Goal: Contribute content: Contribute content

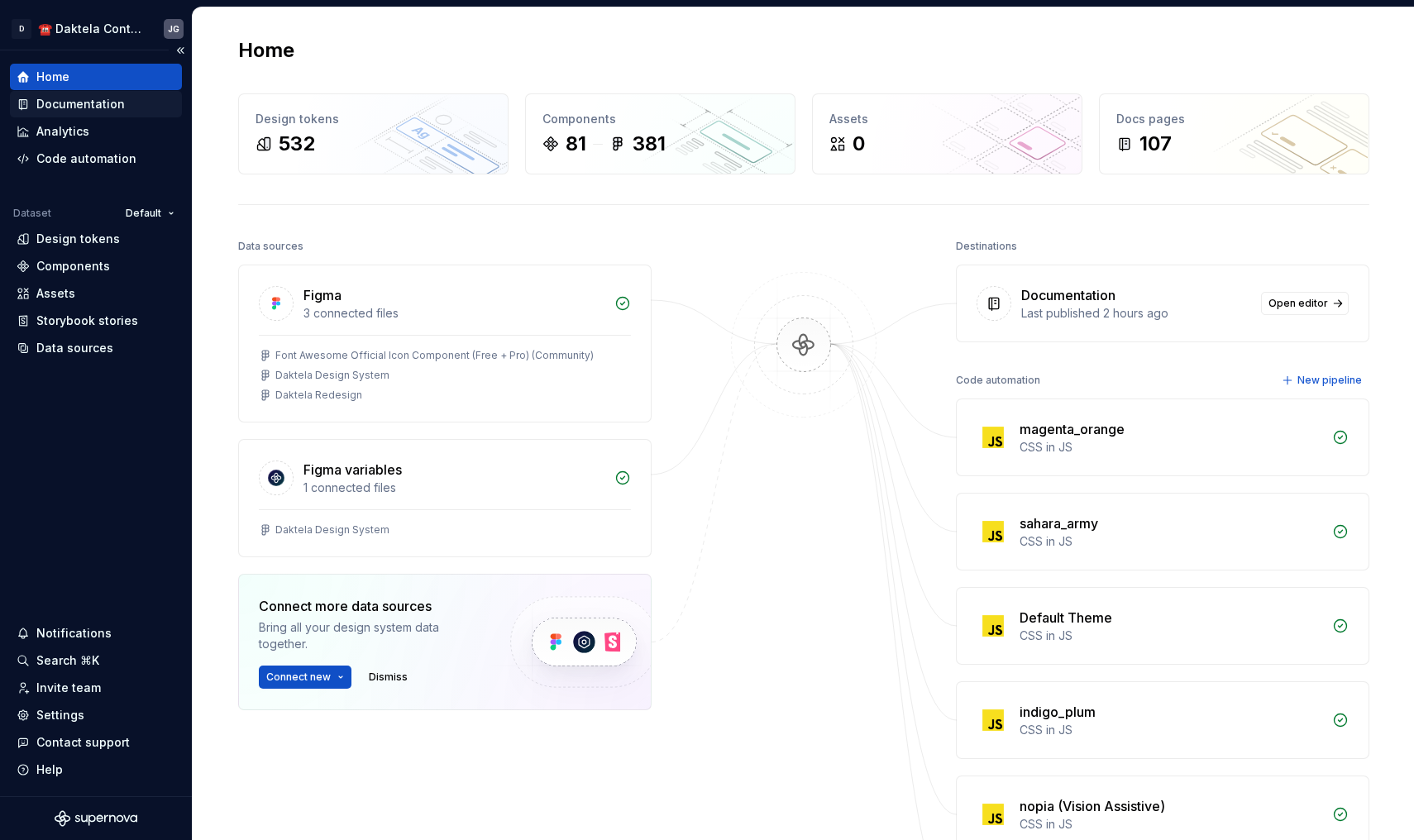
click at [89, 115] on div "Documentation" at bounding box center [96, 105] width 172 height 26
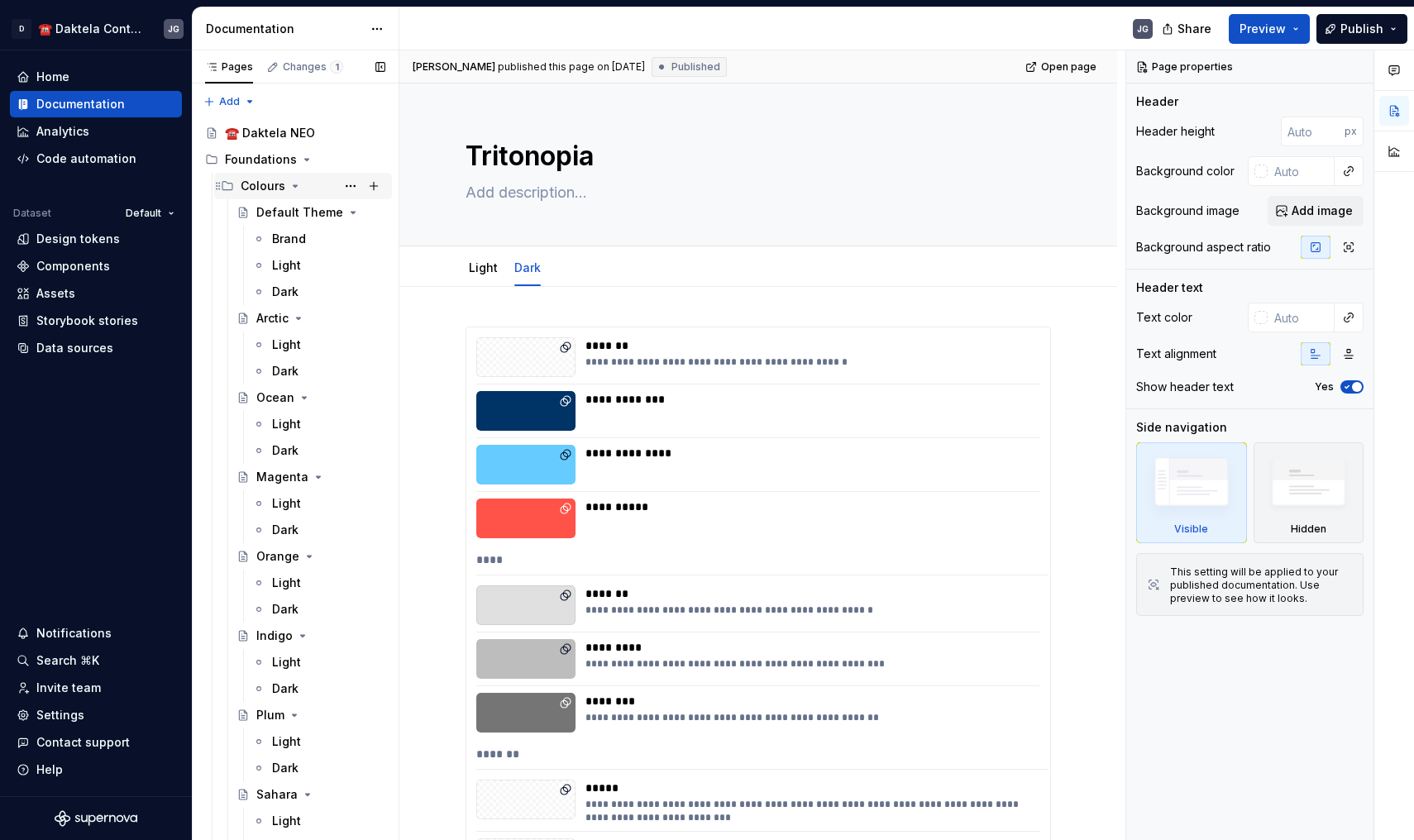
click at [288, 185] on icon "Page tree" at bounding box center [295, 186] width 13 height 13
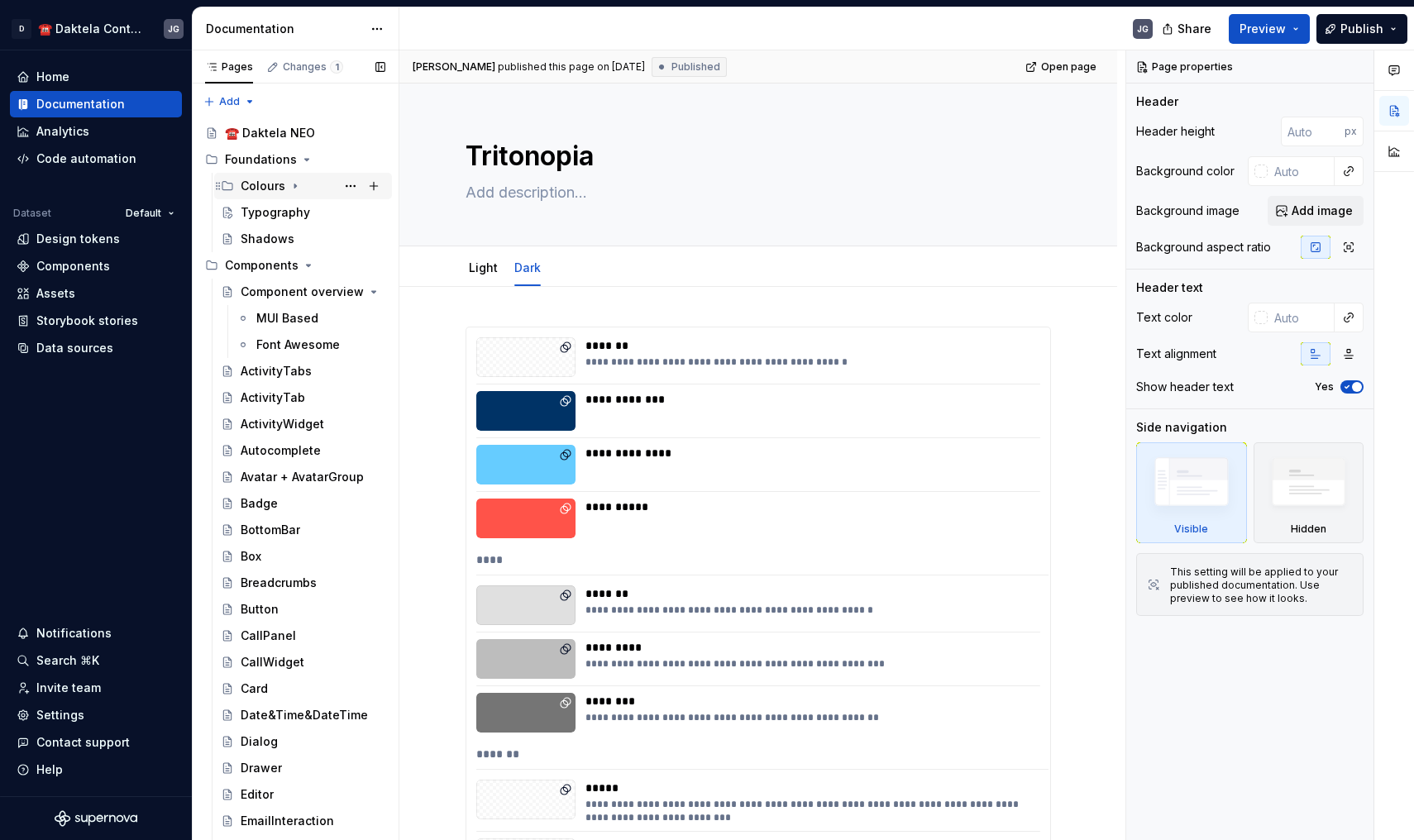
click at [291, 185] on icon "Page tree" at bounding box center [295, 186] width 13 height 13
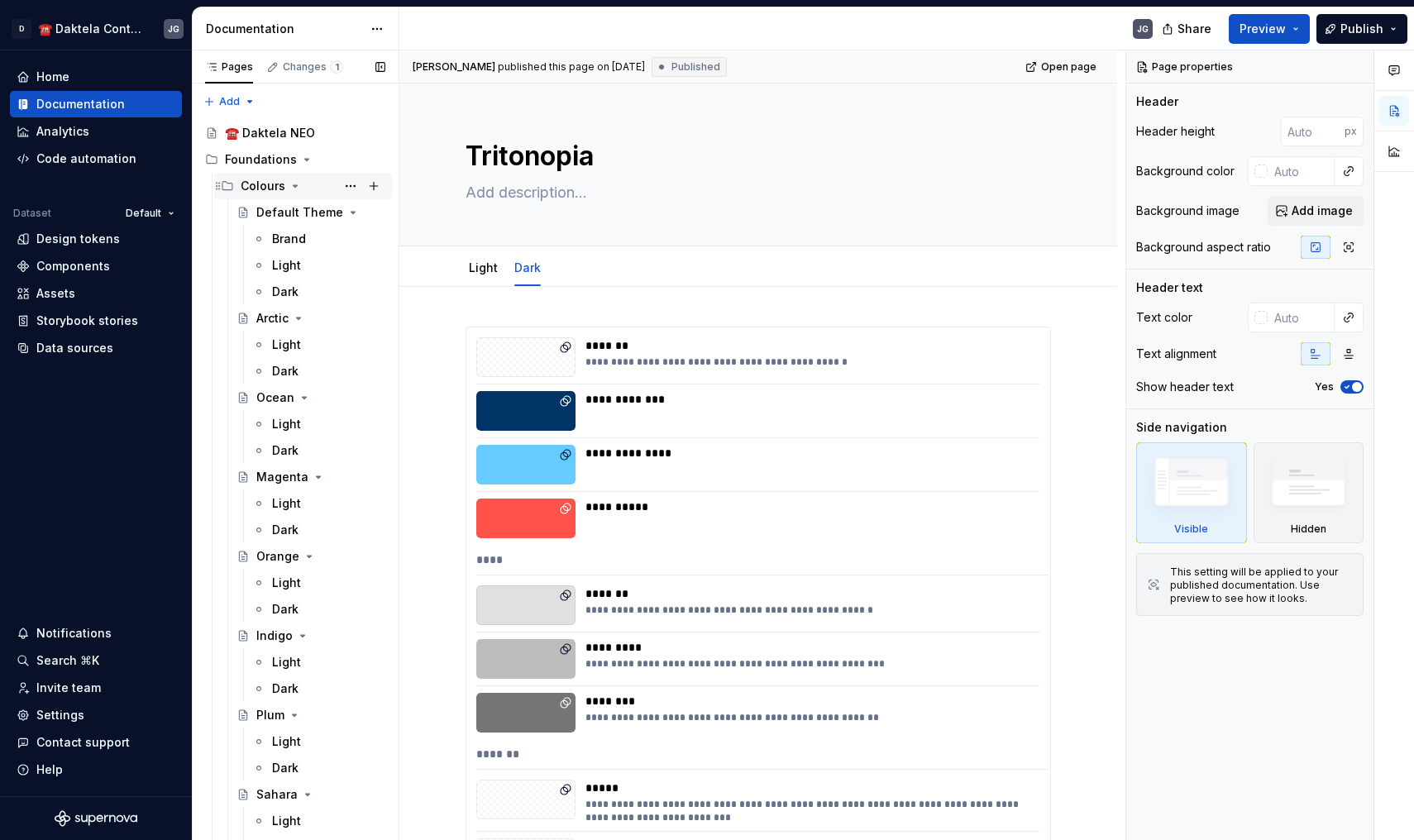
click at [291, 185] on icon "Page tree" at bounding box center [295, 186] width 13 height 13
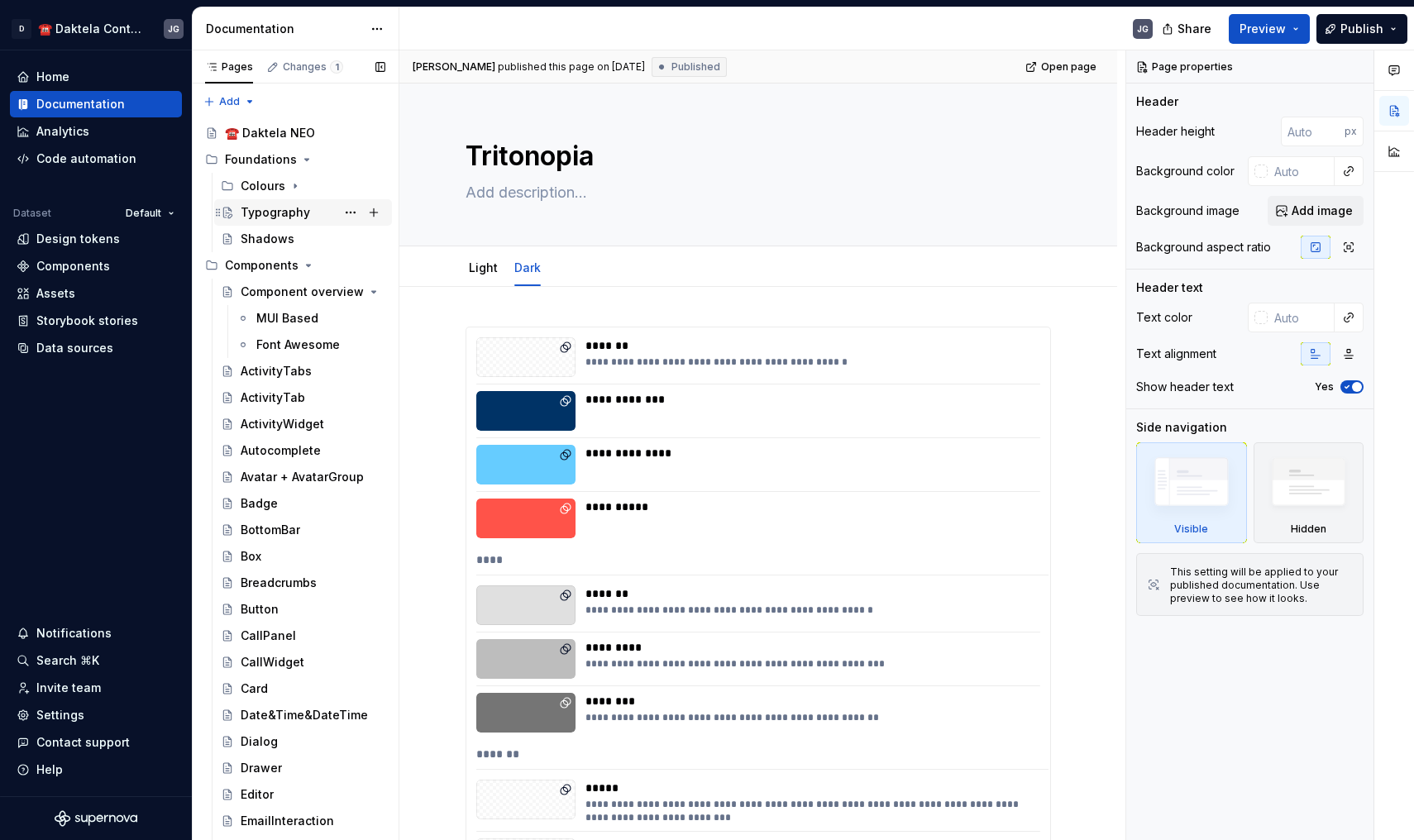
click at [302, 213] on div "Typography" at bounding box center [275, 213] width 70 height 17
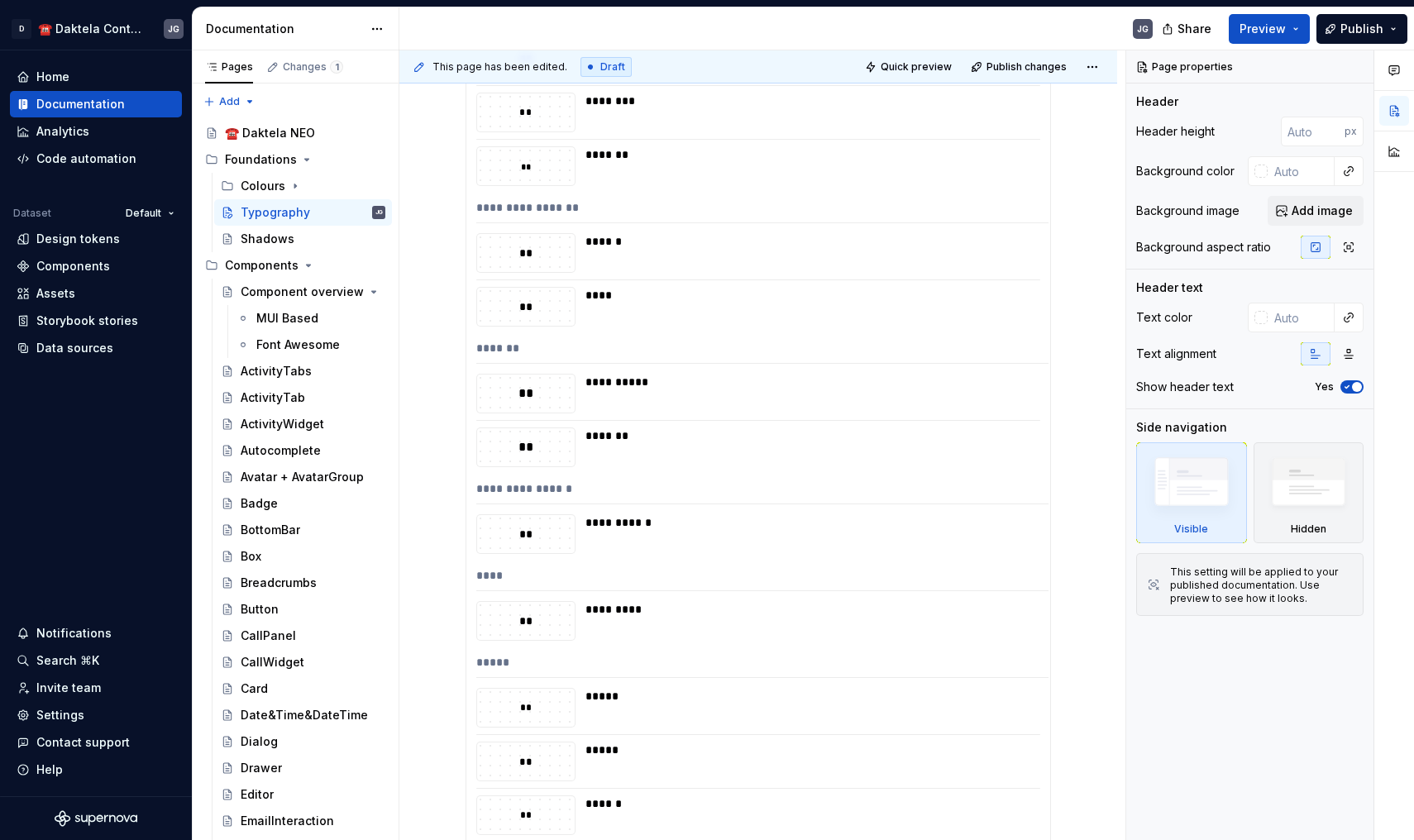
scroll to position [3027, 0]
click at [301, 316] on div "MUI Based" at bounding box center [287, 318] width 62 height 17
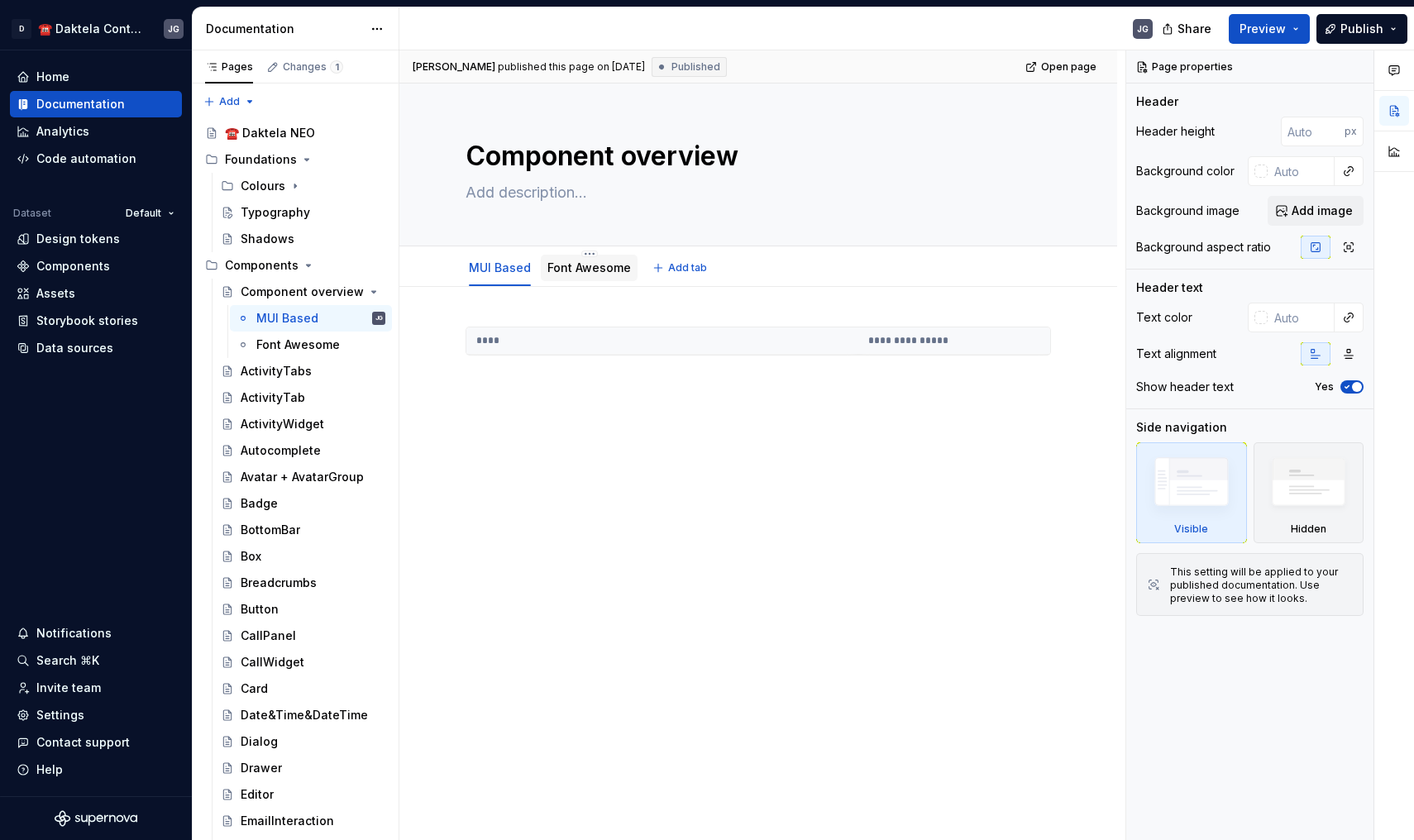
click at [598, 273] on link "Font Awesome" at bounding box center [589, 267] width 84 height 14
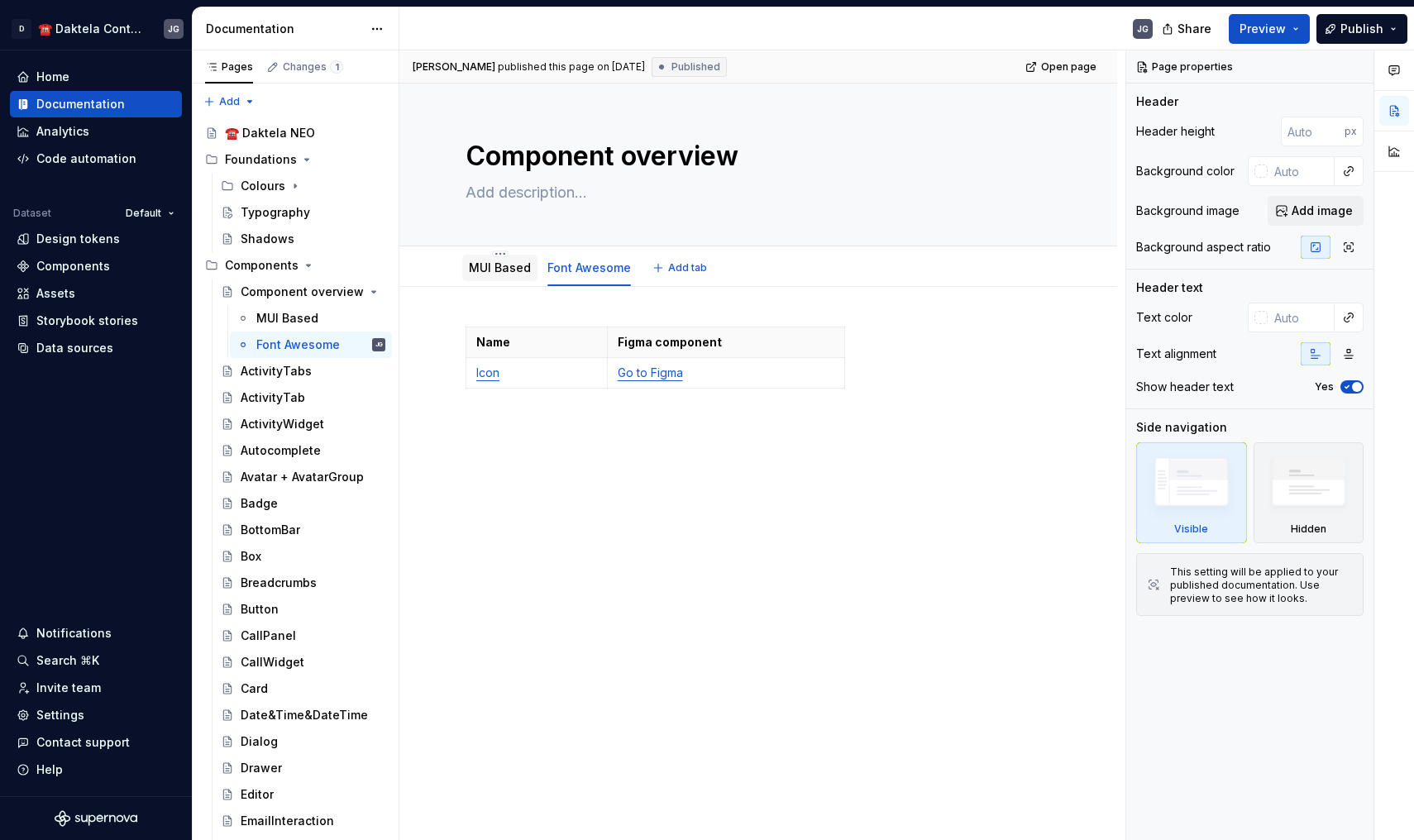
click at [499, 273] on link "MUI Based" at bounding box center [500, 267] width 62 height 14
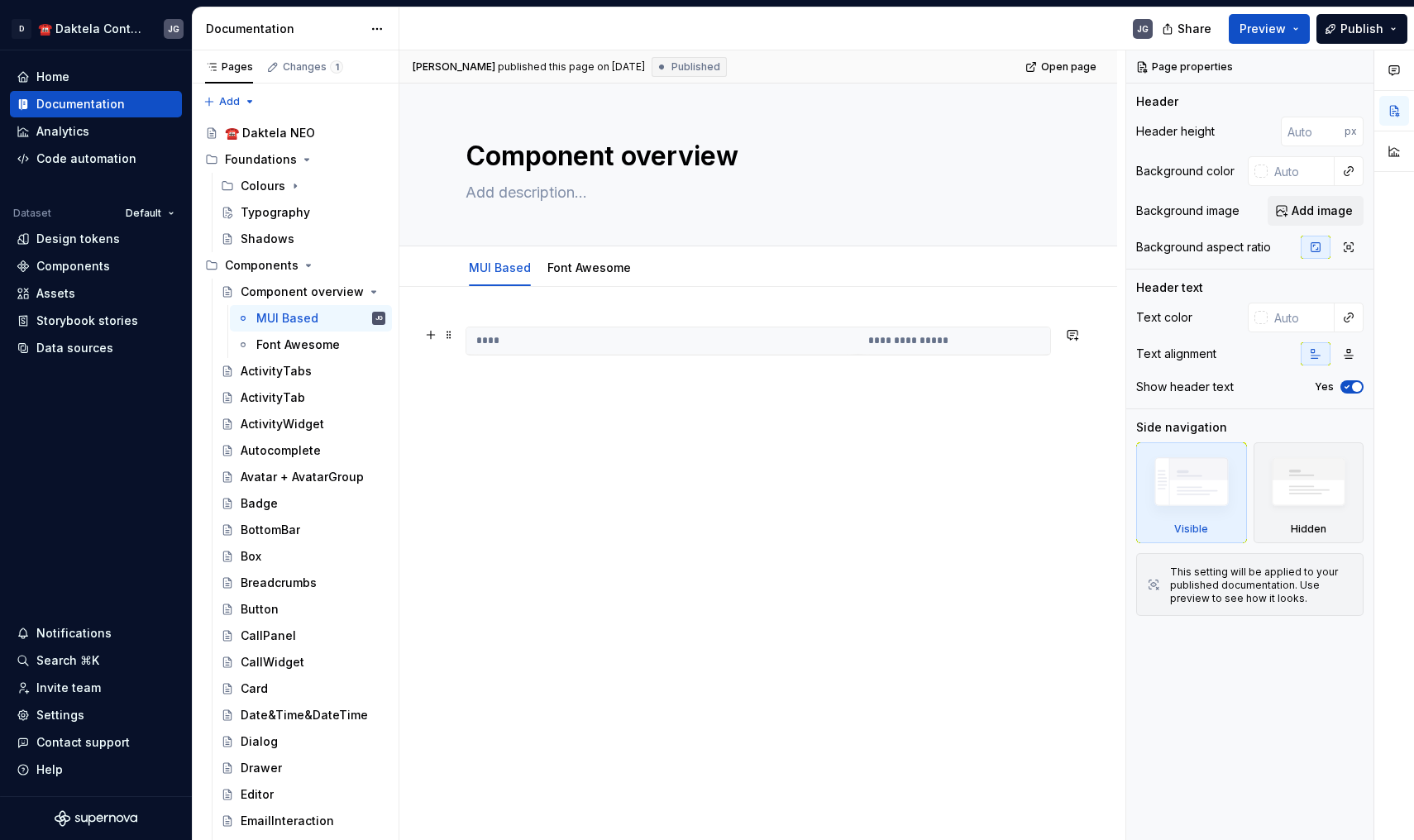
click at [497, 337] on th "****" at bounding box center [662, 341] width 392 height 27
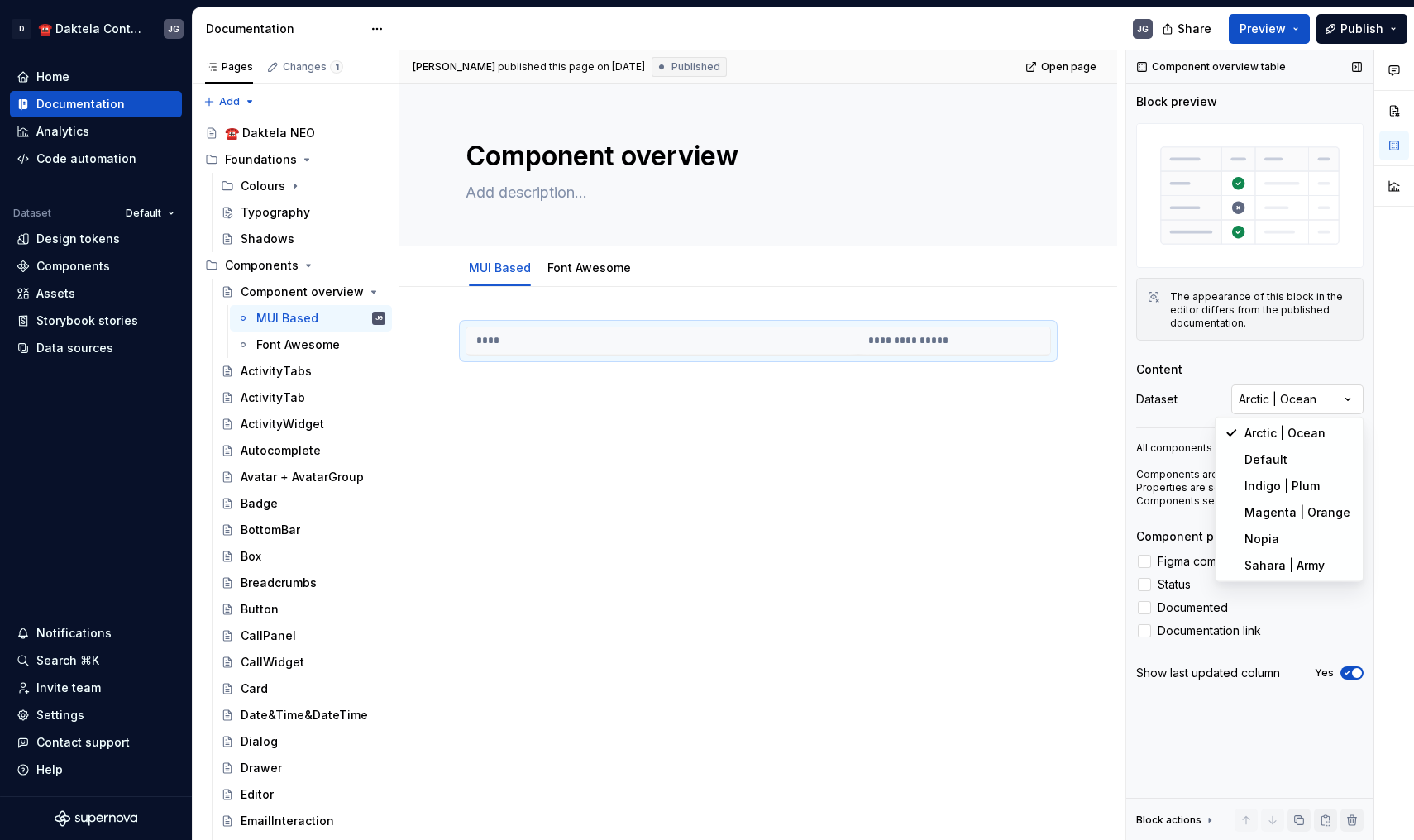
click at [1310, 398] on div "Comments Open comments No comments yet Select ‘Comment’ from the block context …" at bounding box center [1271, 445] width 288 height 790
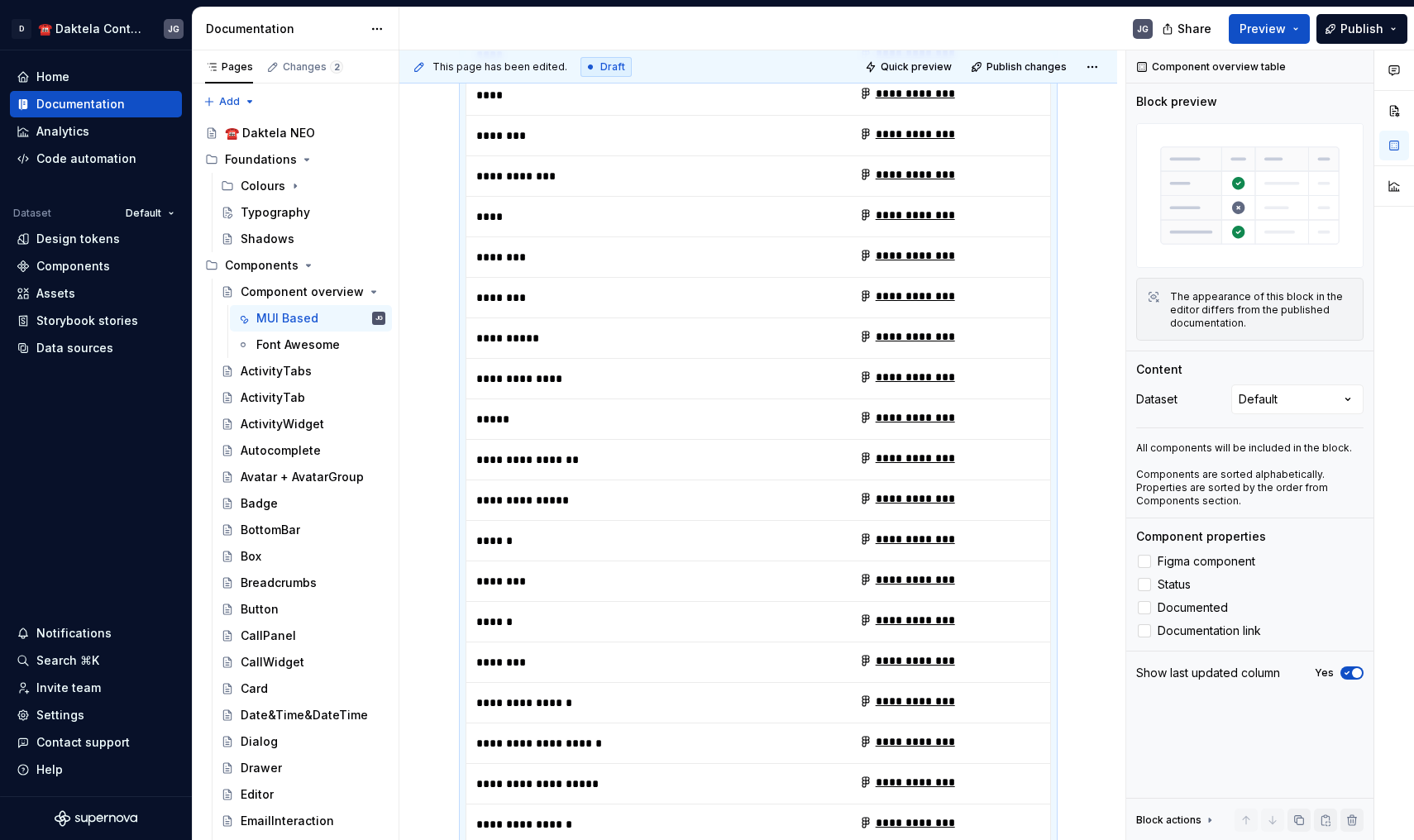
scroll to position [2117, 0]
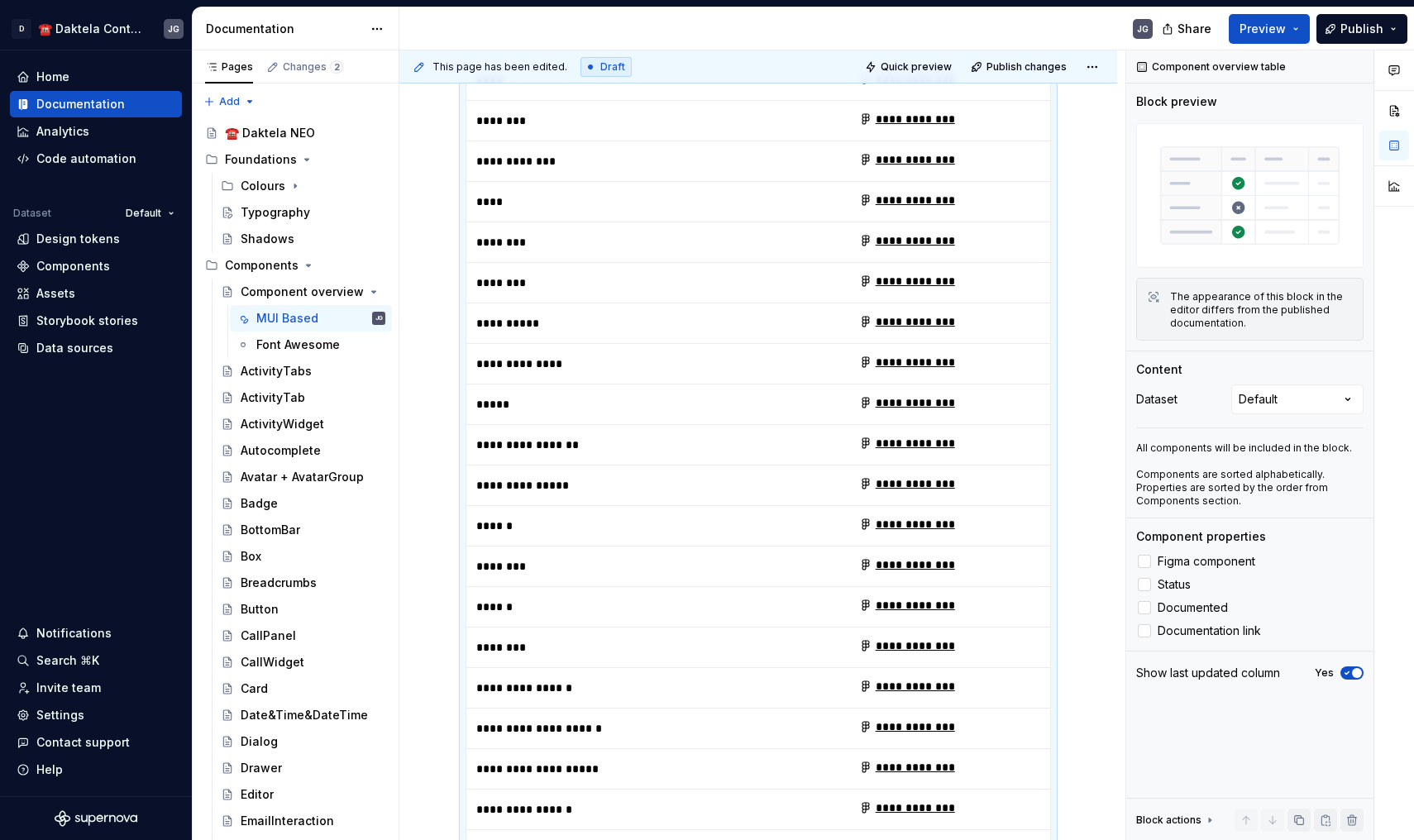
type textarea "*"
click at [288, 358] on div "ActivityTabs" at bounding box center [302, 371] width 178 height 26
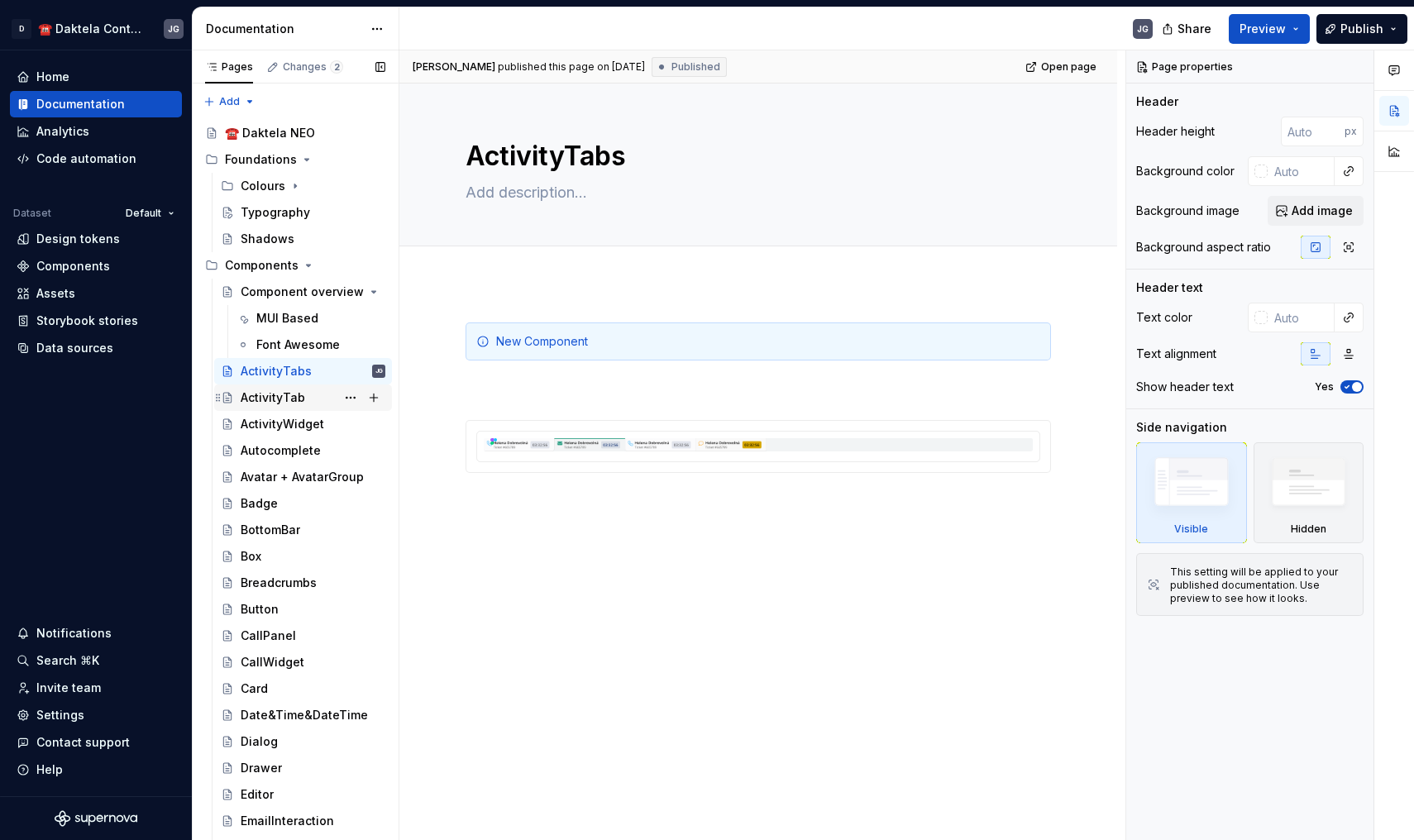
click at [275, 395] on div "ActivityTab" at bounding box center [272, 397] width 64 height 17
click at [298, 368] on div "ActivityTabs" at bounding box center [275, 371] width 71 height 17
click at [284, 396] on div "ActivityTab" at bounding box center [272, 397] width 64 height 17
click at [284, 372] on div "ActivityTabs" at bounding box center [275, 371] width 71 height 17
click at [447, 428] on span at bounding box center [449, 428] width 13 height 24
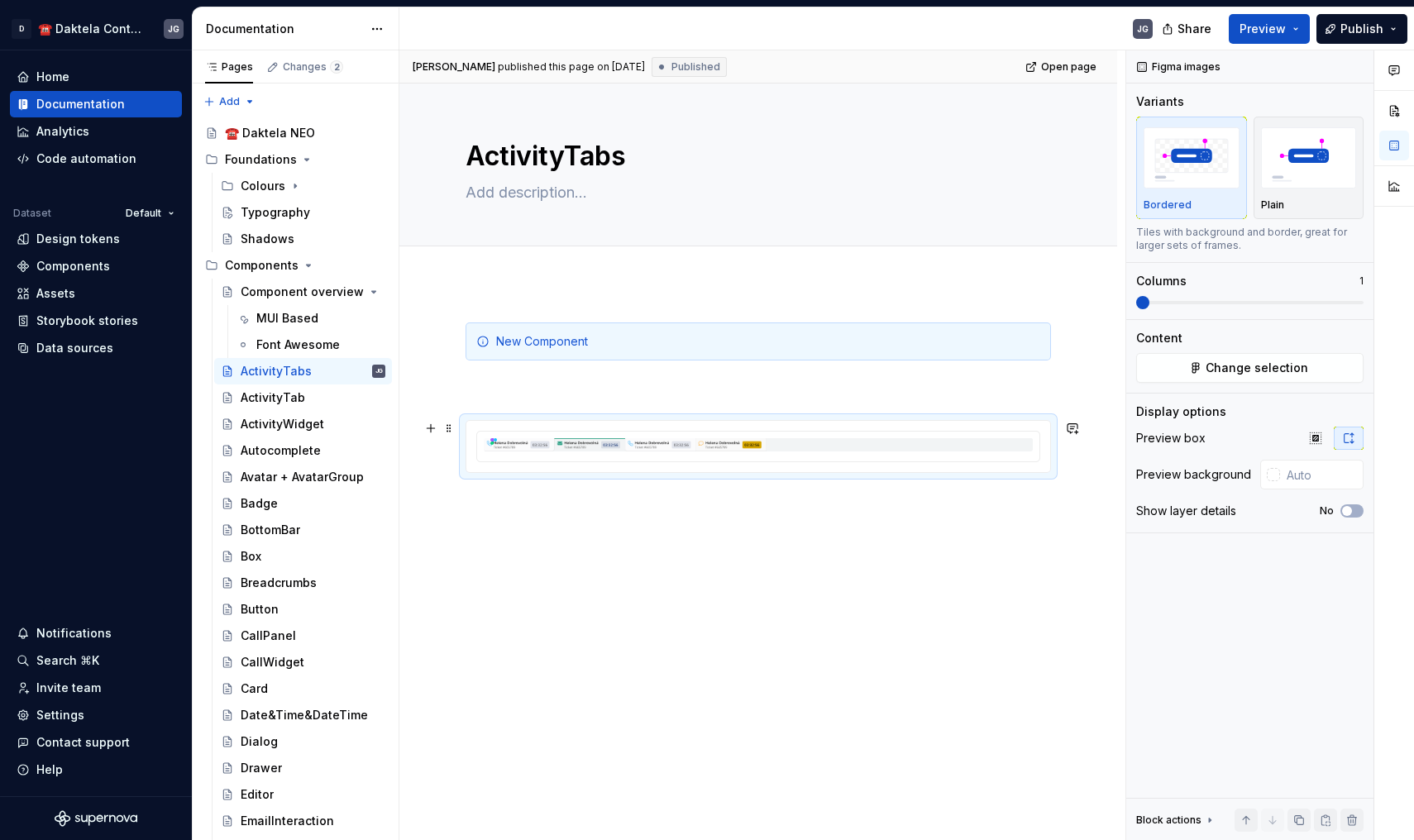
click at [799, 573] on div "New Component" at bounding box center [758, 513] width 718 height 462
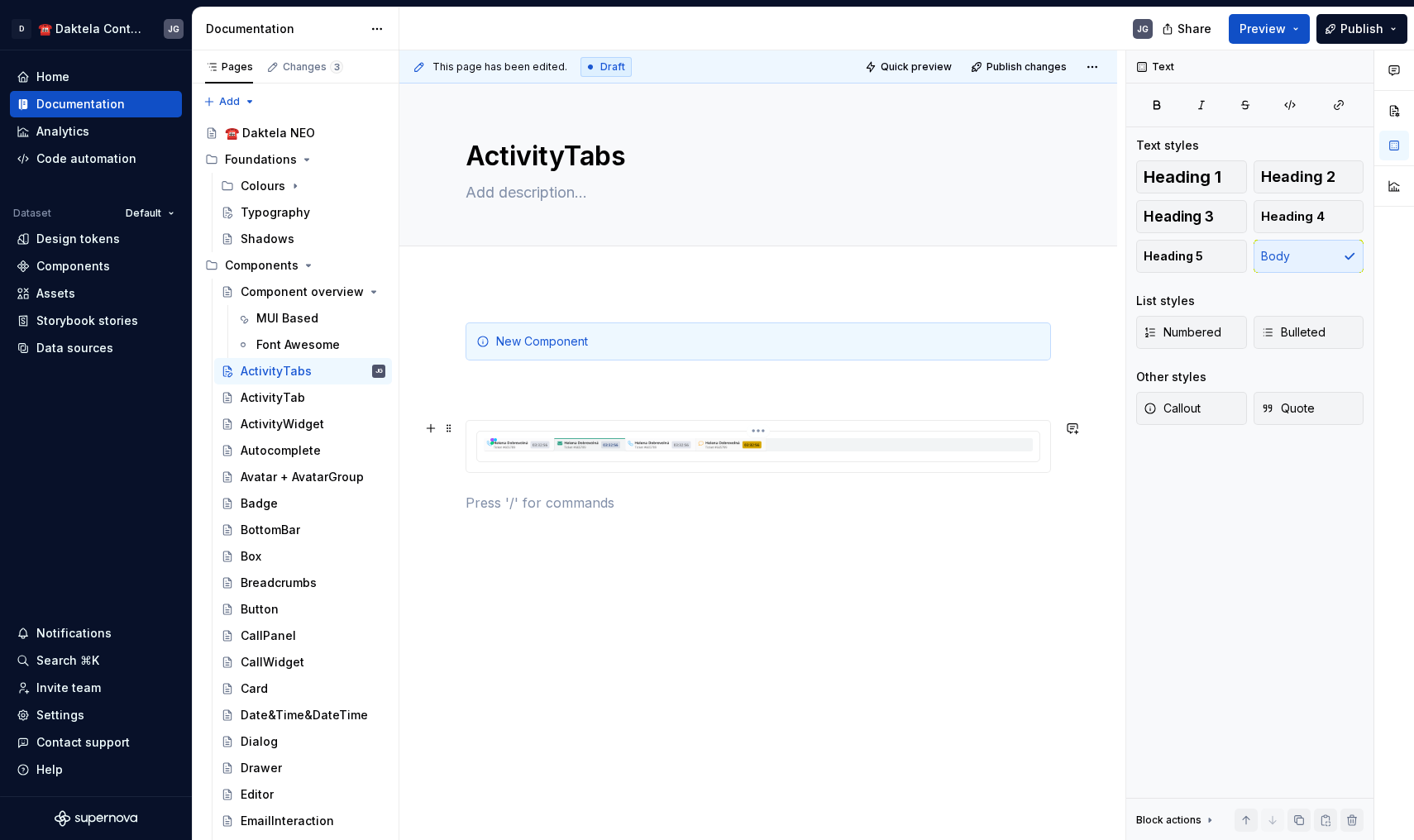
click at [559, 451] on img at bounding box center [758, 444] width 549 height 13
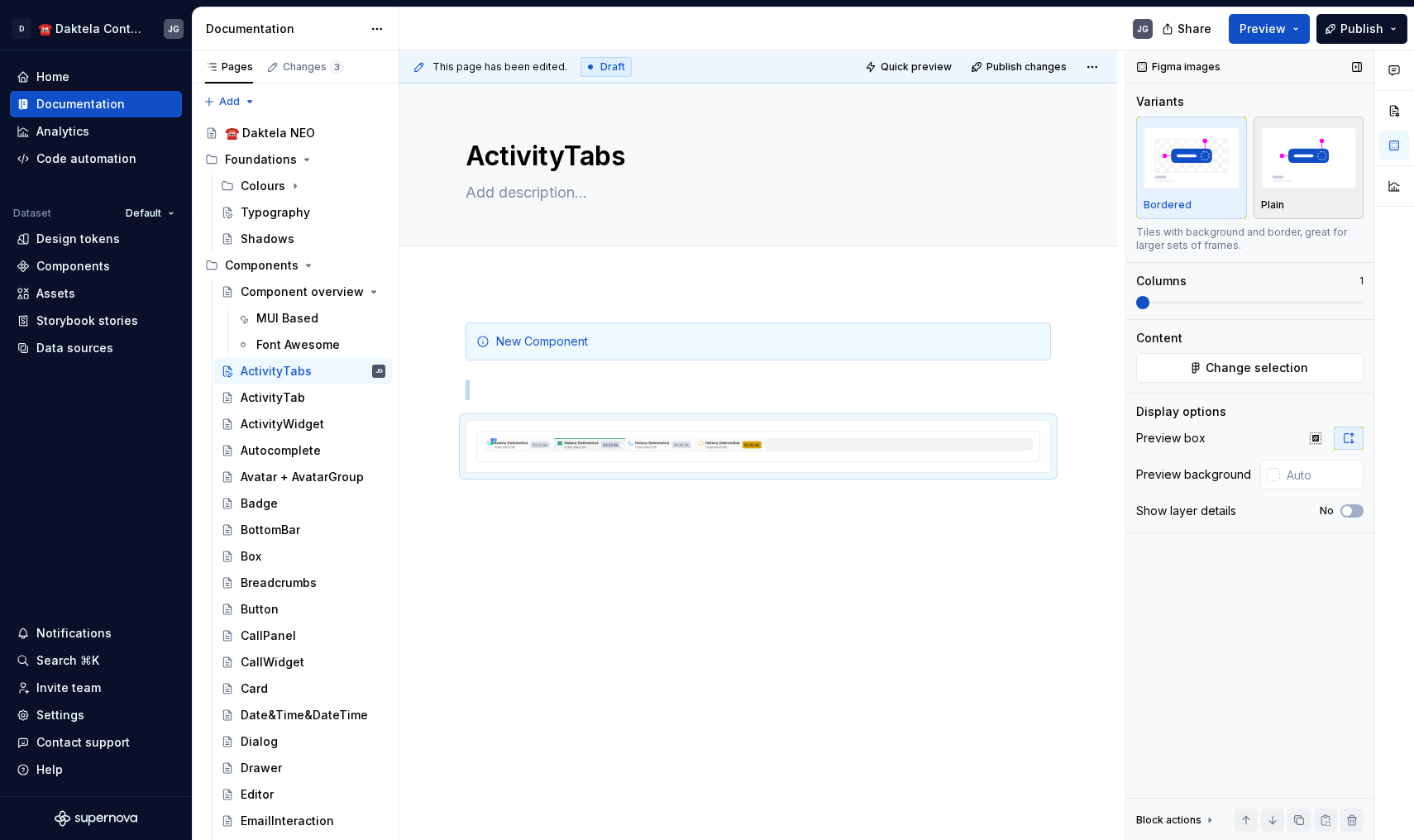
click at [1286, 184] on img "button" at bounding box center [1309, 157] width 96 height 60
click at [1207, 178] on img "button" at bounding box center [1192, 157] width 96 height 60
click at [262, 395] on div "ActivityTab" at bounding box center [272, 397] width 64 height 17
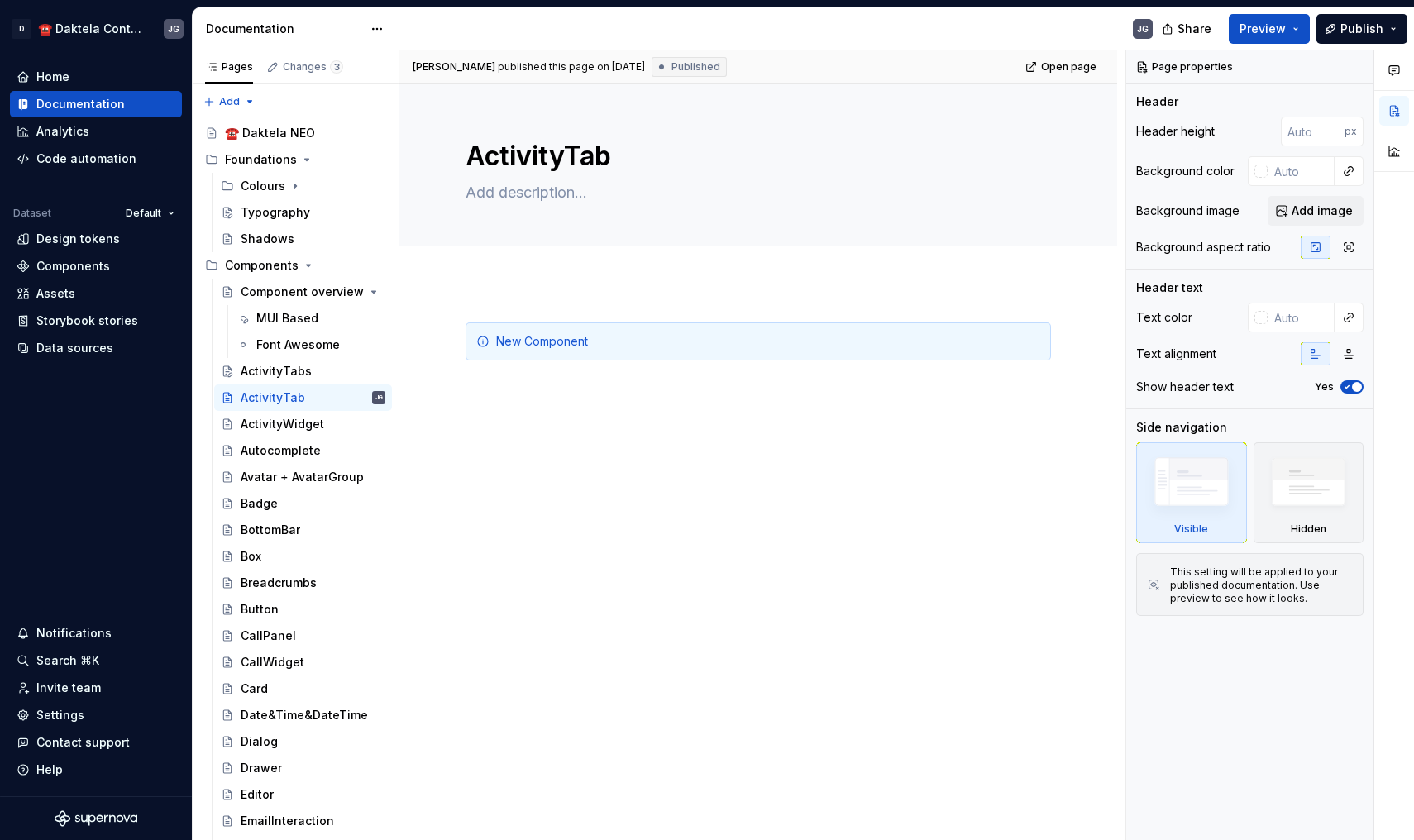
click at [529, 413] on div "New Component" at bounding box center [758, 470] width 718 height 375
type textarea "*"
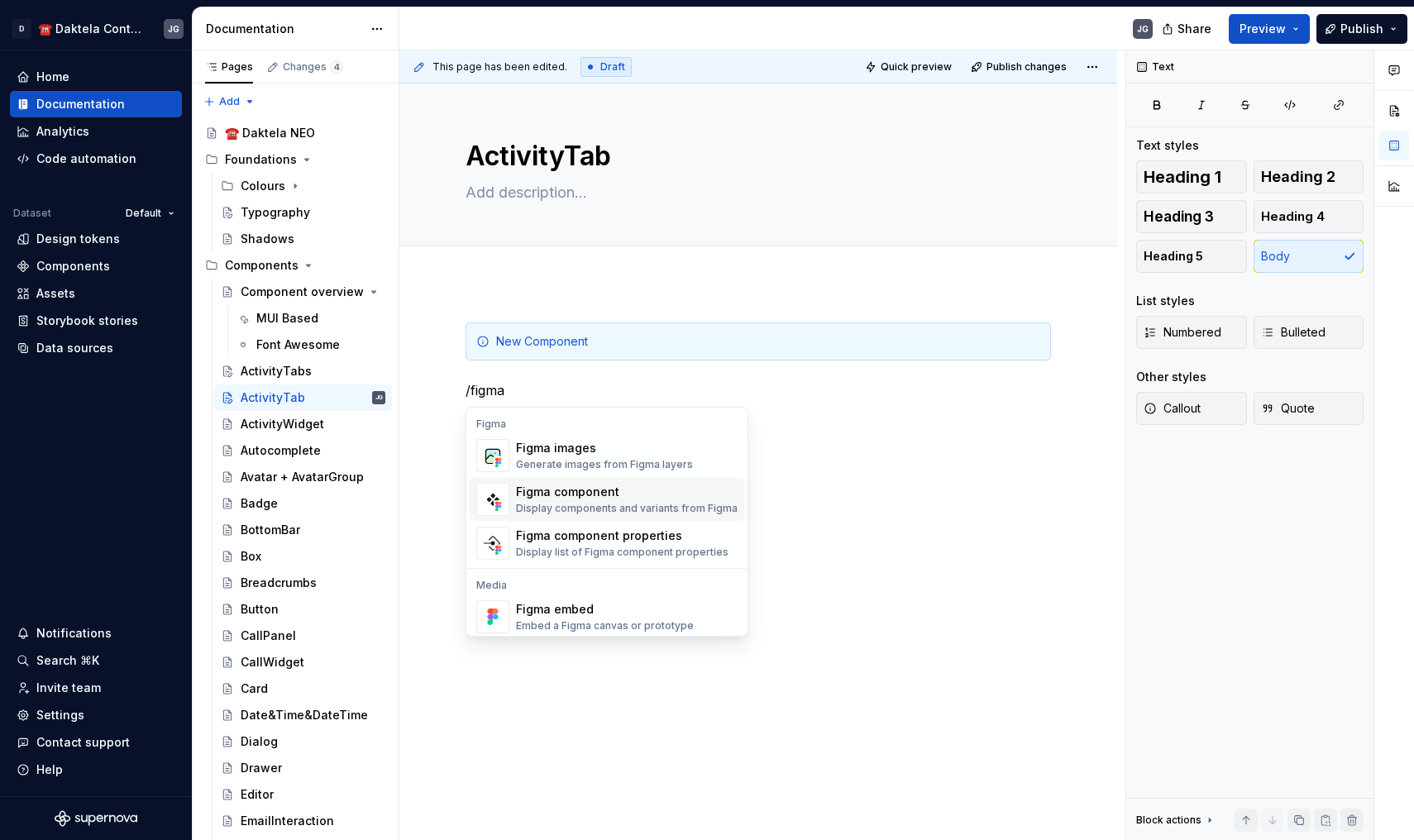
click at [616, 499] on div "Figma component" at bounding box center [626, 493] width 221 height 17
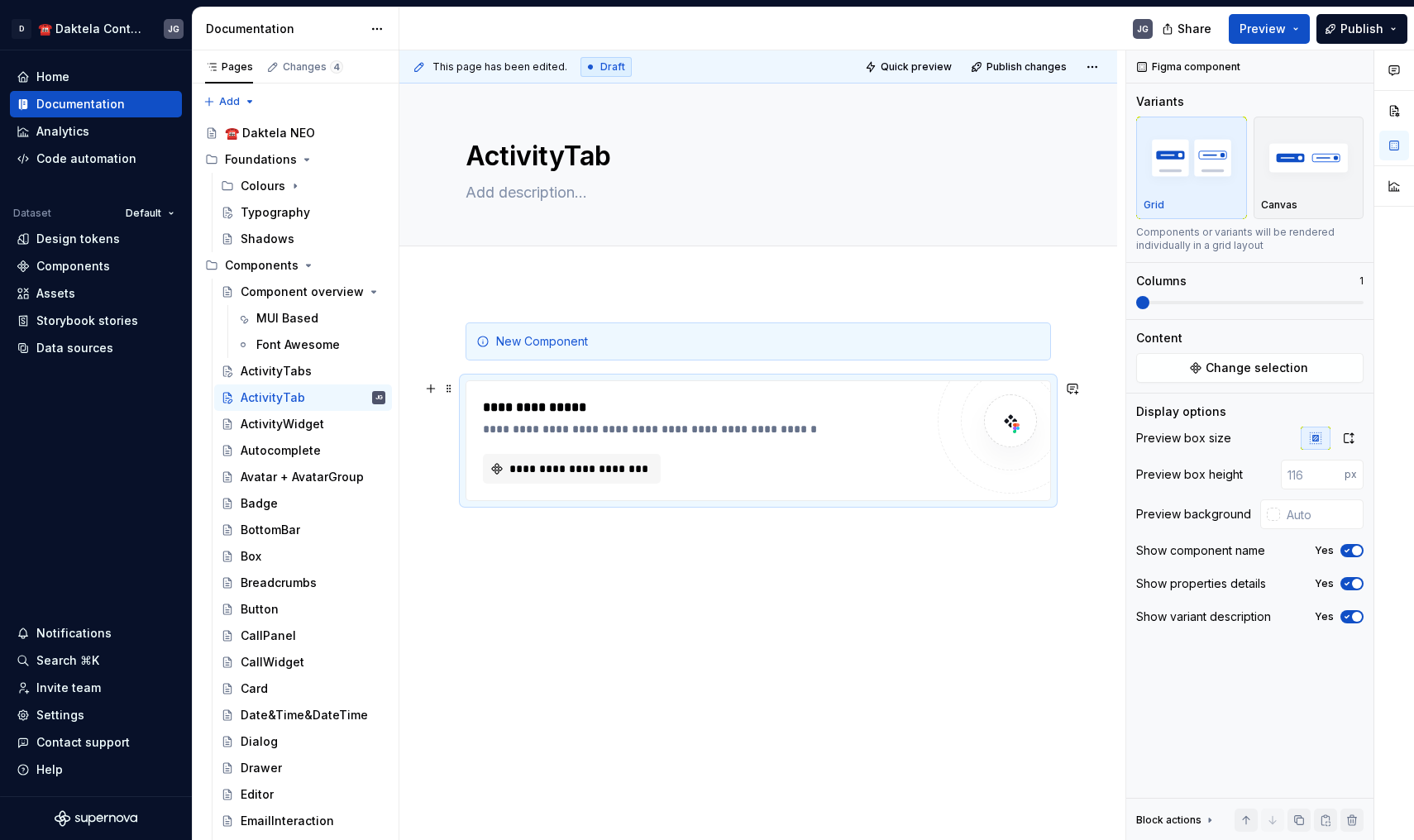
click at [751, 396] on div "**********" at bounding box center [758, 441] width 584 height 119
click at [627, 471] on span "**********" at bounding box center [578, 469] width 143 height 17
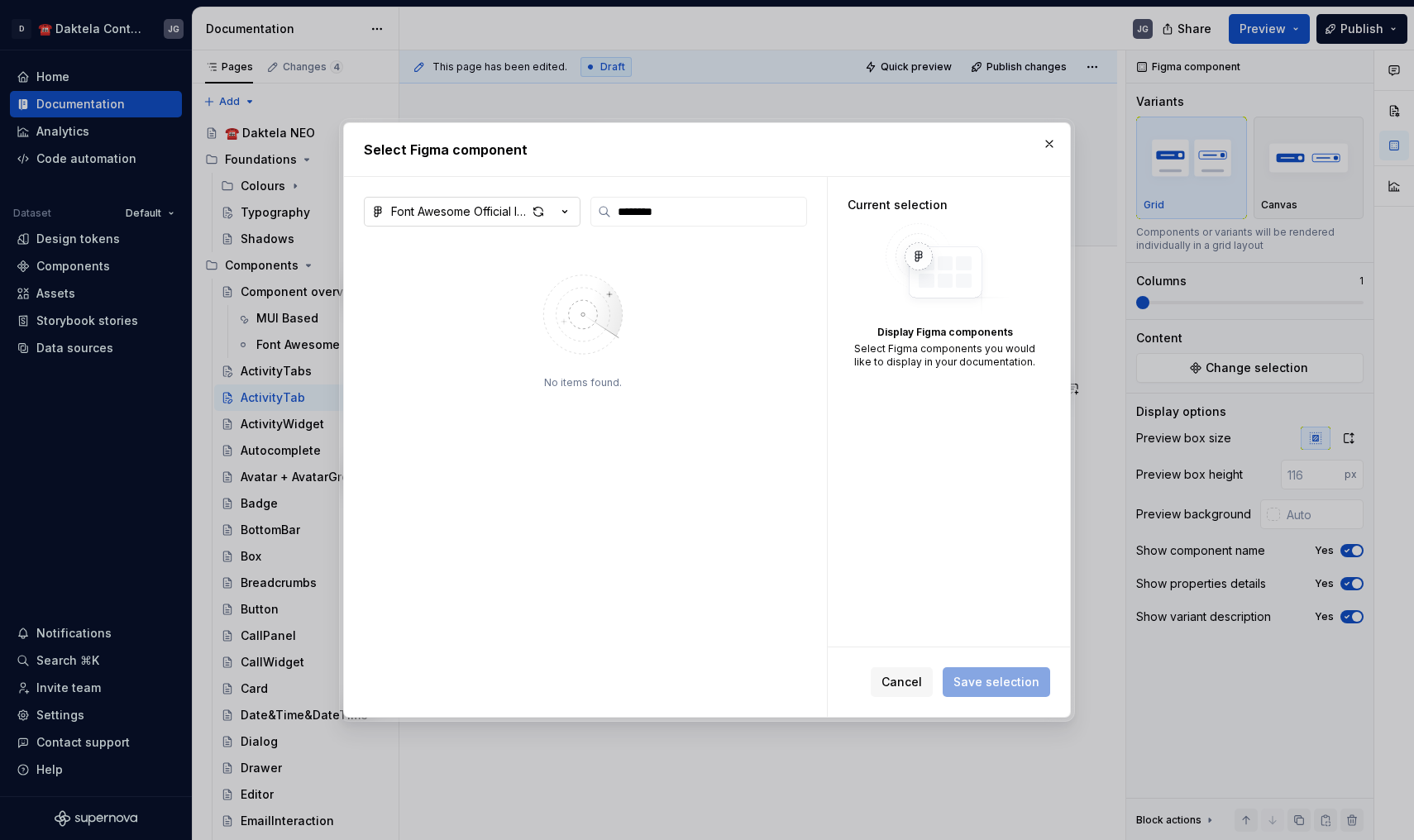
drag, startPoint x: 627, startPoint y: 471, endPoint x: 560, endPoint y: 224, distance: 255.9
click at [560, 224] on button "Font Awesome Official Icon Component (Free + Pro) (Community)" at bounding box center [472, 212] width 217 height 30
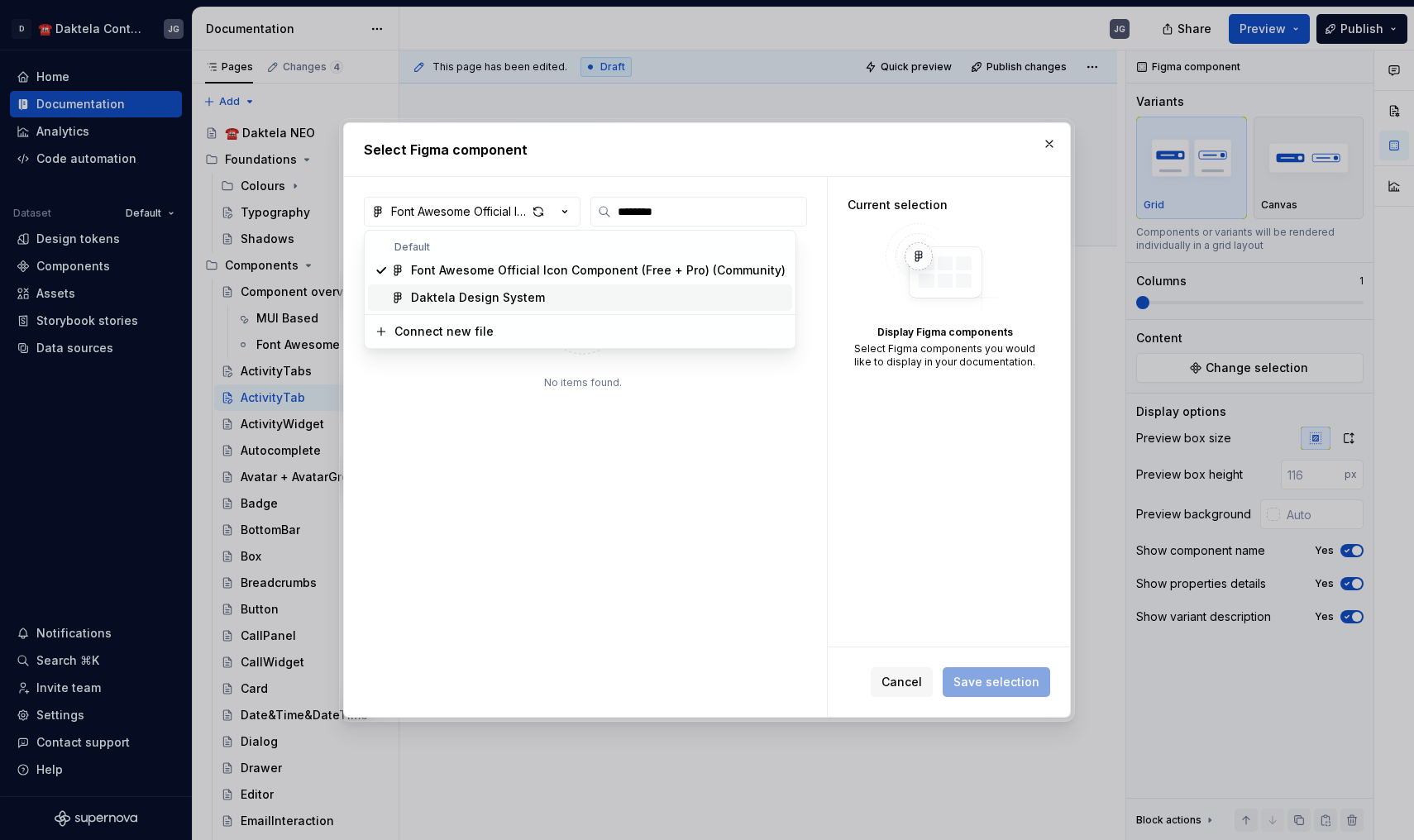
click at [482, 299] on div "Daktela Design System" at bounding box center [478, 298] width 134 height 17
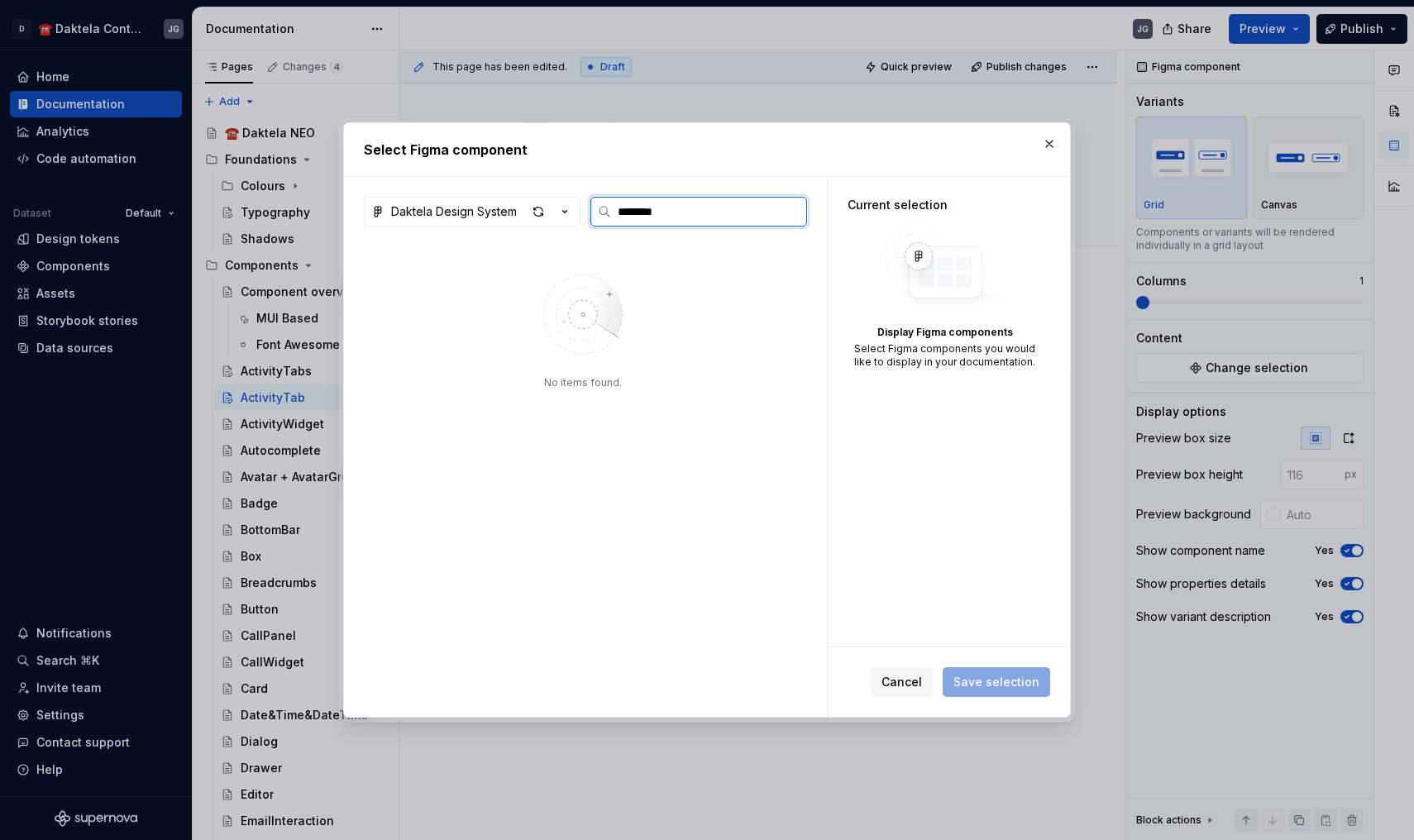
click at [690, 211] on input "********" at bounding box center [708, 212] width 195 height 17
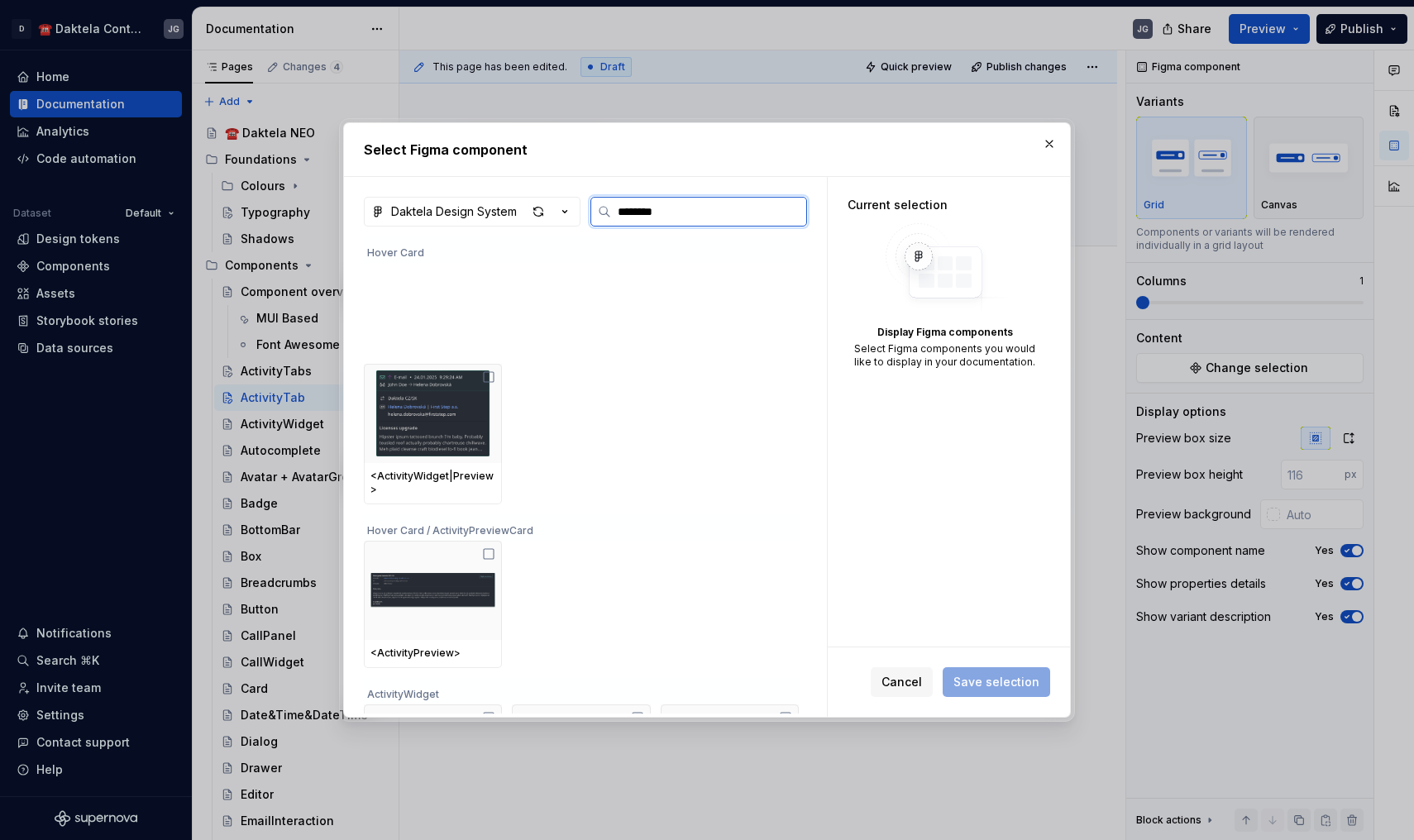
type input "********"
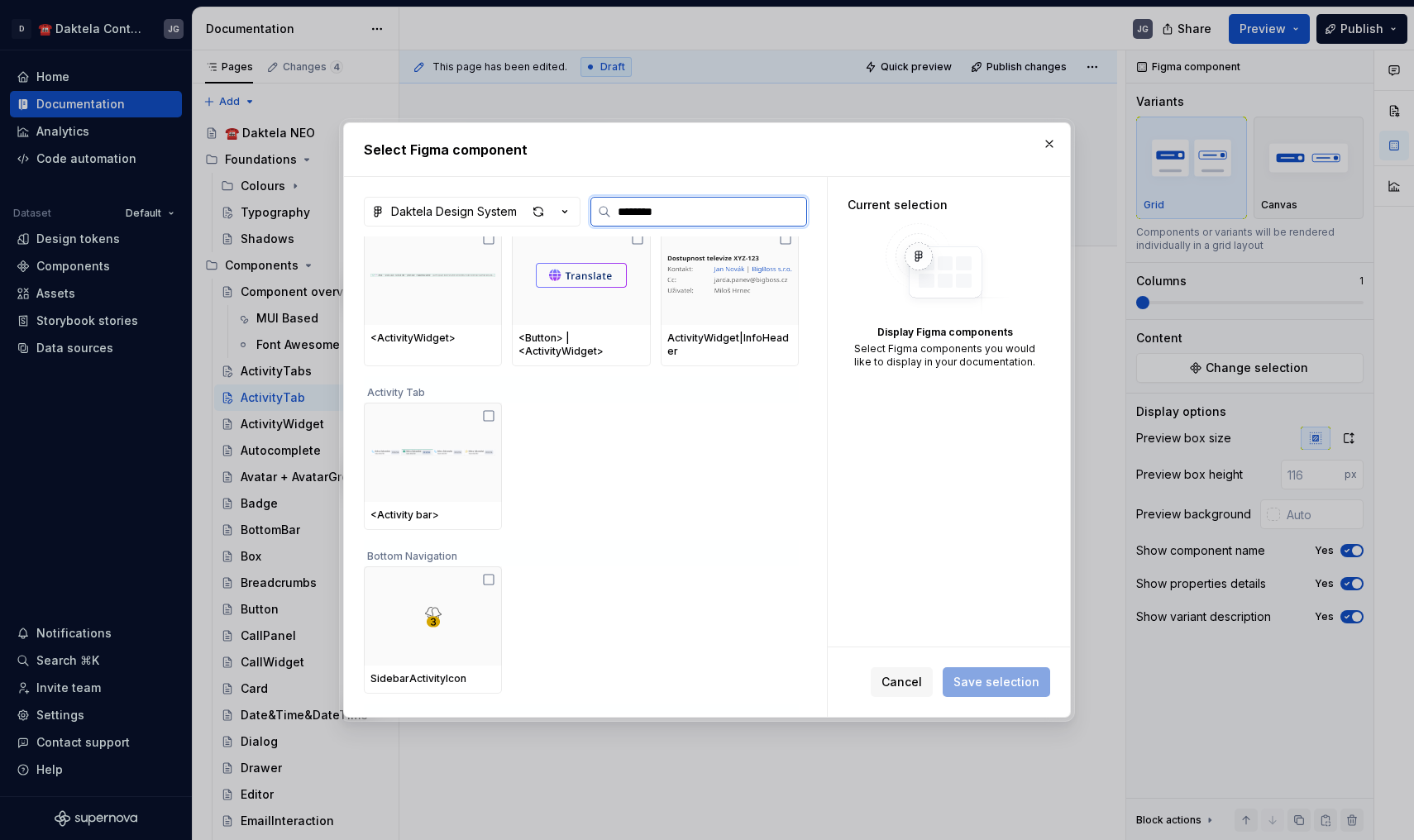
scroll to position [323, 0]
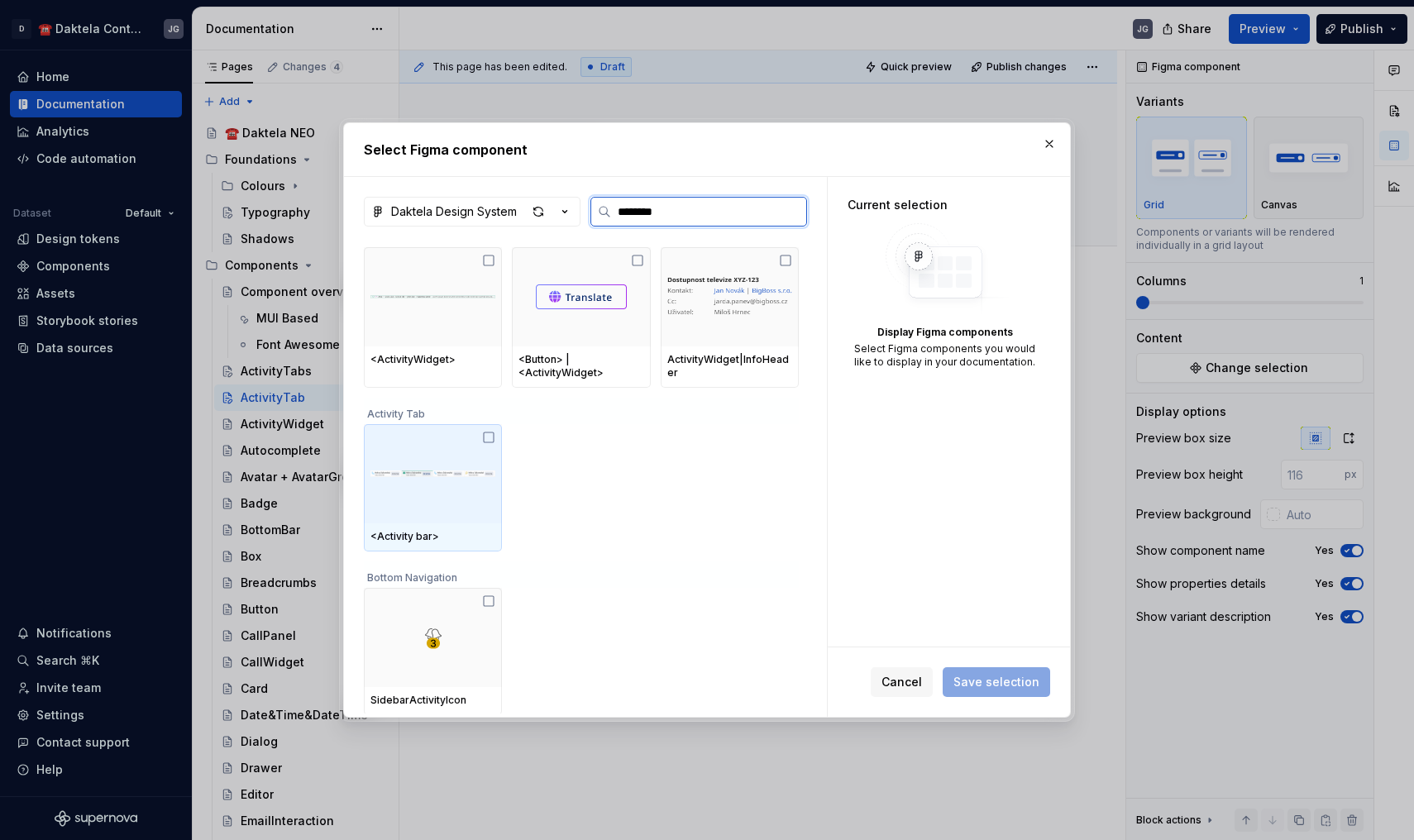
click at [483, 477] on img at bounding box center [432, 474] width 125 height 37
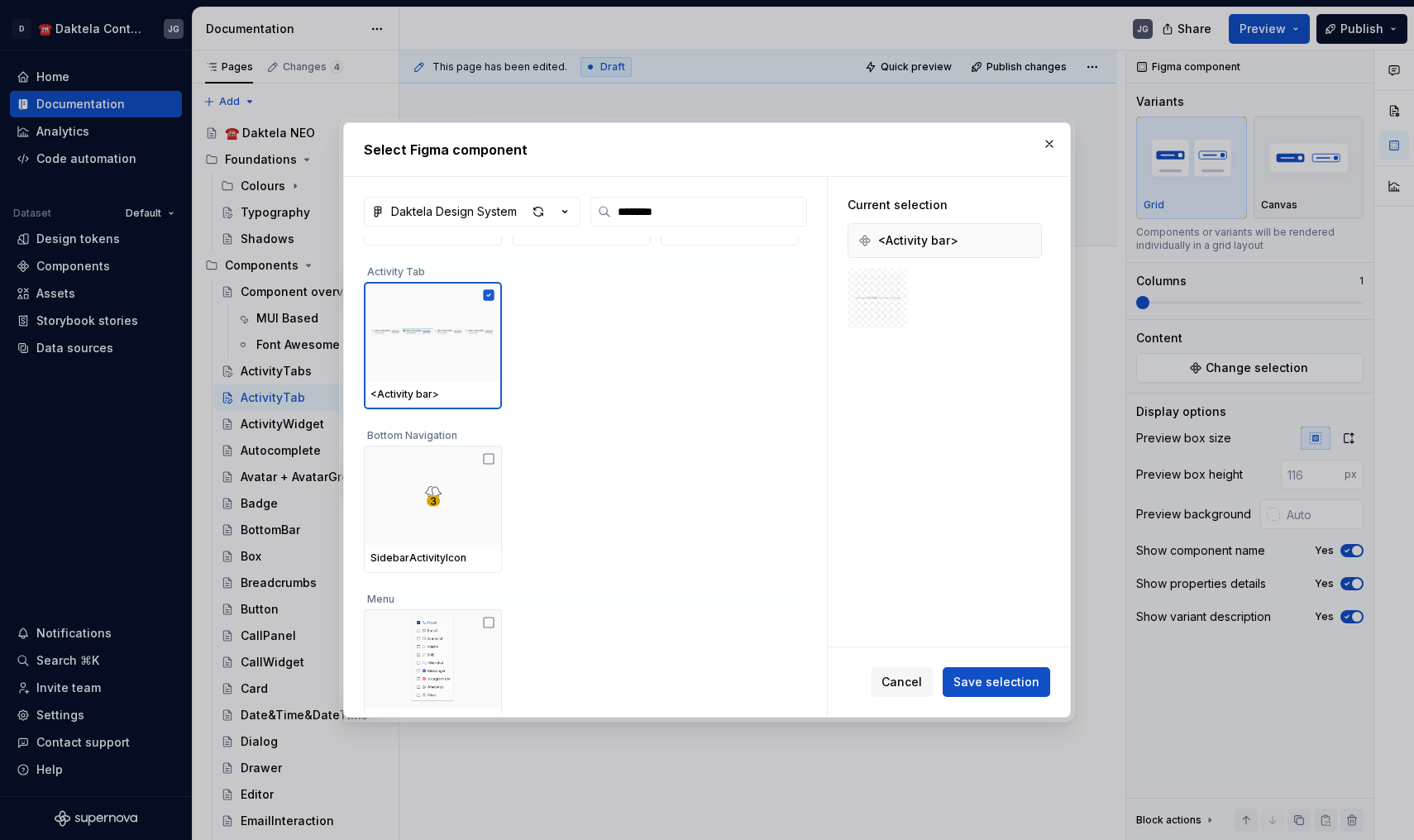
scroll to position [453, 0]
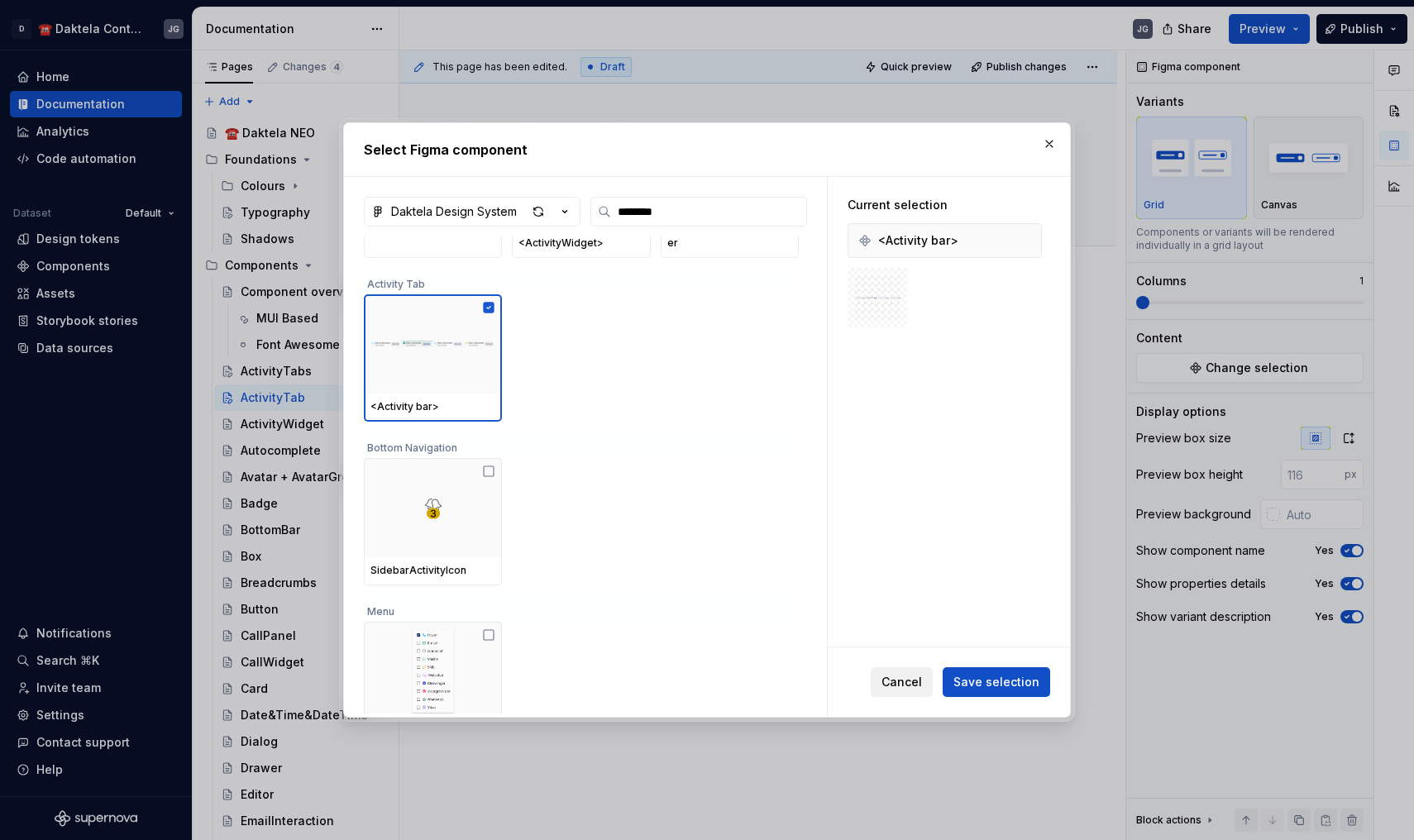
click at [904, 683] on span "Cancel" at bounding box center [902, 682] width 41 height 17
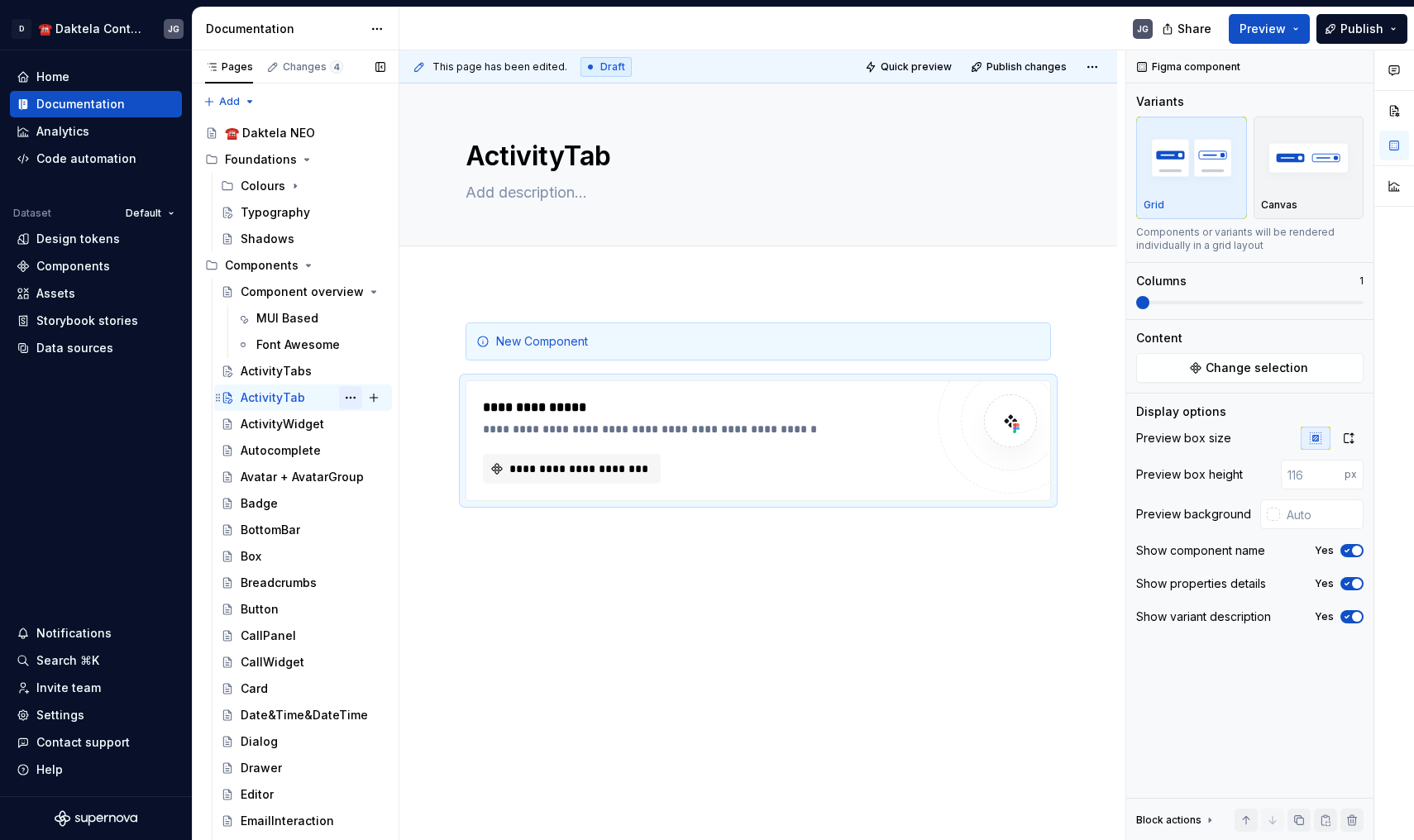
click at [340, 398] on button "Page tree" at bounding box center [350, 397] width 24 height 24
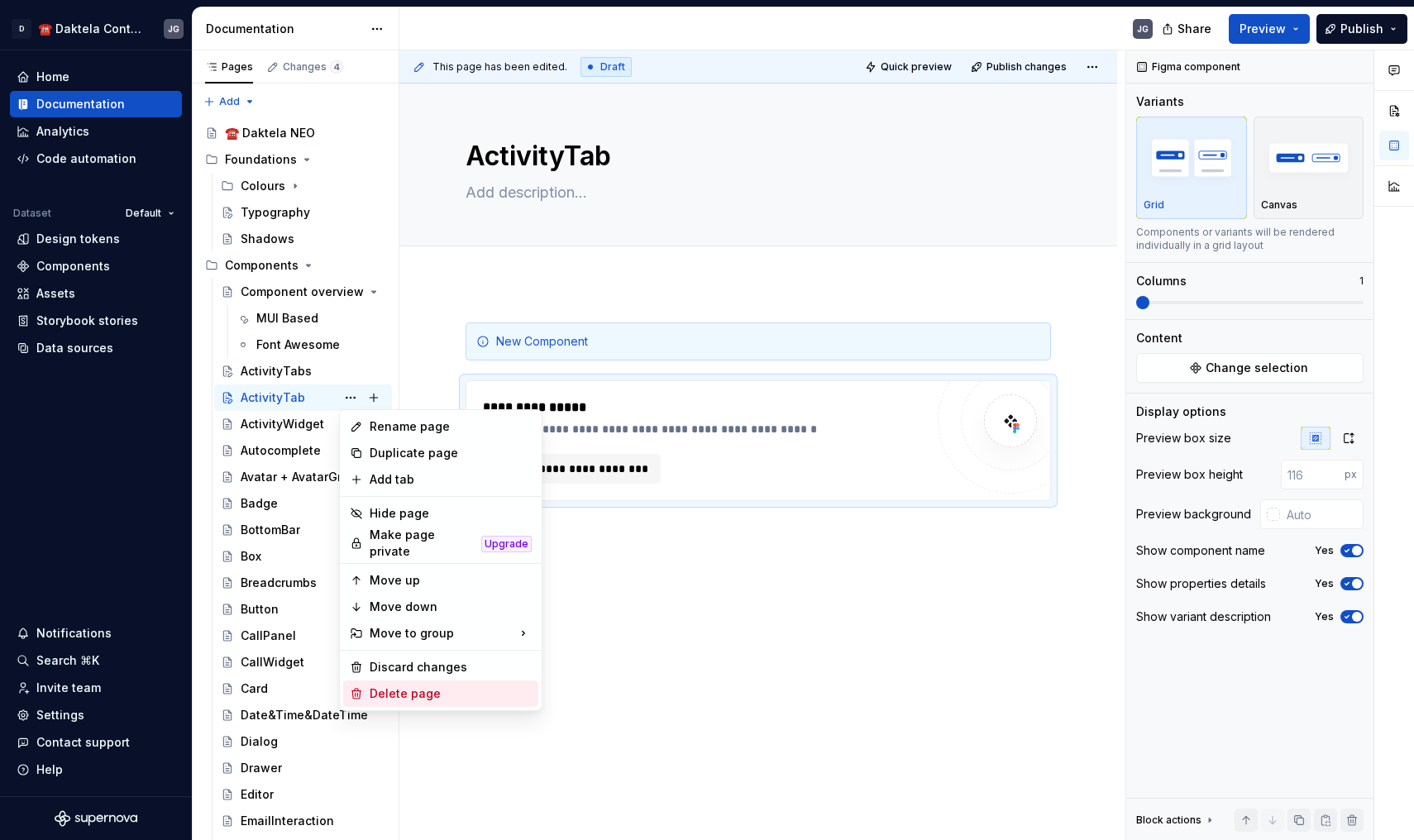
click at [406, 693] on div "Delete page" at bounding box center [450, 694] width 162 height 17
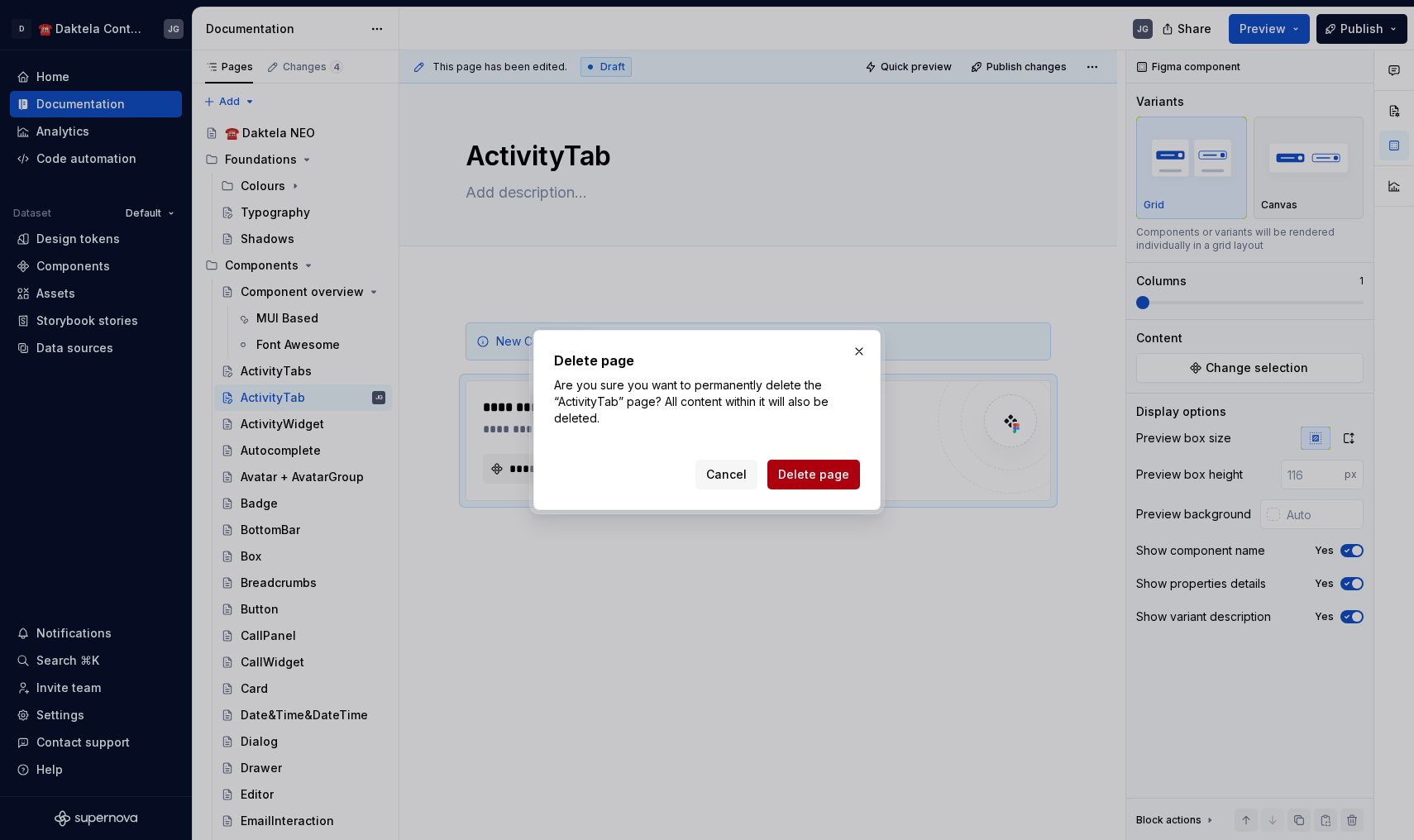
click at [800, 476] on span "Delete page" at bounding box center [813, 475] width 71 height 17
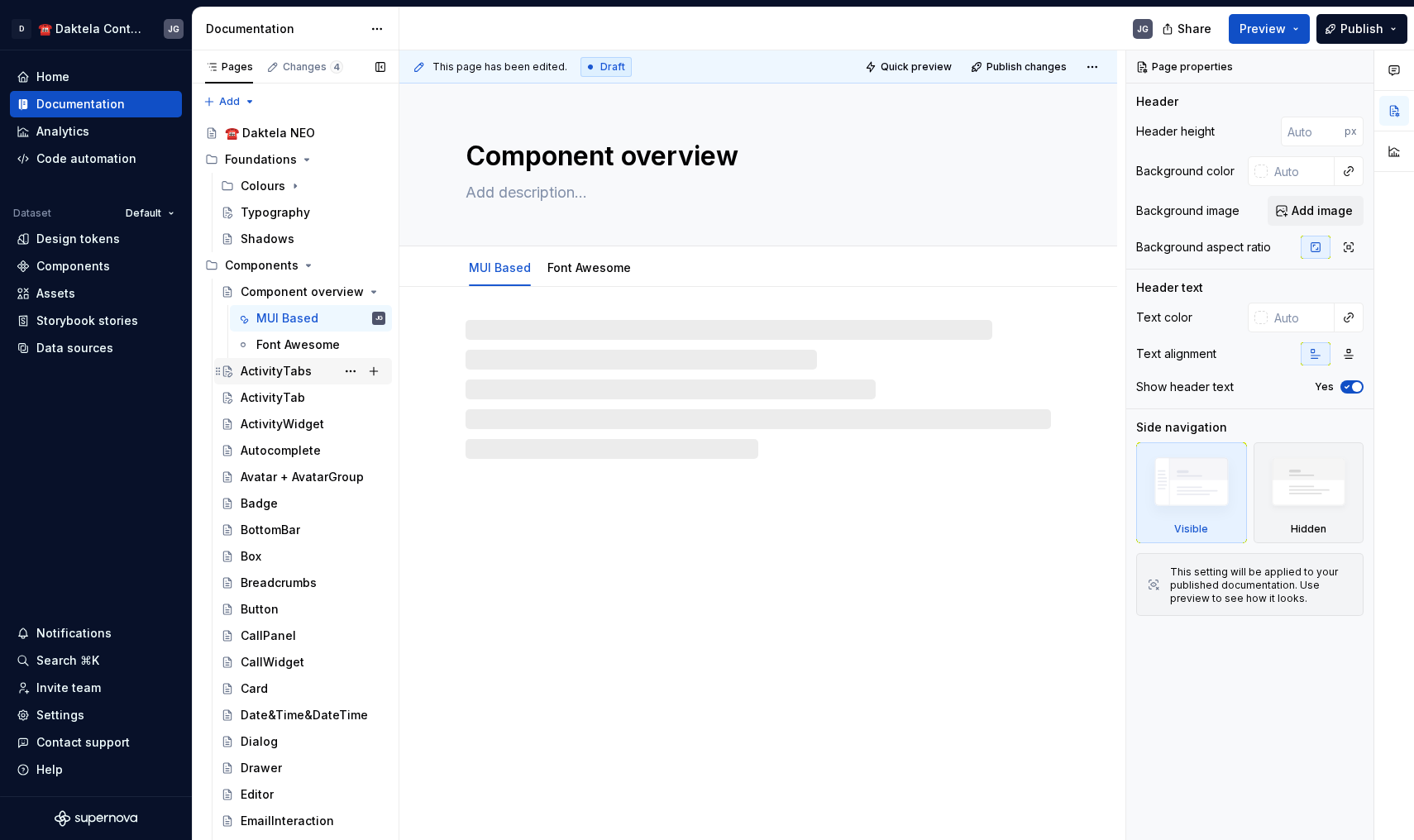
click at [305, 376] on div "ActivityTabs" at bounding box center [275, 371] width 71 height 17
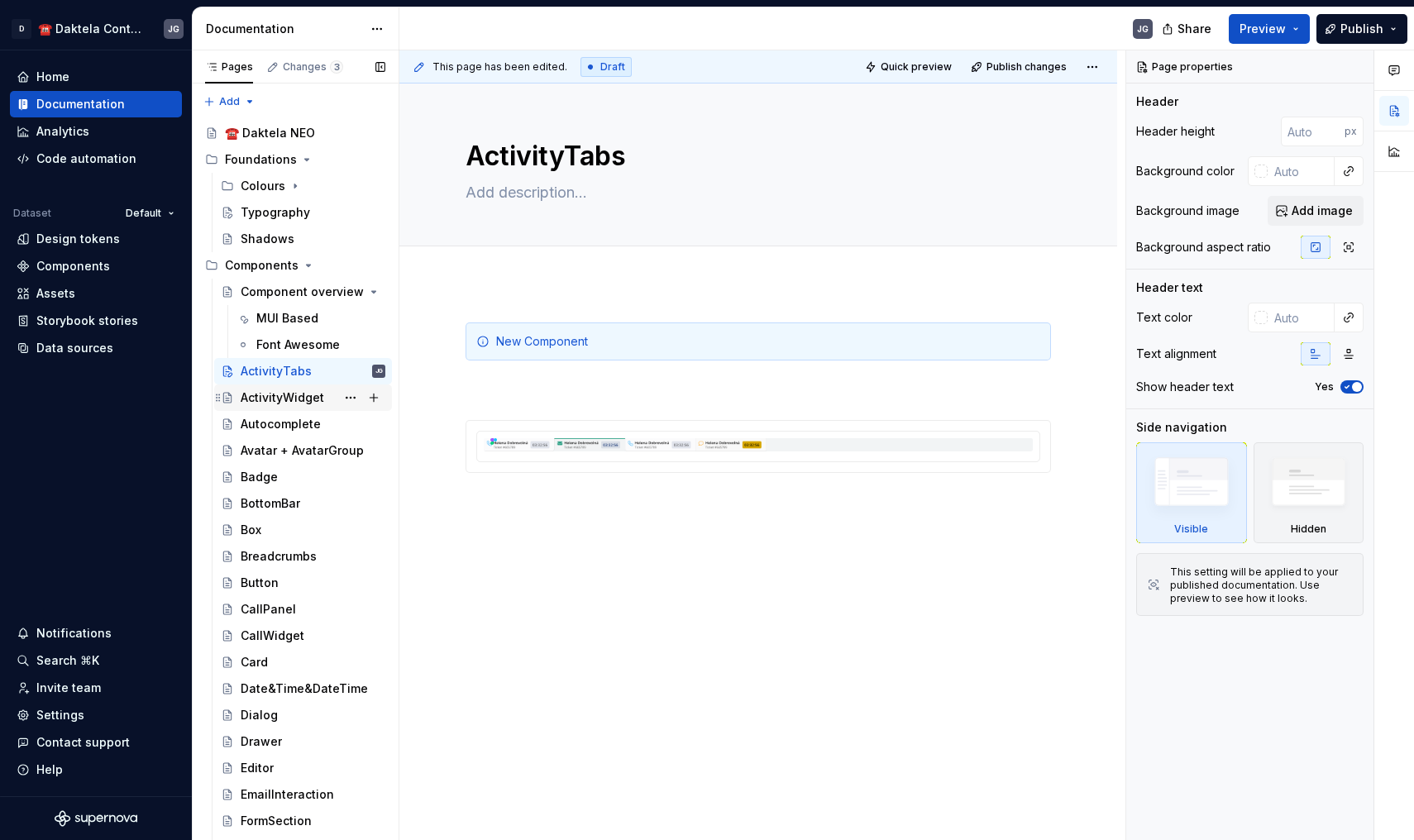
click at [283, 396] on div "ActivityWidget" at bounding box center [282, 397] width 84 height 17
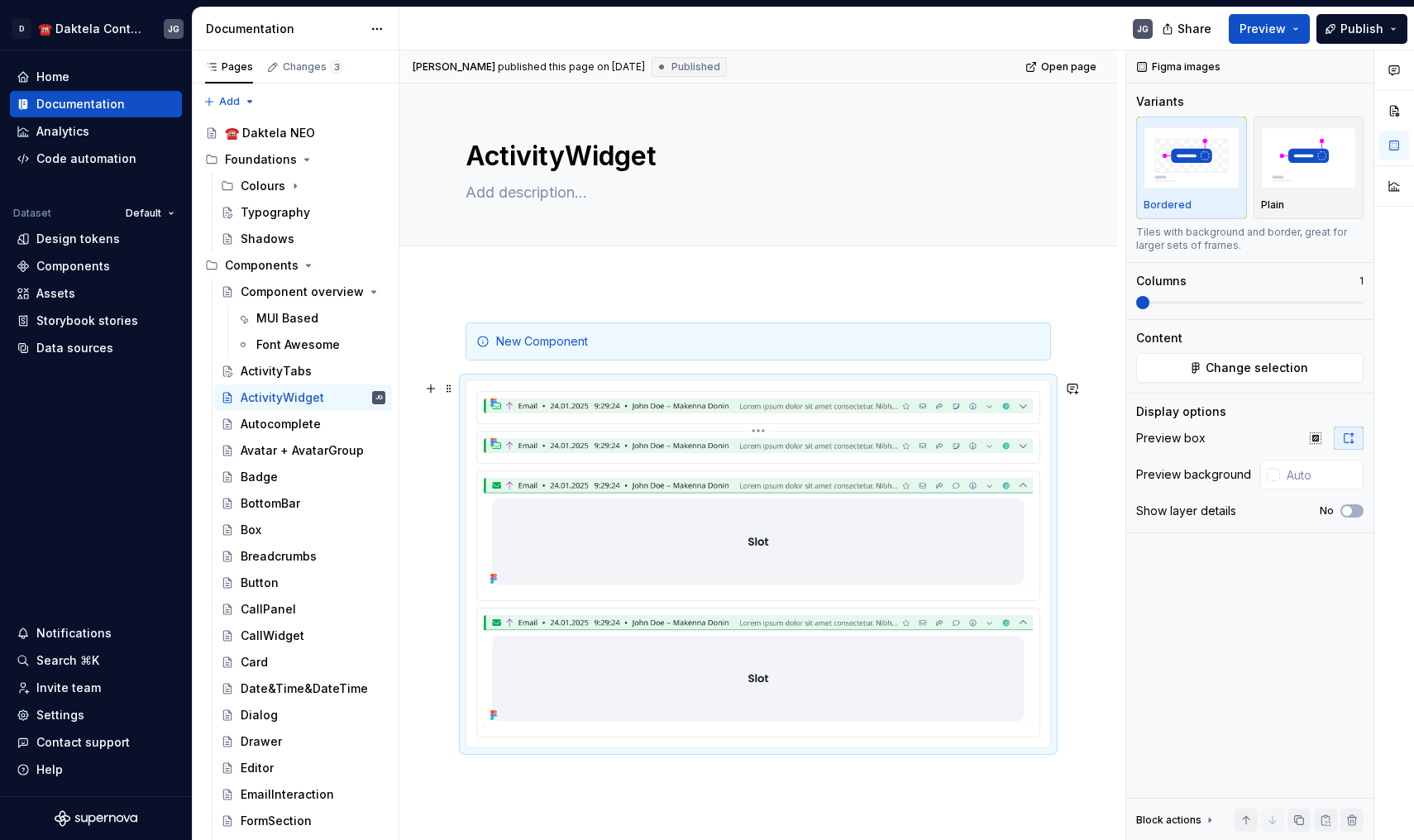
click at [577, 435] on div at bounding box center [758, 446] width 562 height 31
type textarea "*"
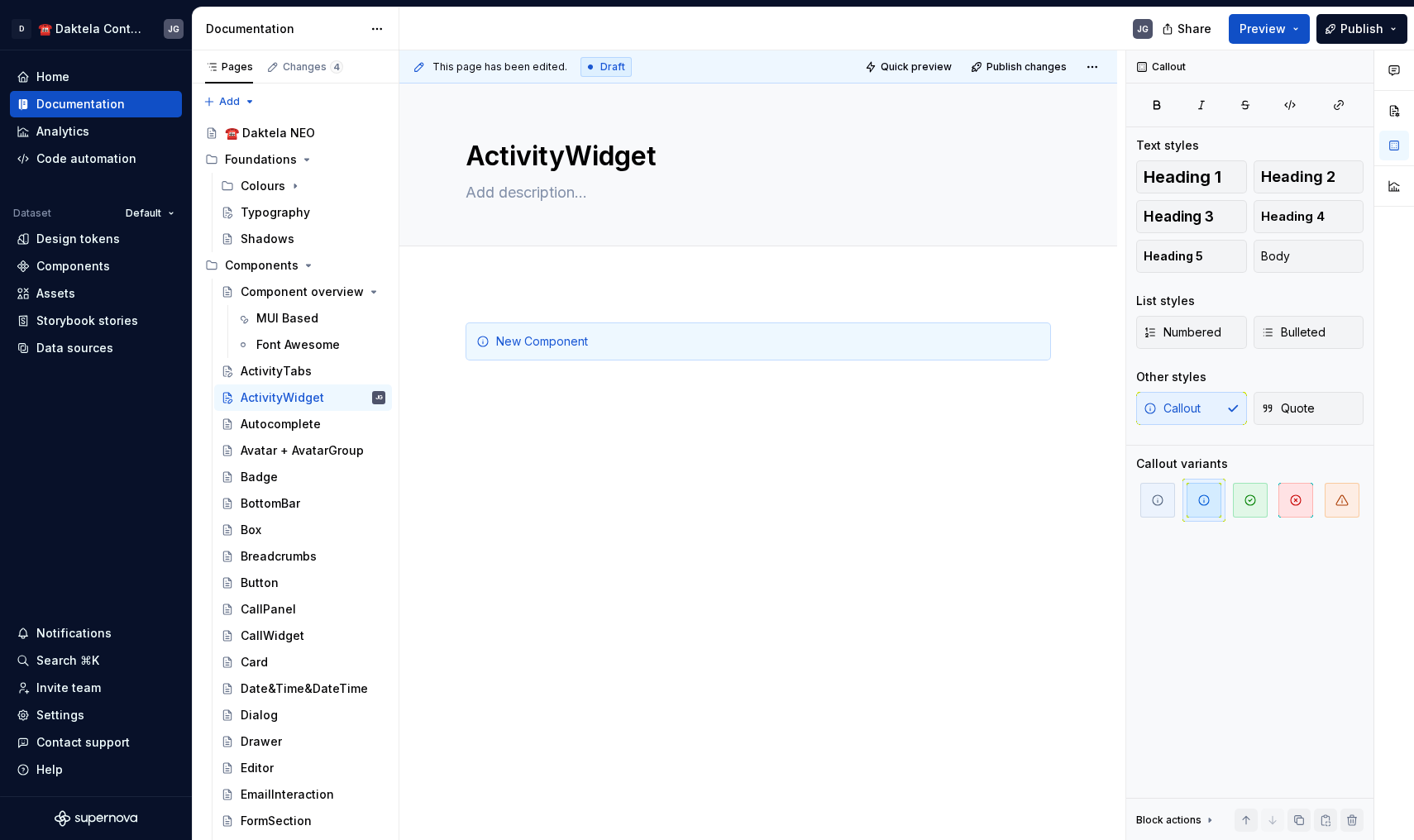
click at [516, 420] on div "New Component" at bounding box center [758, 470] width 718 height 375
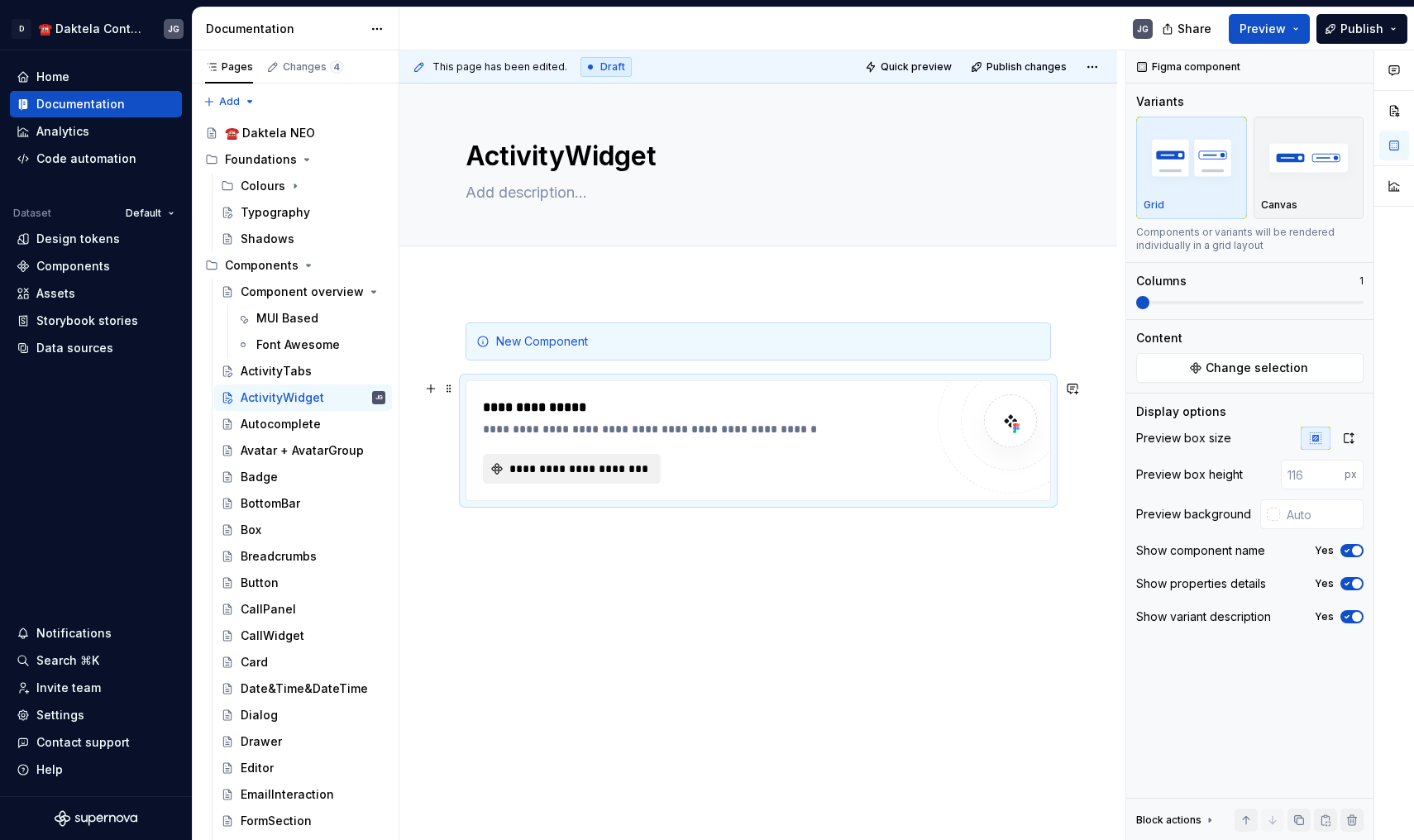
click at [635, 476] on span "**********" at bounding box center [578, 469] width 143 height 17
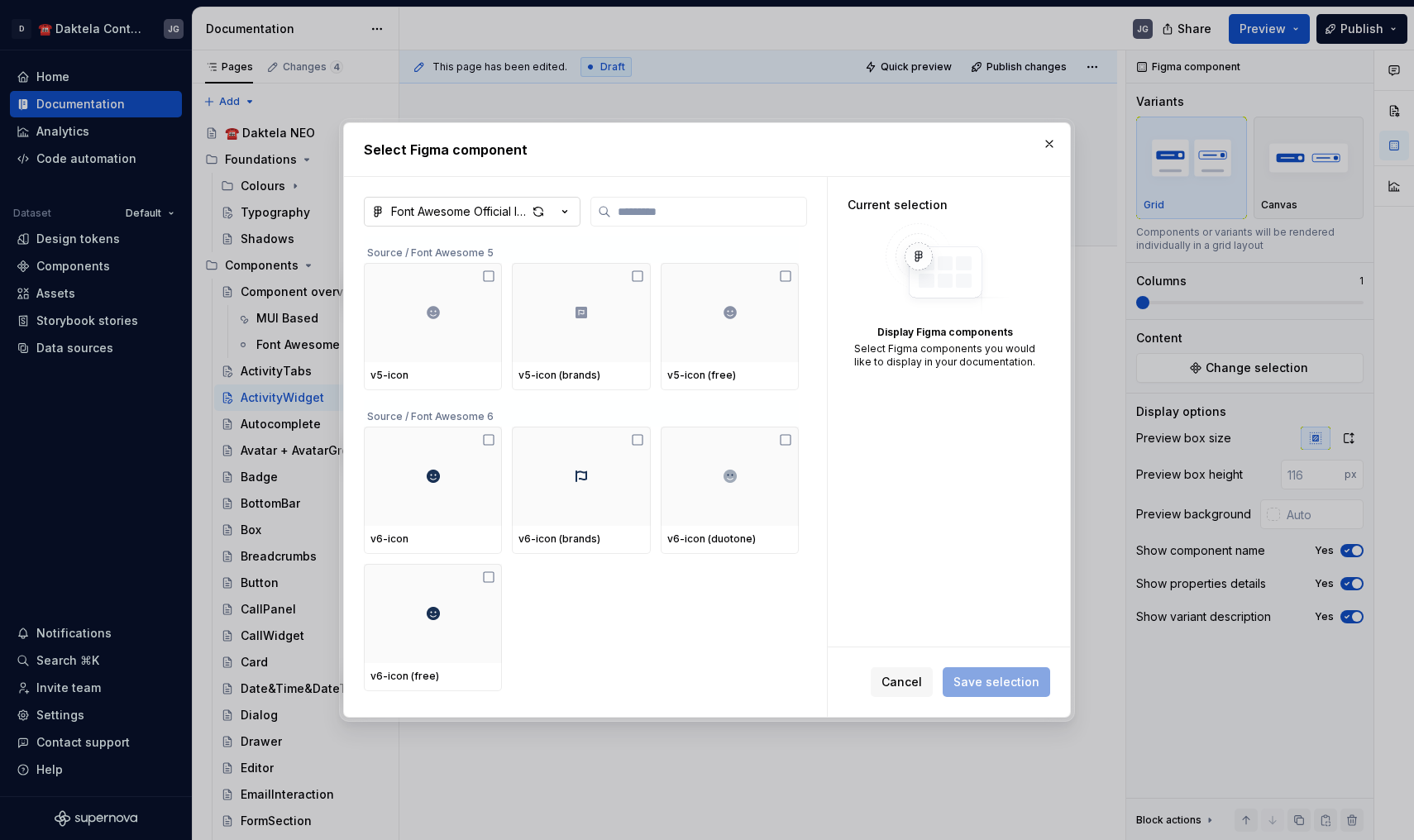
click at [517, 205] on div "Font Awesome Official Icon Component (Free + Pro) (Community)" at bounding box center [459, 212] width 136 height 17
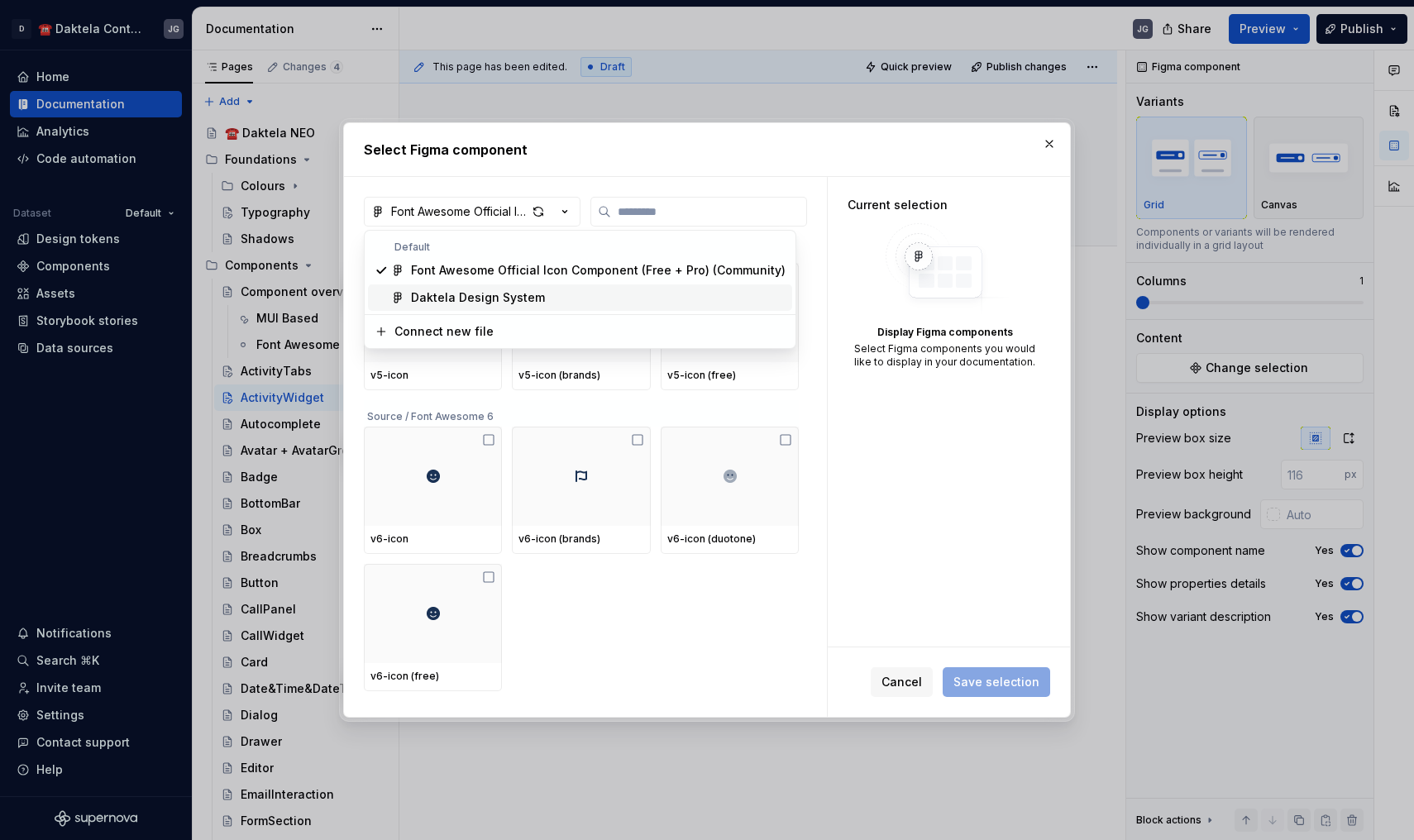
click at [471, 295] on div "Daktela Design System" at bounding box center [478, 298] width 134 height 17
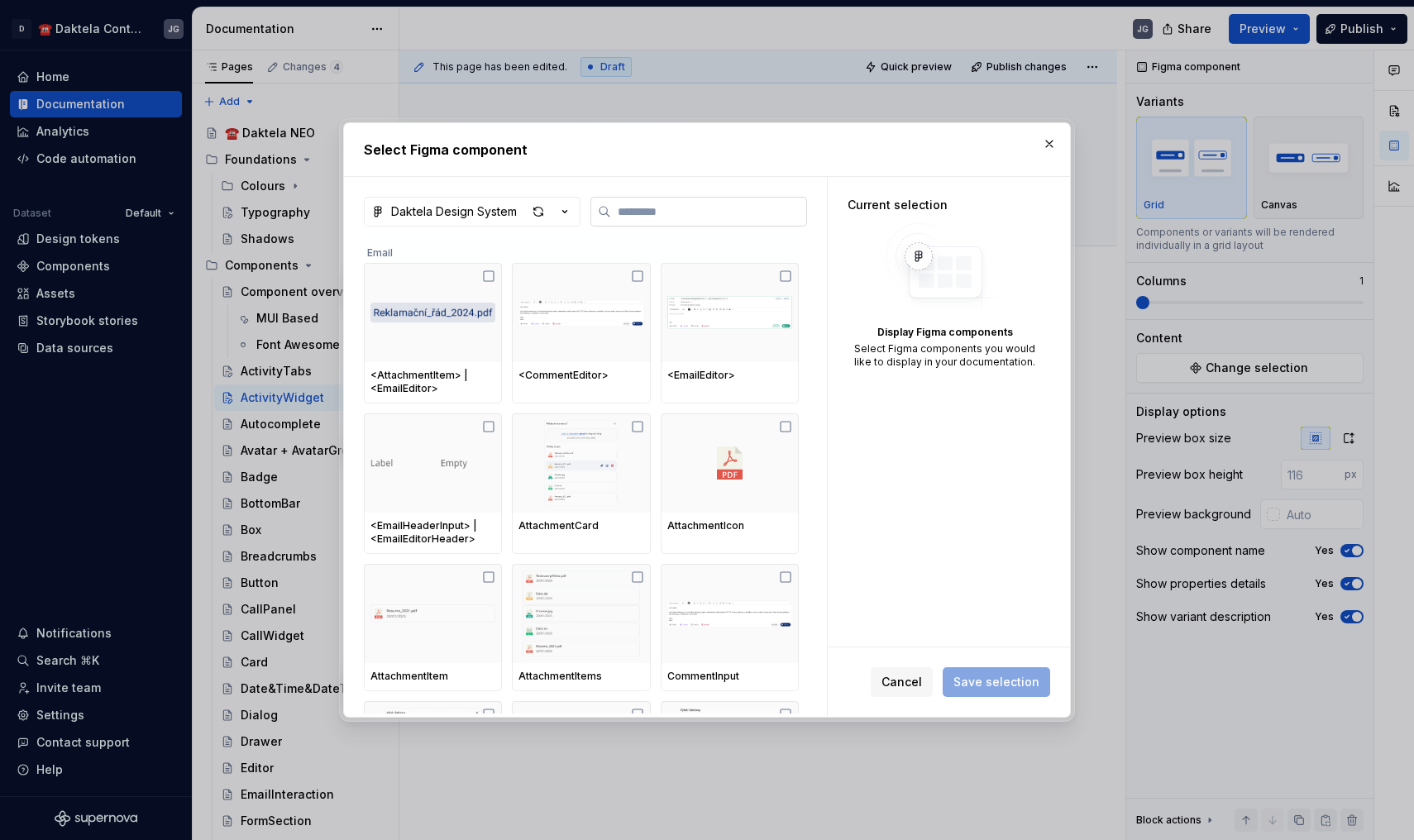
click at [642, 223] on label at bounding box center [699, 212] width 217 height 30
click at [642, 220] on input "search" at bounding box center [708, 212] width 195 height 17
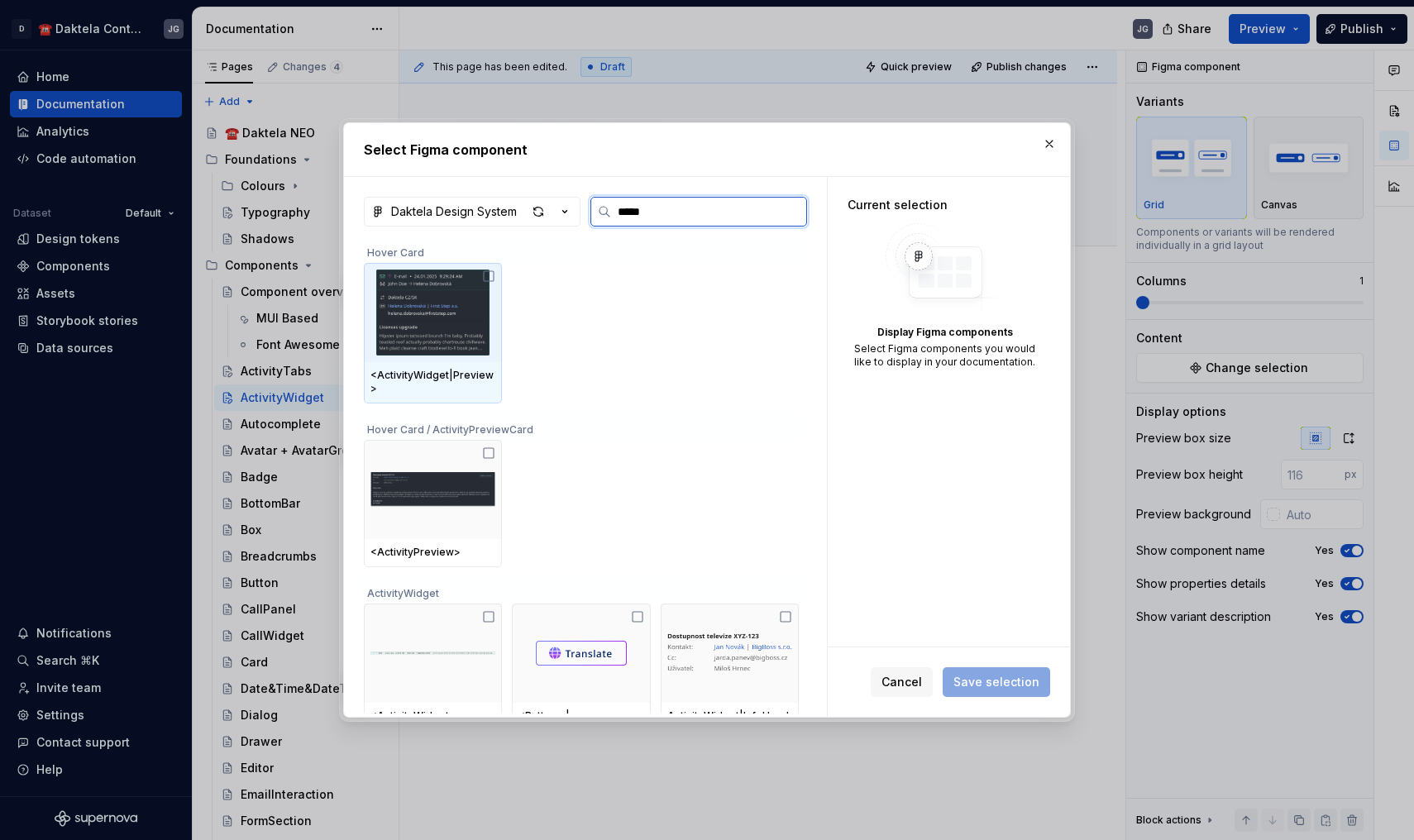
type input "******"
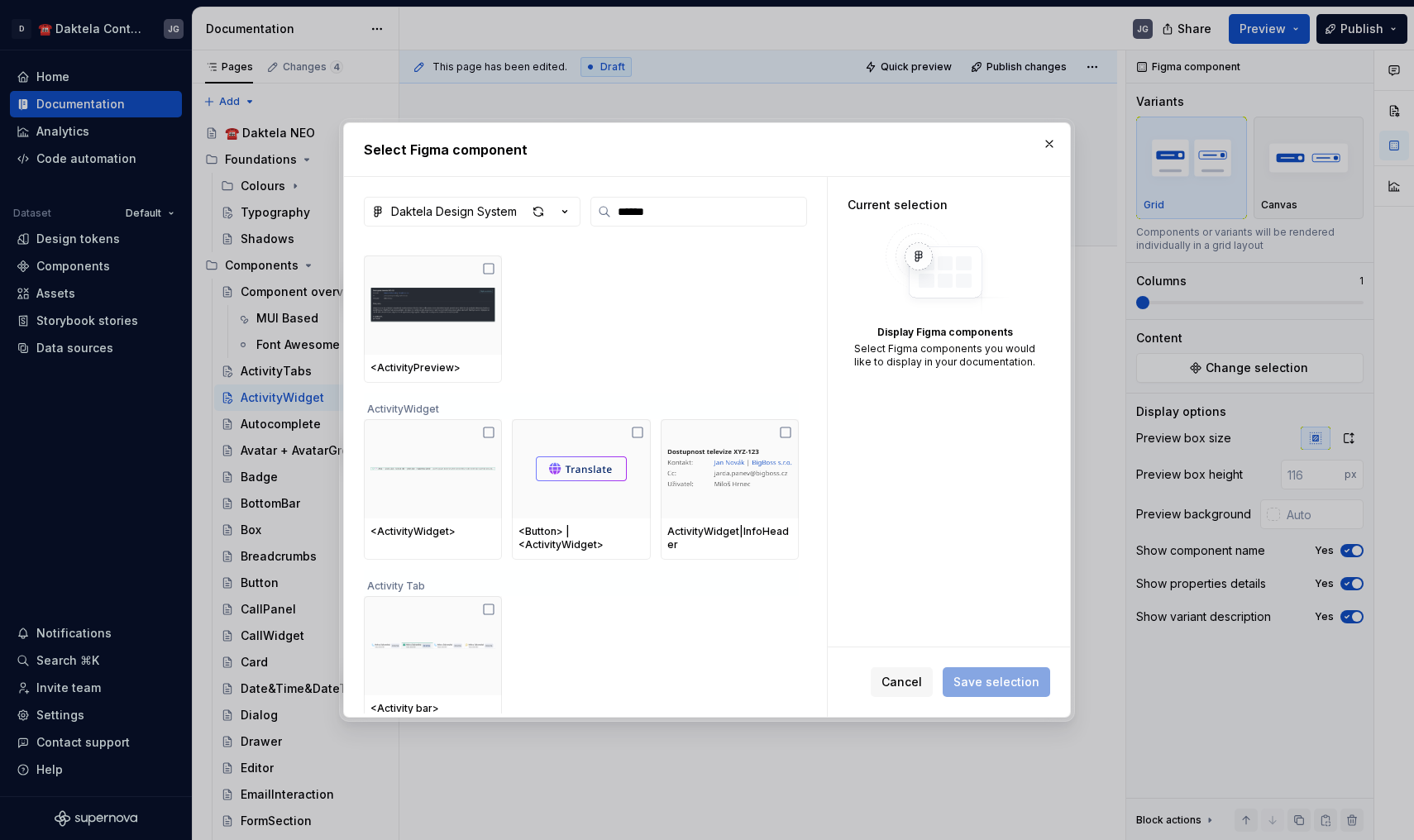
scroll to position [134, 0]
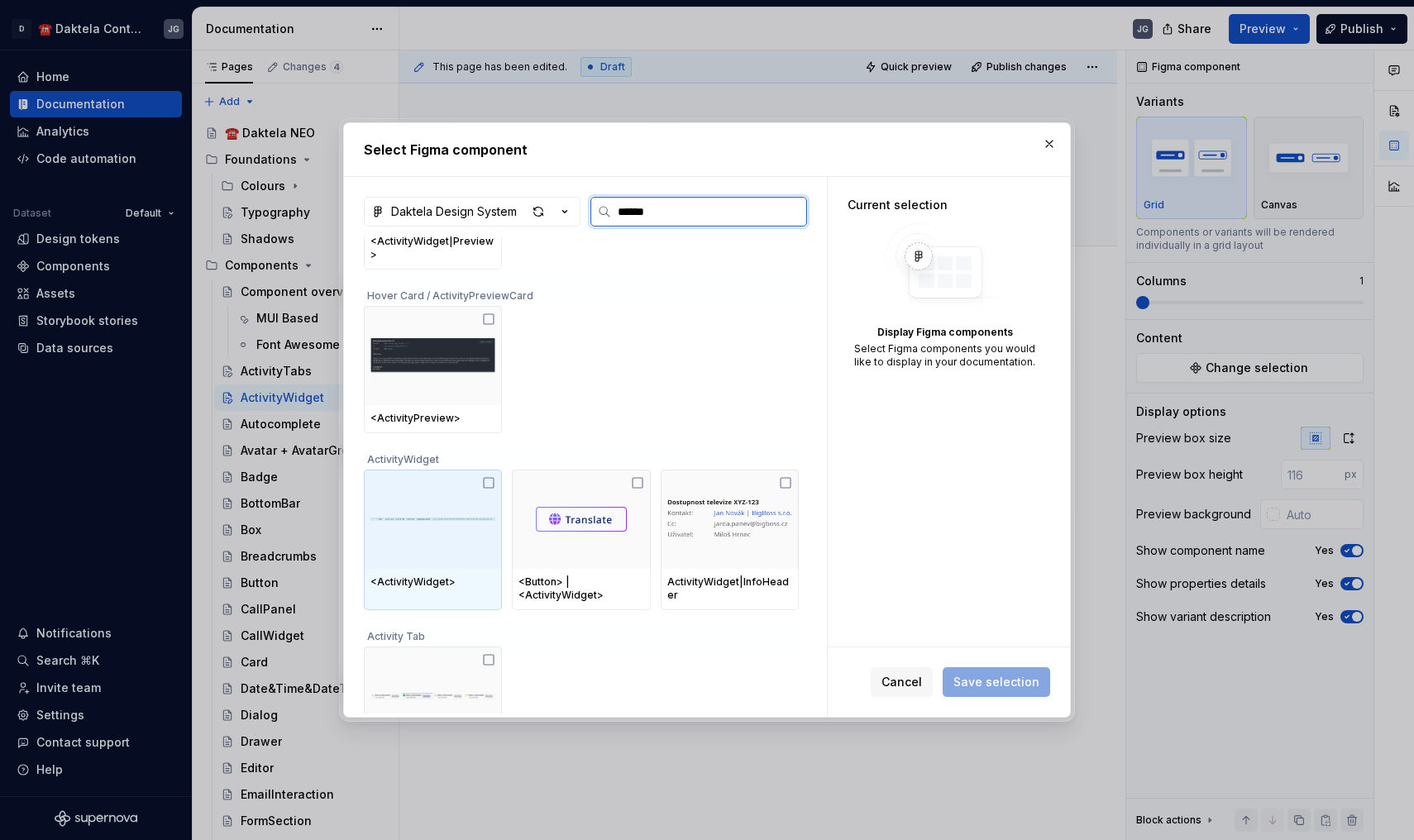
click at [494, 477] on icon at bounding box center [489, 483] width 13 height 13
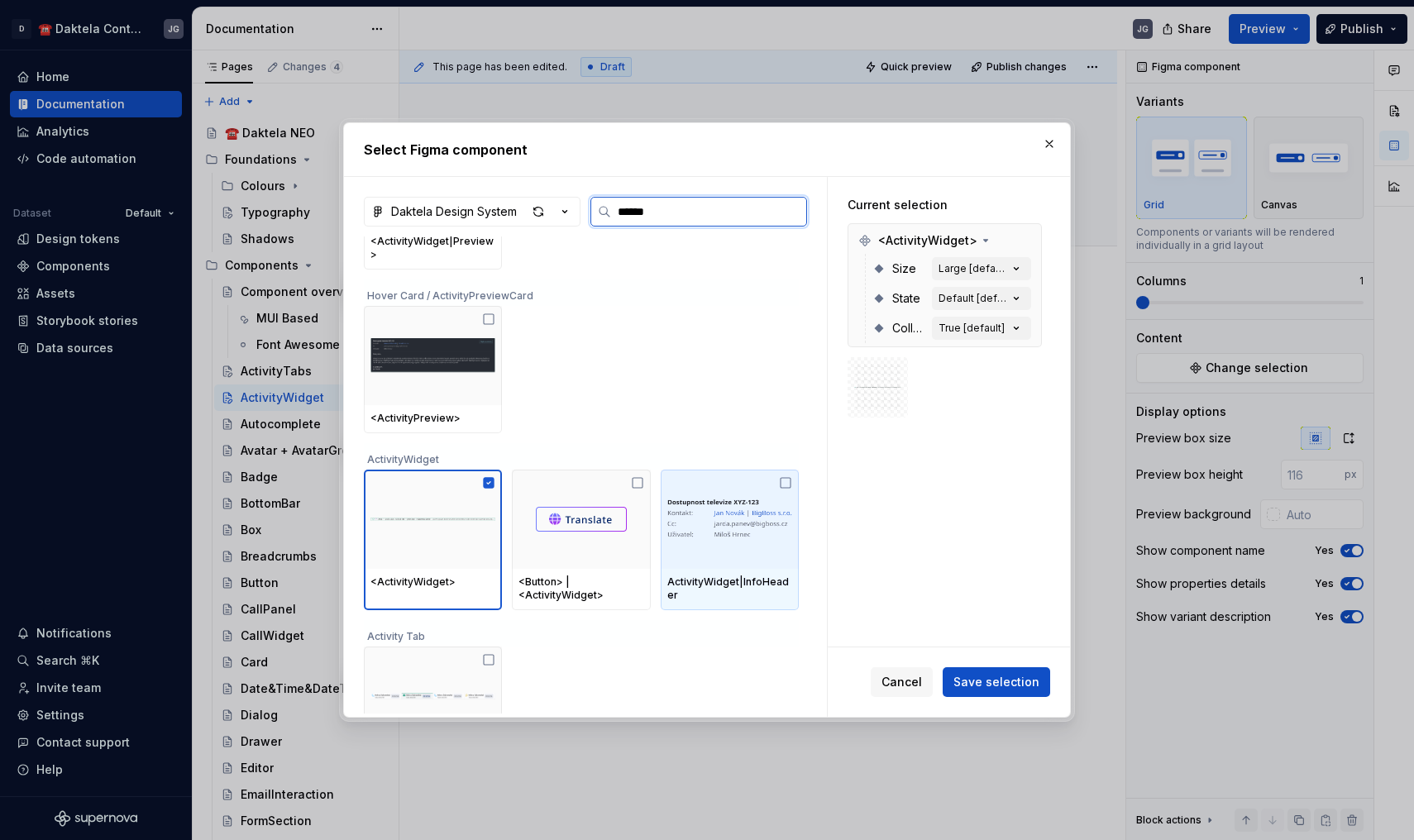
click at [791, 477] on icon at bounding box center [786, 483] width 13 height 13
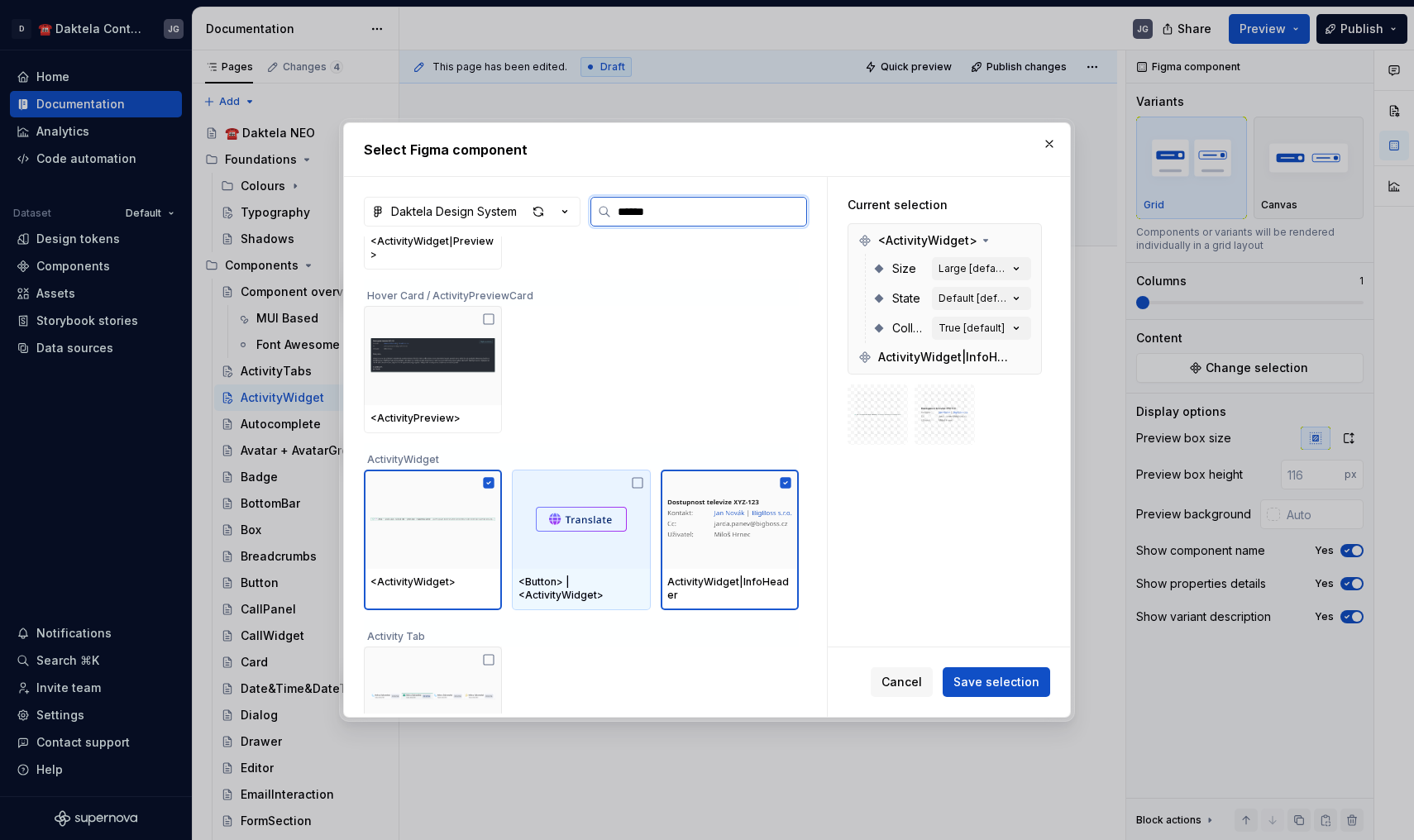
click at [643, 477] on icon at bounding box center [638, 483] width 13 height 13
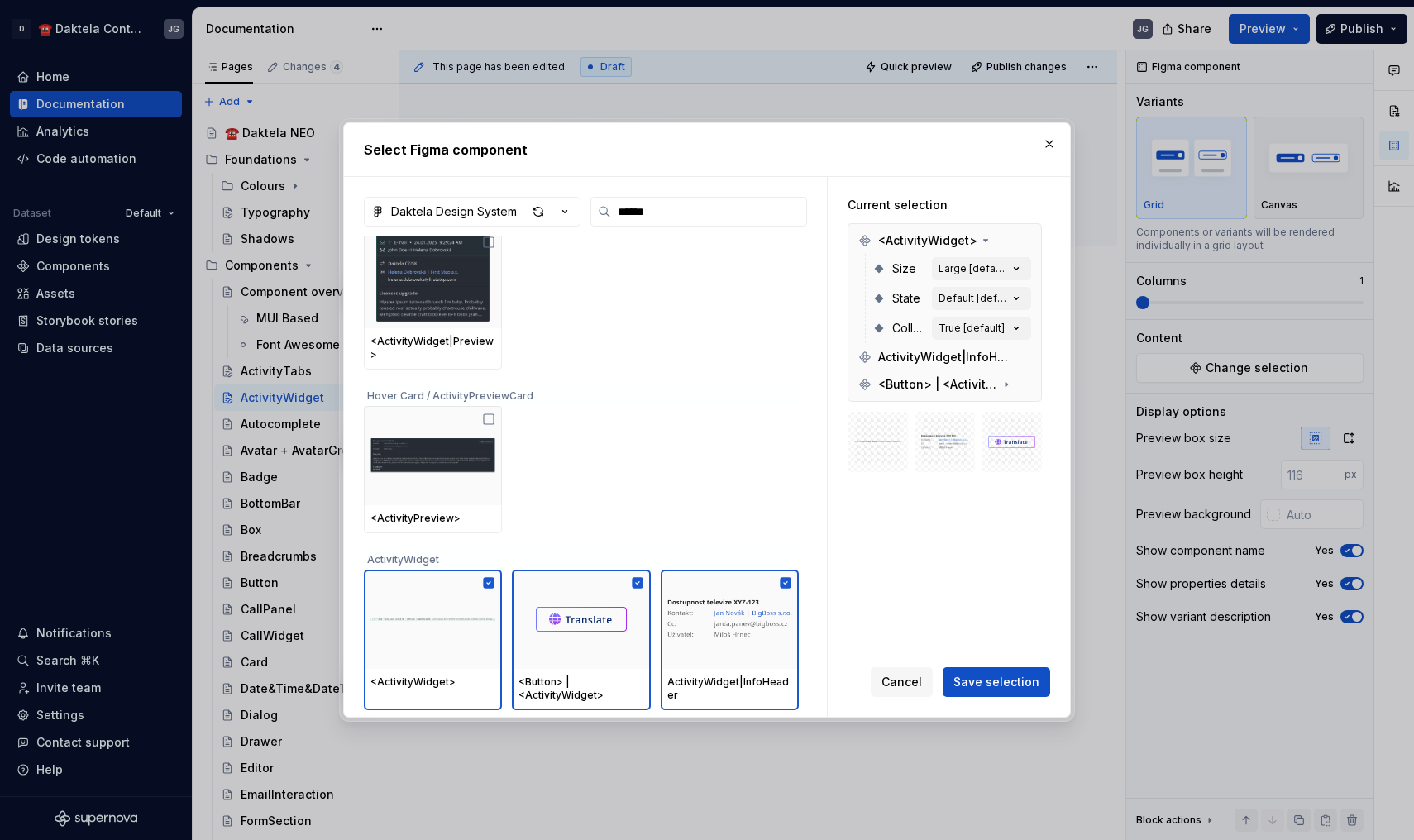
scroll to position [34, 0]
click at [1019, 308] on button "Default [default]" at bounding box center [981, 299] width 99 height 24
click at [1022, 297] on icon "button" at bounding box center [1016, 299] width 17 height 17
click at [1007, 701] on div "Cancel Save selection" at bounding box center [949, 682] width 242 height 70
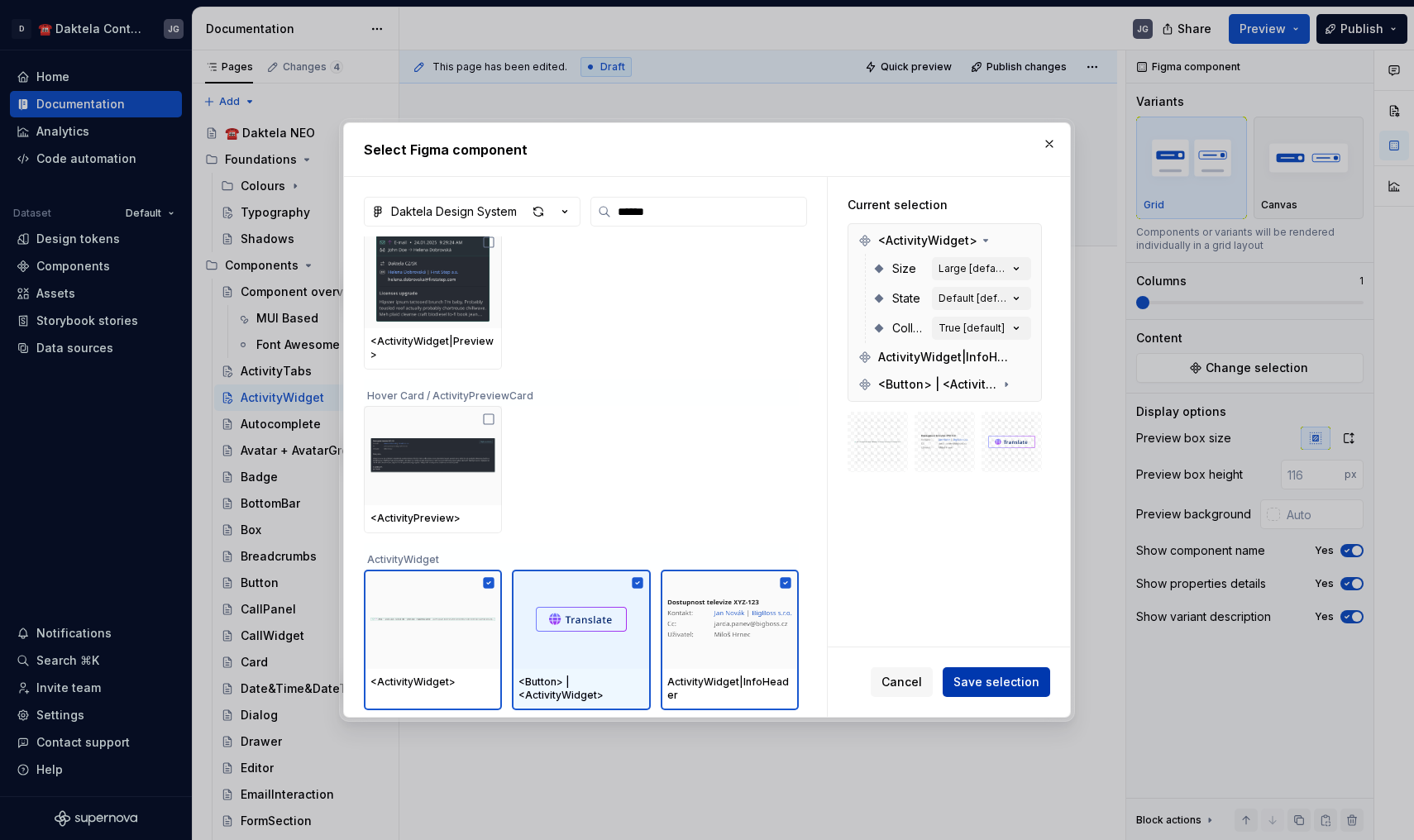
click at [1000, 687] on span "Save selection" at bounding box center [996, 682] width 86 height 17
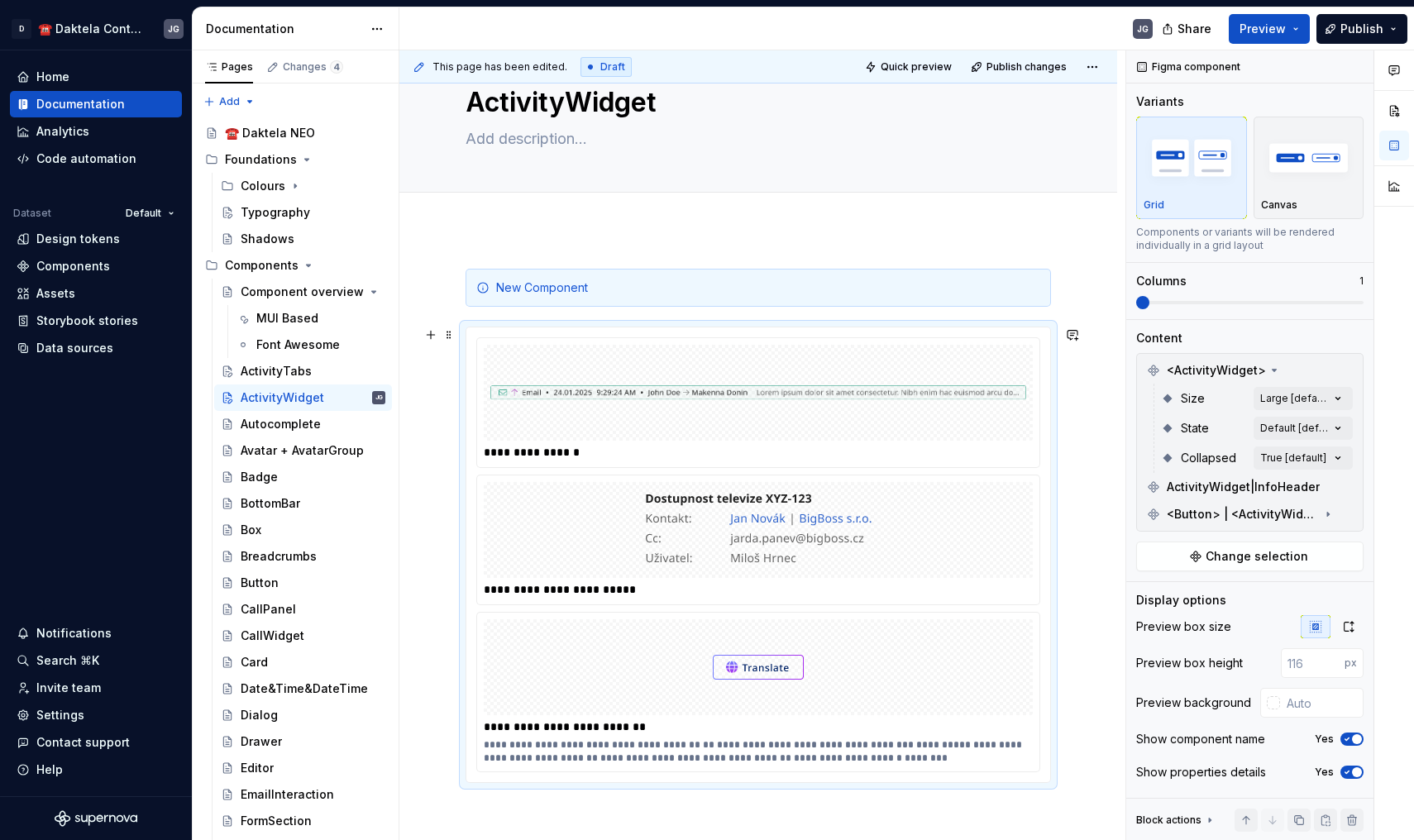
scroll to position [11, 0]
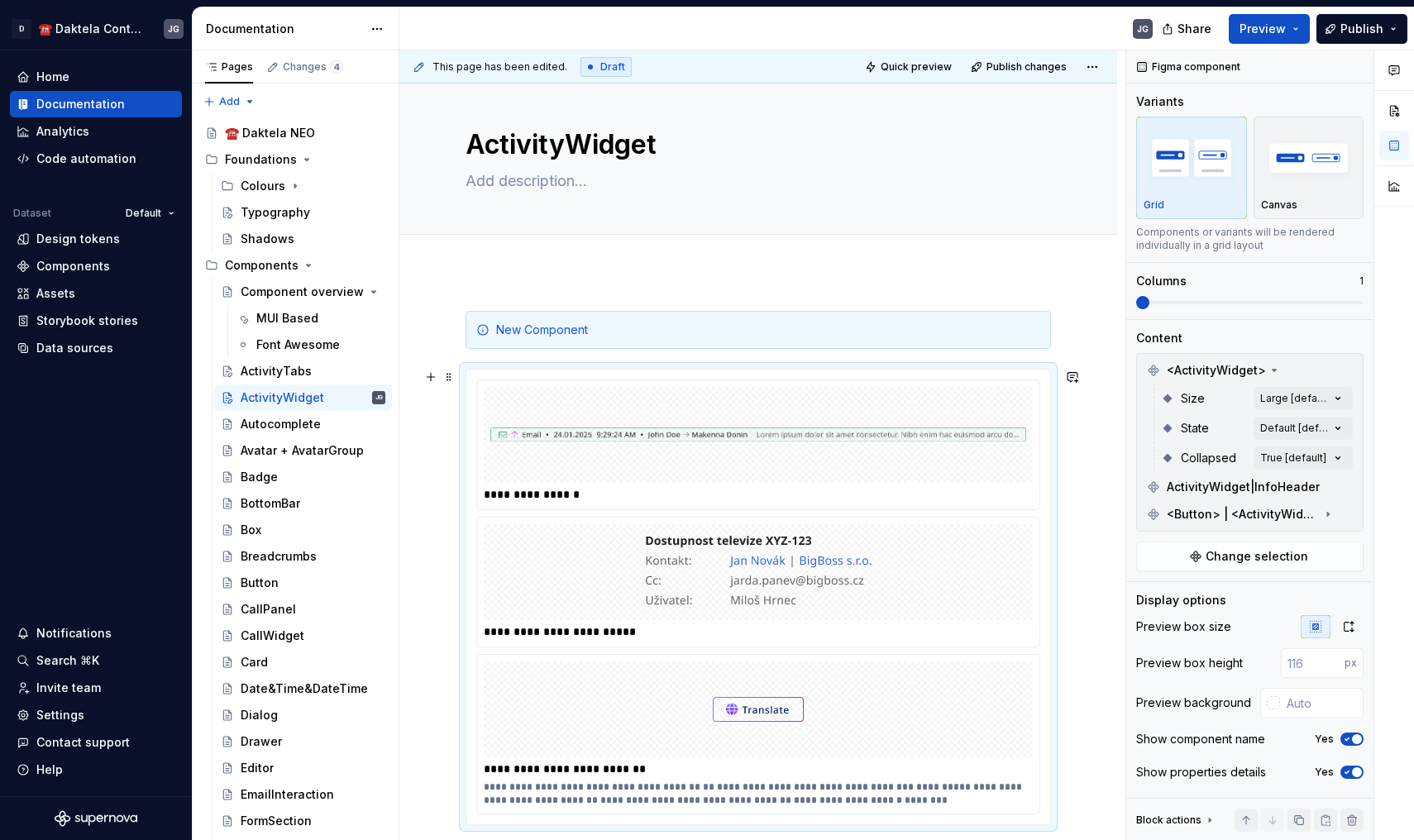
click at [838, 464] on img at bounding box center [758, 435] width 536 height 83
click at [1308, 428] on div "Comments Open comments No comments yet Select ‘Comment’ from the block context …" at bounding box center [1271, 445] width 288 height 790
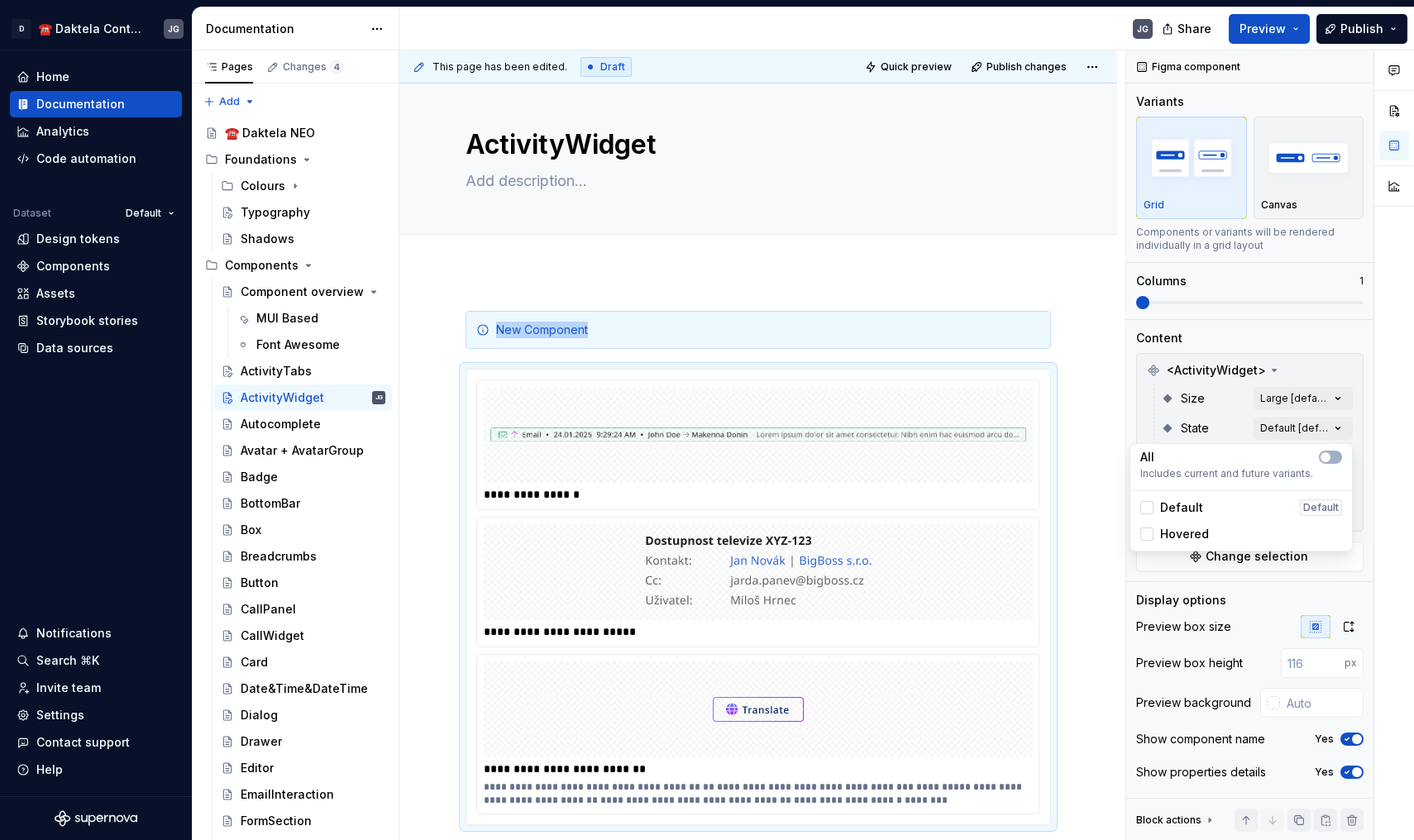
click at [1305, 425] on div "Comments Open comments No comments yet Select ‘Comment’ from the block context …" at bounding box center [1271, 445] width 288 height 790
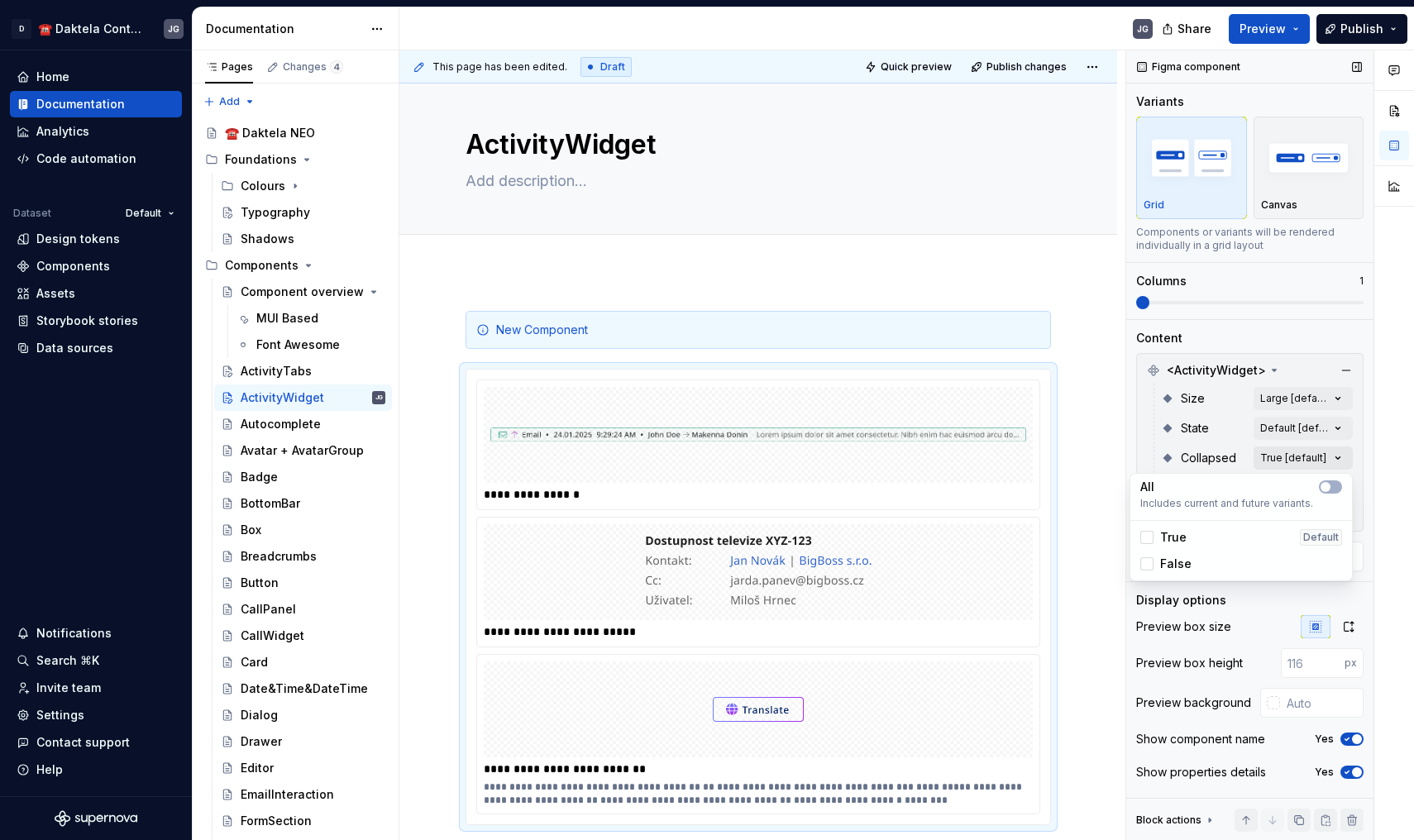
click at [1294, 456] on div "Comments Open comments No comments yet Select ‘Comment’ from the block context …" at bounding box center [1271, 445] width 288 height 790
click at [1164, 558] on span "False" at bounding box center [1176, 564] width 31 height 17
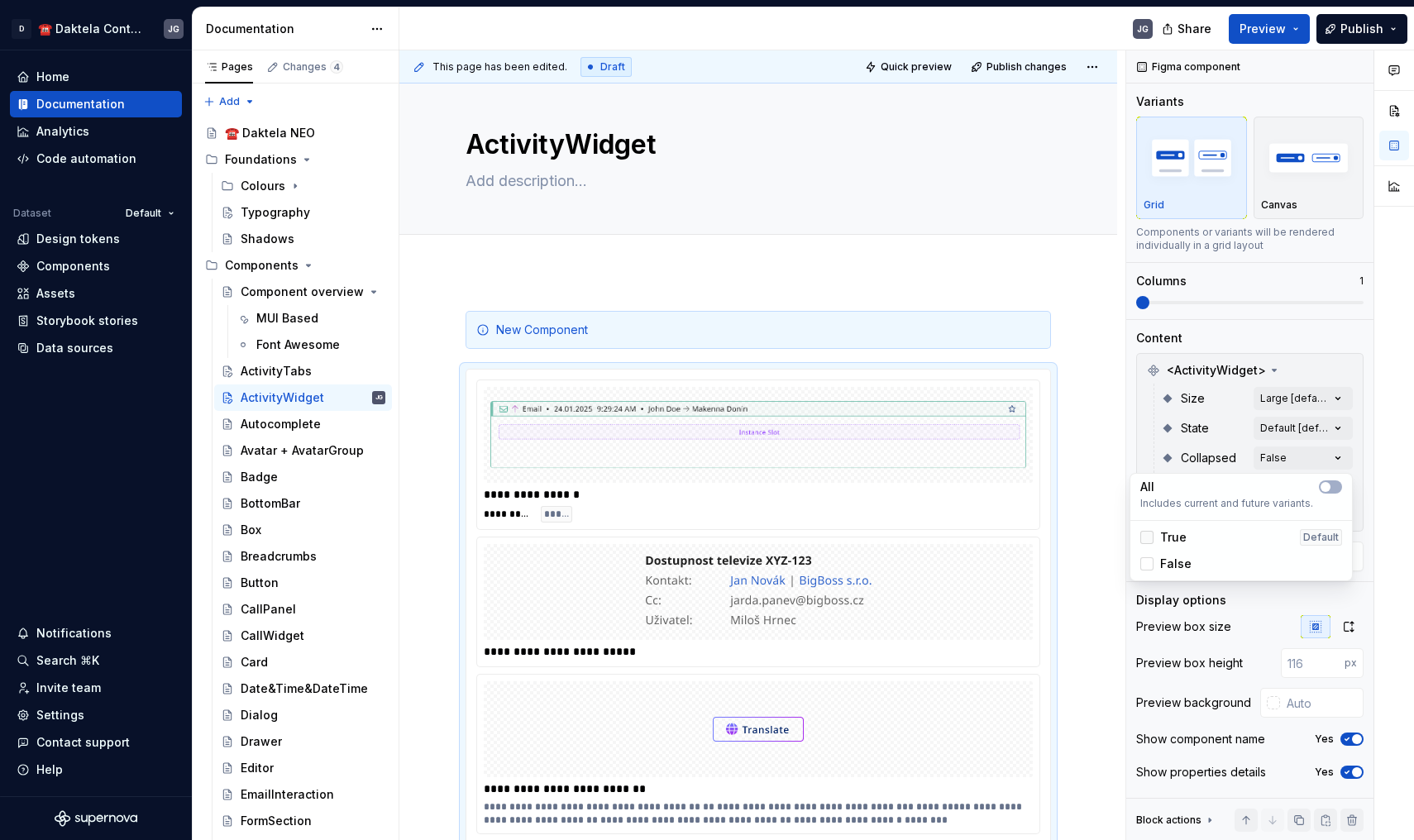
click at [1147, 534] on div at bounding box center [1147, 538] width 13 height 13
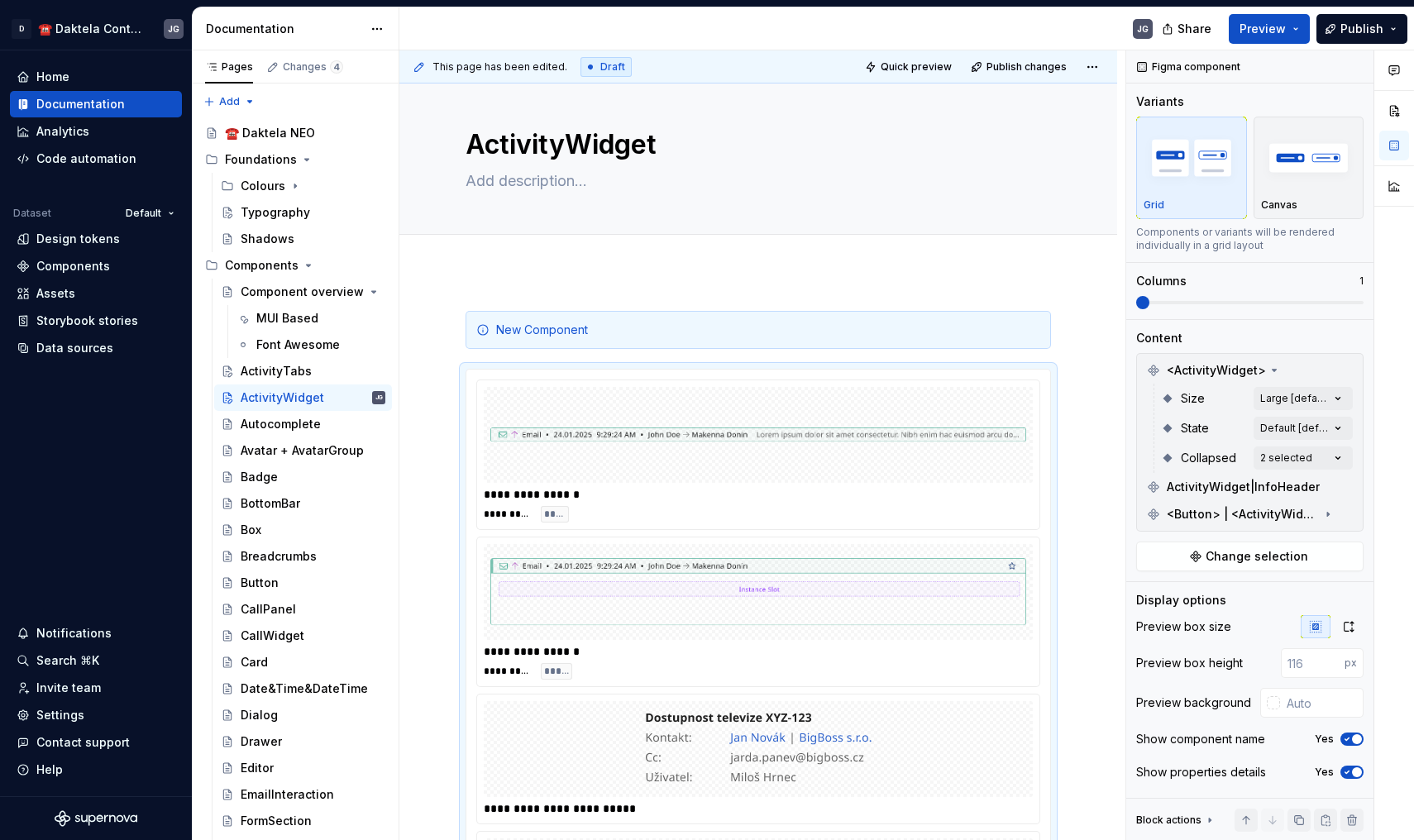
click at [937, 234] on html "D ☎️ Daktela Contact Centre JG Home Documentation Analytics Code automation Dat…" at bounding box center [707, 420] width 1414 height 840
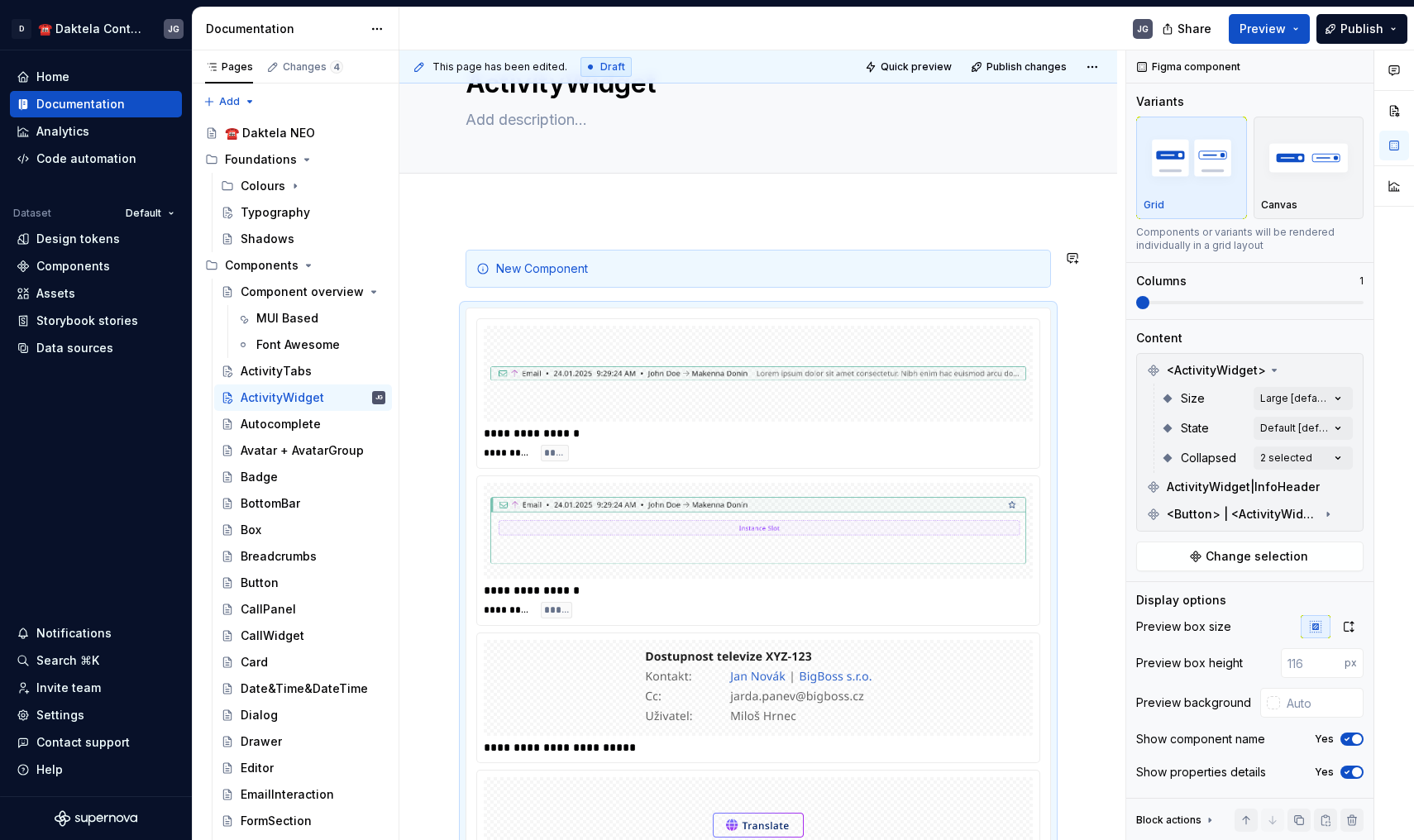
scroll to position [71, 0]
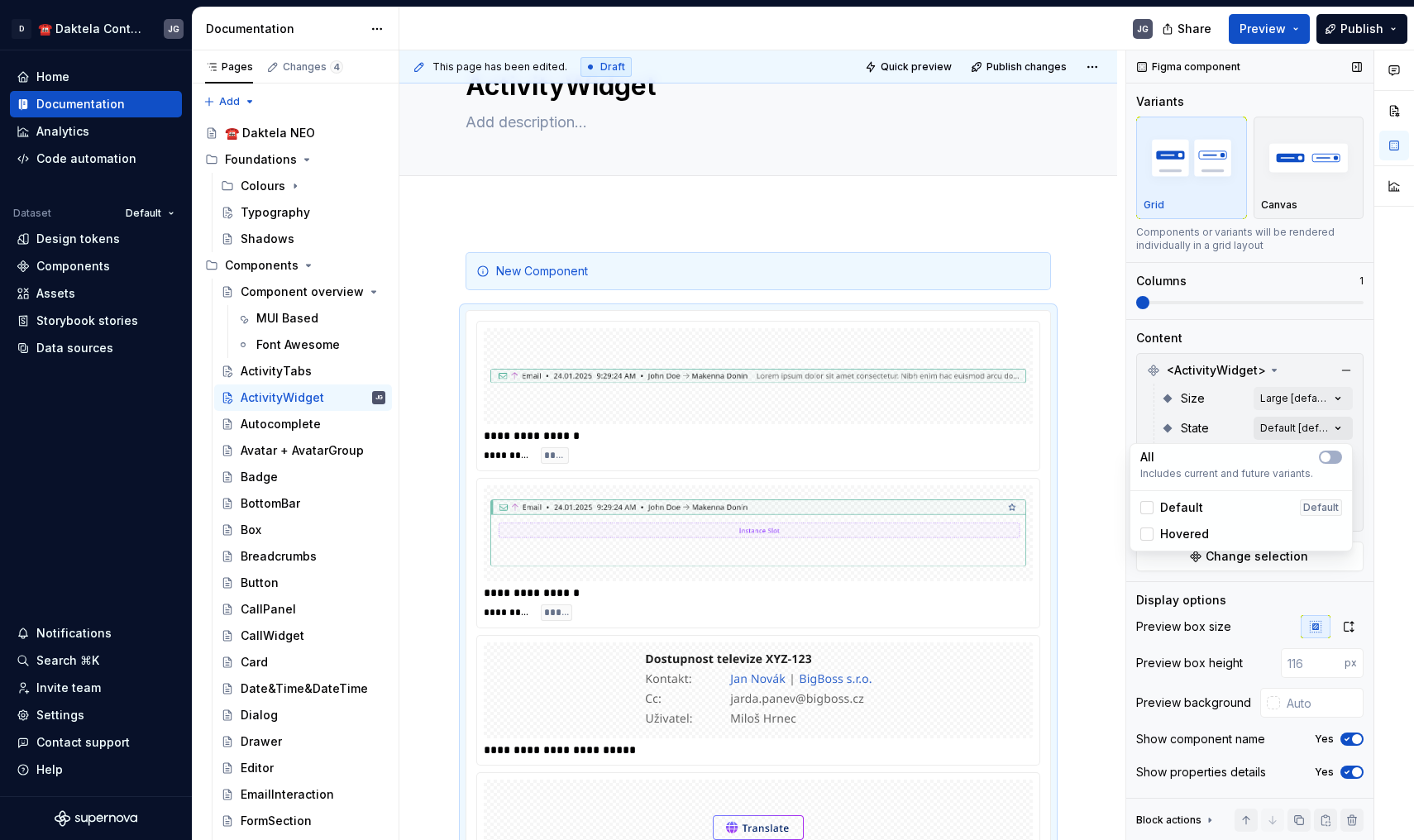
click at [1293, 434] on div "Comments Open comments No comments yet Select ‘Comment’ from the block context …" at bounding box center [1271, 445] width 288 height 790
click at [1145, 505] on div at bounding box center [1147, 508] width 13 height 13
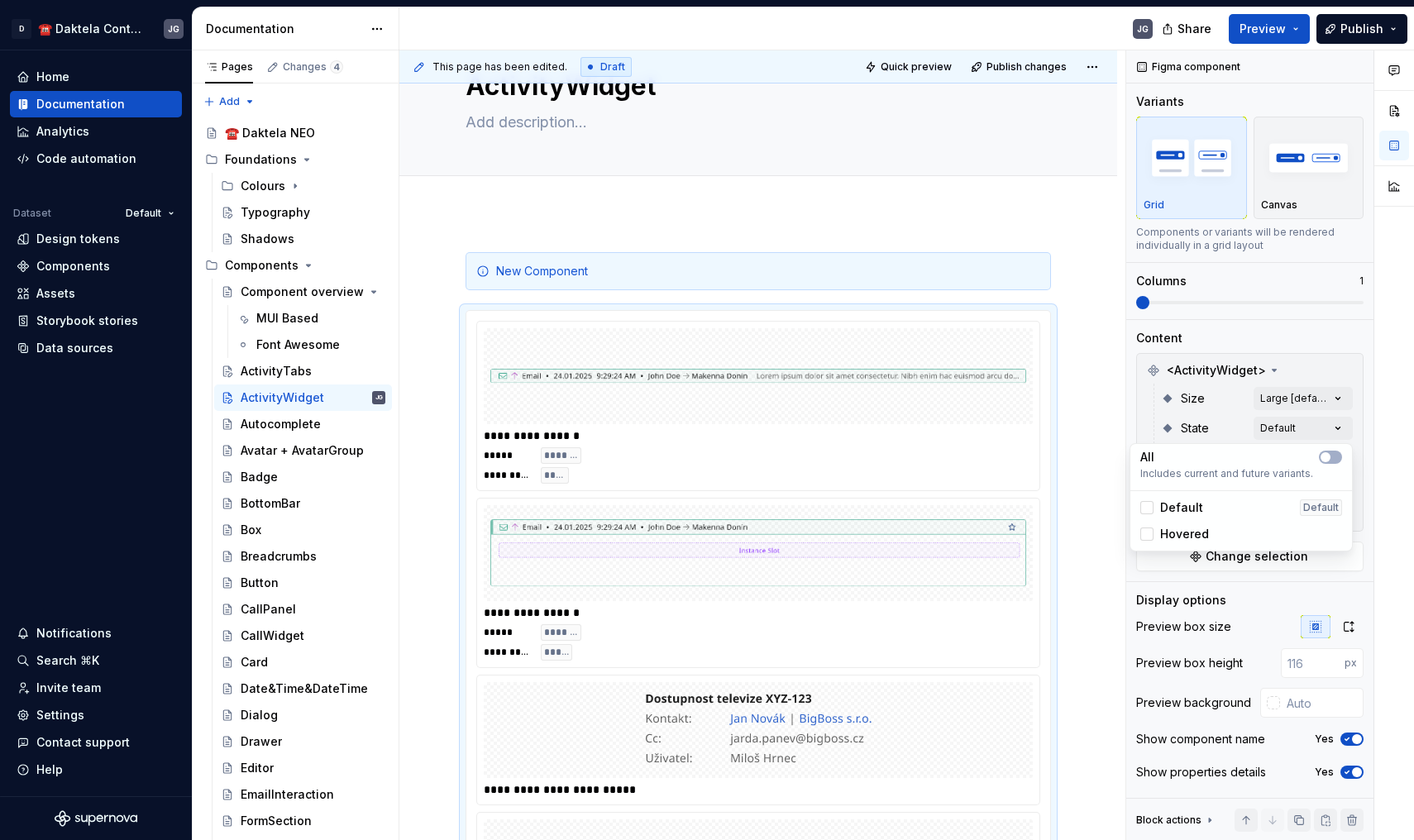
click at [1145, 541] on div "Hovered" at bounding box center [1175, 534] width 69 height 17
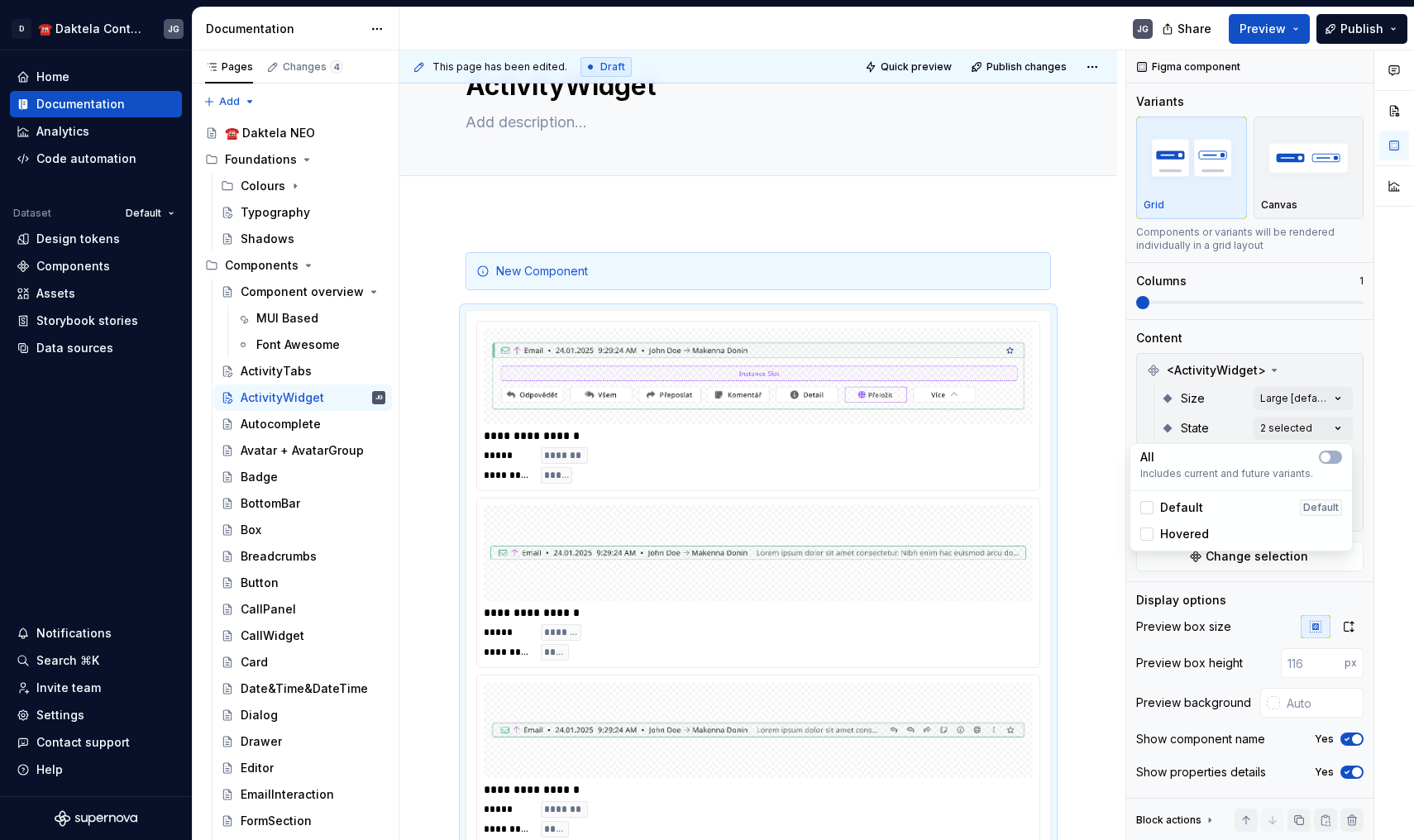
click at [1296, 397] on div "Comments Open comments No comments yet Select ‘Comment’ from the block context …" at bounding box center [1271, 445] width 288 height 790
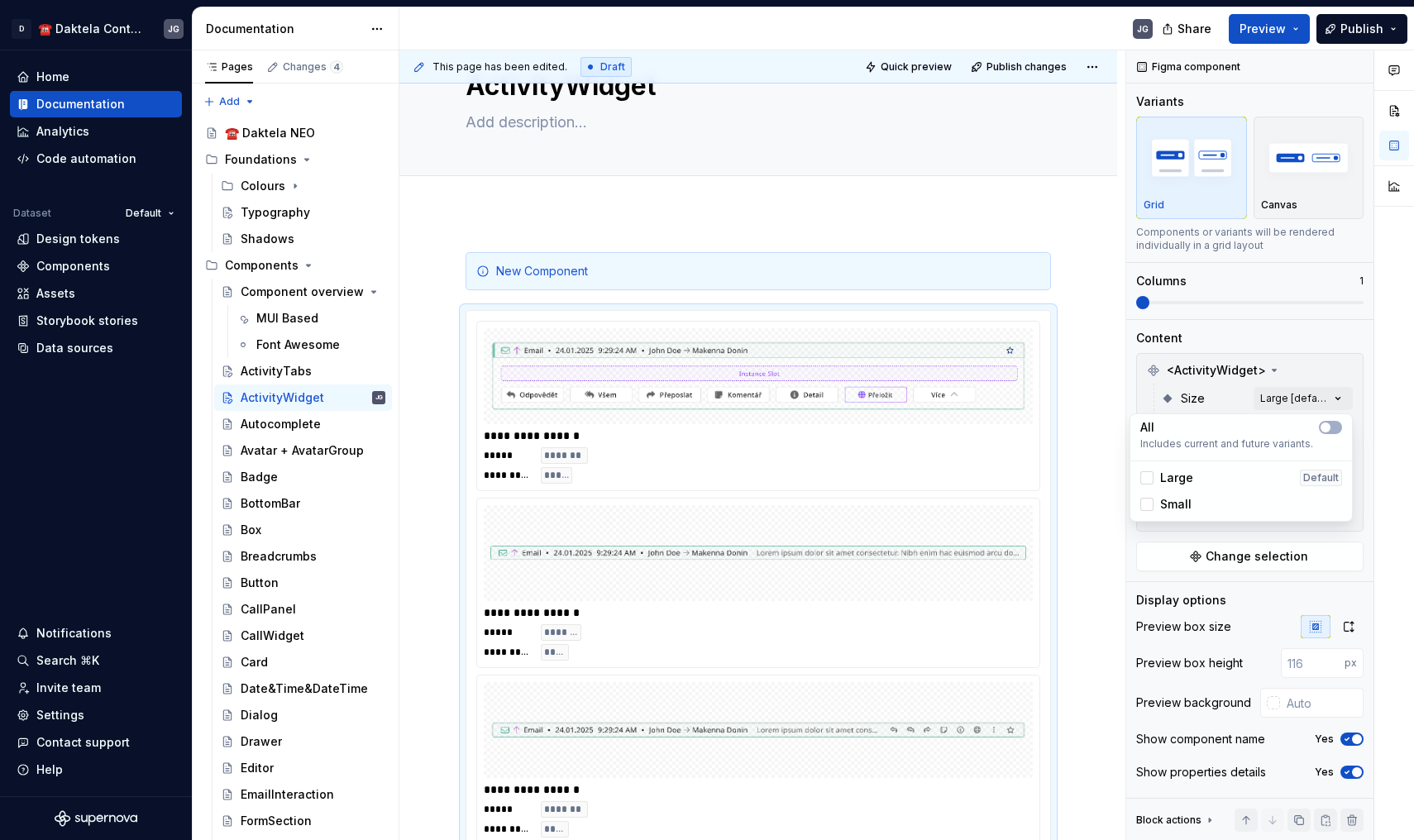
click at [1296, 397] on div "Comments Open comments No comments yet Select ‘Comment’ from the block context …" at bounding box center [1271, 445] width 288 height 790
click at [1144, 479] on div at bounding box center [1147, 477] width 13 height 13
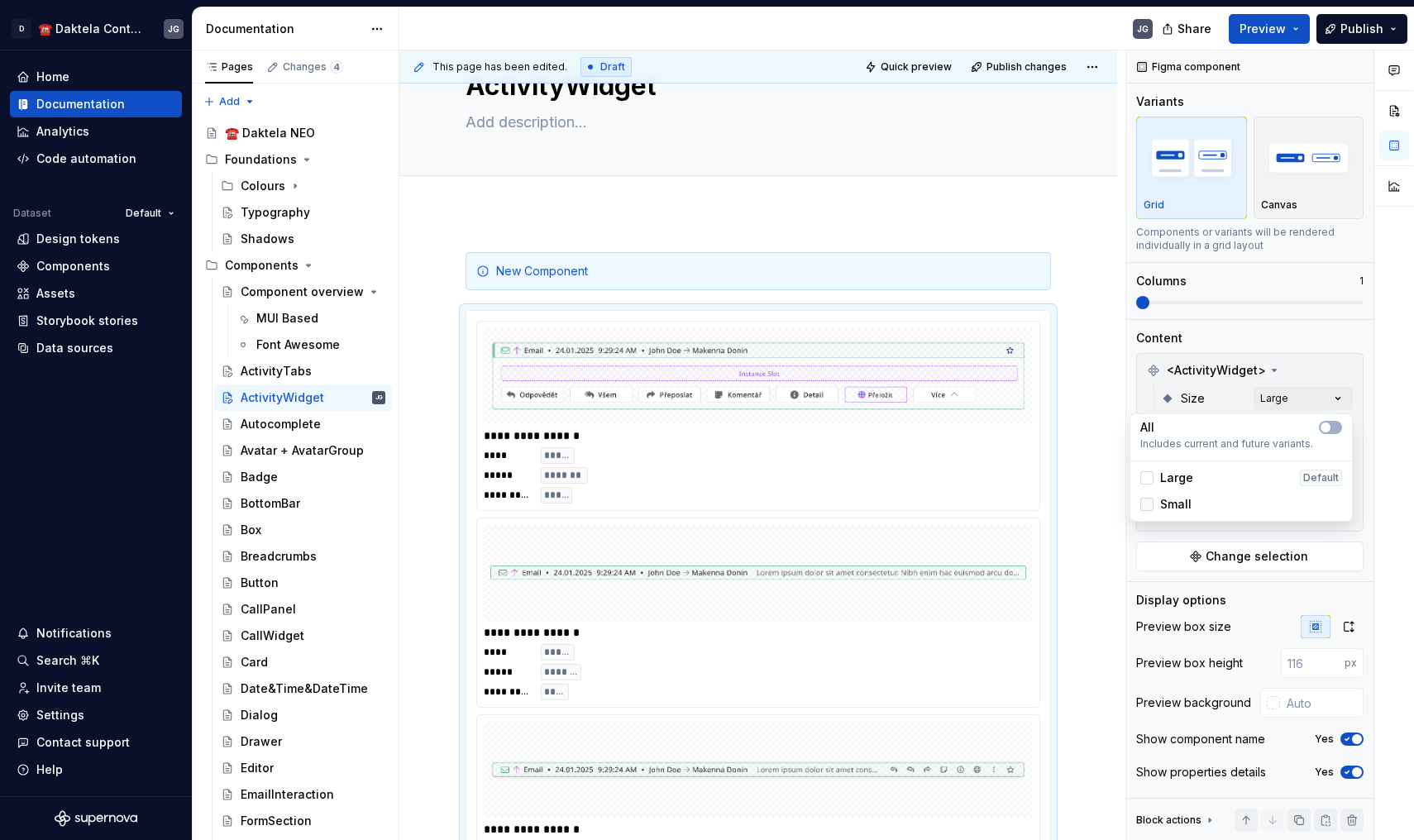
click at [1144, 505] on div at bounding box center [1147, 504] width 13 height 13
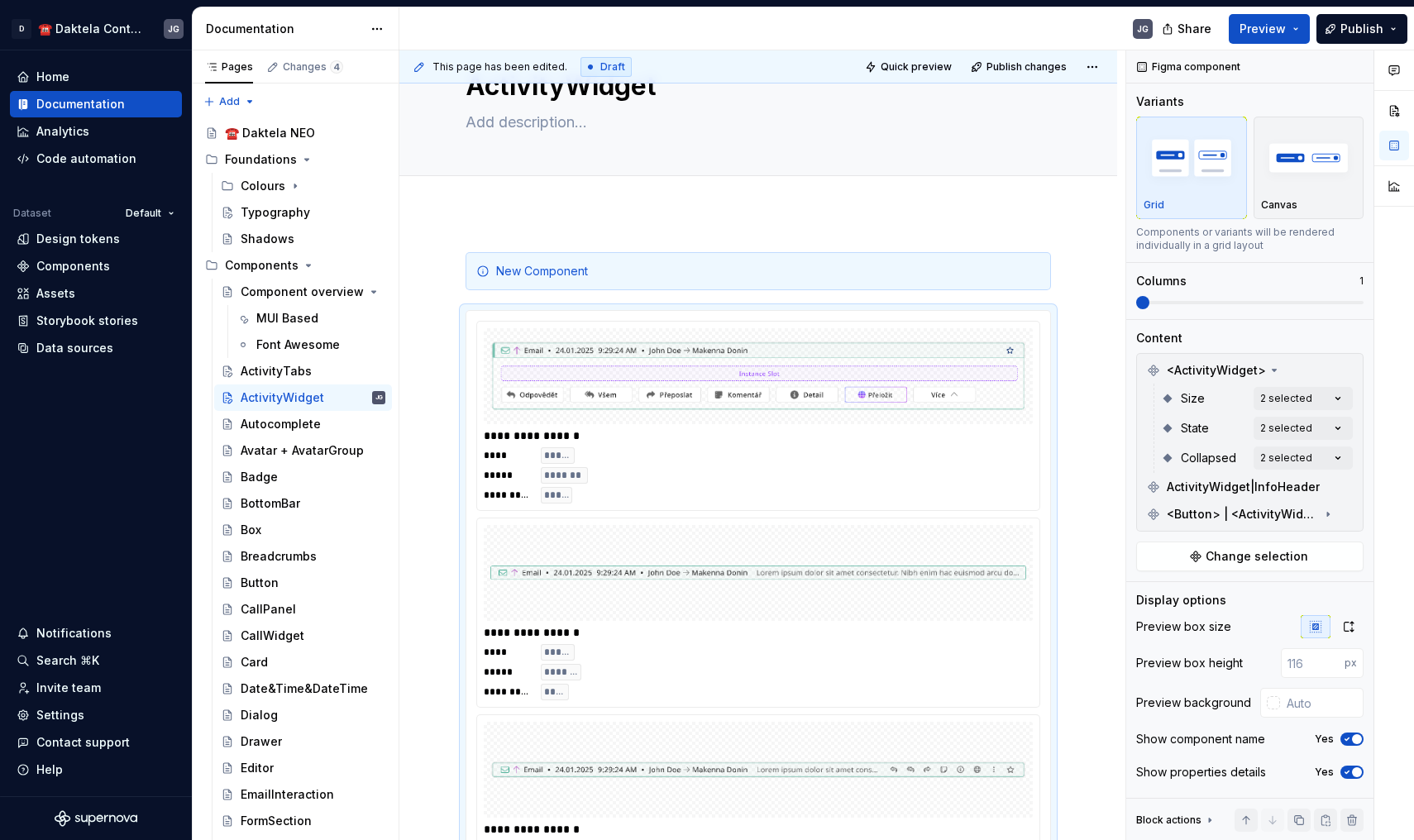
click at [1104, 347] on html "D ☎️ Daktela Contact Centre JG Home Documentation Analytics Code automation Dat…" at bounding box center [707, 420] width 1414 height 840
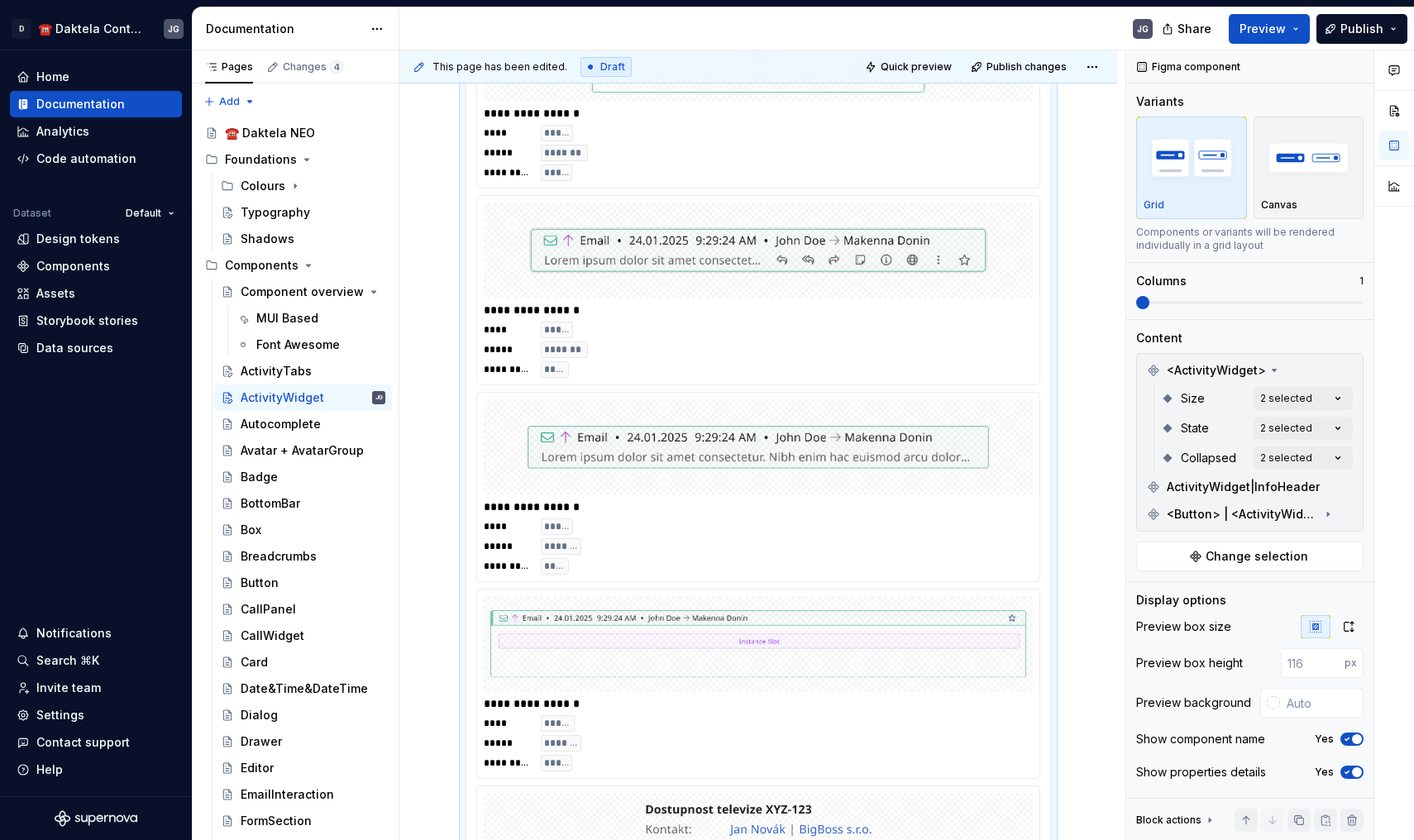
scroll to position [1181, 0]
click at [1283, 191] on div "button" at bounding box center [1309, 158] width 96 height 68
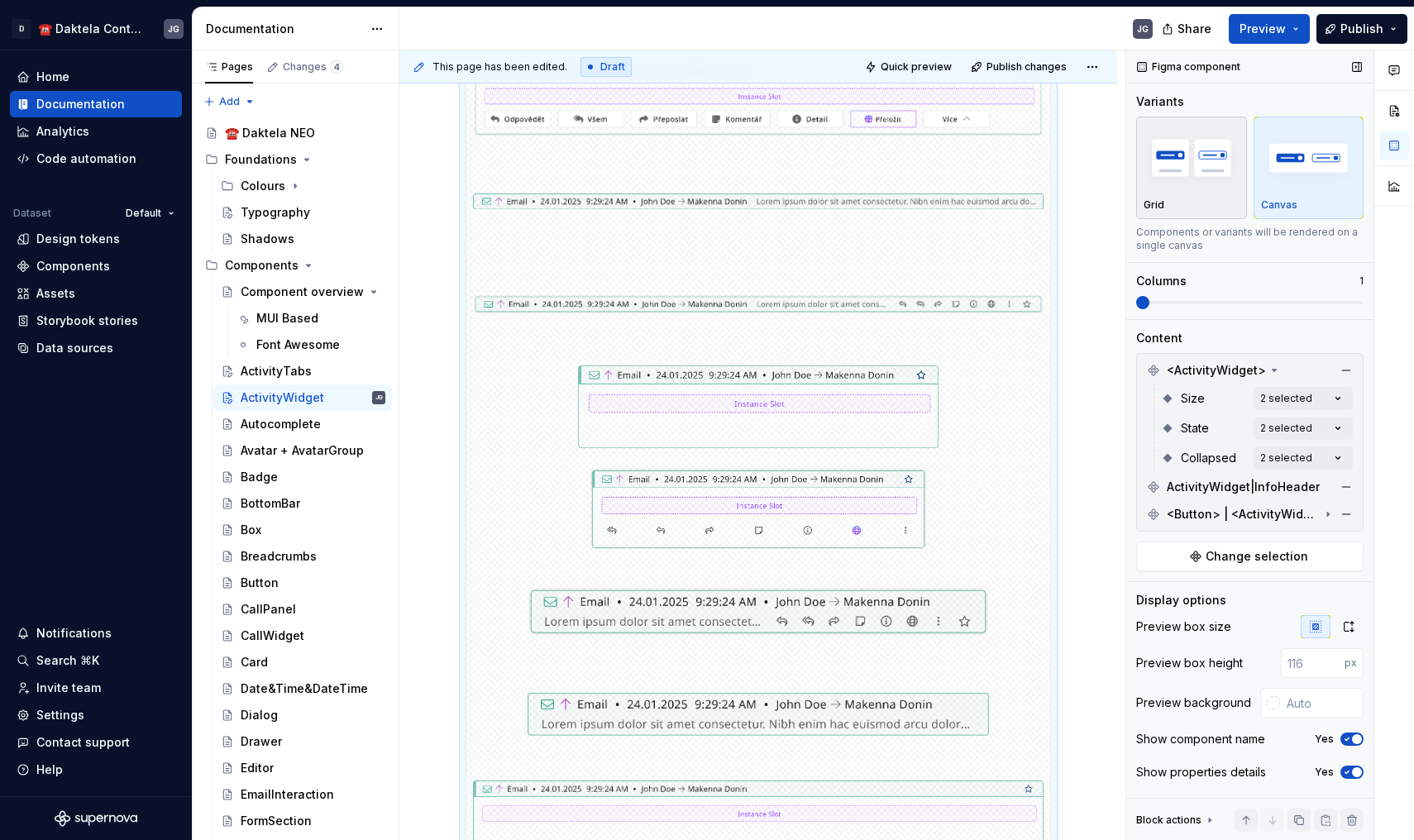
click at [1222, 193] on div "Grid" at bounding box center [1192, 168] width 96 height 88
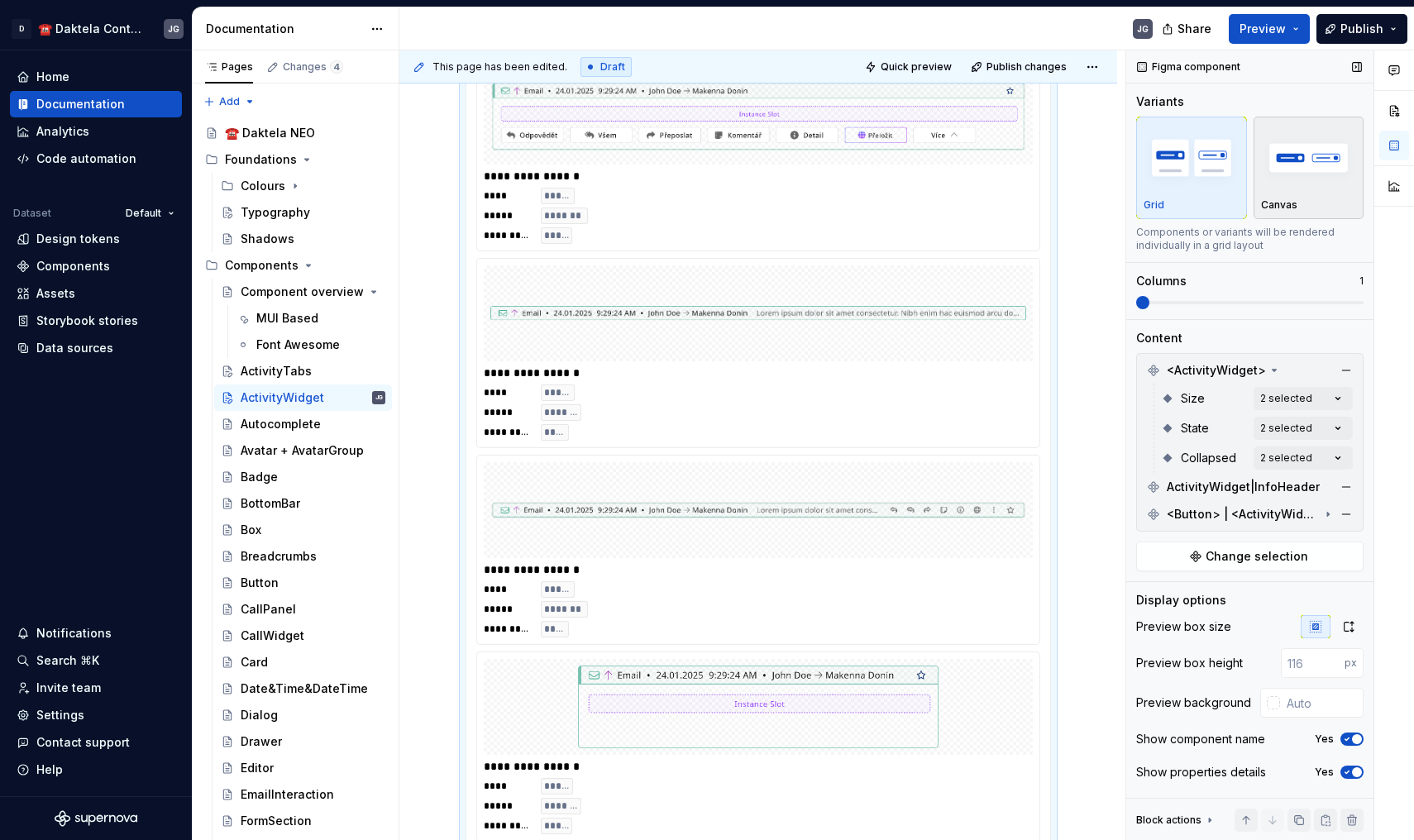
click at [1299, 176] on img "button" at bounding box center [1309, 157] width 96 height 60
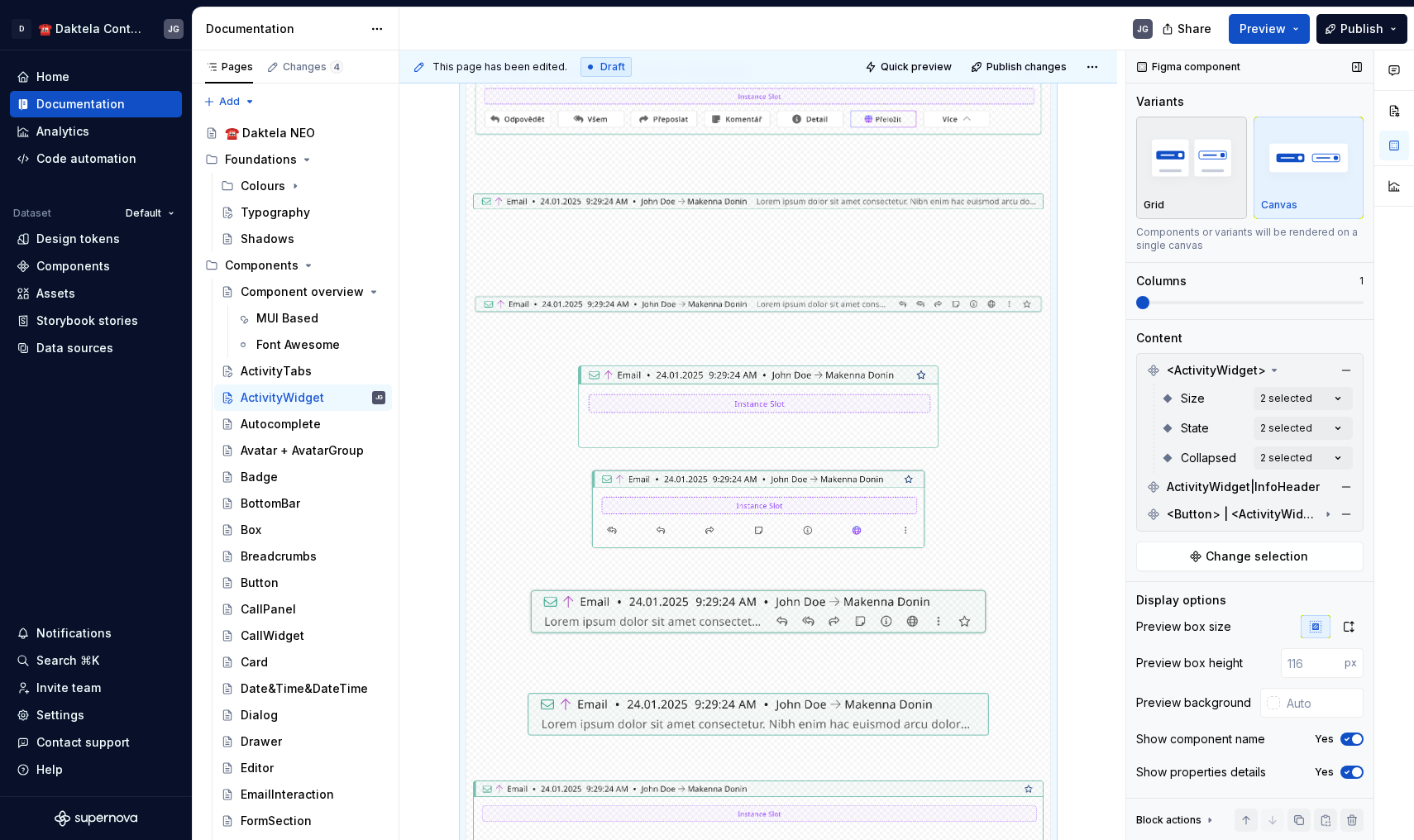
click at [1214, 172] on img "button" at bounding box center [1192, 157] width 96 height 60
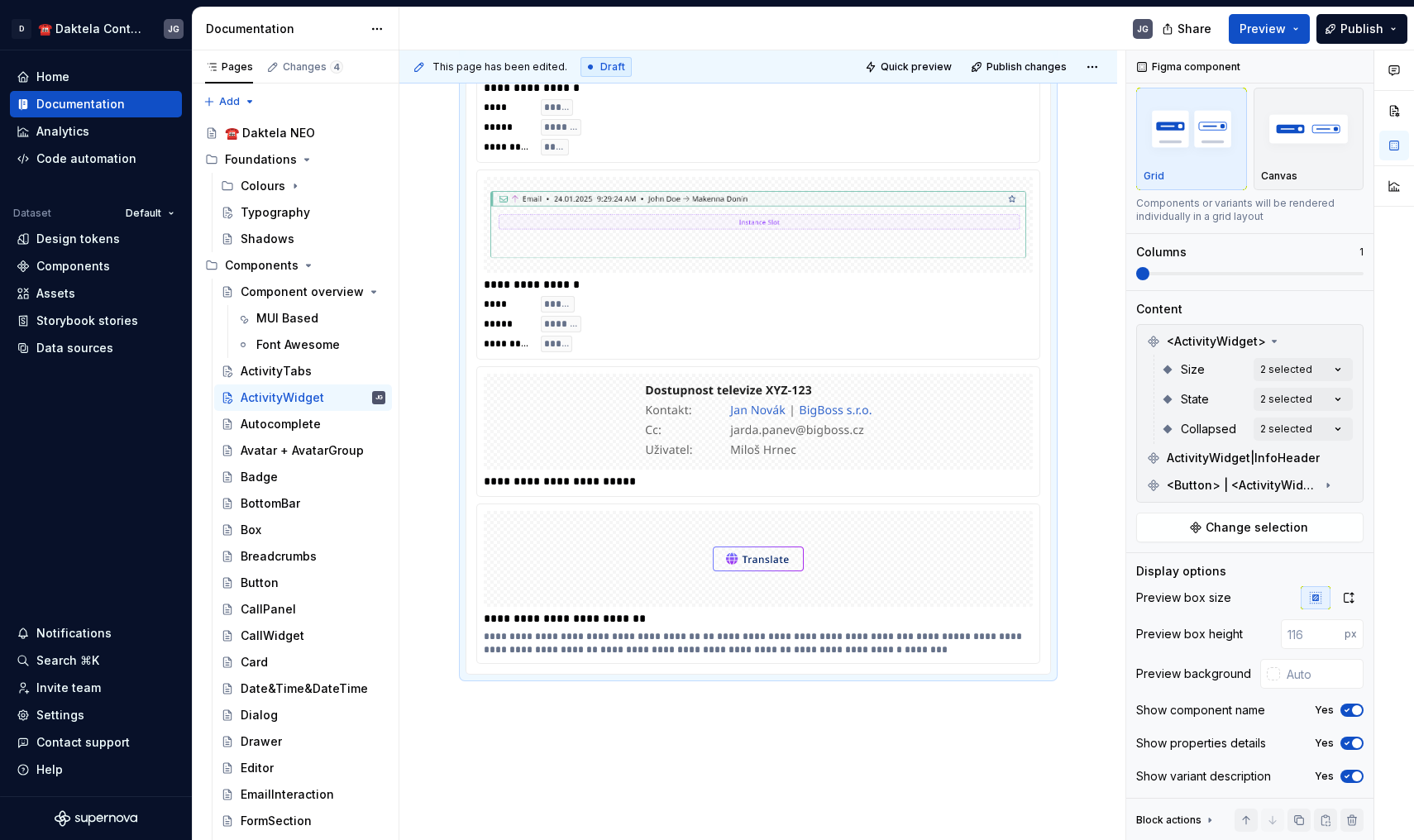
scroll to position [1601, 0]
click at [328, 434] on div "Autocomplete" at bounding box center [313, 424] width 145 height 24
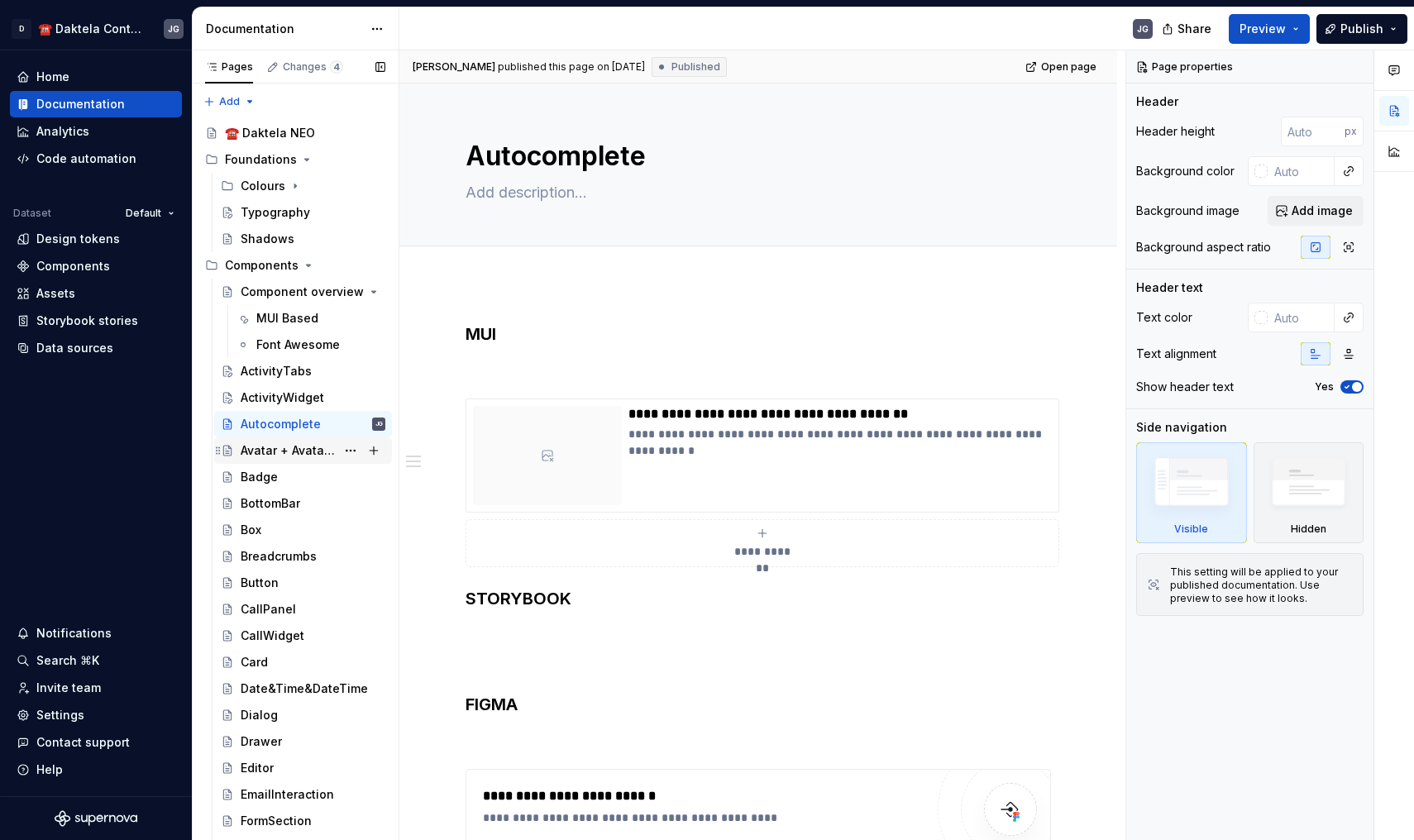
click at [275, 459] on div "Avatar + AvatarGroup" at bounding box center [313, 450] width 145 height 24
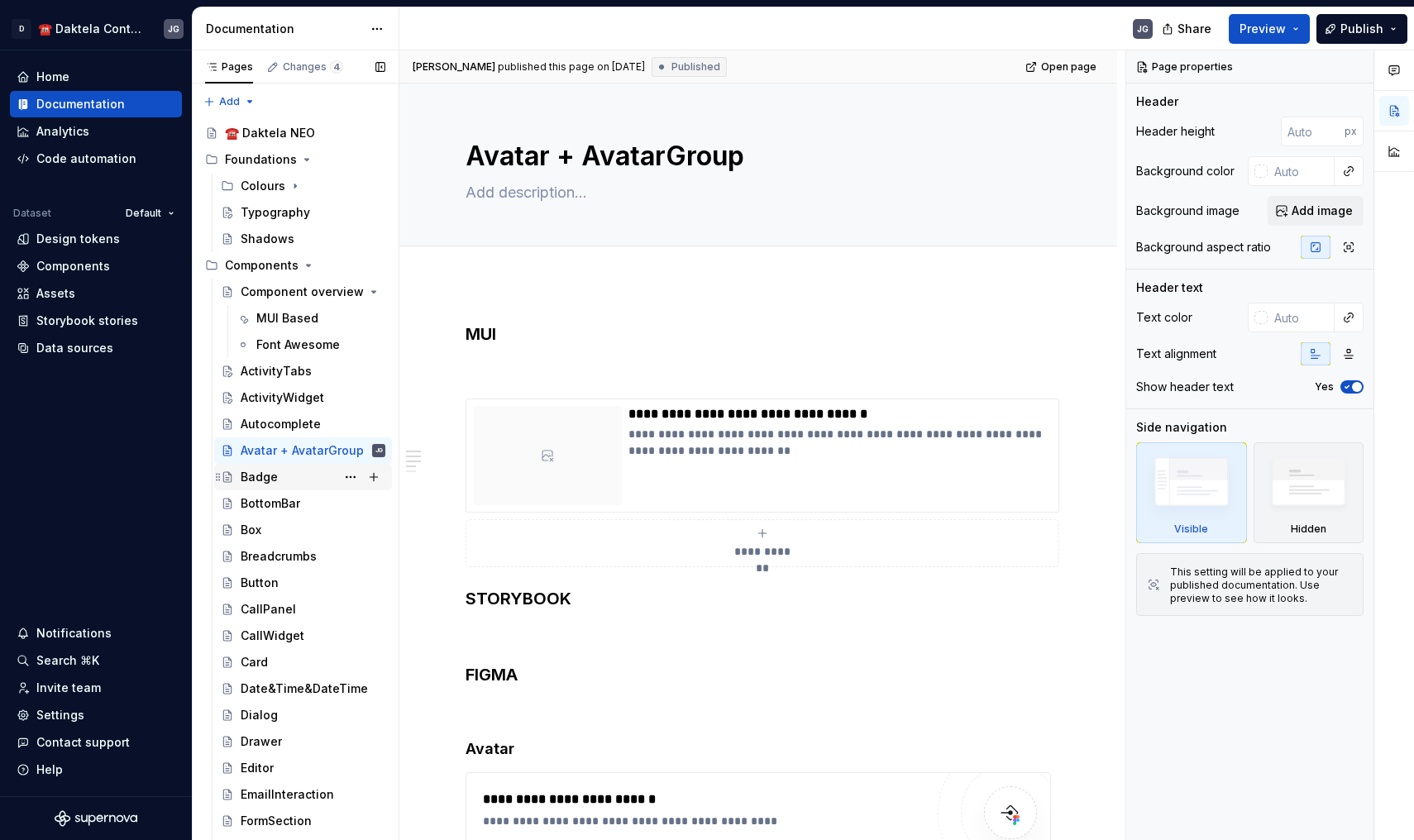
click at [276, 483] on div "Badge" at bounding box center [313, 477] width 145 height 24
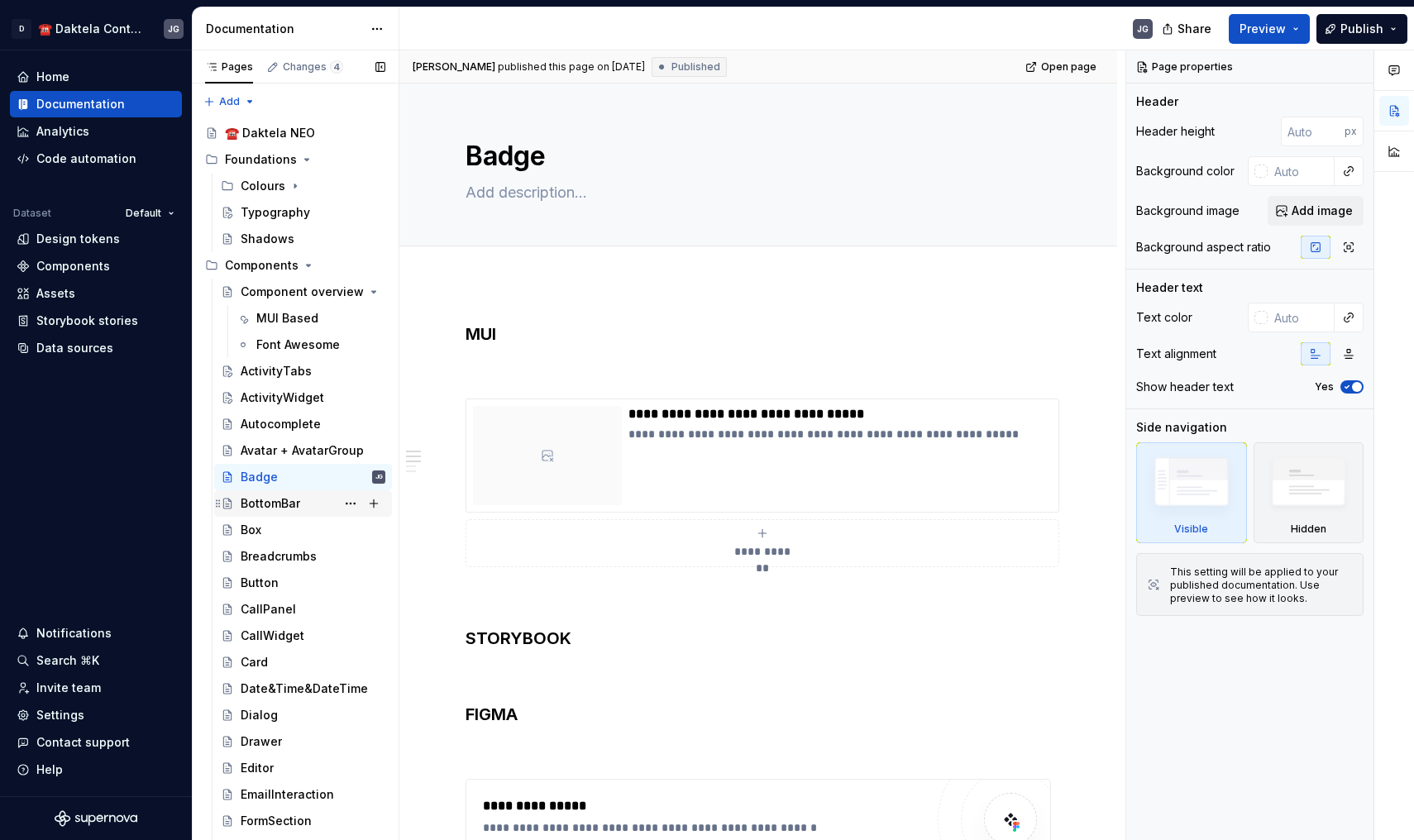
click at [286, 509] on div "BottomBar" at bounding box center [269, 504] width 59 height 17
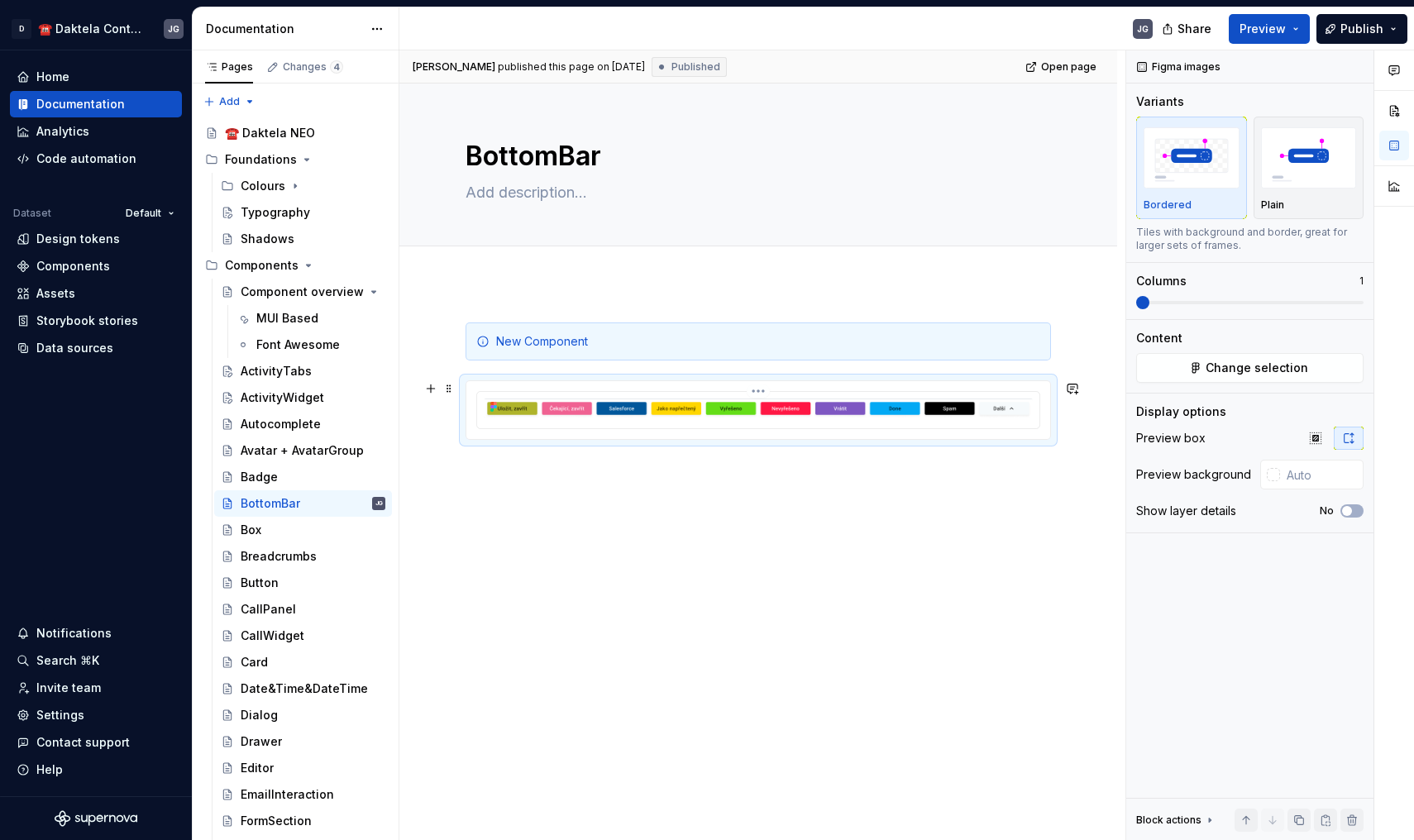
click at [545, 421] on div at bounding box center [758, 410] width 562 height 37
type textarea "*"
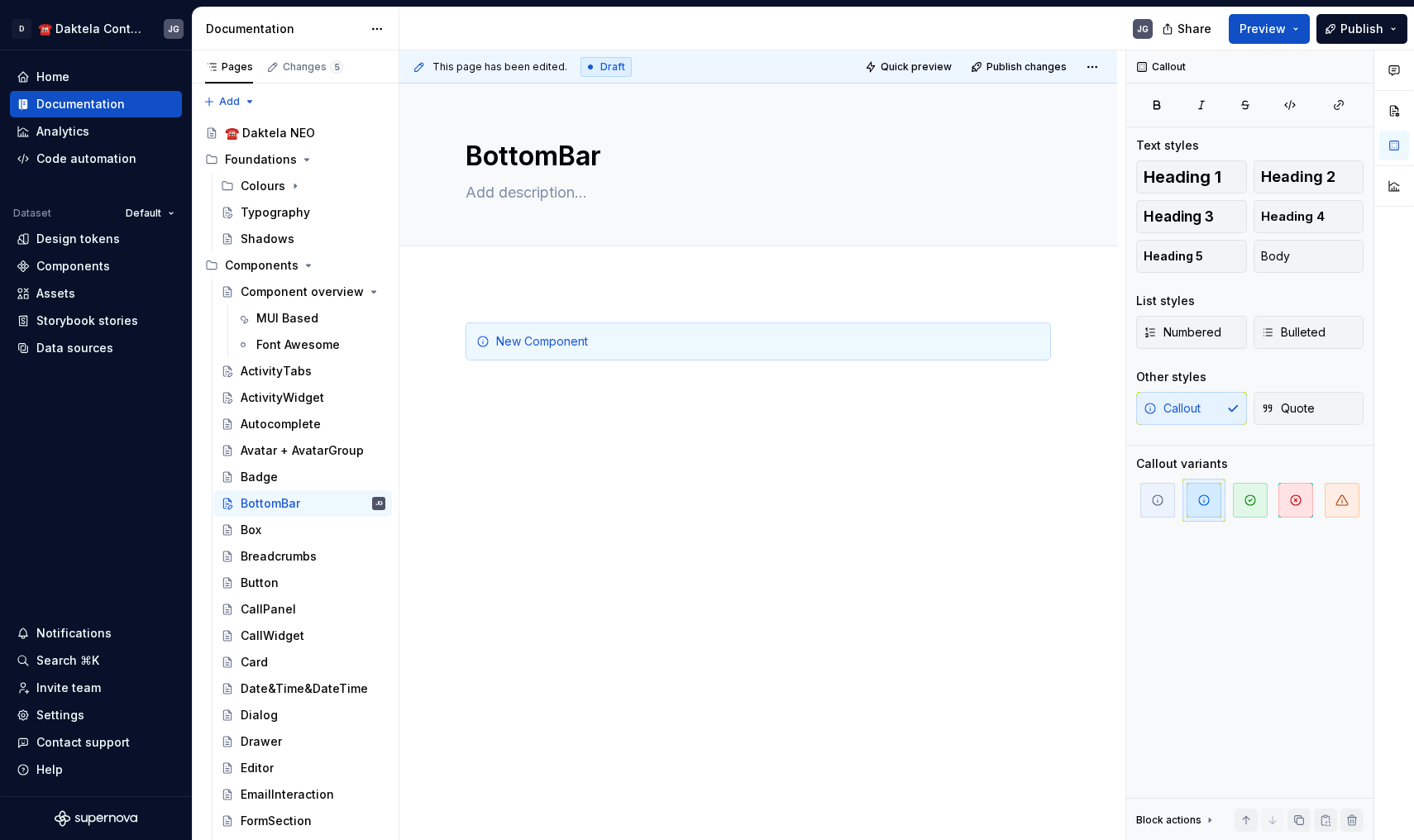
click at [544, 412] on div "New Component" at bounding box center [758, 470] width 718 height 375
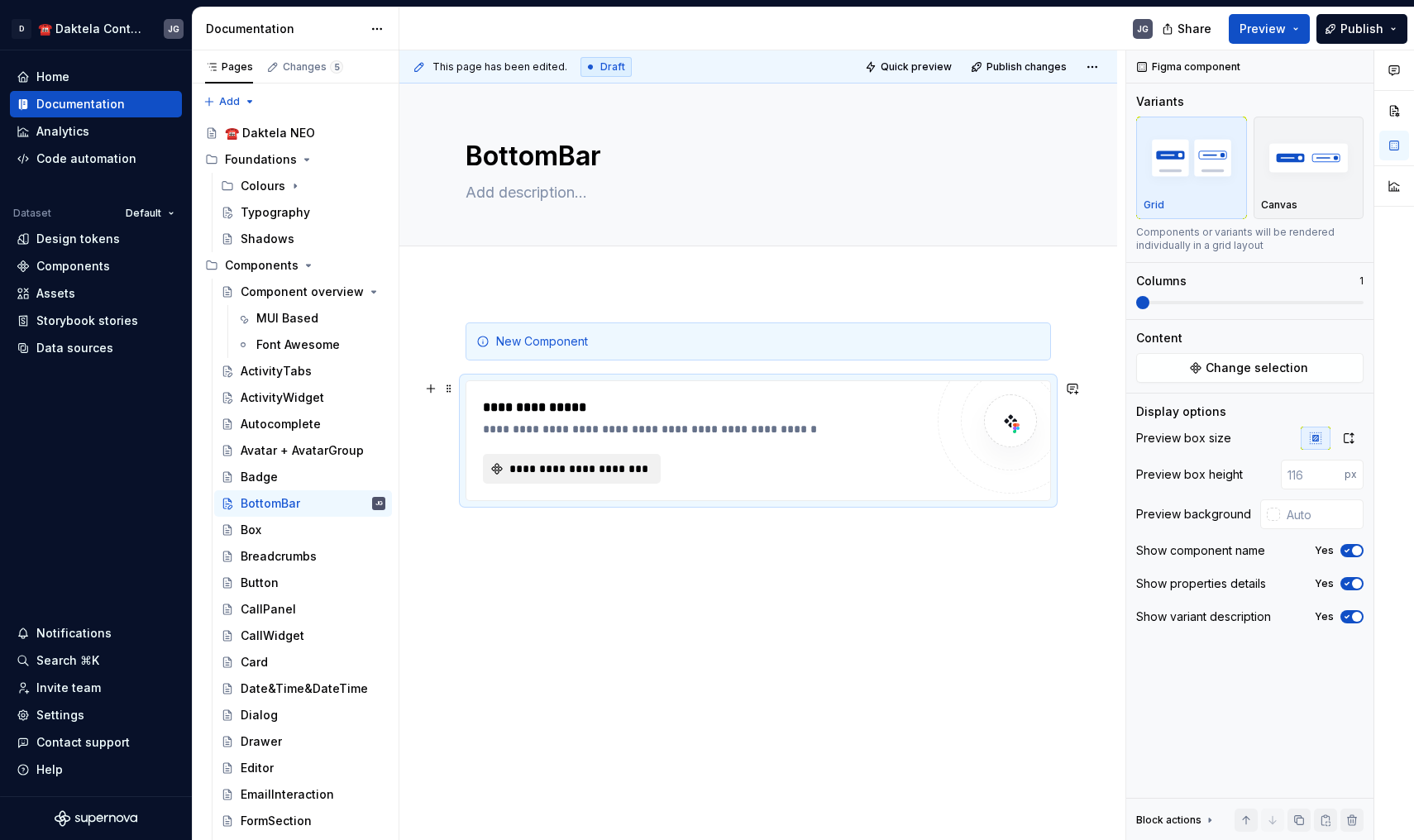
click at [634, 457] on button "**********" at bounding box center [572, 469] width 178 height 30
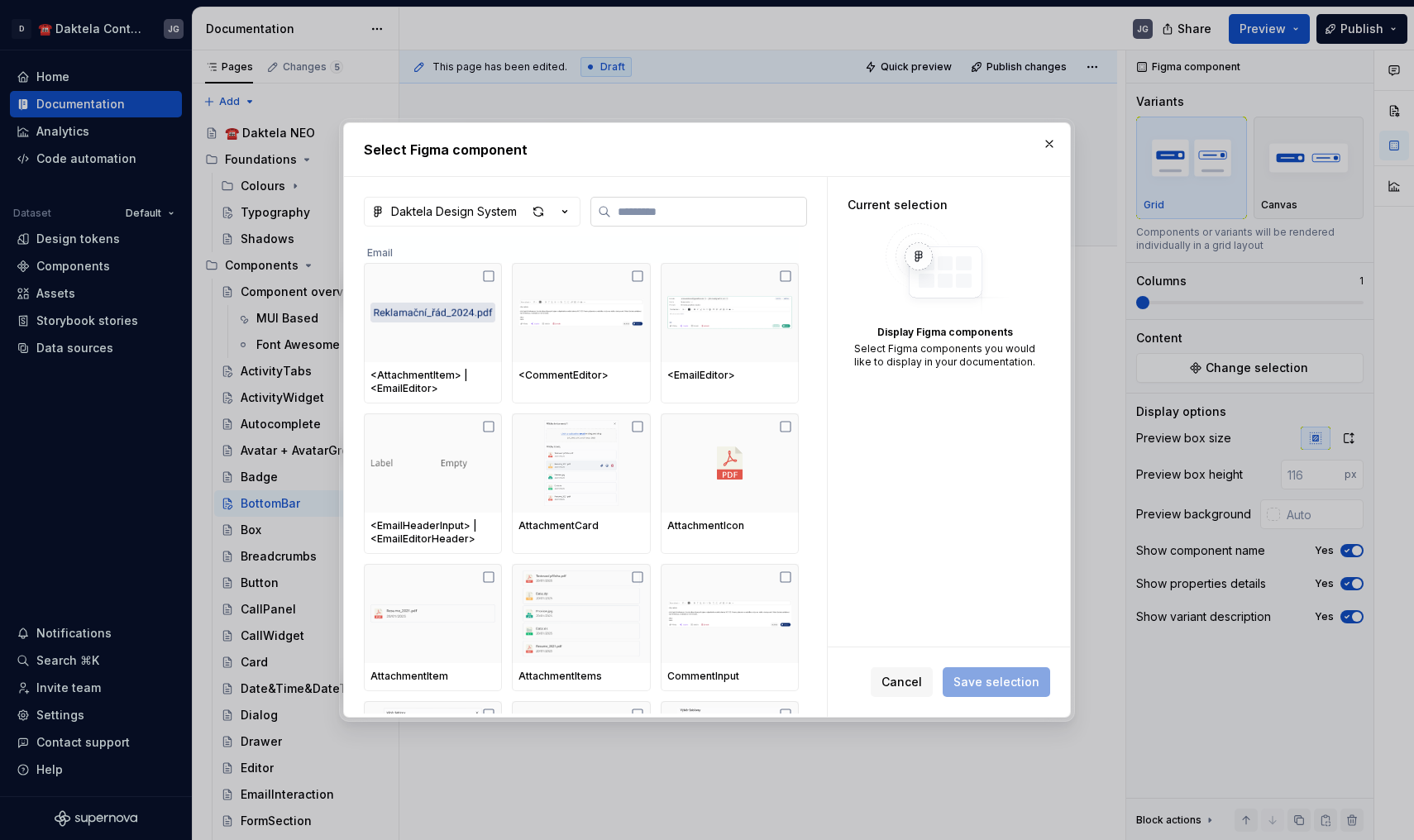
type input "*"
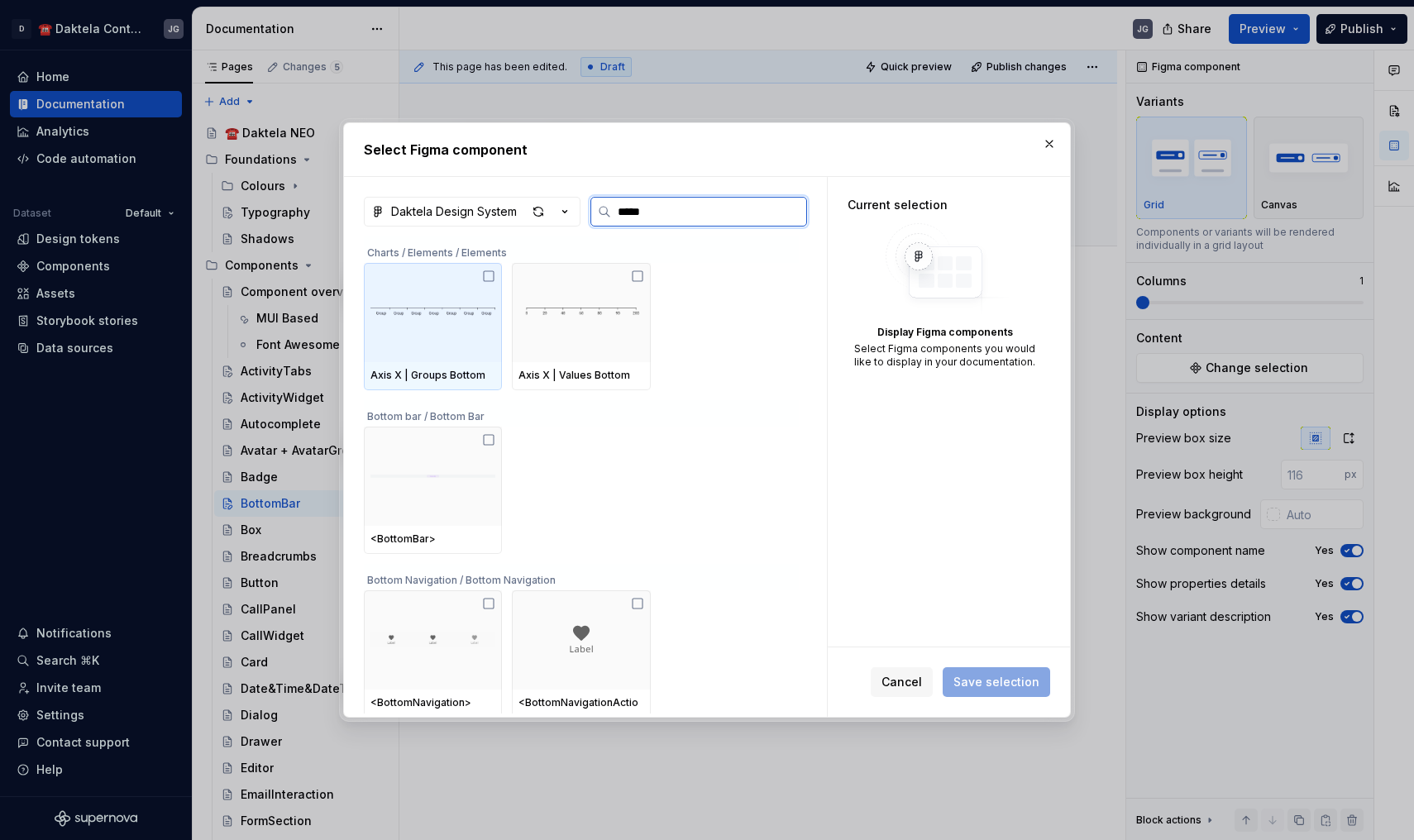
type input "******"
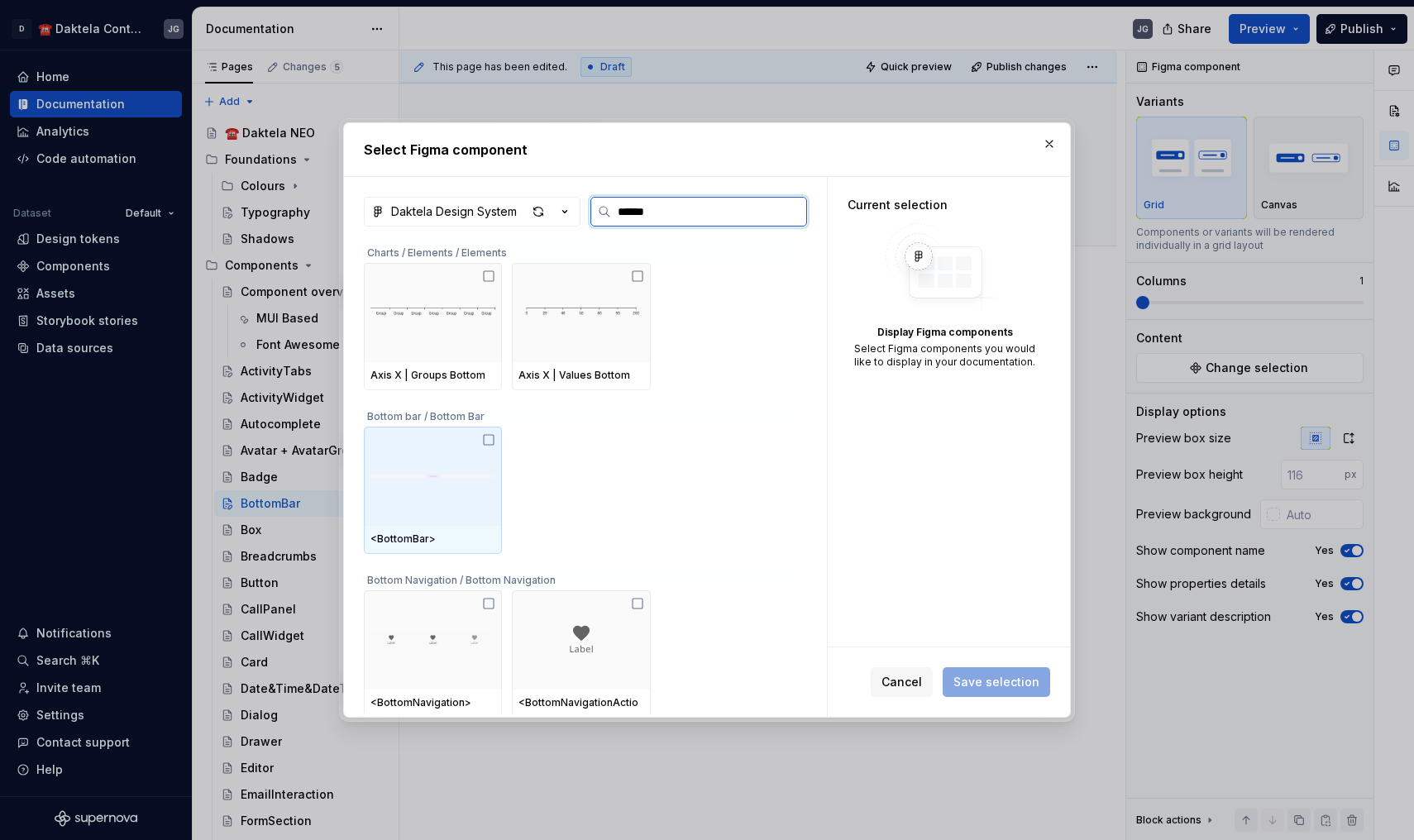
click at [487, 446] on div at bounding box center [432, 476] width 138 height 99
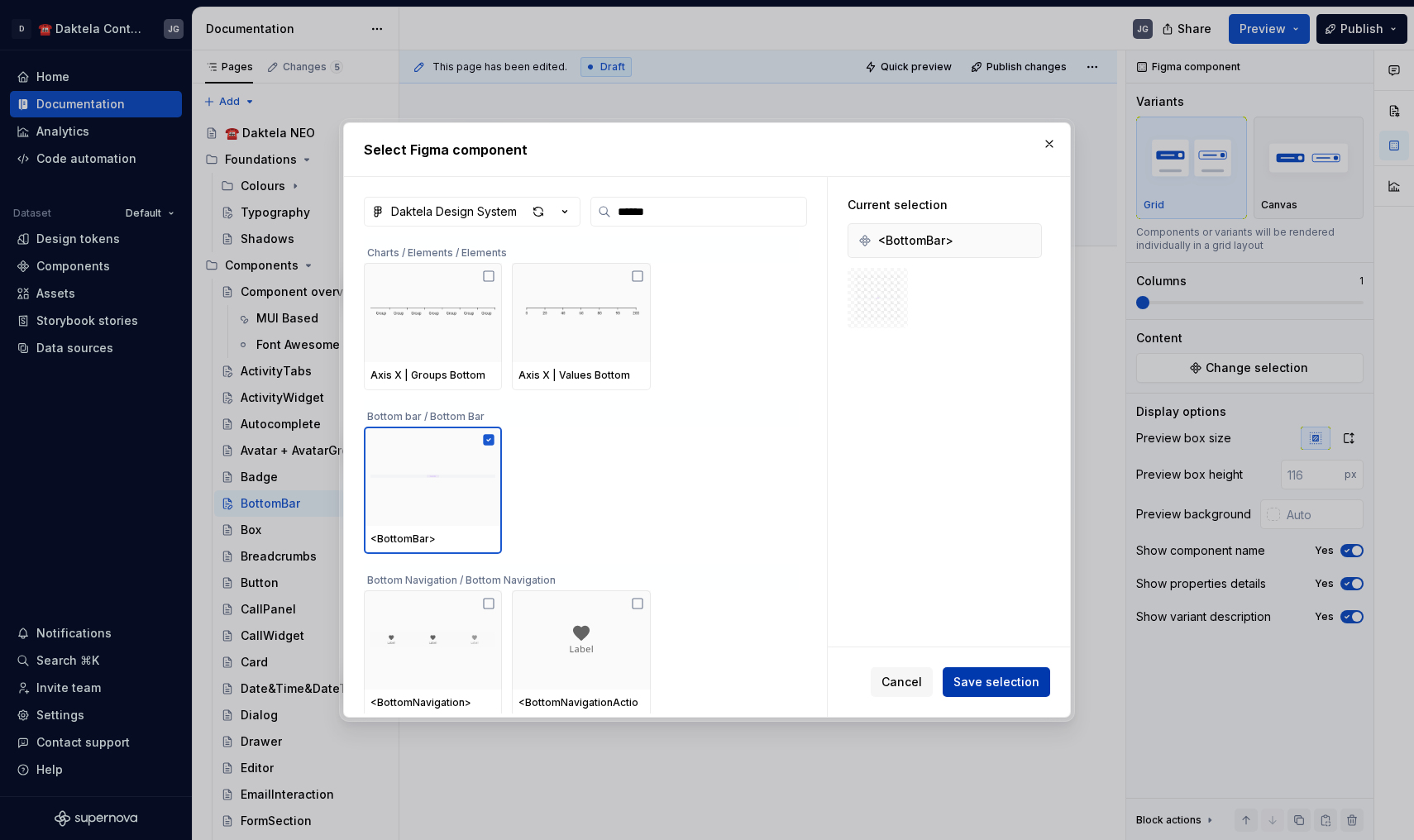
click at [1010, 683] on span "Save selection" at bounding box center [996, 682] width 86 height 17
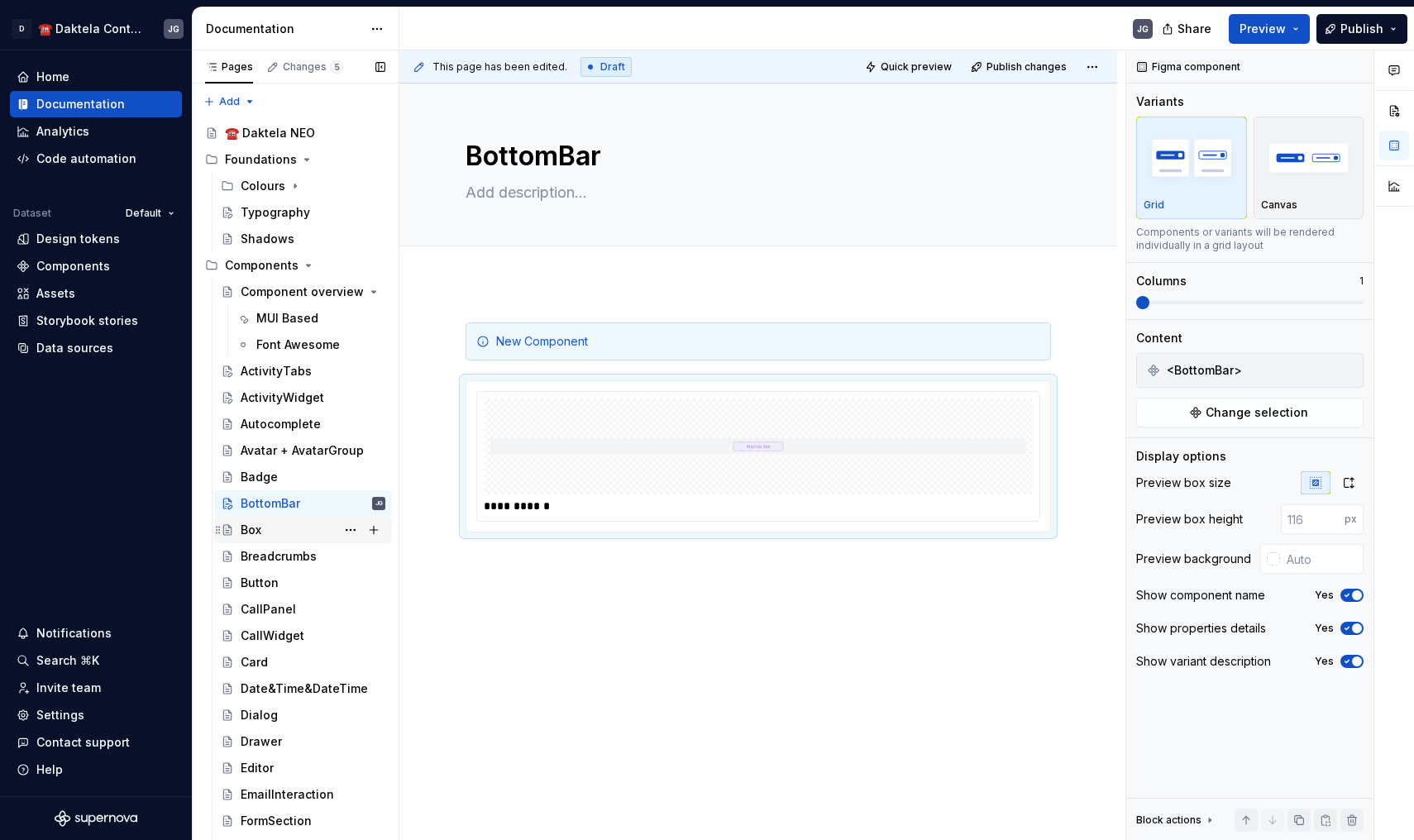
click at [333, 537] on div "Box" at bounding box center [313, 529] width 145 height 24
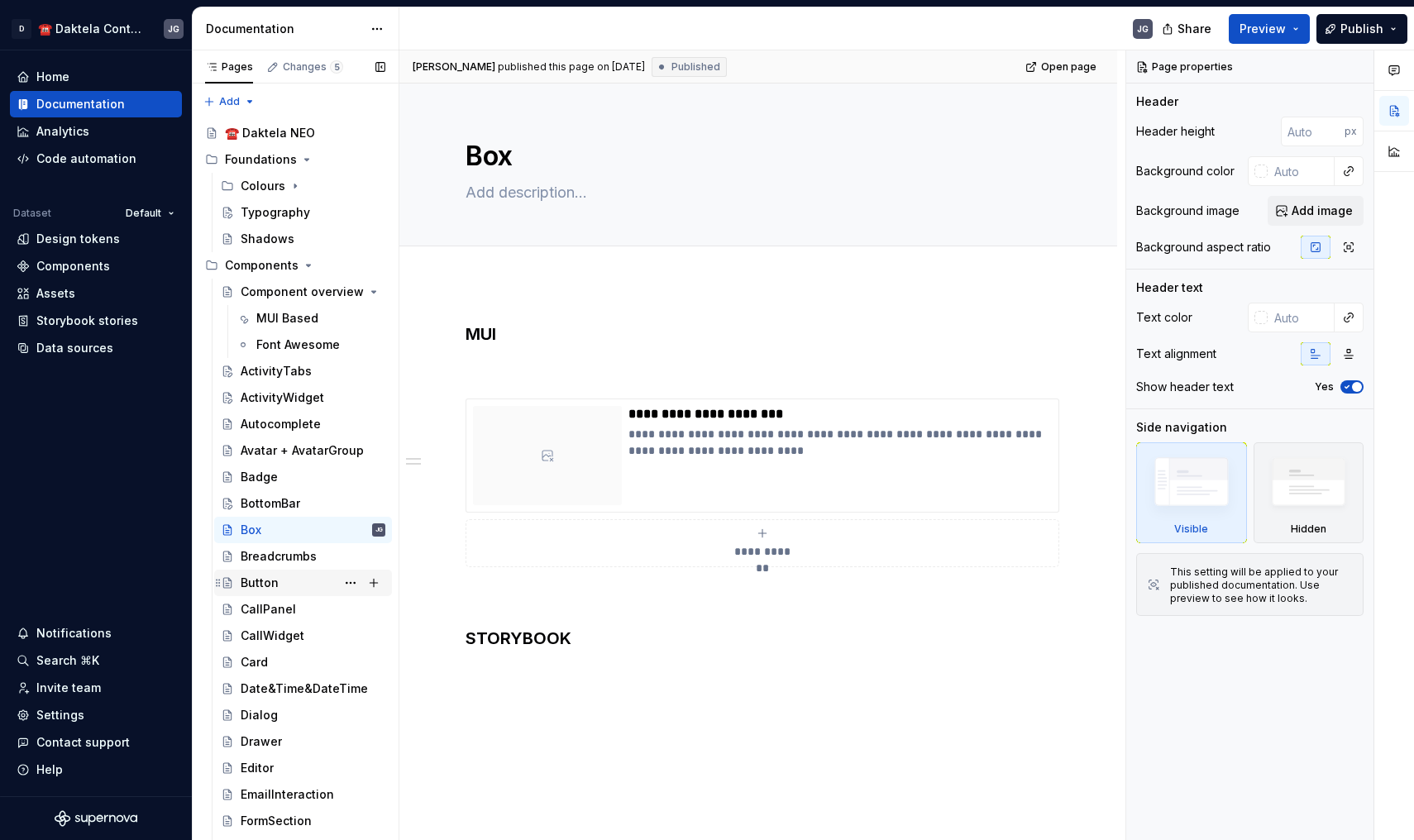
click at [294, 573] on div "Button" at bounding box center [313, 583] width 145 height 24
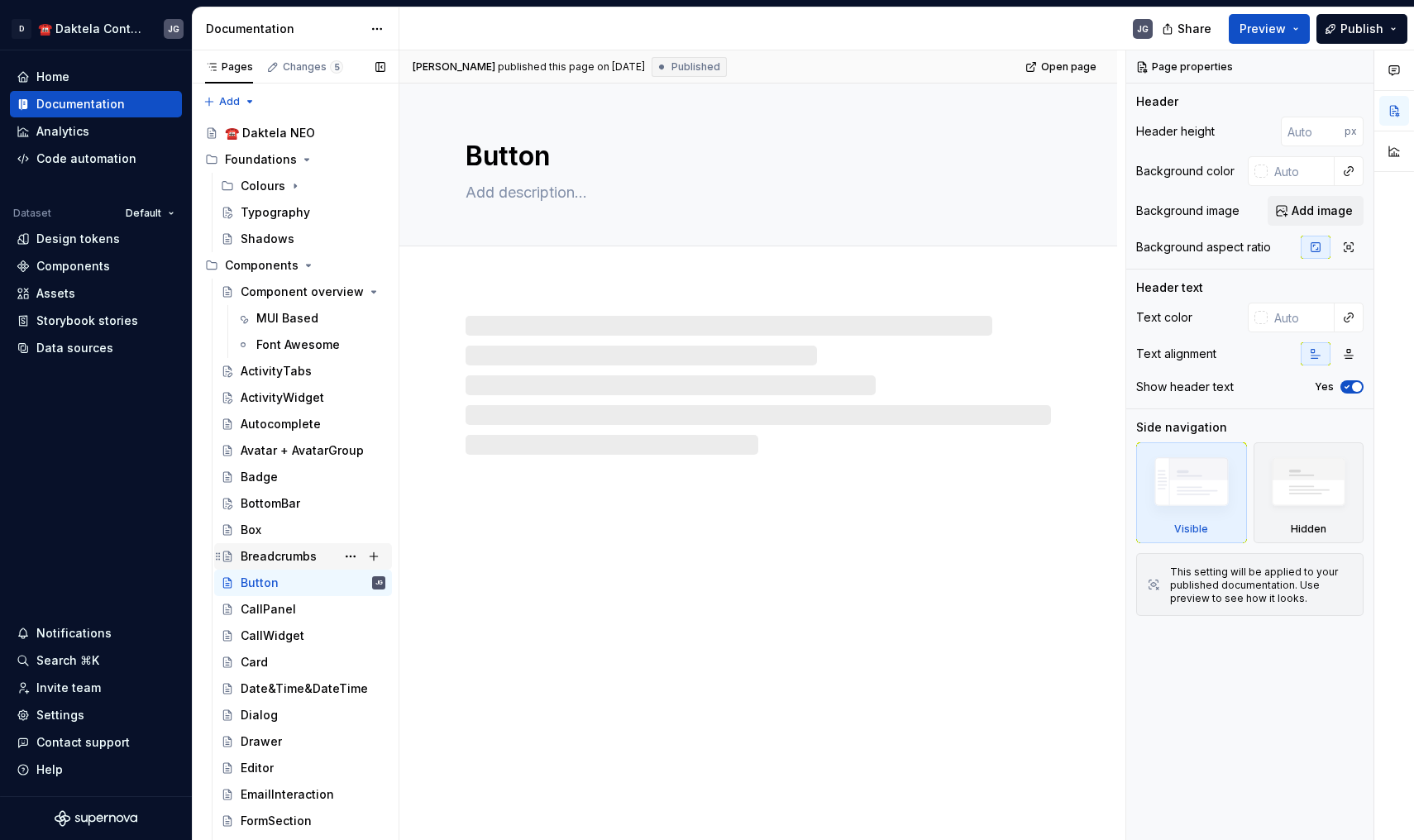
click at [285, 558] on div "Breadcrumbs" at bounding box center [278, 557] width 76 height 17
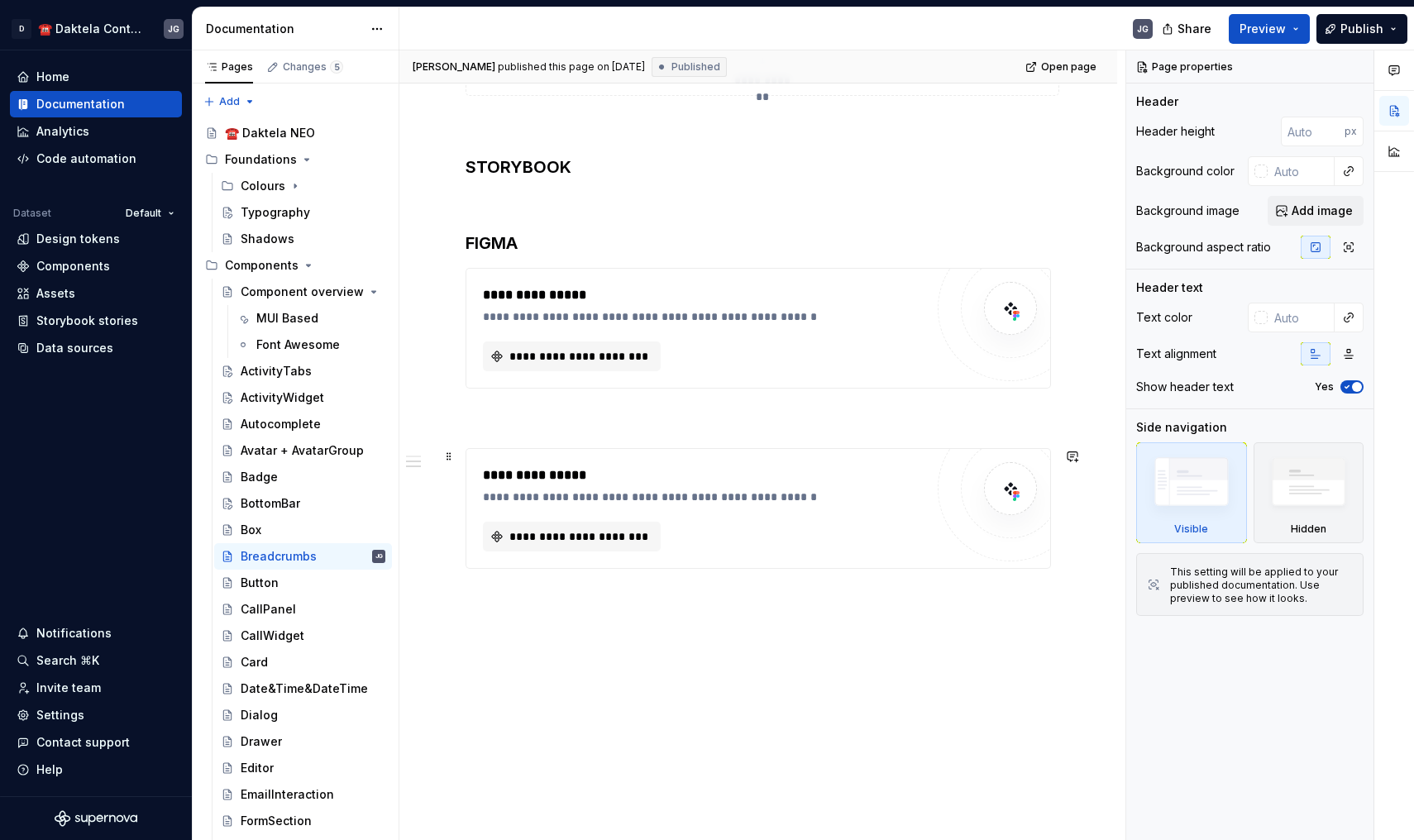
scroll to position [471, 0]
click at [596, 348] on span "**********" at bounding box center [578, 357] width 143 height 17
type textarea "*"
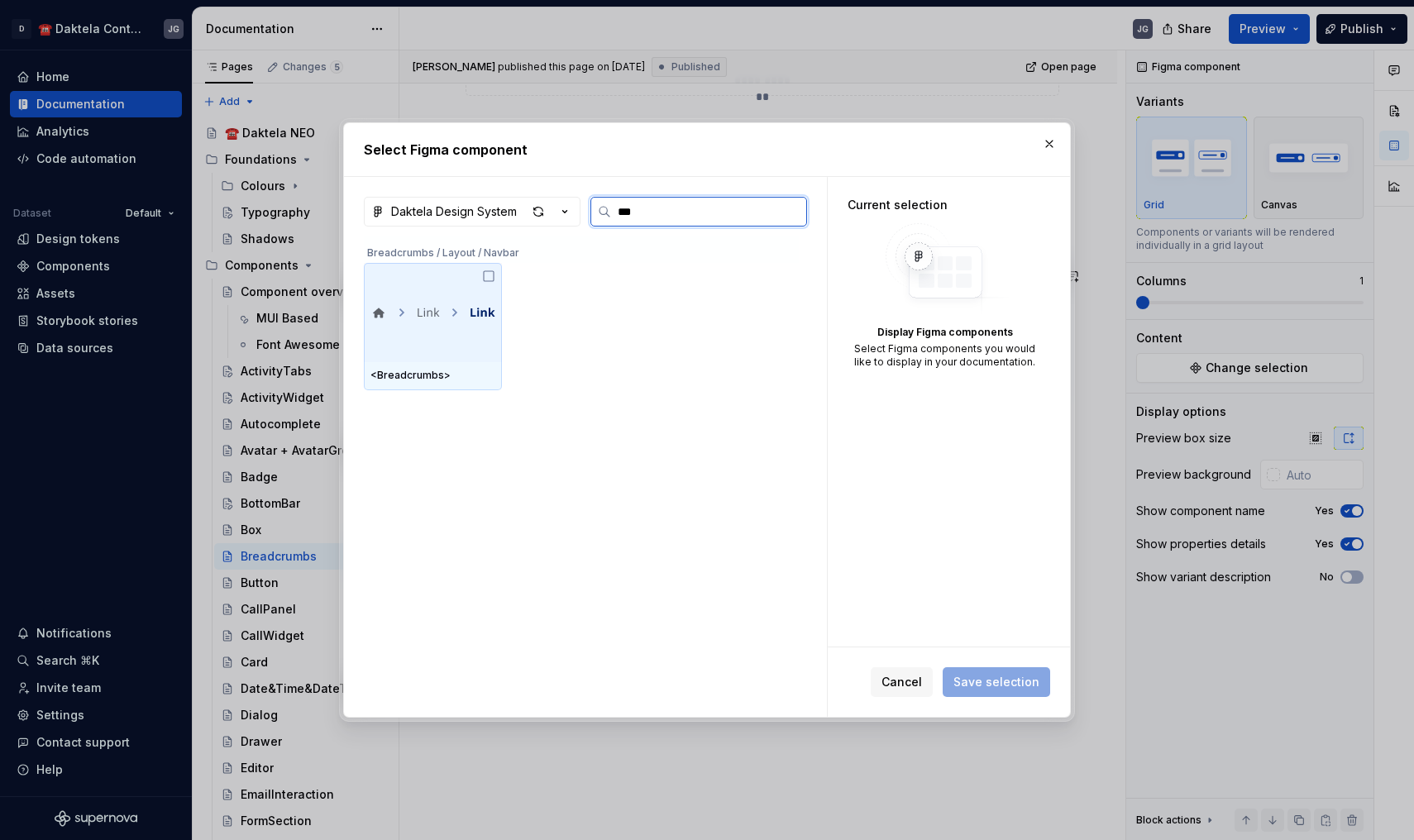
type input "****"
click at [448, 319] on img at bounding box center [432, 313] width 125 height 17
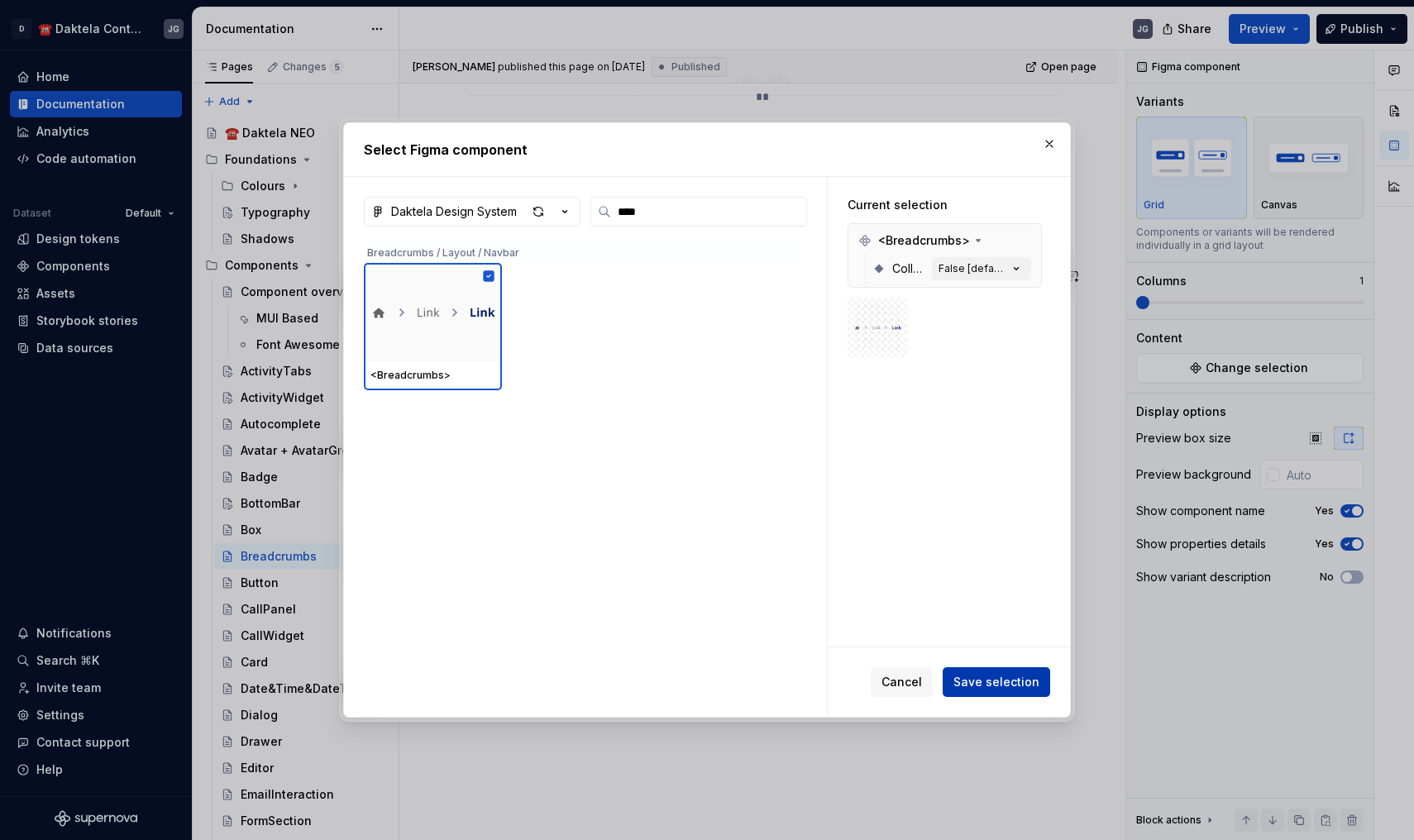
click at [999, 681] on span "Save selection" at bounding box center [996, 682] width 86 height 17
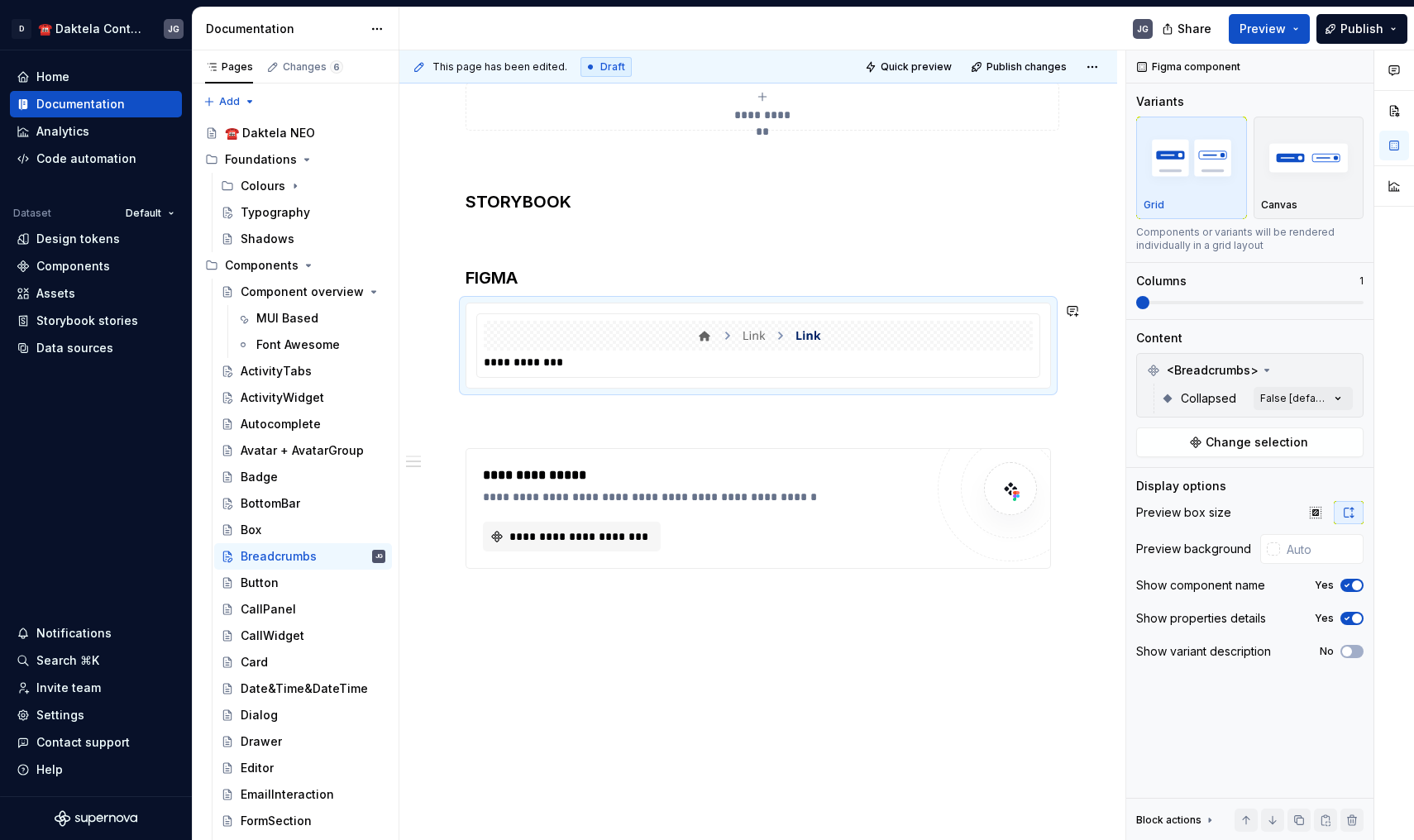
scroll to position [334, 0]
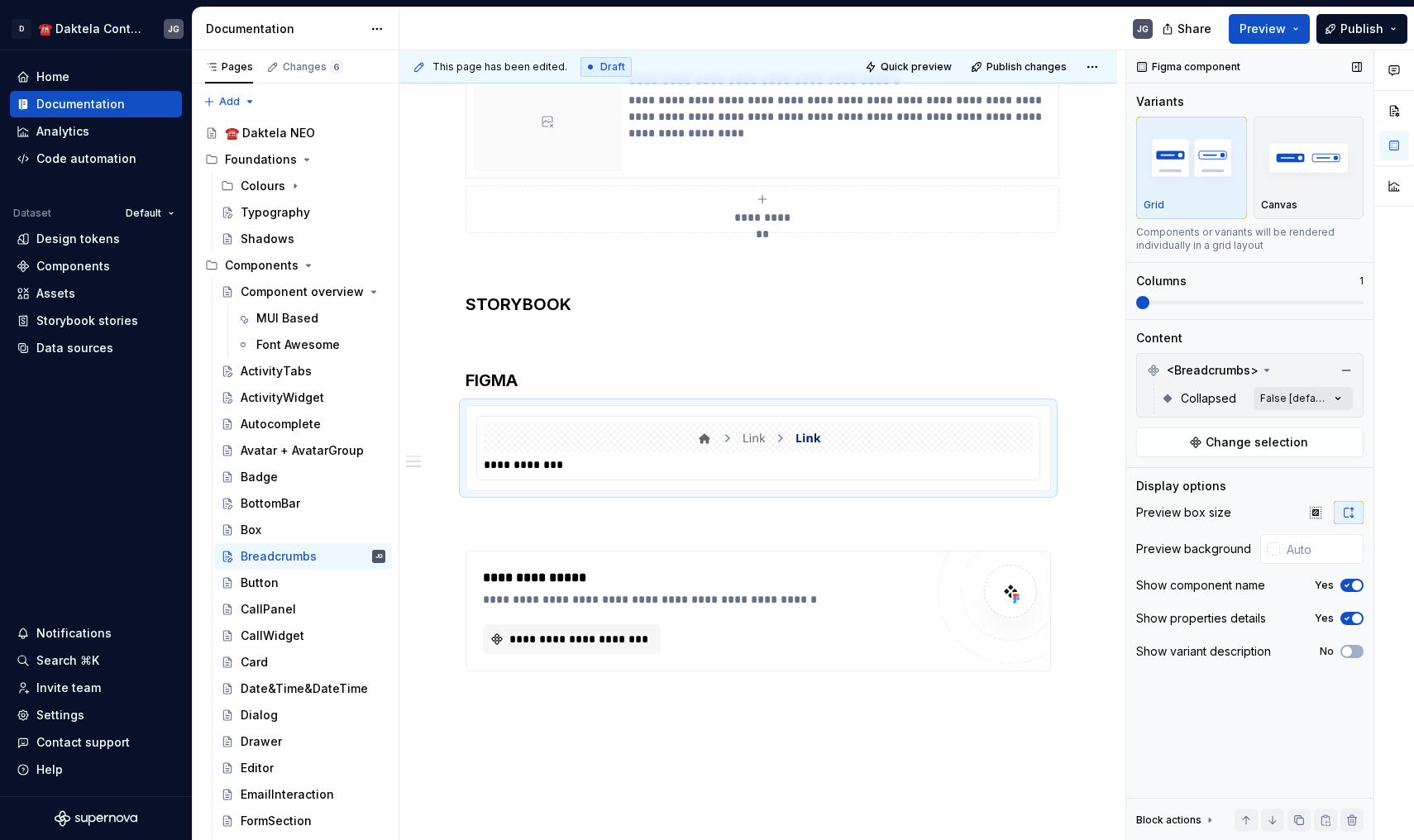
click at [1308, 389] on div "Comments Open comments No comments yet Select ‘Comment’ from the block context …" at bounding box center [1271, 445] width 288 height 790
click at [1147, 477] on div at bounding box center [1147, 477] width 13 height 13
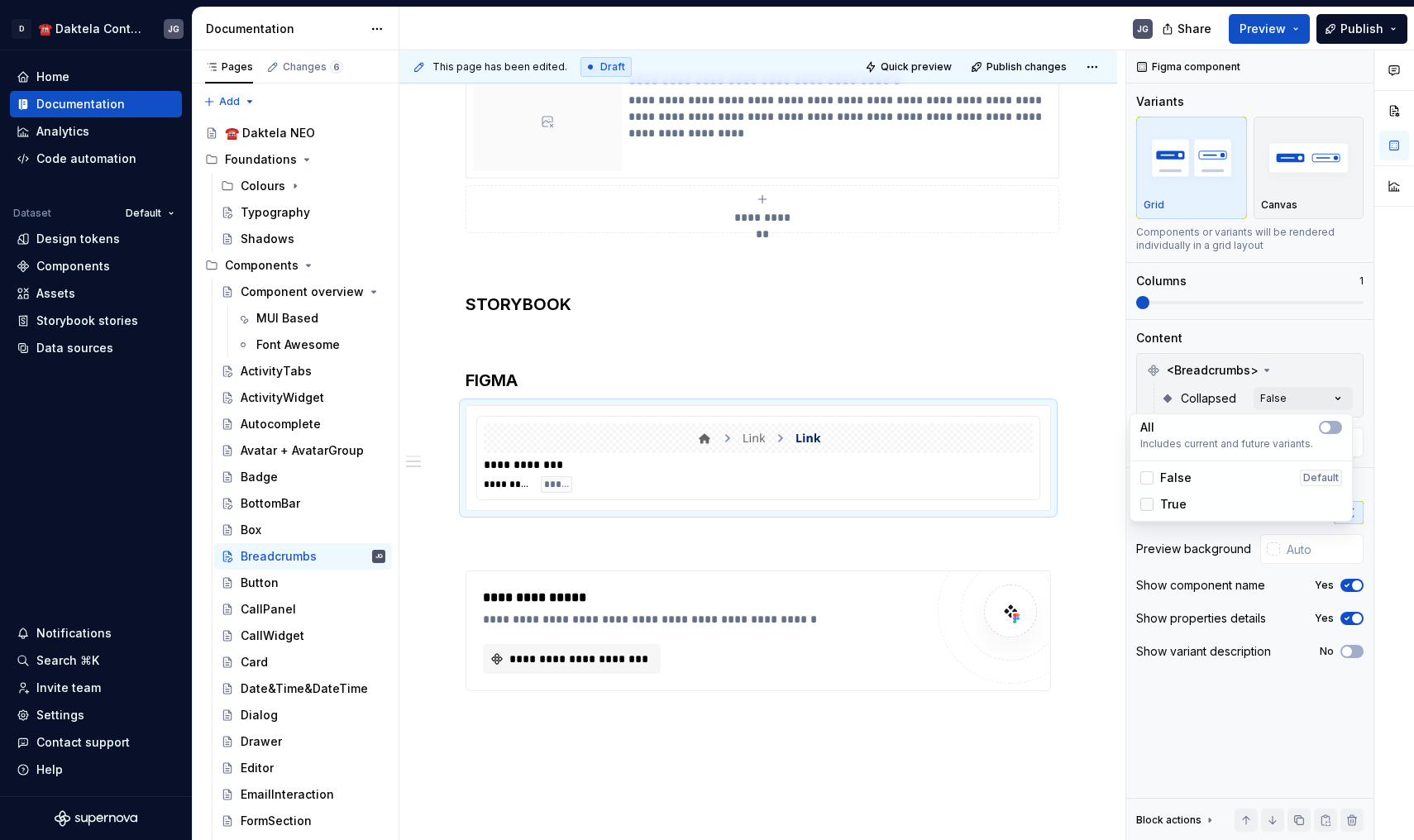
click at [1147, 500] on div at bounding box center [1147, 504] width 13 height 13
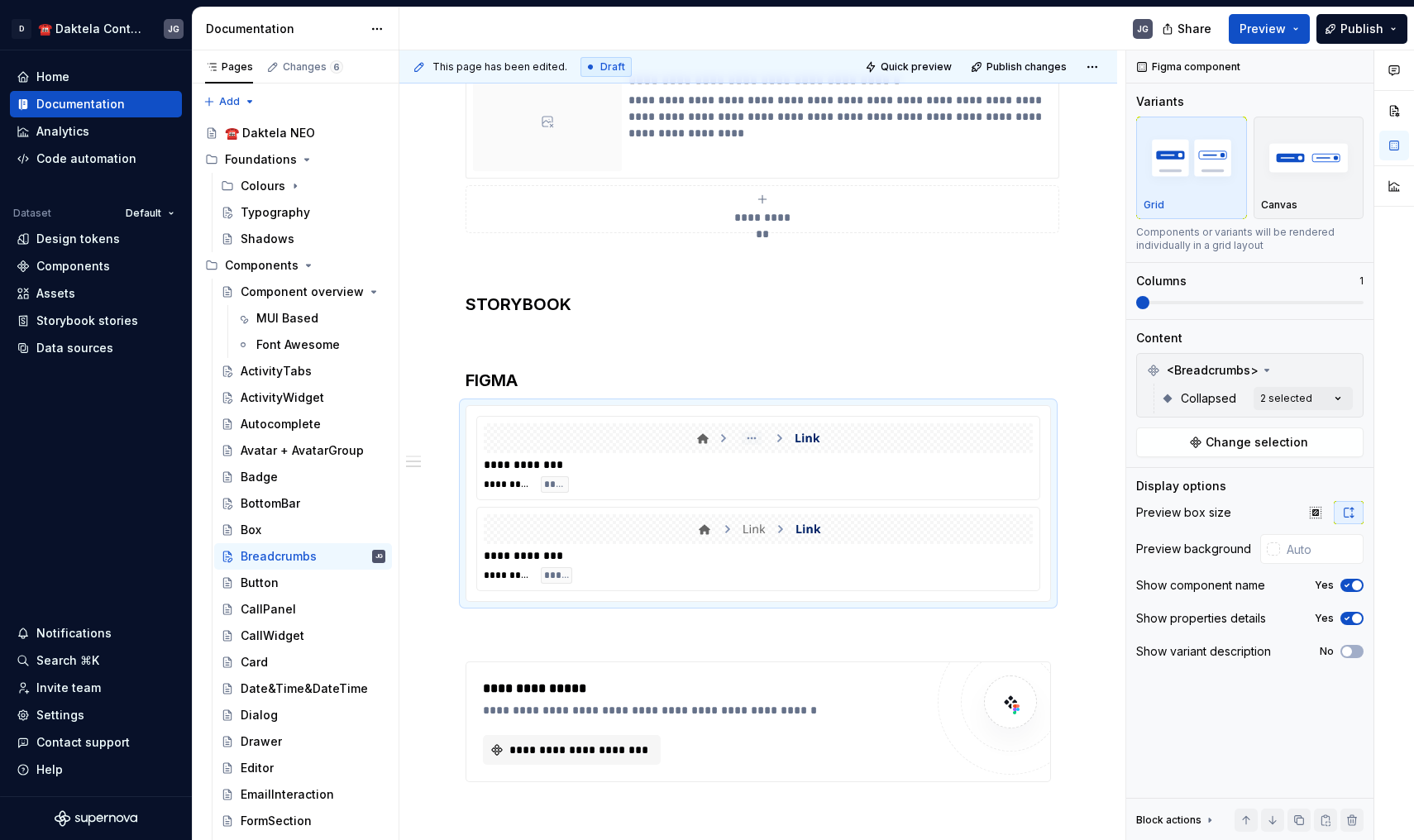
click at [645, 687] on html "D ☎️ Daktela Contact Centre JG Home Documentation Analytics Code automation Dat…" at bounding box center [707, 420] width 1414 height 840
click at [645, 687] on div "**********" at bounding box center [708, 688] width 450 height 20
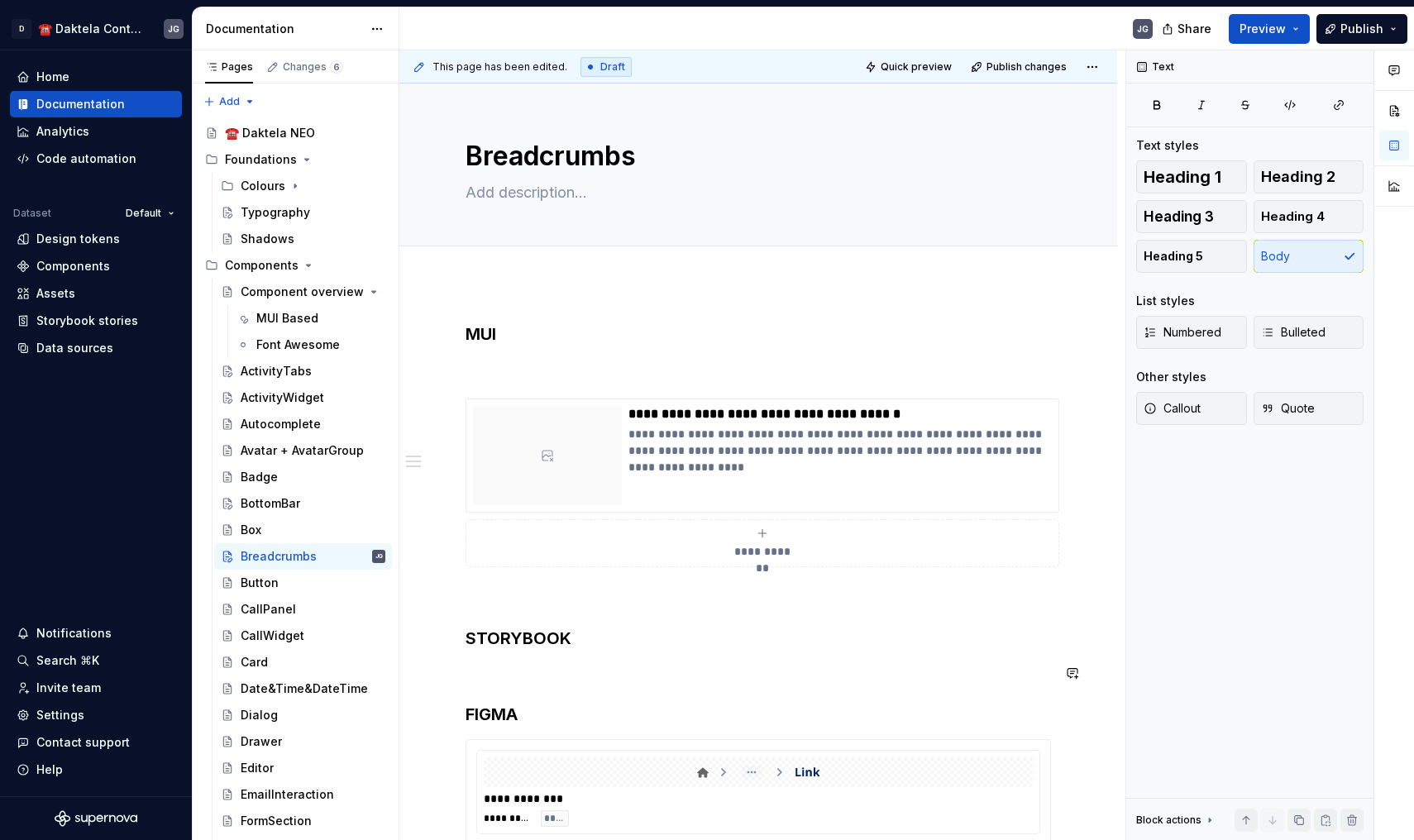
scroll to position [0, 0]
click at [281, 504] on div "BottomBar" at bounding box center [269, 504] width 59 height 17
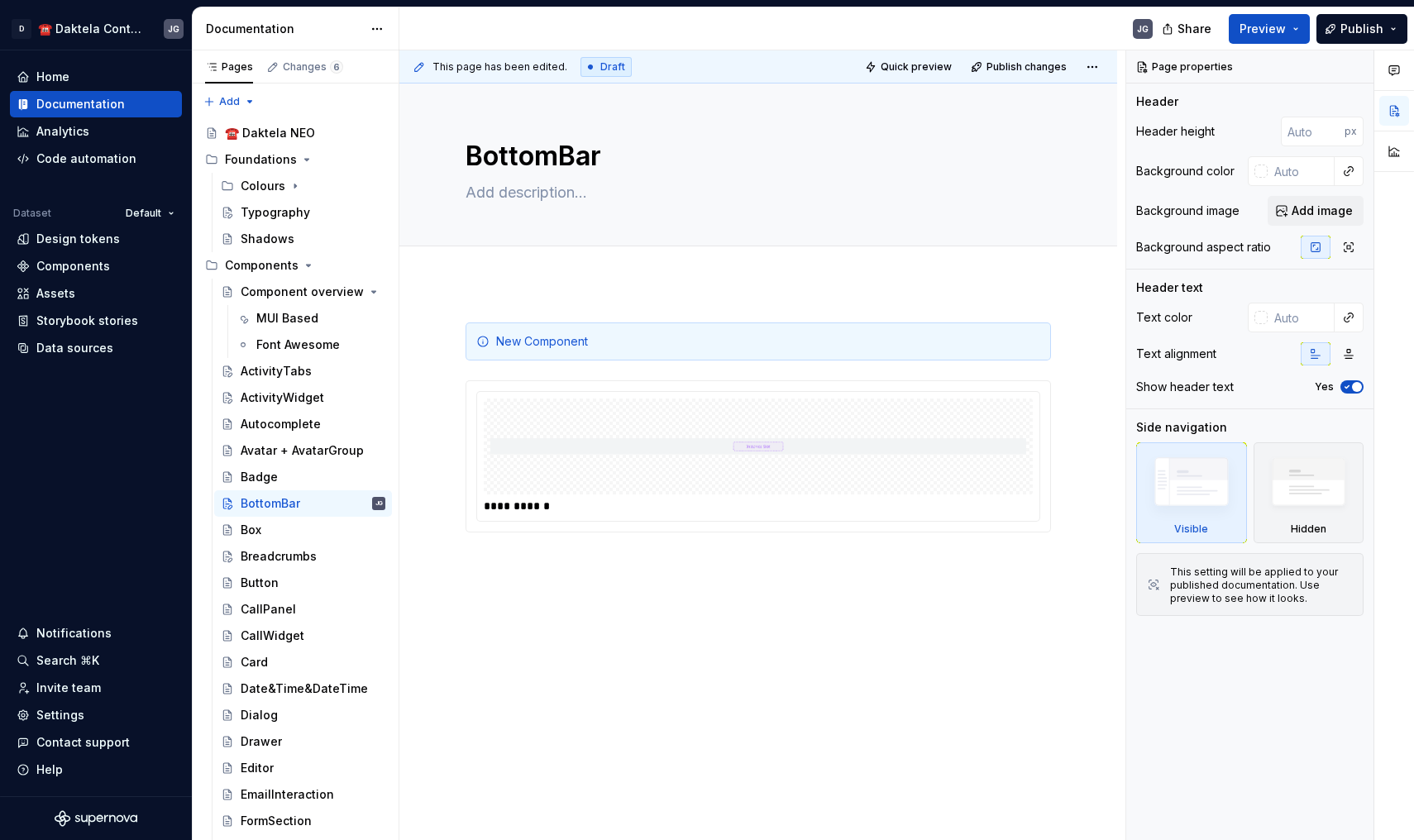
click at [552, 595] on div "**********" at bounding box center [758, 543] width 718 height 522
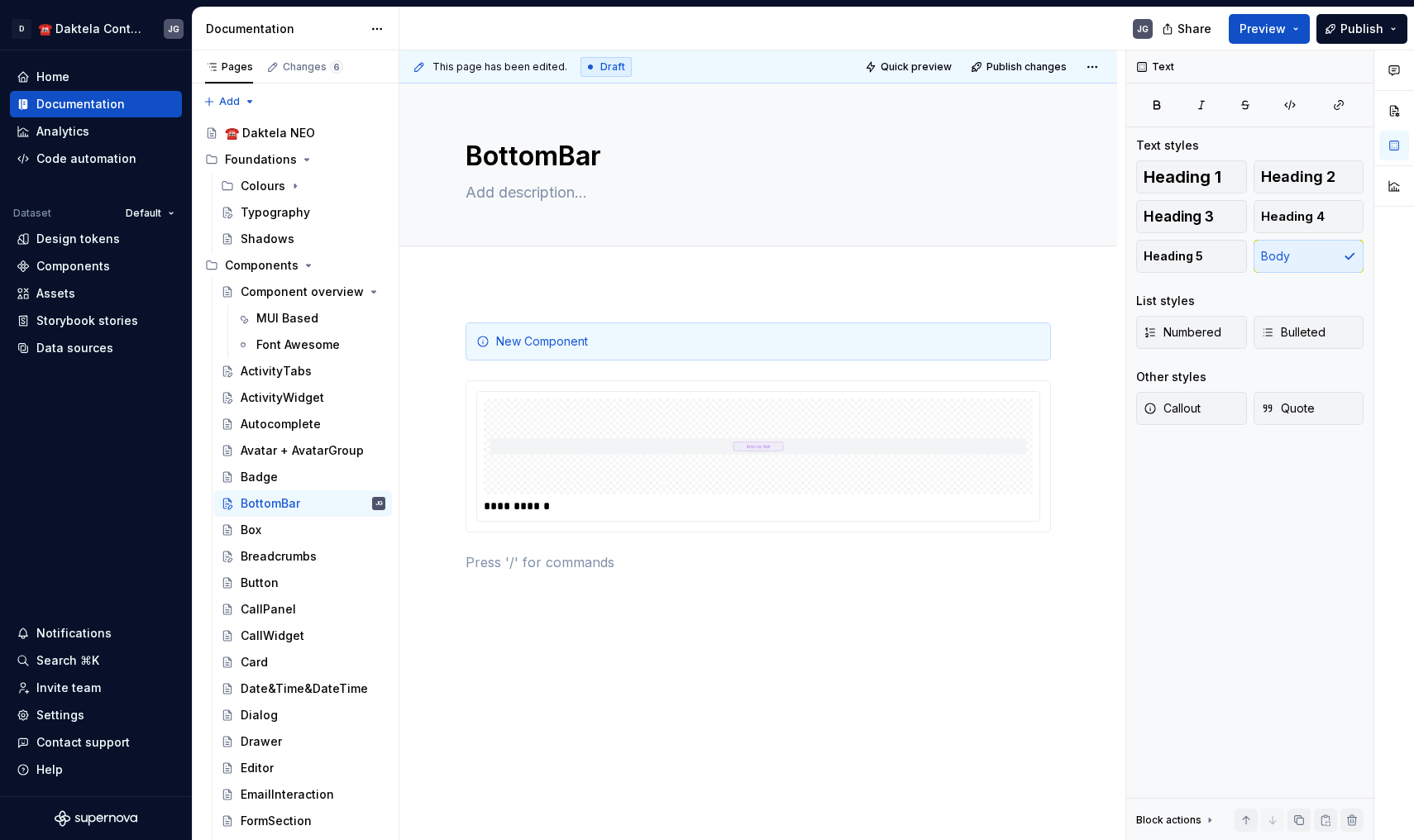
type textarea "*"
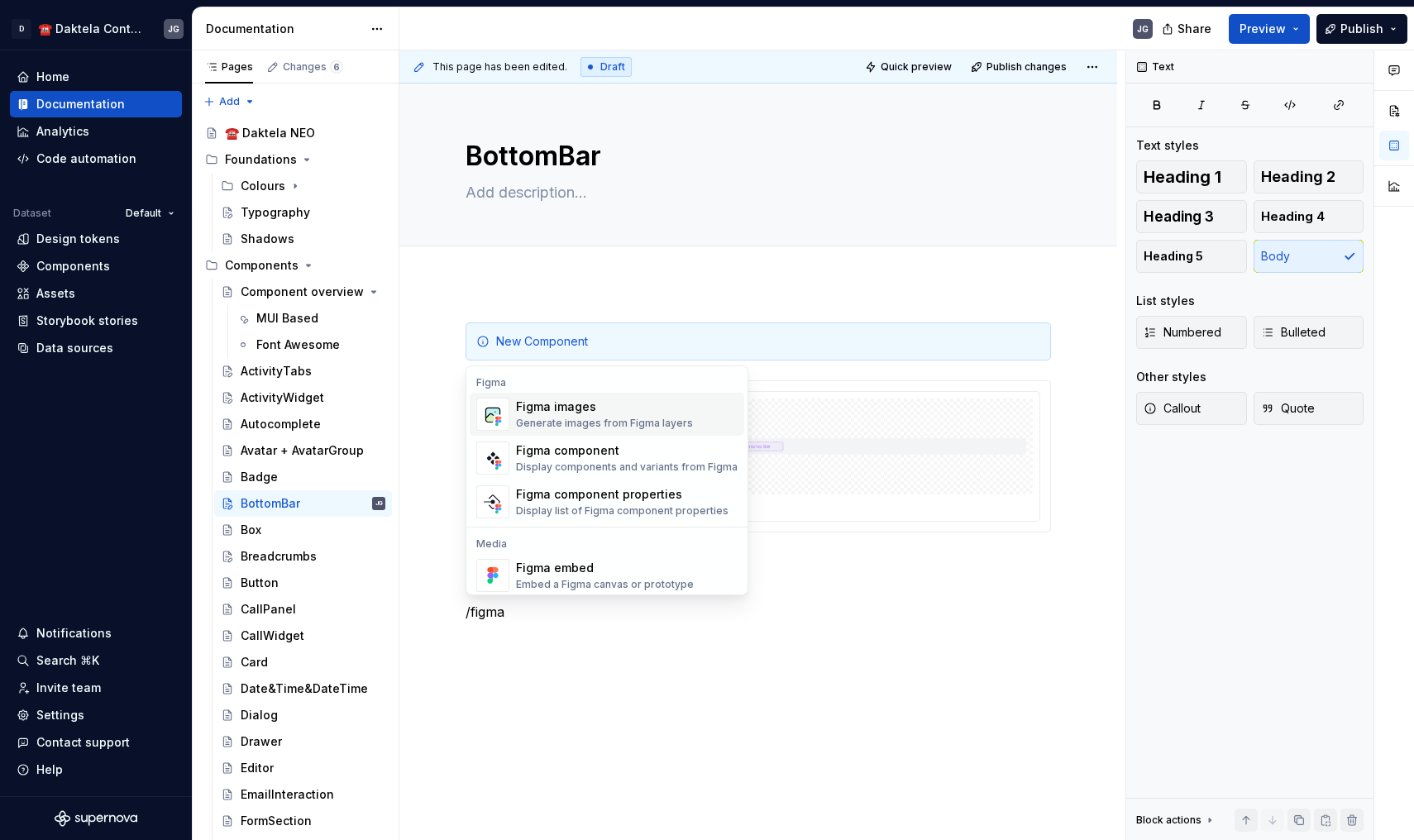
click at [593, 410] on div "Figma images" at bounding box center [605, 407] width 177 height 17
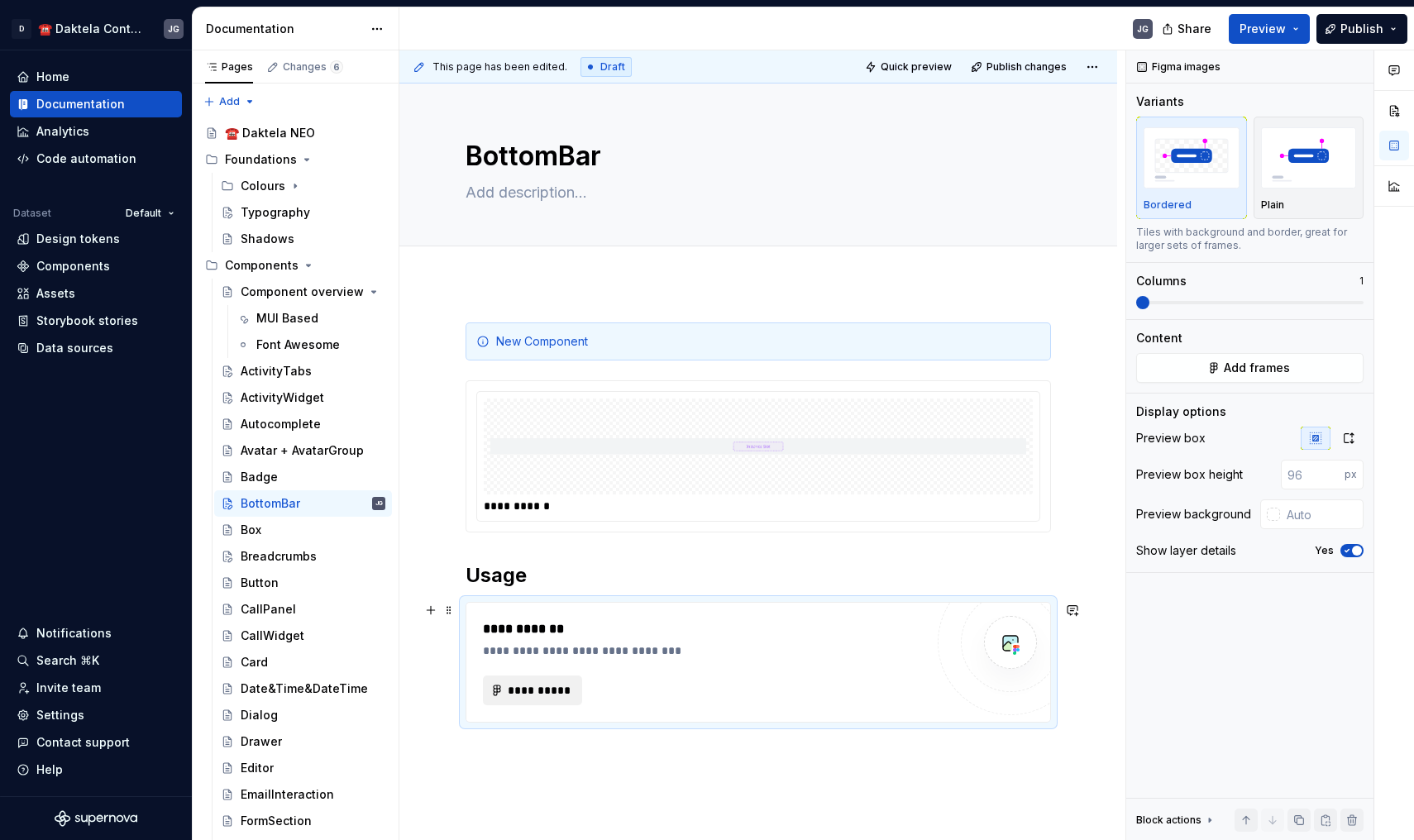
click at [559, 699] on button "**********" at bounding box center [532, 690] width 99 height 30
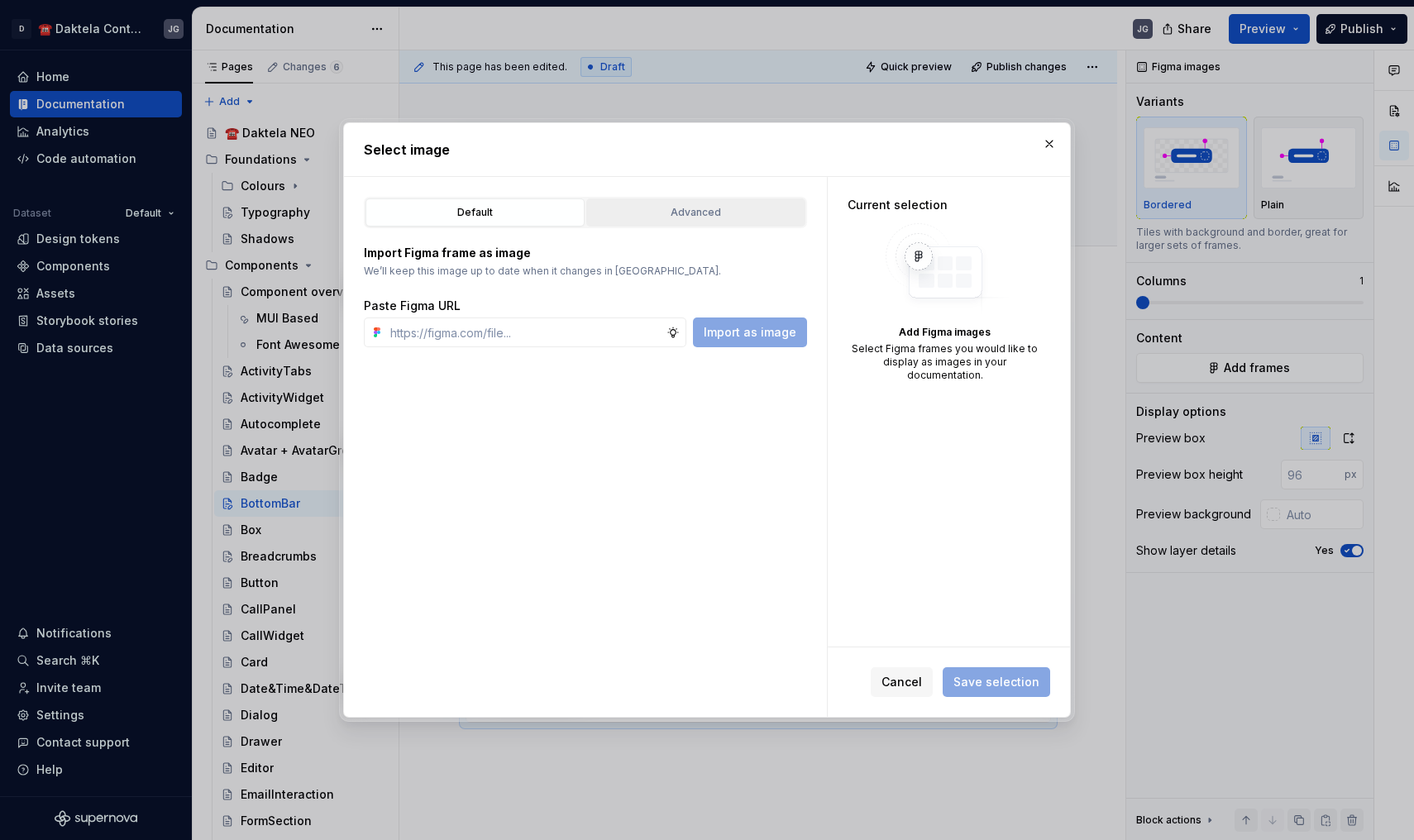
click at [672, 215] on div "Advanced" at bounding box center [696, 213] width 207 height 17
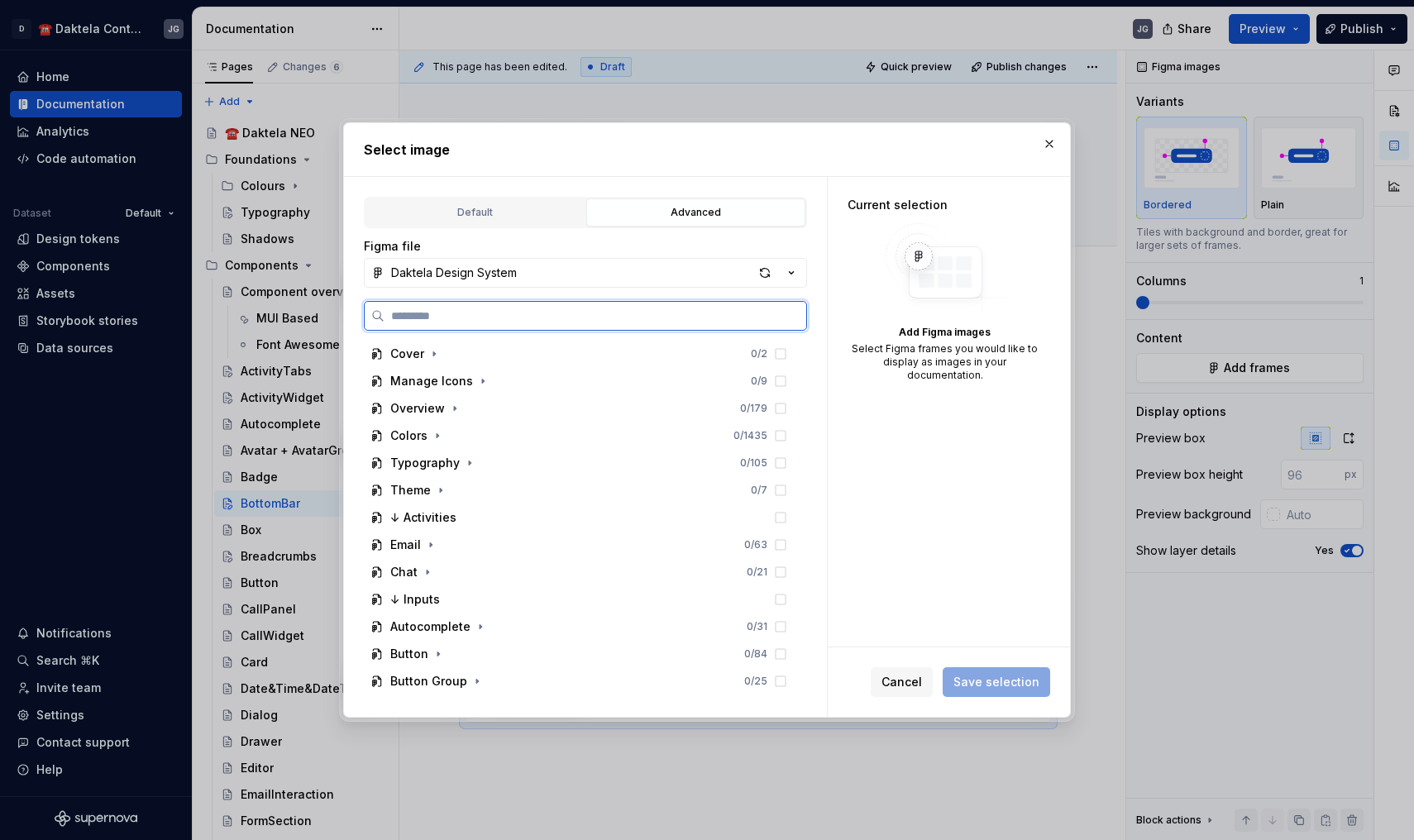
click at [481, 315] on input "search" at bounding box center [595, 316] width 422 height 17
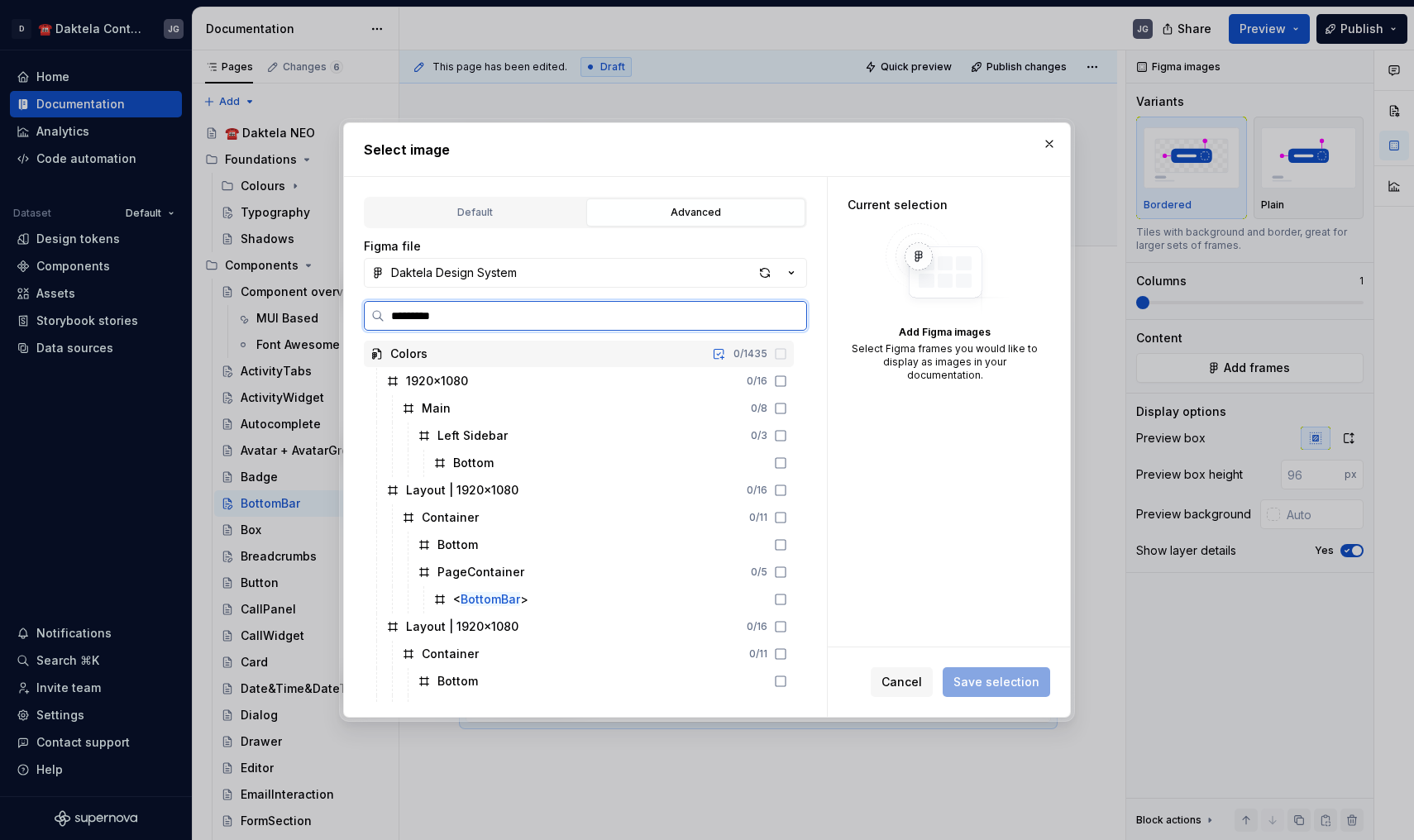
type input "**********"
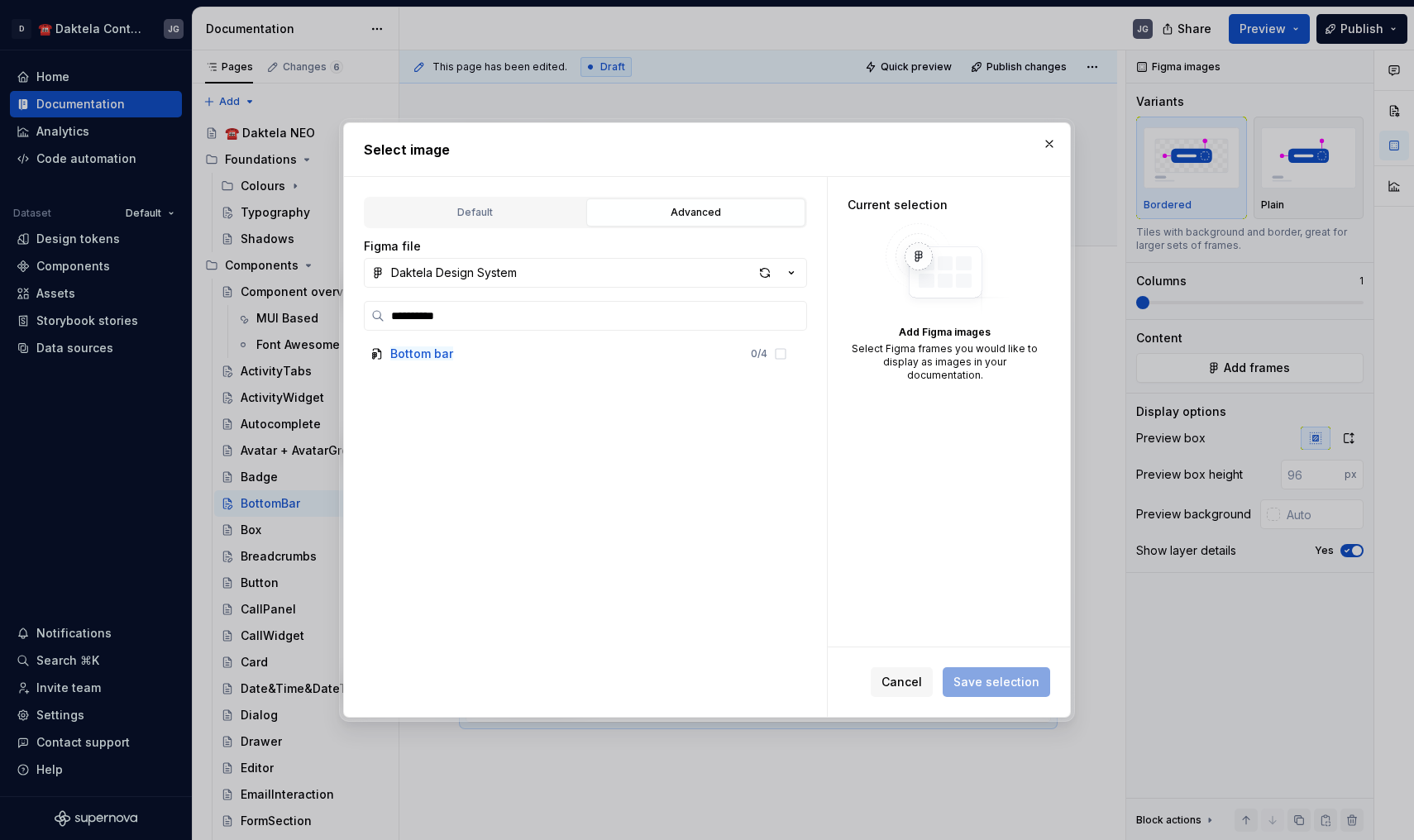
click at [444, 338] on div "**********" at bounding box center [585, 502] width 444 height 401
click at [446, 348] on mark "Bottom bar" at bounding box center [421, 353] width 63 height 14
drag, startPoint x: 446, startPoint y: 348, endPoint x: 800, endPoint y: 357, distance: 354.1
click at [788, 357] on icon at bounding box center [781, 354] width 13 height 13
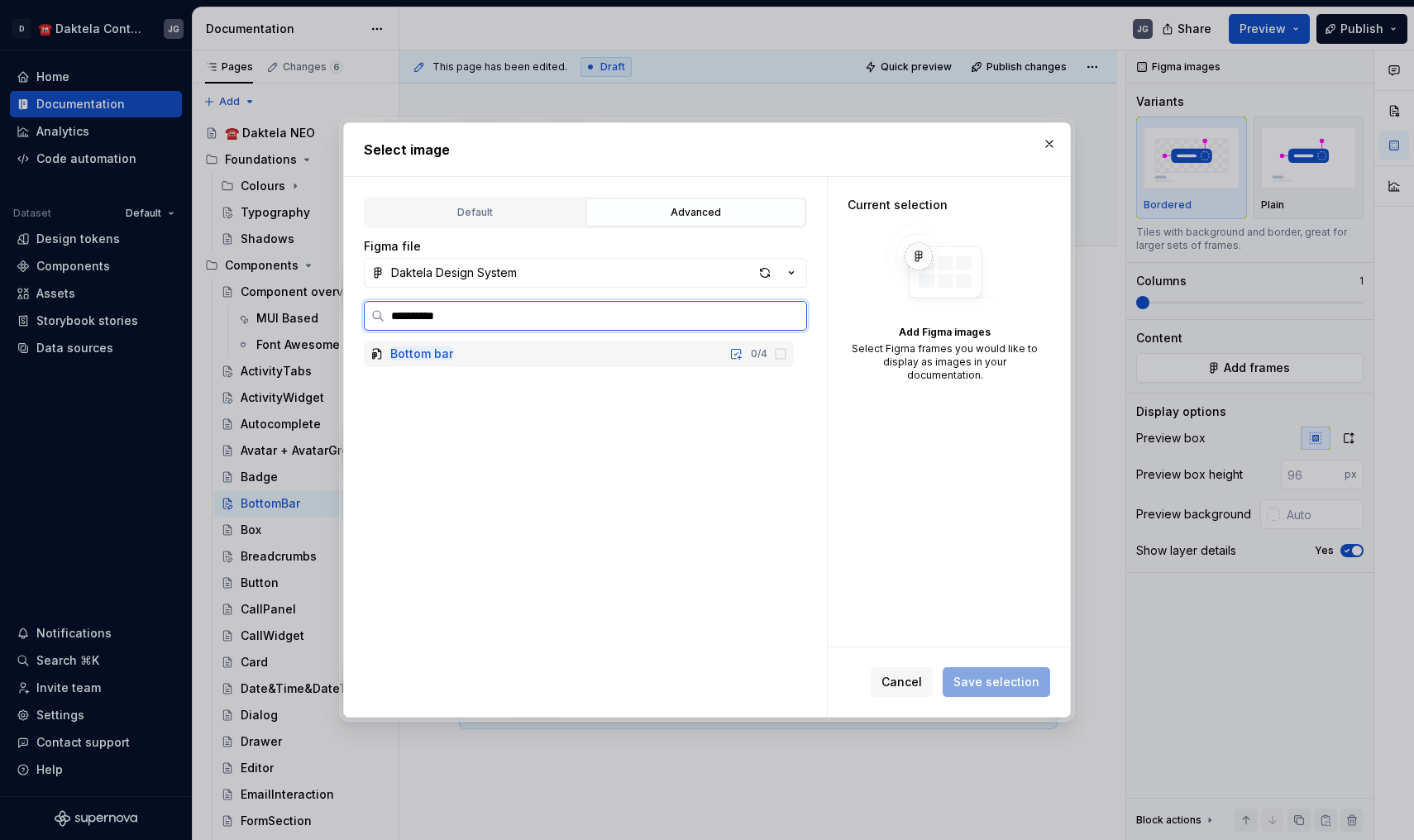
click at [788, 357] on icon at bounding box center [781, 354] width 13 height 13
click at [788, 355] on icon at bounding box center [781, 354] width 13 height 13
click at [748, 352] on button "button" at bounding box center [736, 353] width 24 height 24
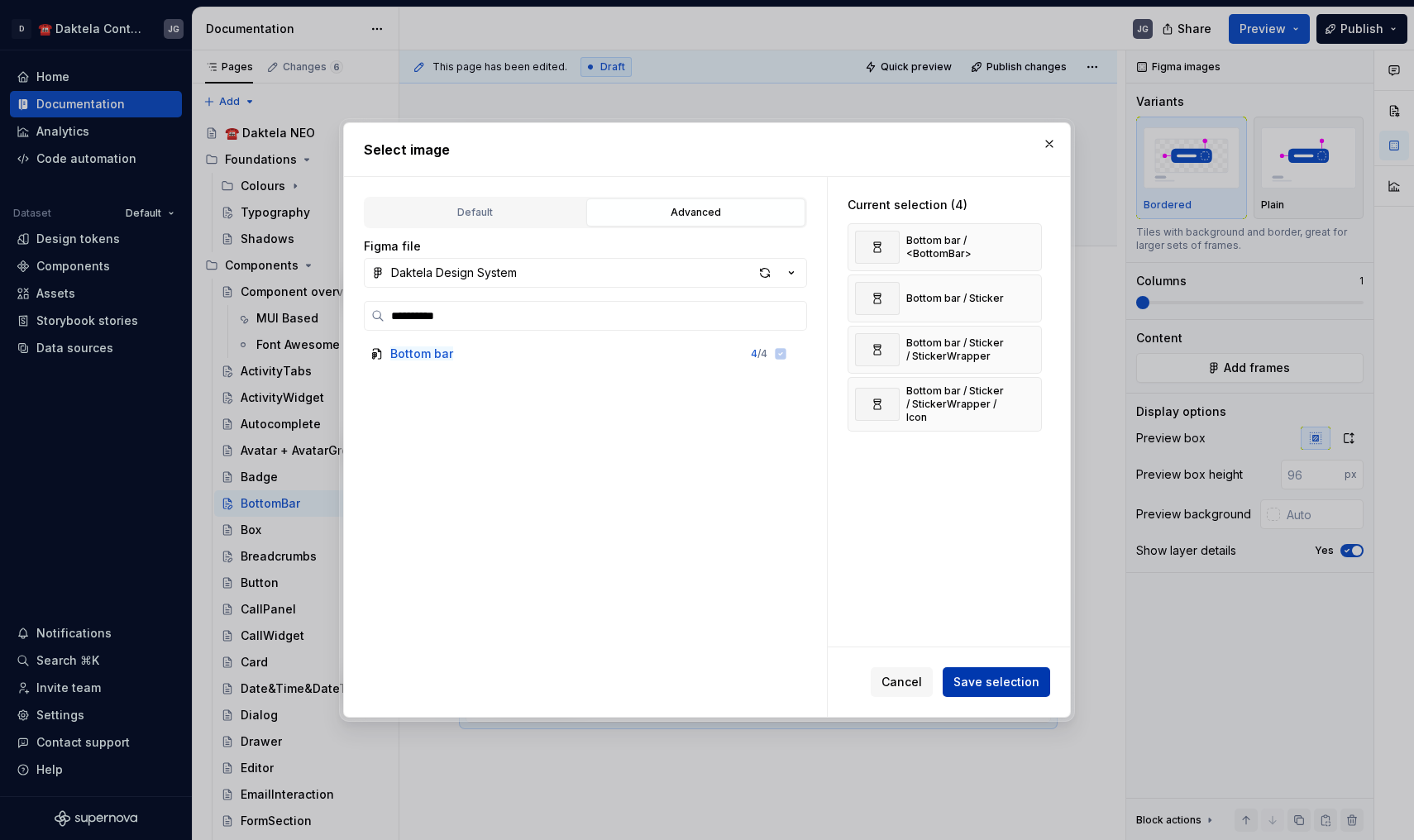
click at [981, 676] on span "Save selection" at bounding box center [996, 682] width 86 height 17
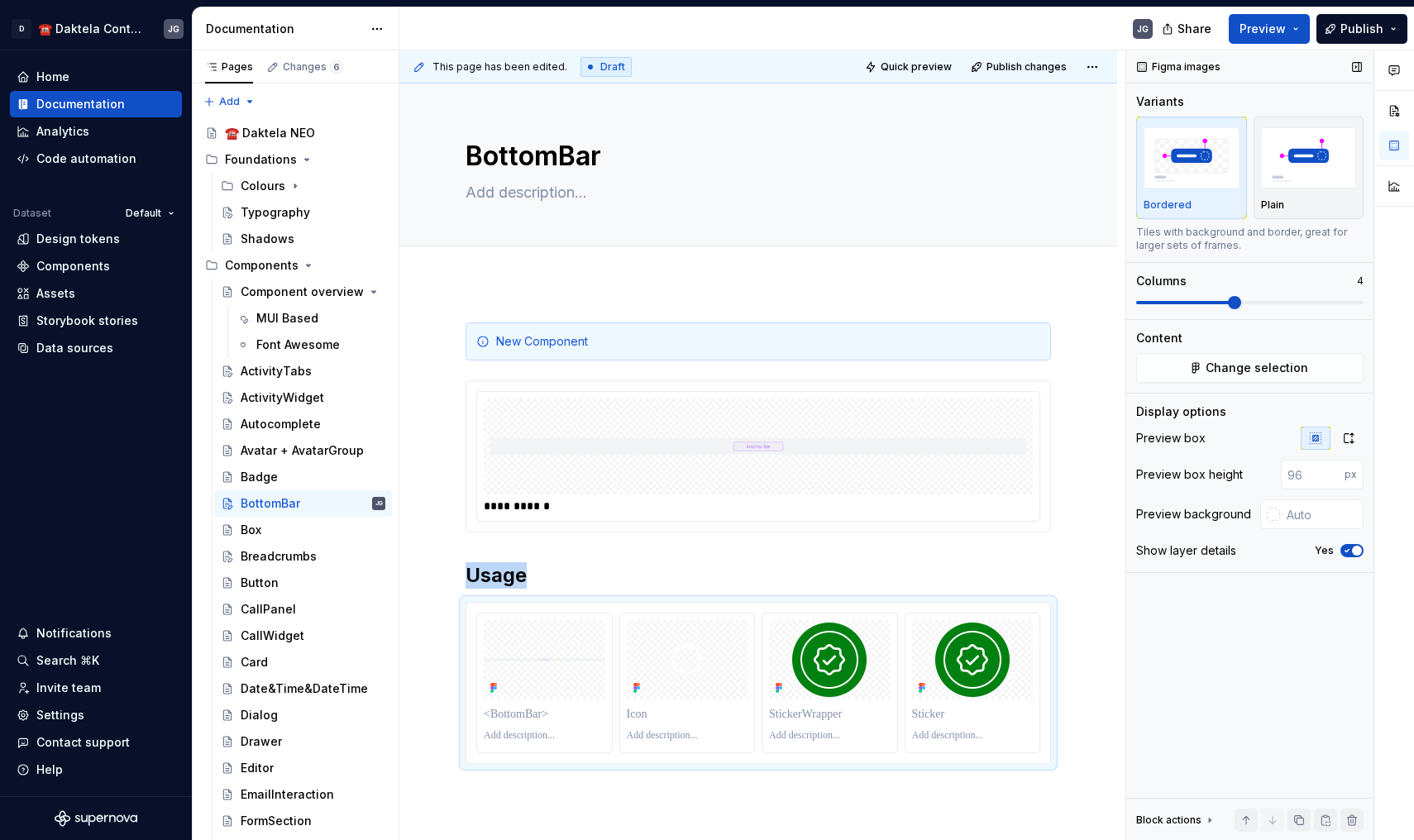
scroll to position [71, 0]
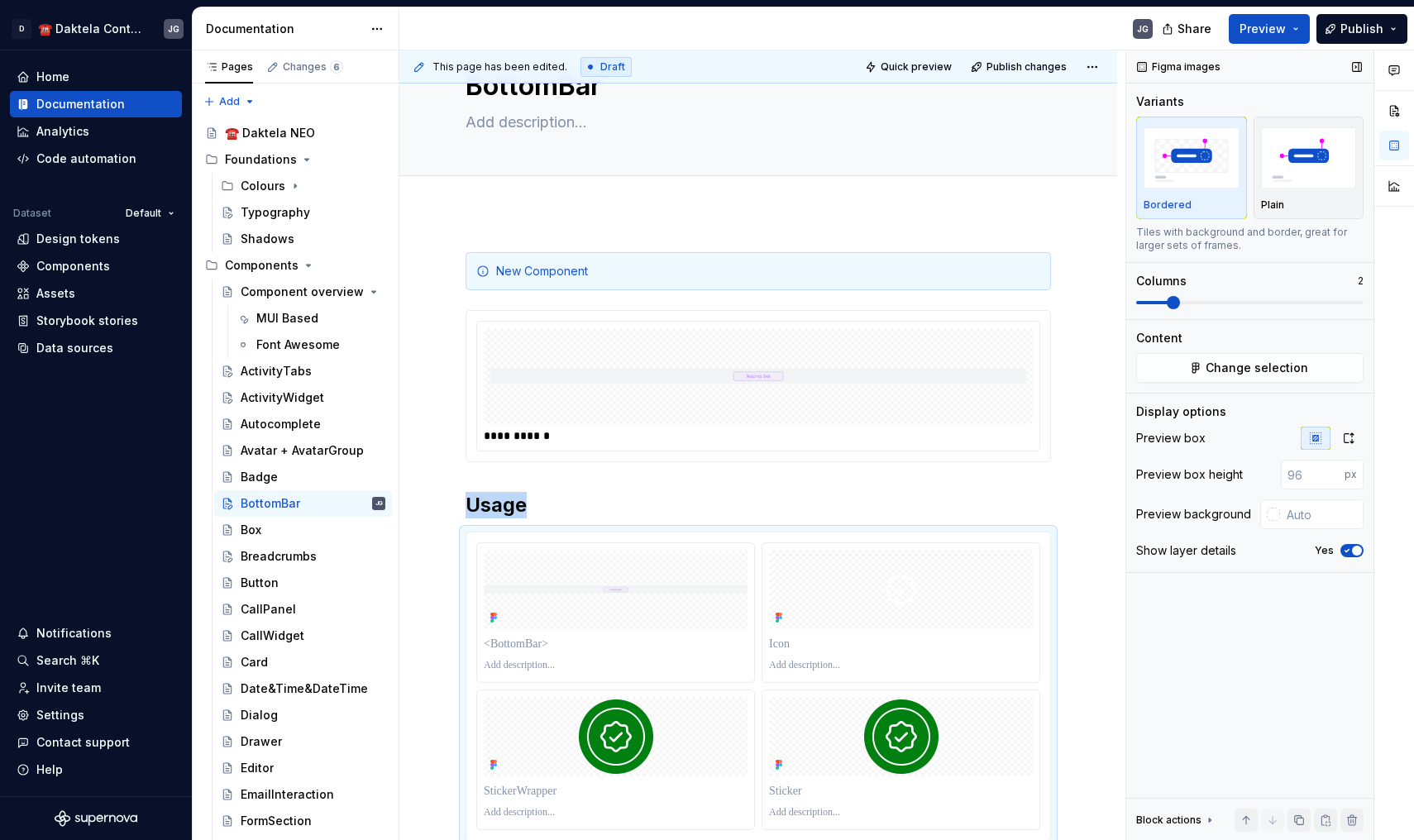
click at [1168, 311] on div "Variants Bordered Plain Tiles with background and border, great for larger sets…" at bounding box center [1249, 206] width 227 height 226
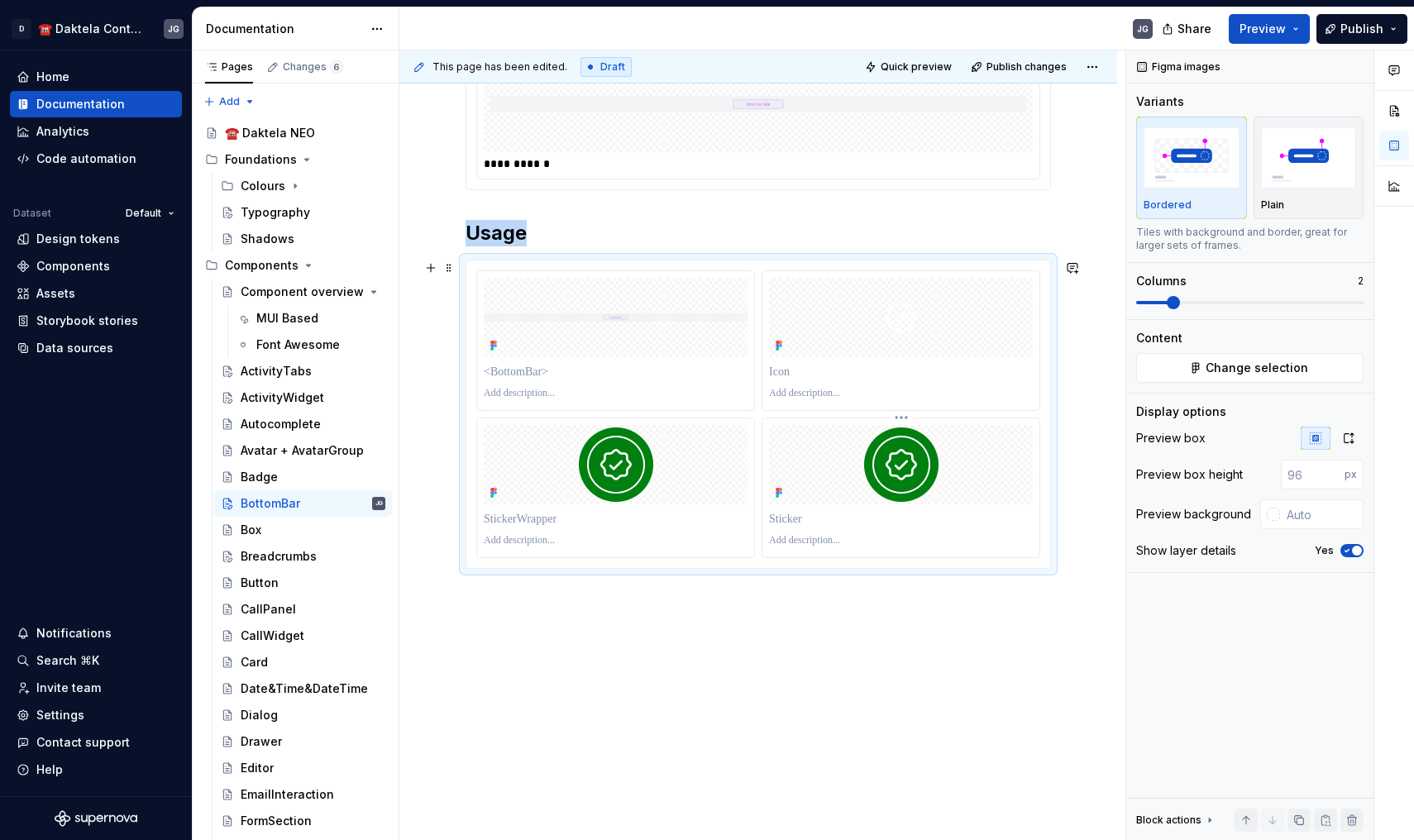
scroll to position [342, 0]
click at [478, 276] on div at bounding box center [616, 340] width 277 height 138
click at [1203, 355] on button "Change selection" at bounding box center [1249, 368] width 227 height 30
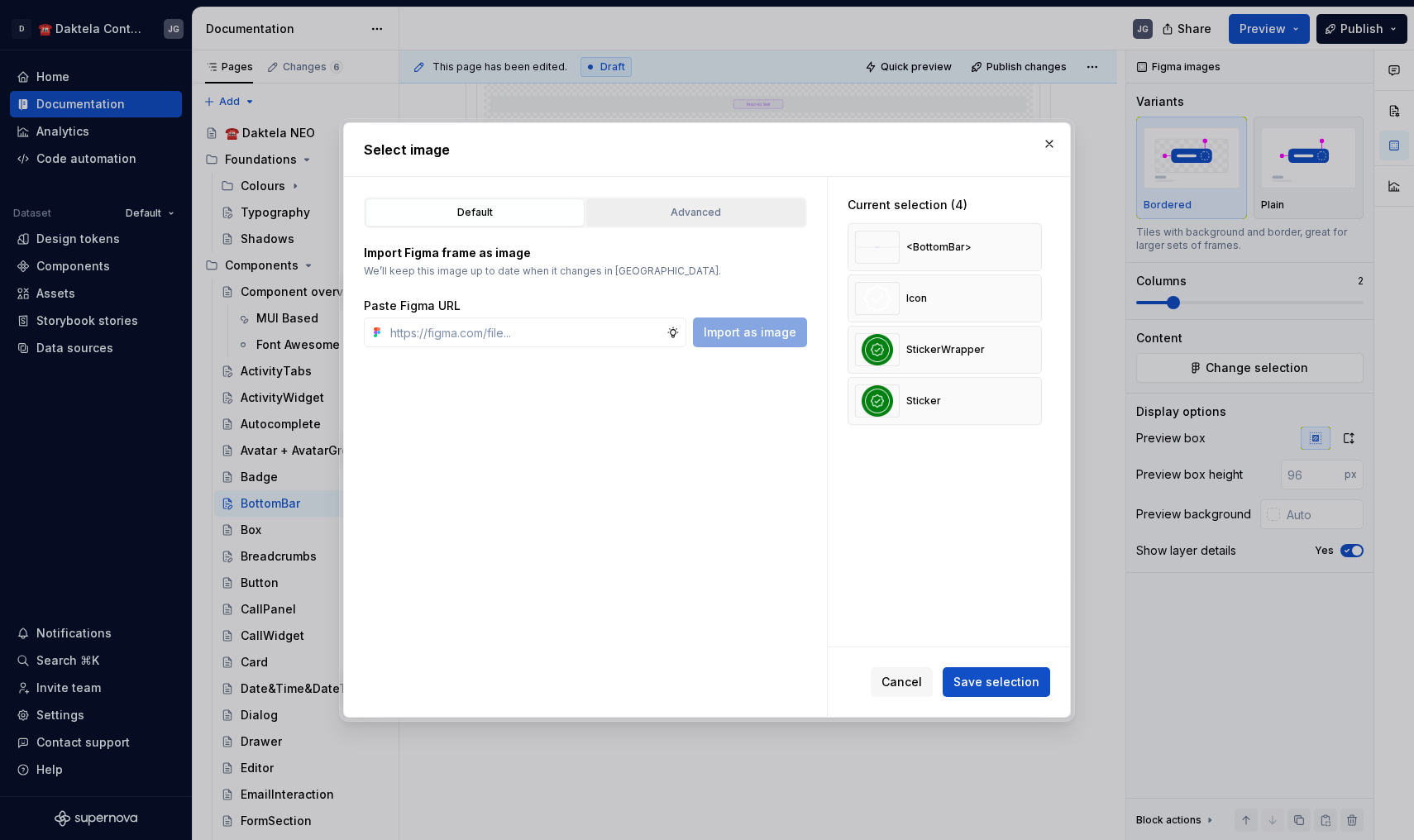
click at [654, 207] on div "Advanced" at bounding box center [696, 213] width 207 height 17
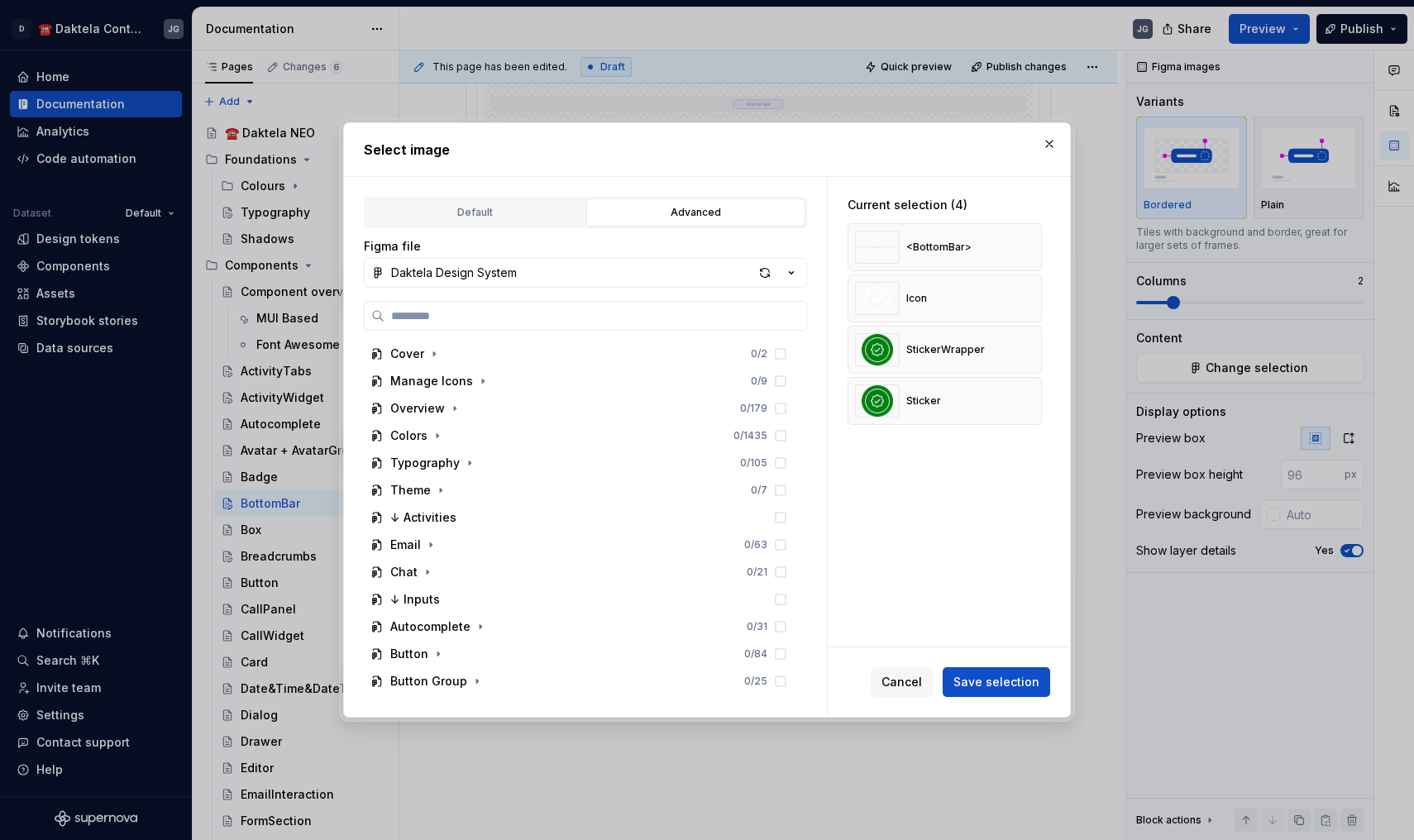
type textarea "*"
click at [567, 315] on input "search" at bounding box center [595, 316] width 422 height 17
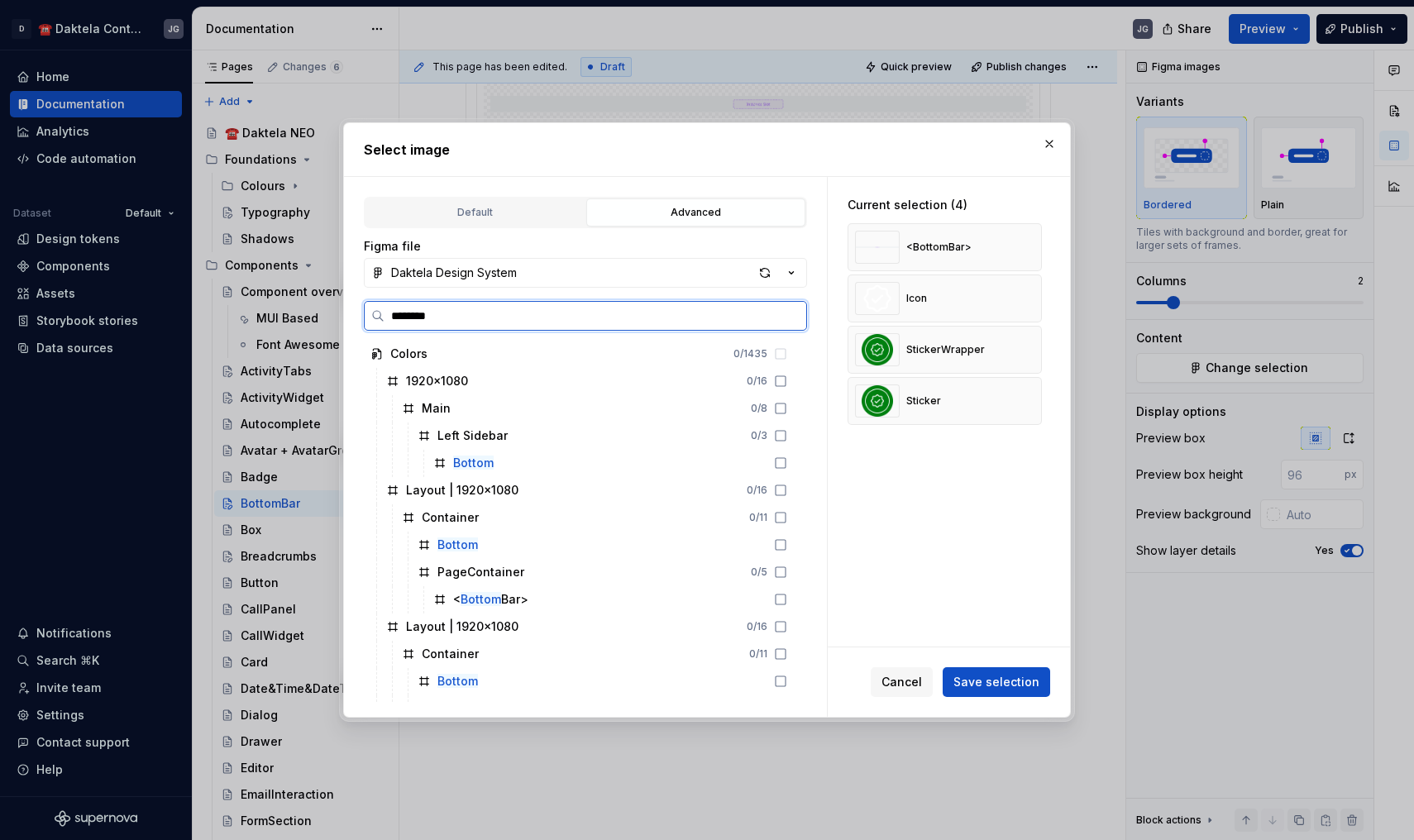
type input "*********"
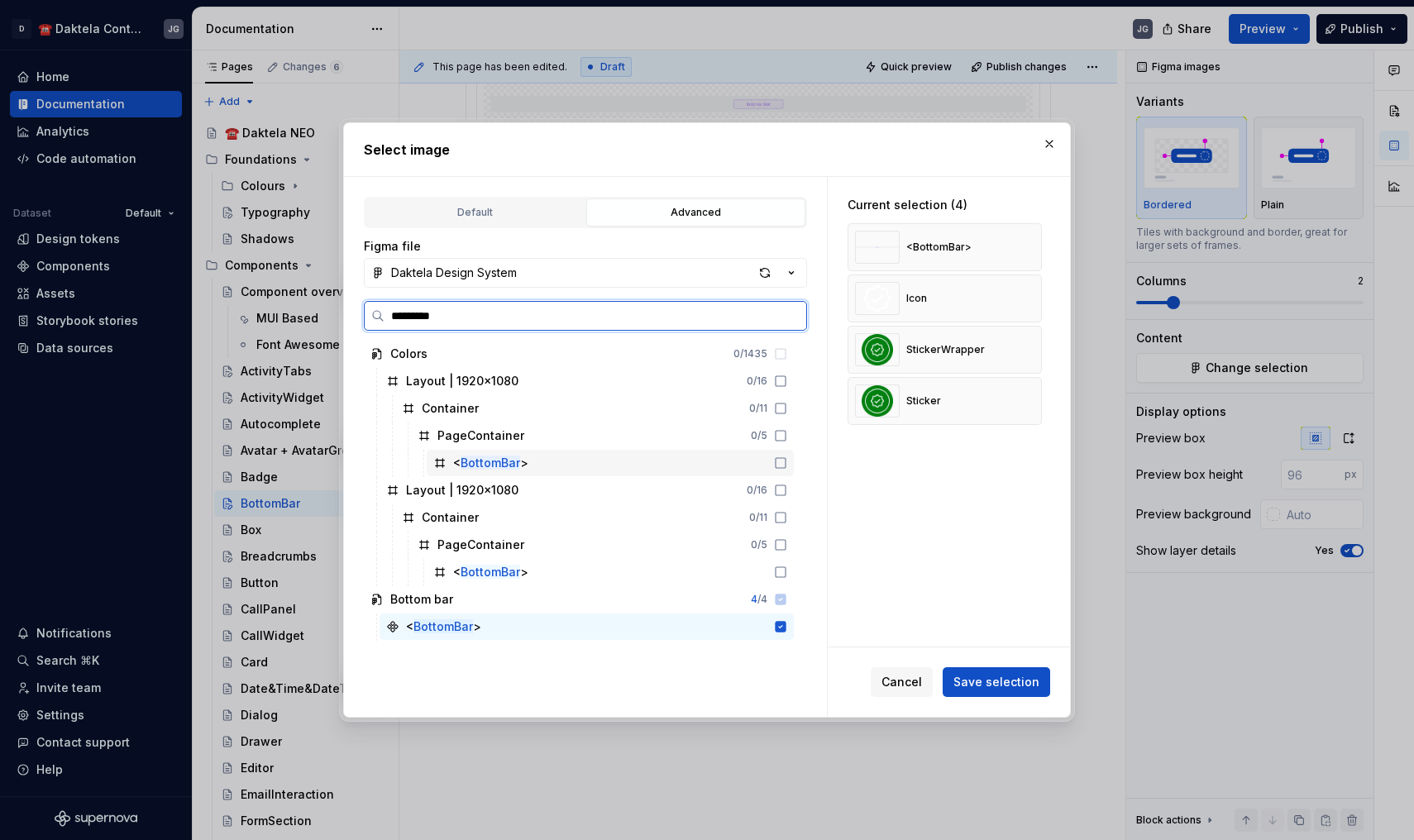
click at [525, 460] on div "< BottomBar >" at bounding box center [491, 463] width 75 height 17
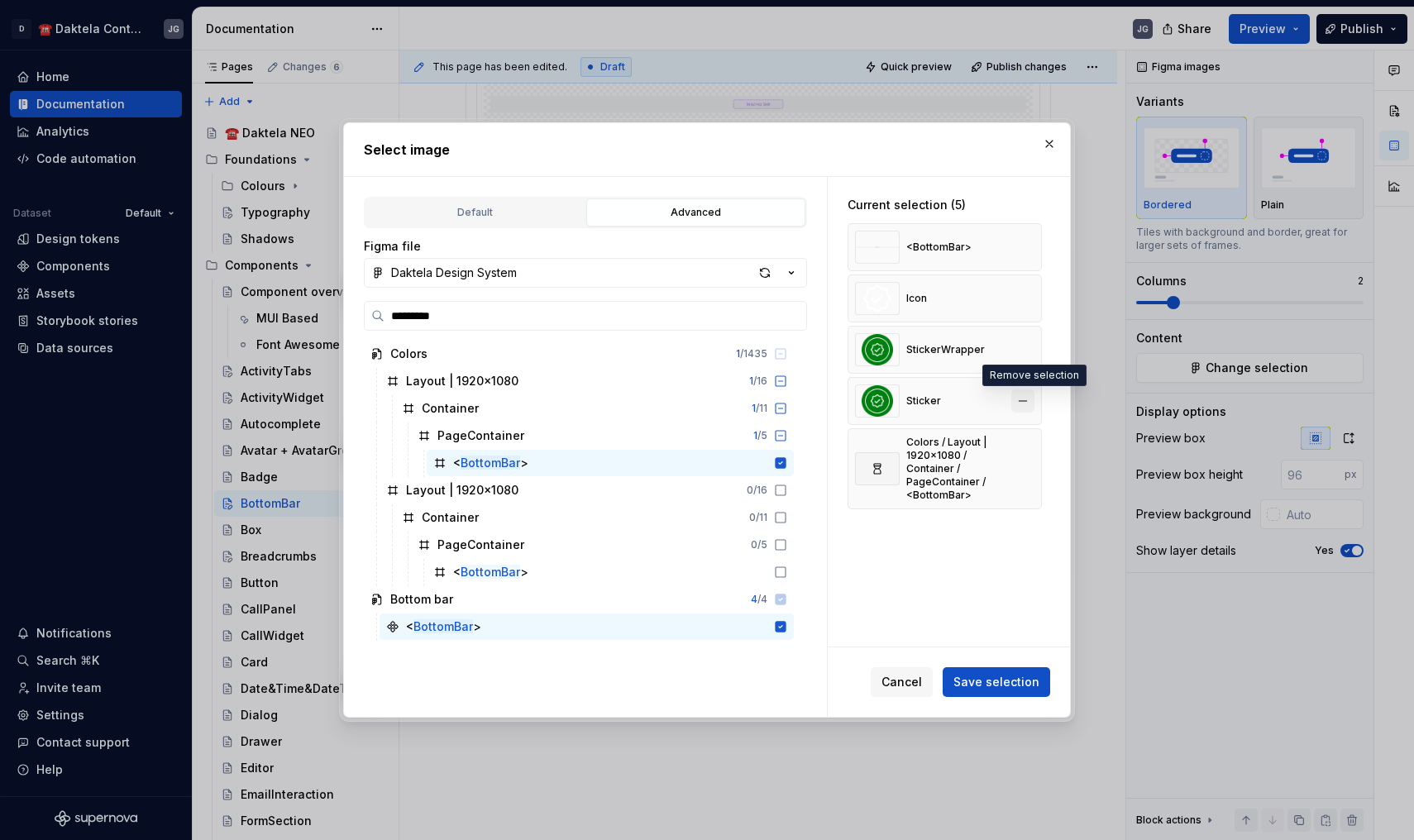
click at [1029, 402] on button "button" at bounding box center [1023, 400] width 24 height 24
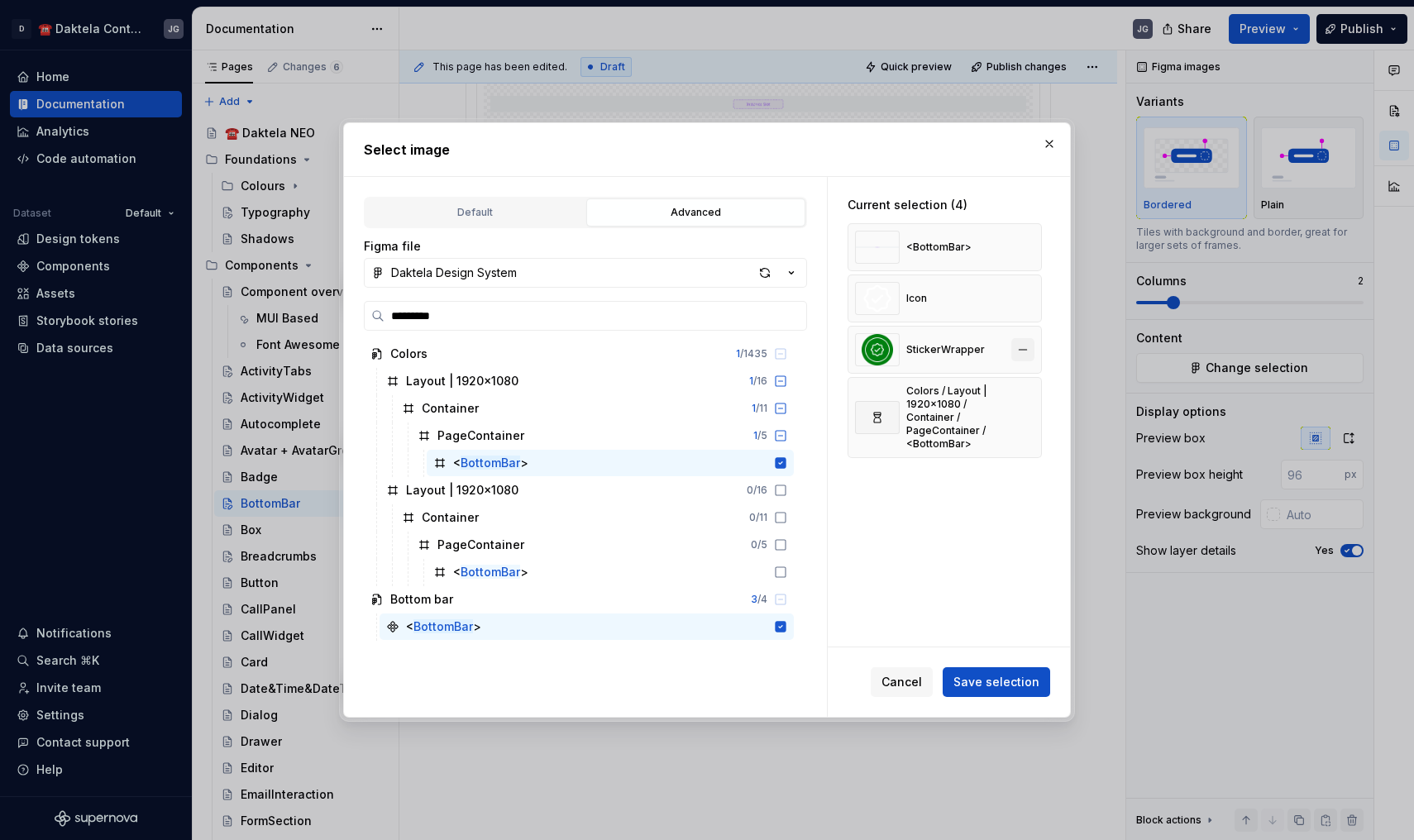
click at [1032, 343] on button "button" at bounding box center [1023, 349] width 24 height 24
click at [1032, 306] on button "button" at bounding box center [1023, 299] width 24 height 24
click at [1029, 244] on button "button" at bounding box center [1023, 247] width 24 height 24
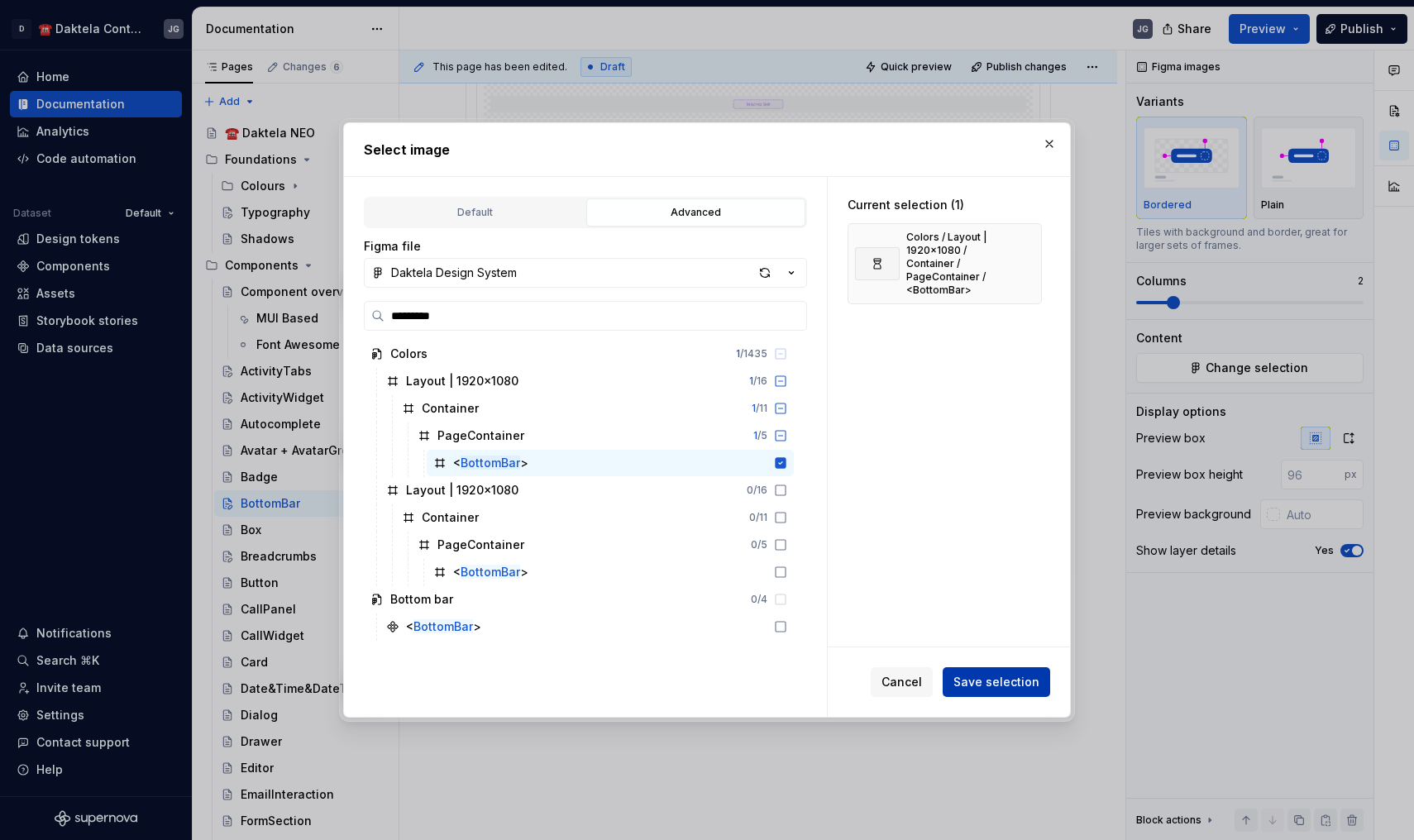
click at [1008, 687] on span "Save selection" at bounding box center [996, 682] width 86 height 17
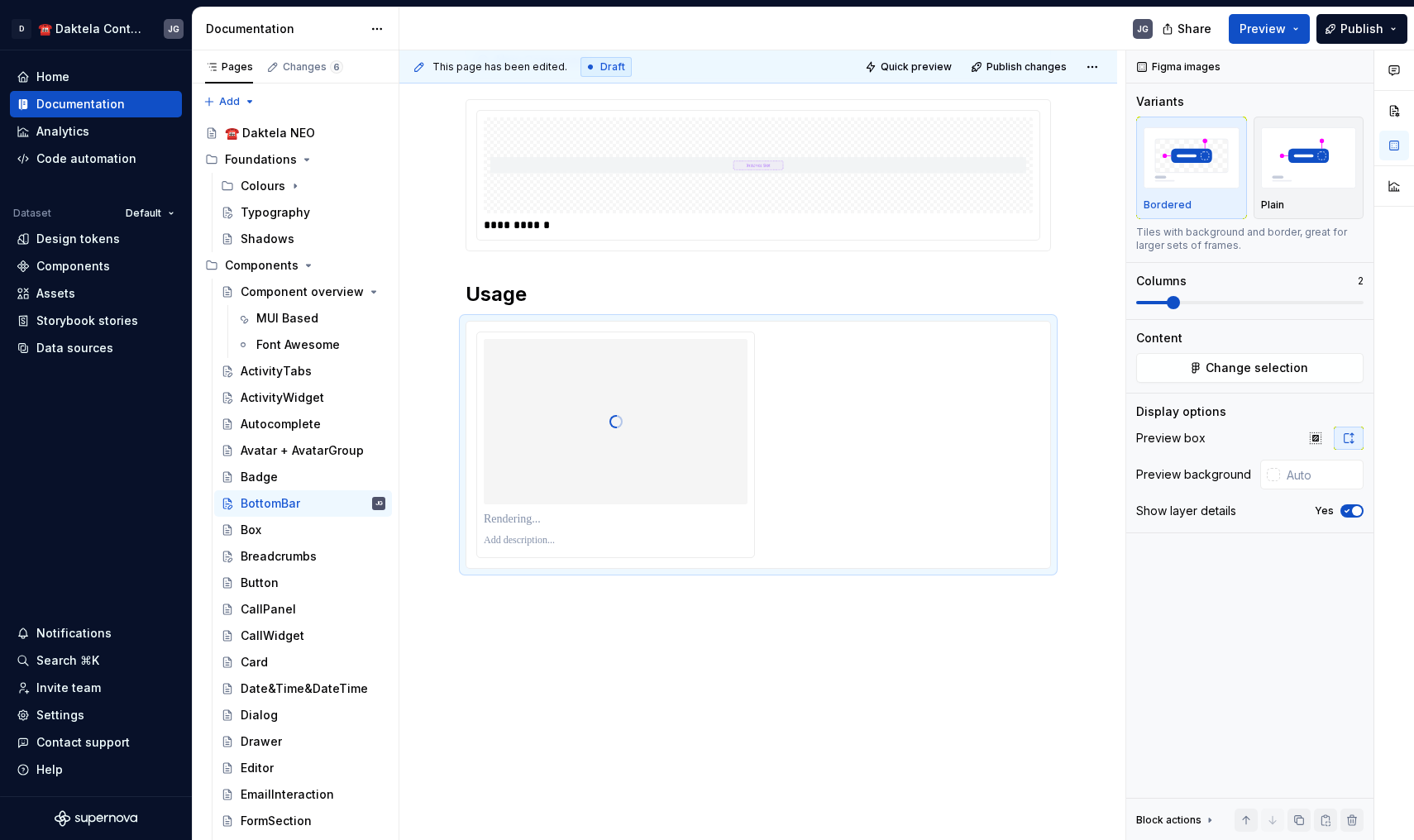
scroll to position [55, 0]
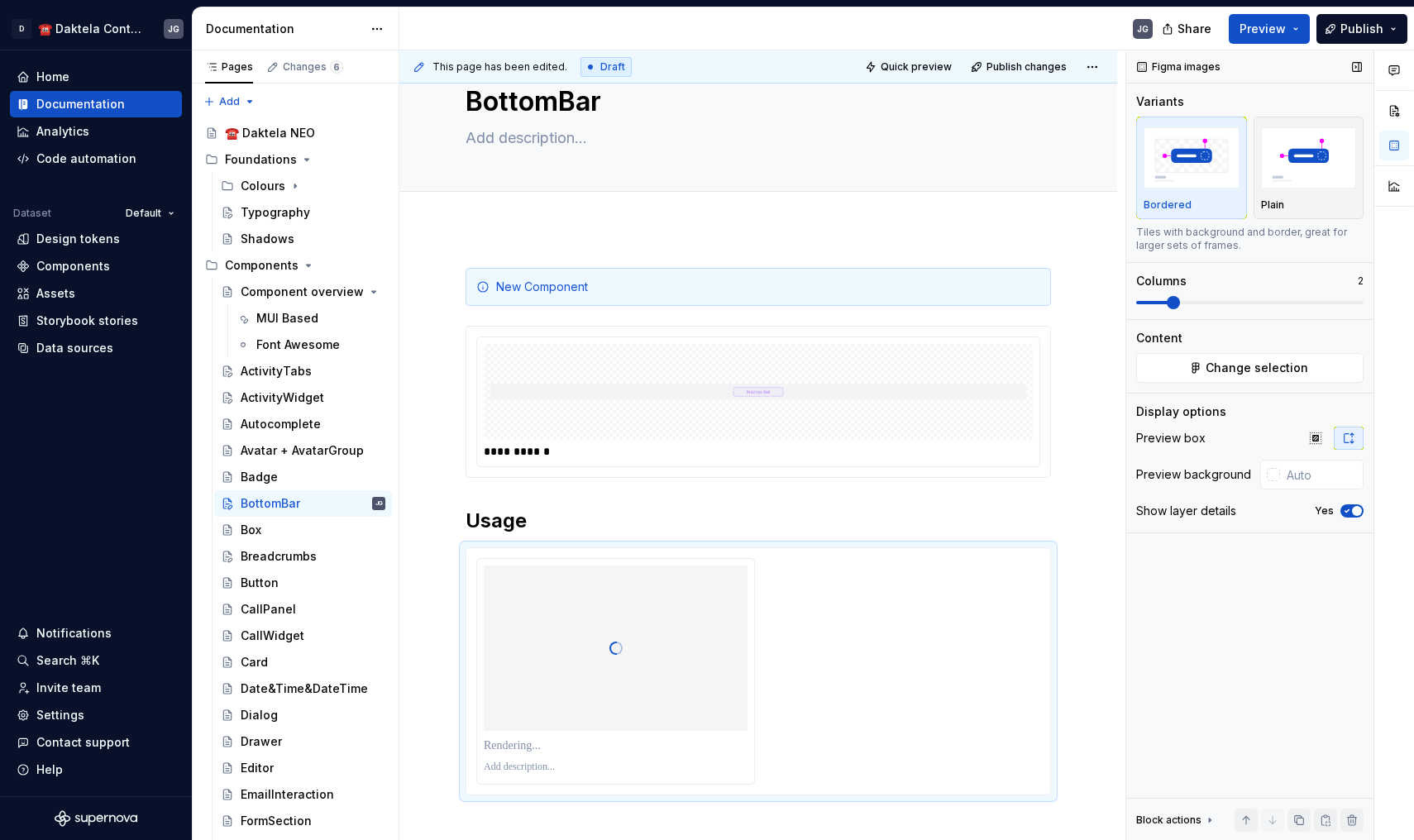
click at [1153, 299] on span at bounding box center [1249, 302] width 227 height 13
click at [1134, 301] on div "Figma images Variants Bordered Plain Tiles with background and border, great fo…" at bounding box center [1250, 445] width 247 height 790
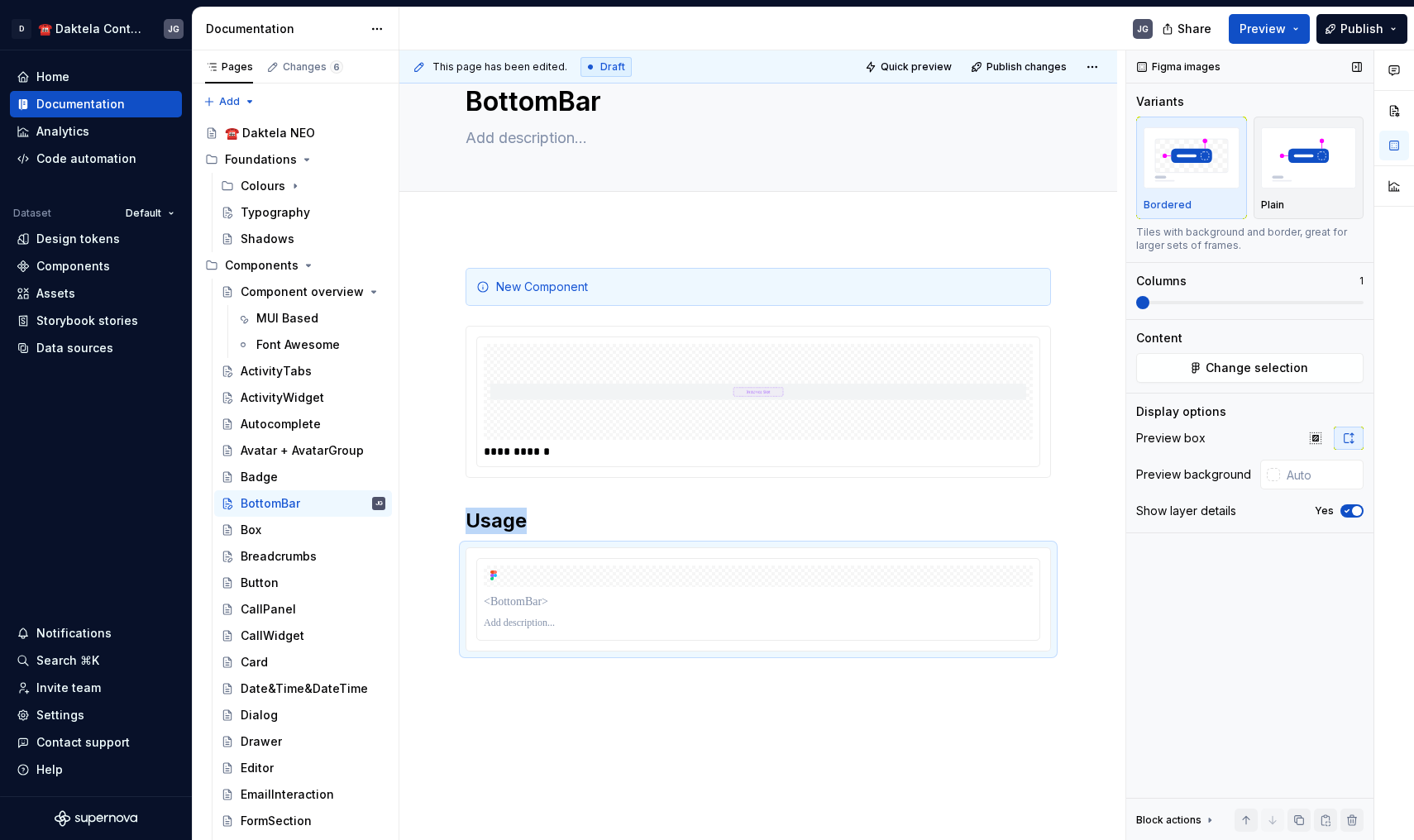
click at [1130, 300] on div "Figma images Variants Bordered Plain Tiles with background and border, great fo…" at bounding box center [1250, 445] width 247 height 790
click at [837, 573] on img at bounding box center [758, 575] width 549 height 22
click at [1206, 359] on button "Change selection" at bounding box center [1249, 368] width 227 height 30
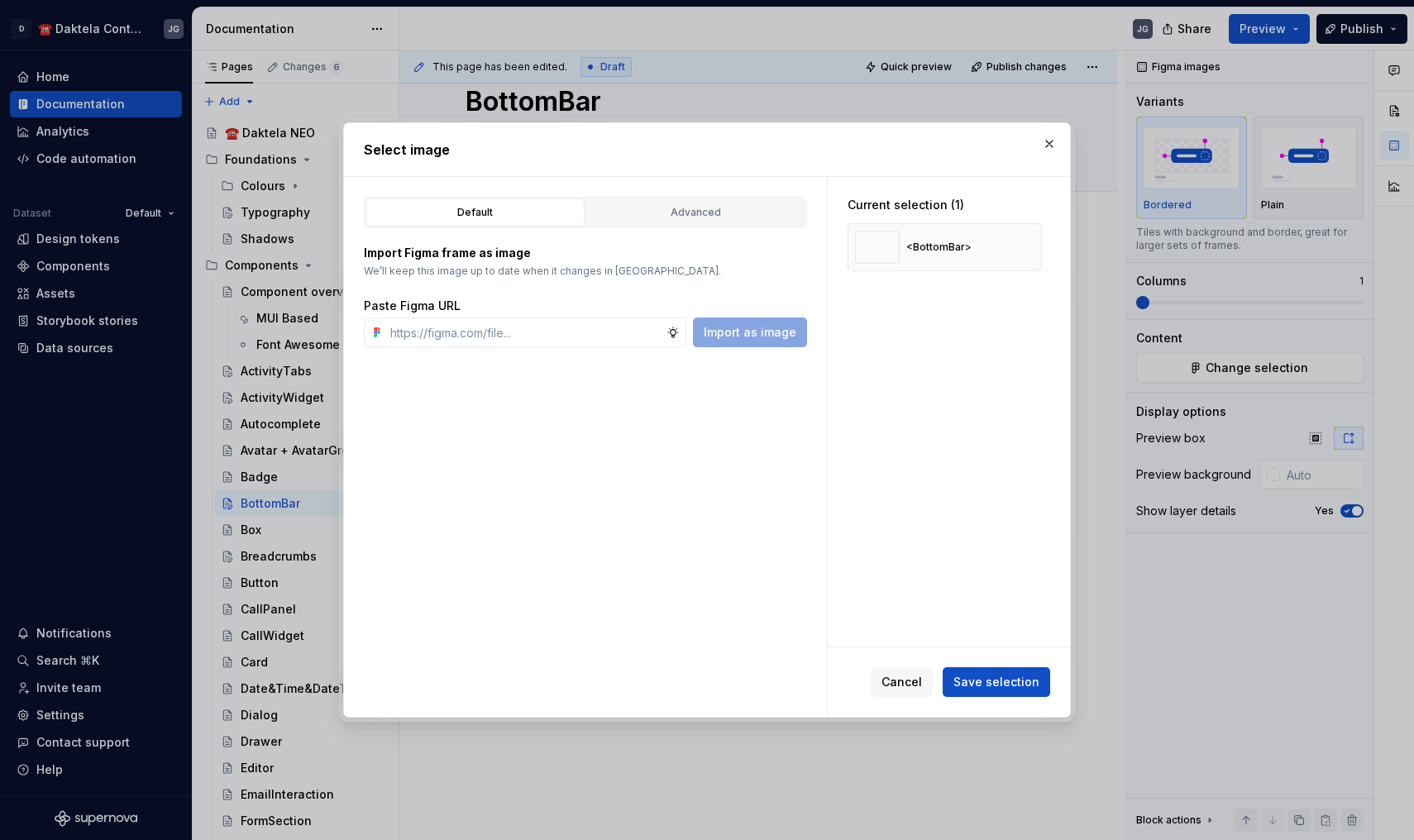
type textarea "*"
click at [682, 217] on div "Advanced" at bounding box center [696, 213] width 207 height 17
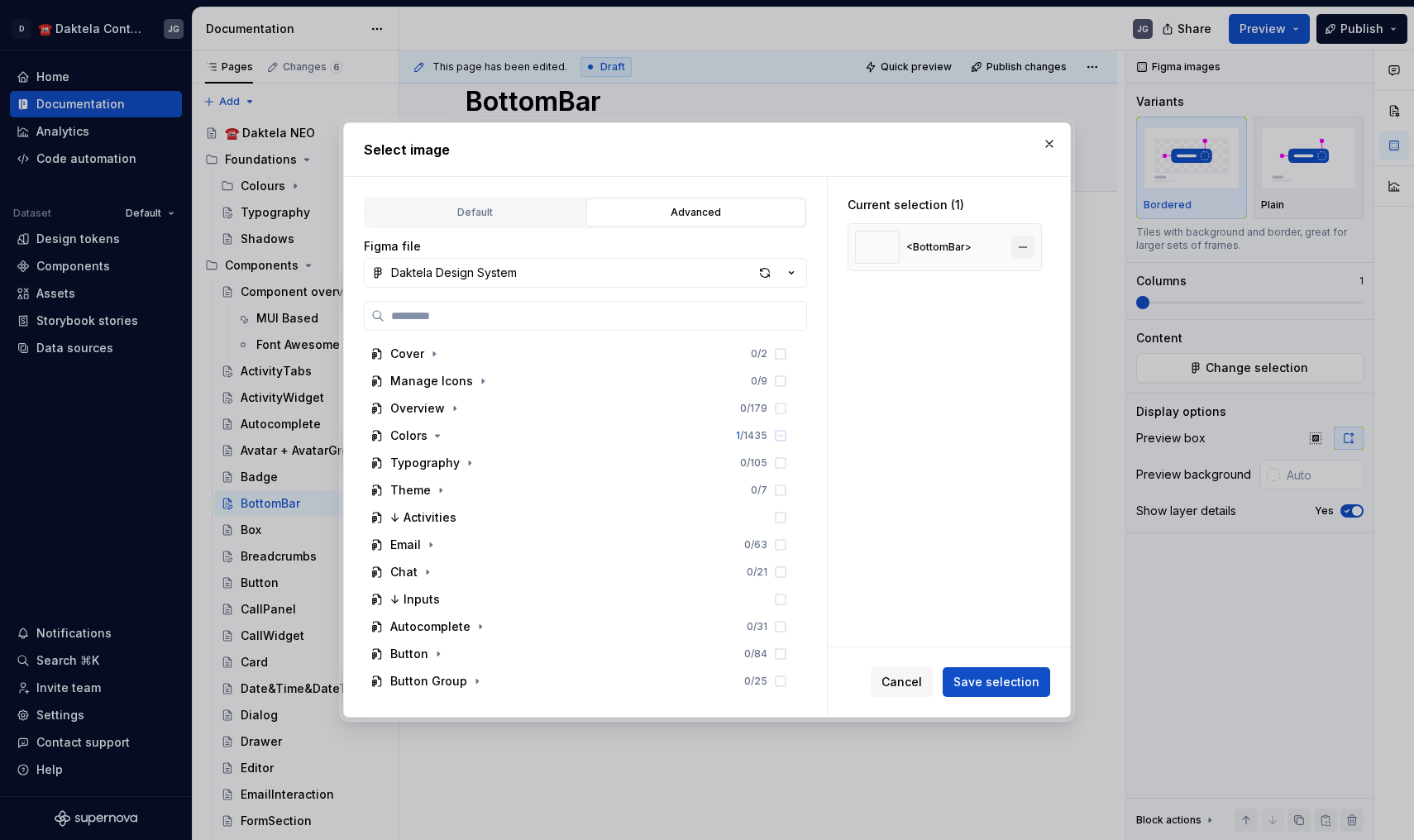
click at [1024, 244] on button "button" at bounding box center [1023, 247] width 24 height 24
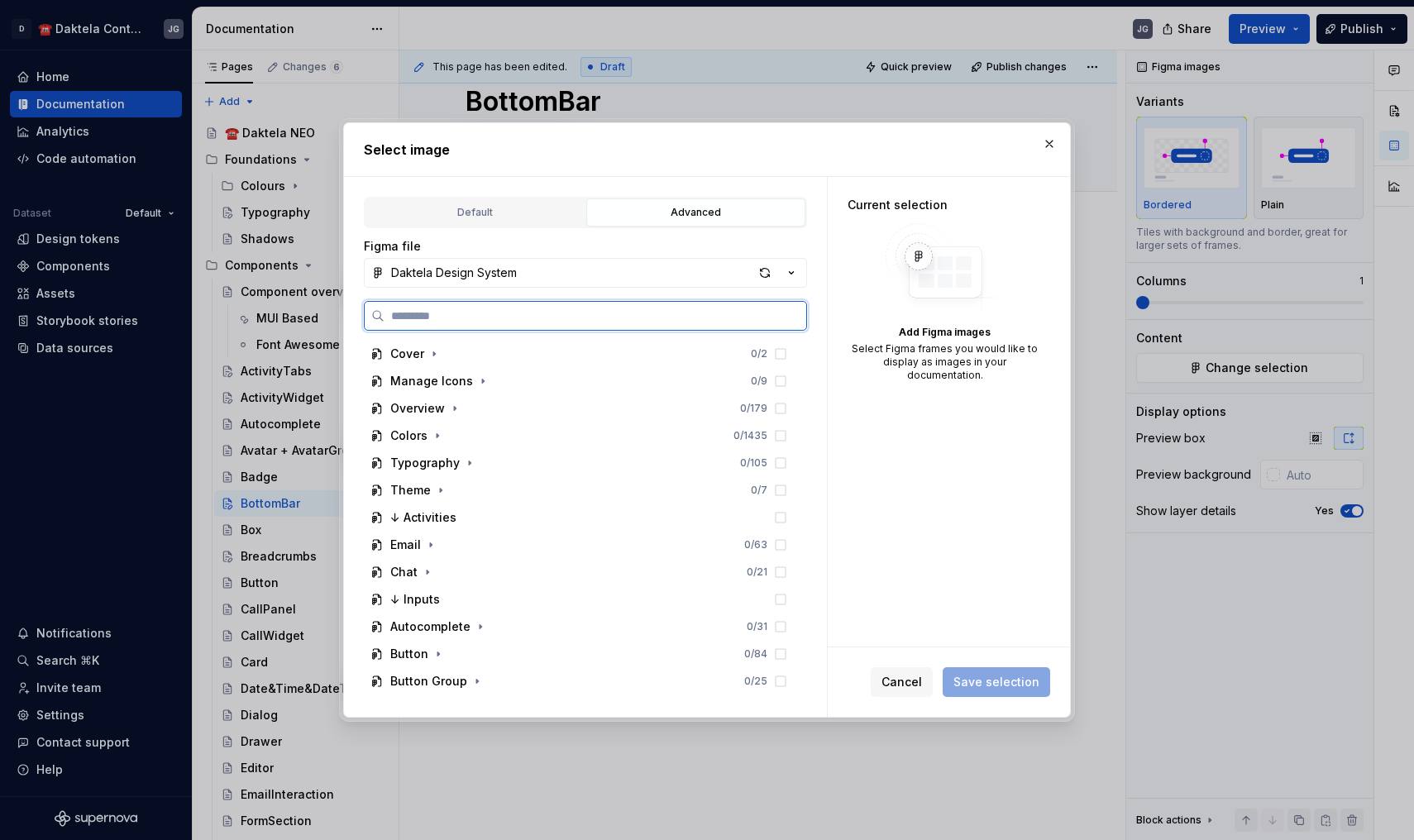
click at [514, 322] on input "search" at bounding box center [595, 316] width 422 height 17
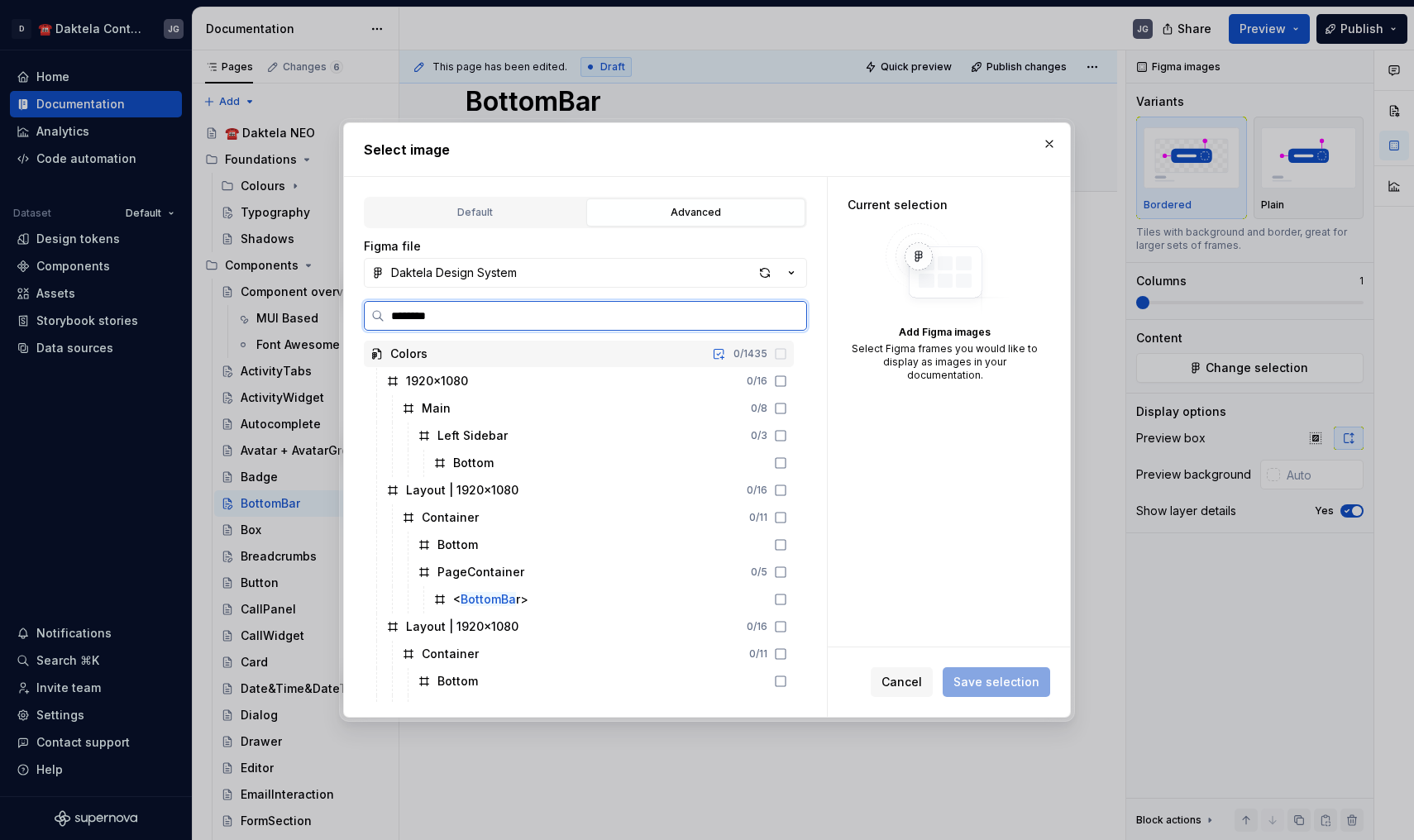
type input "*********"
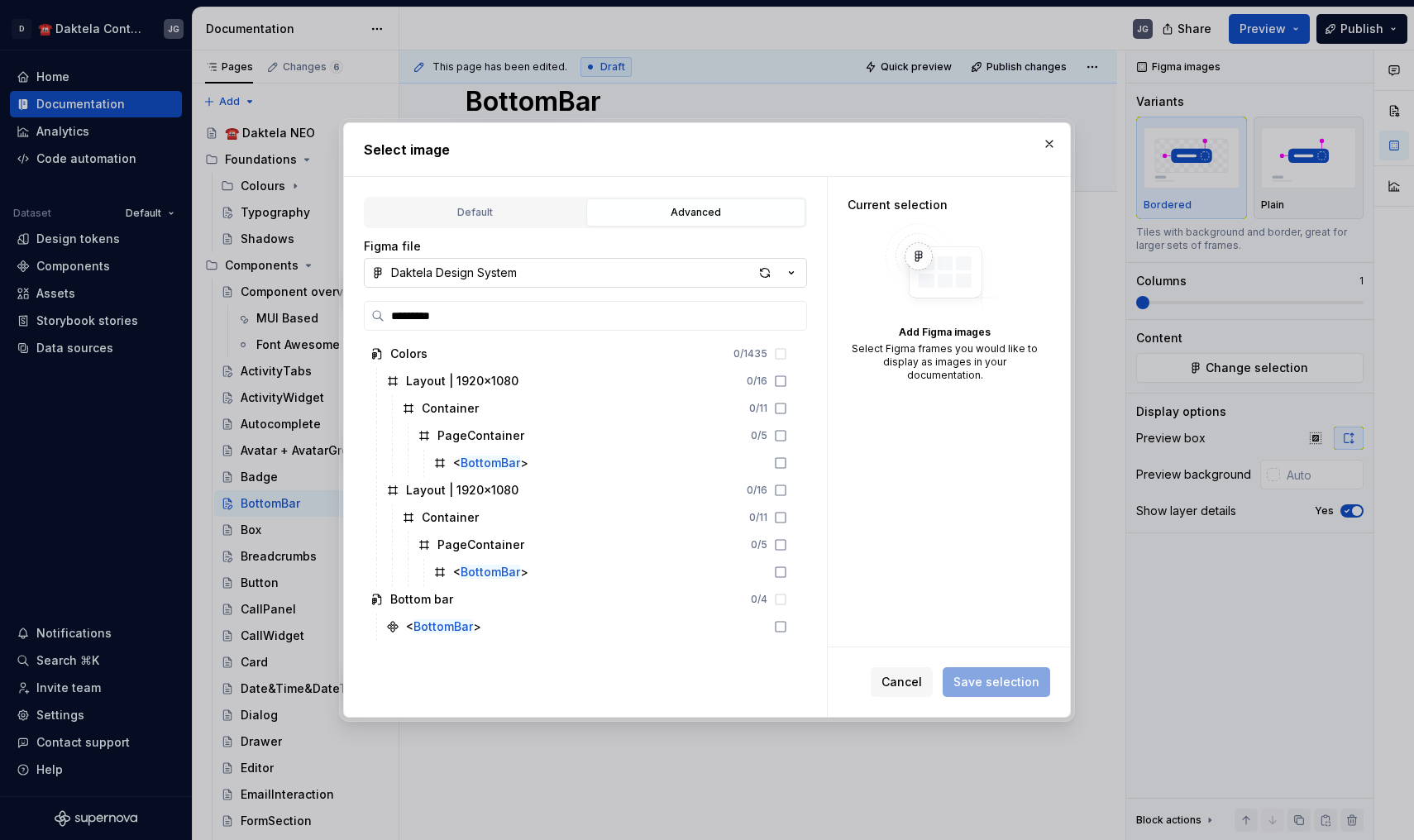
click at [791, 271] on icon "button" at bounding box center [791, 273] width 17 height 17
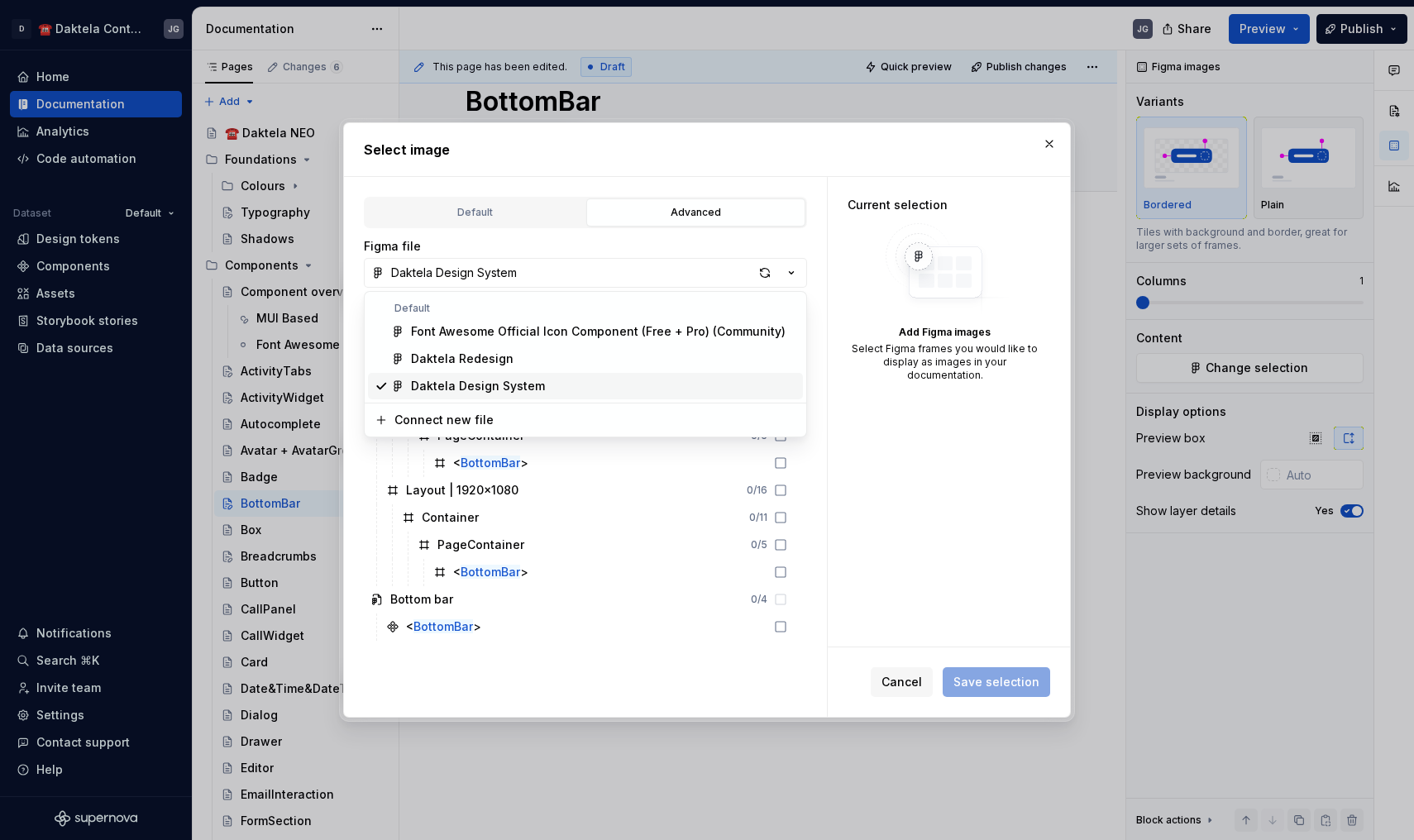
click at [629, 392] on div "Daktela Design System" at bounding box center [603, 386] width 385 height 17
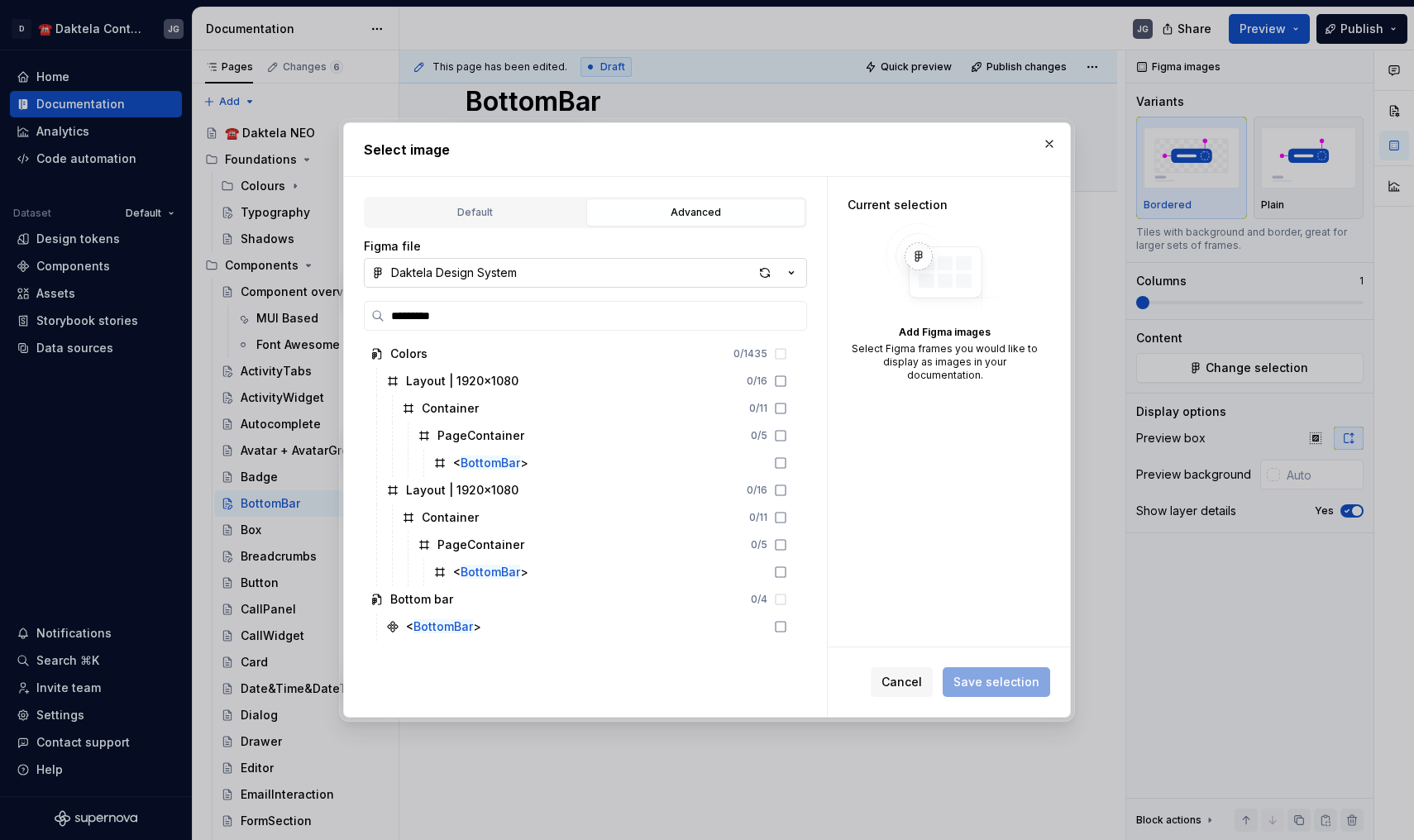
click at [796, 275] on icon "button" at bounding box center [791, 273] width 17 height 17
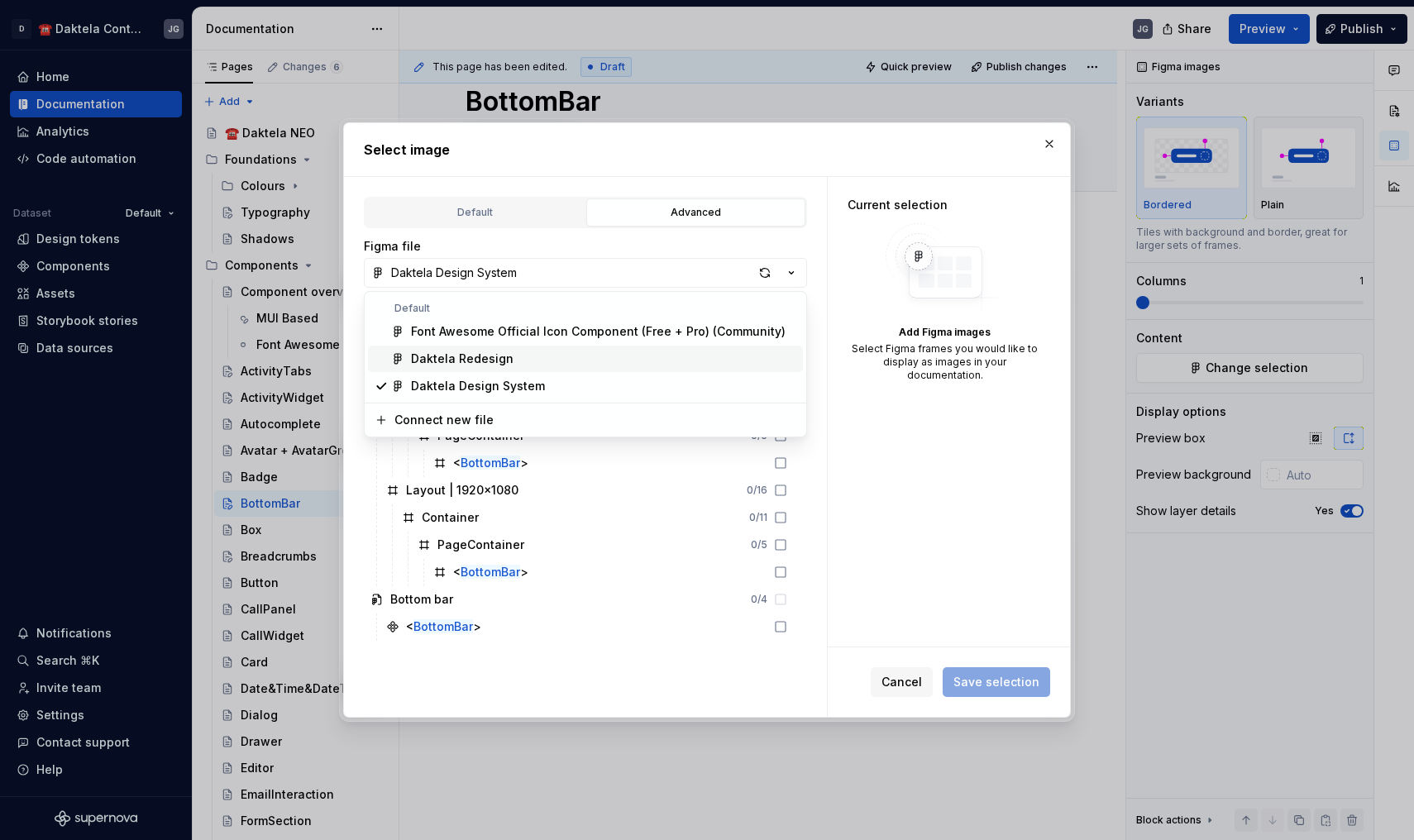
click at [632, 363] on div "Daktela Redesign" at bounding box center [603, 359] width 385 height 17
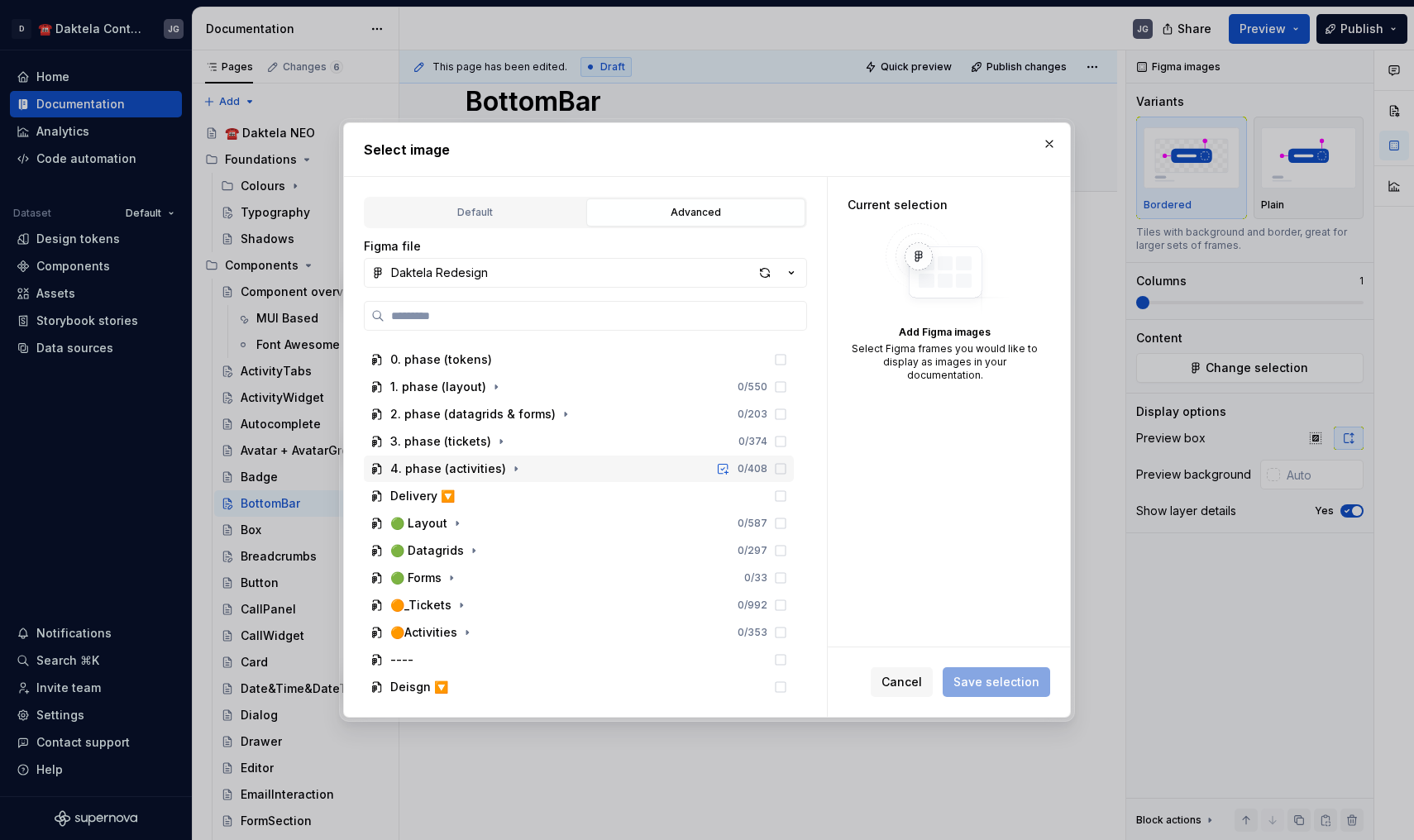
scroll to position [114, 0]
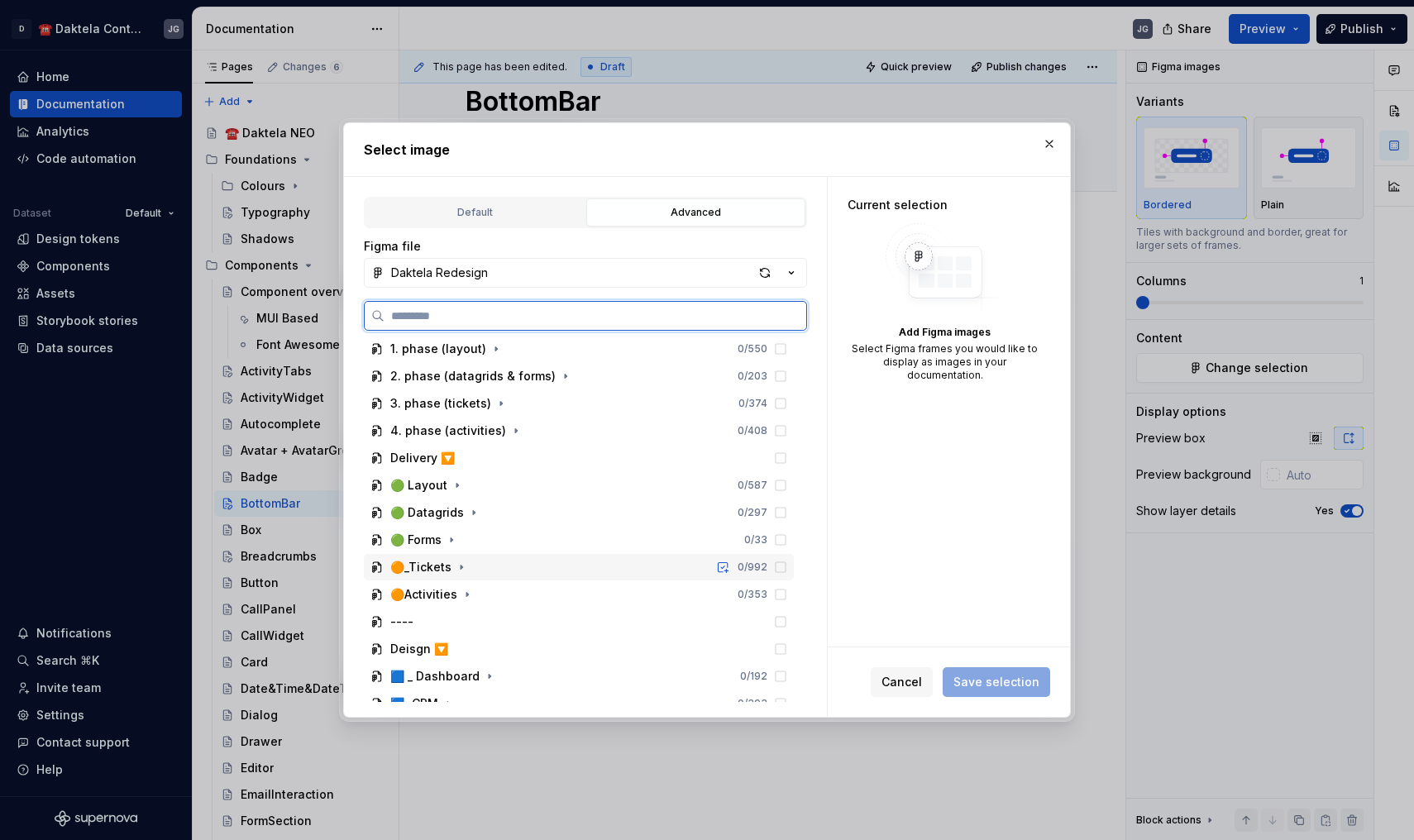
click at [474, 566] on div "🟠_Tickets 0 / 992" at bounding box center [578, 567] width 431 height 26
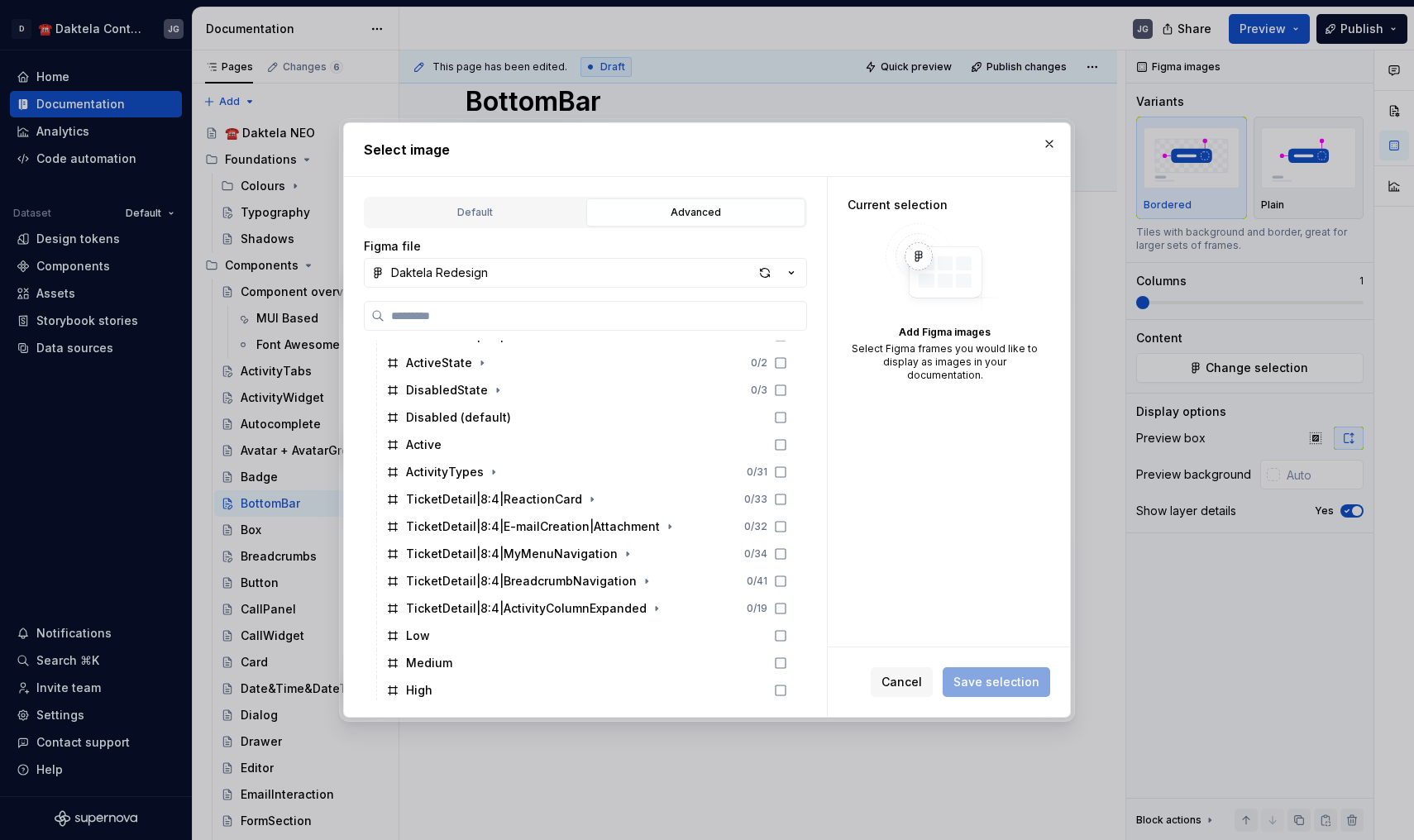
scroll to position [871, 0]
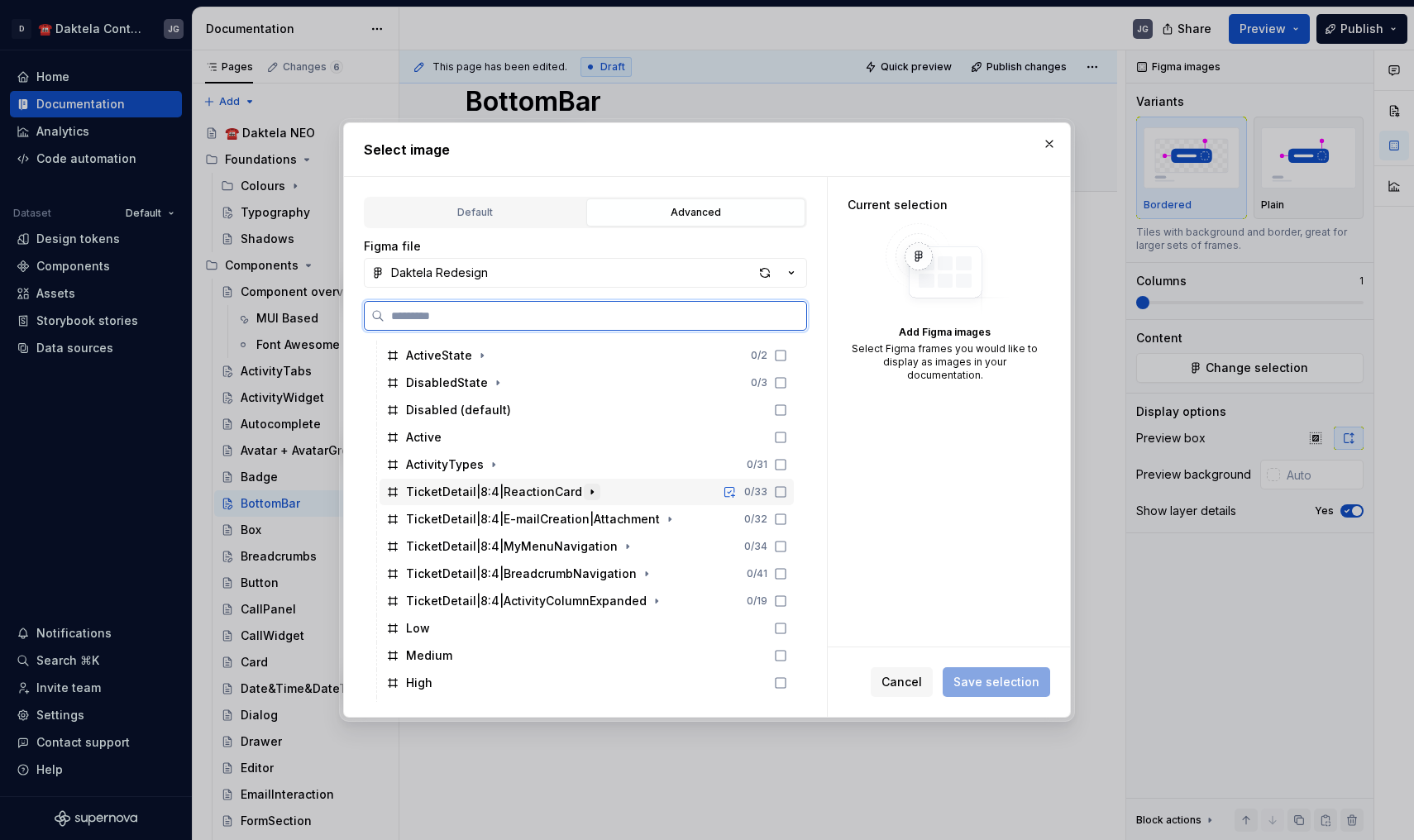
click at [586, 496] on icon "button" at bounding box center [593, 492] width 13 height 13
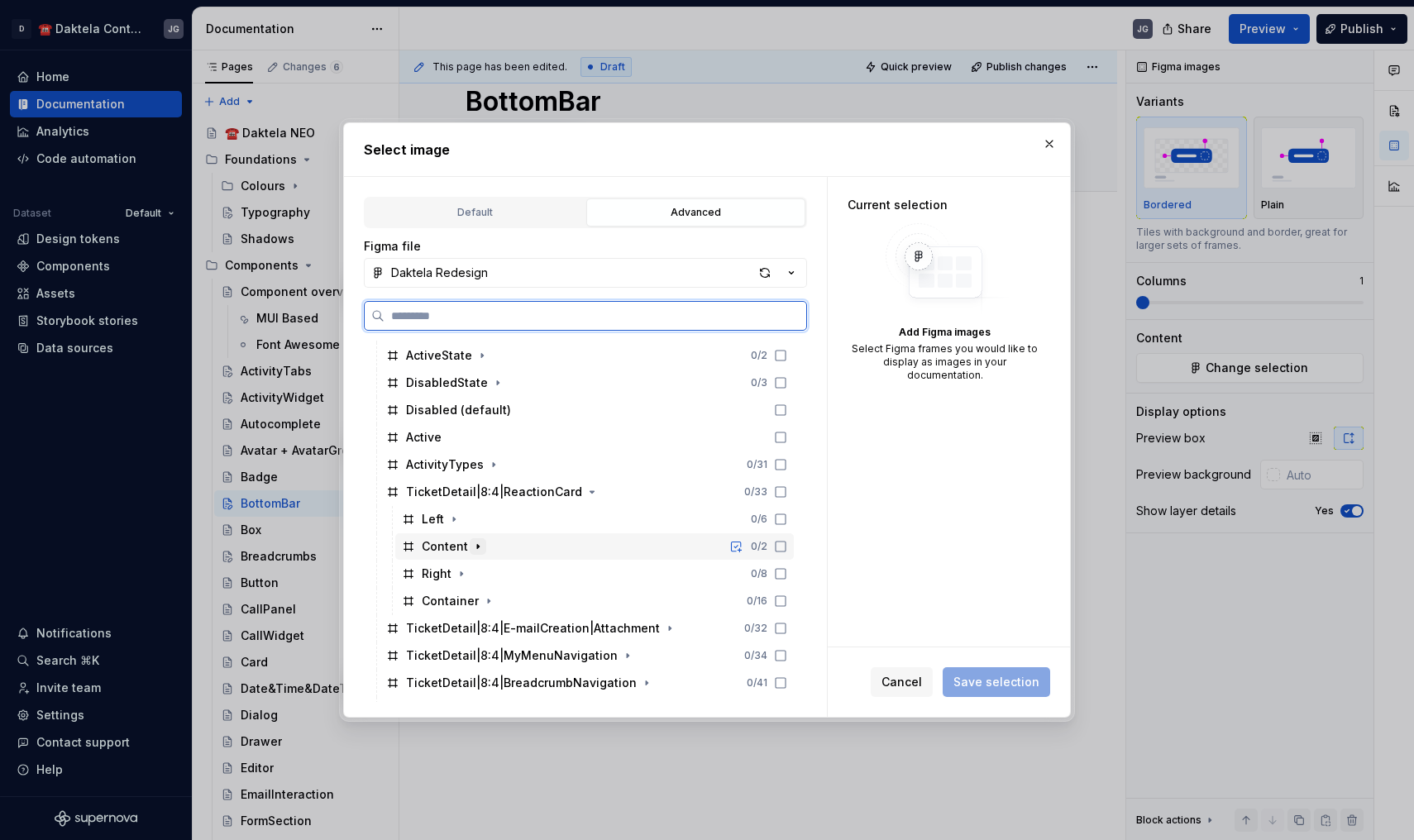
click at [478, 545] on icon "button" at bounding box center [479, 547] width 2 height 4
click at [476, 545] on icon "button" at bounding box center [478, 546] width 13 height 13
click at [483, 596] on icon "button" at bounding box center [489, 601] width 13 height 13
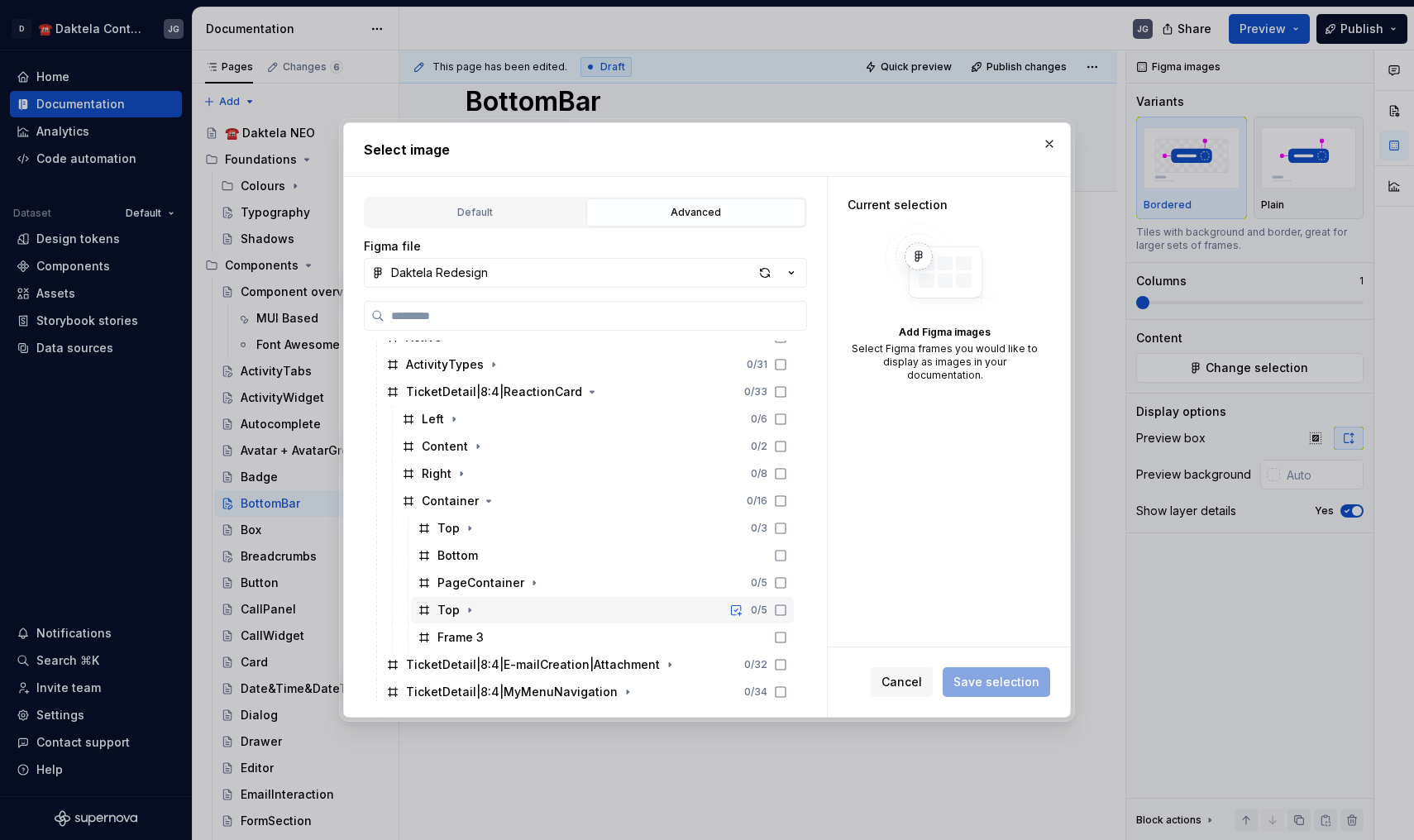
scroll to position [975, 0]
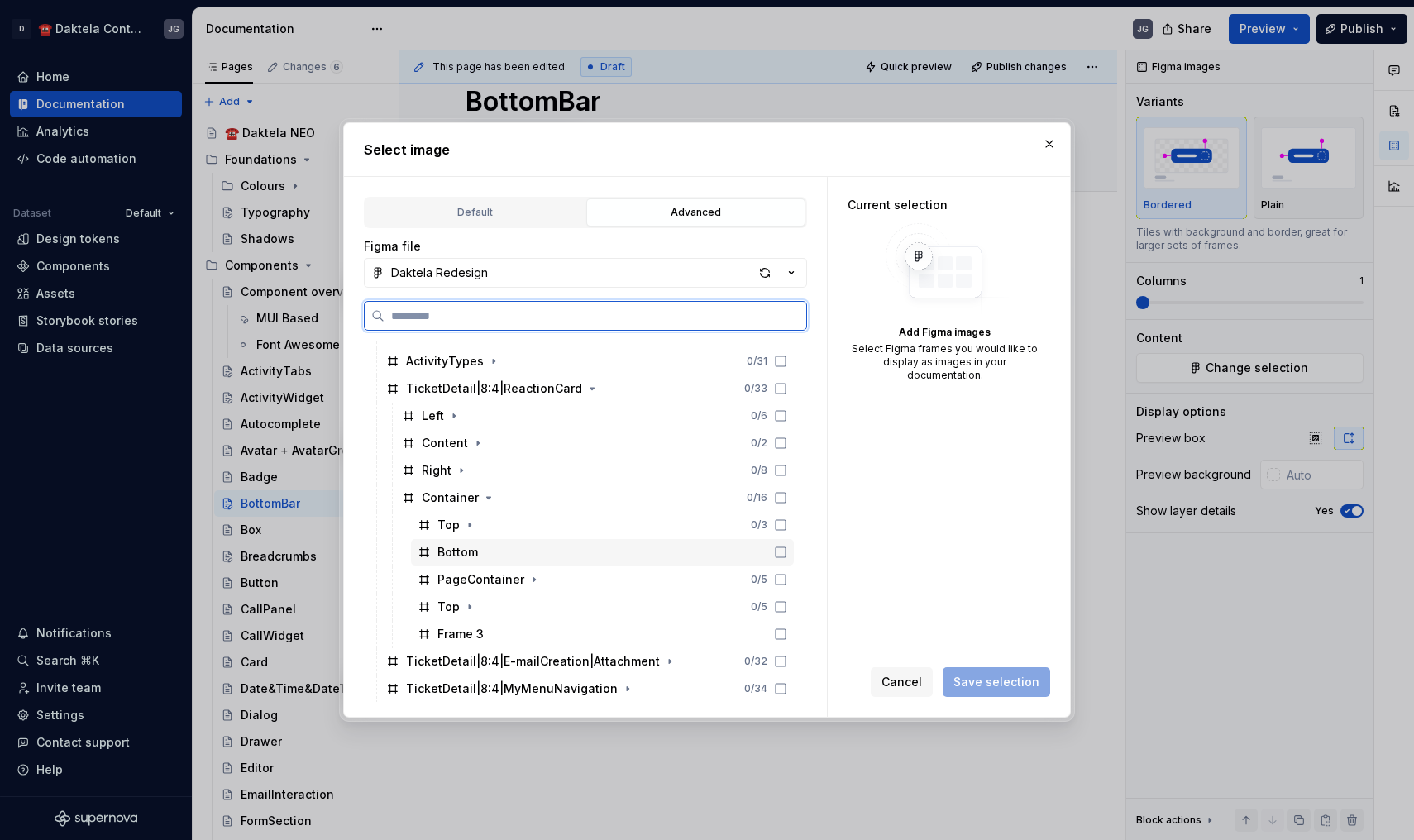
click at [479, 558] on div "Bottom" at bounding box center [602, 552] width 382 height 26
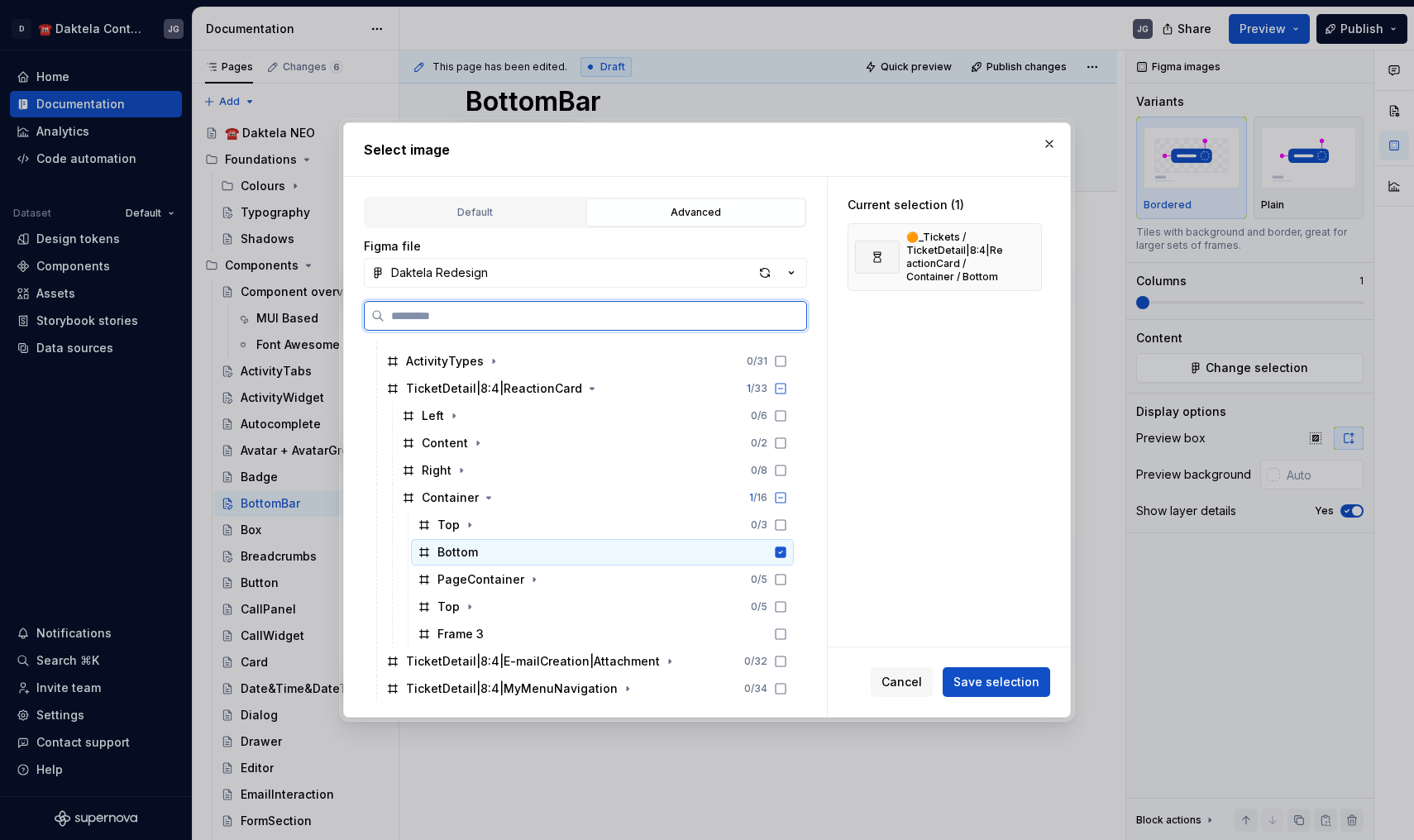
click at [787, 549] on icon at bounding box center [780, 551] width 10 height 10
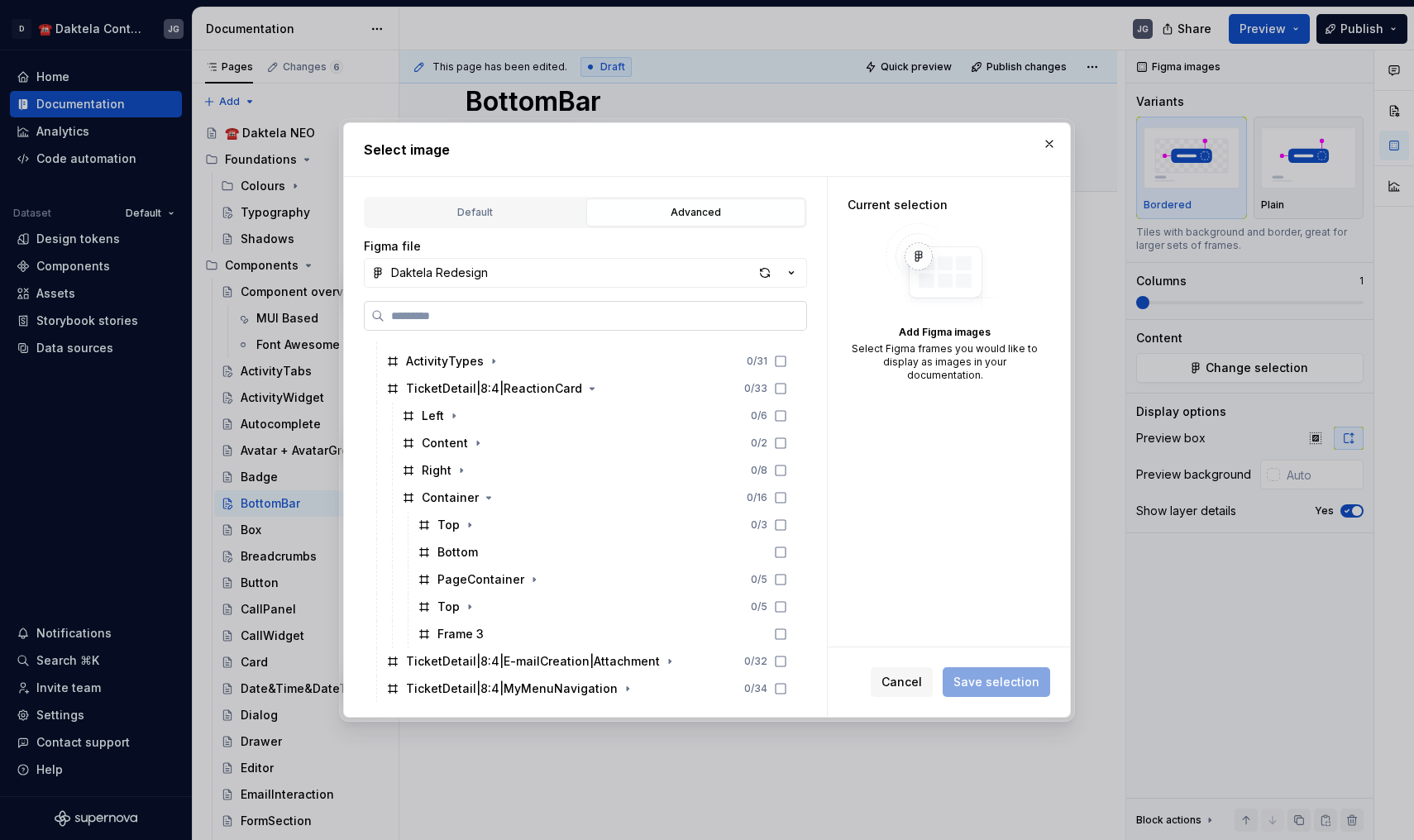
click at [559, 325] on label at bounding box center [585, 316] width 444 height 30
click at [559, 324] on input "search" at bounding box center [595, 316] width 422 height 17
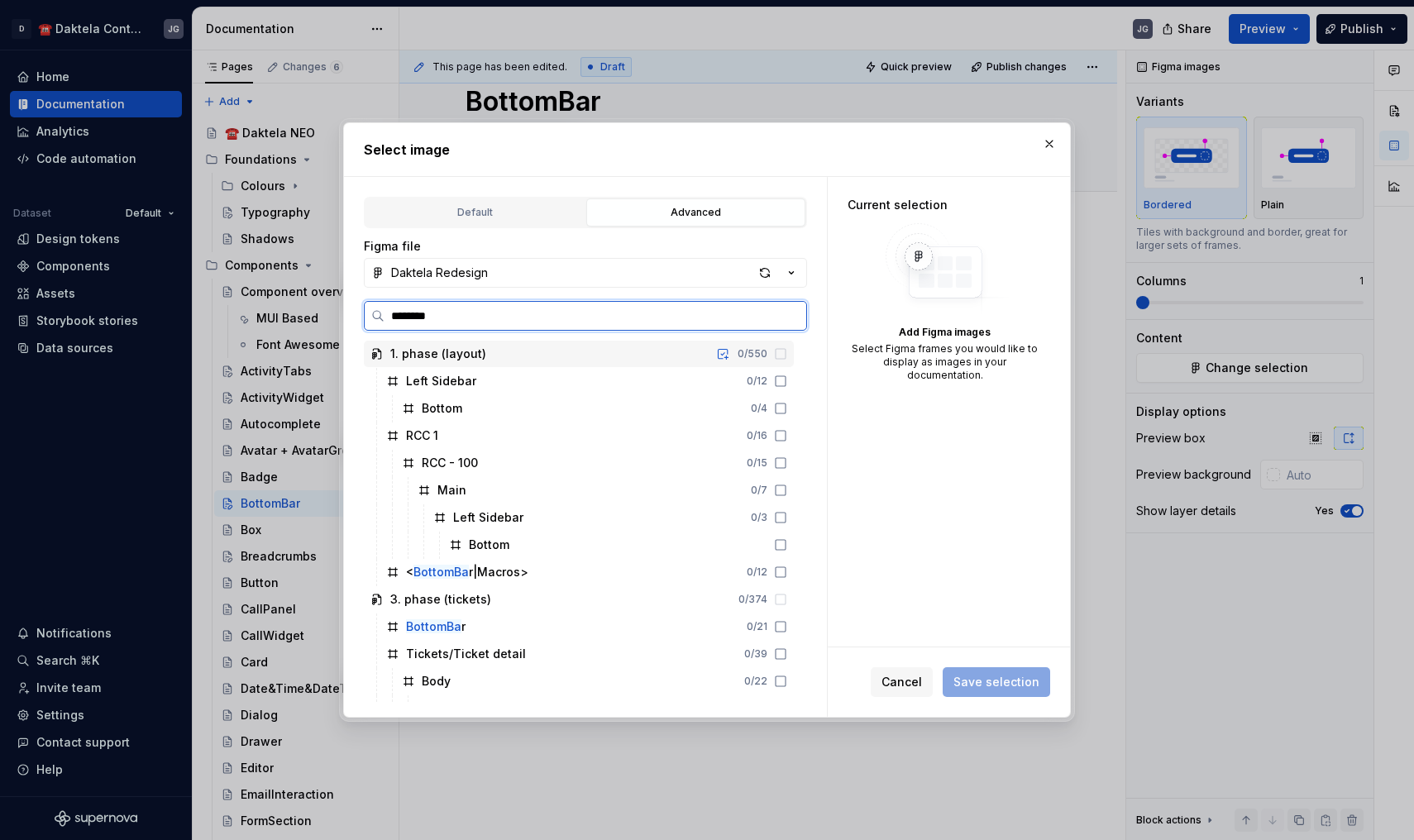
type input "*********"
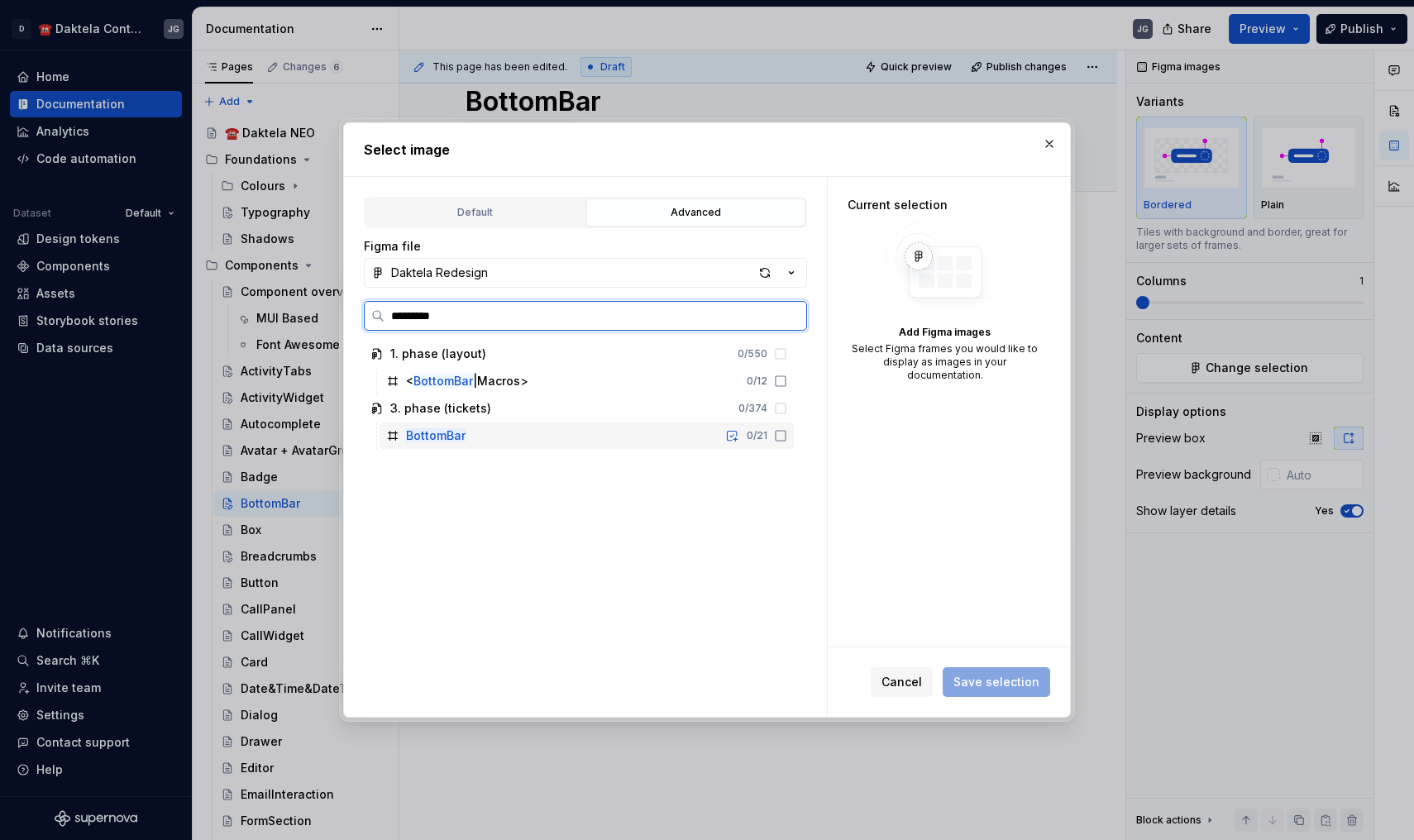
click at [471, 437] on div "BottomBar 0 / 21" at bounding box center [587, 436] width 414 height 26
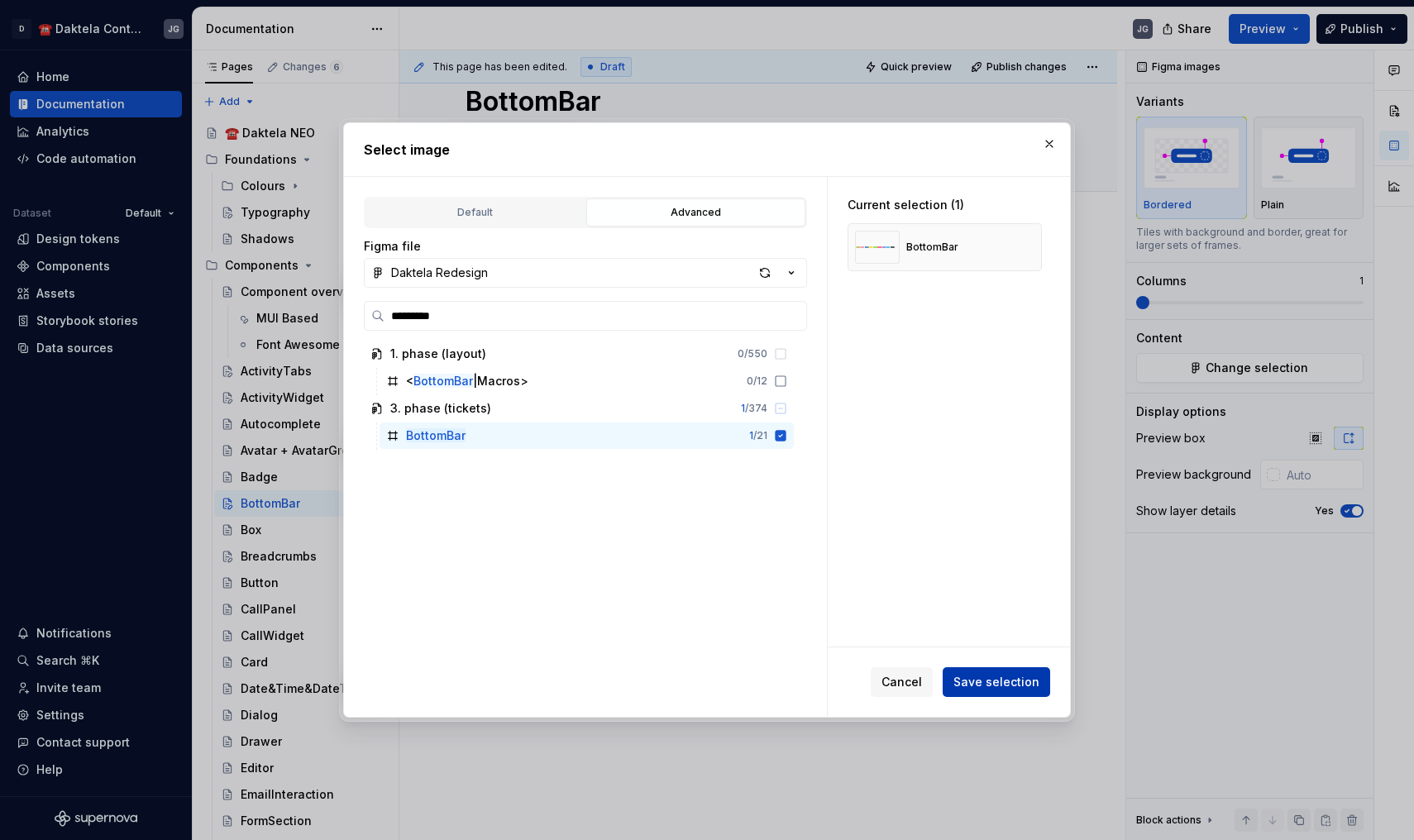
click at [1004, 672] on button "Save selection" at bounding box center [997, 682] width 107 height 30
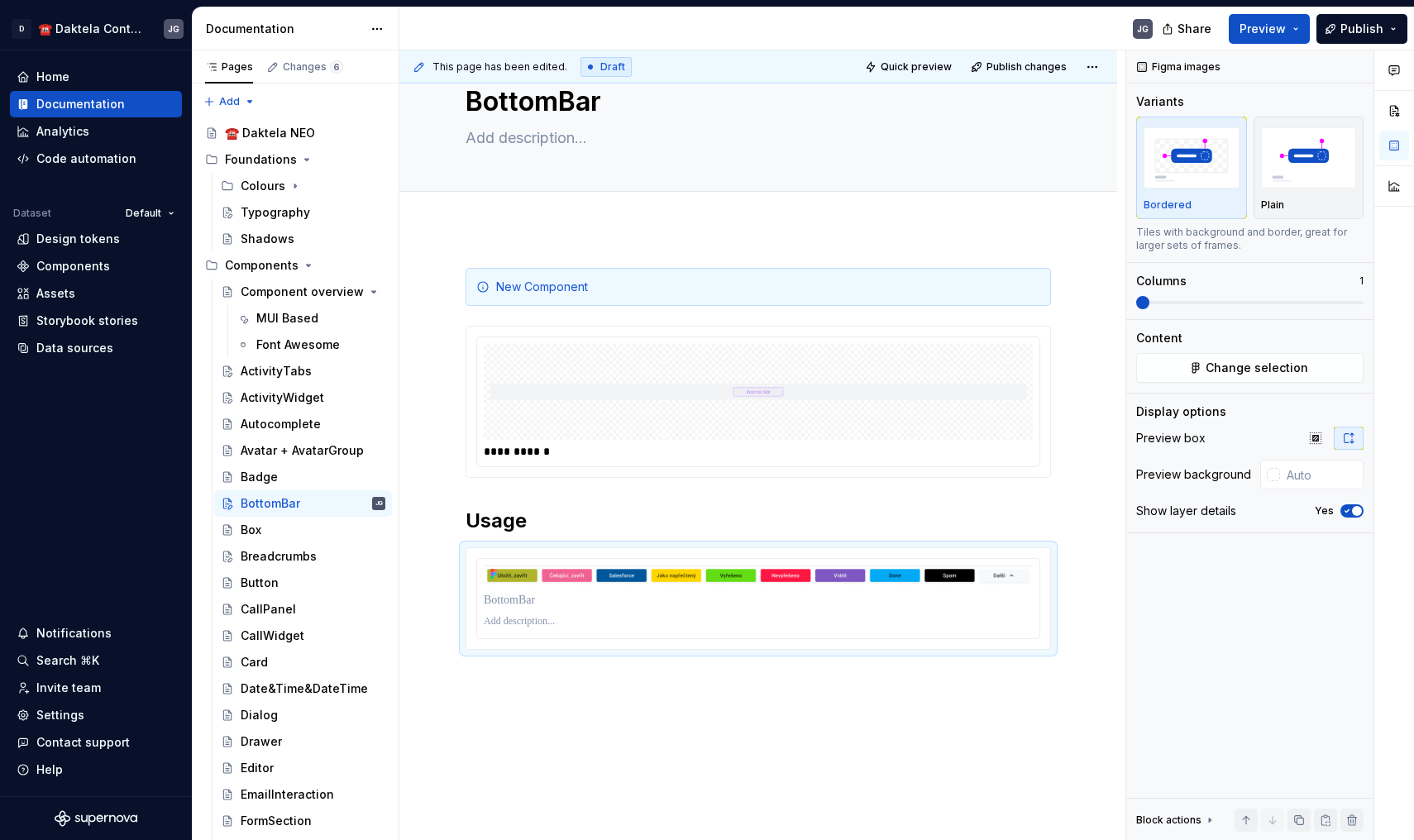
type textarea "*"
click at [541, 626] on p at bounding box center [758, 622] width 549 height 13
click at [534, 693] on div "**********" at bounding box center [758, 574] width 718 height 694
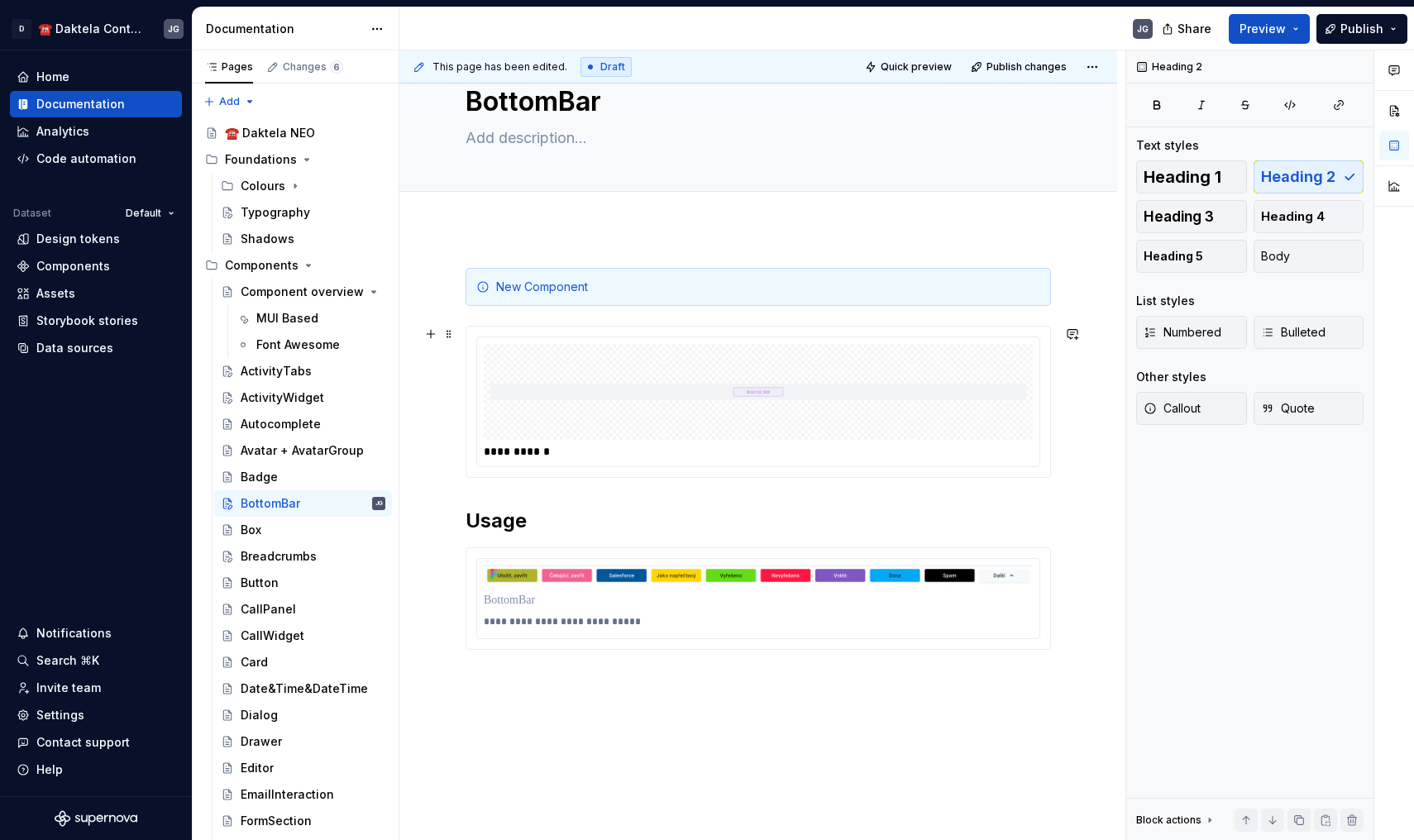
click at [813, 392] on img at bounding box center [758, 392] width 536 height 83
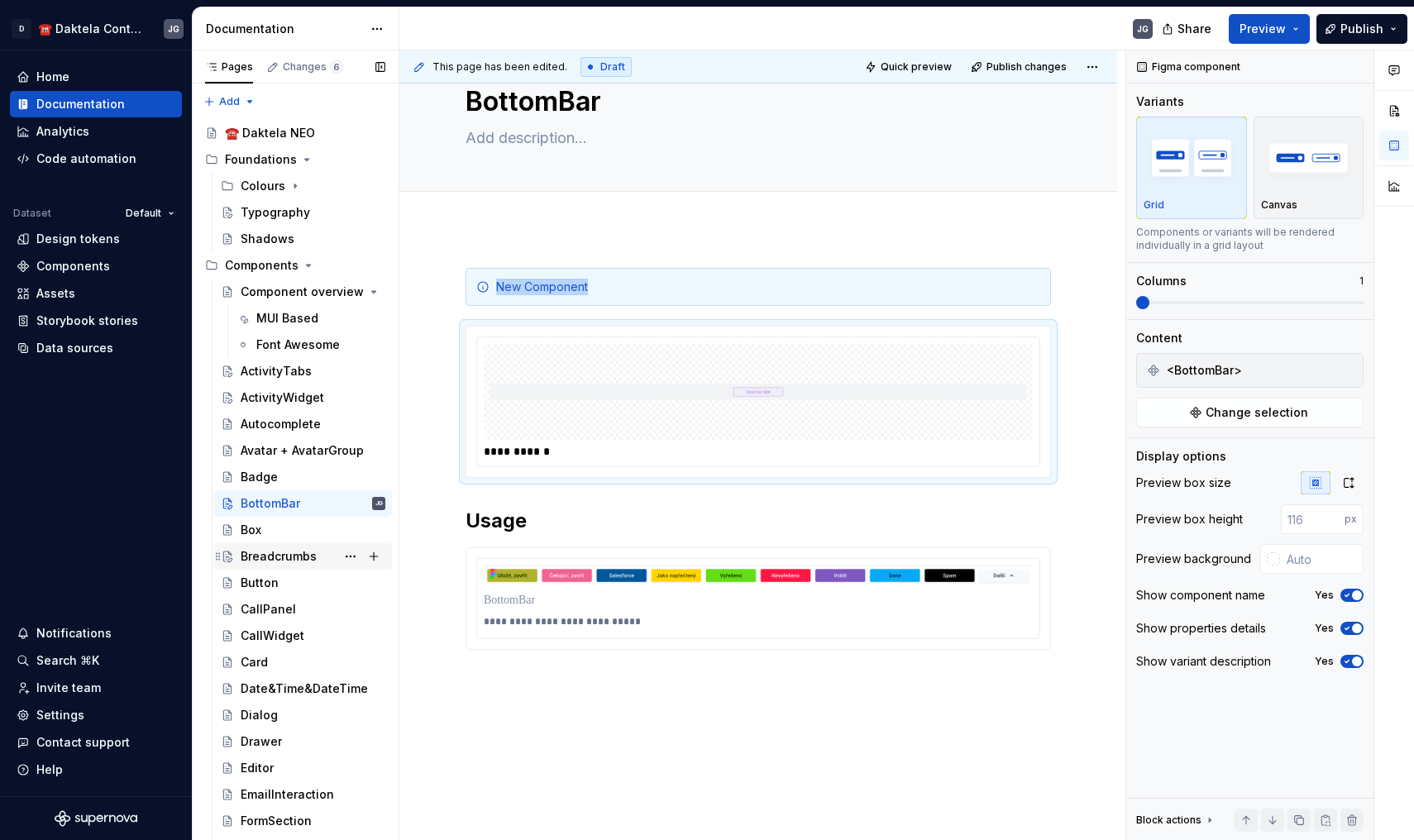
click at [287, 557] on div "Breadcrumbs" at bounding box center [278, 557] width 76 height 17
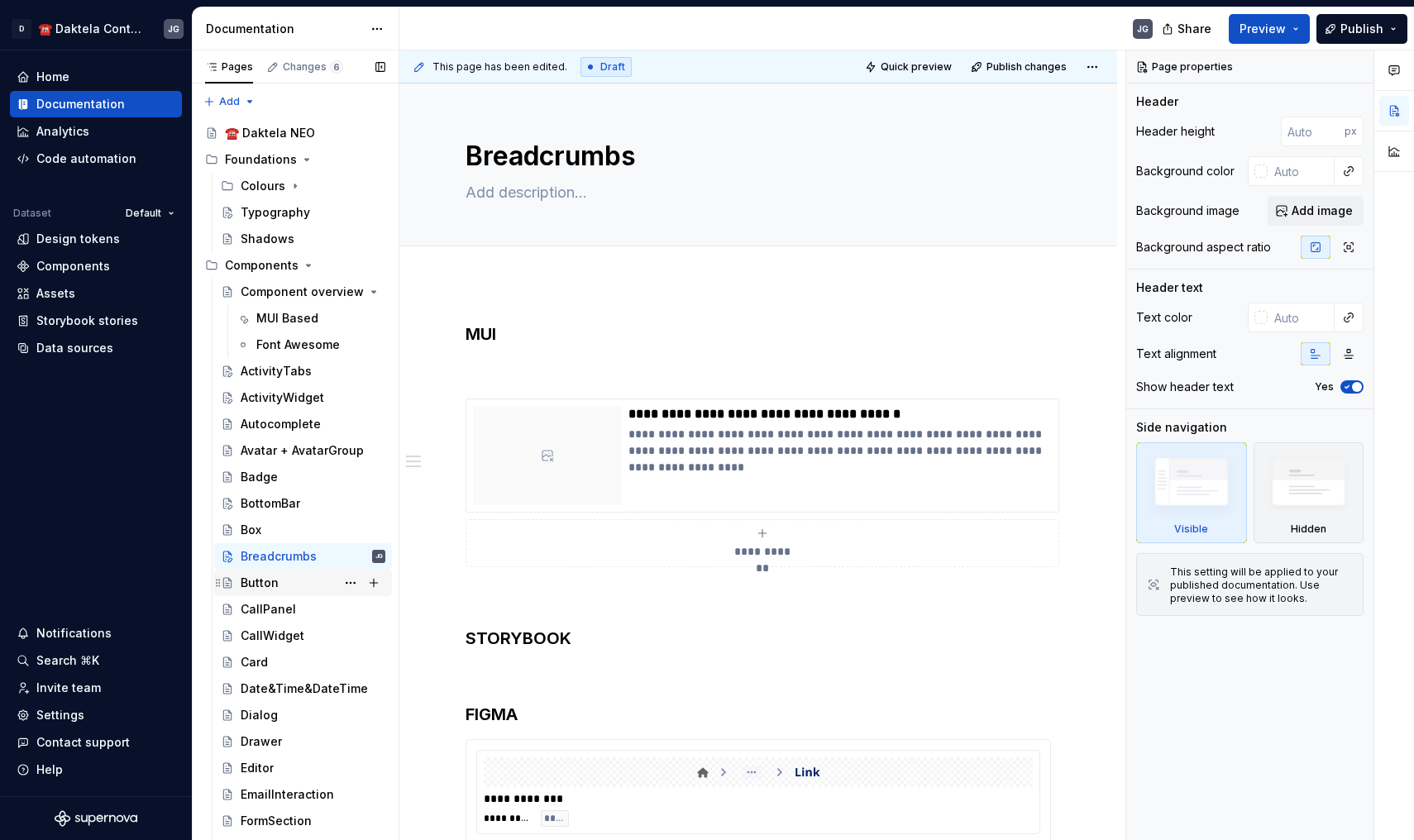
click at [284, 579] on div "Button" at bounding box center [313, 583] width 145 height 24
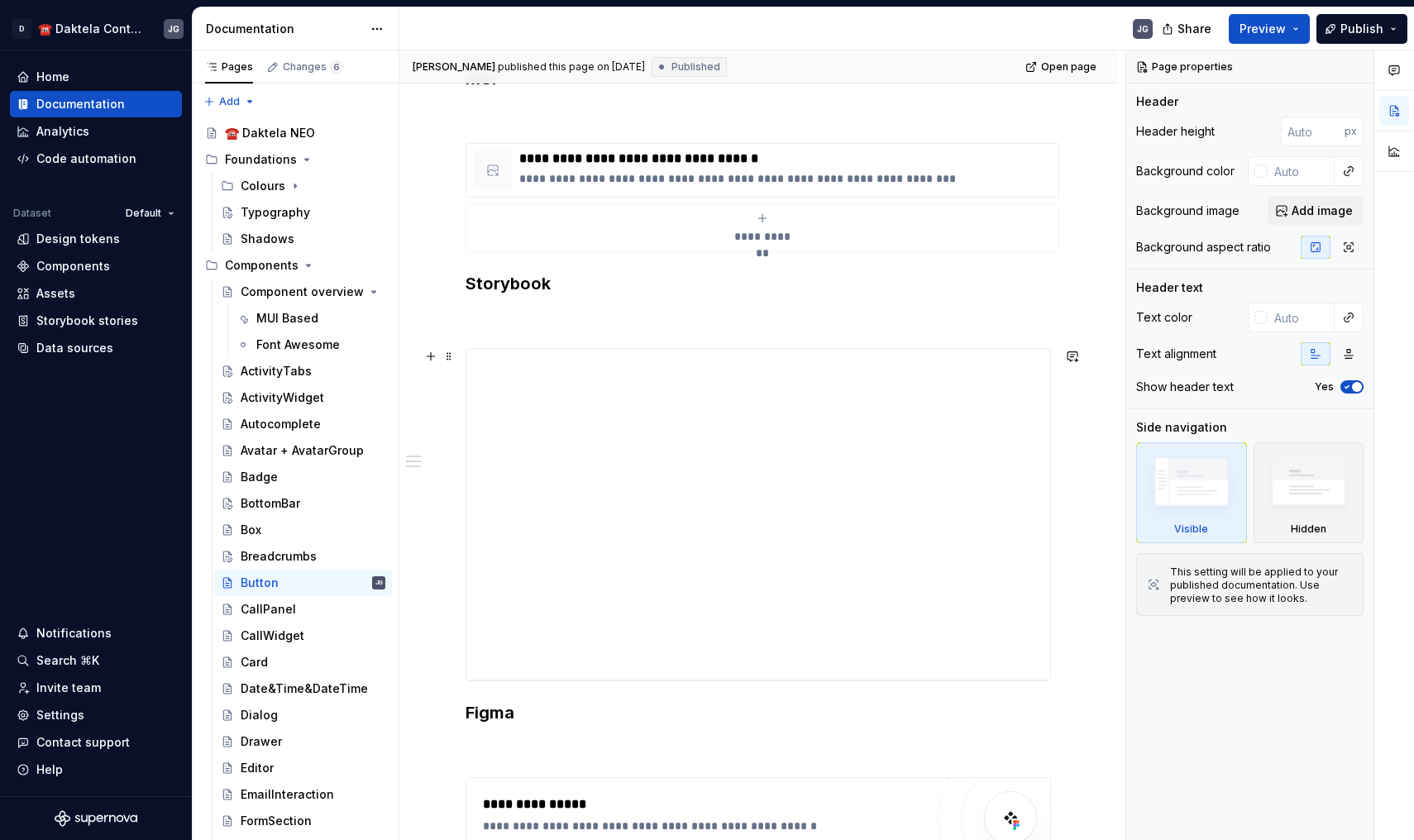
scroll to position [256, 0]
click at [500, 368] on div "**********" at bounding box center [762, 362] width 593 height 27
type textarea "*"
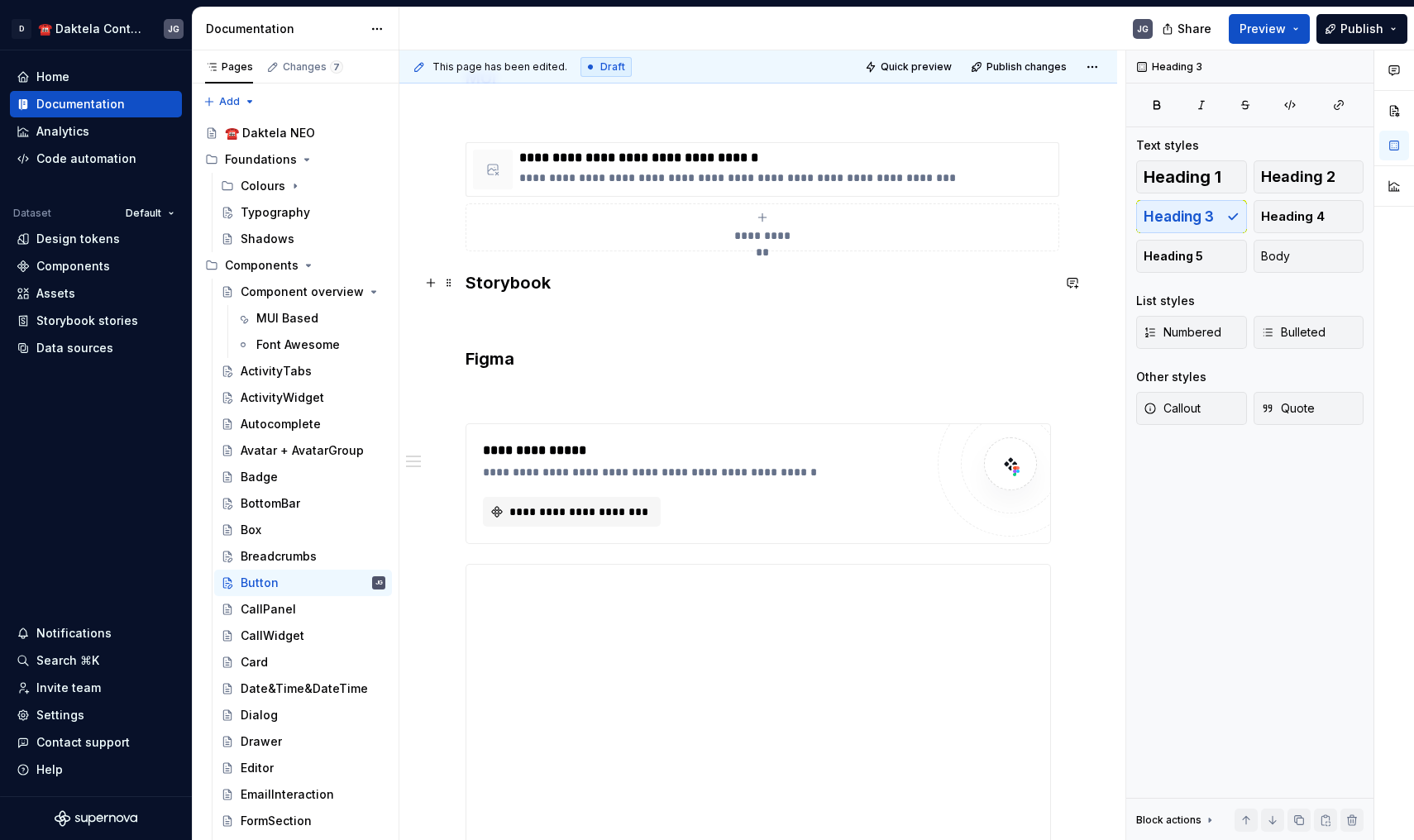
click at [525, 289] on h3 "Storybook" at bounding box center [758, 283] width 586 height 24
click at [456, 285] on div "**********" at bounding box center [758, 738] width 718 height 1424
click at [444, 283] on span at bounding box center [449, 283] width 13 height 24
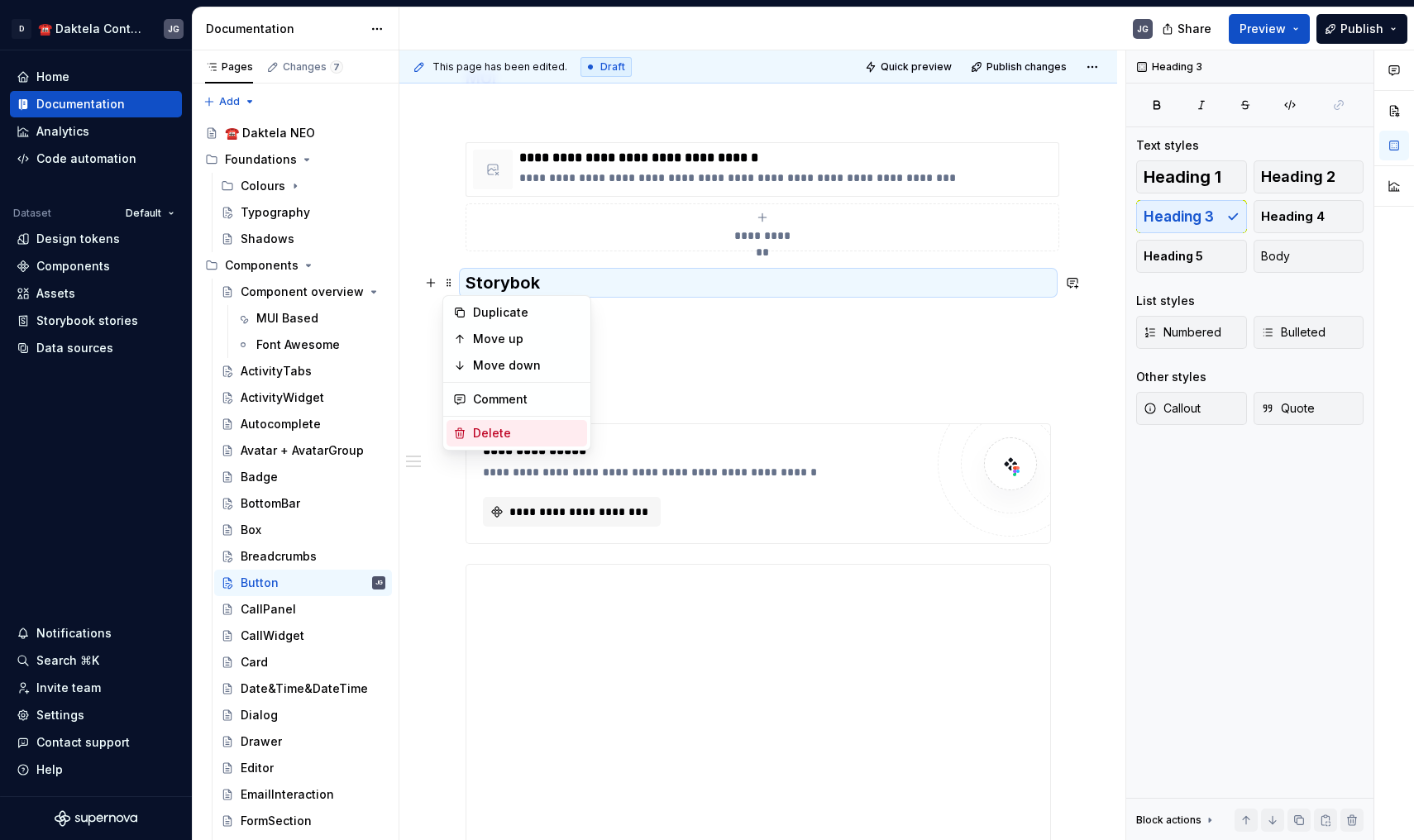
click at [510, 428] on div "Delete" at bounding box center [527, 433] width 107 height 17
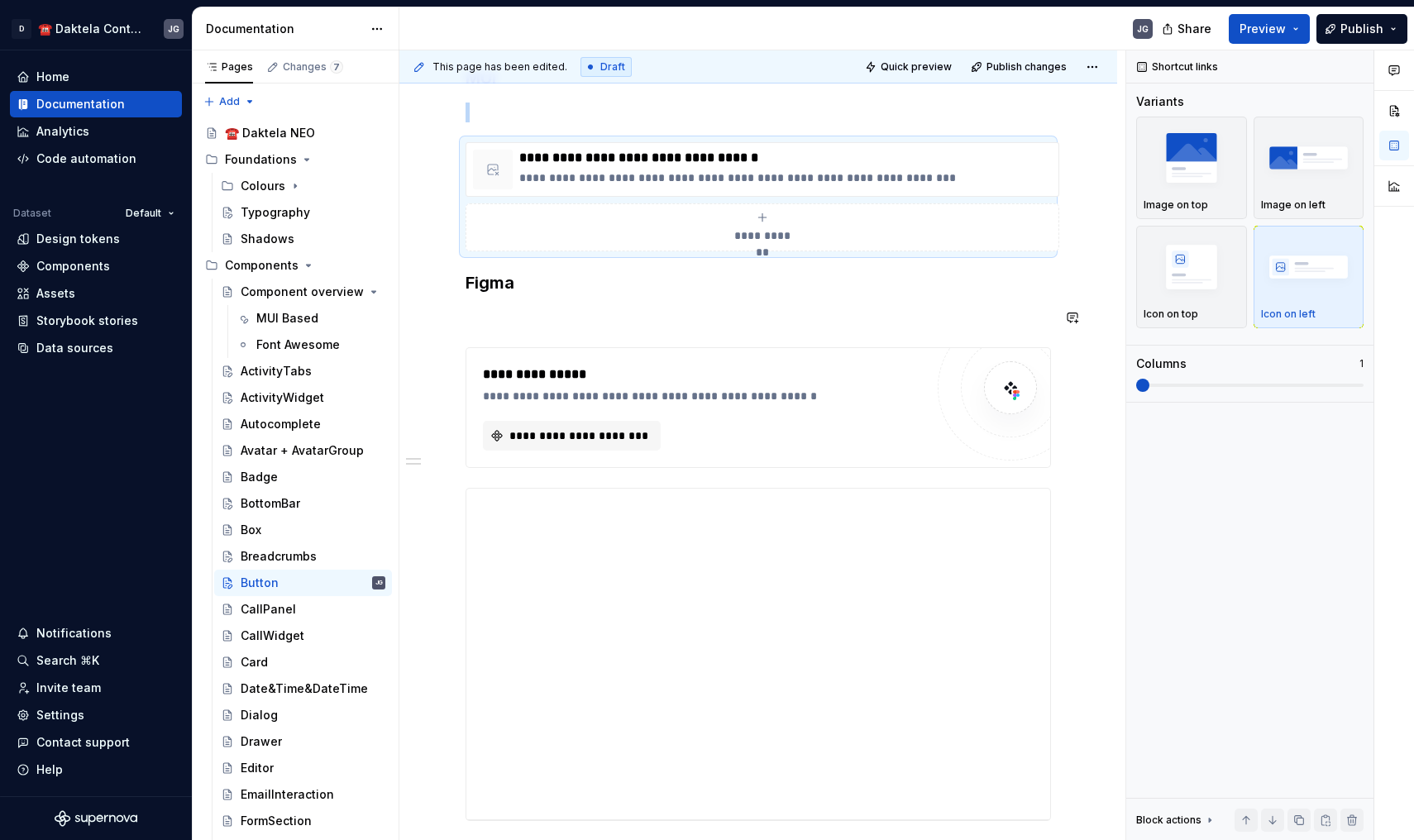
type textarea "*"
click at [481, 511] on div "**********" at bounding box center [762, 502] width 593 height 27
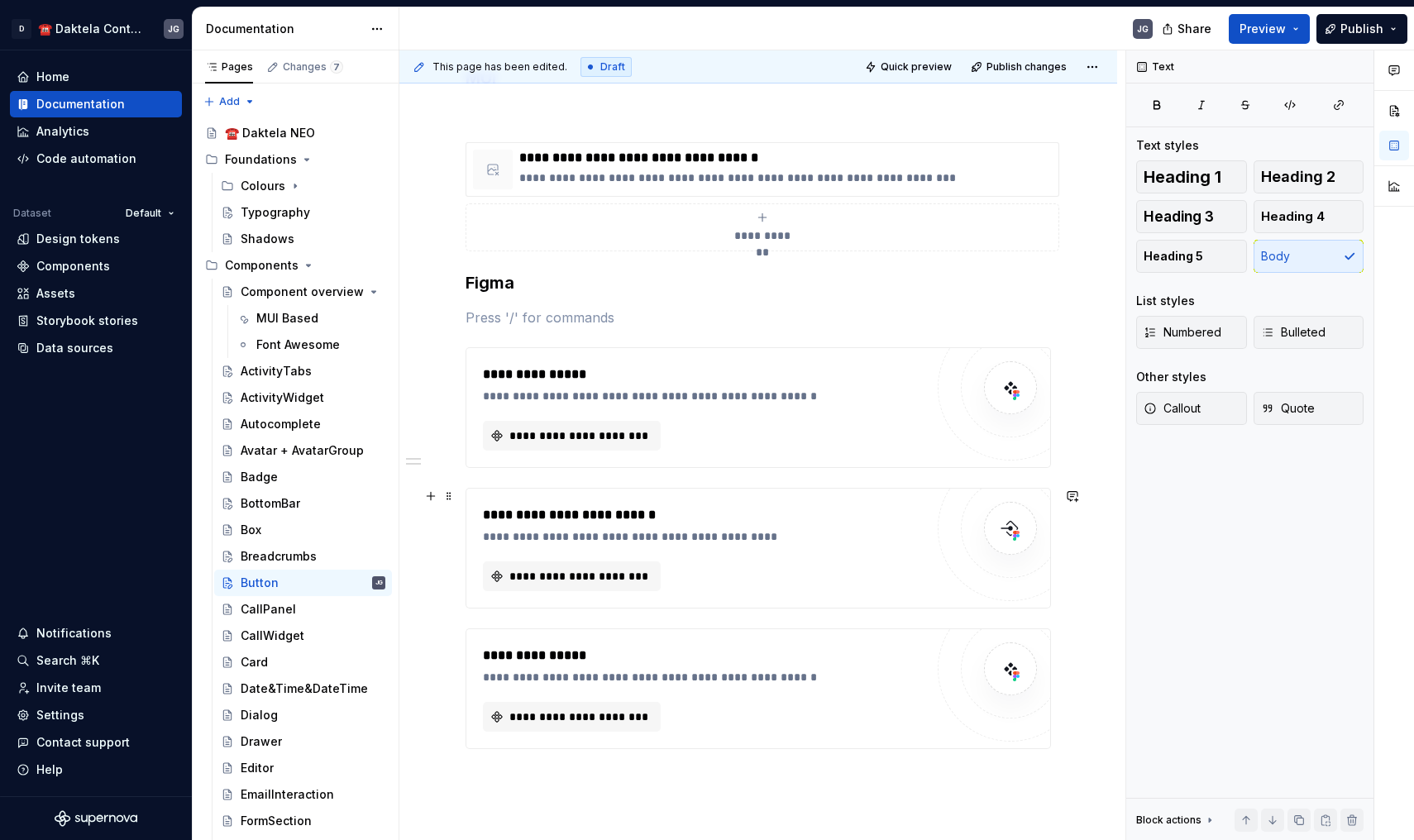
click at [593, 508] on div "**********" at bounding box center [708, 514] width 450 height 20
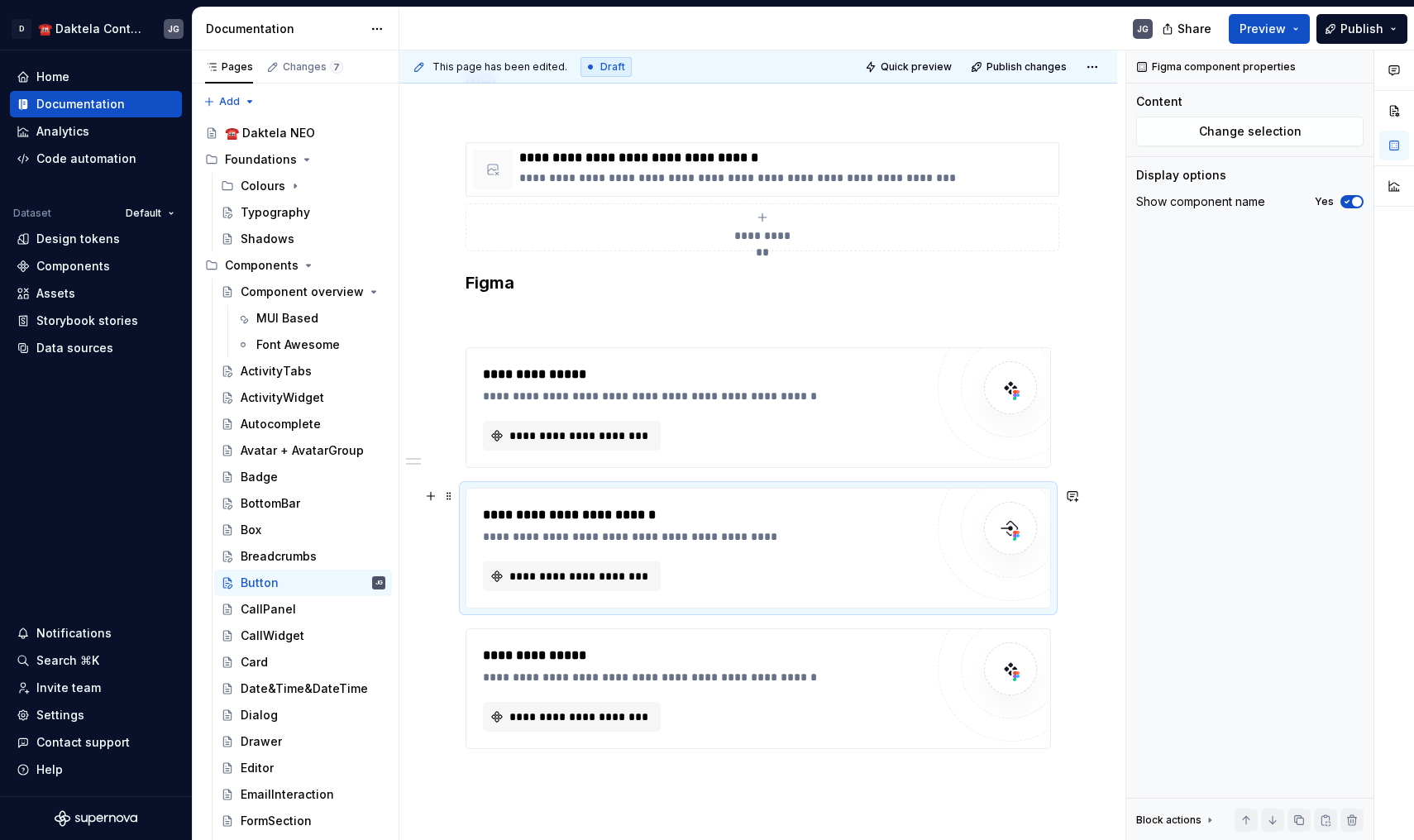
scroll to position [192, 0]
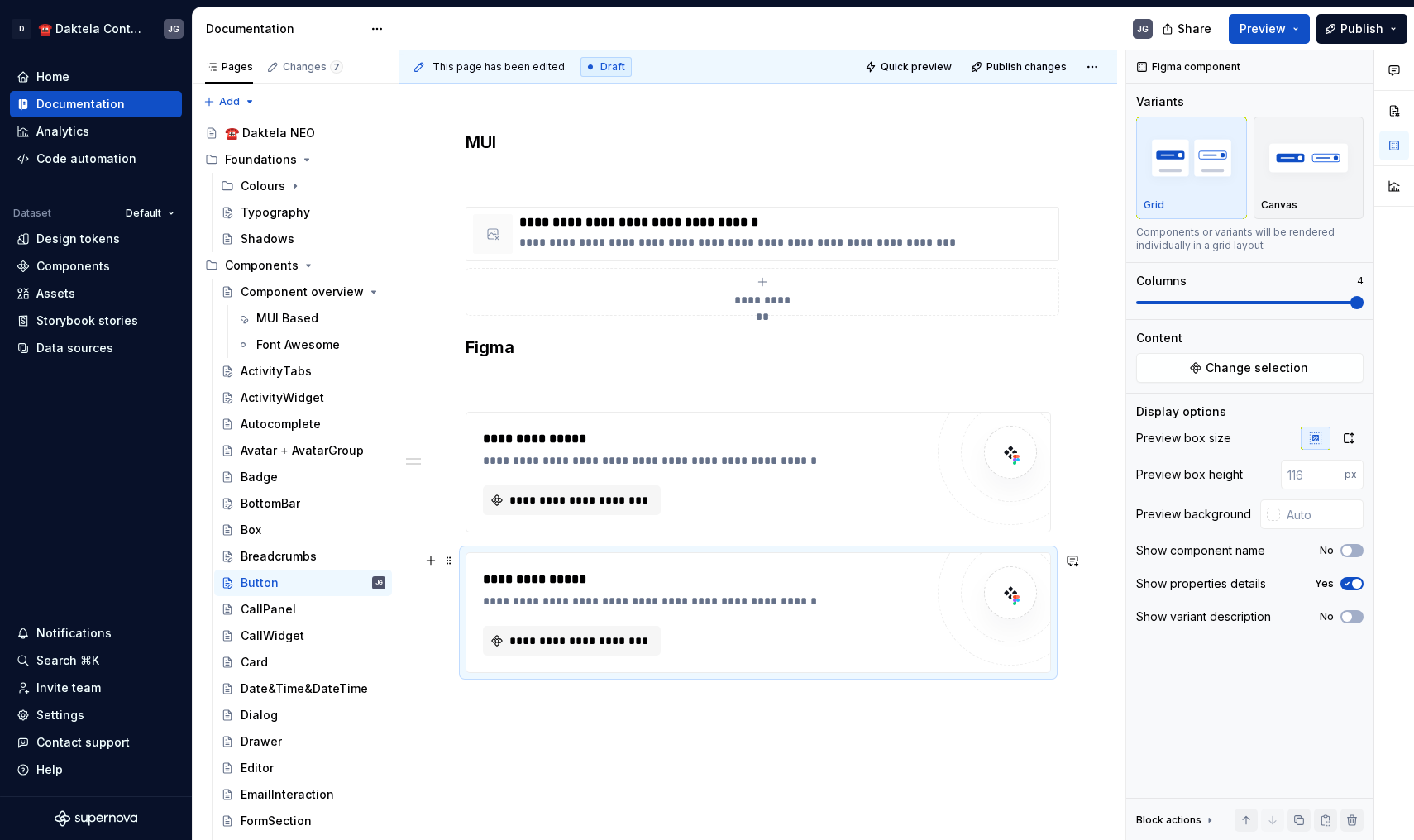
click at [617, 562] on div "**********" at bounding box center [758, 612] width 584 height 119
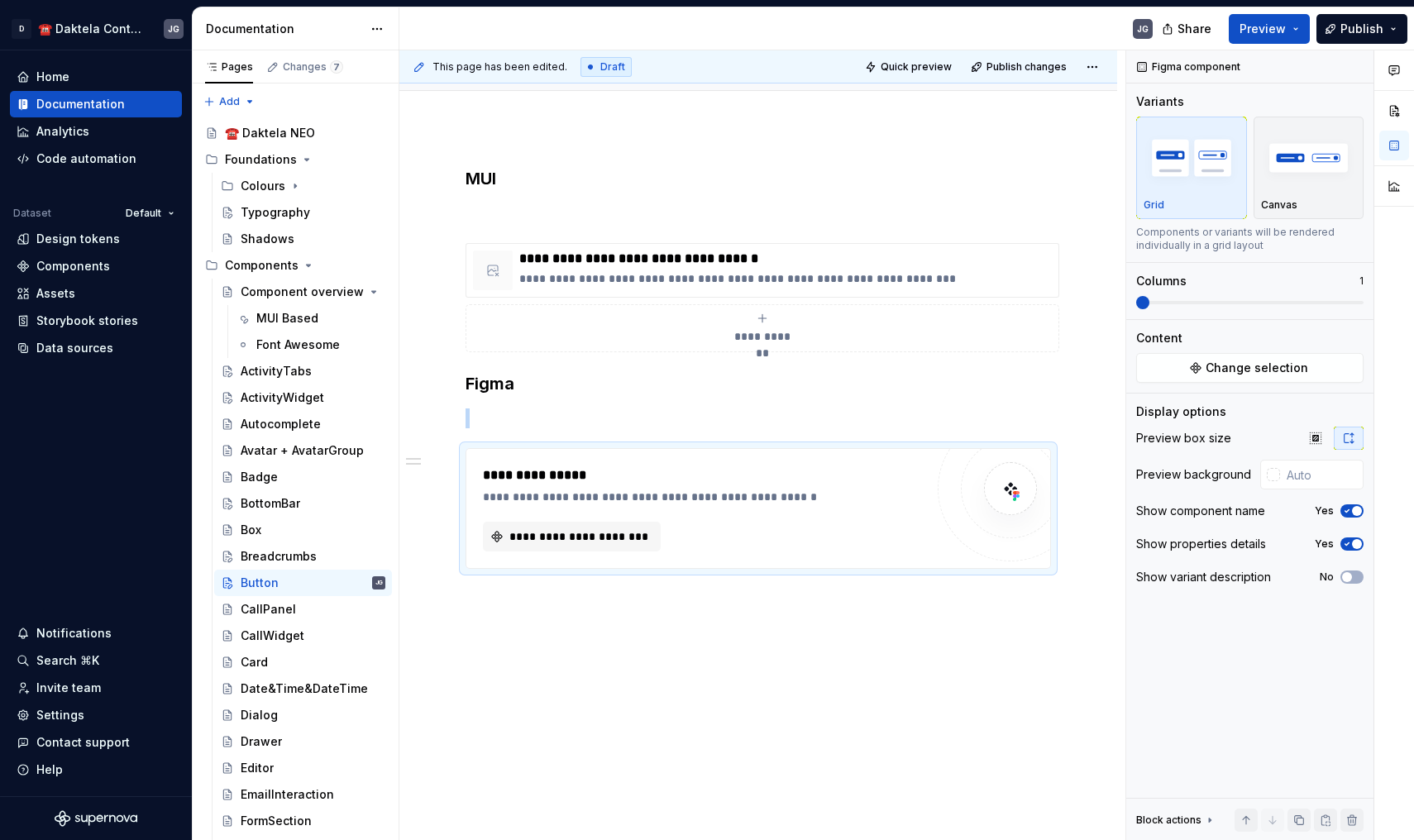
scroll to position [155, 0]
click at [601, 540] on span "**********" at bounding box center [578, 537] width 143 height 17
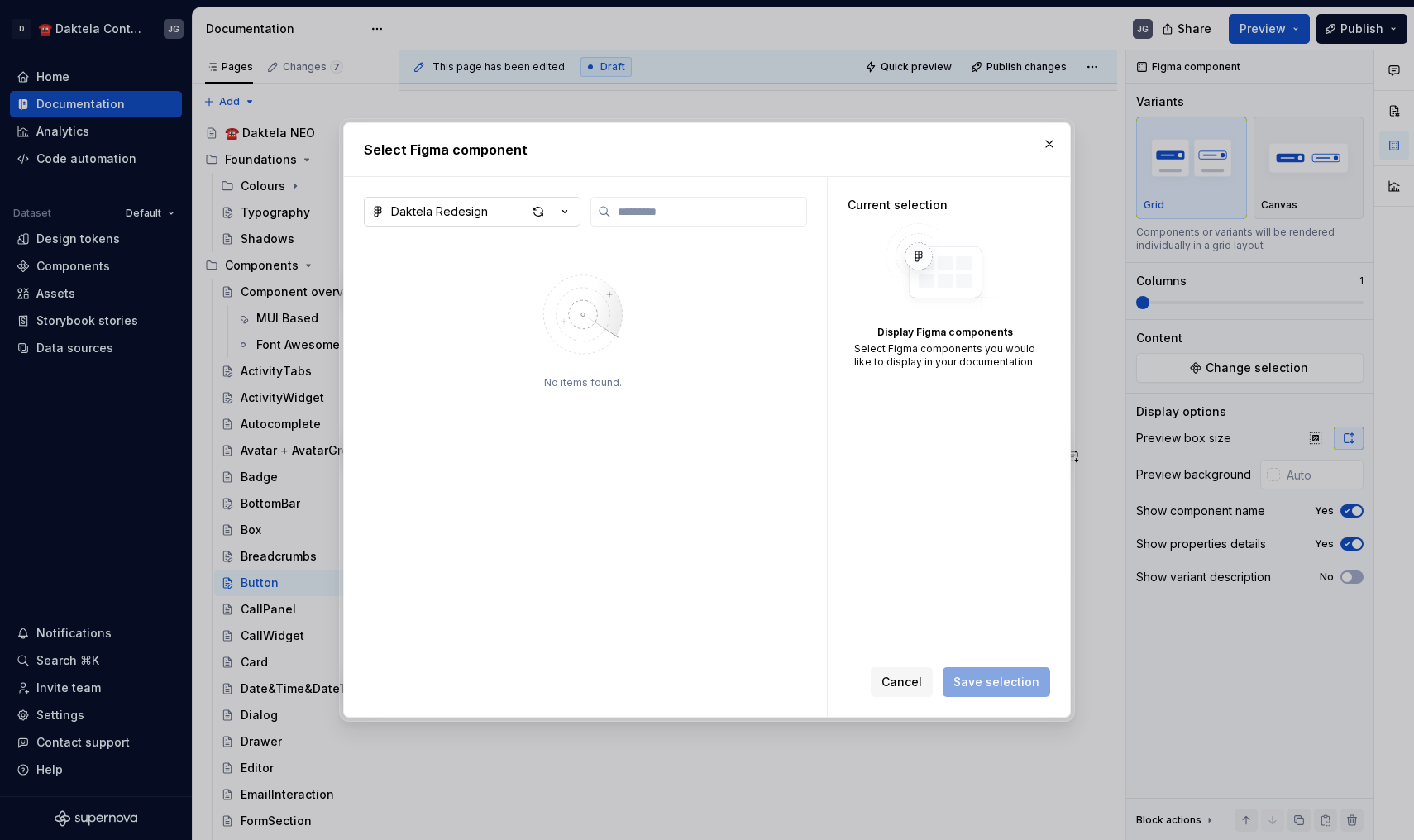
click at [520, 211] on button "Daktela Redesign" at bounding box center [472, 212] width 217 height 30
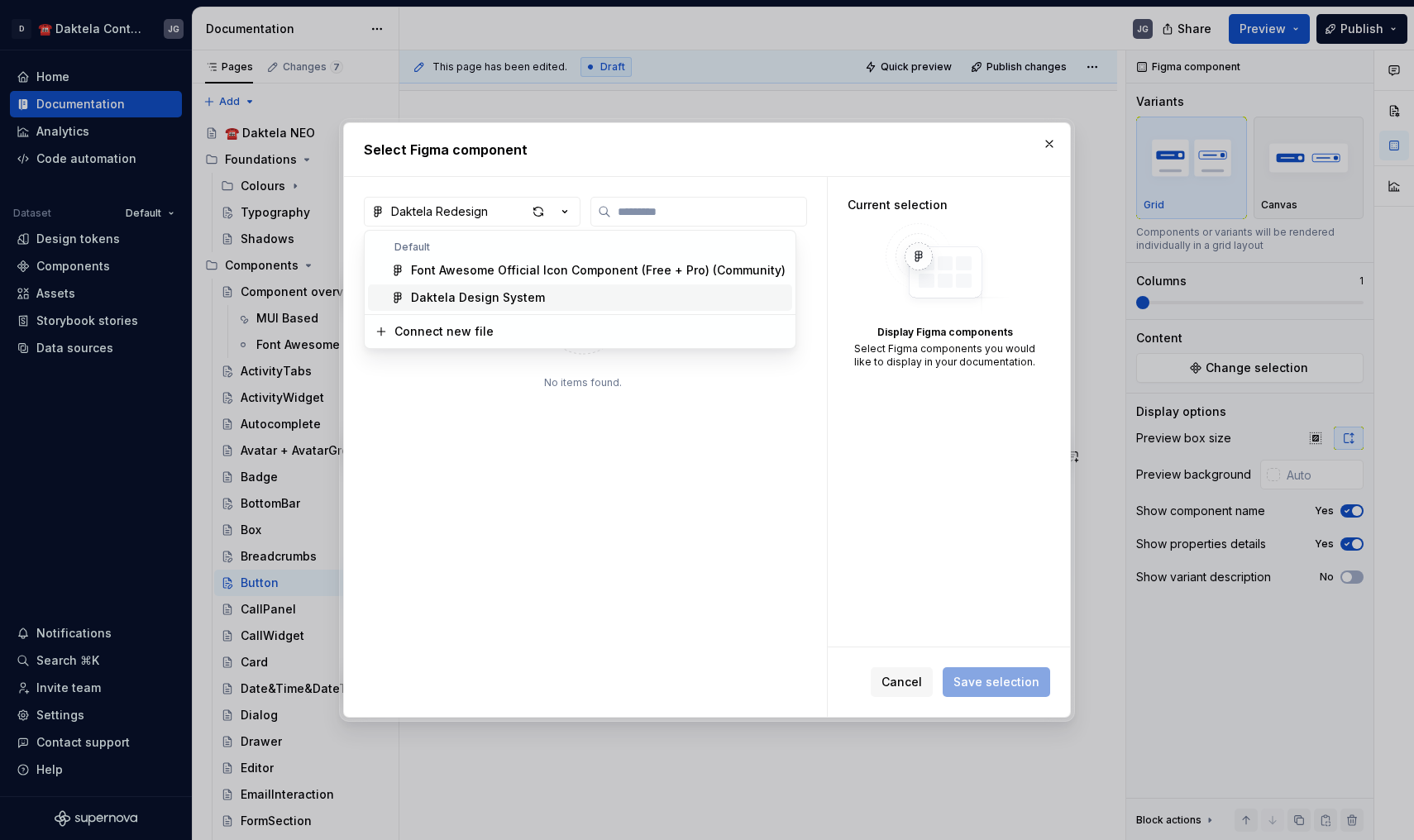
click at [491, 300] on div "Daktela Design System" at bounding box center [478, 298] width 134 height 17
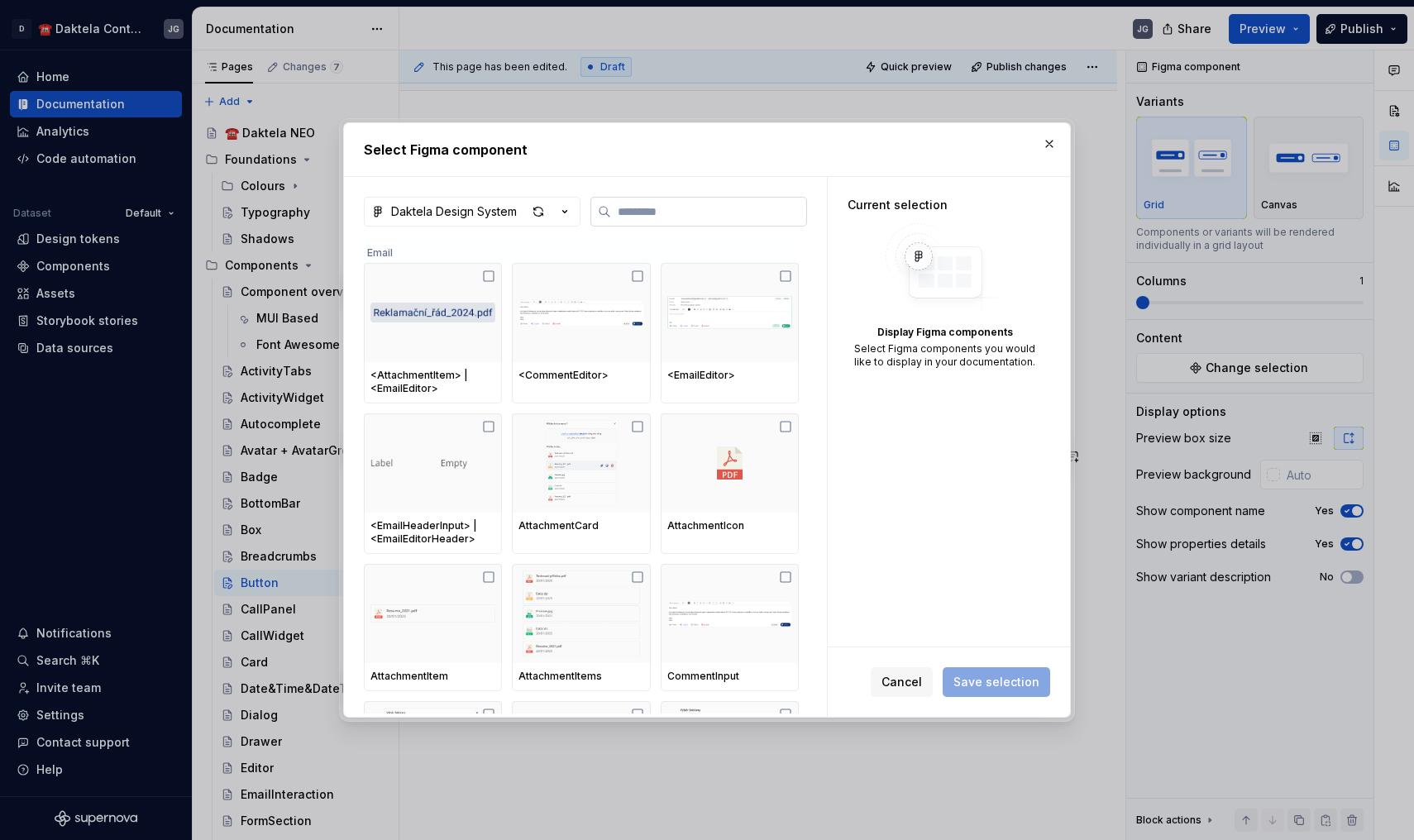
click at [689, 207] on input "search" at bounding box center [708, 212] width 195 height 17
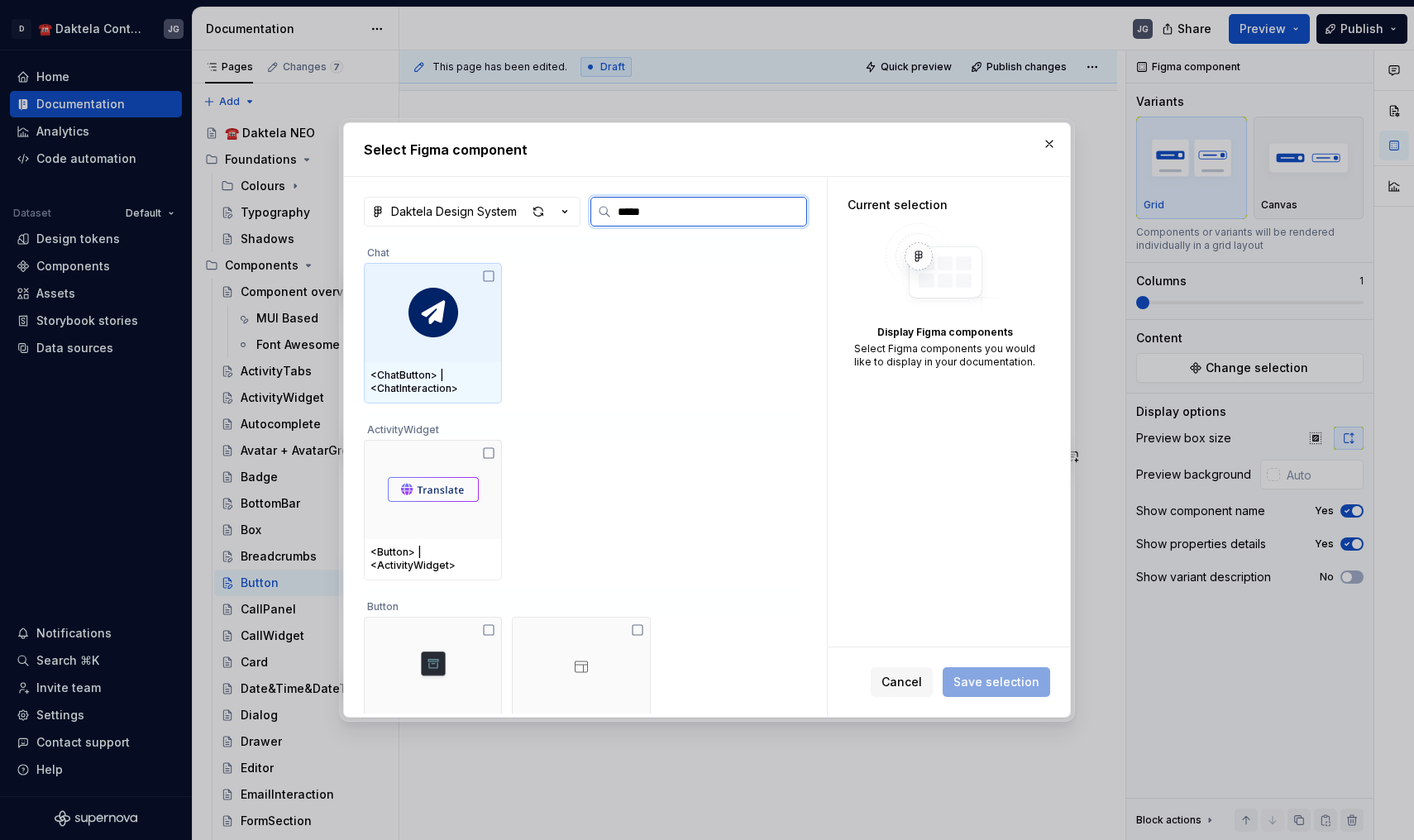
type input "******"
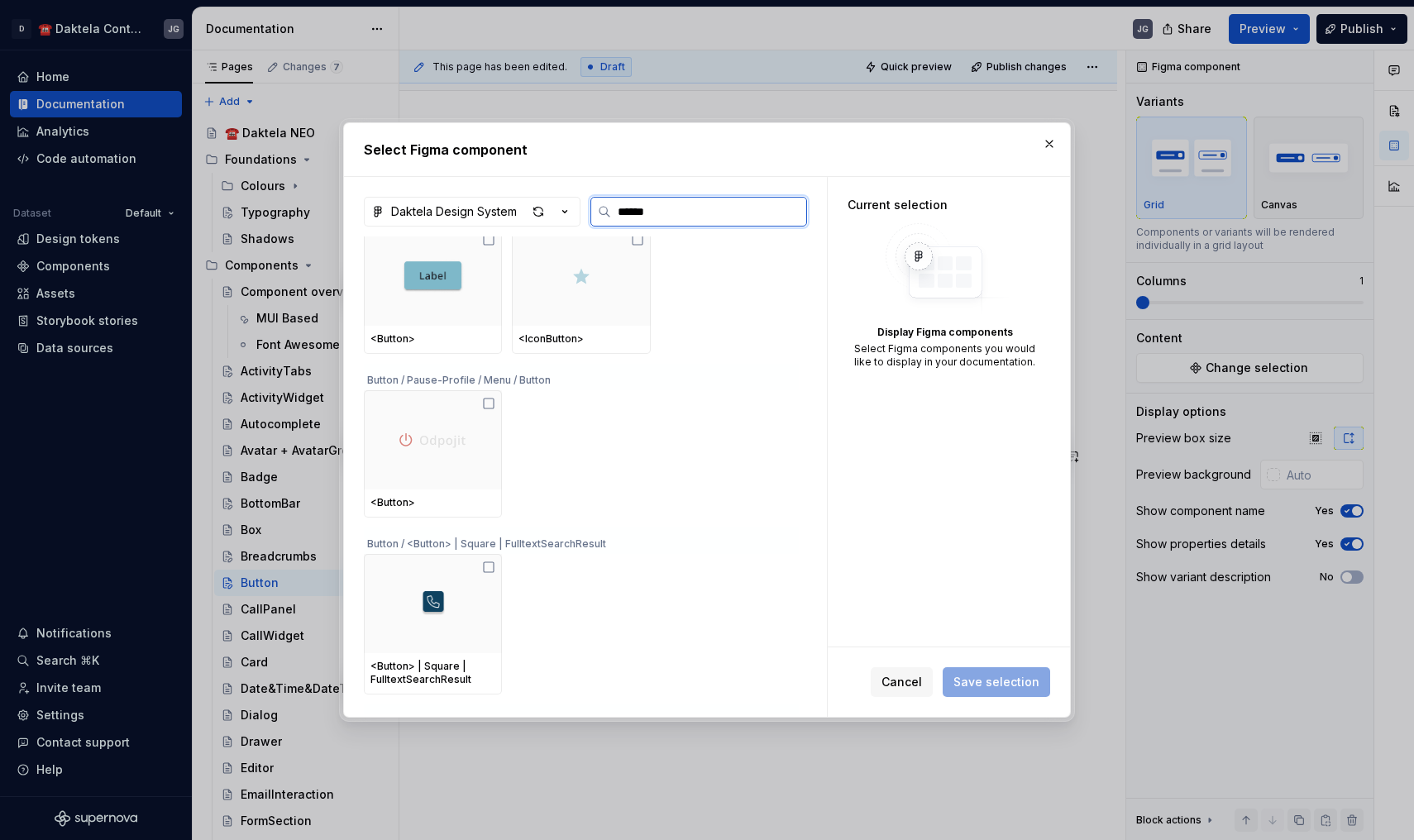
scroll to position [680, 0]
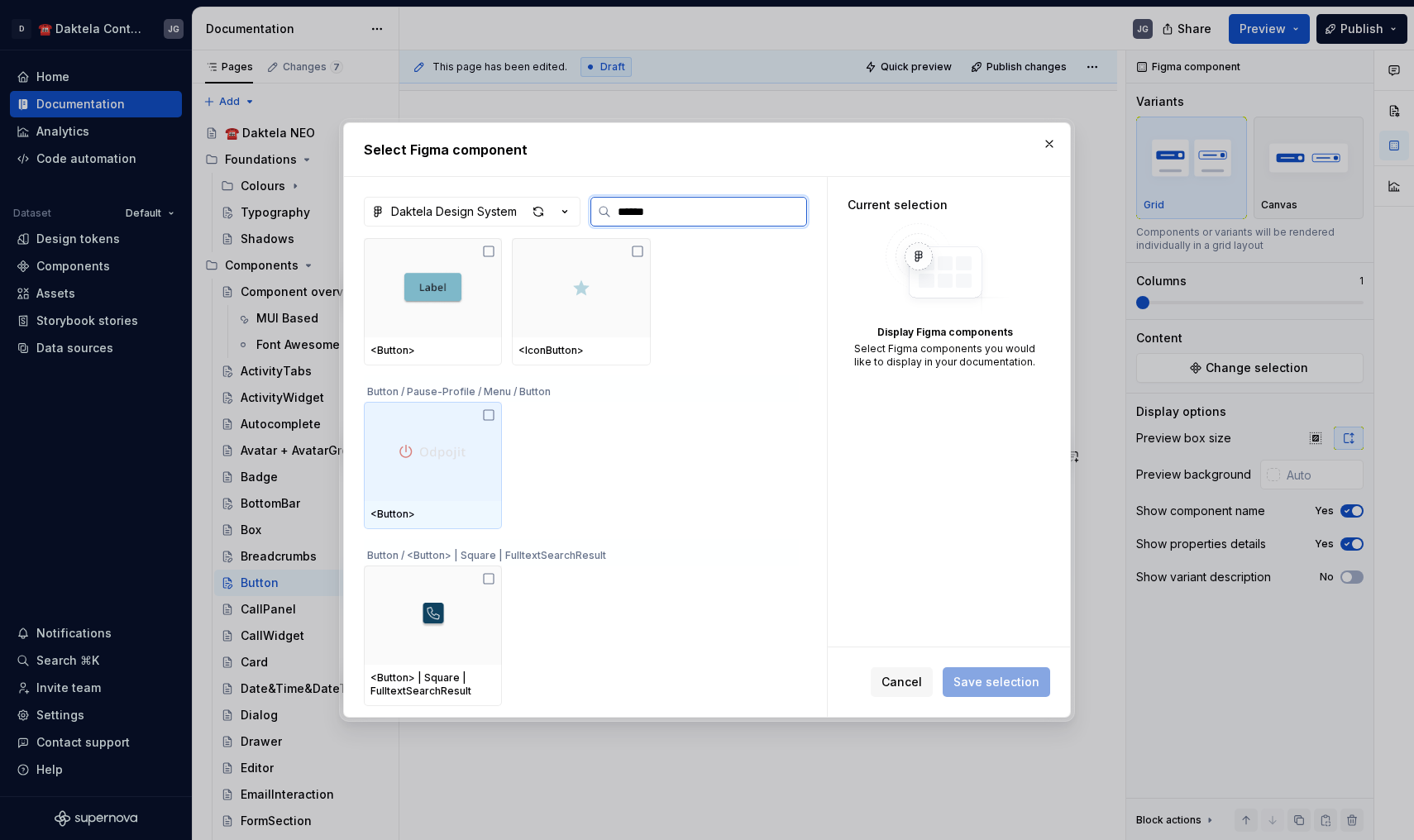
click at [501, 422] on div at bounding box center [432, 451] width 138 height 99
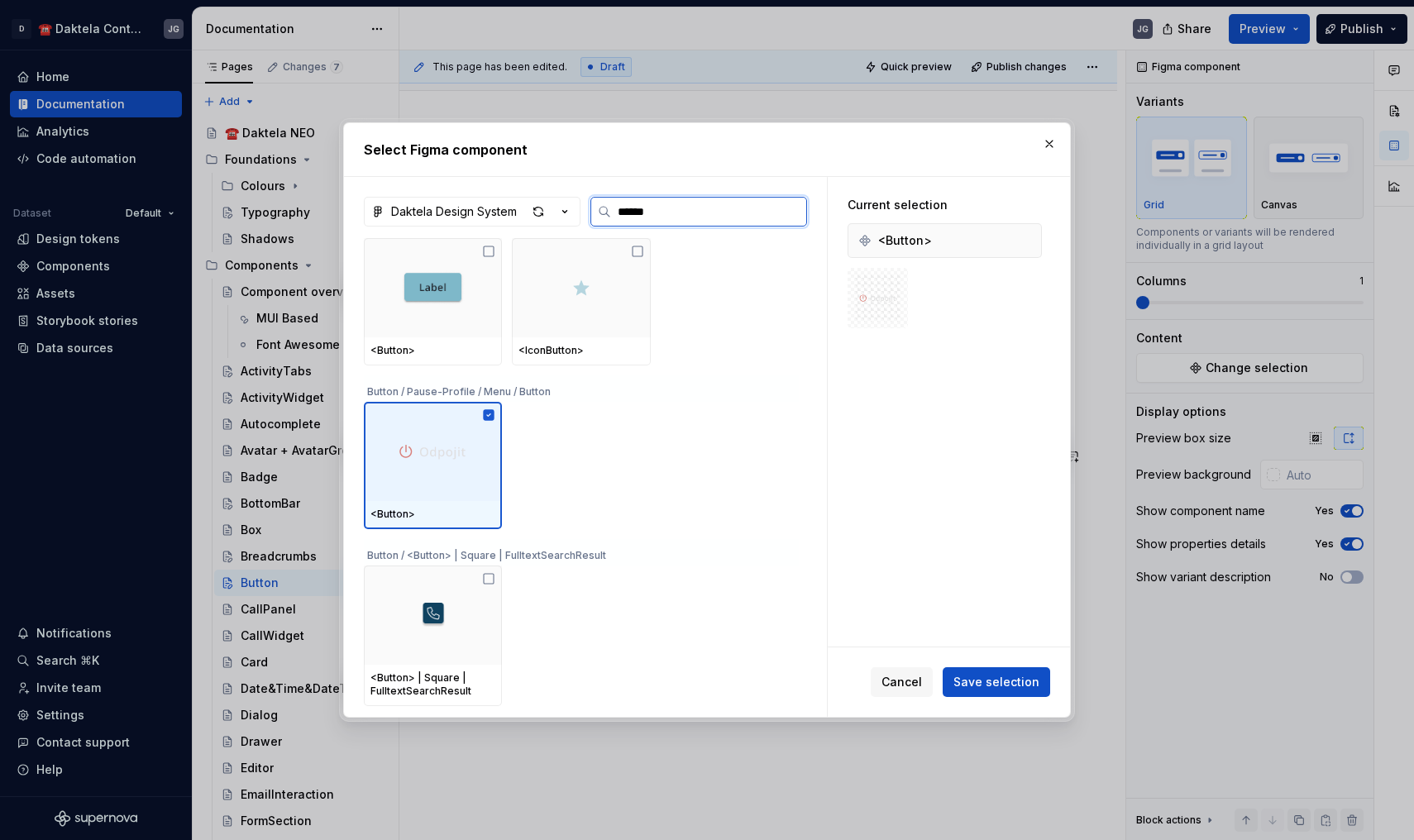
click at [501, 422] on div at bounding box center [432, 451] width 138 height 99
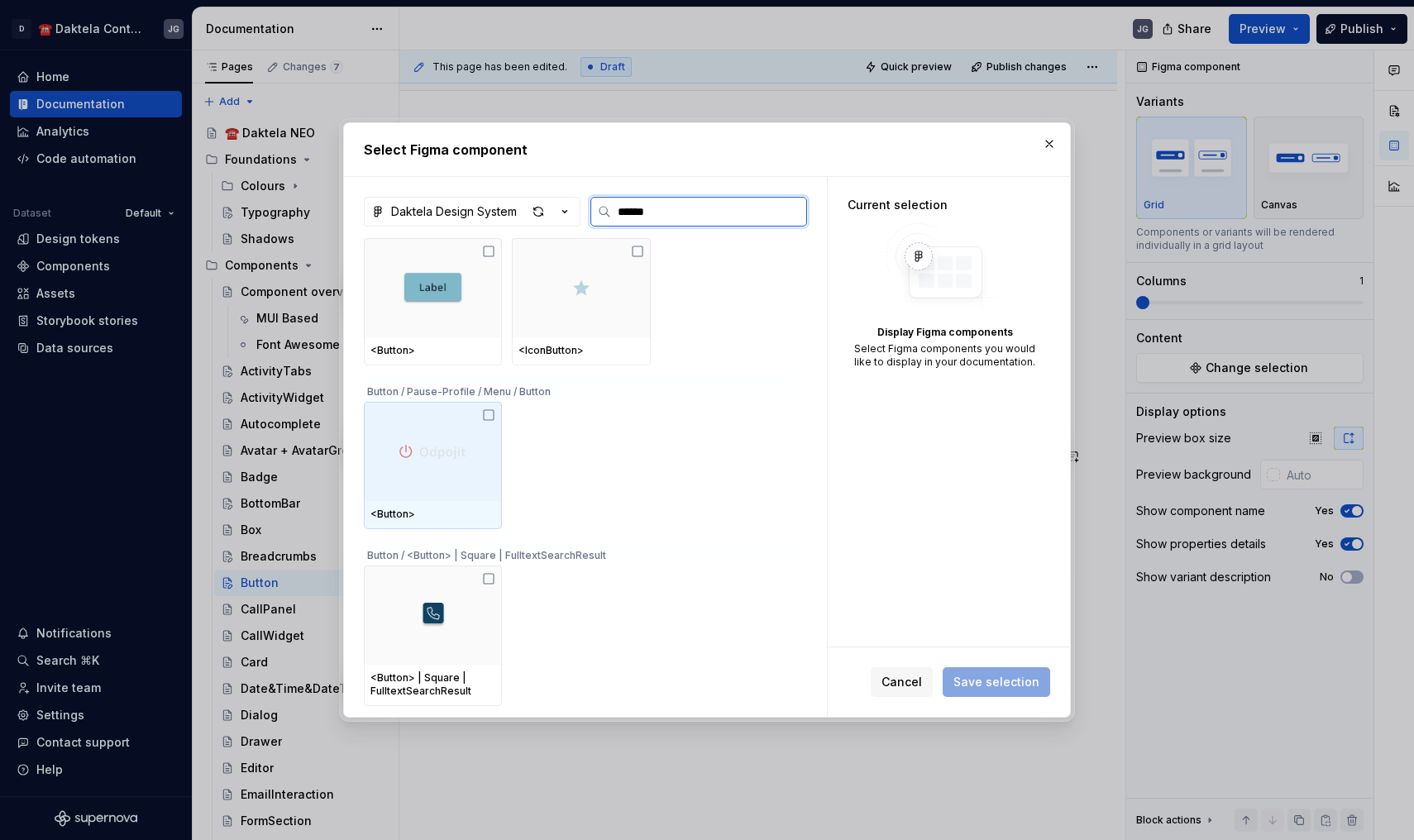
scroll to position [618, 0]
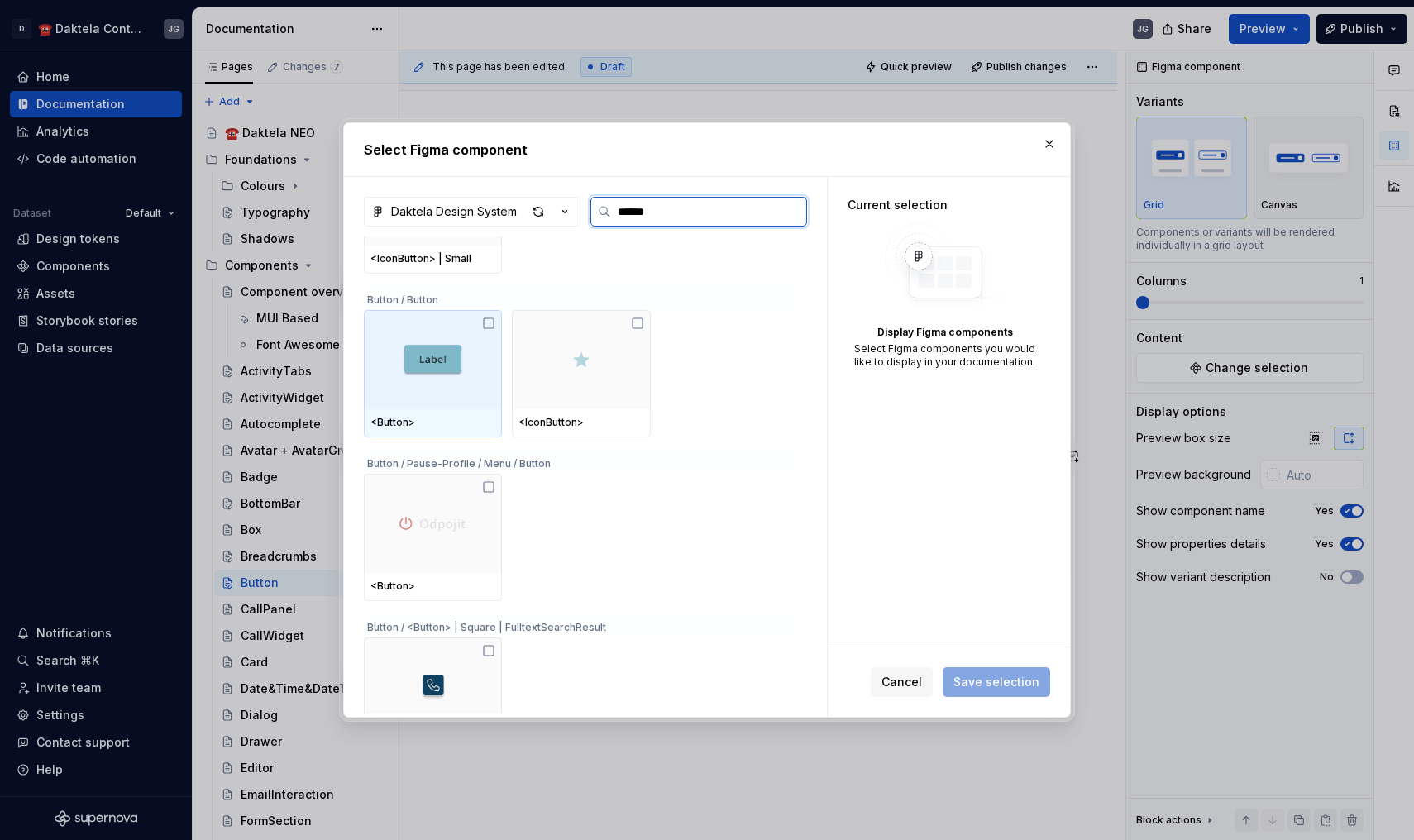
click at [490, 342] on div at bounding box center [432, 359] width 138 height 99
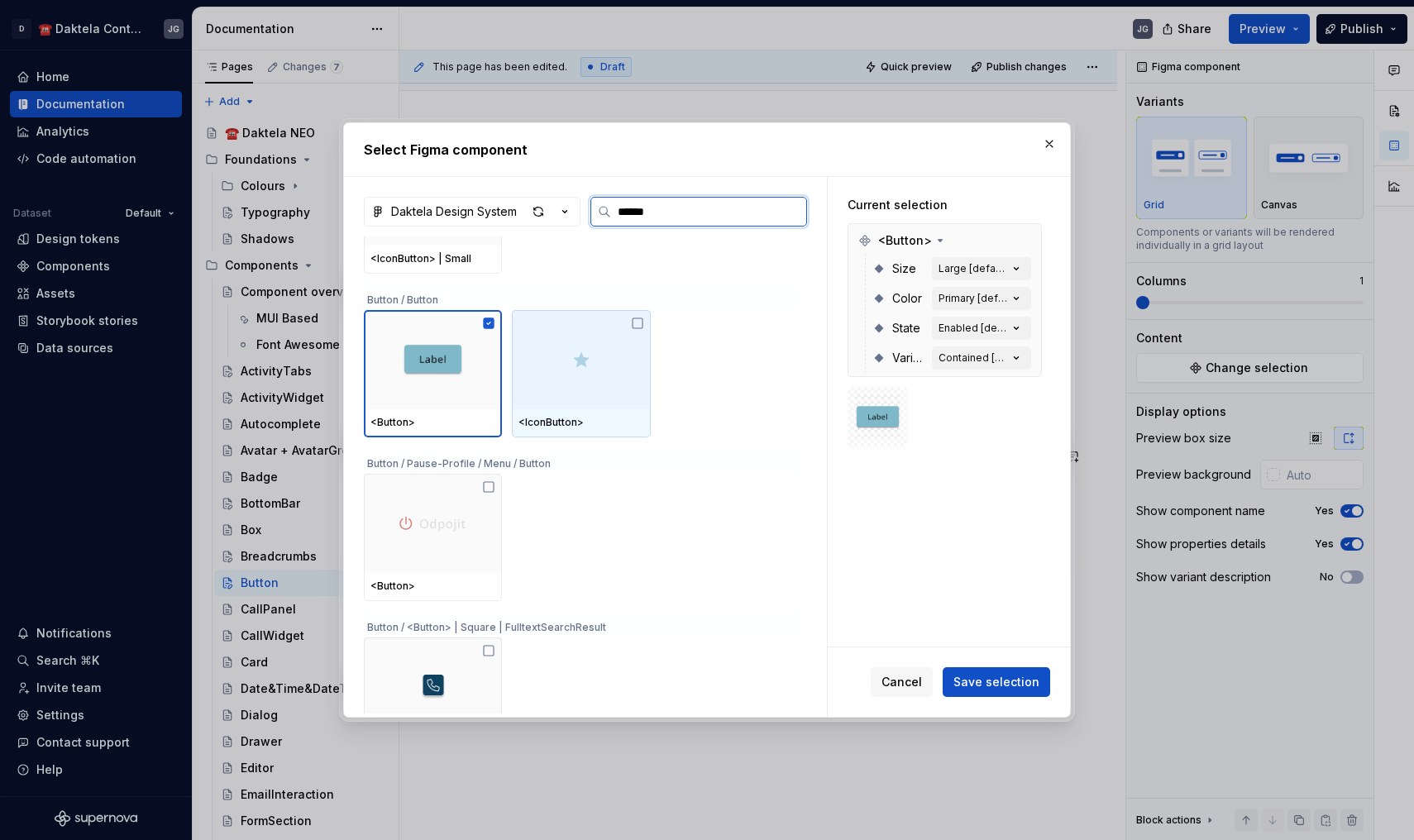
click at [605, 345] on div at bounding box center [580, 359] width 138 height 99
click at [614, 405] on div at bounding box center [580, 359] width 138 height 99
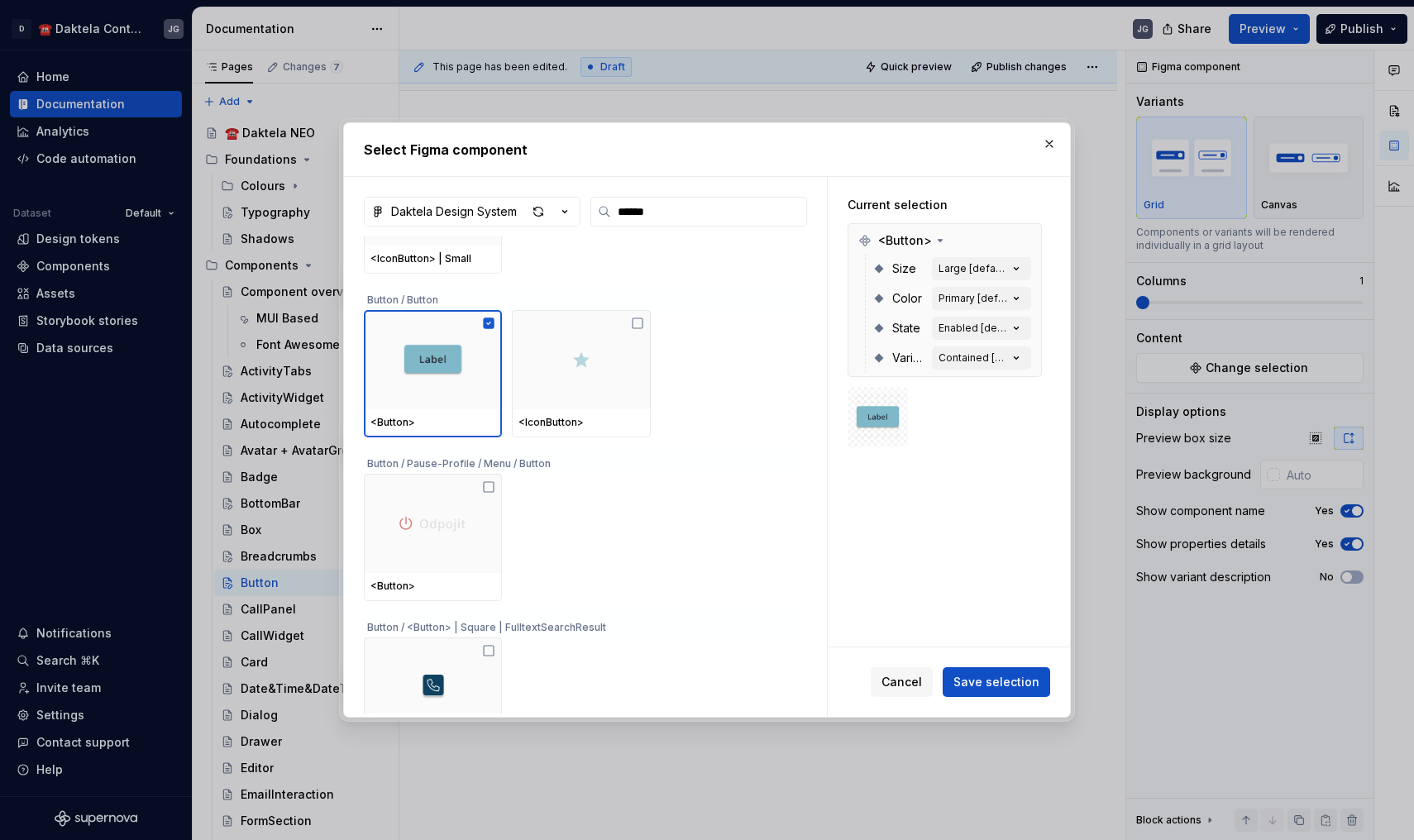
scroll to position [667, 0]
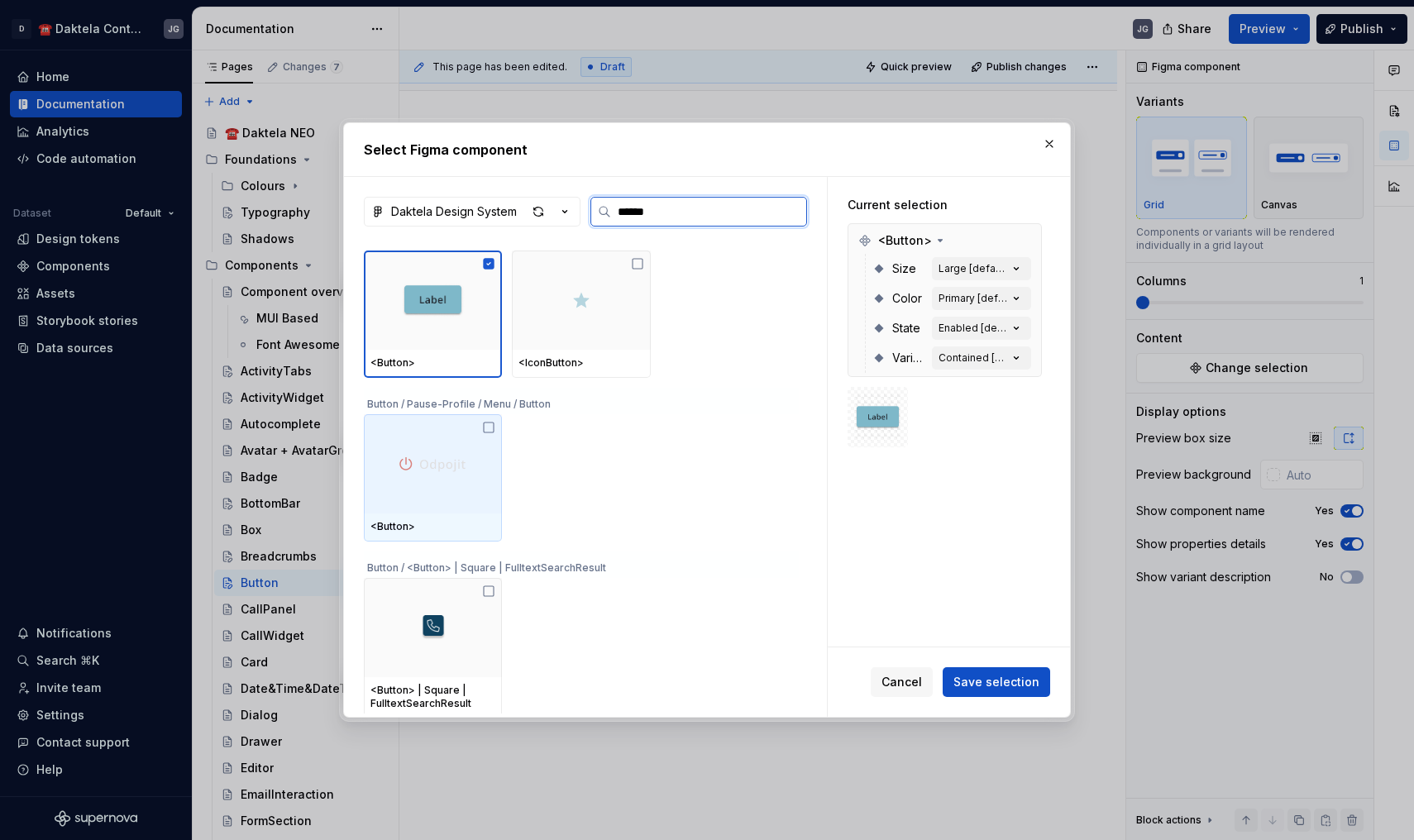
click at [494, 477] on div at bounding box center [432, 463] width 138 height 99
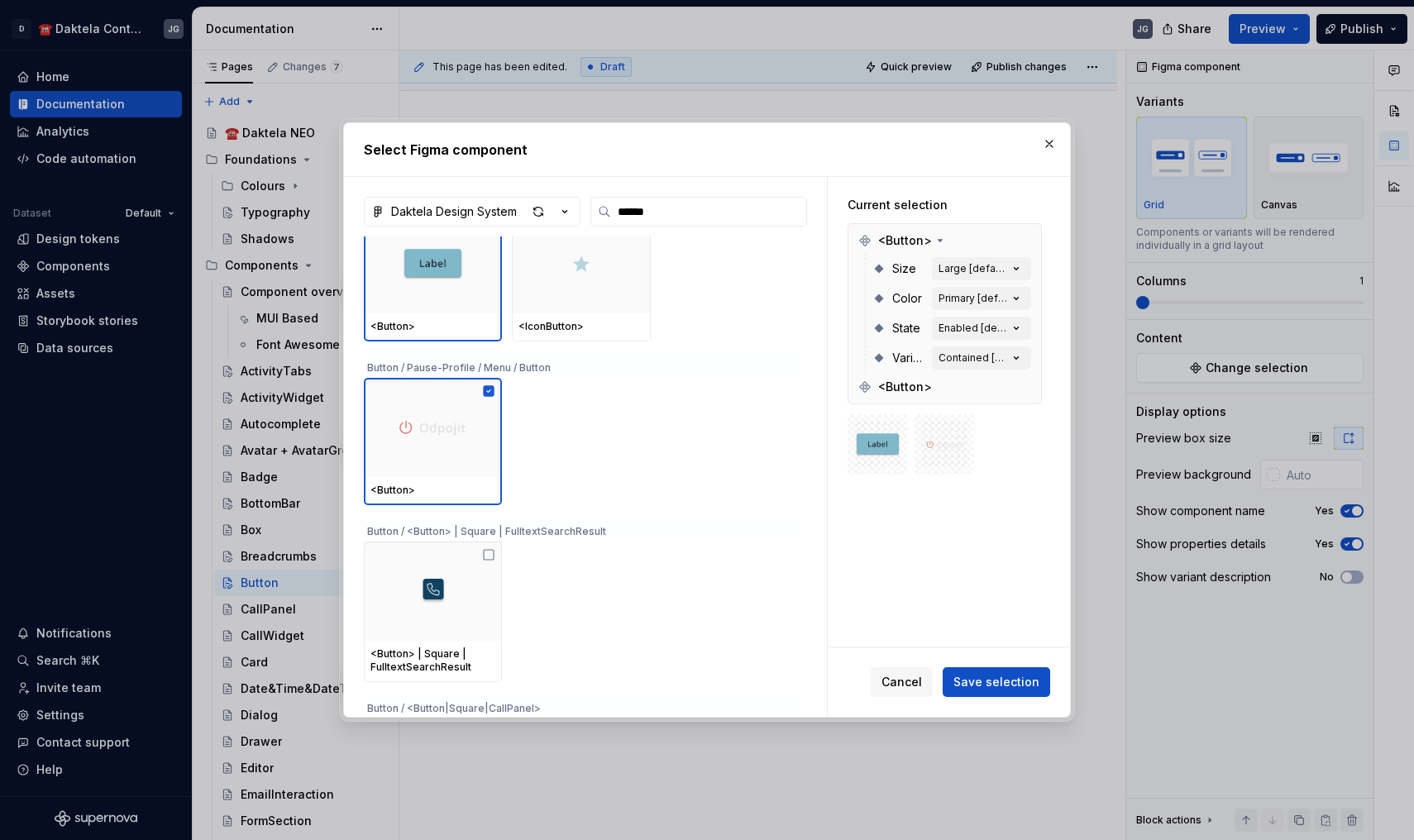
scroll to position [729, 0]
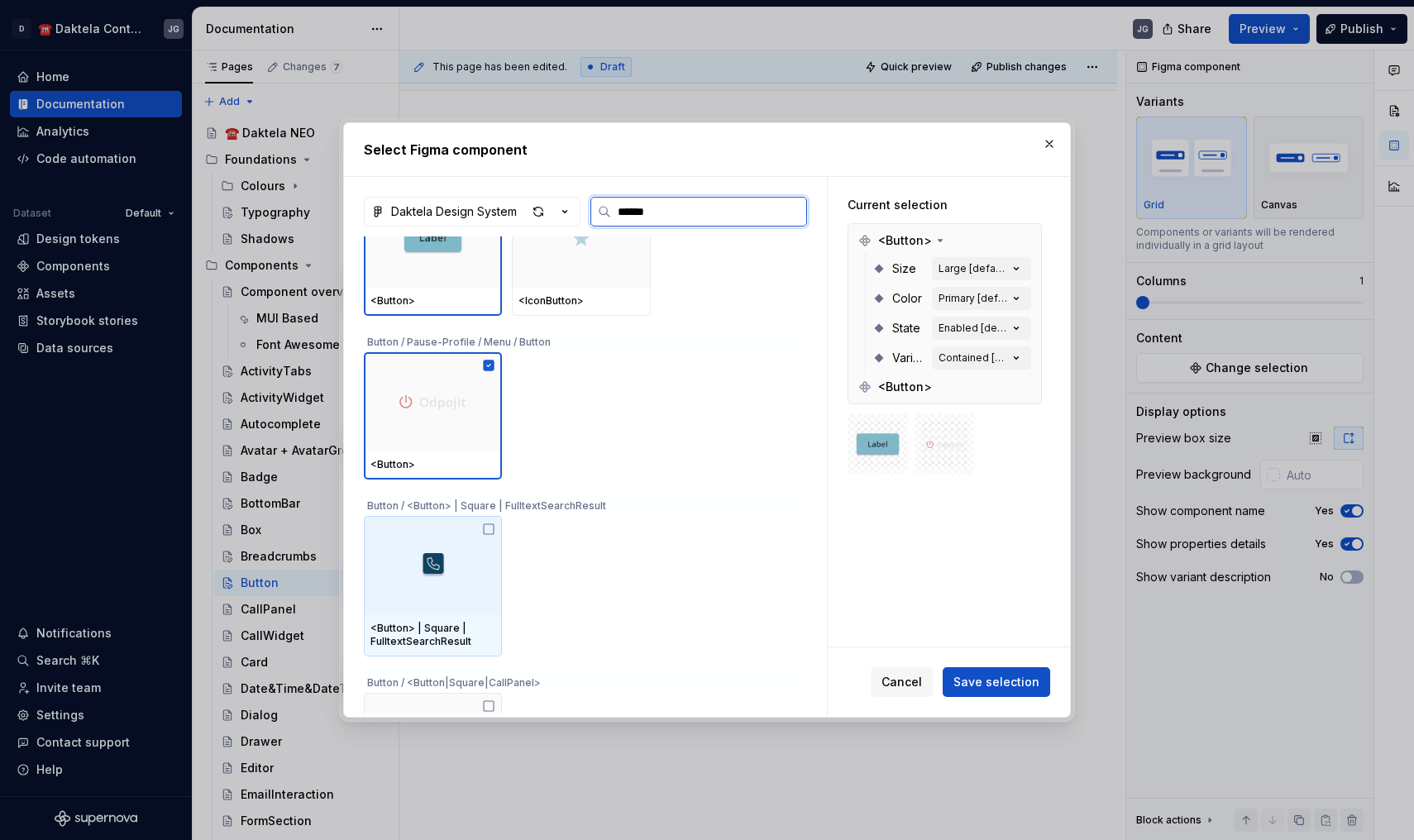
click at [484, 592] on div at bounding box center [432, 565] width 138 height 99
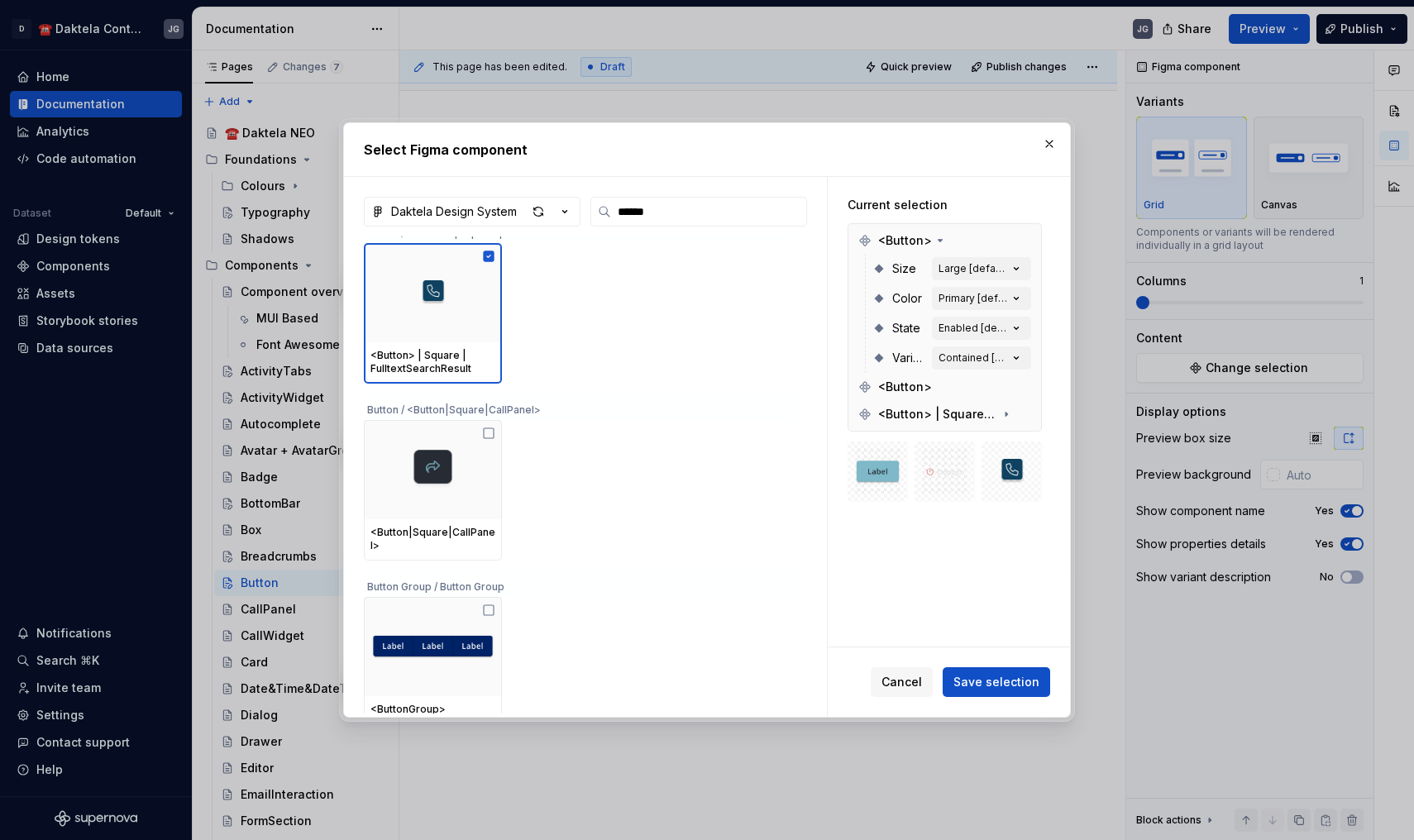
scroll to position [1009, 0]
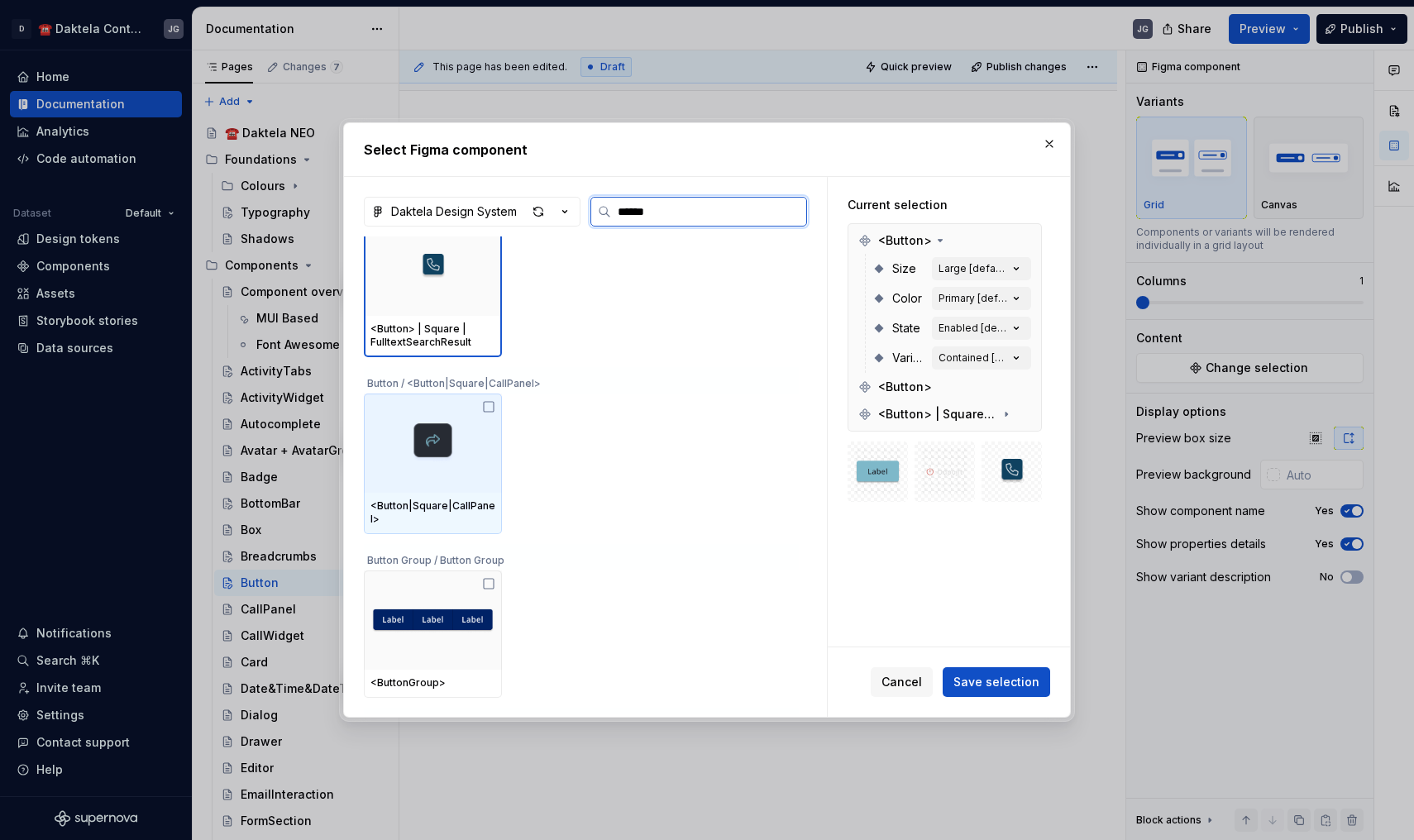
click at [495, 460] on div at bounding box center [432, 443] width 138 height 99
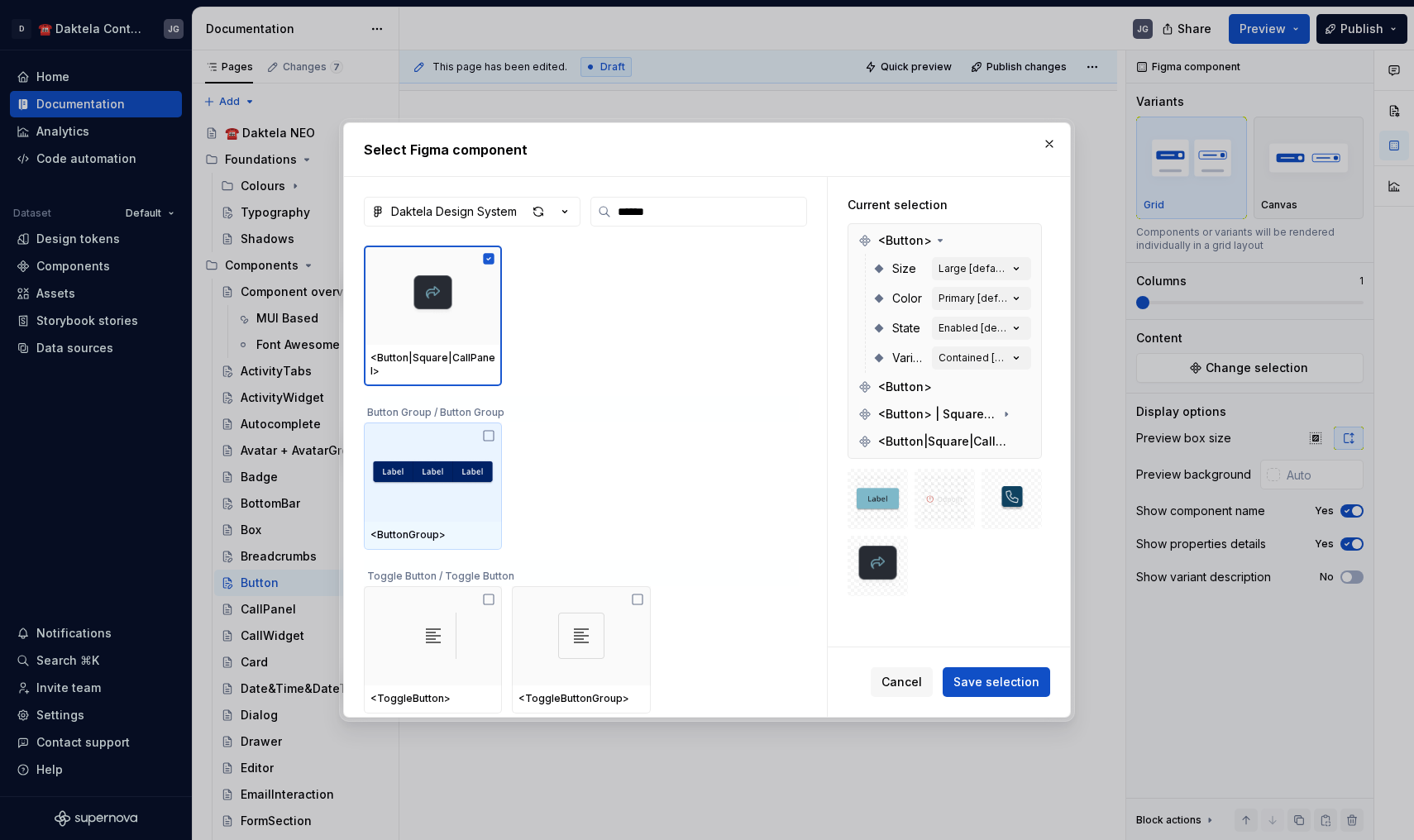
scroll to position [1147, 0]
click at [484, 519] on div at bounding box center [432, 472] width 138 height 99
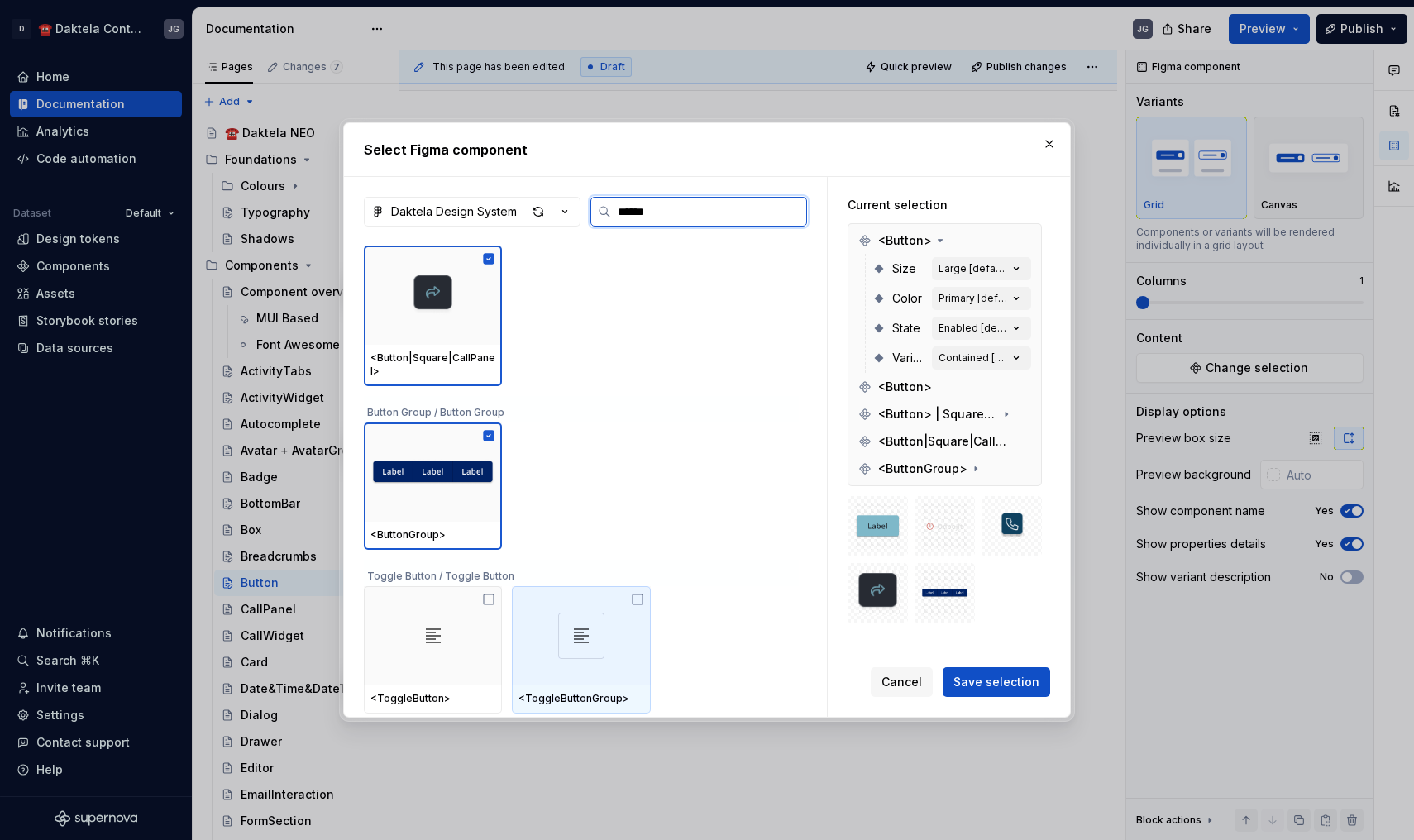
click at [531, 662] on div at bounding box center [580, 635] width 138 height 99
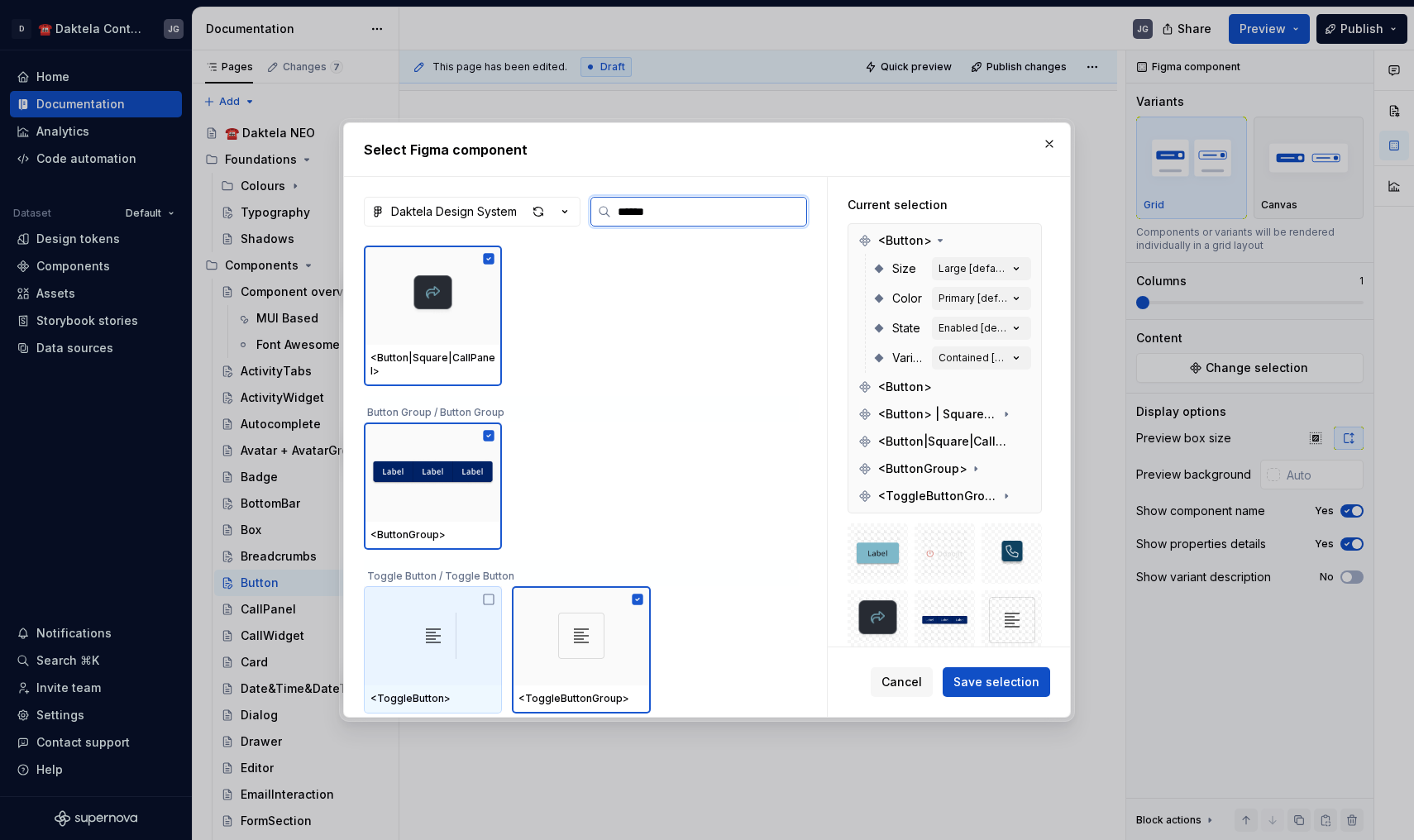
click at [480, 653] on div at bounding box center [432, 635] width 138 height 99
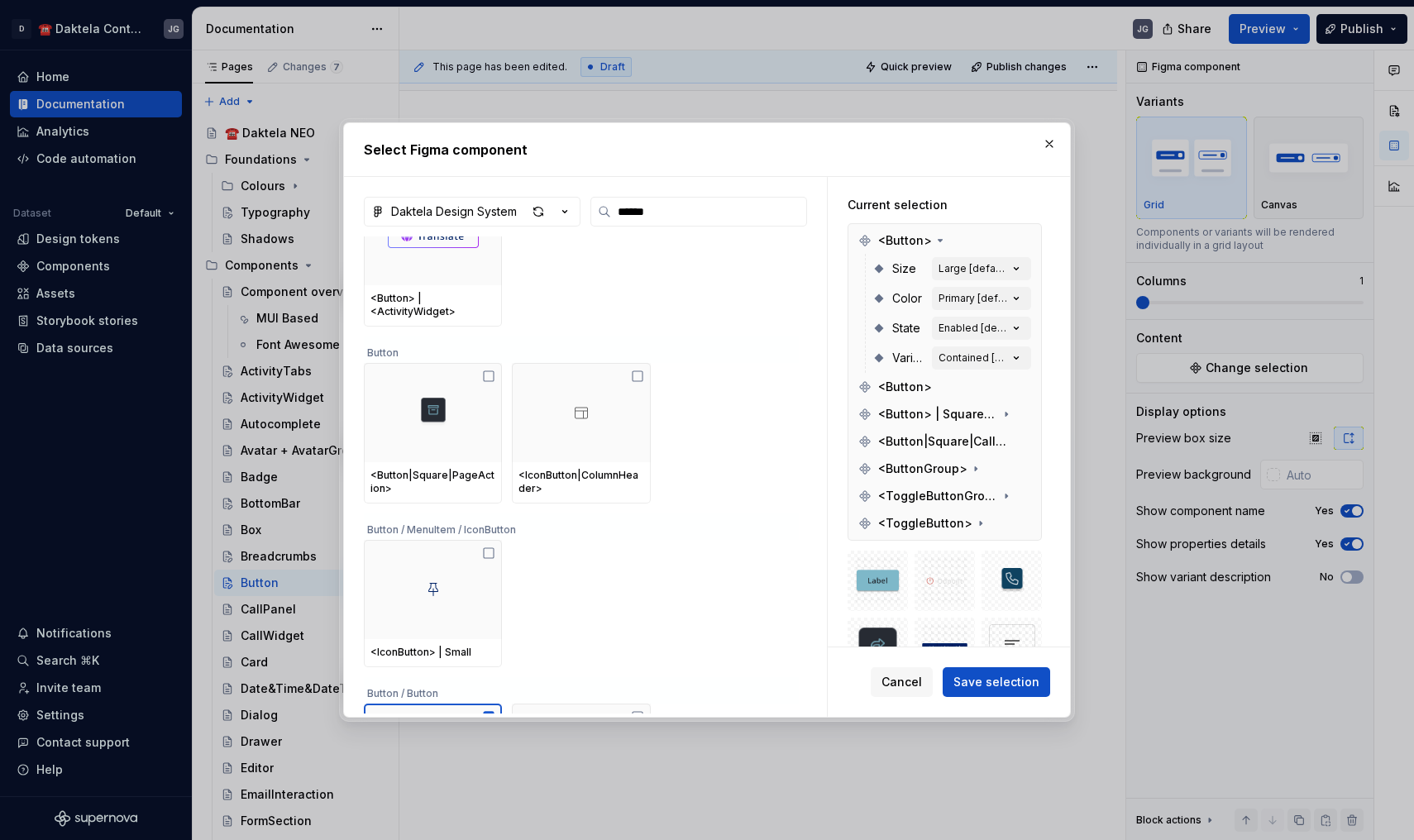
scroll to position [199, 0]
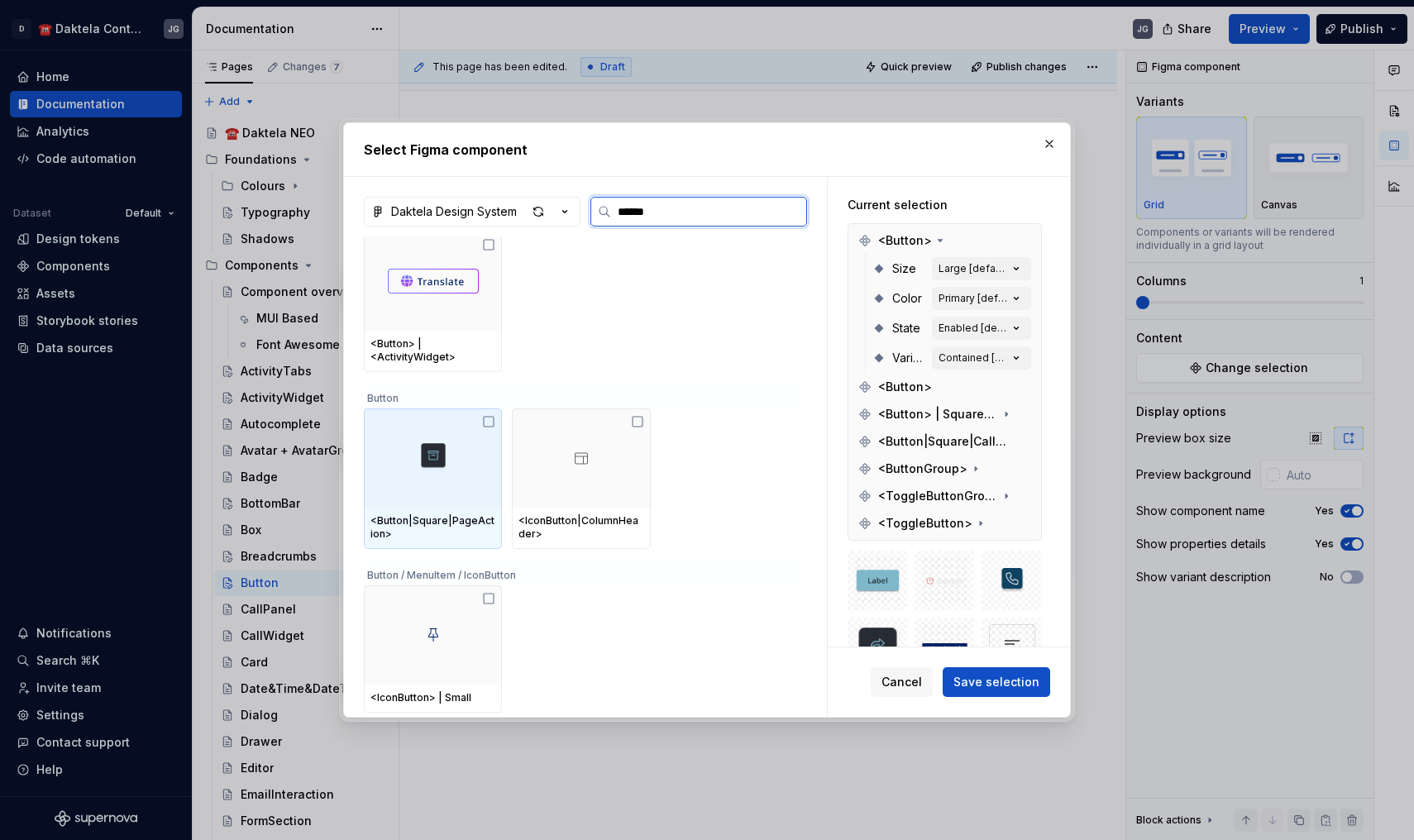
click at [460, 473] on div at bounding box center [432, 458] width 138 height 99
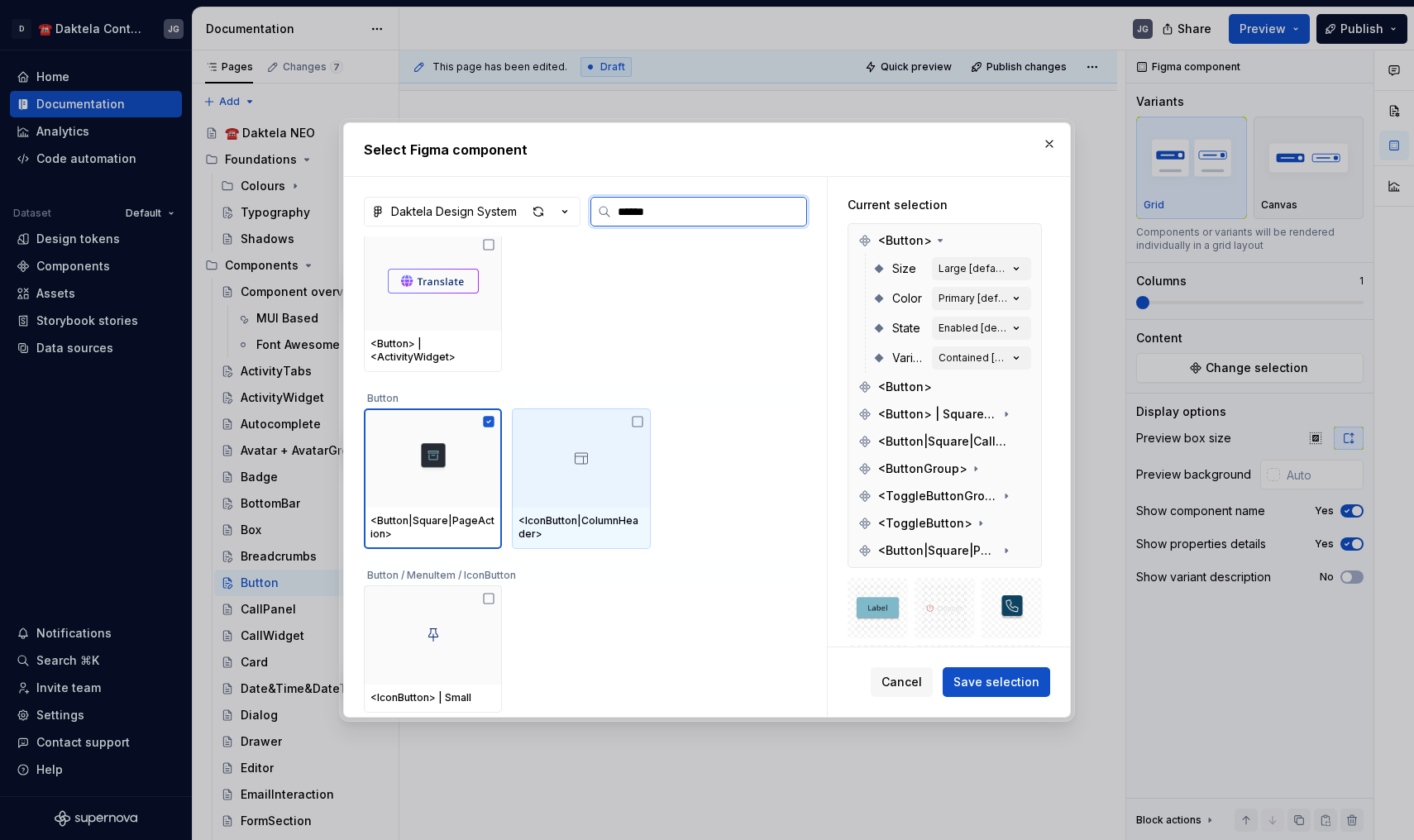
click at [565, 480] on div at bounding box center [580, 458] width 138 height 99
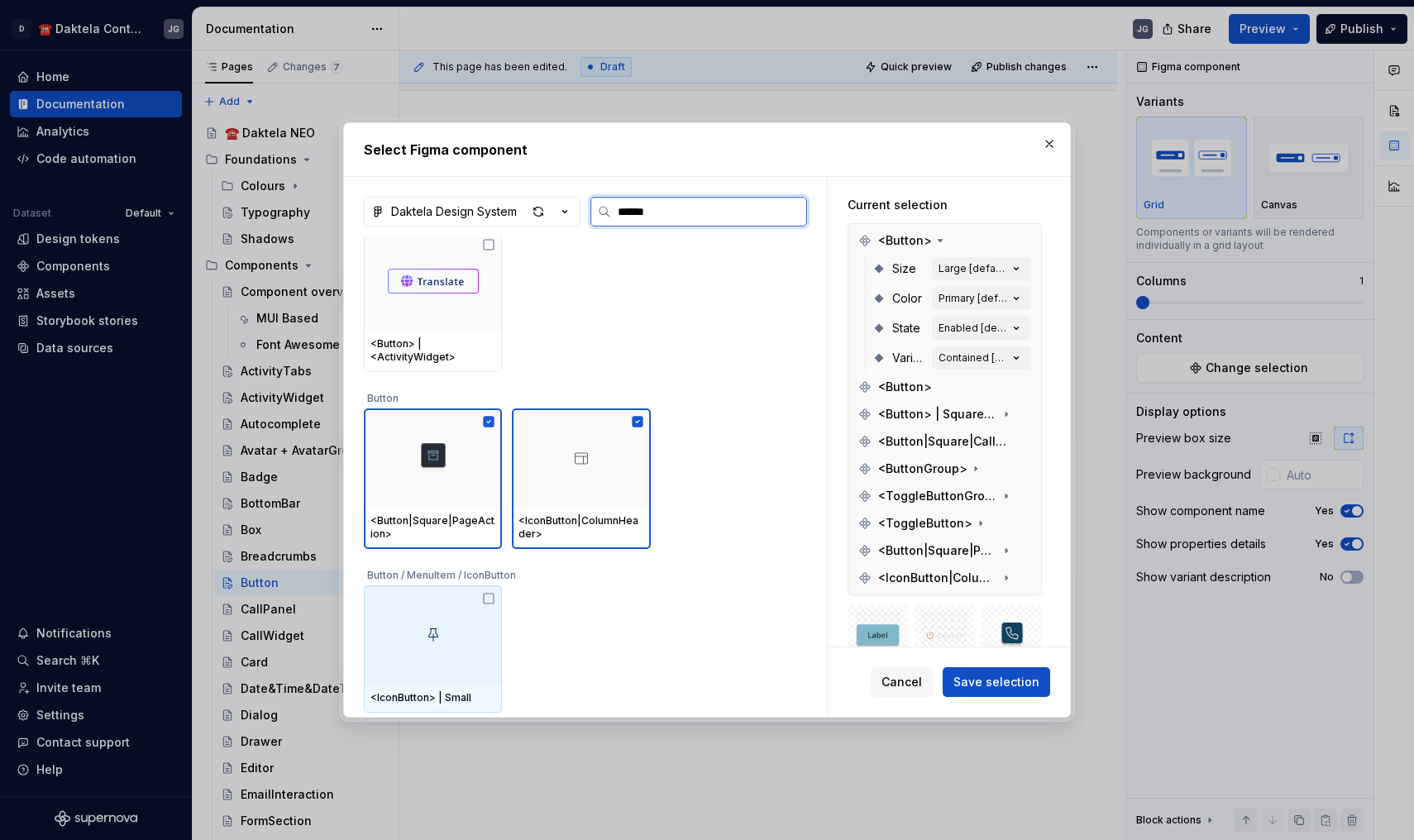
click at [468, 612] on div at bounding box center [432, 635] width 138 height 99
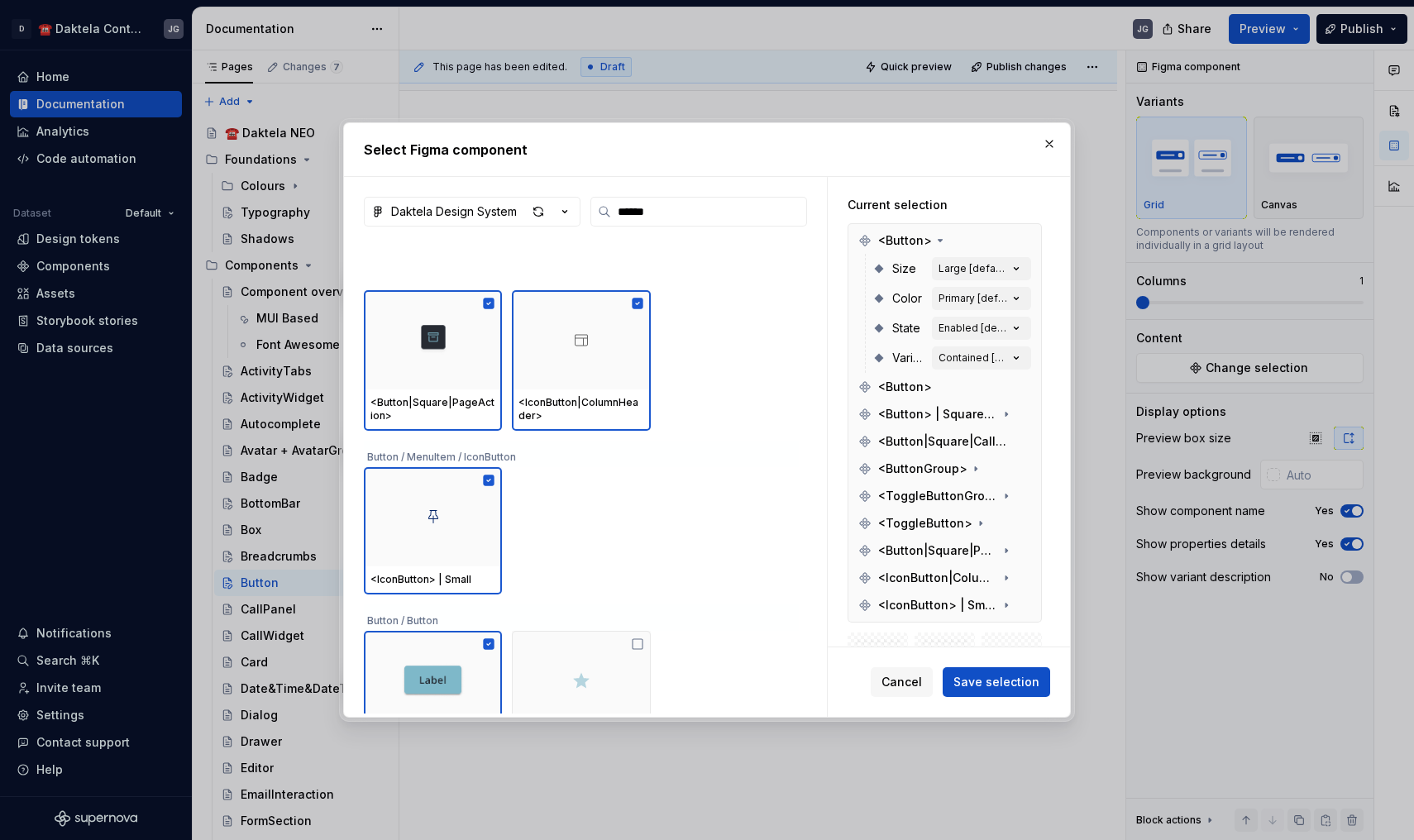
scroll to position [293, 0]
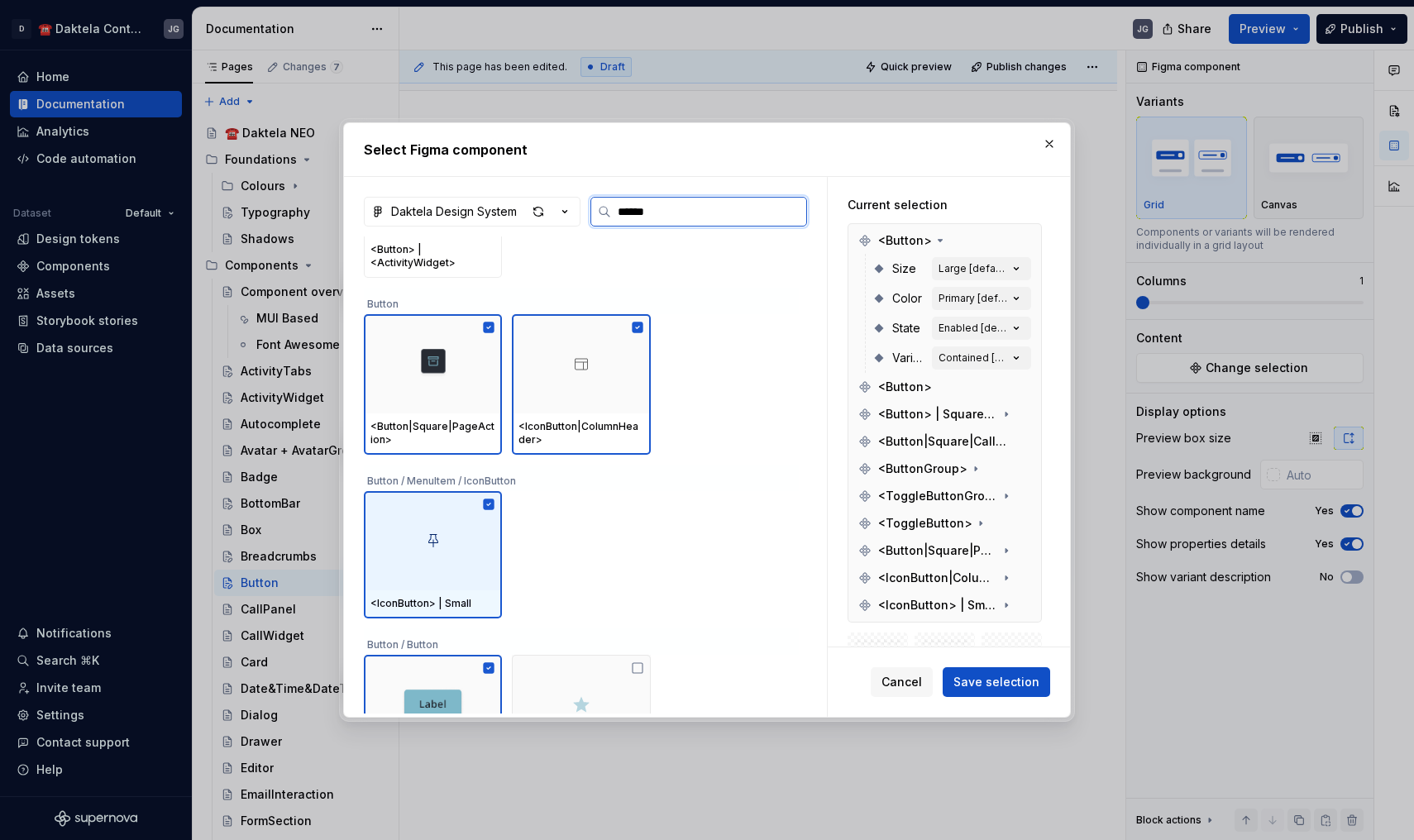
click at [488, 549] on div at bounding box center [432, 540] width 138 height 99
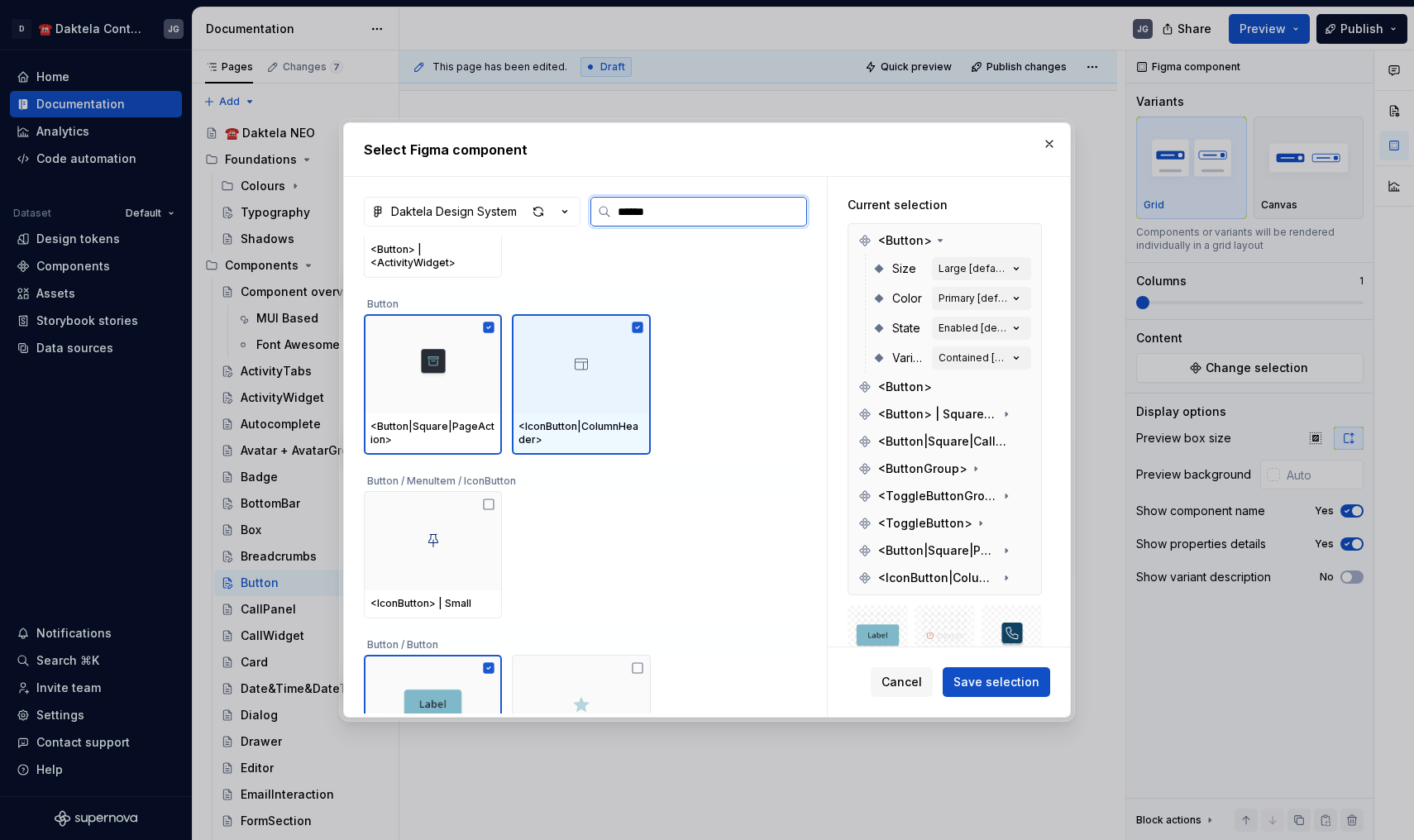
click at [590, 421] on div "<IconButton|ColumnHeader>" at bounding box center [580, 433] width 125 height 26
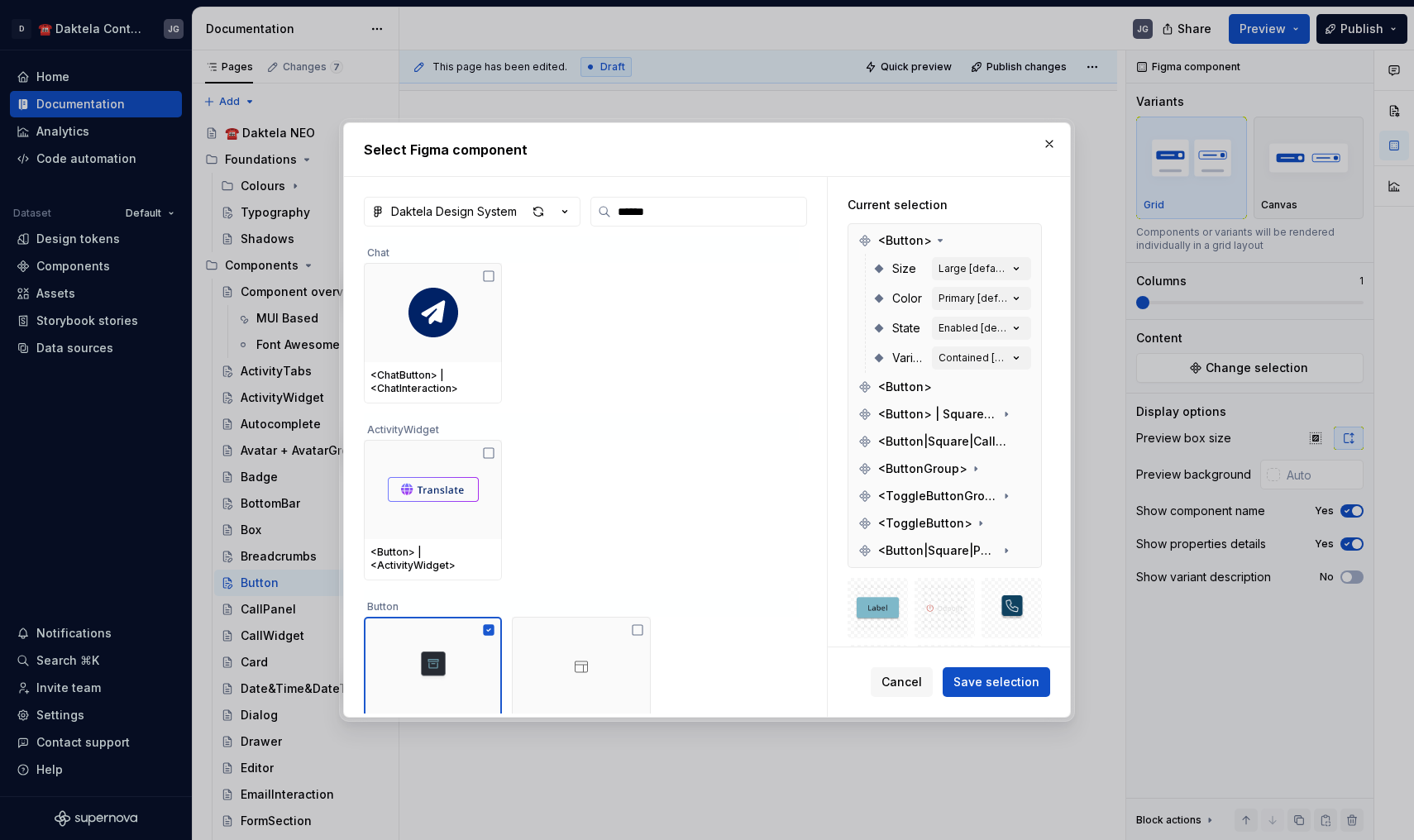
scroll to position [0, 0]
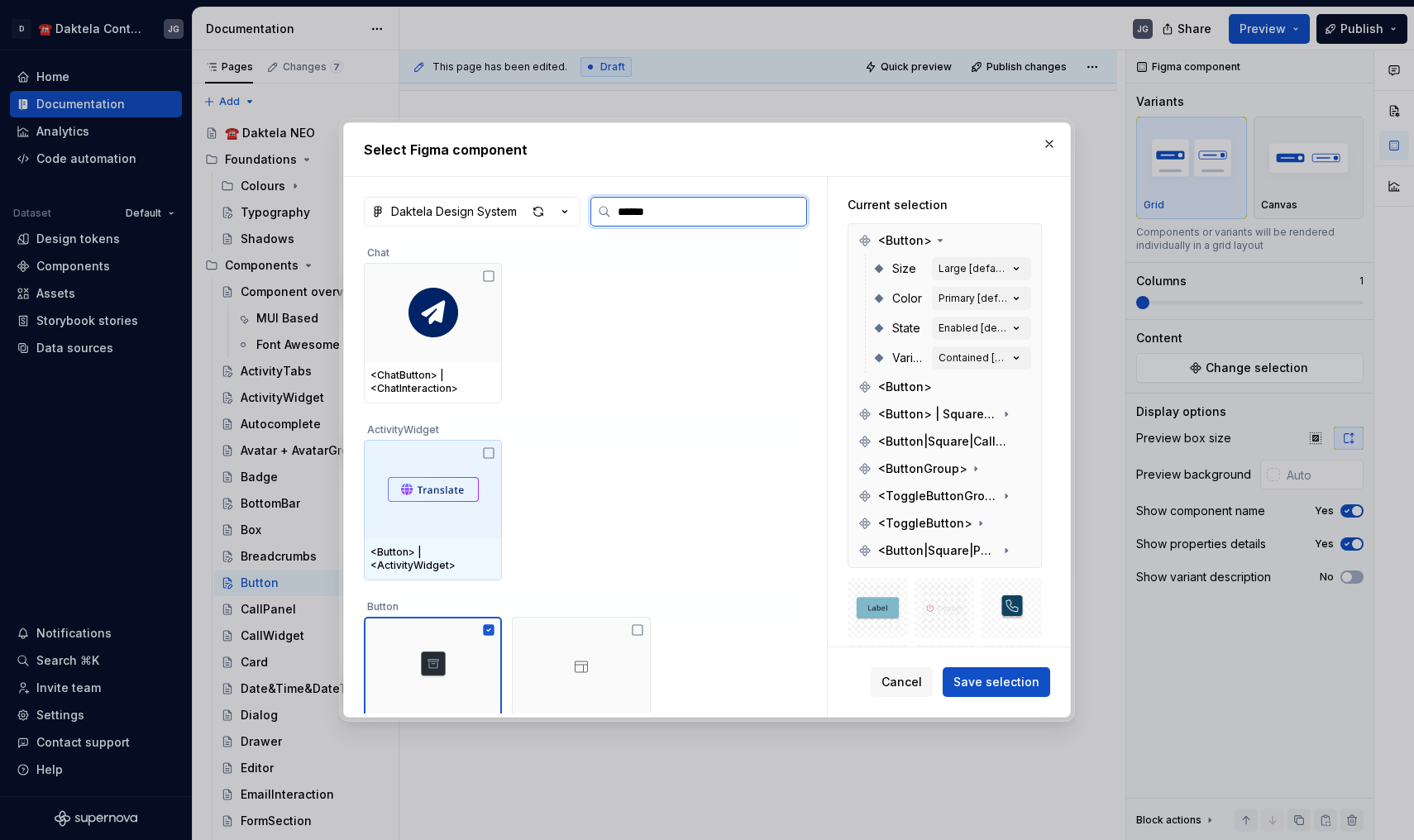
click at [479, 511] on div at bounding box center [432, 489] width 138 height 99
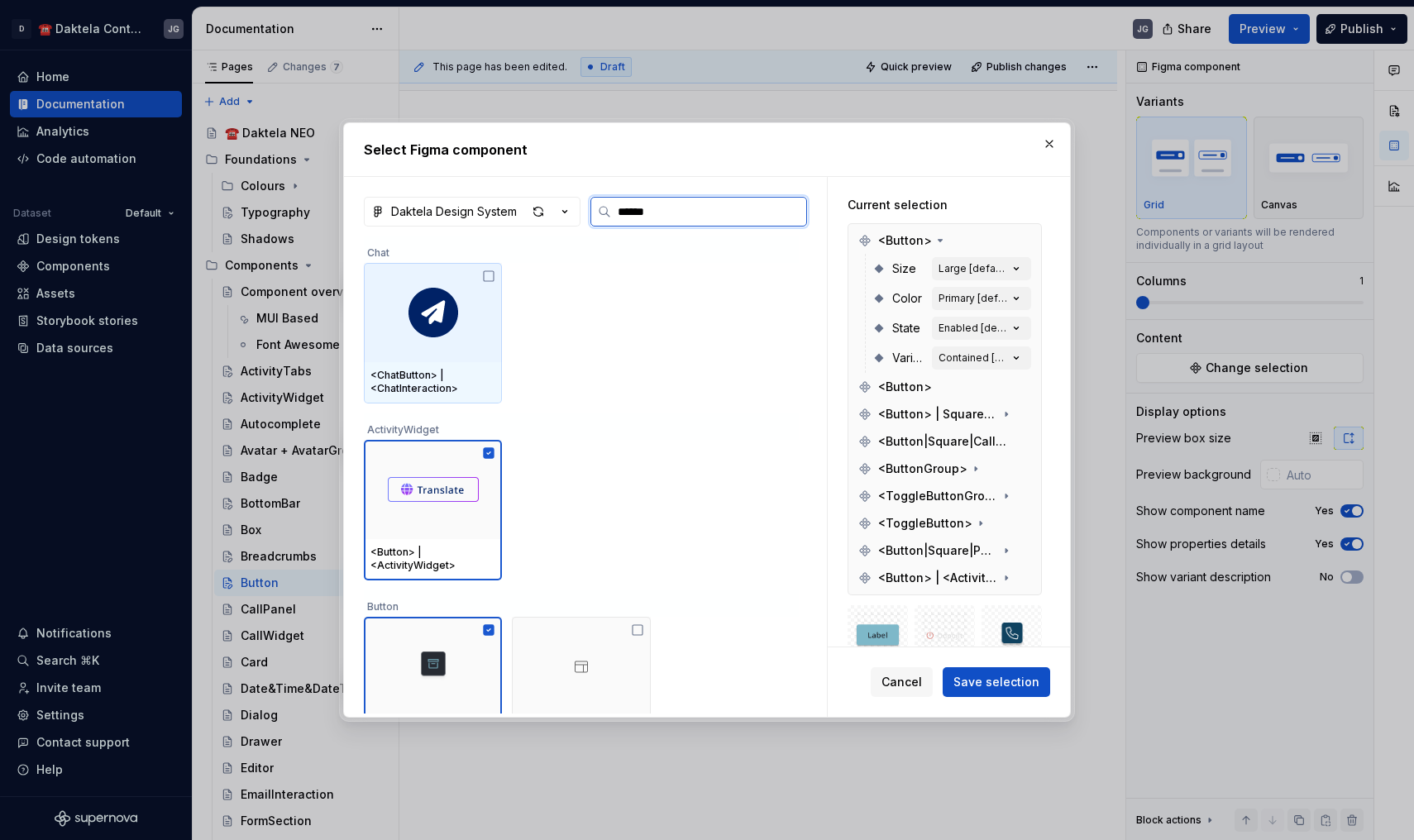
click at [484, 393] on div "<ChatButton> | <ChatInteraction>" at bounding box center [432, 382] width 125 height 26
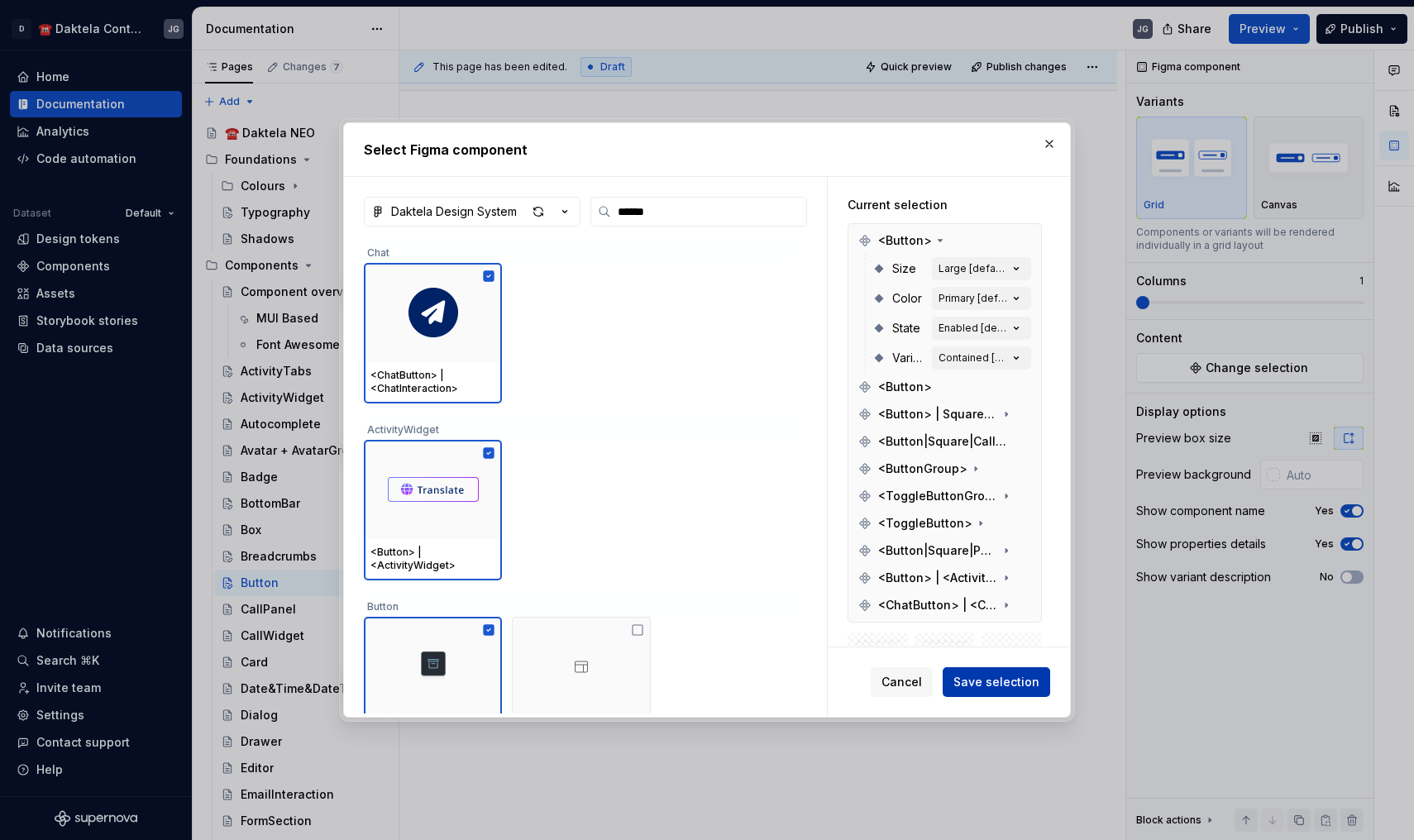
click at [1003, 684] on span "Save selection" at bounding box center [996, 682] width 86 height 17
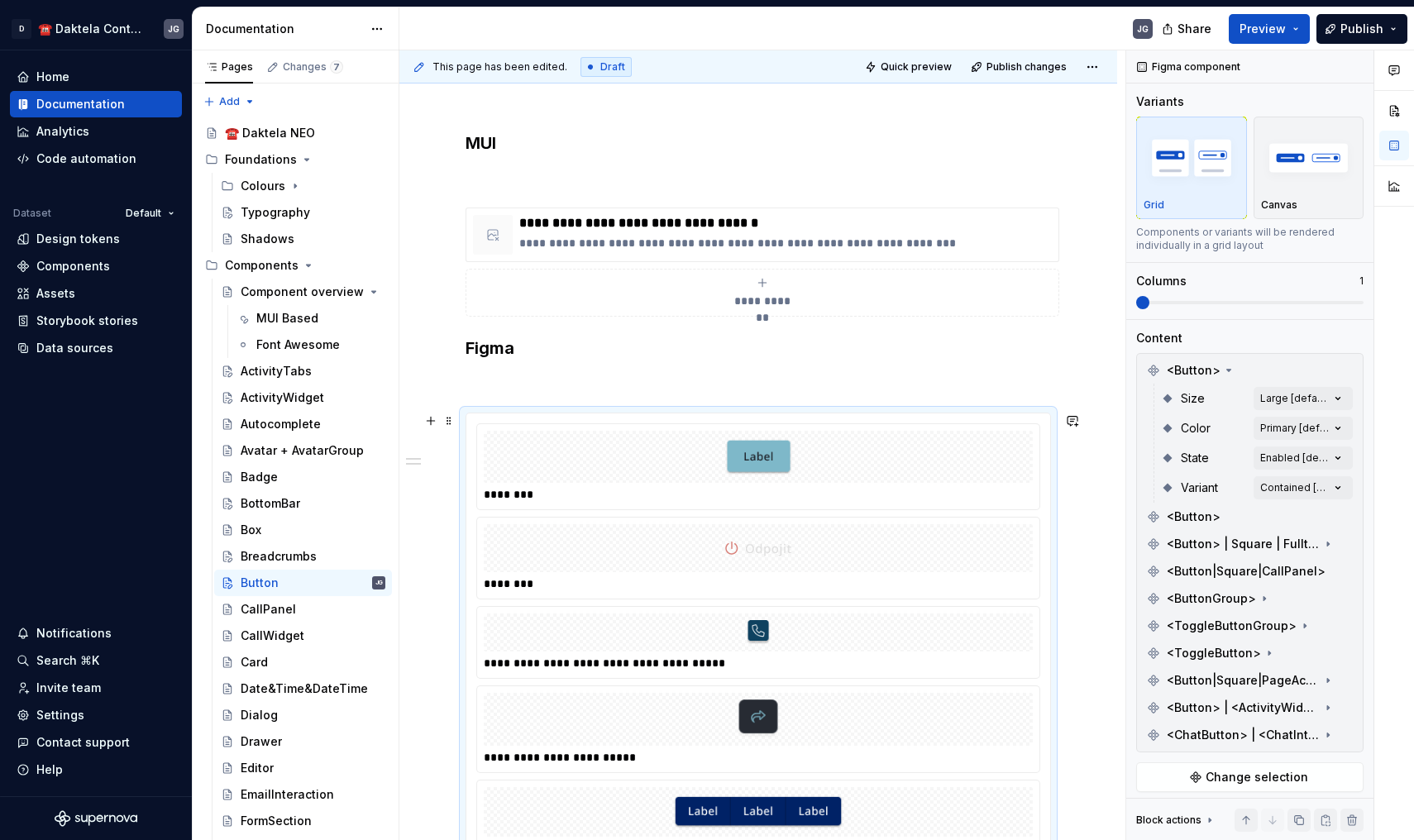
scroll to position [319, 0]
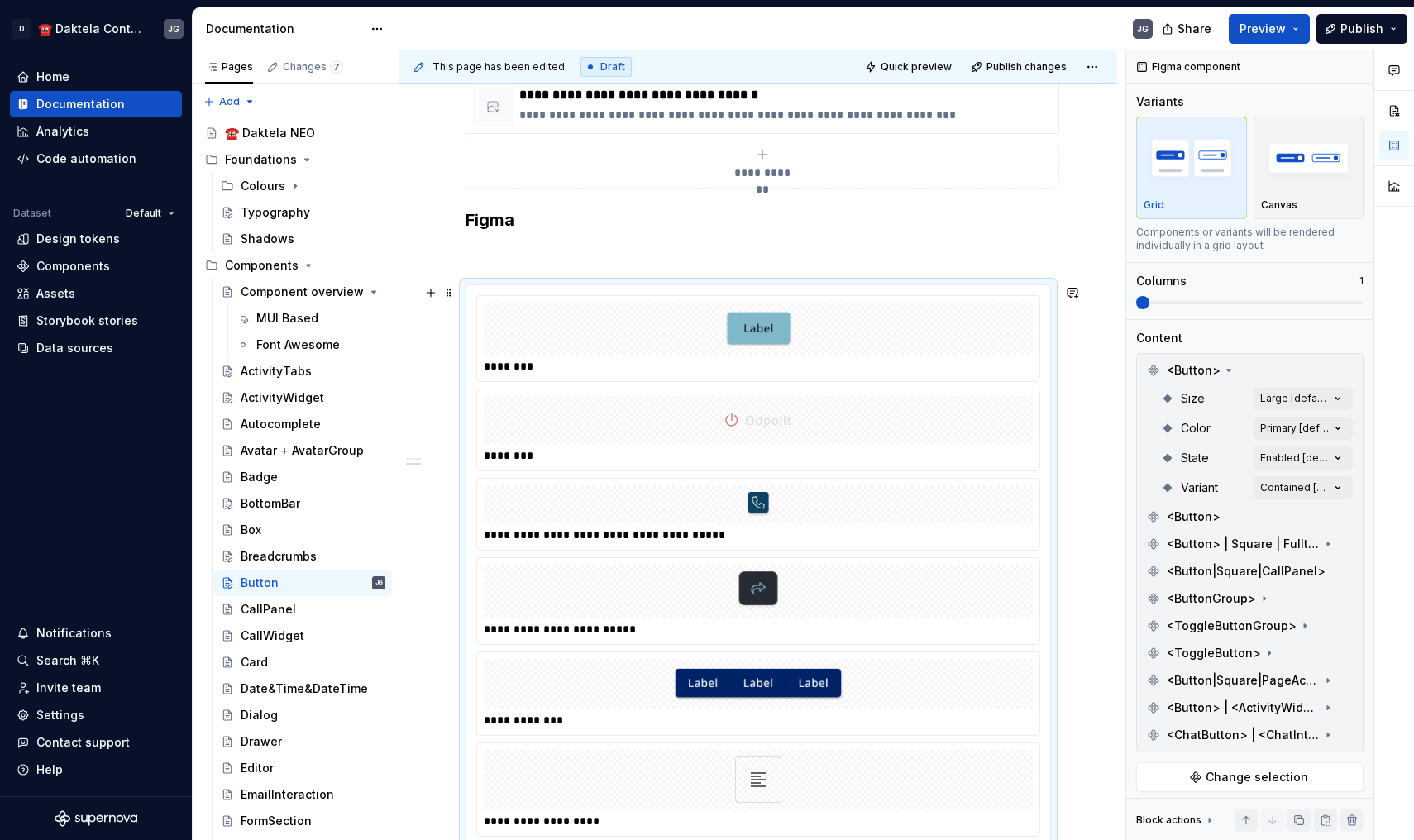
click at [633, 322] on div at bounding box center [758, 328] width 549 height 52
click at [1323, 401] on div "Comments Open comments No comments yet Select ‘Comment’ from the block context …" at bounding box center [1271, 445] width 288 height 790
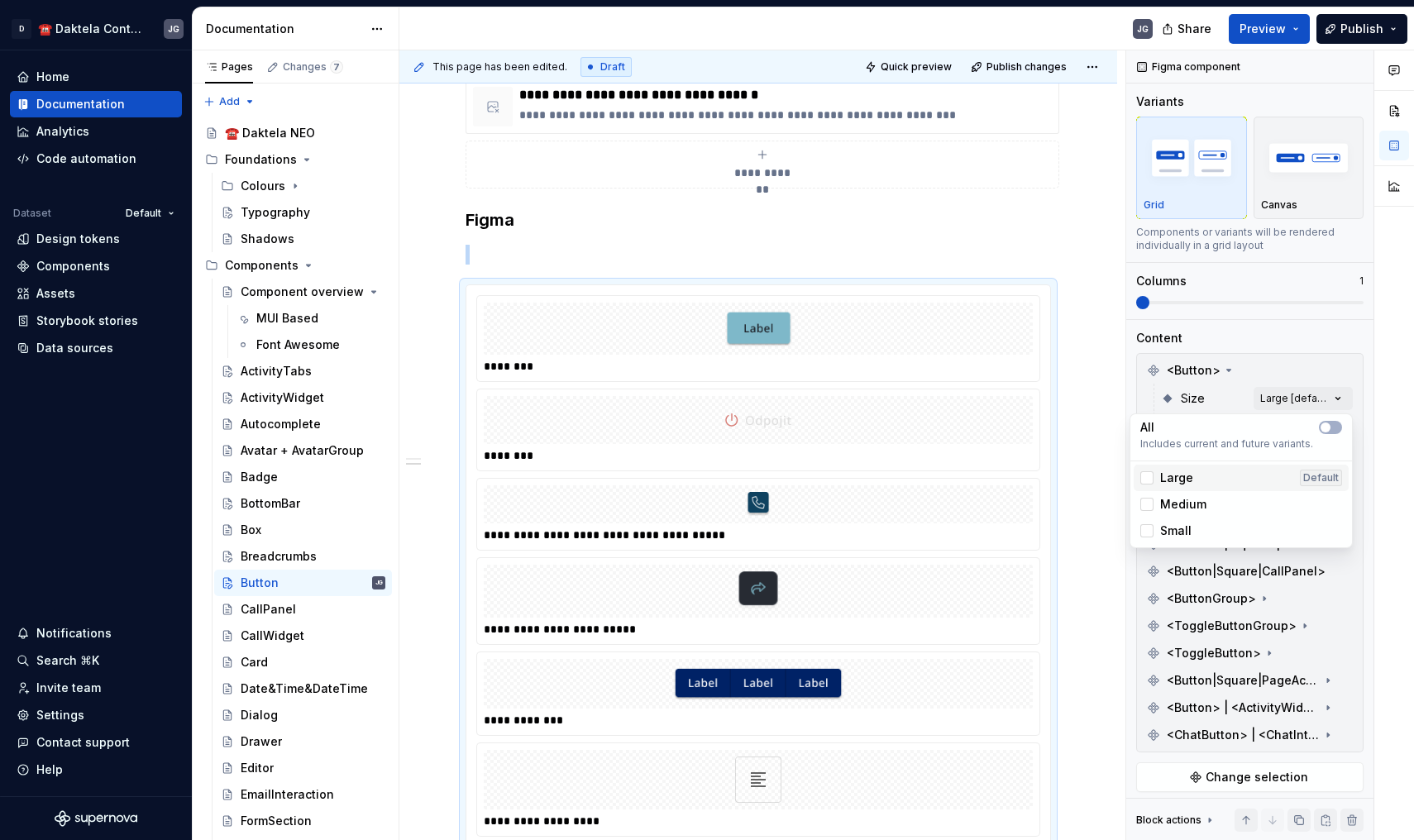
click at [1189, 464] on div "Large Default" at bounding box center [1242, 477] width 215 height 26
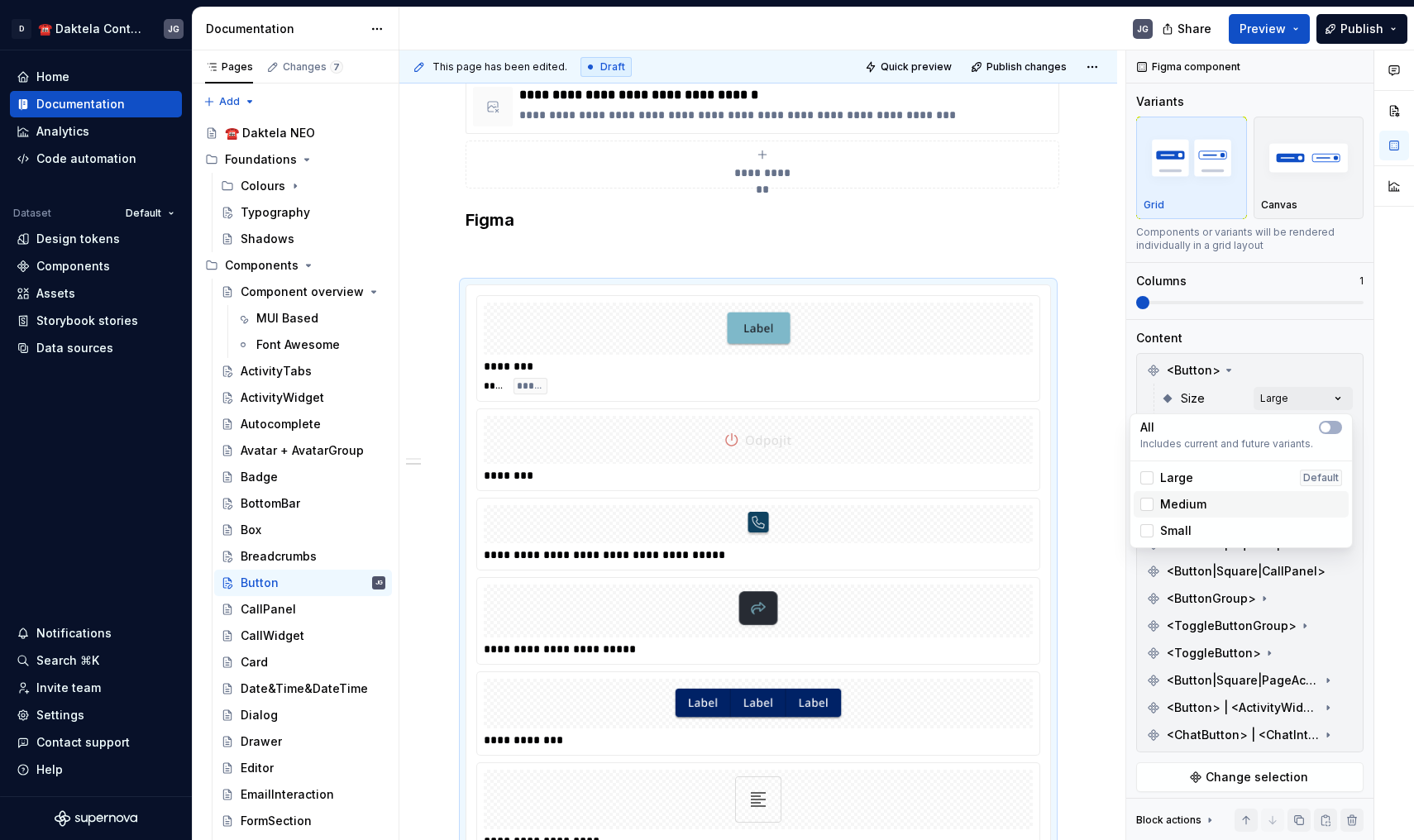
click at [1180, 512] on div "Medium" at bounding box center [1242, 504] width 215 height 26
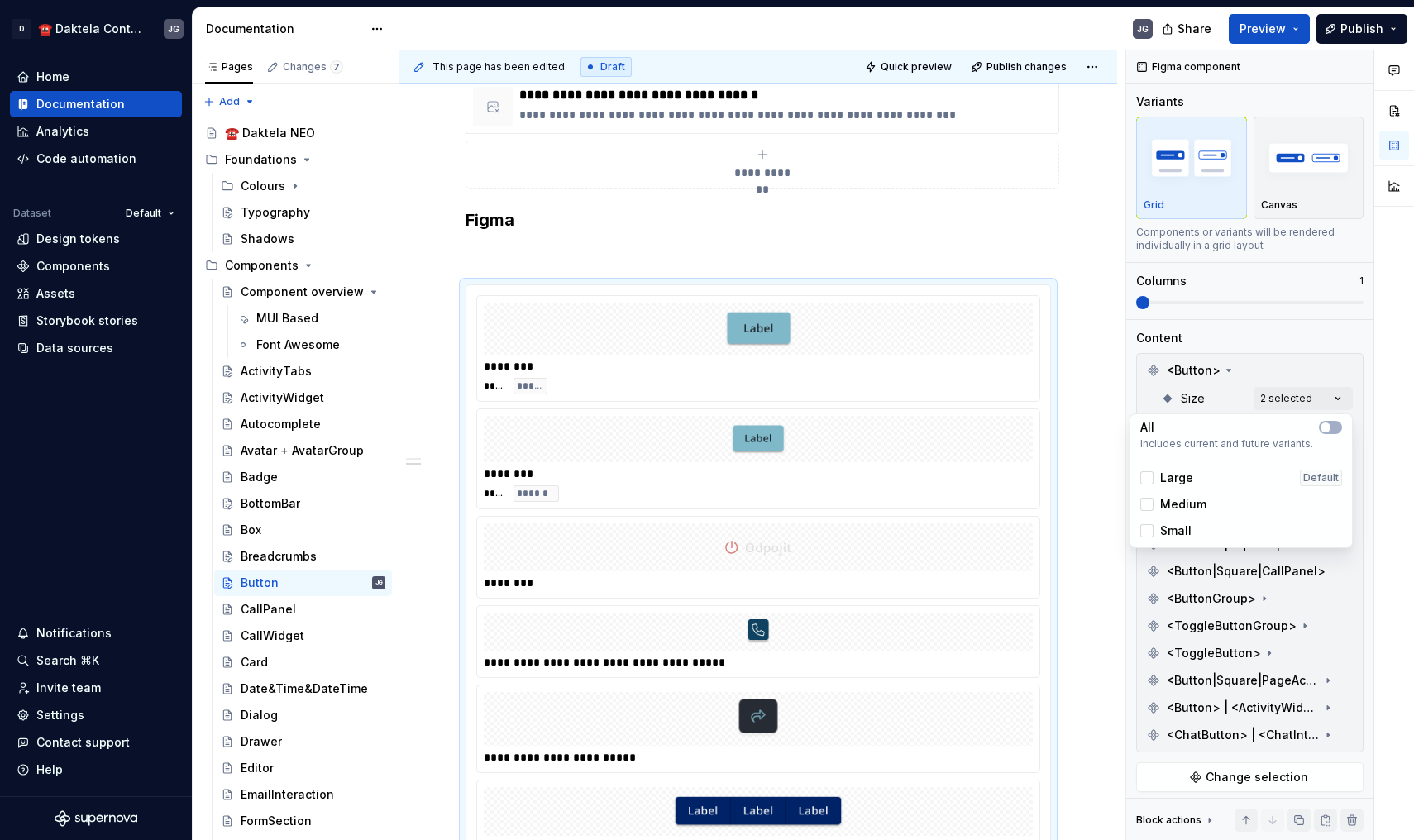
click at [1183, 526] on span "Small" at bounding box center [1176, 531] width 31 height 17
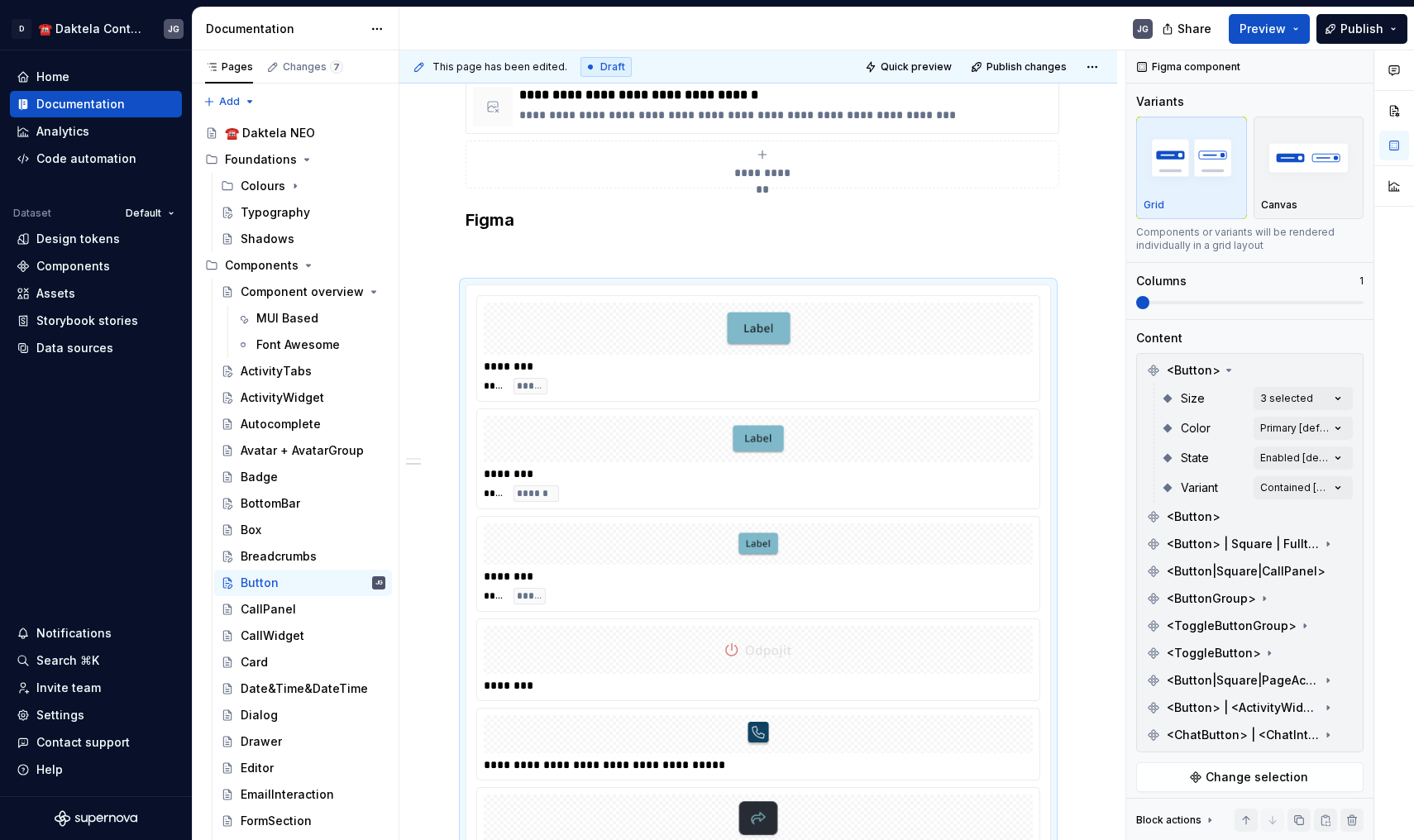
click at [1172, 311] on div "Comments Open comments No comments yet Select ‘Comment’ from the block context …" at bounding box center [1271, 445] width 288 height 790
click at [1172, 311] on div "Variants Grid Canvas Components or variants will be rendered individually in a …" at bounding box center [1249, 206] width 227 height 226
click at [1177, 301] on span at bounding box center [1249, 303] width 227 height 4
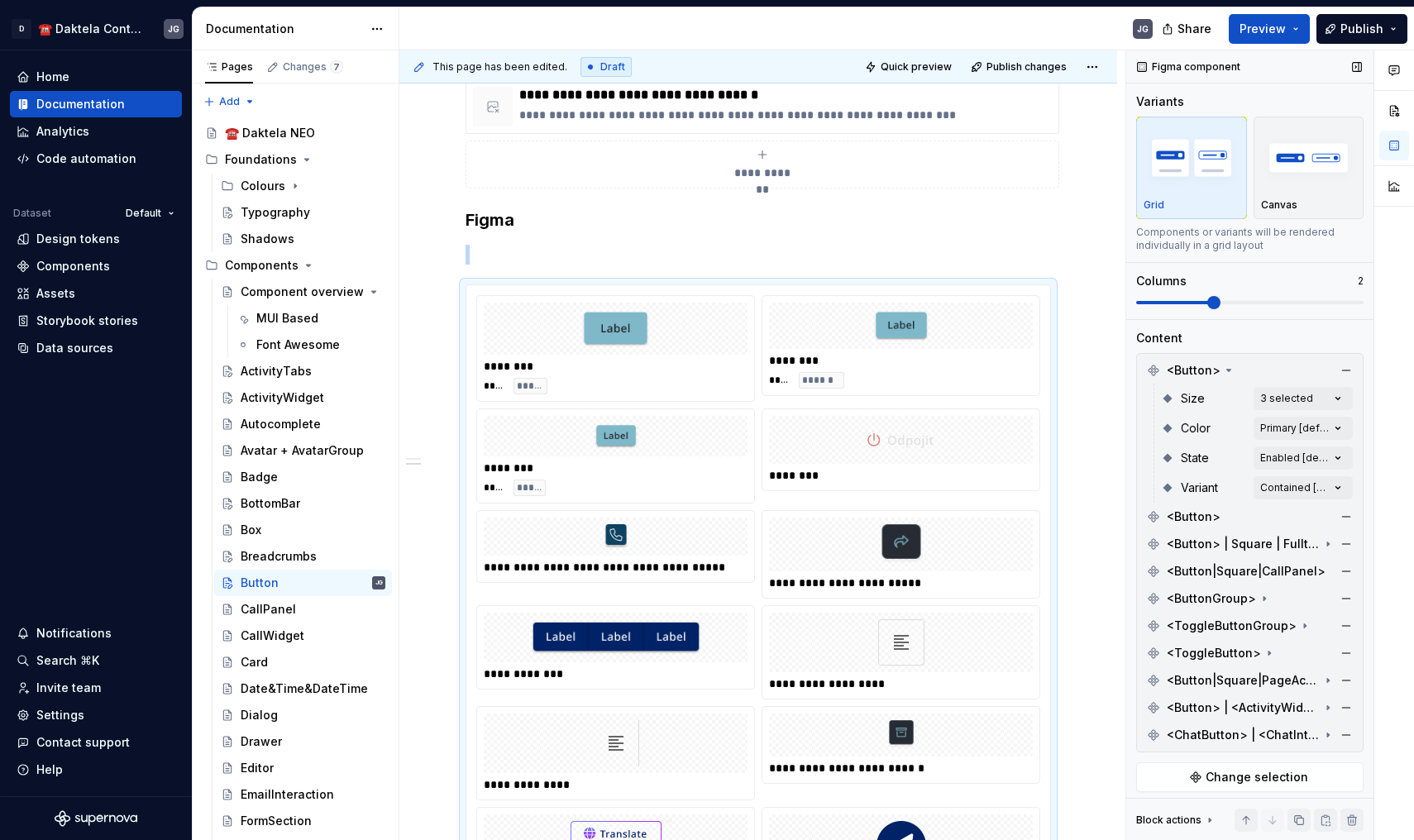
scroll to position [394, 0]
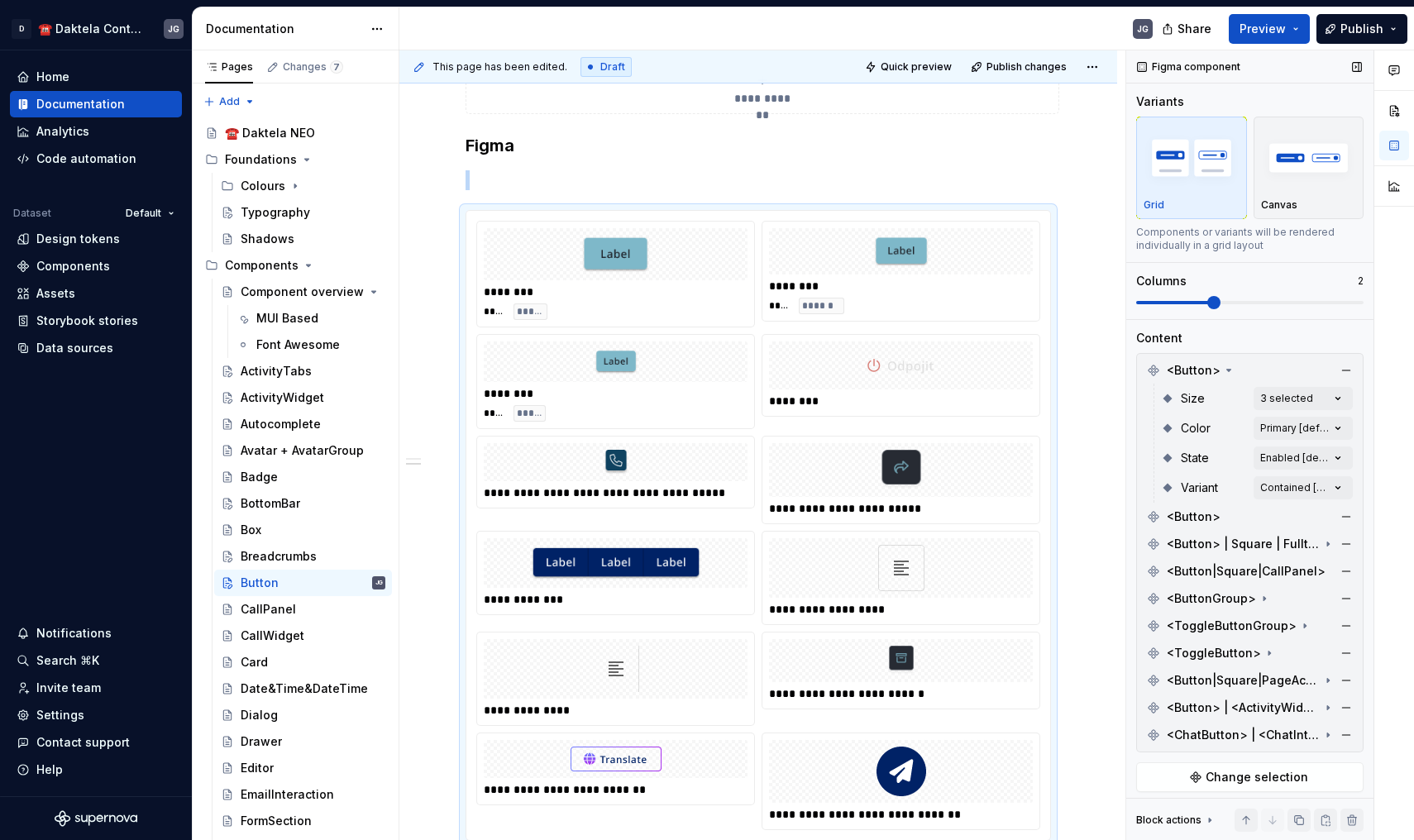
click at [1246, 302] on span at bounding box center [1249, 303] width 227 height 4
click at [1237, 301] on span at bounding box center [1249, 303] width 227 height 4
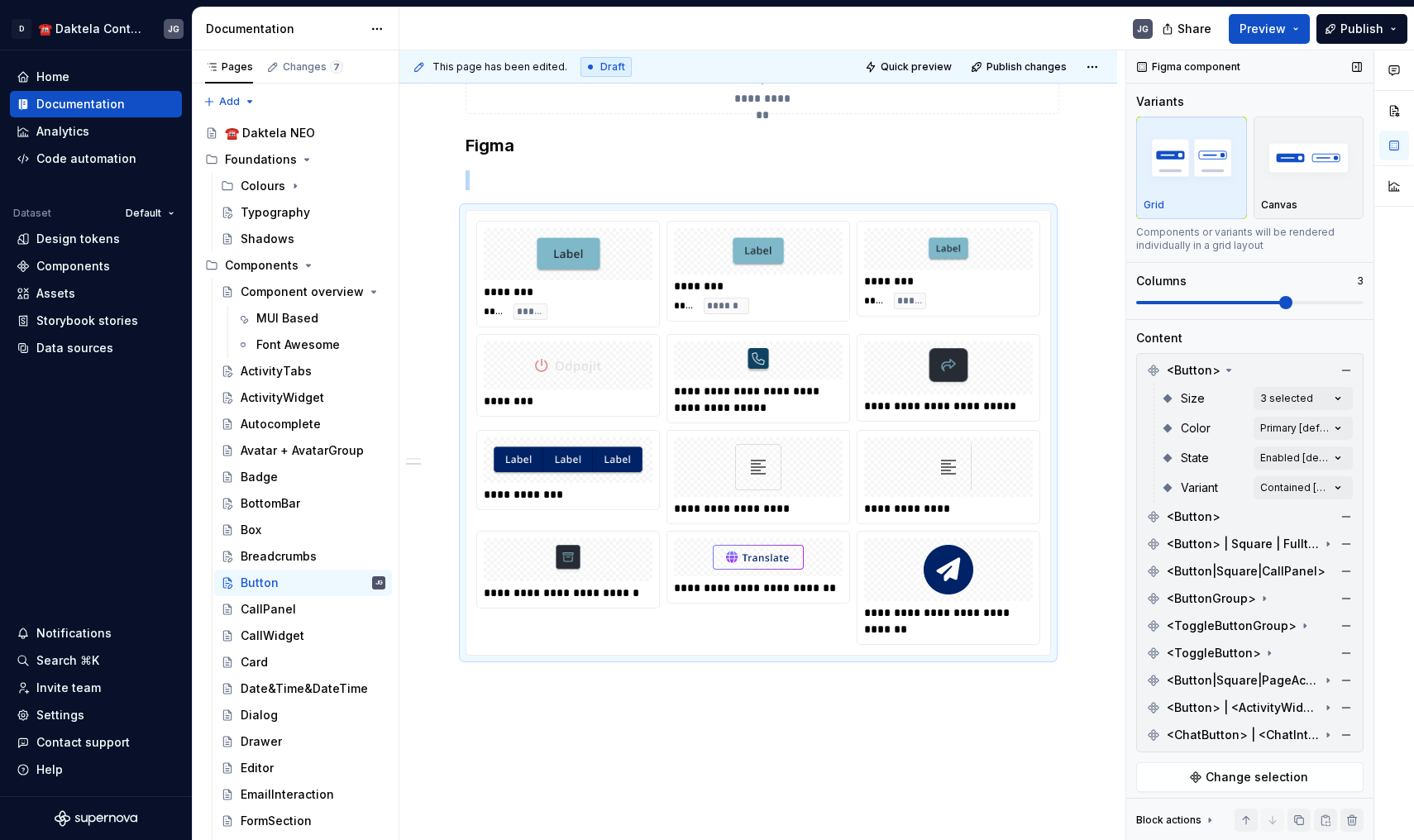
click at [1263, 302] on span at bounding box center [1249, 302] width 227 height 13
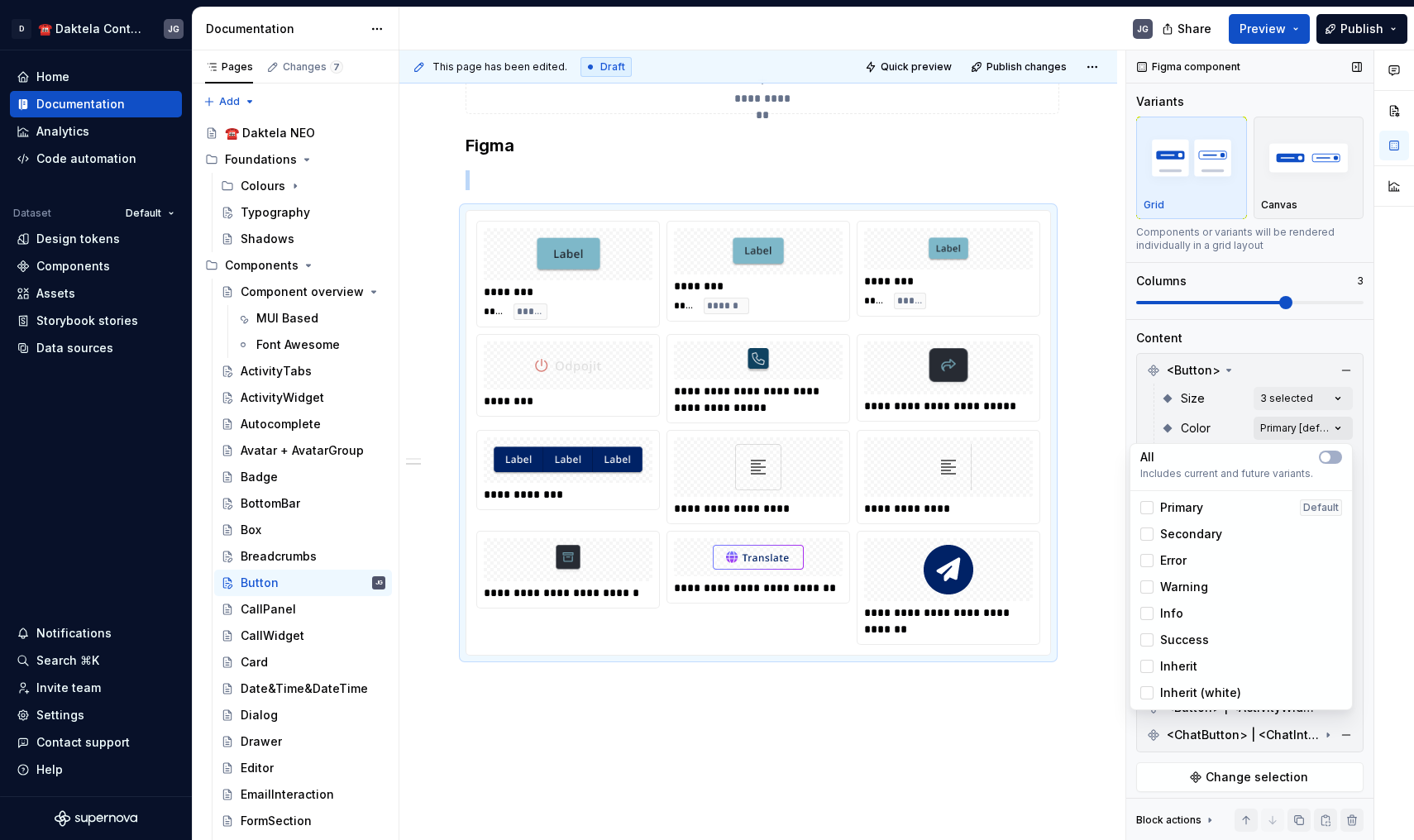
click at [1314, 429] on div "Comments Open comments No comments yet Select ‘Comment’ from the block context …" at bounding box center [1271, 445] width 288 height 790
click at [1174, 504] on span "Primary" at bounding box center [1182, 508] width 43 height 17
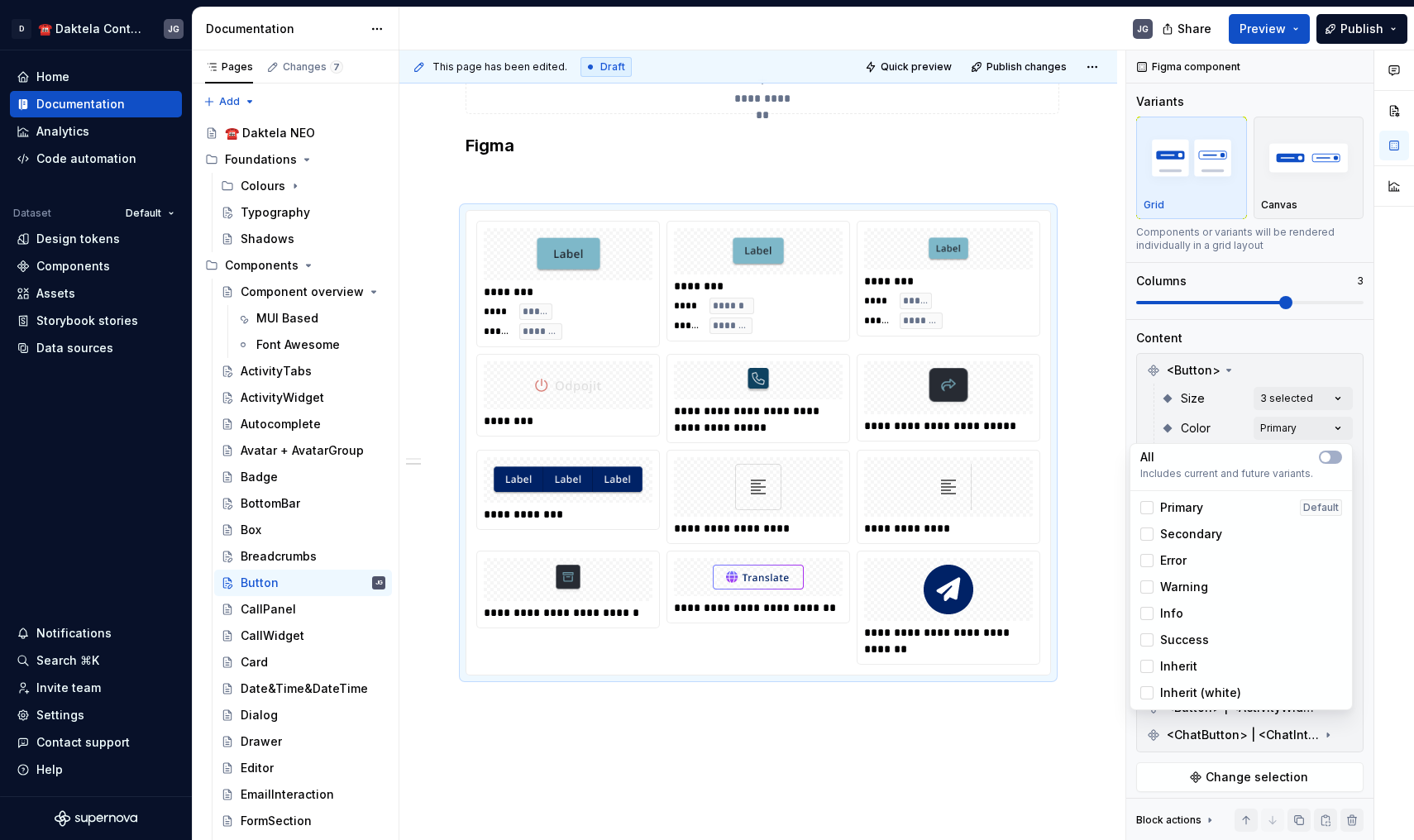
click at [1187, 530] on span "Secondary" at bounding box center [1192, 534] width 62 height 17
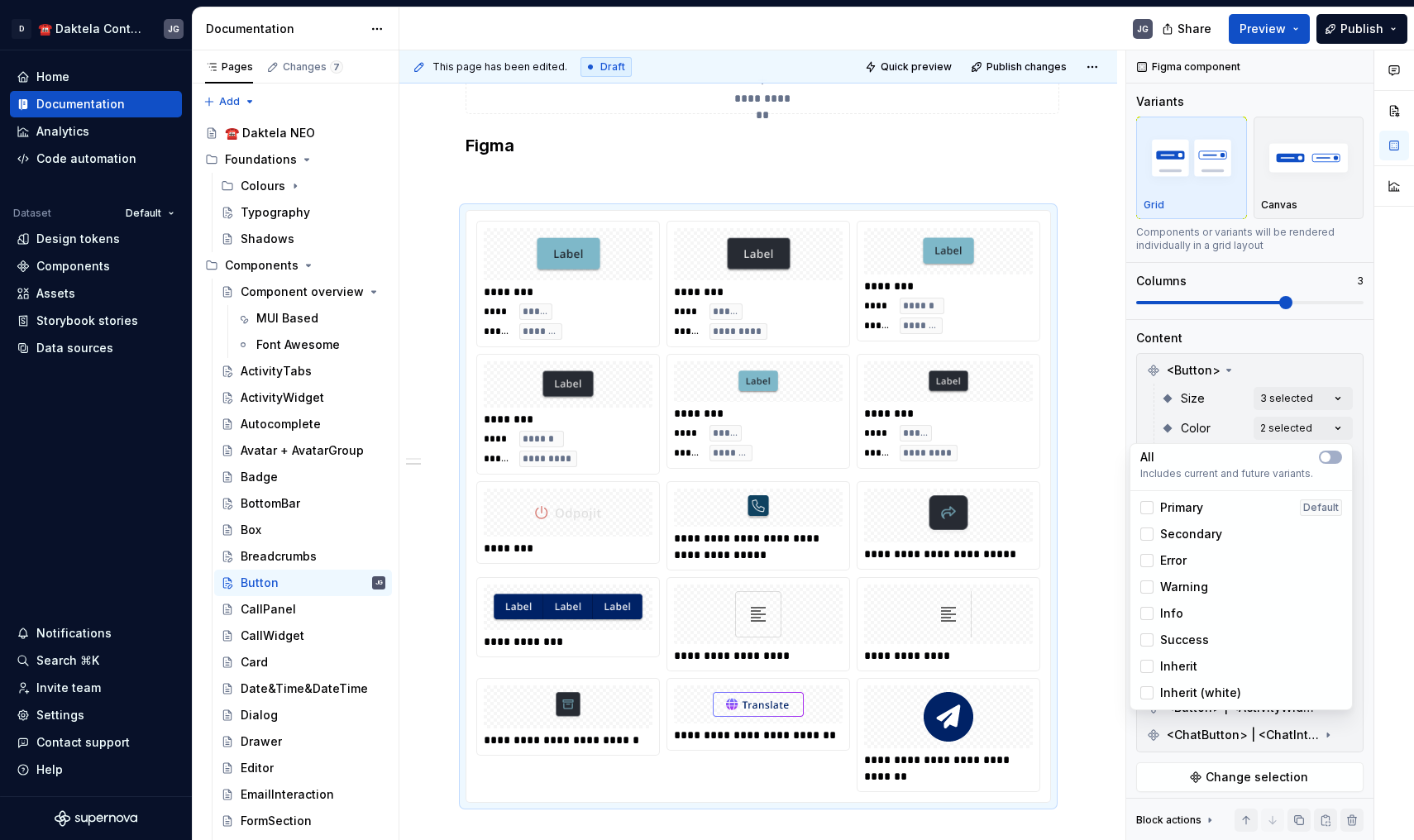
click at [1183, 557] on span "Error" at bounding box center [1174, 560] width 26 height 17
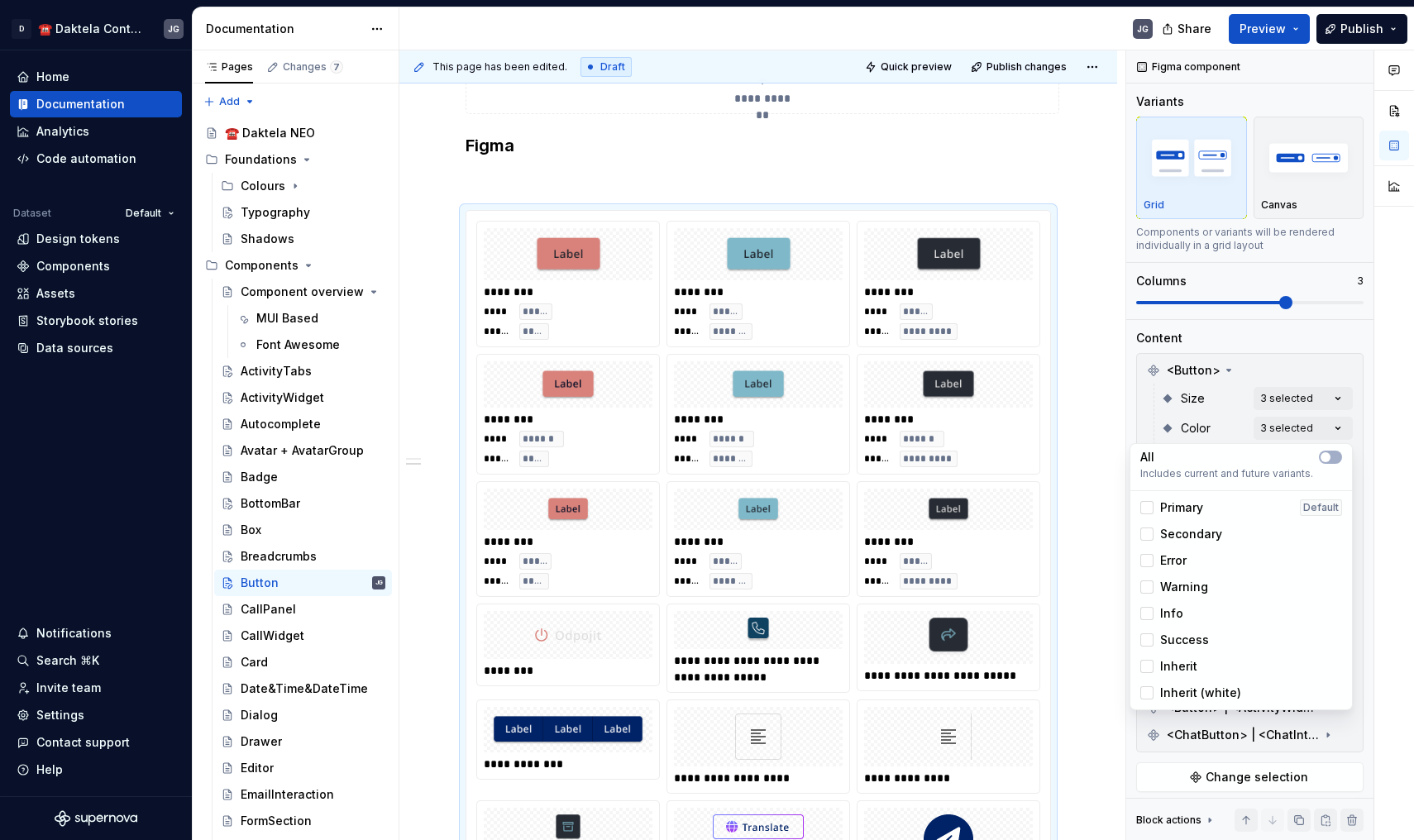
click at [1186, 585] on span "Warning" at bounding box center [1184, 588] width 48 height 17
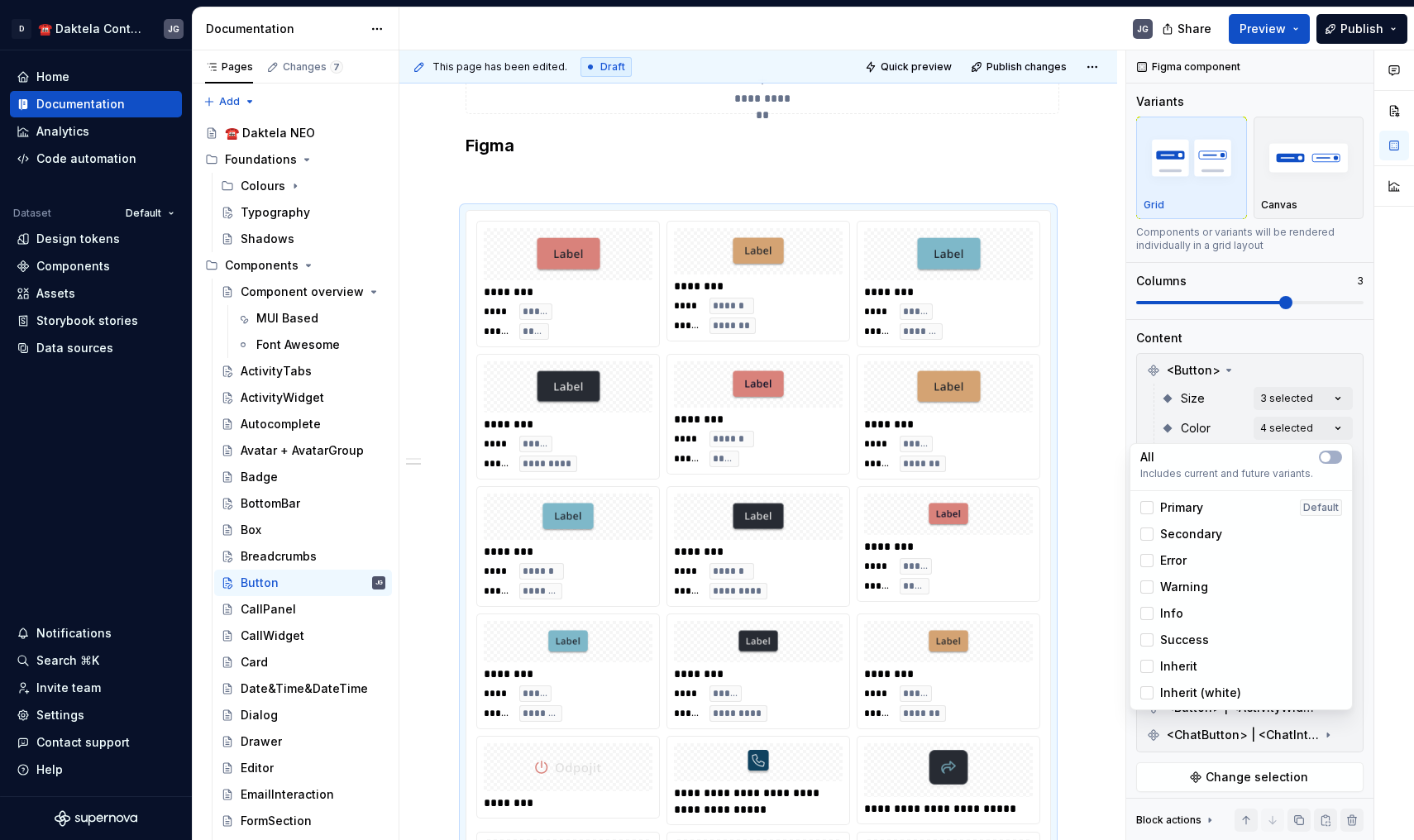
click at [1180, 610] on span "Info" at bounding box center [1172, 614] width 24 height 17
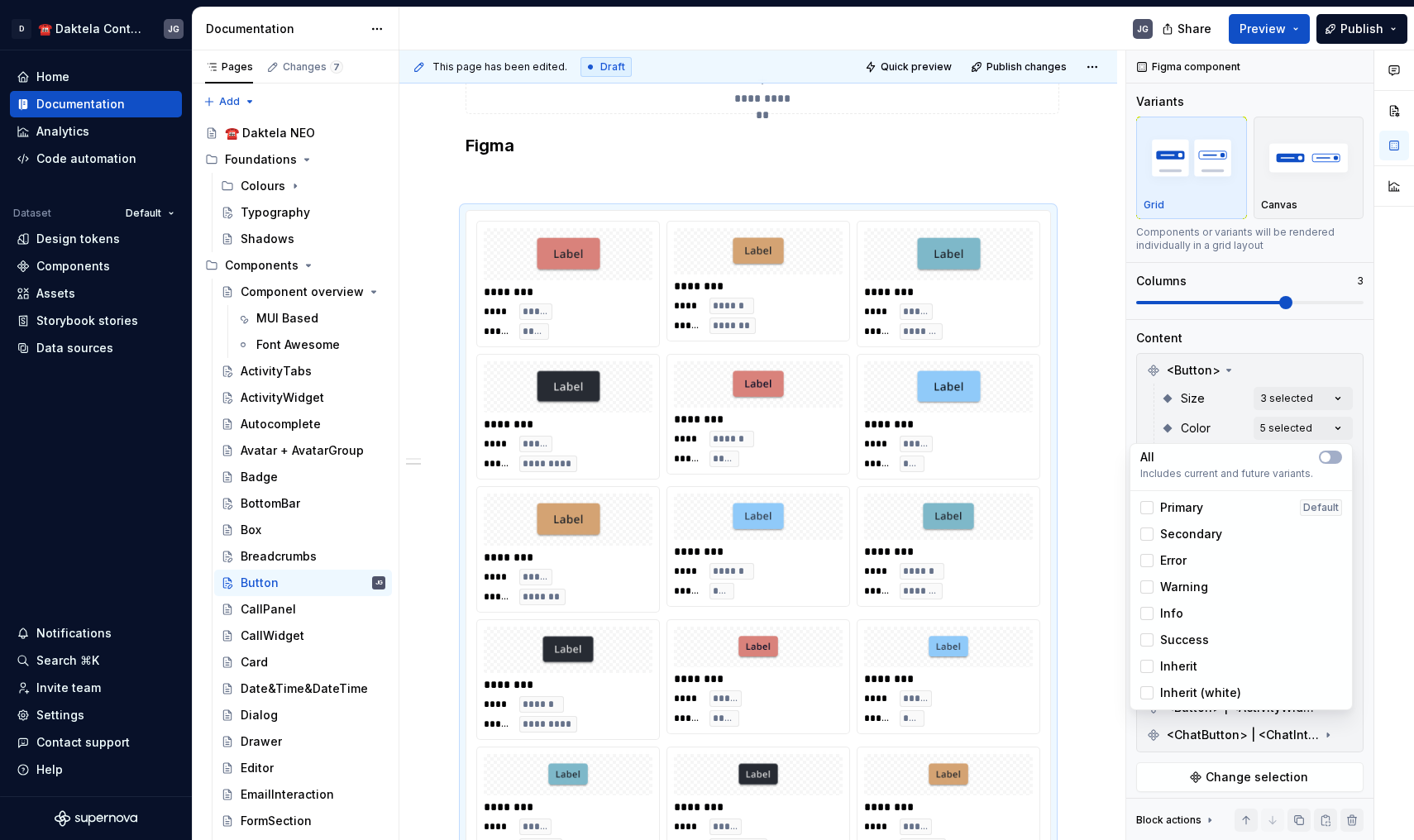
click at [1187, 636] on span "Success" at bounding box center [1185, 640] width 49 height 17
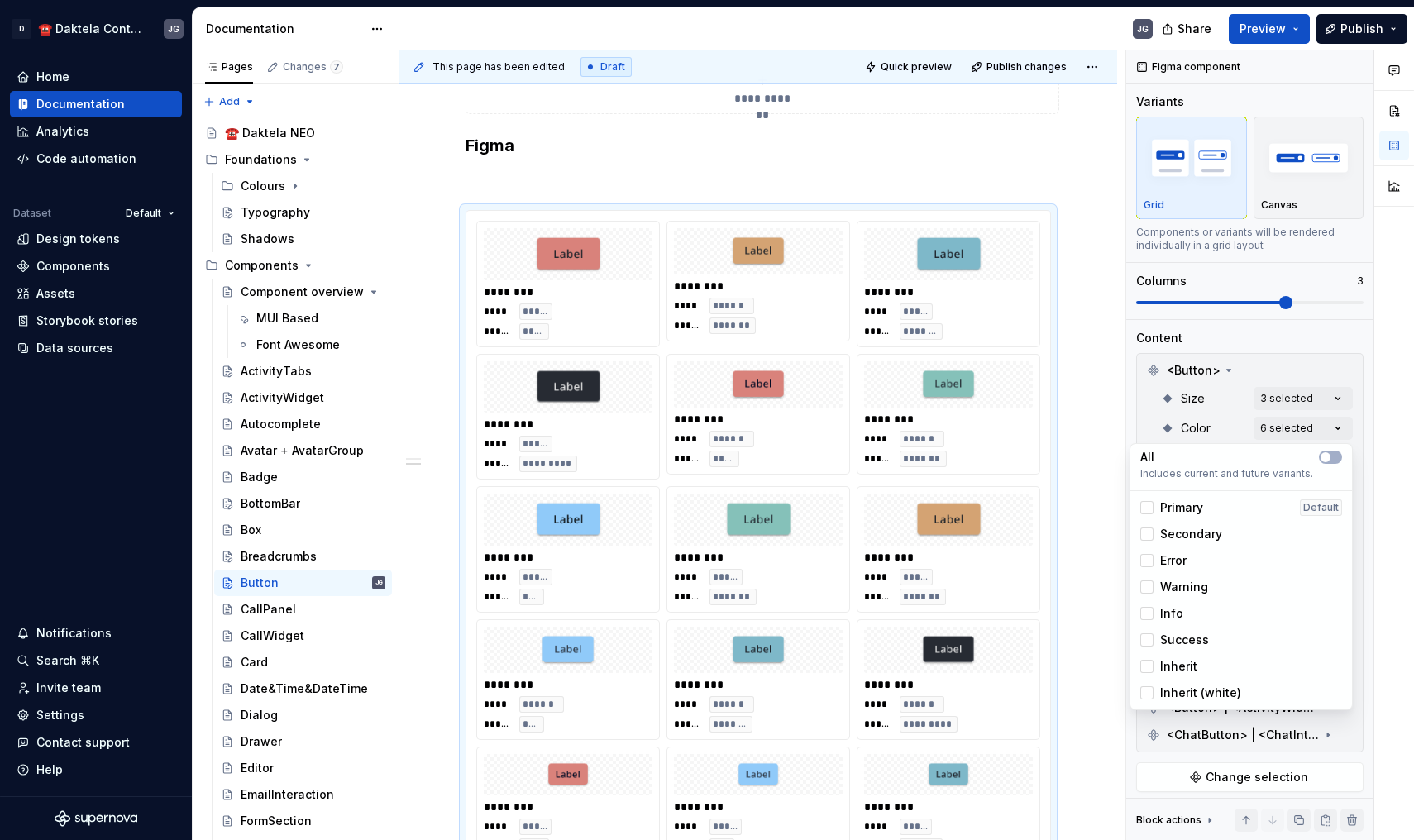
click at [1189, 667] on span "Inherit" at bounding box center [1179, 667] width 38 height 17
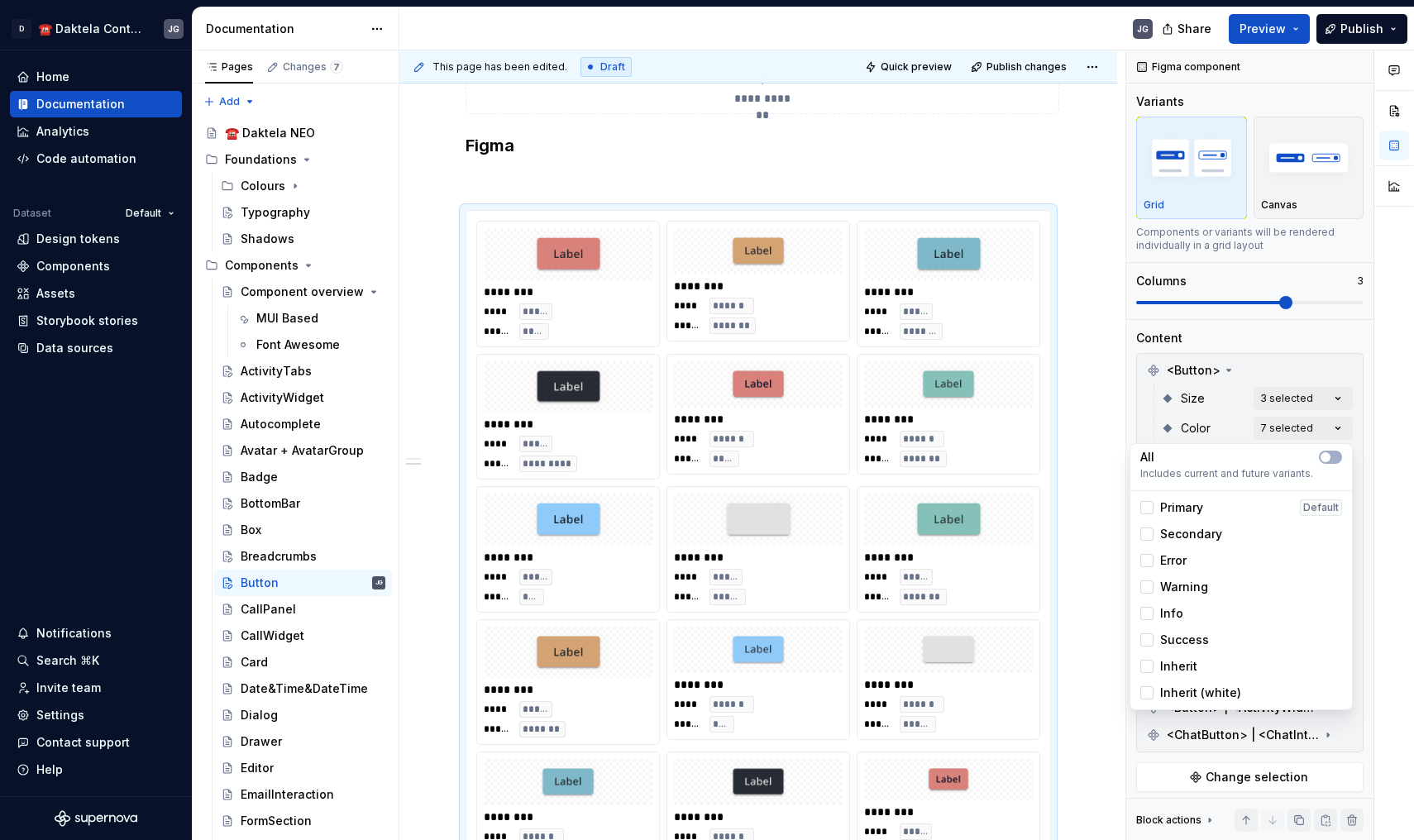
click at [1189, 667] on span "Inherit" at bounding box center [1179, 667] width 38 height 17
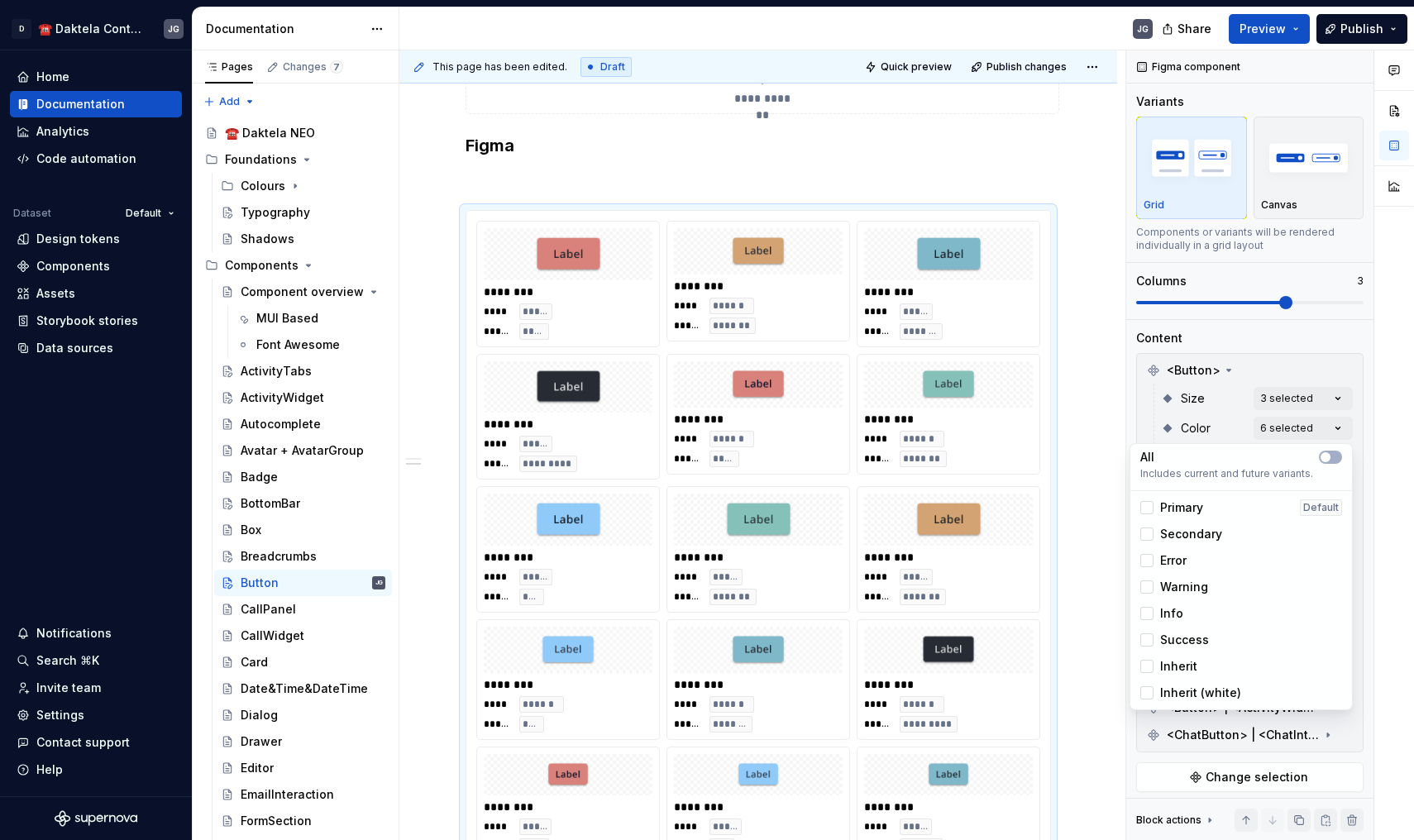
click at [1261, 315] on div "Comments Open comments No comments yet Select ‘Comment’ from the block context …" at bounding box center [1271, 445] width 288 height 790
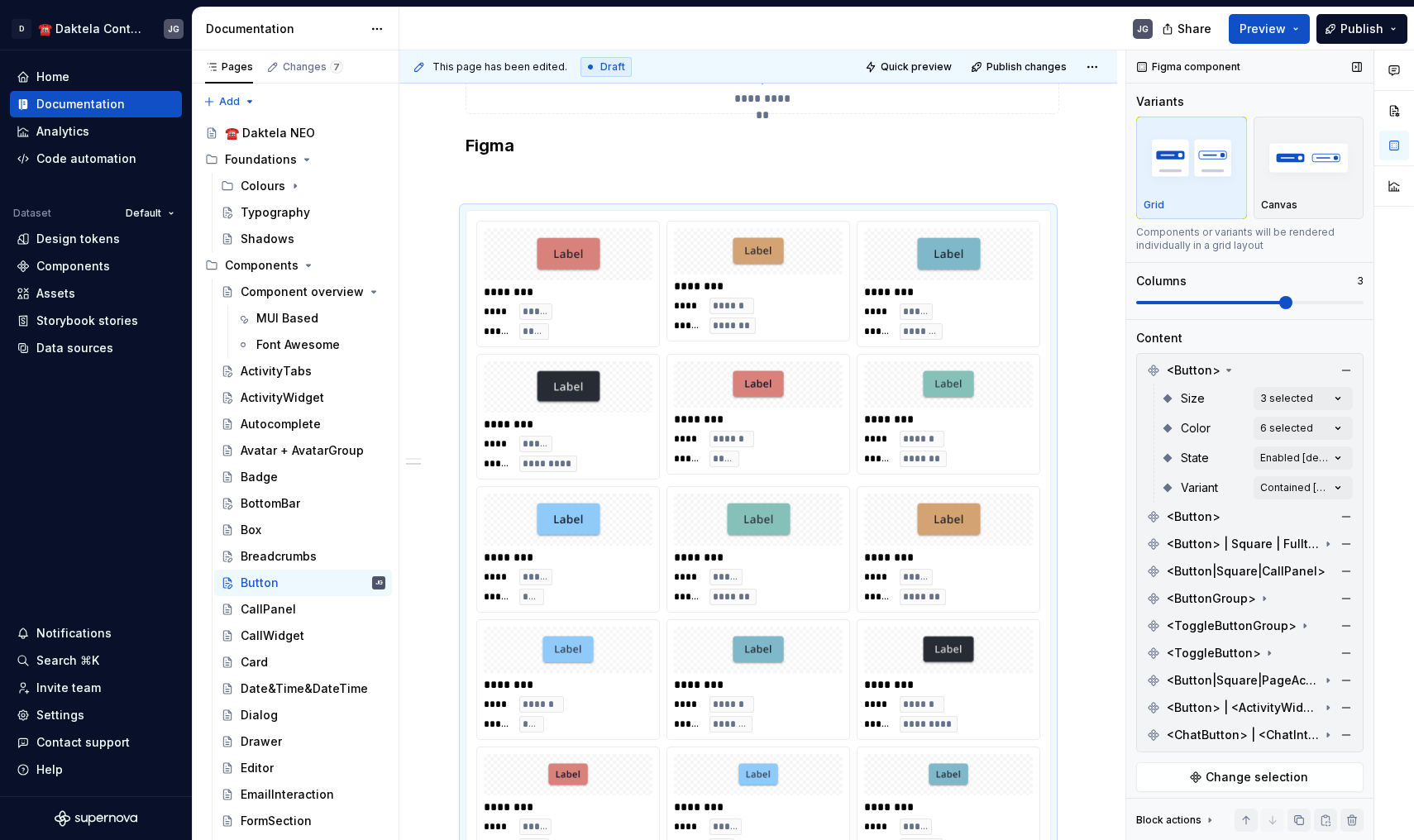
scroll to position [0, 0]
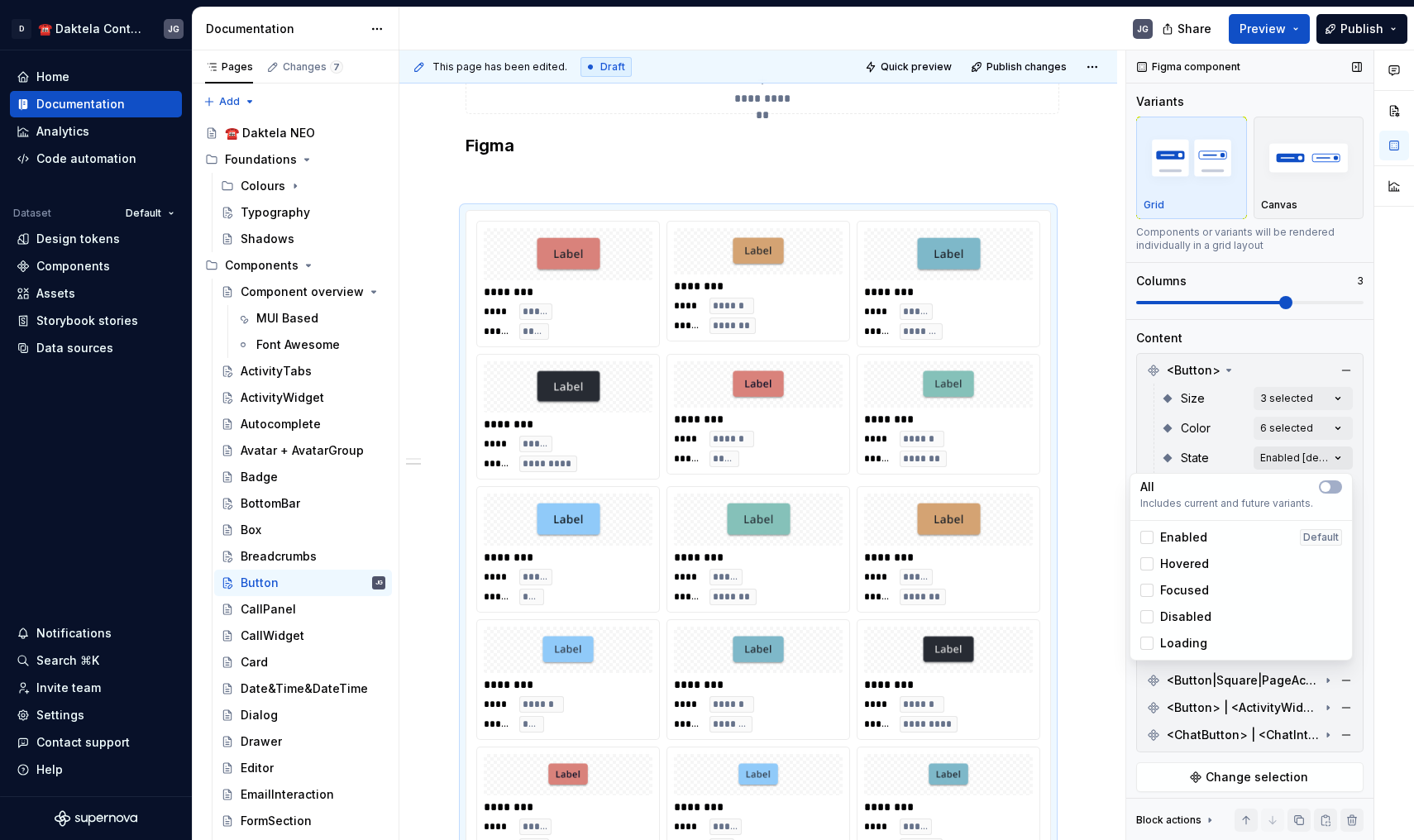
click at [1292, 460] on div "Comments Open comments No comments yet Select ‘Comment’ from the block context …" at bounding box center [1271, 445] width 288 height 790
click at [1189, 533] on span "Enabled" at bounding box center [1184, 538] width 47 height 17
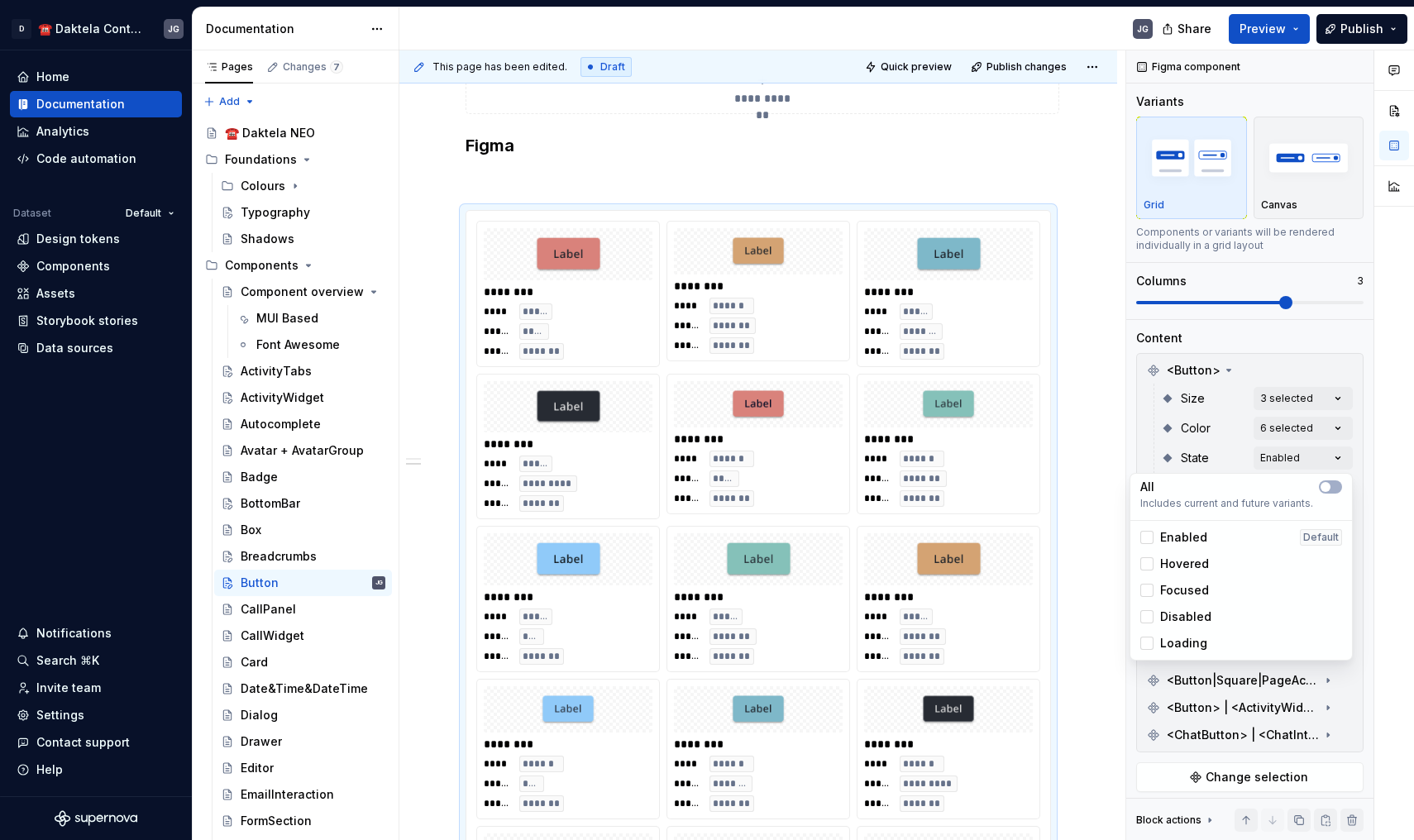
click at [1191, 563] on span "Hovered" at bounding box center [1185, 564] width 49 height 17
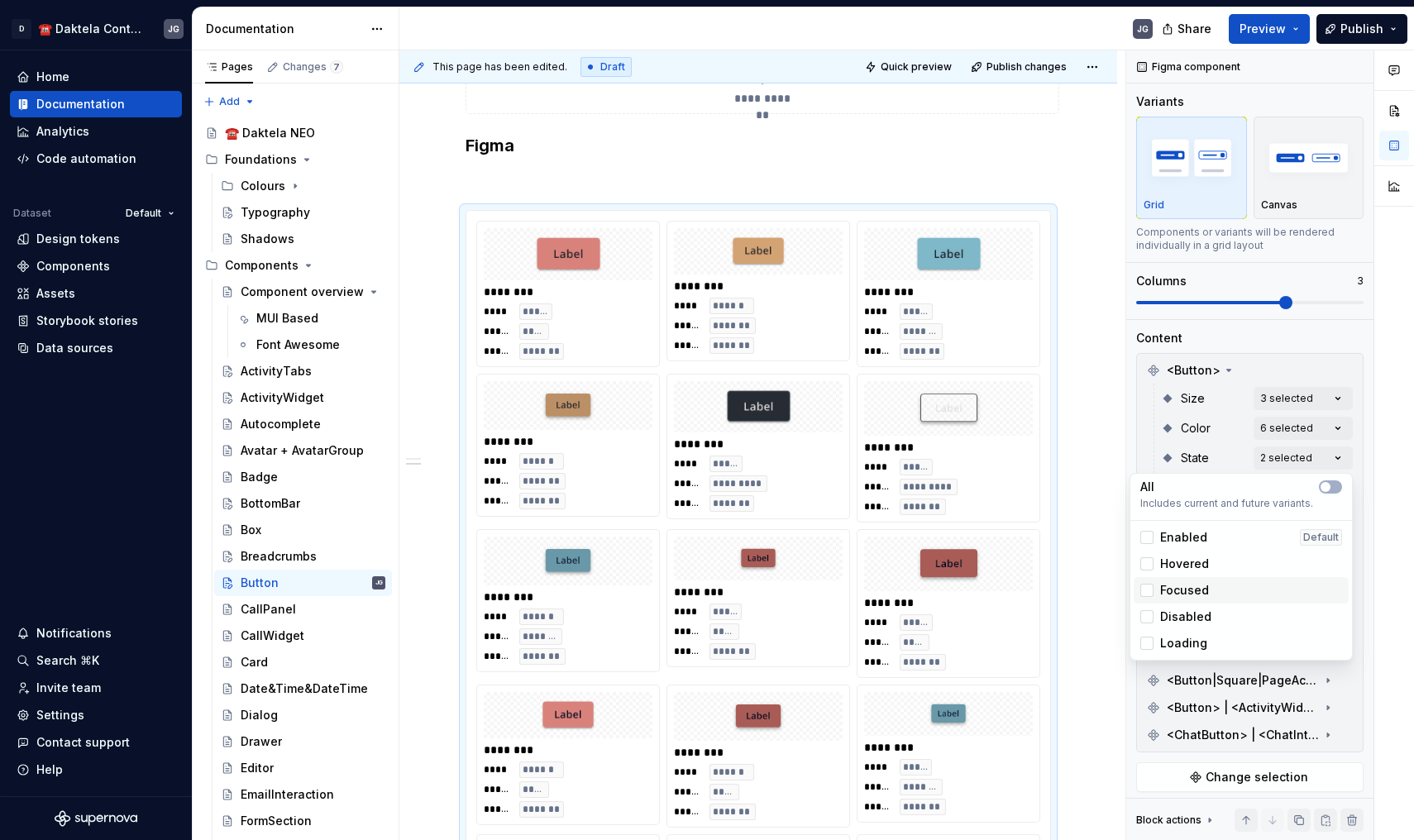
click at [1191, 579] on div "Focused" at bounding box center [1242, 590] width 215 height 26
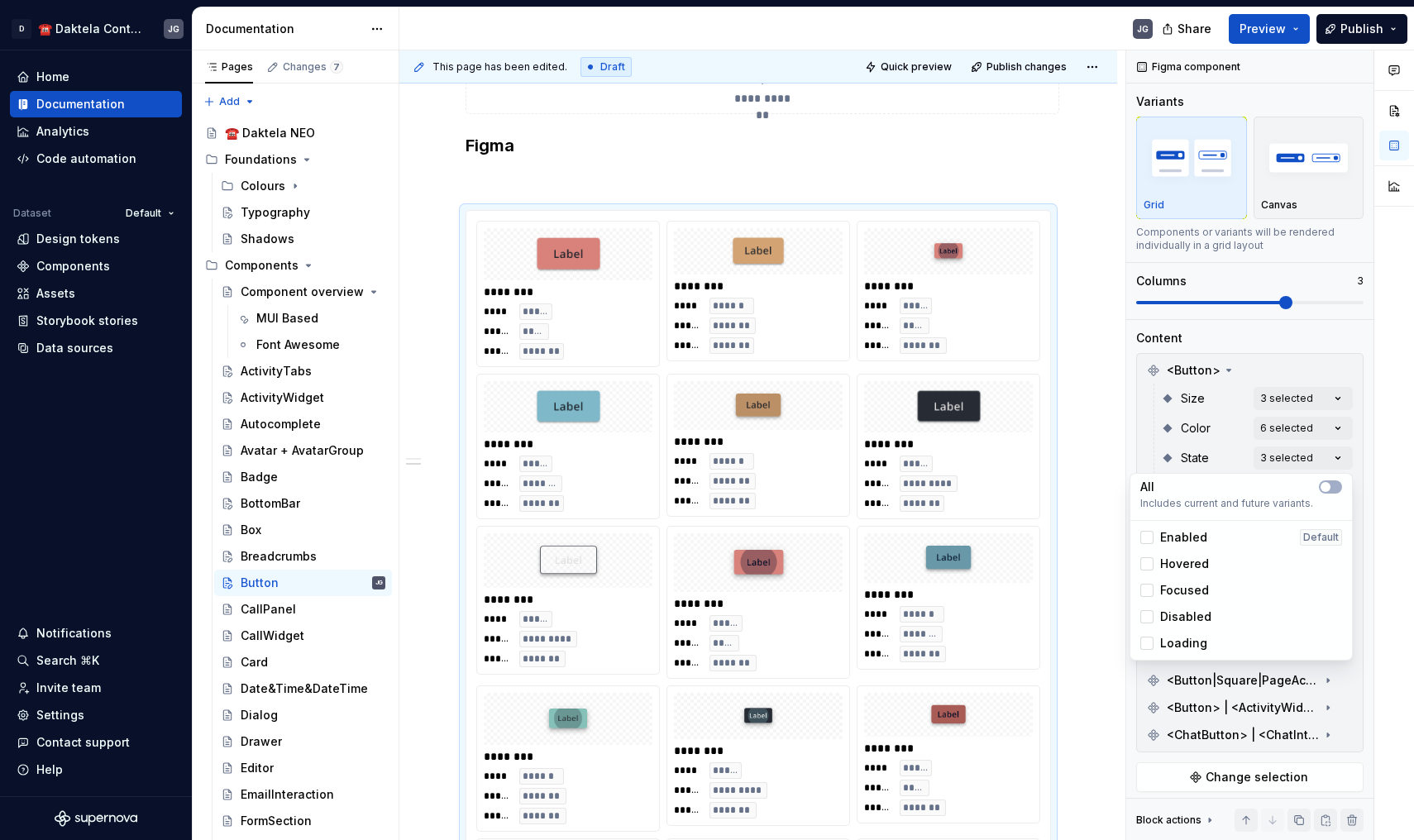
click at [1195, 611] on span "Disabled" at bounding box center [1186, 617] width 51 height 17
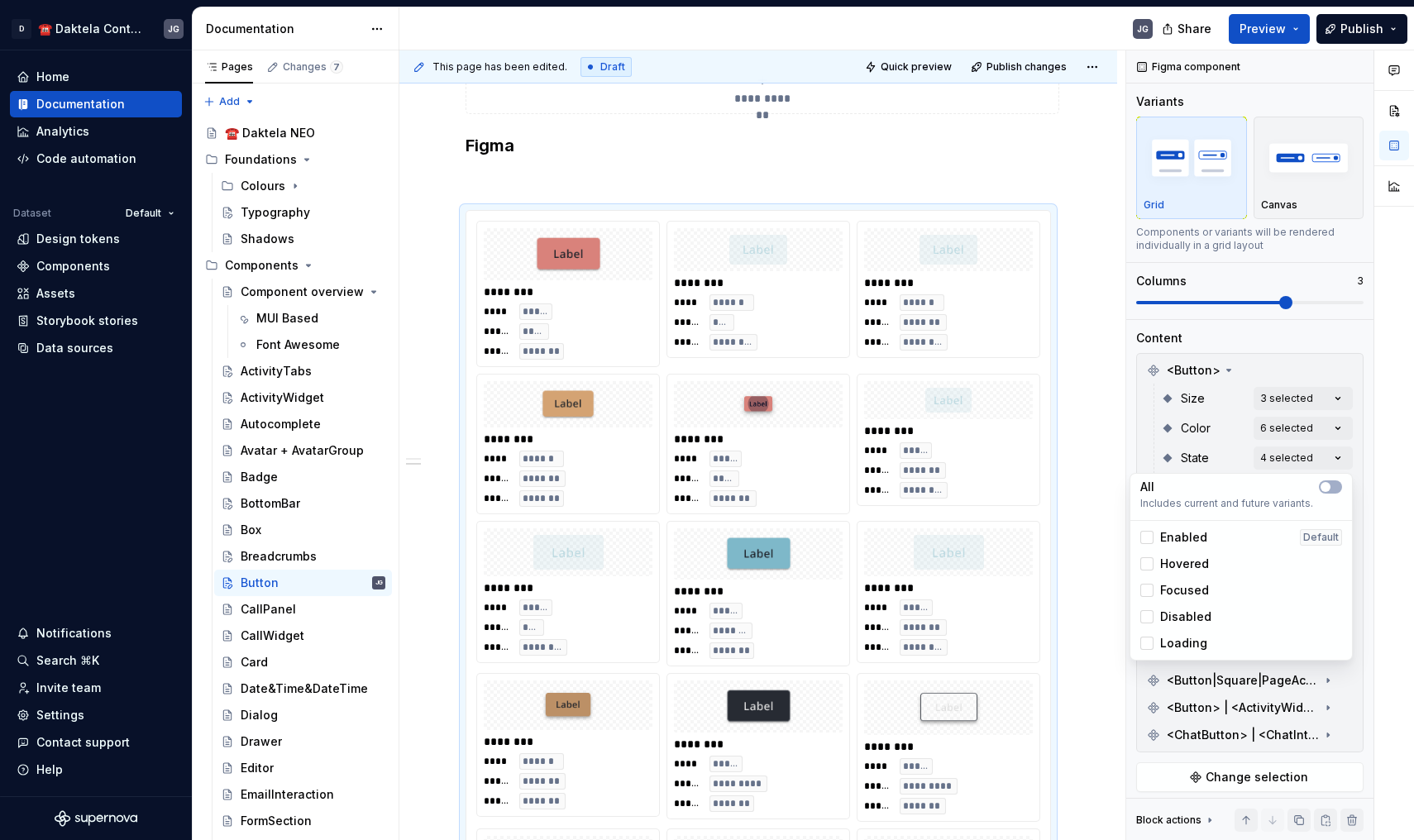
click at [1195, 639] on span "Loading" at bounding box center [1184, 643] width 47 height 17
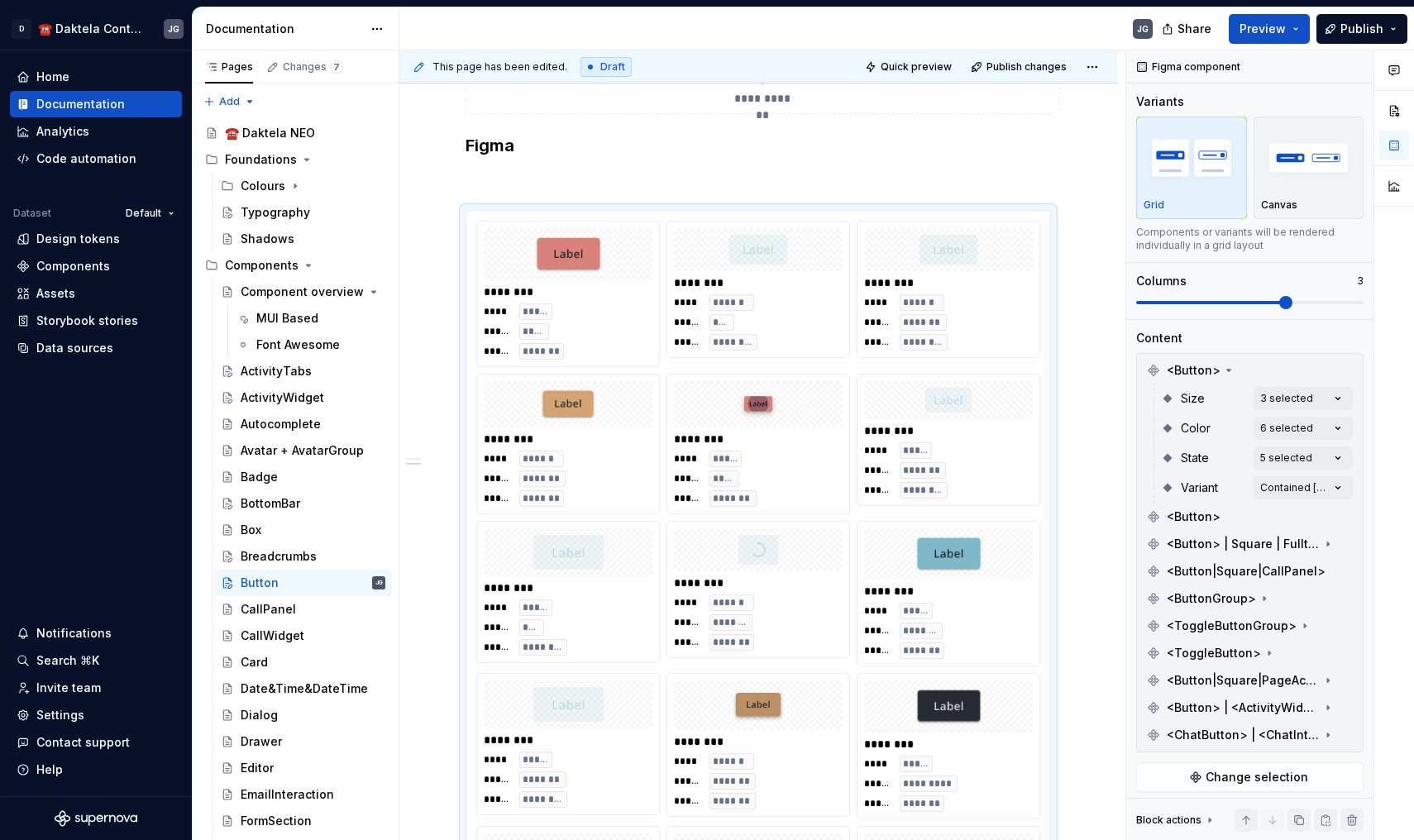
click at [1152, 431] on div "Comments Open comments No comments yet Select ‘Comment’ from the block context …" at bounding box center [1271, 445] width 288 height 790
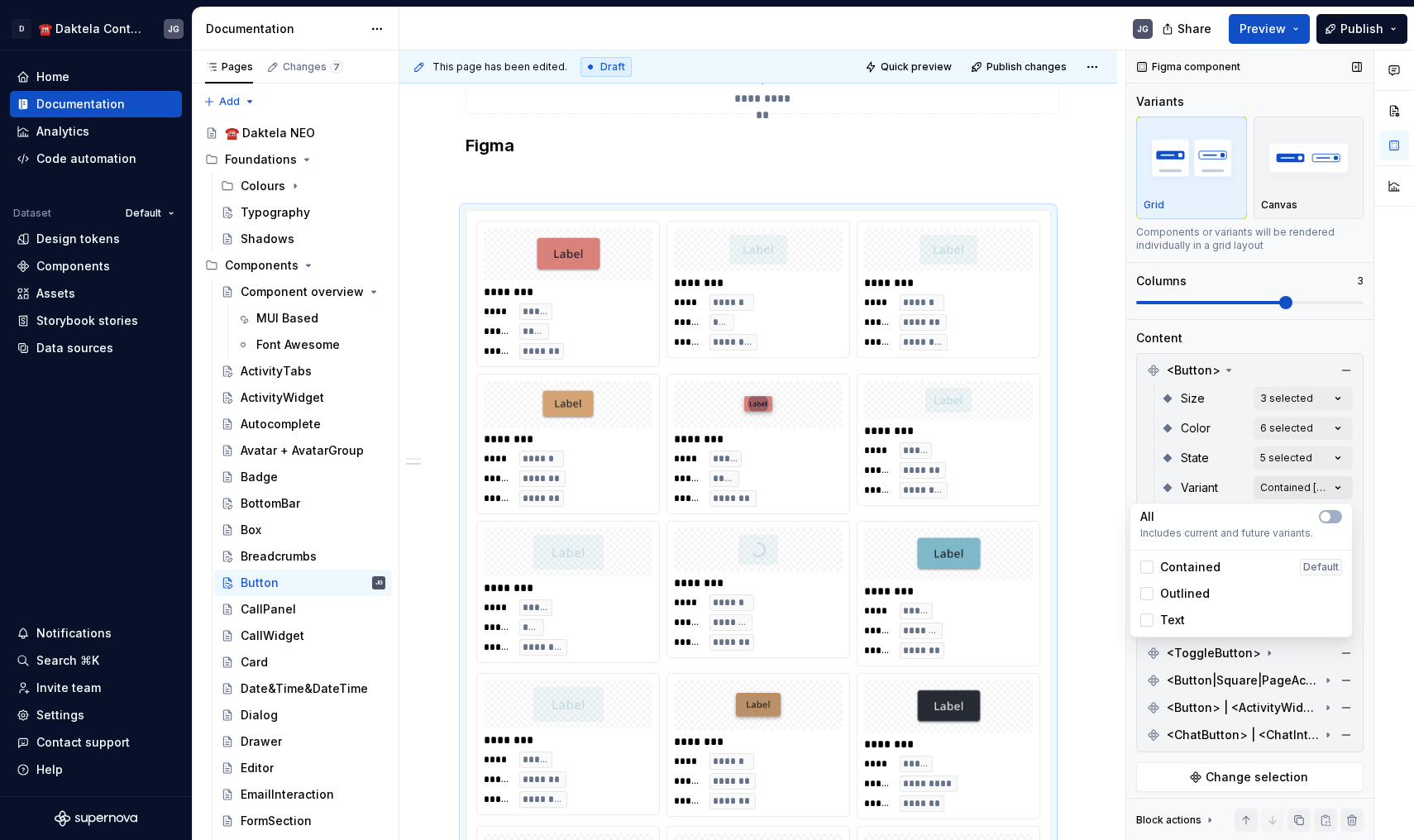
click at [1289, 484] on div "Comments Open comments No comments yet Select ‘Comment’ from the block context …" at bounding box center [1271, 445] width 288 height 790
click at [1201, 558] on span "Contained" at bounding box center [1191, 567] width 60 height 17
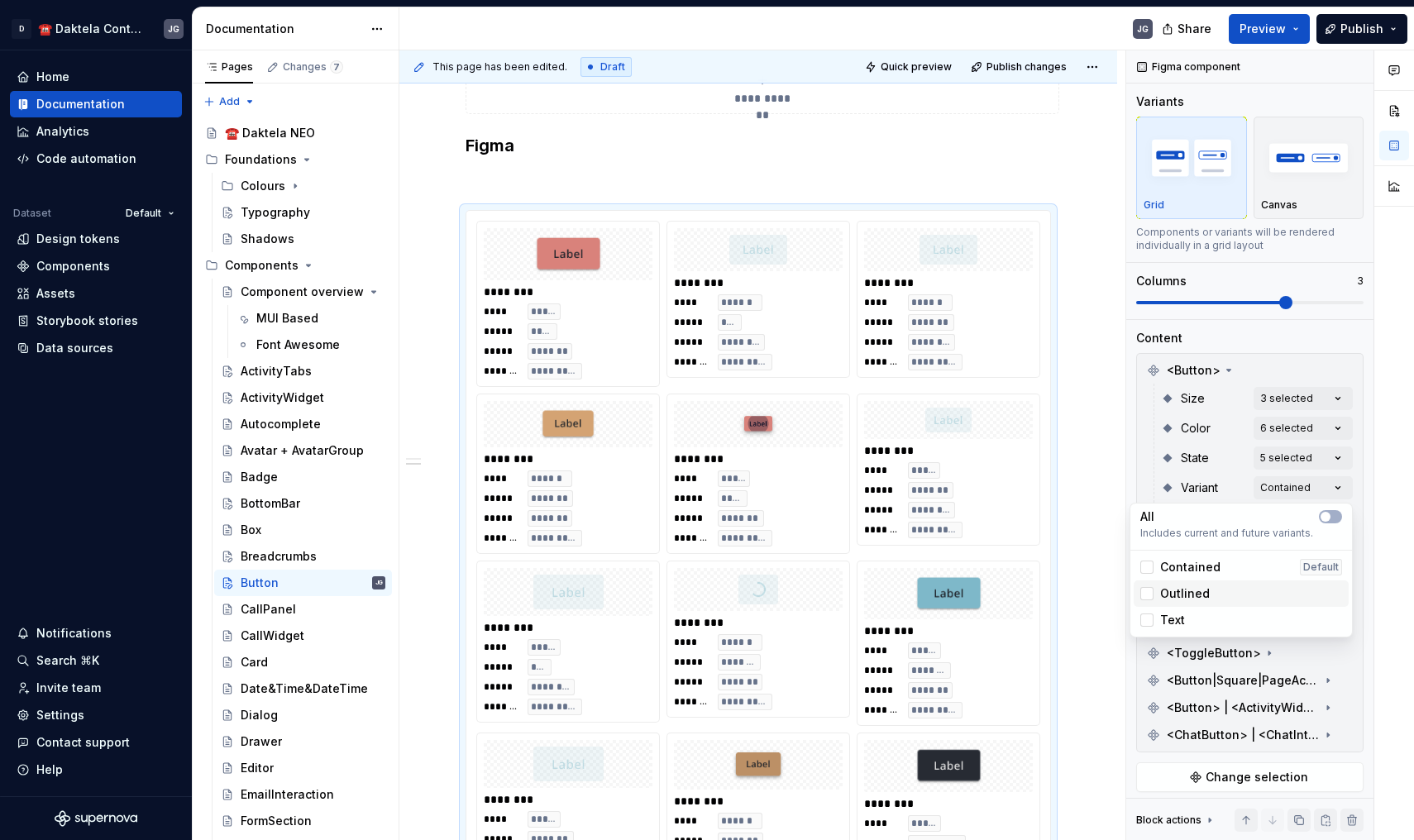
click at [1197, 585] on div "Outlined" at bounding box center [1242, 593] width 215 height 26
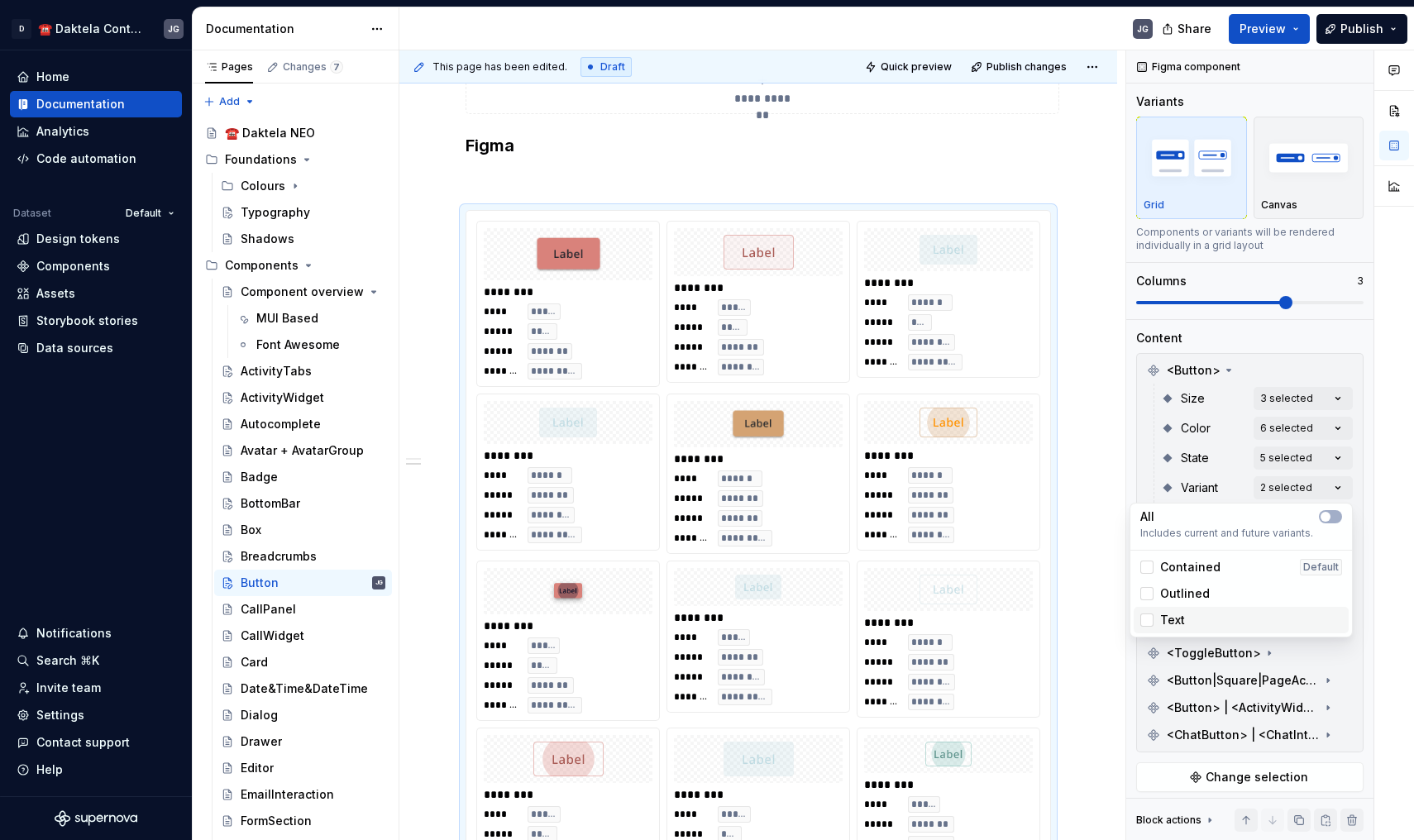
click at [1192, 614] on div "Text" at bounding box center [1242, 621] width 202 height 17
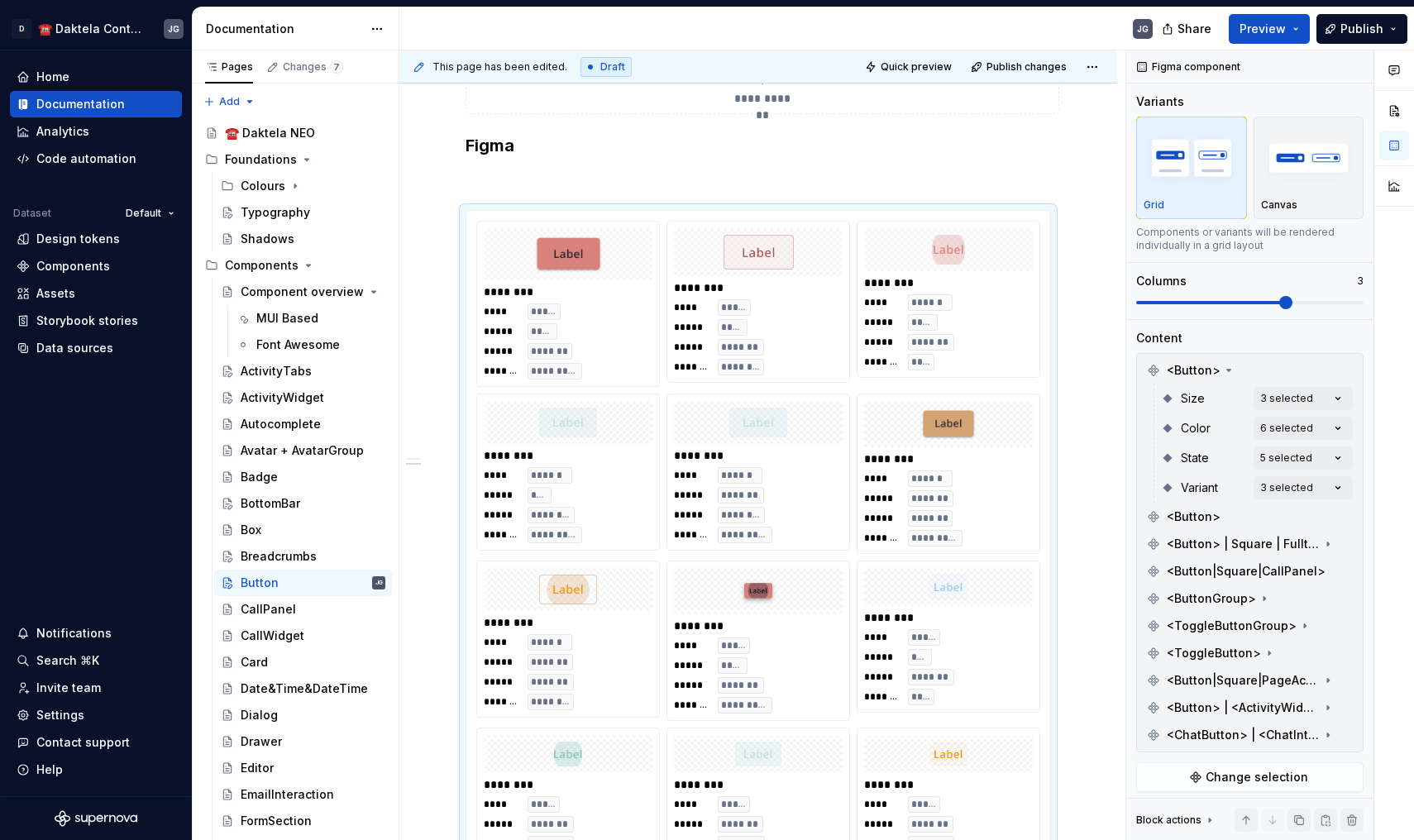
click at [1149, 445] on div "Comments Open comments No comments yet Select ‘Comment’ from the block context …" at bounding box center [1271, 445] width 288 height 790
click at [1195, 517] on span "<Button>" at bounding box center [1194, 517] width 54 height 17
click at [1219, 517] on div "<Button>" at bounding box center [1250, 517] width 219 height 26
click at [1342, 517] on button "button" at bounding box center [1346, 516] width 24 height 24
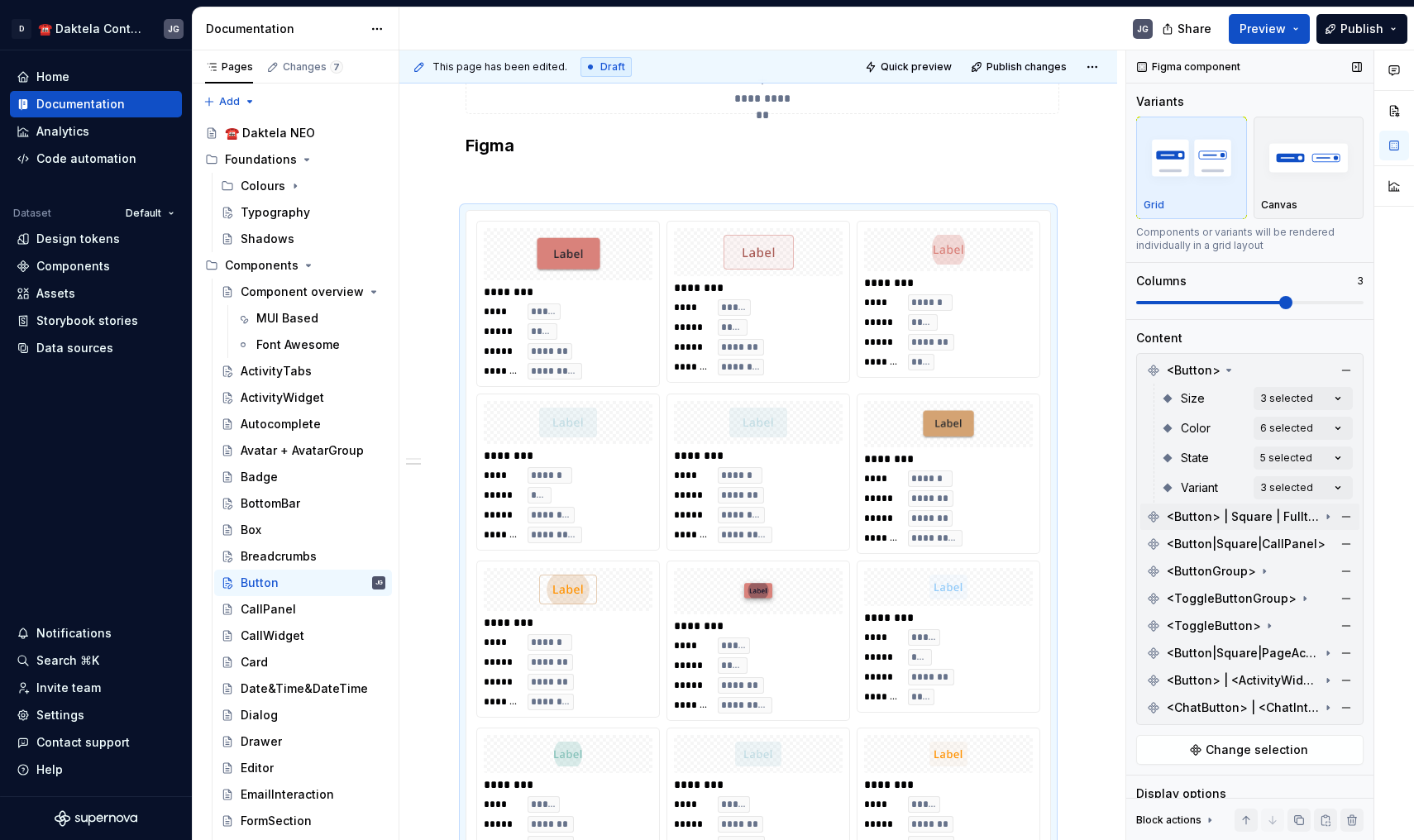
click at [1246, 514] on span "<Button> | Square | FulltextSearchResult" at bounding box center [1243, 517] width 153 height 17
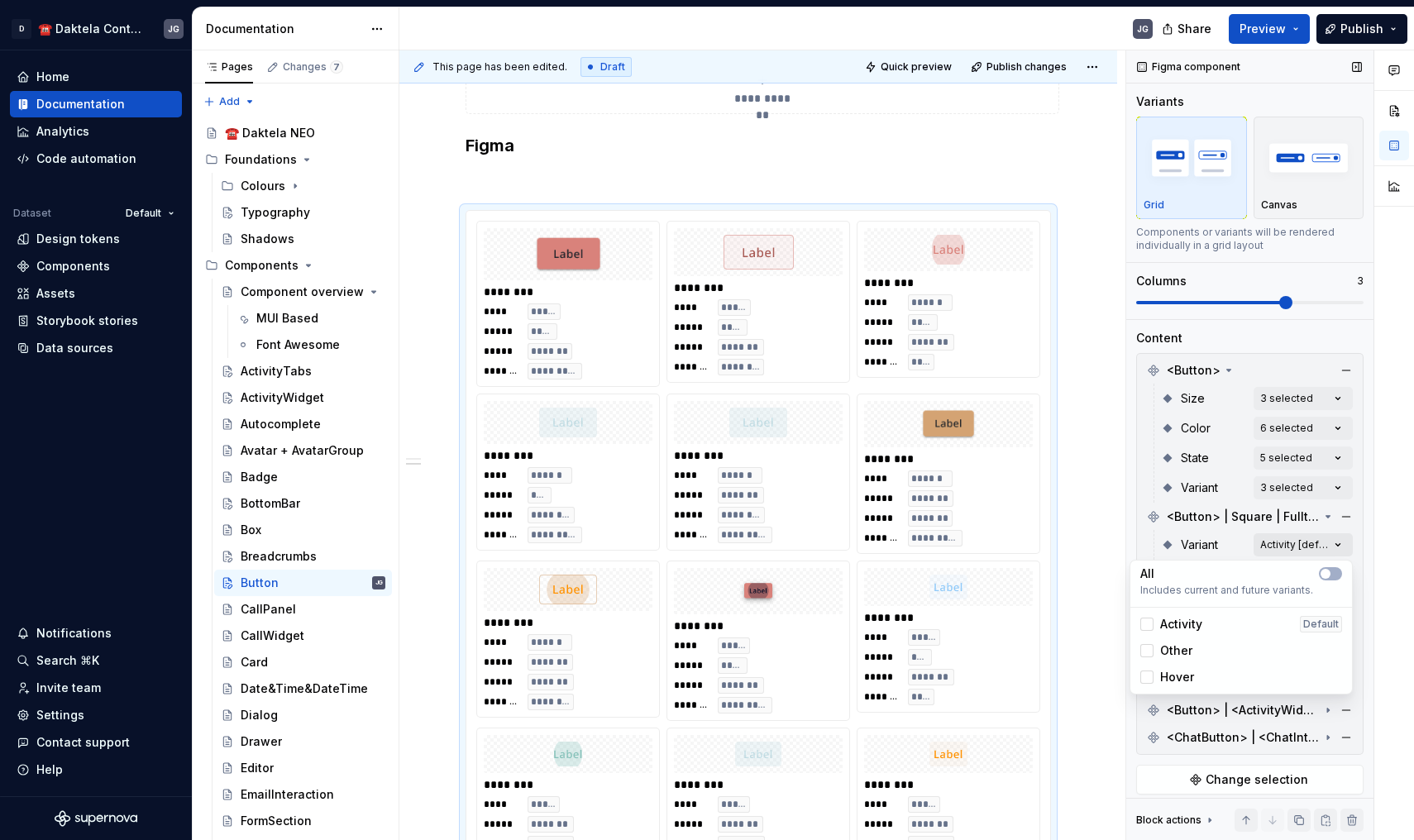
click at [1280, 540] on div "Comments Open comments No comments yet Select ‘Comment’ from the block context …" at bounding box center [1271, 445] width 288 height 790
click at [1169, 615] on div "Activity Default" at bounding box center [1242, 624] width 215 height 26
click at [1174, 645] on span "Other" at bounding box center [1177, 651] width 32 height 17
click at [1176, 670] on span "Hover" at bounding box center [1178, 677] width 34 height 17
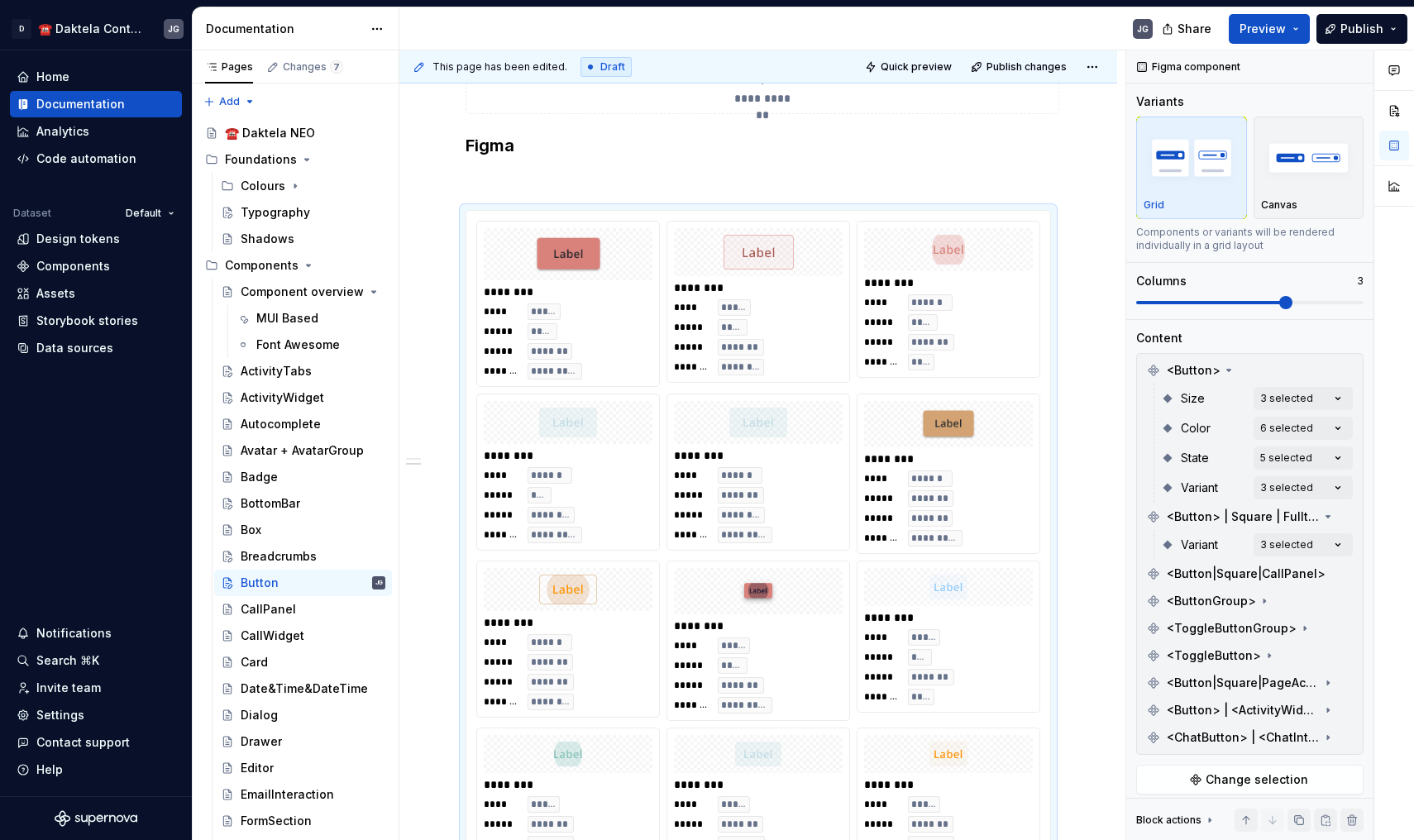
click at [1232, 539] on div "Comments Open comments No comments yet Select ‘Comment’ from the block context …" at bounding box center [1271, 445] width 288 height 790
click at [1263, 568] on span "<Button|Square|CallPanel>" at bounding box center [1246, 573] width 159 height 17
click at [1259, 598] on icon at bounding box center [1264, 601] width 13 height 13
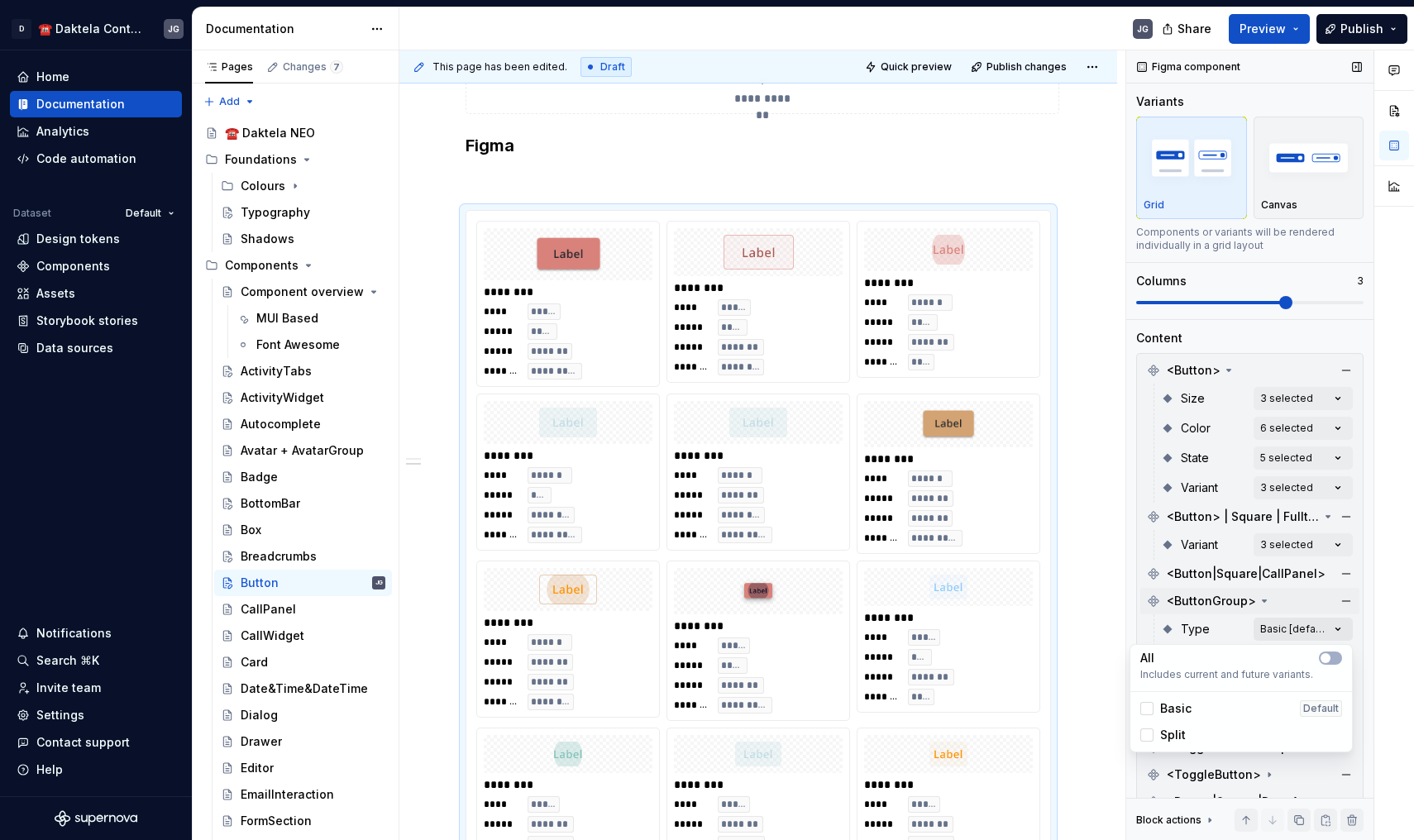
click at [1296, 627] on div "Comments Open comments No comments yet Select ‘Comment’ from the block context …" at bounding box center [1271, 445] width 288 height 790
click at [1217, 707] on div "Basic Default" at bounding box center [1242, 709] width 202 height 17
click at [1214, 738] on div "Split" at bounding box center [1242, 735] width 202 height 17
click at [1370, 627] on div "Comments Open comments No comments yet Select ‘Comment’ from the block context …" at bounding box center [1271, 445] width 288 height 790
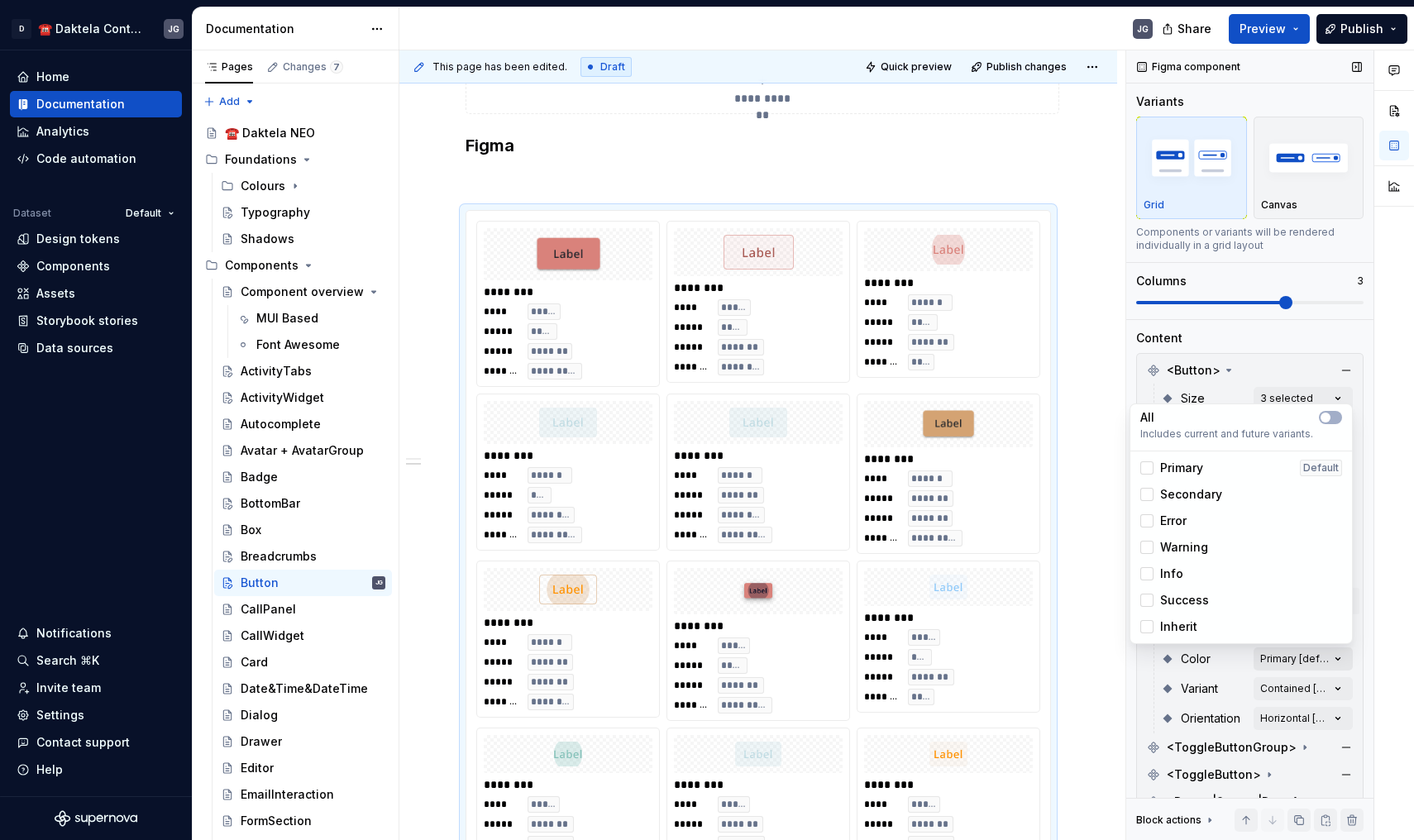
click at [1303, 648] on div "Comments Open comments No comments yet Select ‘Comment’ from the block context …" at bounding box center [1271, 445] width 288 height 790
click at [1181, 457] on div "Primary Default" at bounding box center [1242, 468] width 215 height 26
click at [1182, 487] on span "Secondary" at bounding box center [1192, 494] width 62 height 17
click at [1181, 510] on div "Error" at bounding box center [1242, 521] width 215 height 26
click at [1185, 544] on span "Warning" at bounding box center [1184, 547] width 48 height 17
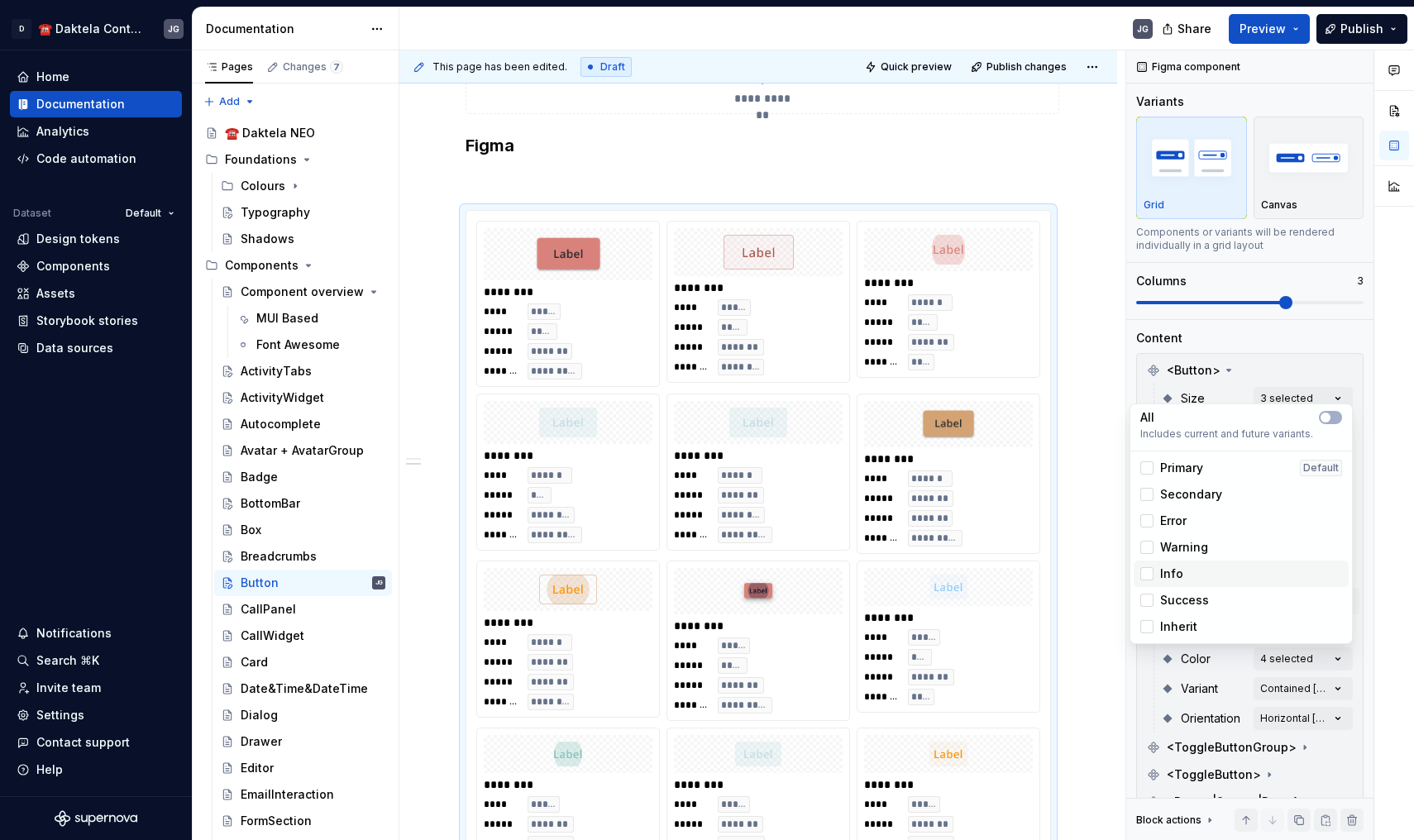
click at [1185, 572] on div "Info" at bounding box center [1242, 573] width 202 height 17
click at [1191, 600] on span "Success" at bounding box center [1185, 601] width 49 height 17
click at [1195, 628] on span "Inherit" at bounding box center [1179, 627] width 38 height 17
click at [1275, 690] on div "Comments Open comments No comments yet Select ‘Comment’ from the block context …" at bounding box center [1271, 445] width 288 height 790
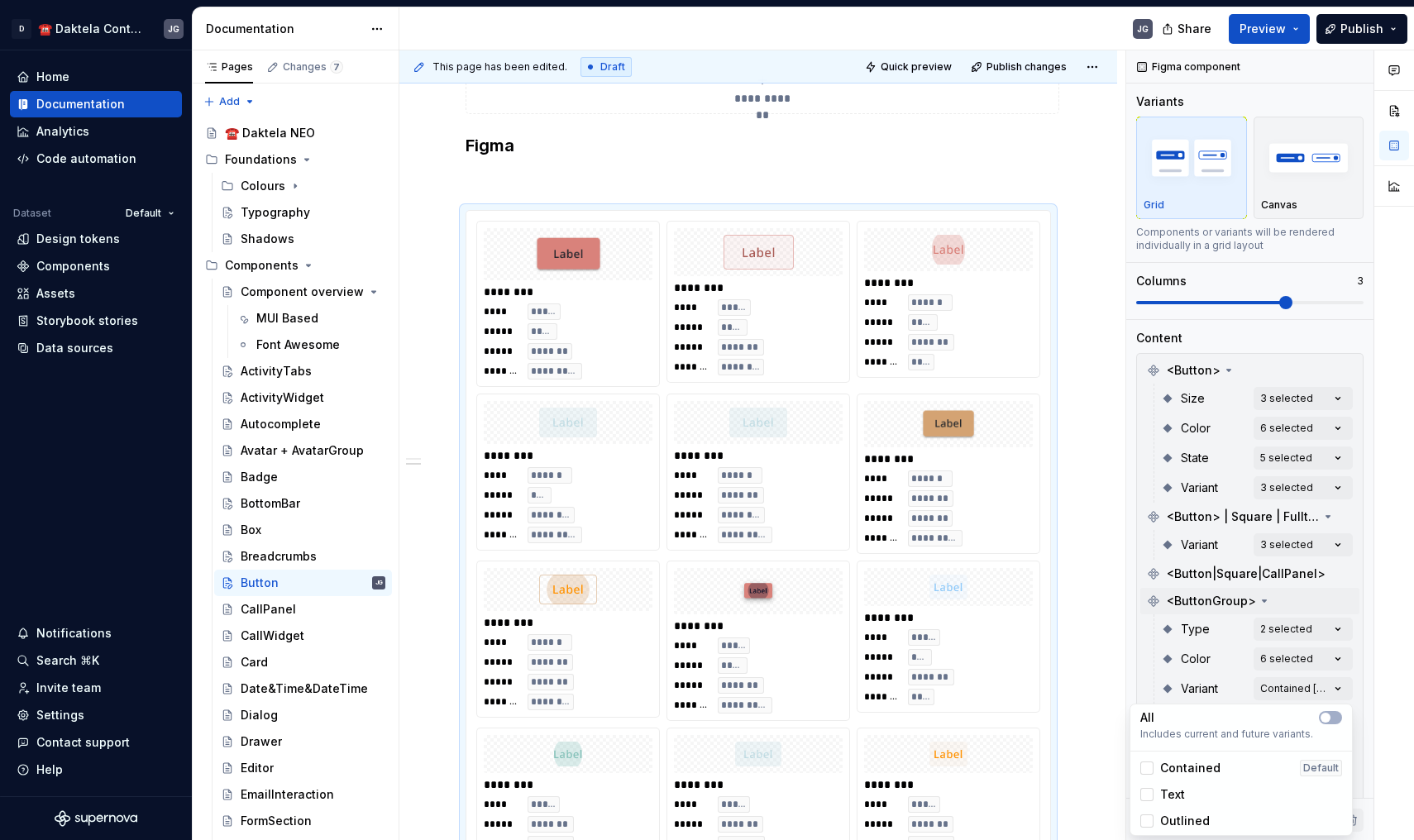
click at [1275, 690] on div "Comments Open comments No comments yet Select ‘Comment’ from the block context …" at bounding box center [1271, 445] width 288 height 790
click at [1223, 758] on div "Contained Default" at bounding box center [1242, 768] width 215 height 26
click at [1222, 786] on div "Text" at bounding box center [1242, 795] width 202 height 17
click at [1222, 803] on div "Text" at bounding box center [1242, 795] width 215 height 26
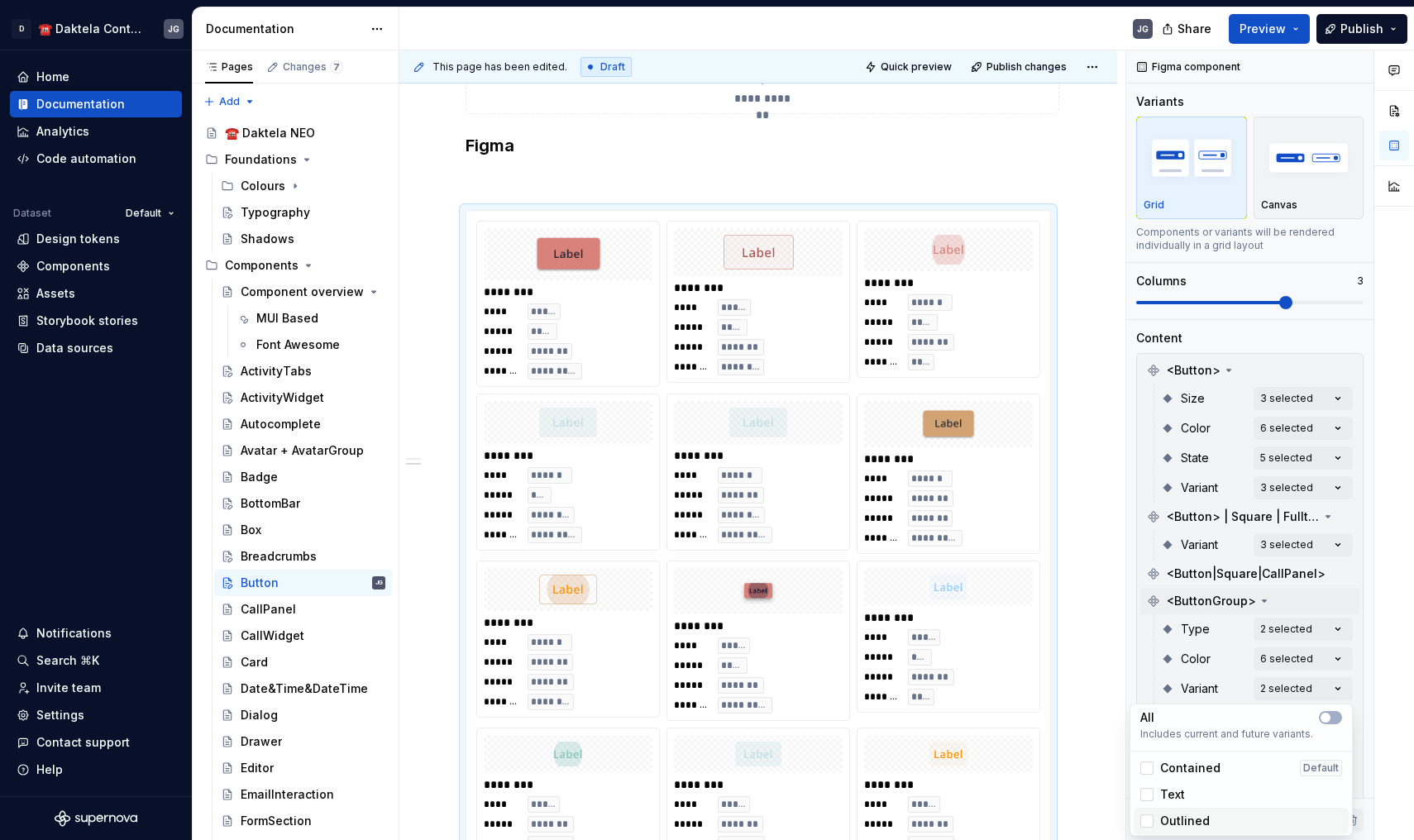
click at [1224, 820] on div "Outlined" at bounding box center [1242, 821] width 202 height 17
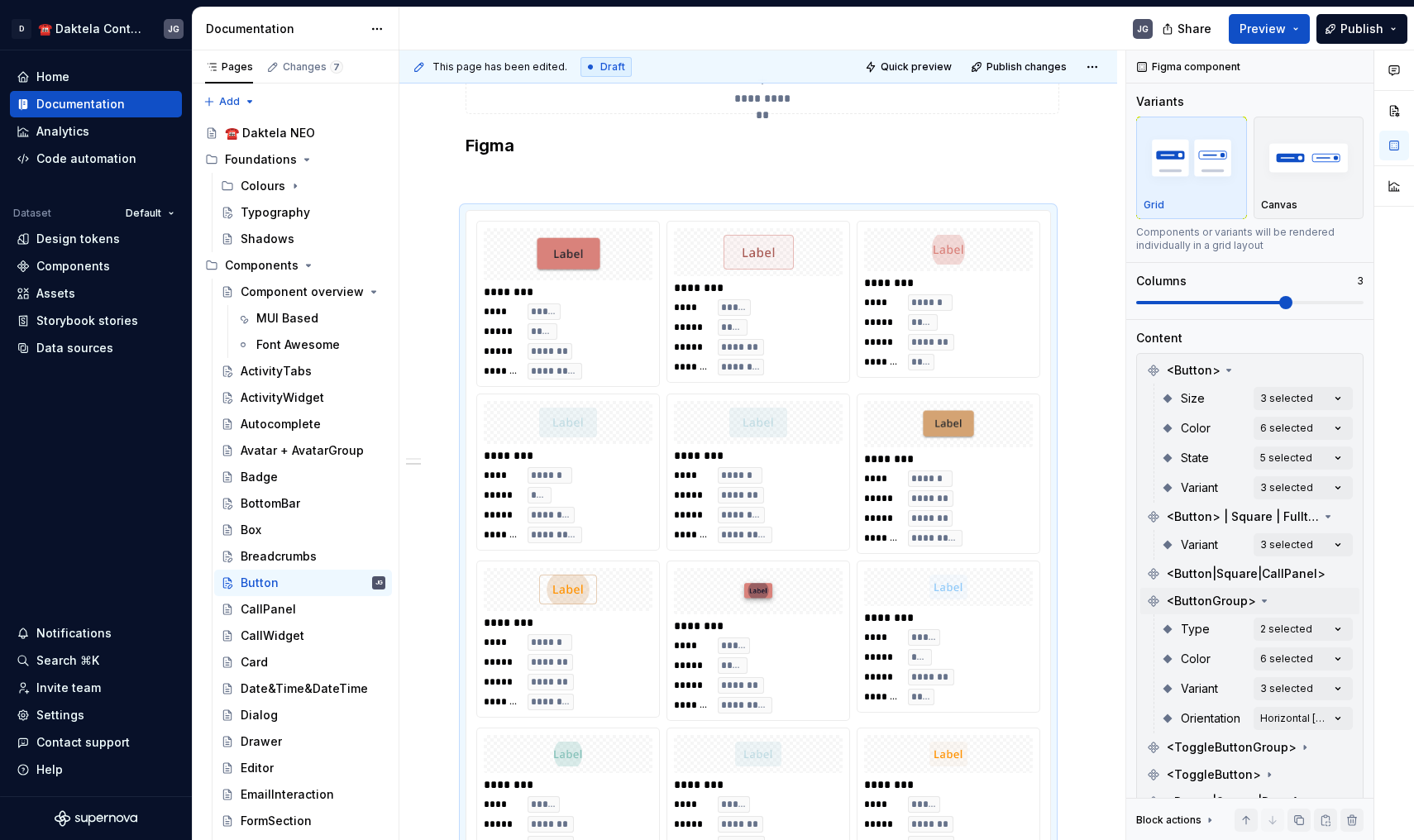
click at [1236, 656] on div "Comments Open comments No comments yet Select ‘Comment’ from the block context …" at bounding box center [1271, 445] width 288 height 790
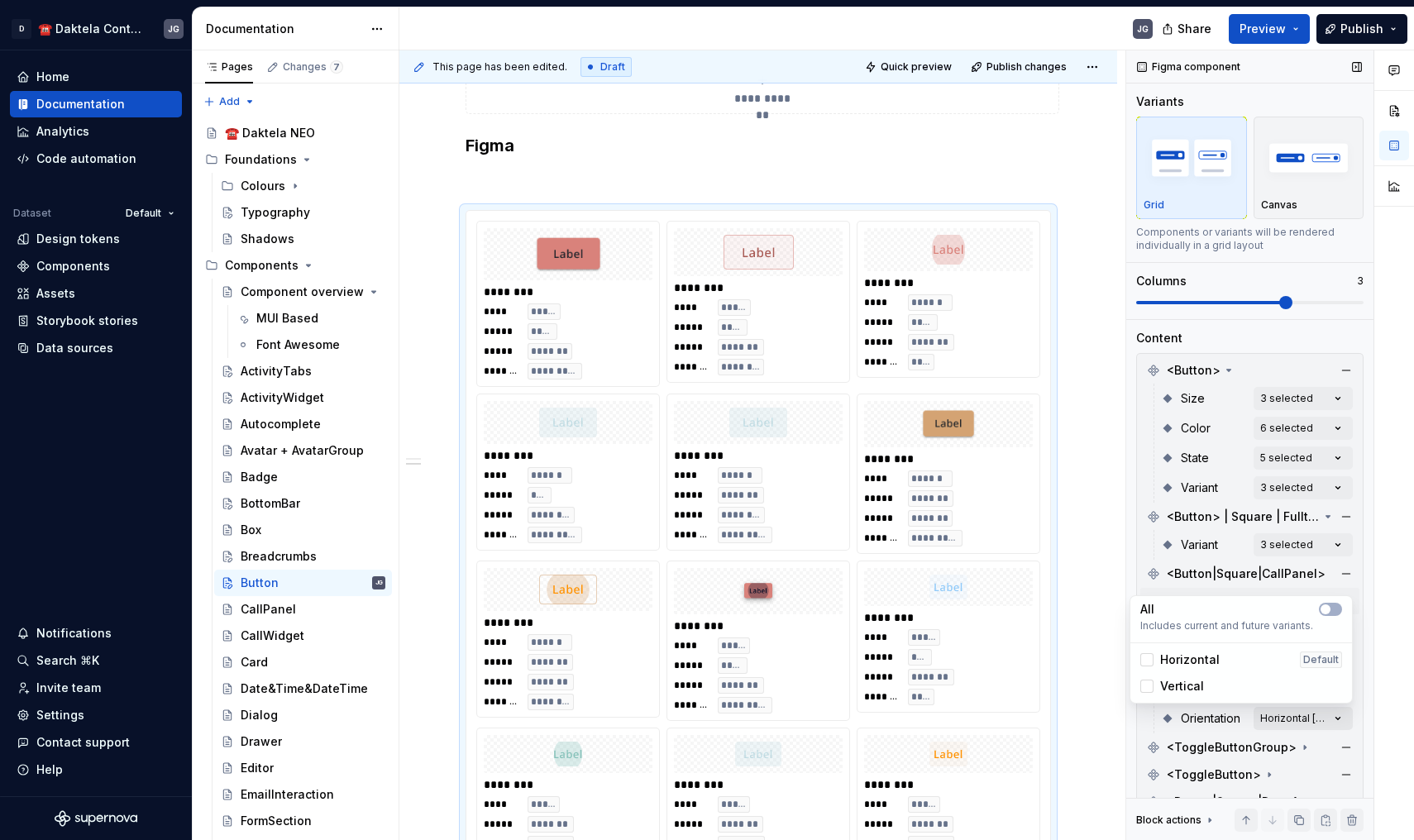
click at [1269, 713] on div "Comments Open comments No comments yet Select ‘Comment’ from the block context …" at bounding box center [1271, 445] width 288 height 790
click at [1203, 654] on span "Horizontal" at bounding box center [1190, 660] width 59 height 17
click at [1233, 720] on div "Comments Open comments No comments yet Select ‘Comment’ from the block context …" at bounding box center [1271, 445] width 288 height 790
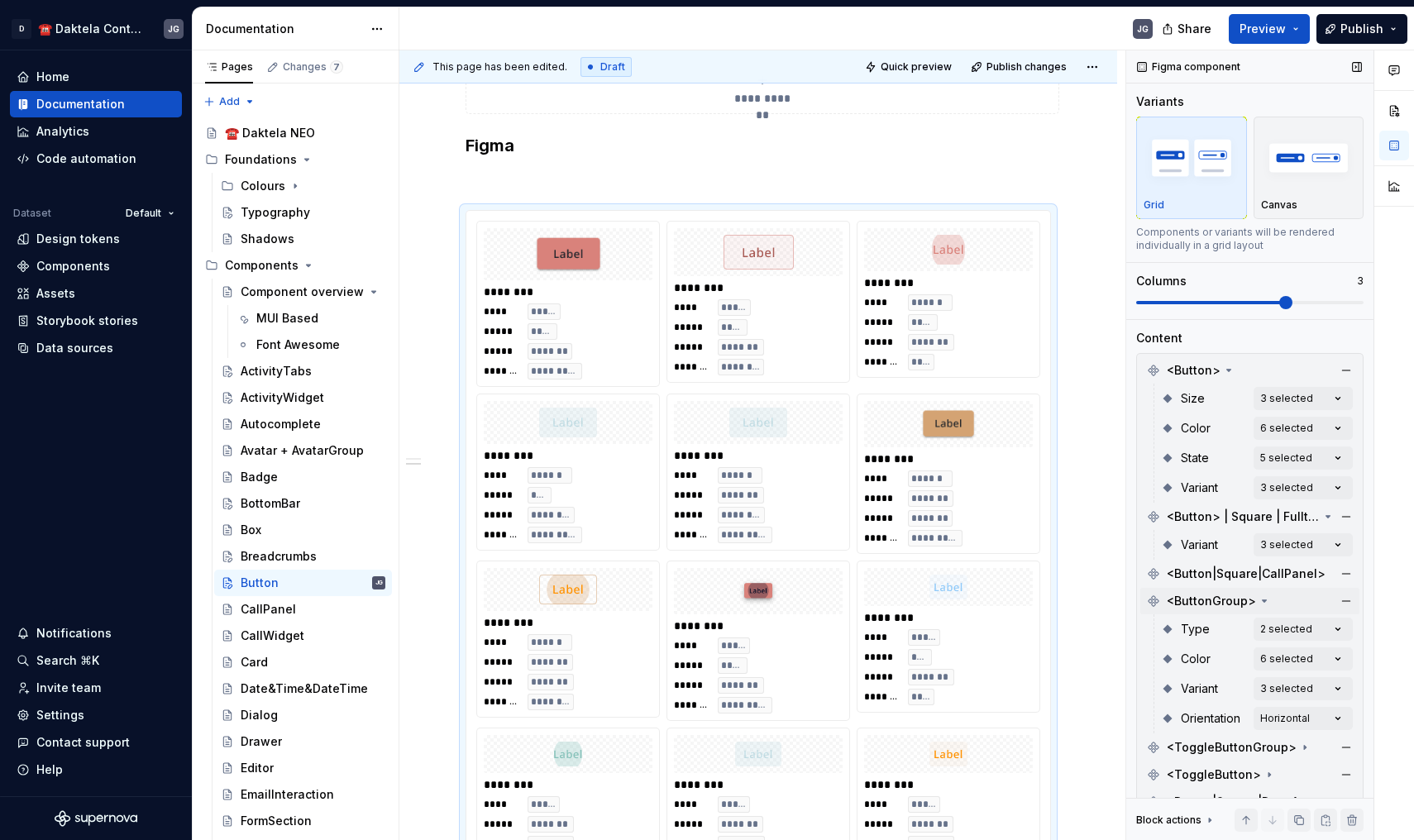
click at [1300, 301] on span at bounding box center [1249, 303] width 227 height 4
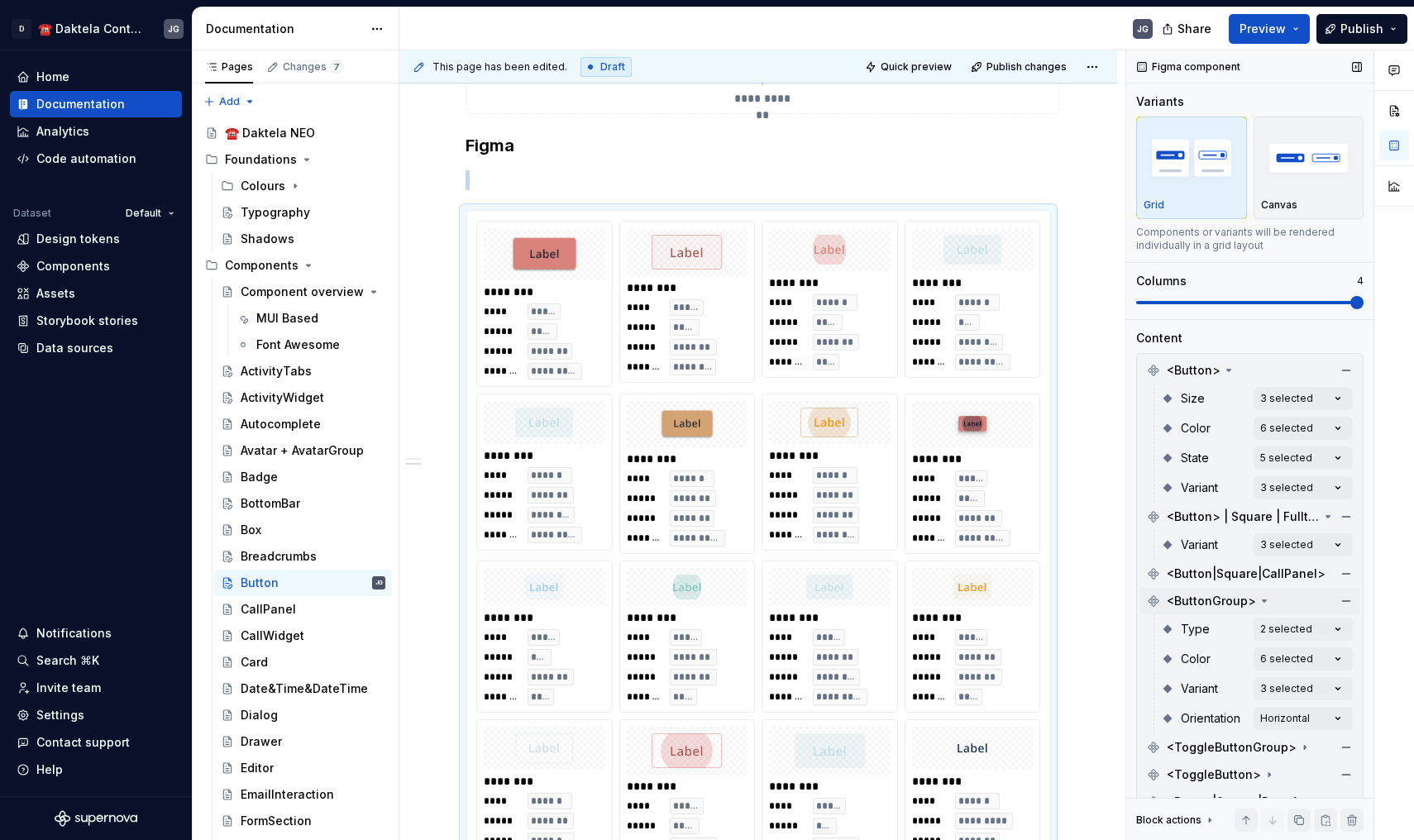
scroll to position [553, 0]
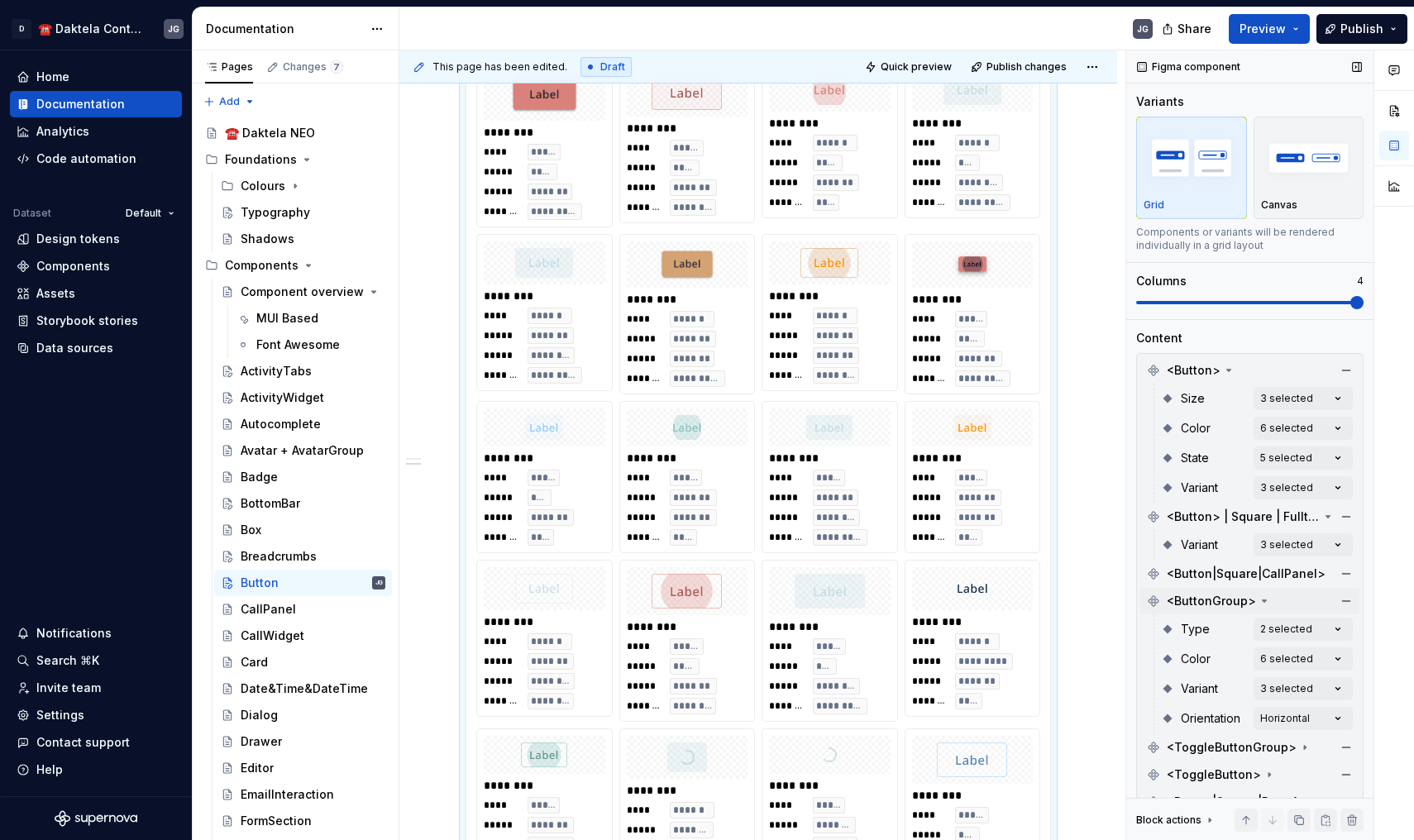
click at [1364, 305] on div "Figma component Variants Grid Canvas Components or variants will be rendered in…" at bounding box center [1250, 445] width 247 height 790
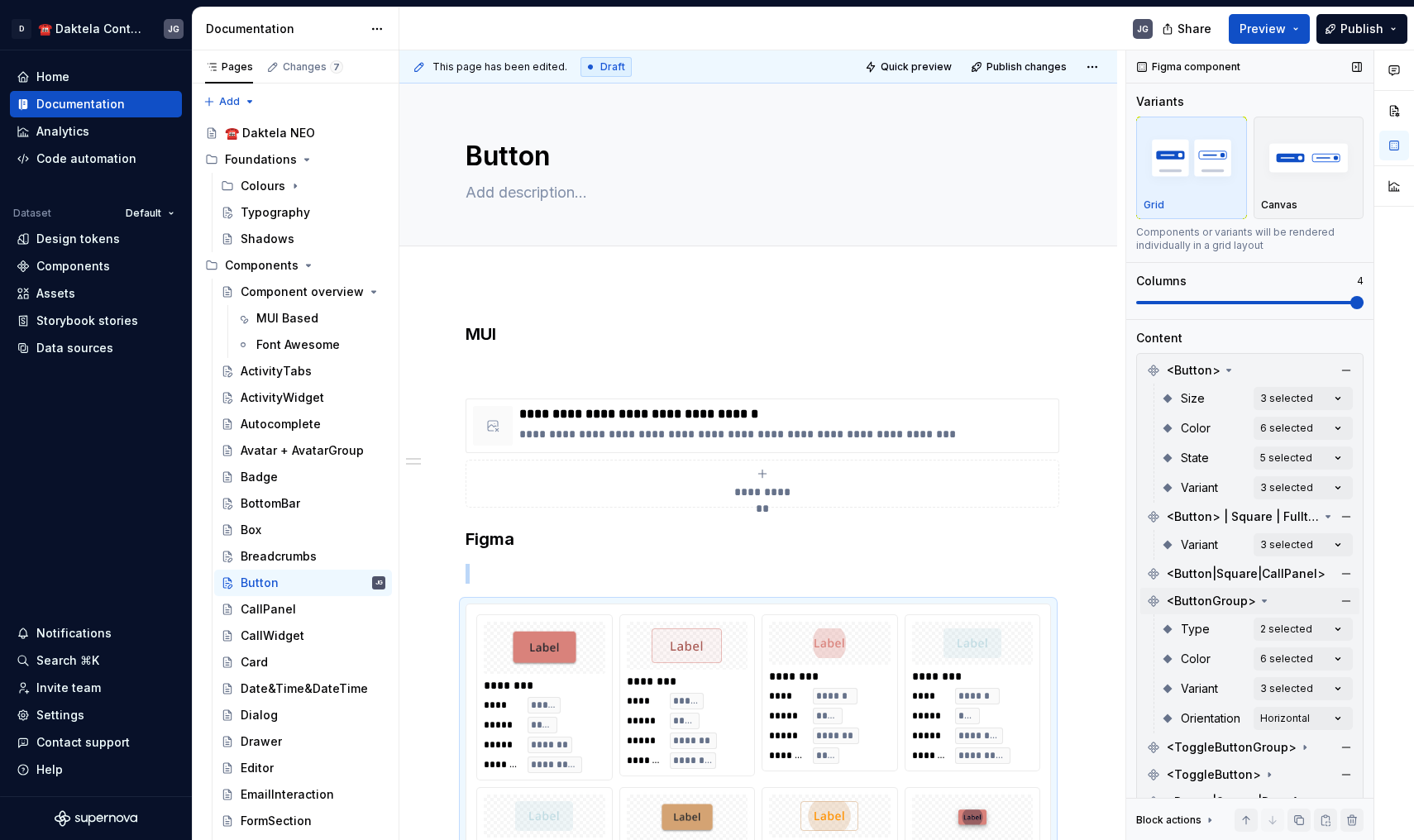
scroll to position [0, 0]
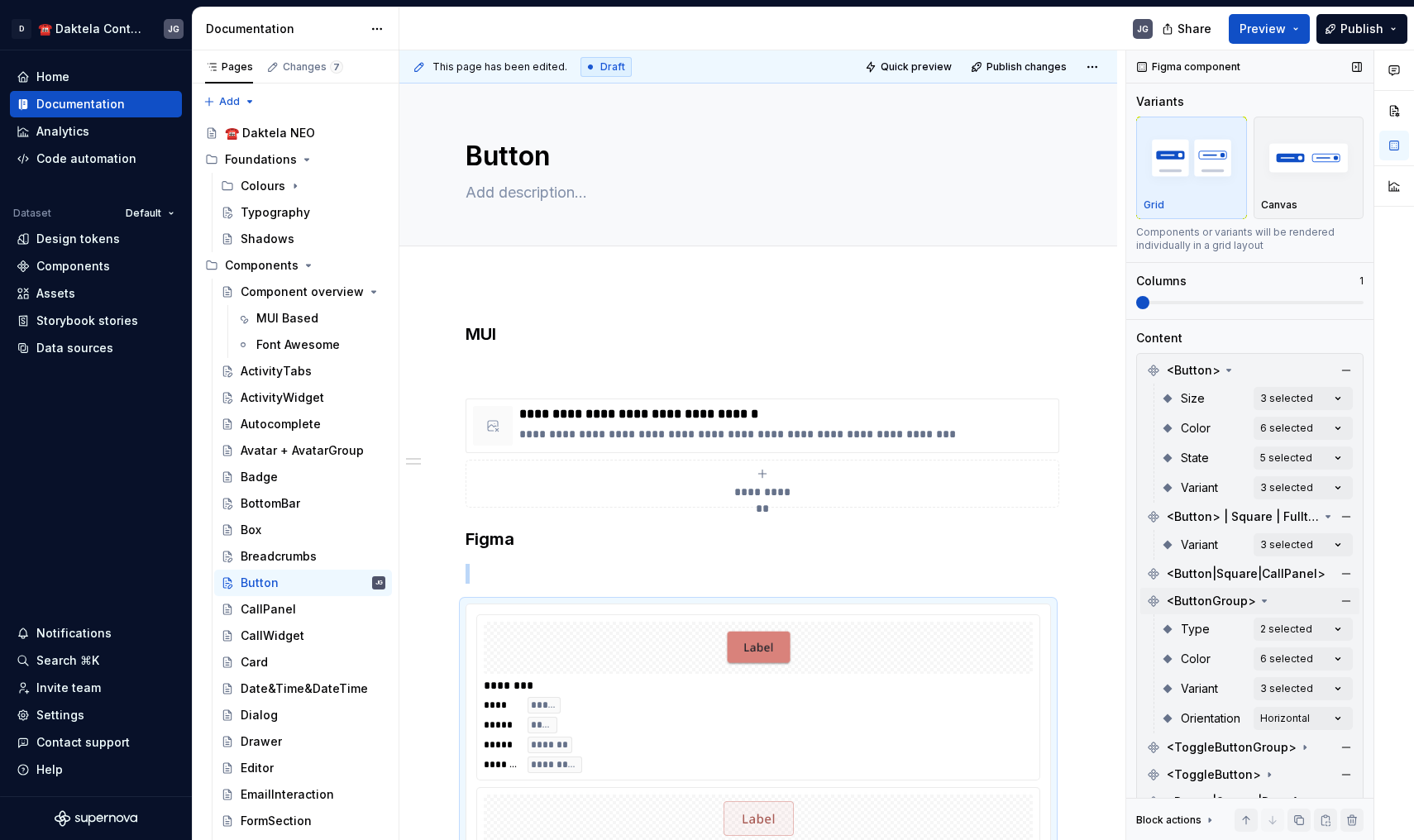
click at [1152, 301] on span at bounding box center [1249, 303] width 227 height 4
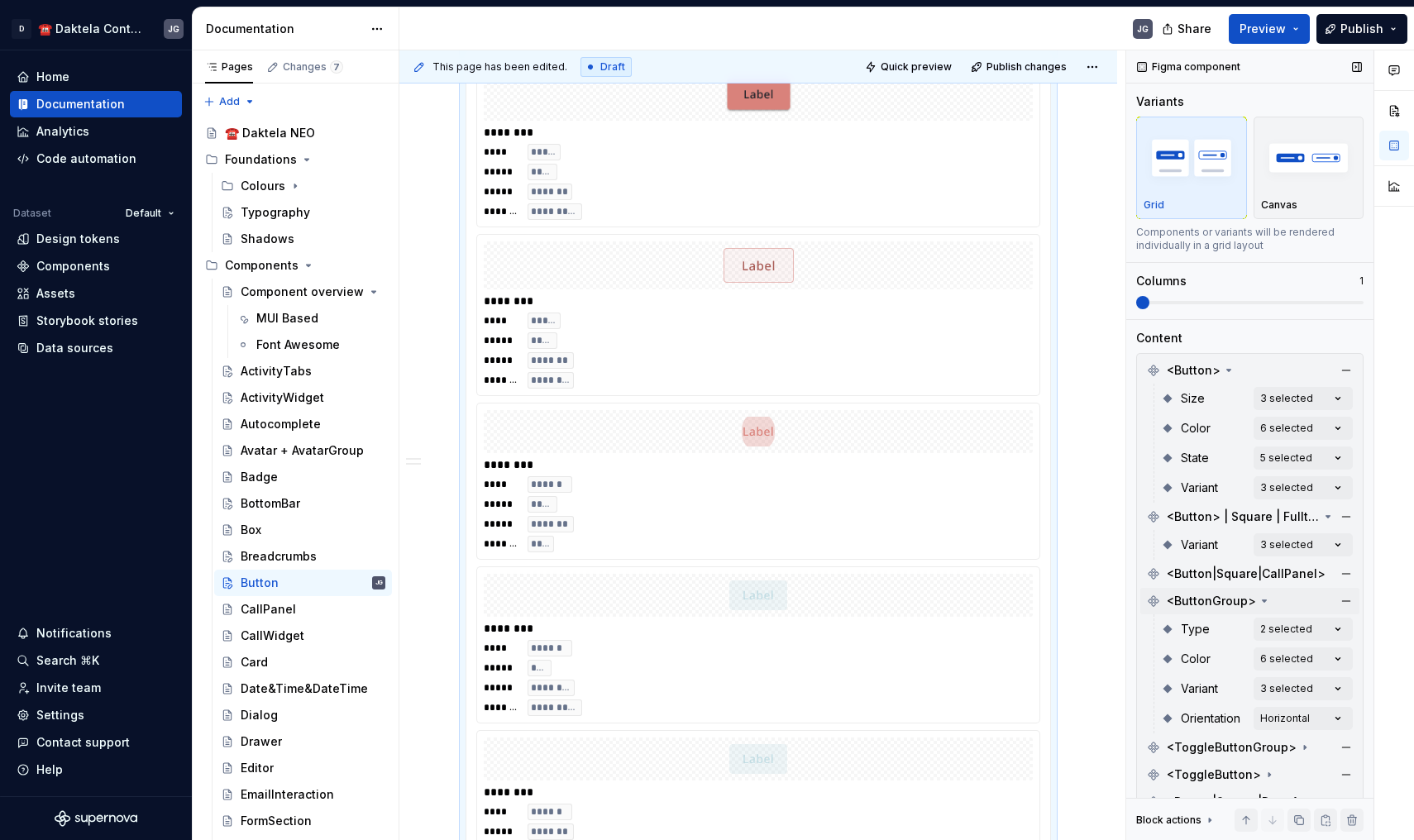
click at [1152, 301] on span at bounding box center [1249, 303] width 227 height 4
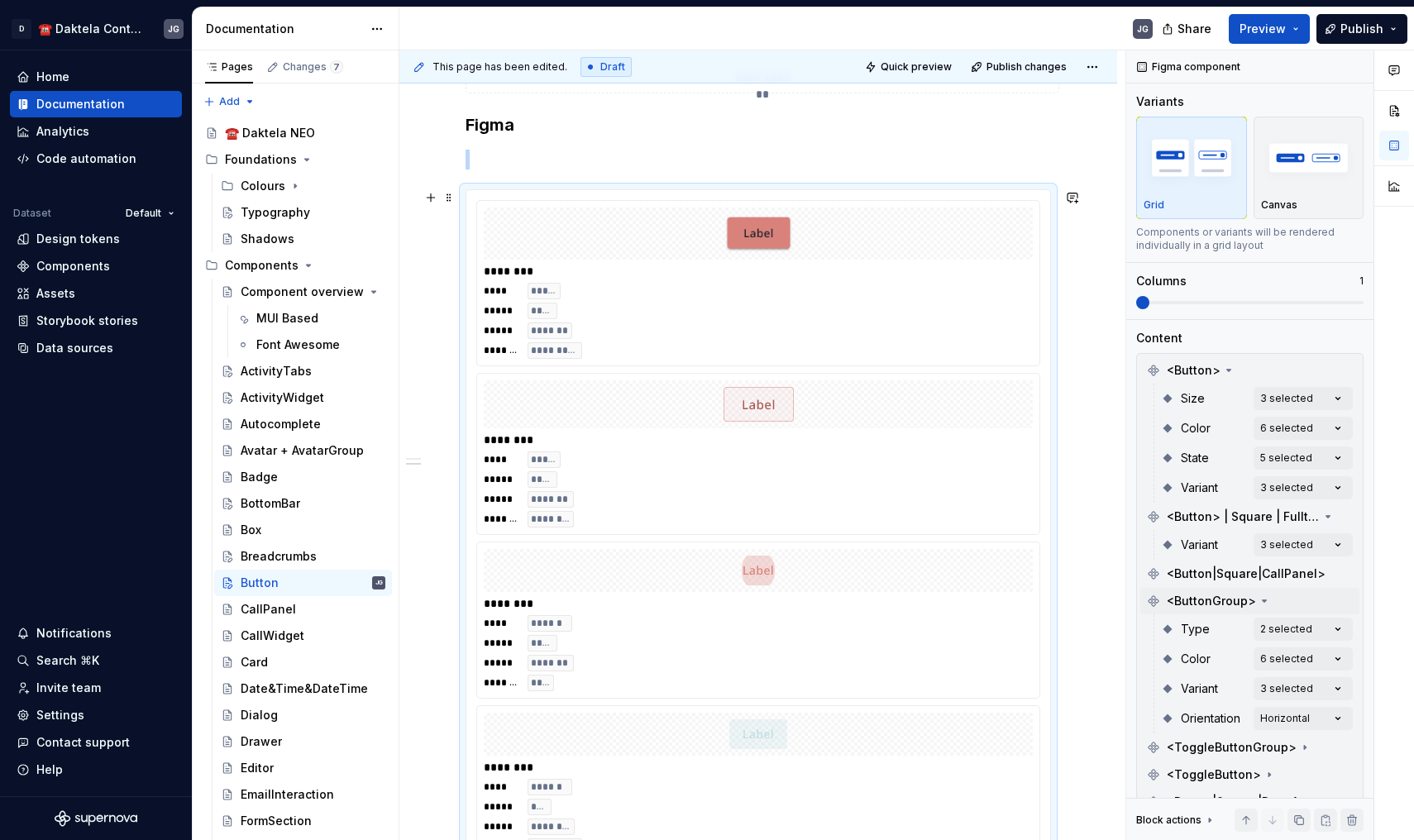
scroll to position [483, 0]
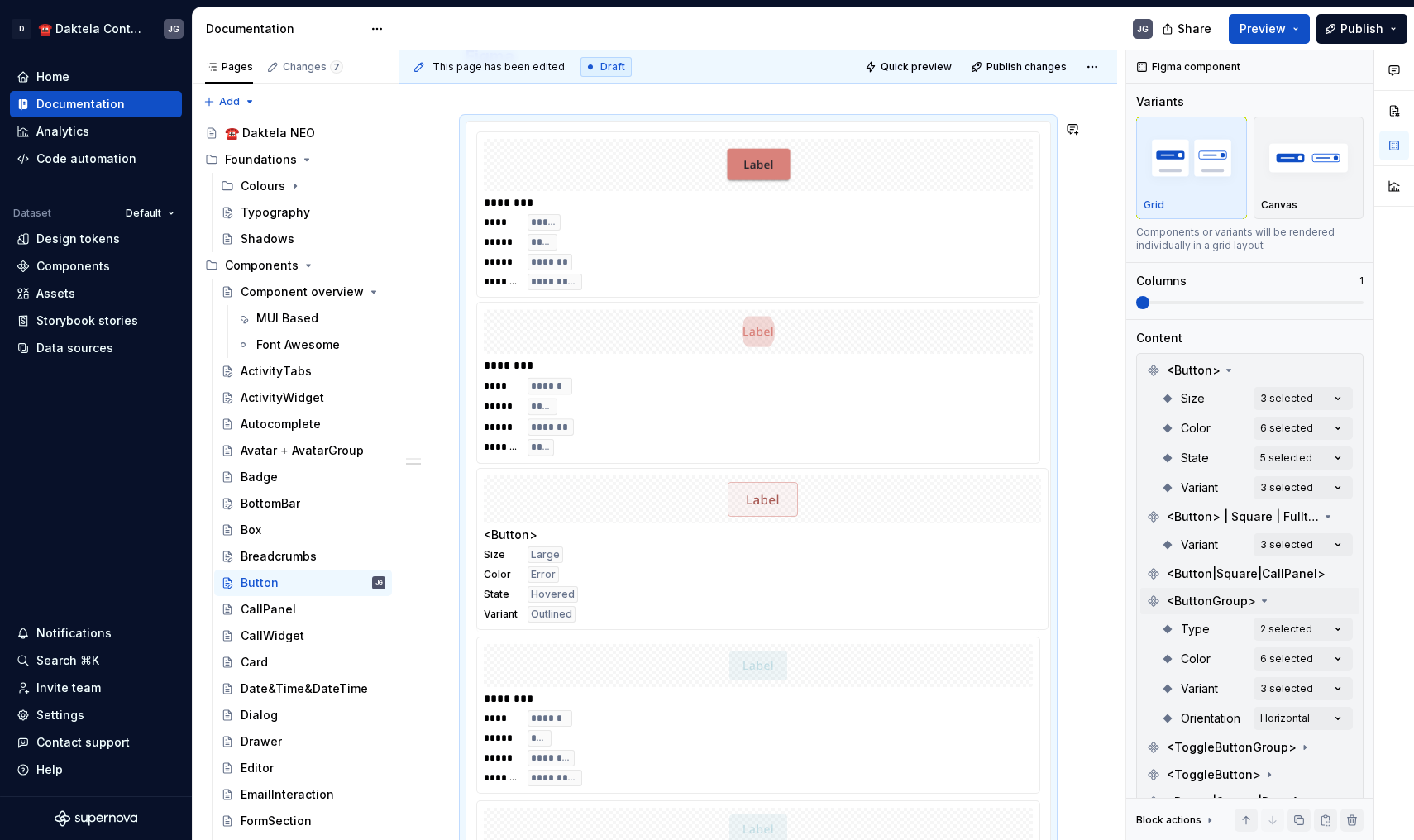
drag, startPoint x: 915, startPoint y: 372, endPoint x: 905, endPoint y: 513, distance: 141.4
drag, startPoint x: 859, startPoint y: 730, endPoint x: 851, endPoint y: 393, distance: 337.1
click at [851, 393] on body "D ☎️ Daktela Contact Centre JG Home Documentation Analytics Code automation Dat…" at bounding box center [707, 420] width 1414 height 840
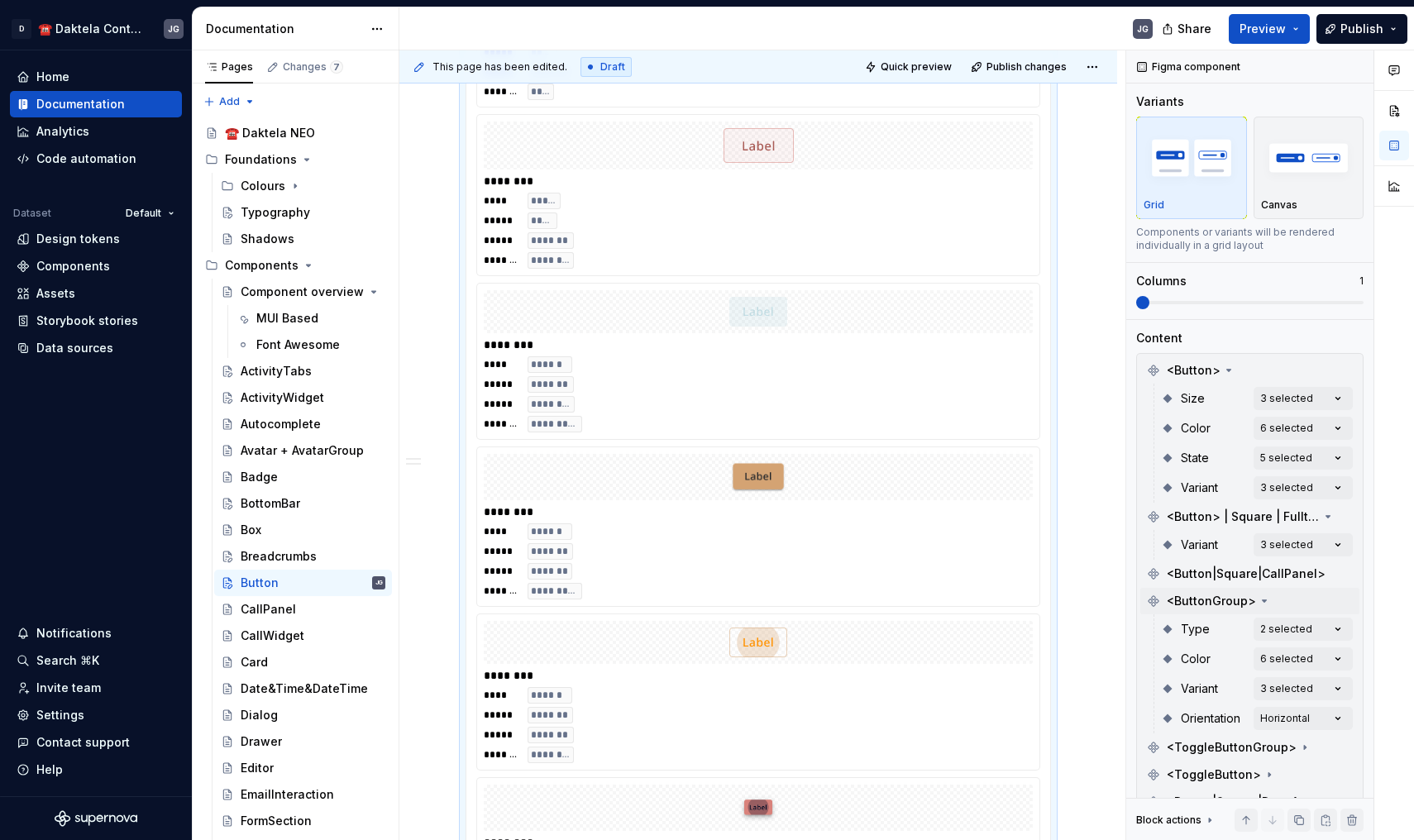
scroll to position [999, 0]
drag, startPoint x: 809, startPoint y: 573, endPoint x: 823, endPoint y: 274, distance: 299.3
click at [823, 274] on body "D ☎️ Daktela Contact Centre JG Home Documentation Analytics Code automation Dat…" at bounding box center [707, 420] width 1414 height 840
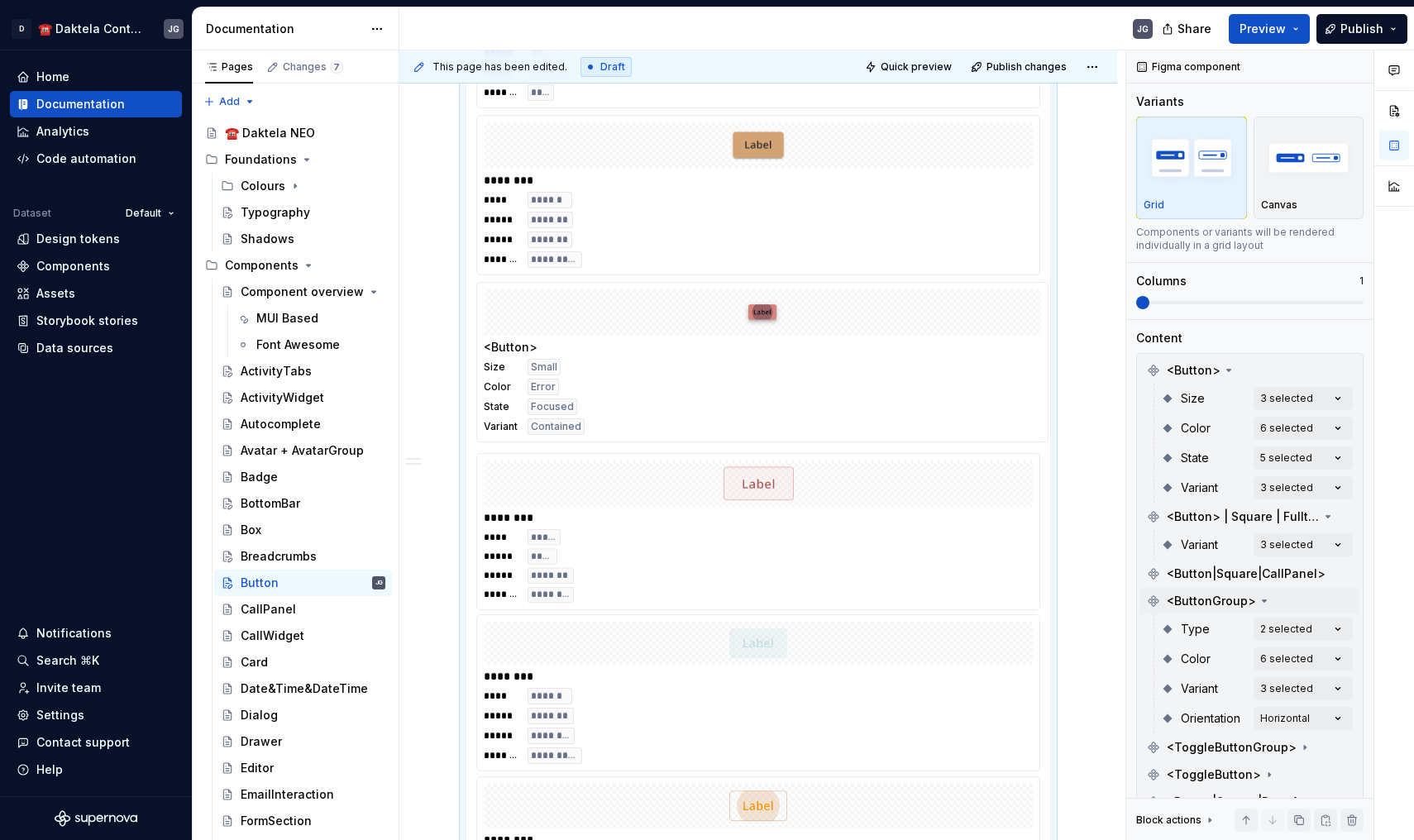
drag, startPoint x: 824, startPoint y: 810, endPoint x: 829, endPoint y: 408, distance: 402.0
click at [829, 408] on body "D ☎️ Daktela Contact Centre JG Home Documentation Analytics Code automation Dat…" at bounding box center [707, 420] width 1414 height 840
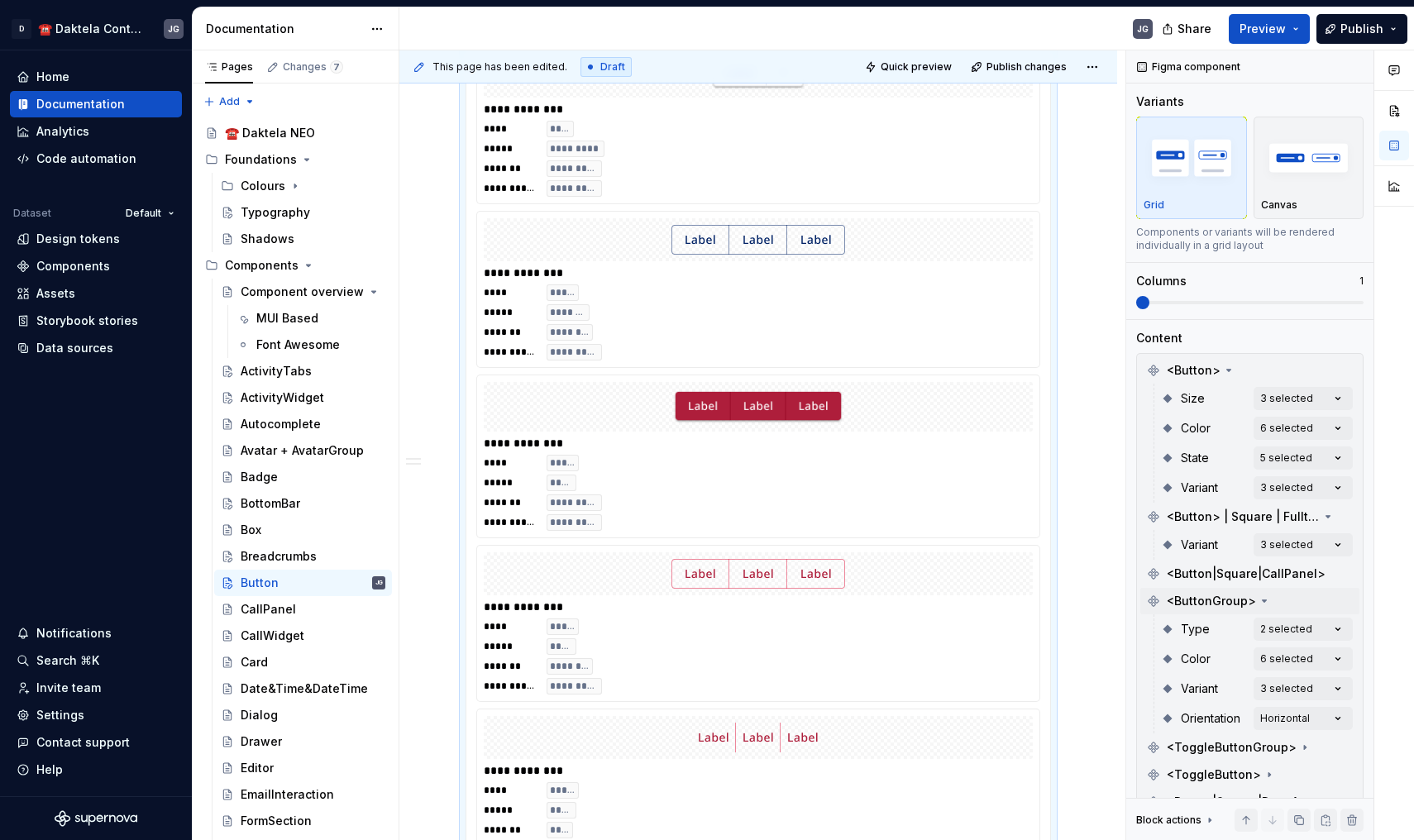
scroll to position [39157, 0]
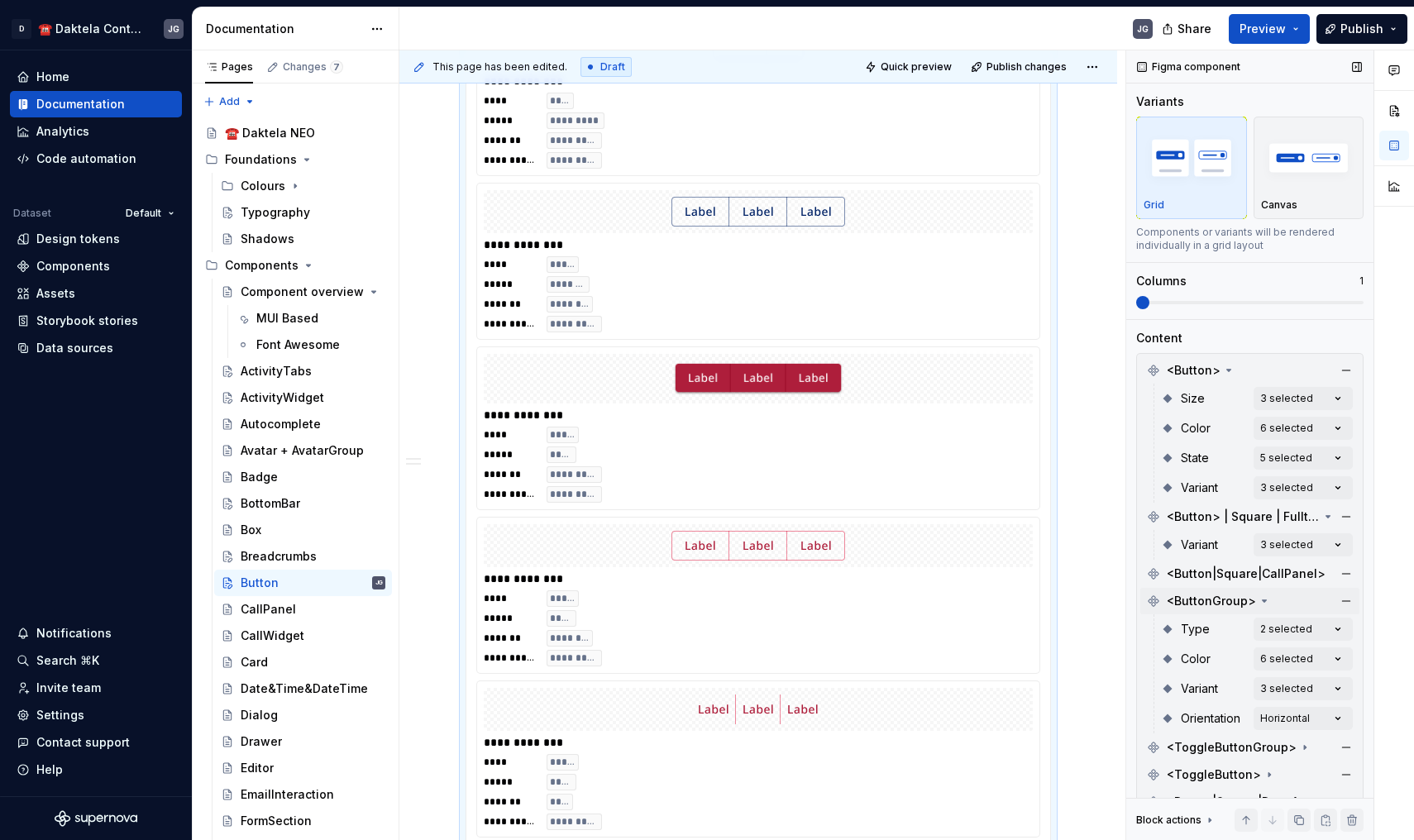
click at [1349, 301] on span at bounding box center [1249, 303] width 227 height 4
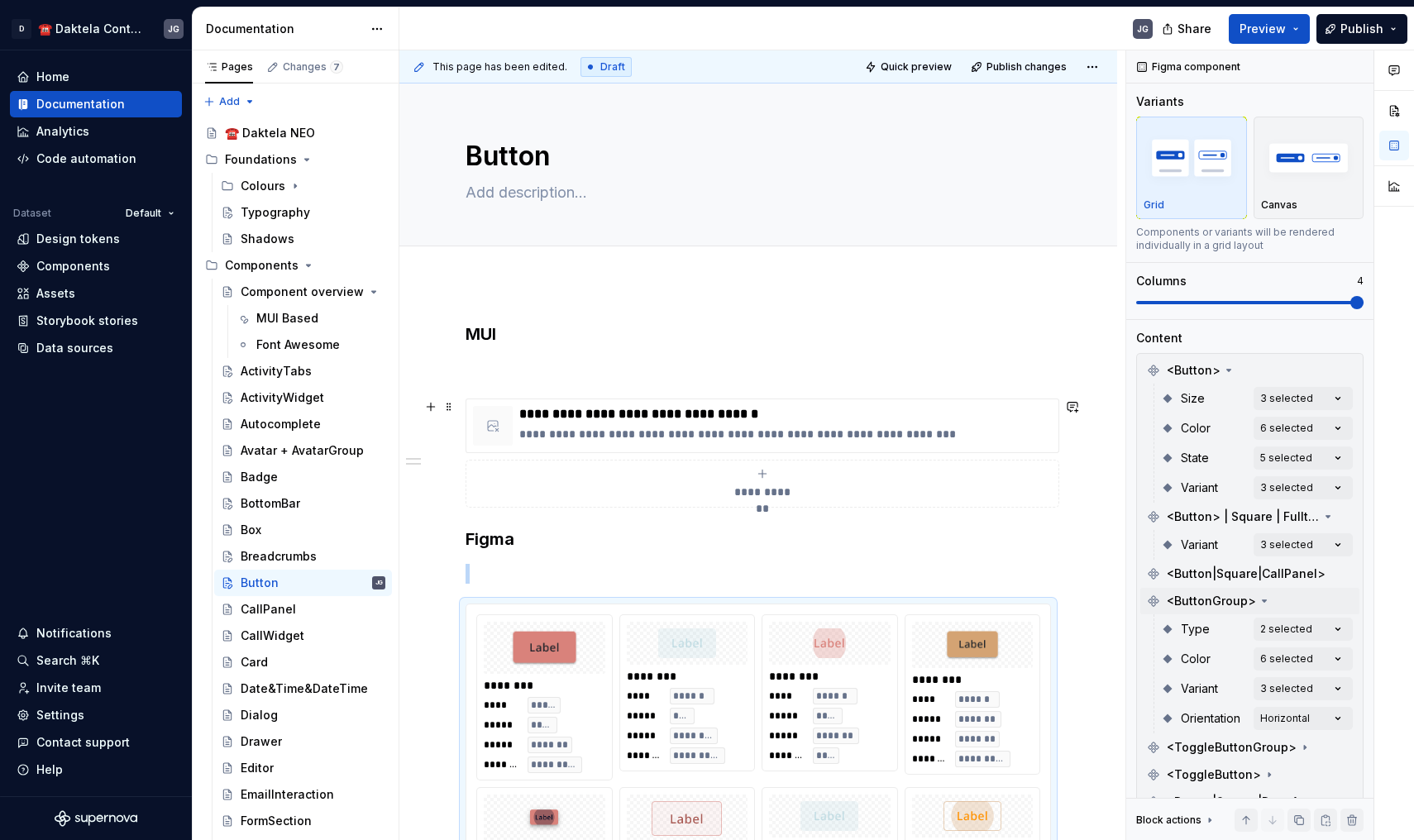
scroll to position [0, 0]
click at [626, 545] on h3 "Figma" at bounding box center [758, 539] width 586 height 24
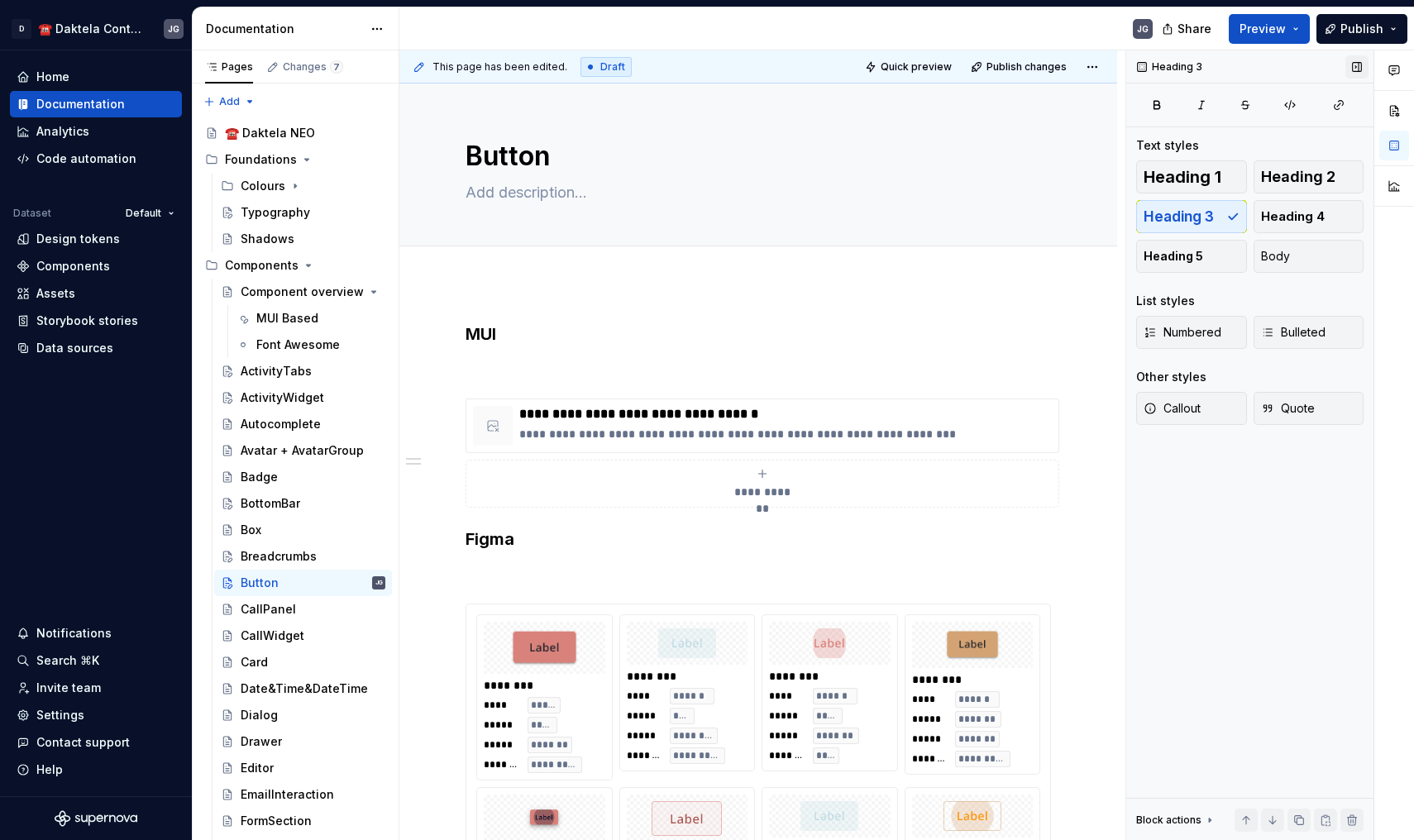
click at [1351, 64] on button "button" at bounding box center [1357, 67] width 24 height 24
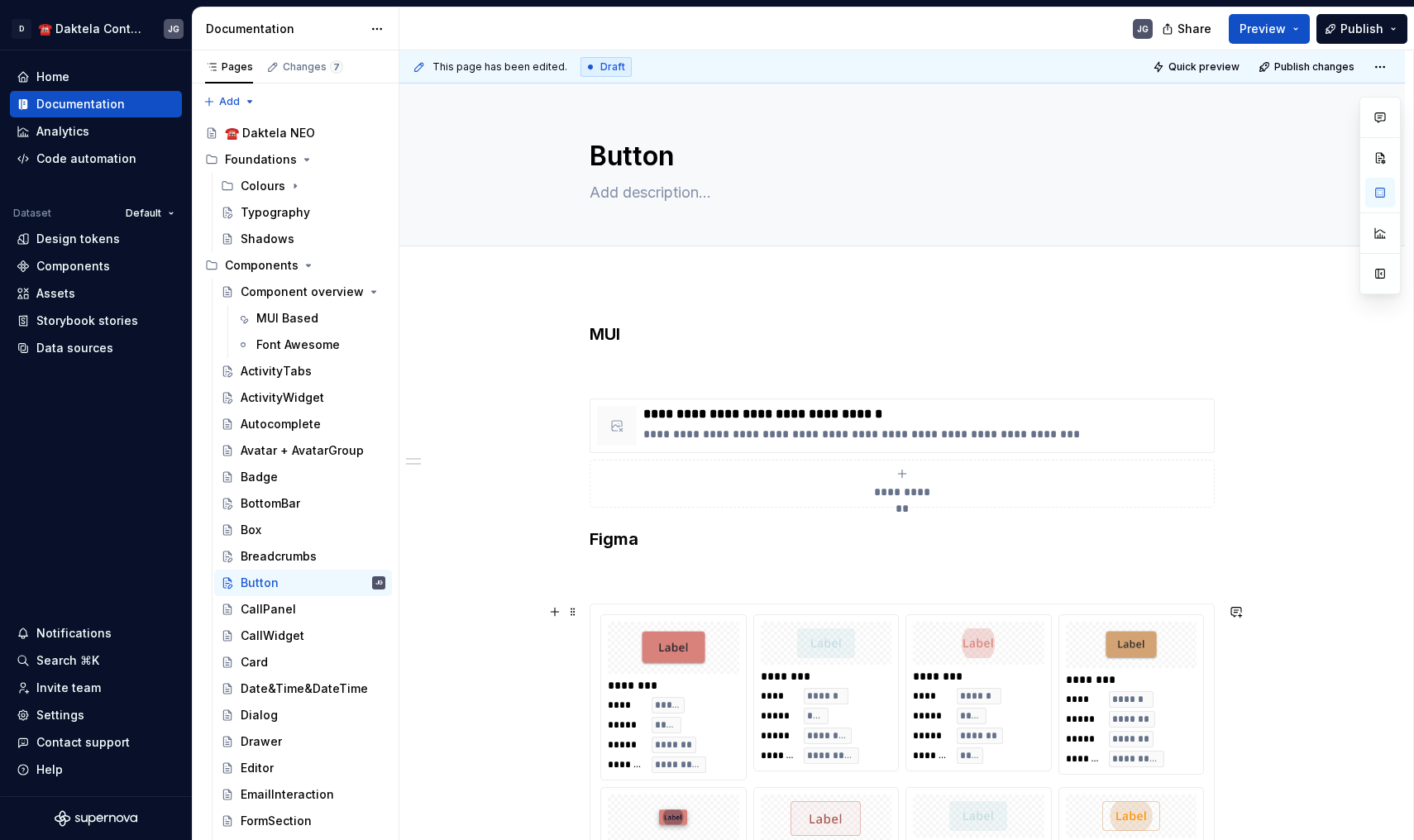
click at [728, 621] on div "******** **** ***** ***** ***** ***** ******* ******* *********" at bounding box center [674, 697] width 145 height 165
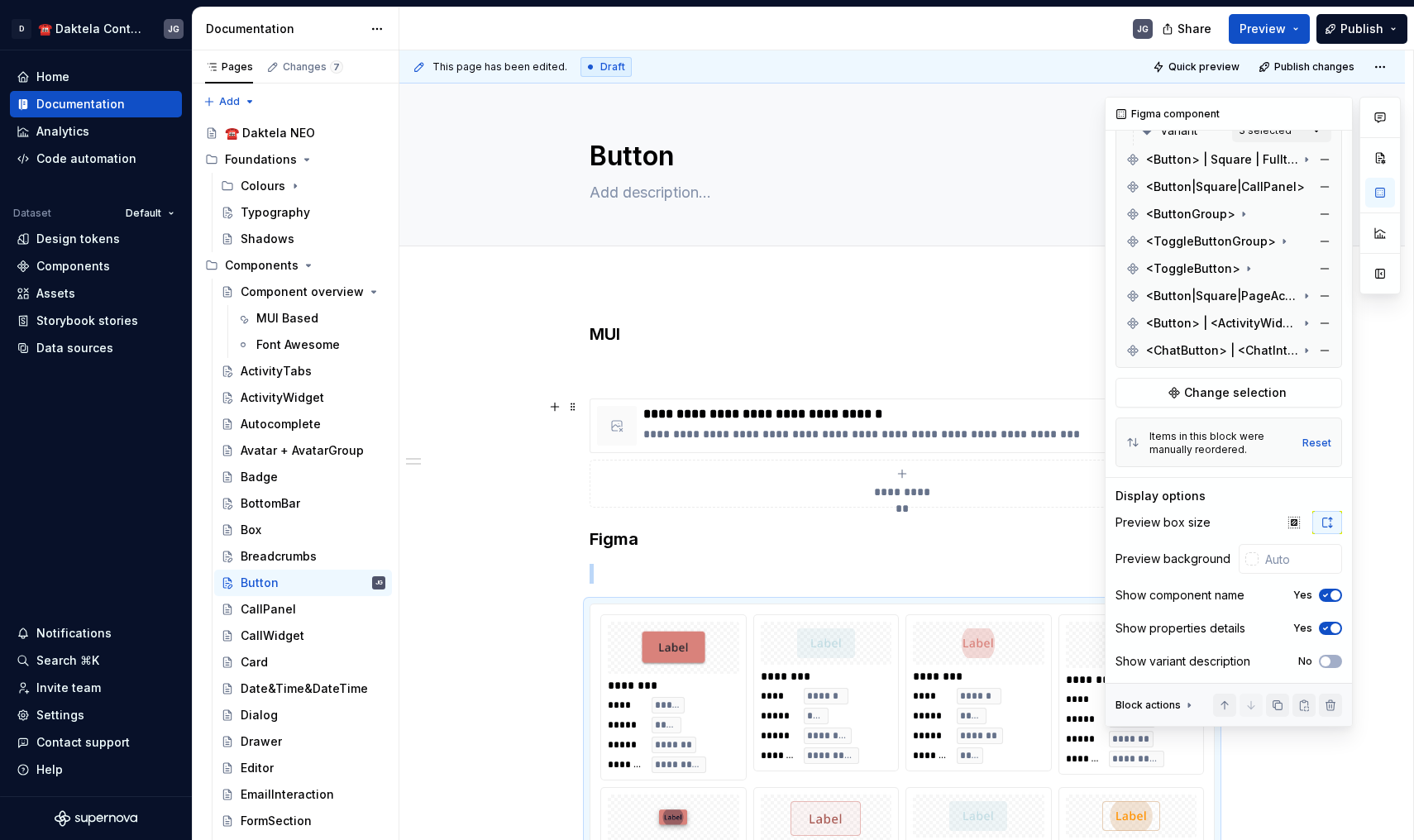
scroll to position [404, 0]
click at [1235, 392] on span "Change selection" at bounding box center [1235, 393] width 103 height 17
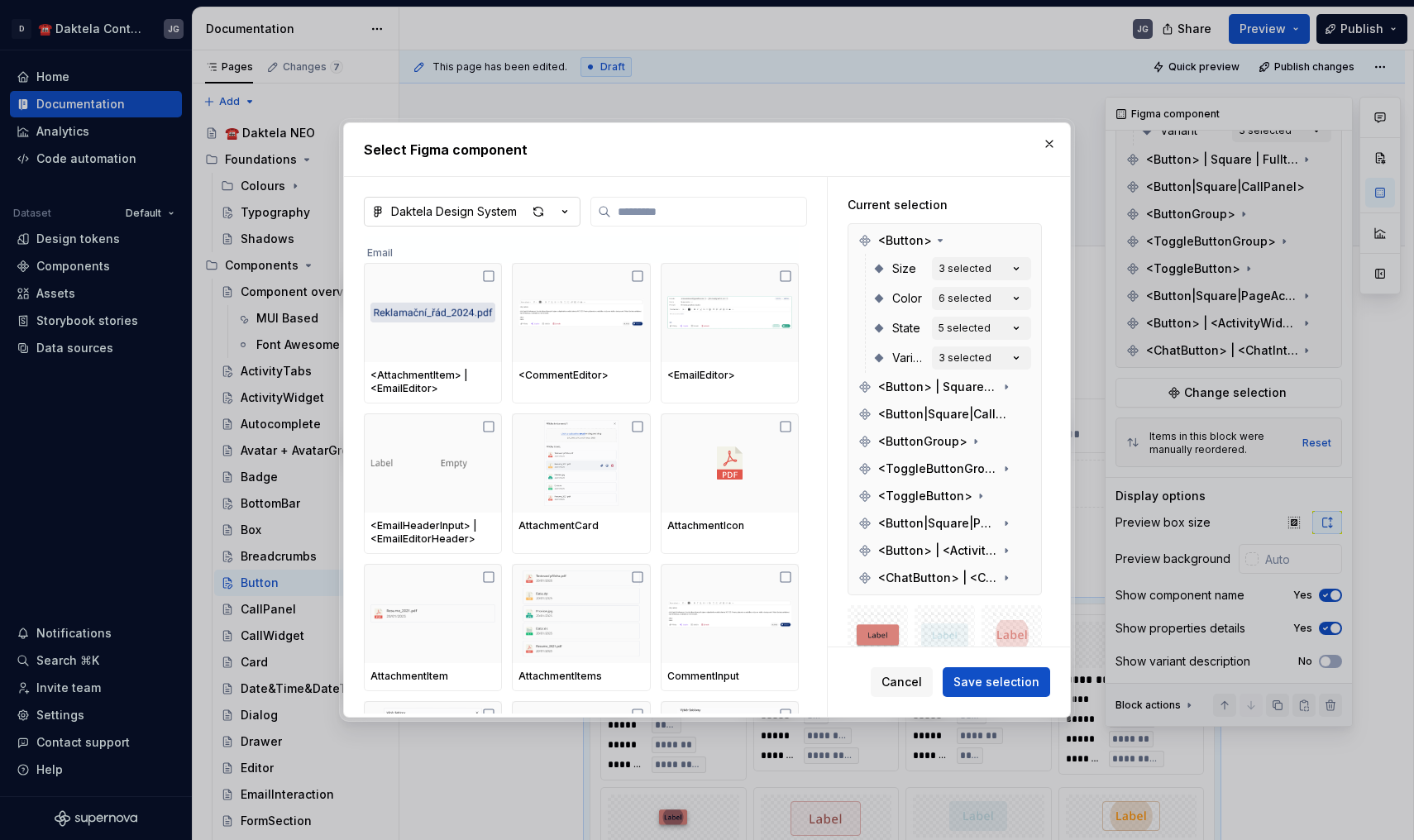
click at [563, 214] on icon "button" at bounding box center [565, 212] width 17 height 17
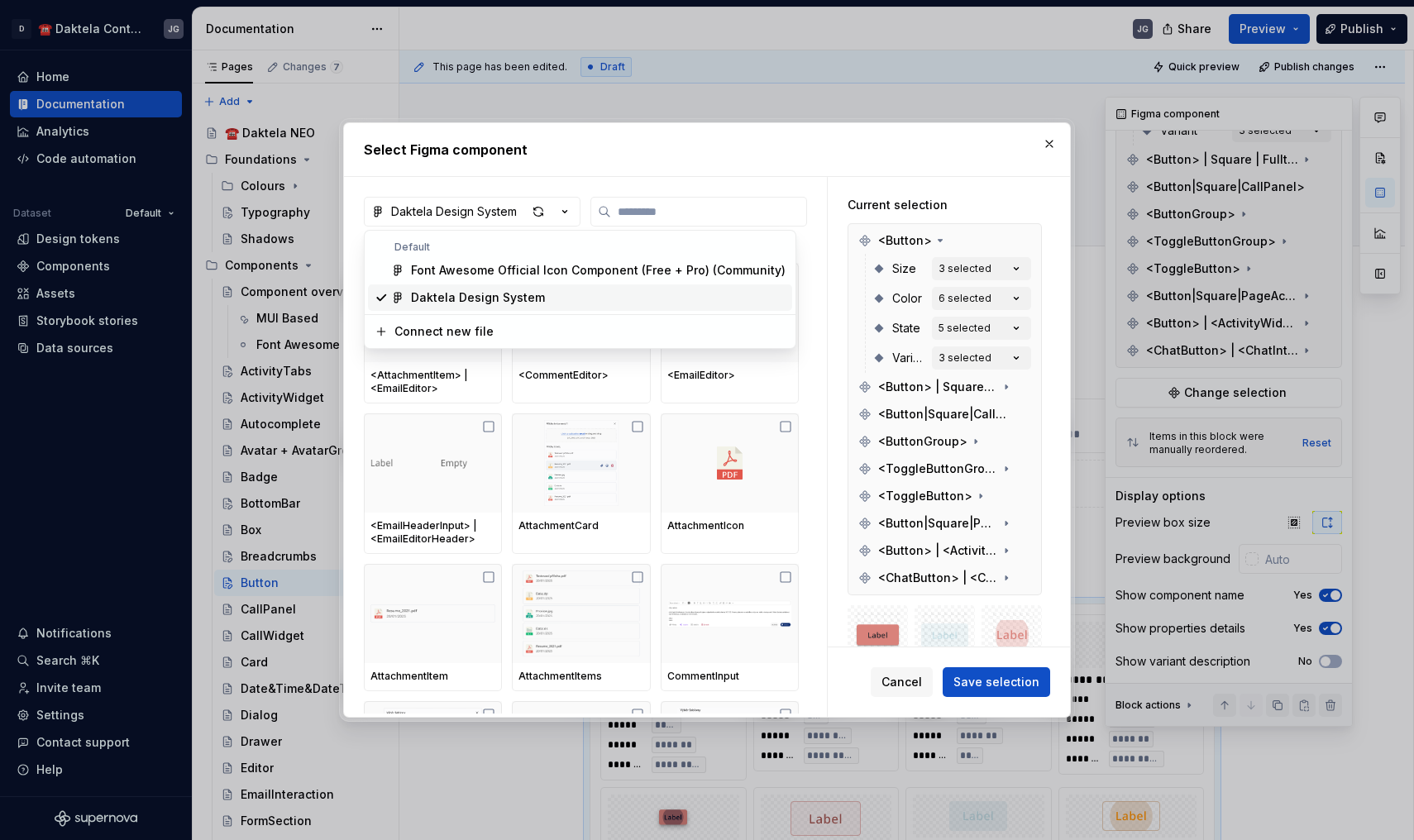
click at [512, 291] on div "Daktela Design System" at bounding box center [478, 298] width 134 height 17
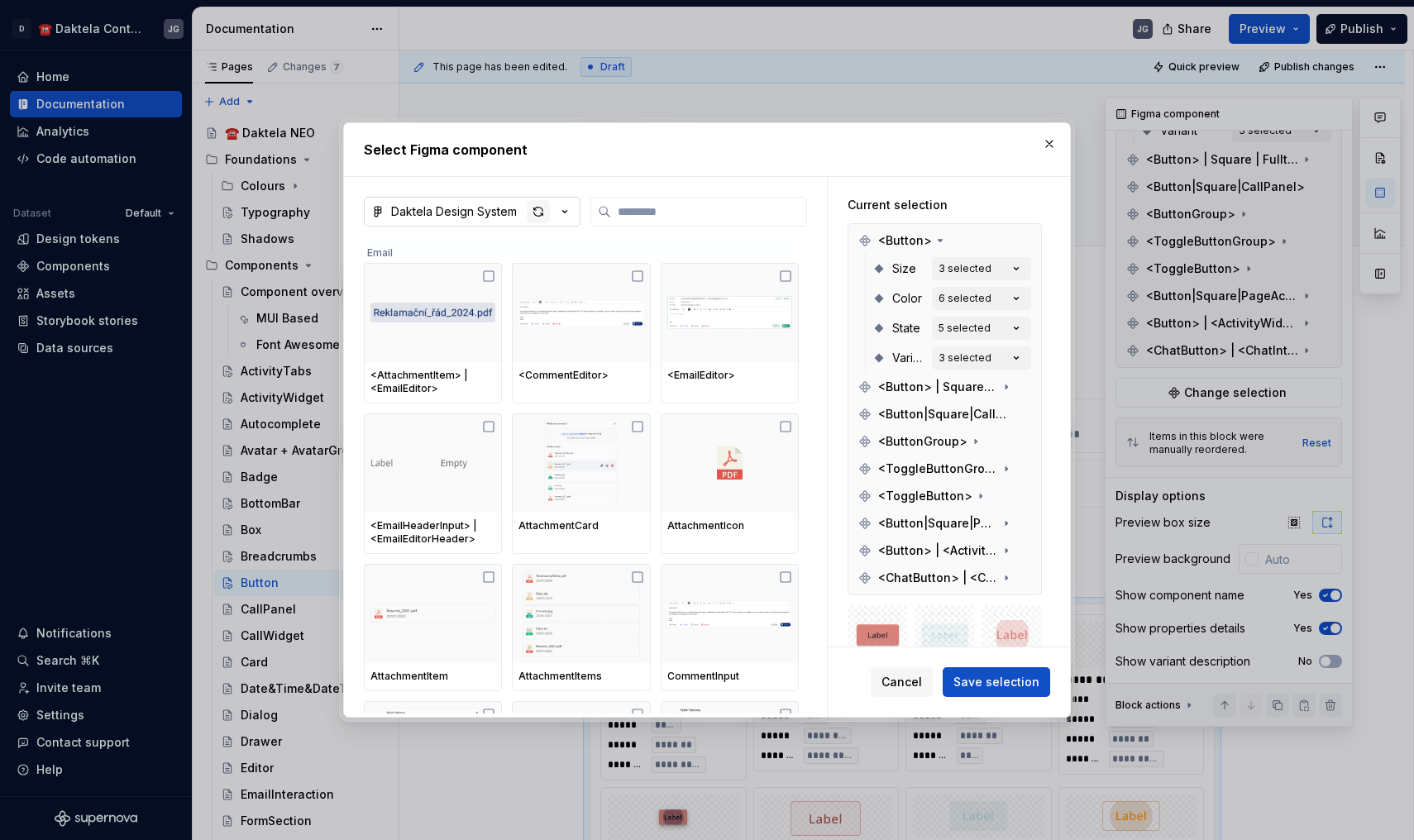
click at [538, 214] on div "button" at bounding box center [538, 211] width 24 height 24
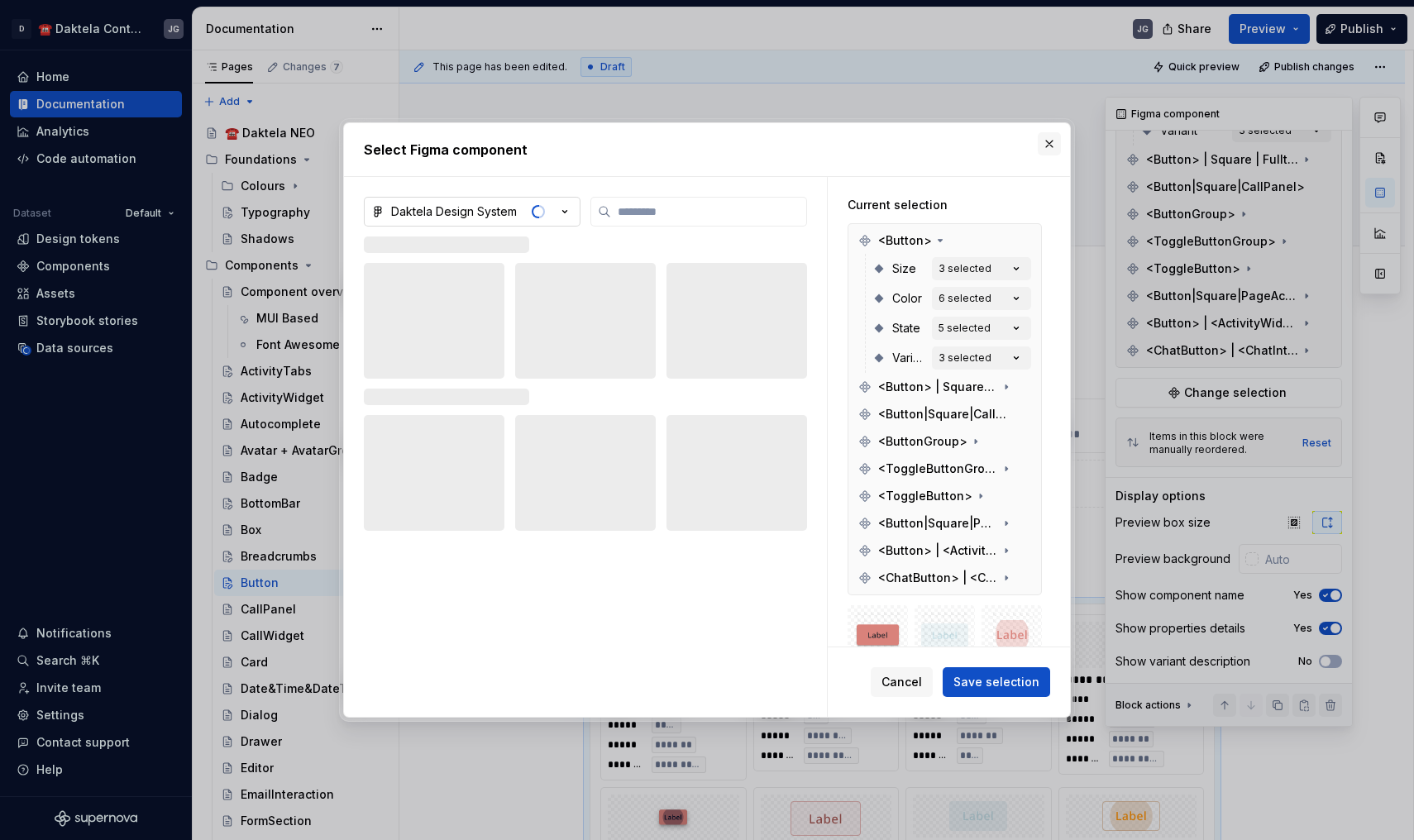
click at [1044, 153] on button "button" at bounding box center [1049, 143] width 24 height 24
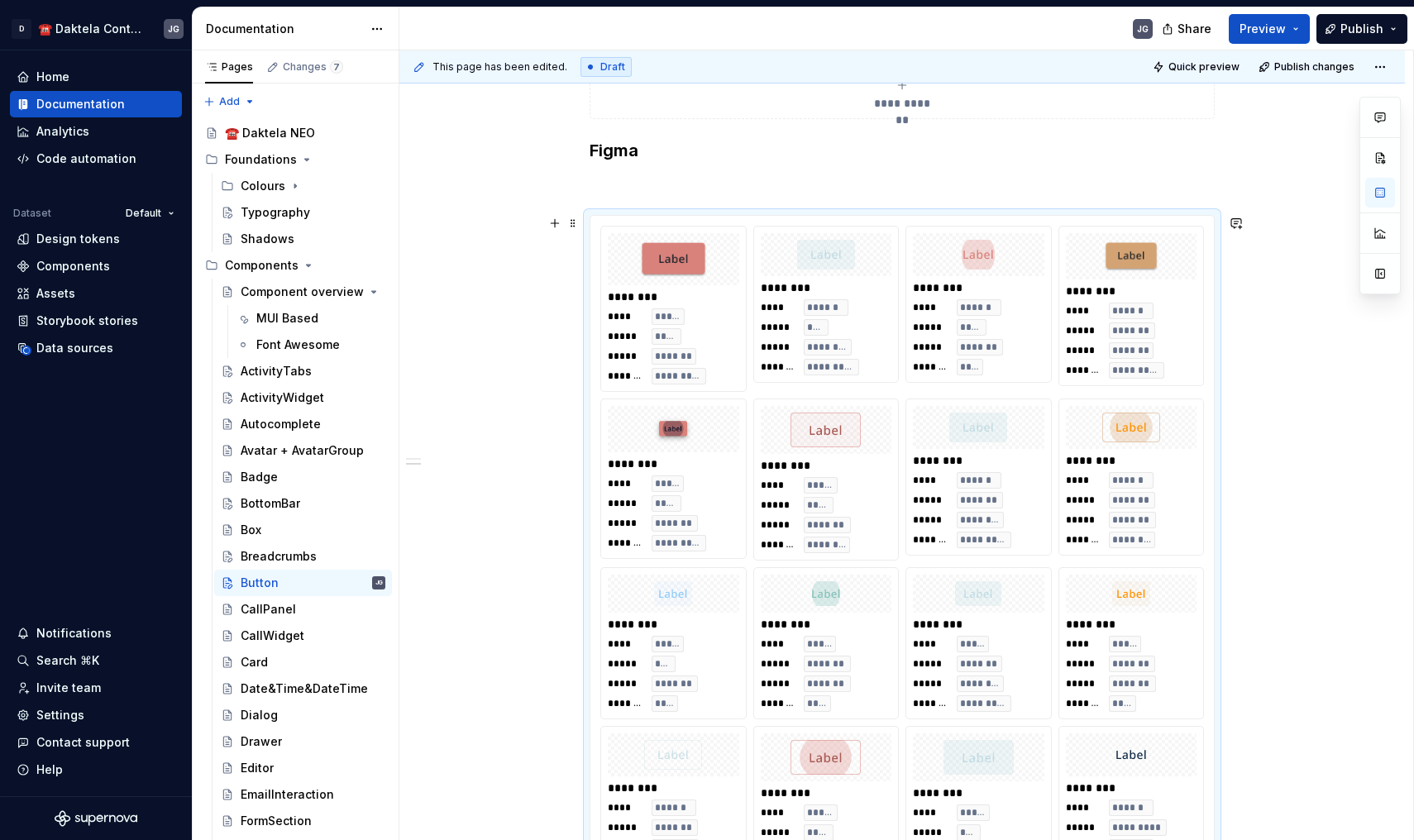
scroll to position [453, 0]
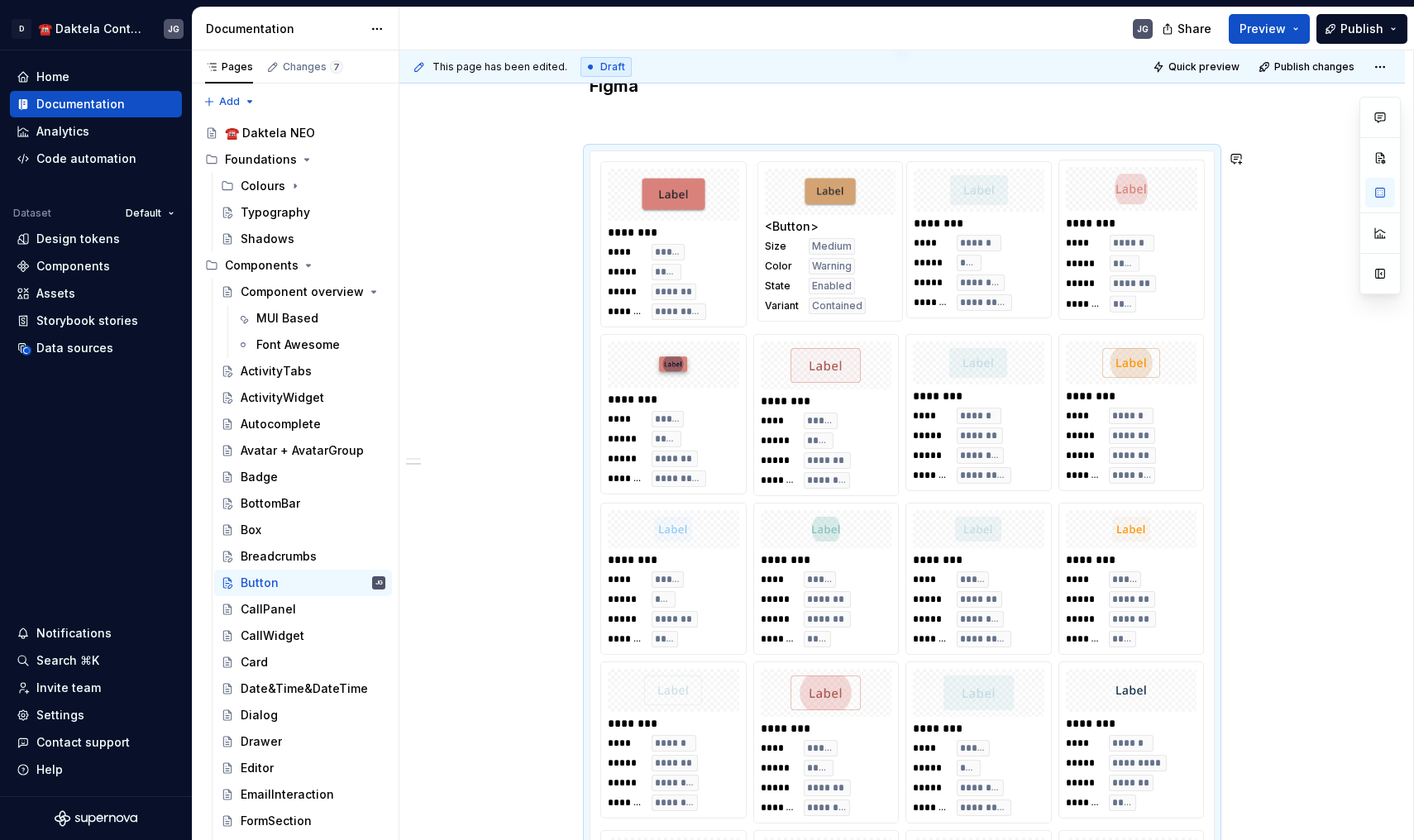
drag, startPoint x: 1114, startPoint y: 234, endPoint x: 840, endPoint y: 230, distance: 274.0
click at [840, 230] on body "D ☎️ Daktela Contact Centre JG Home Documentation Analytics Code automation Dat…" at bounding box center [707, 420] width 1414 height 840
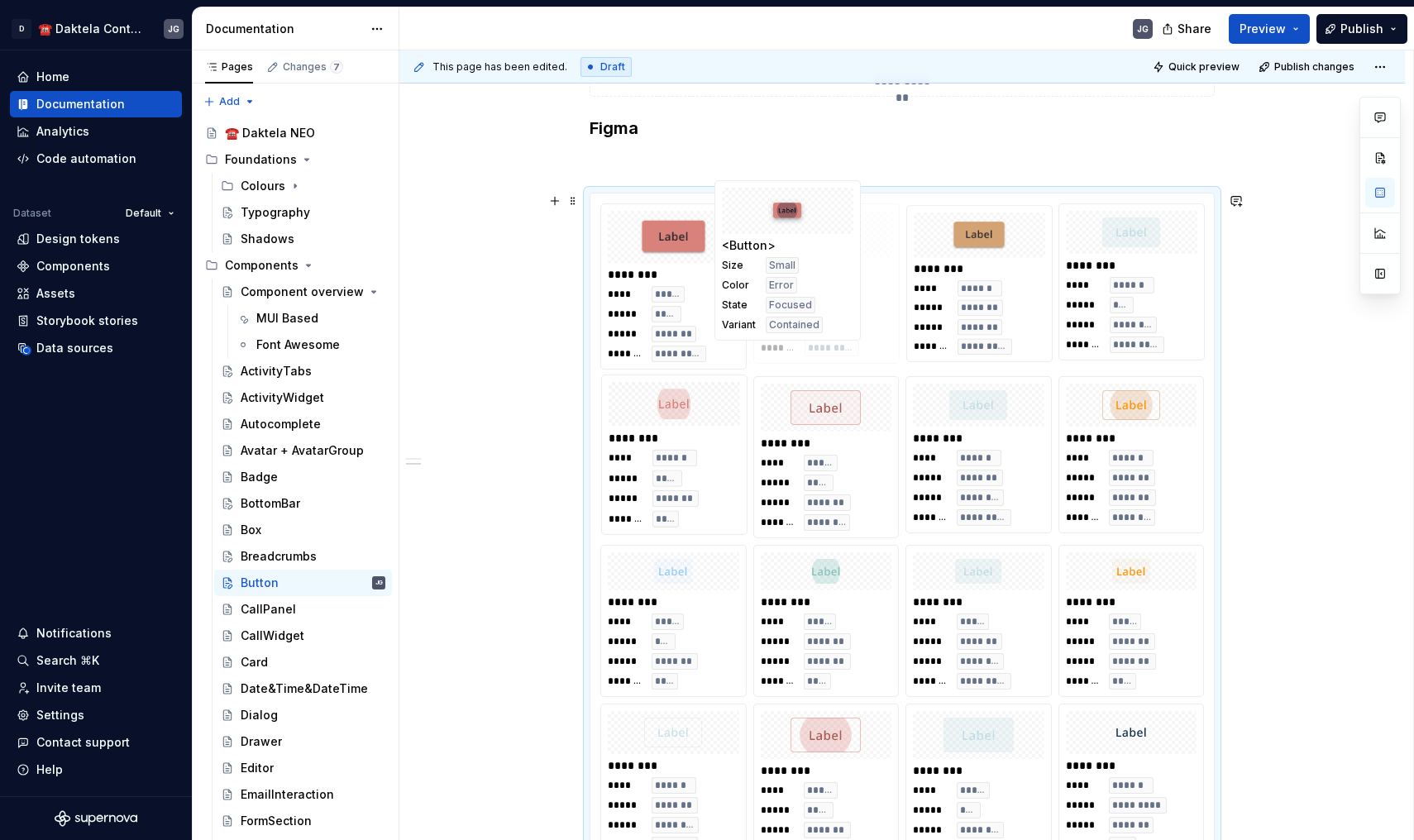
scroll to position [399, 0]
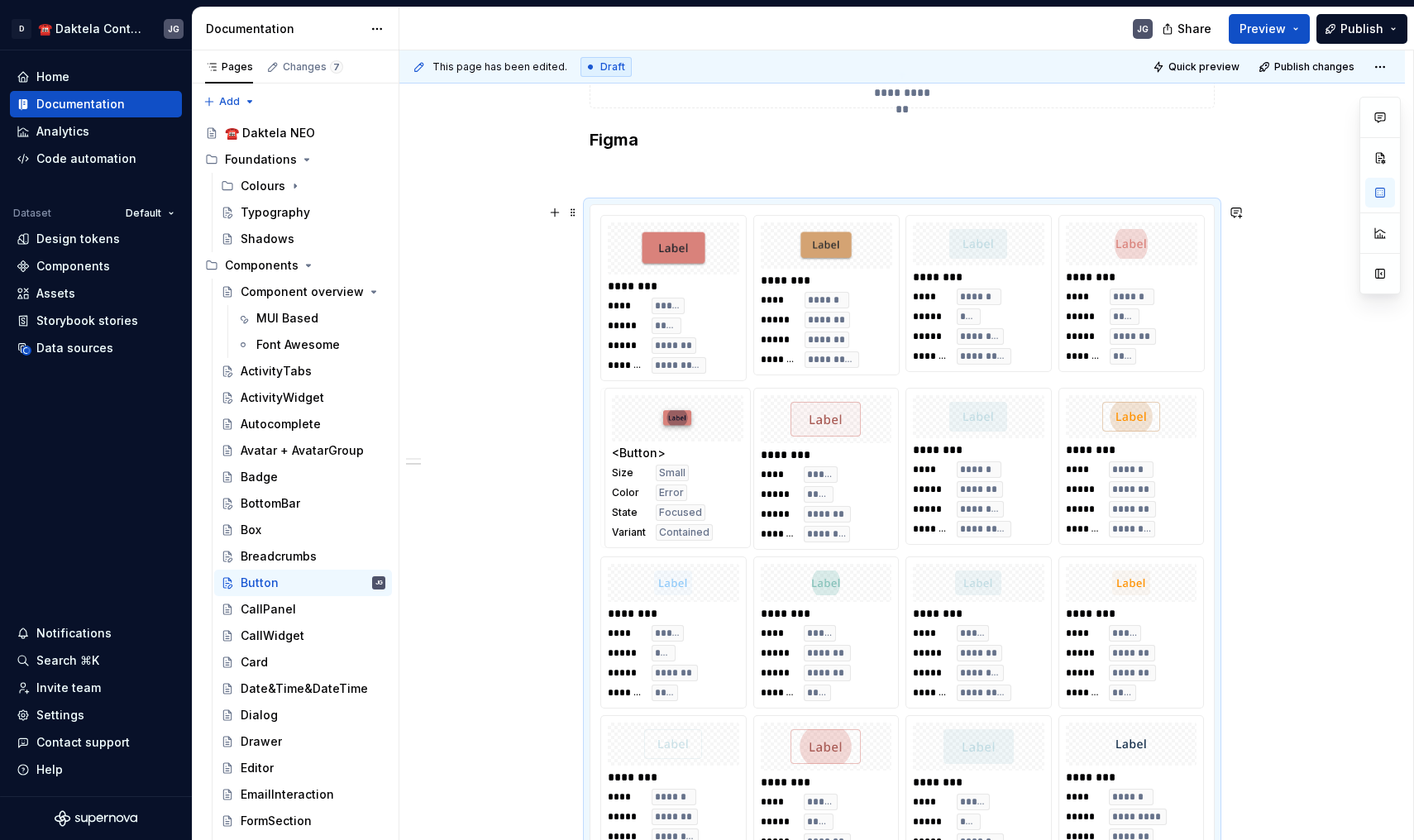
drag, startPoint x: 723, startPoint y: 354, endPoint x: 706, endPoint y: 407, distance: 55.7
click at [706, 407] on body "D ☎️ Daktela Contact Centre JG Home Documentation Analytics Code automation Dat…" at bounding box center [707, 420] width 1414 height 840
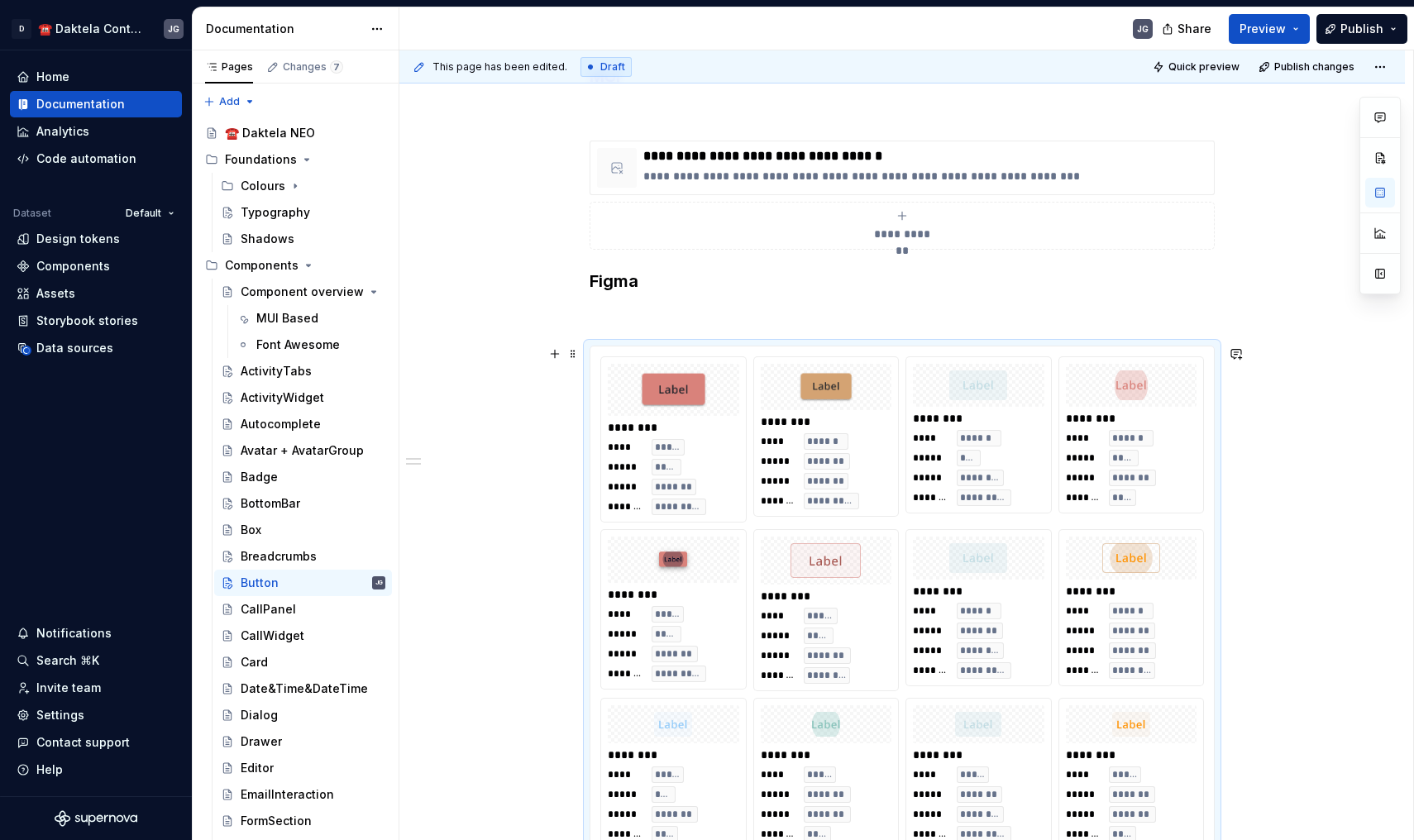
scroll to position [186, 0]
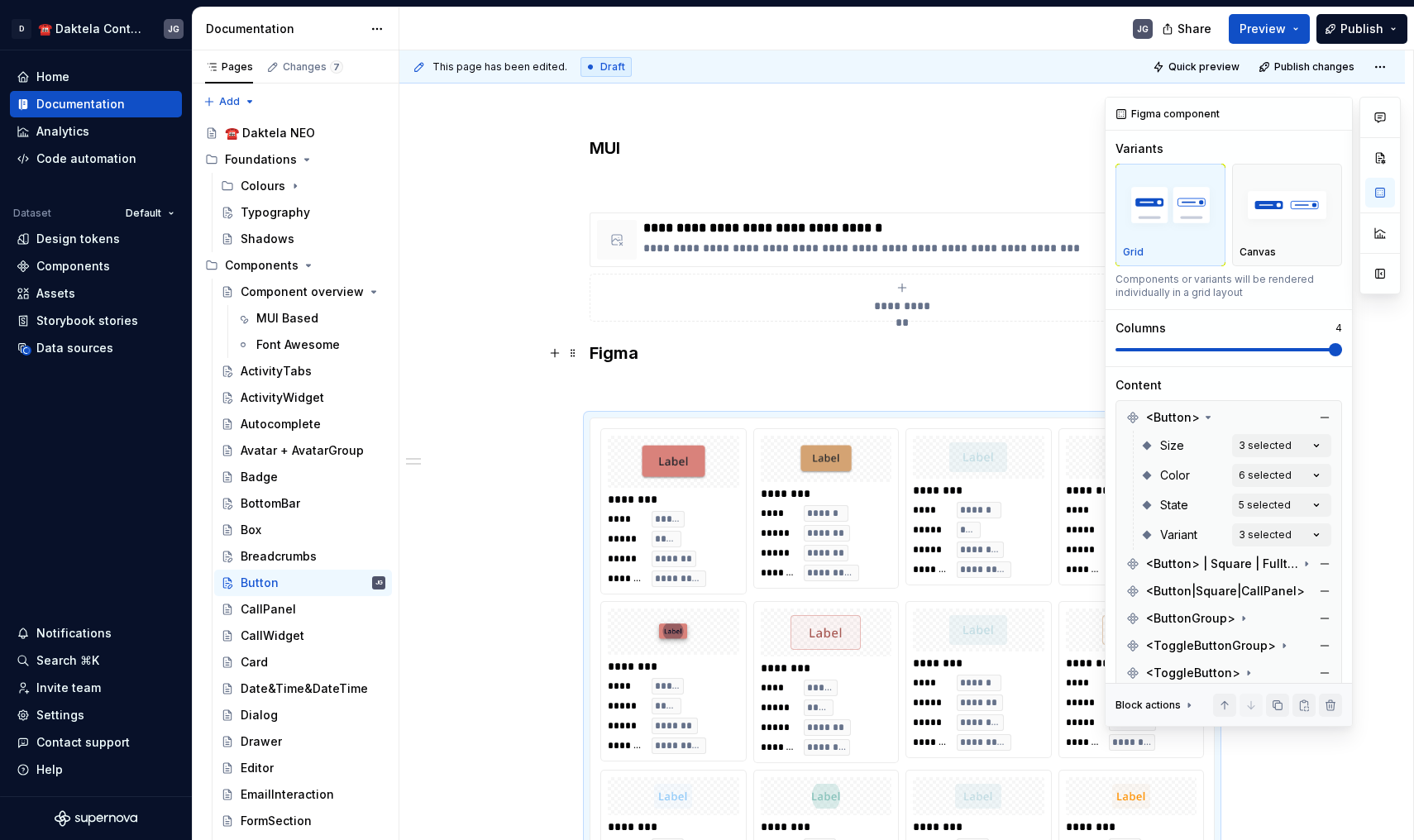
click at [1289, 347] on span at bounding box center [1228, 349] width 227 height 13
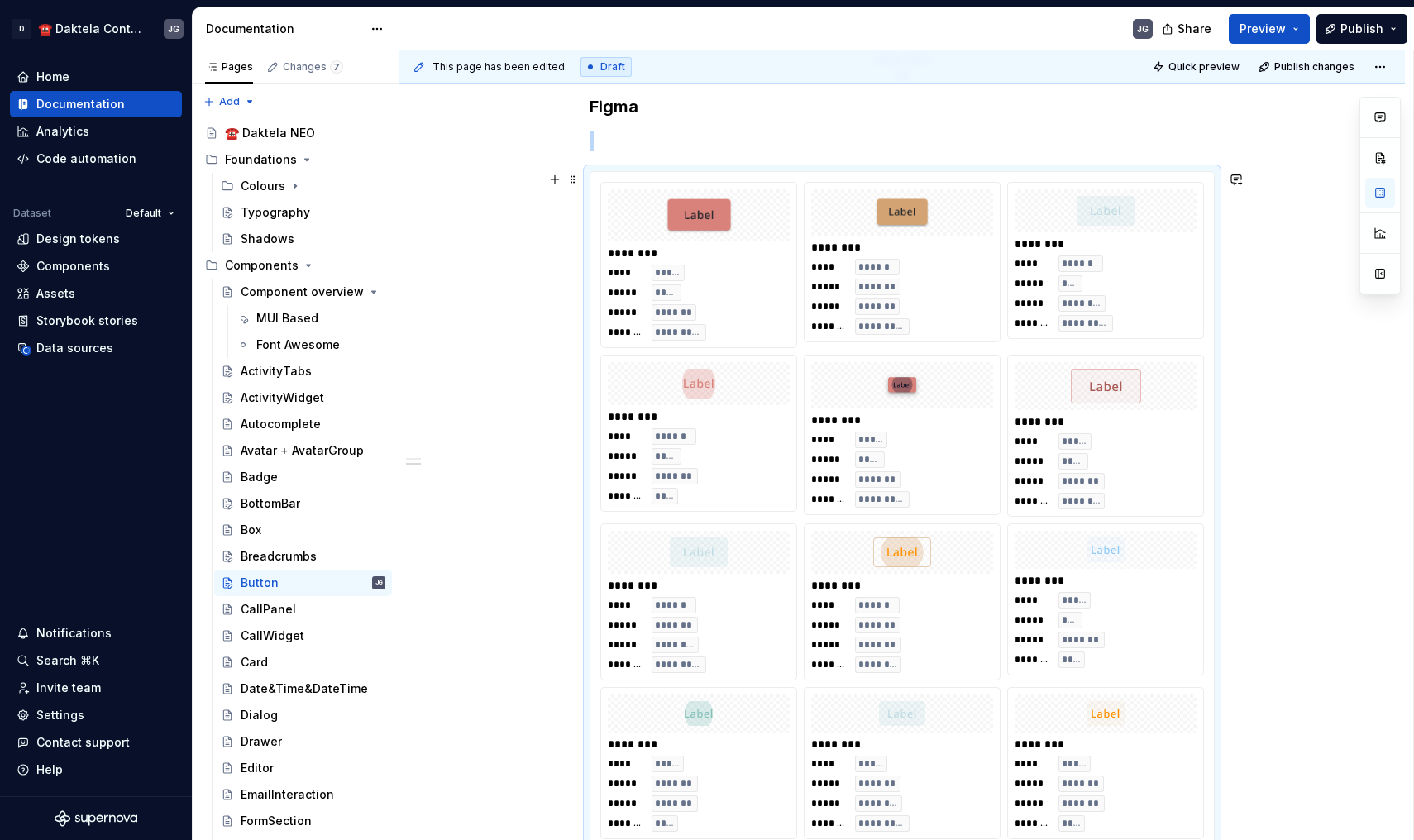
scroll to position [474, 0]
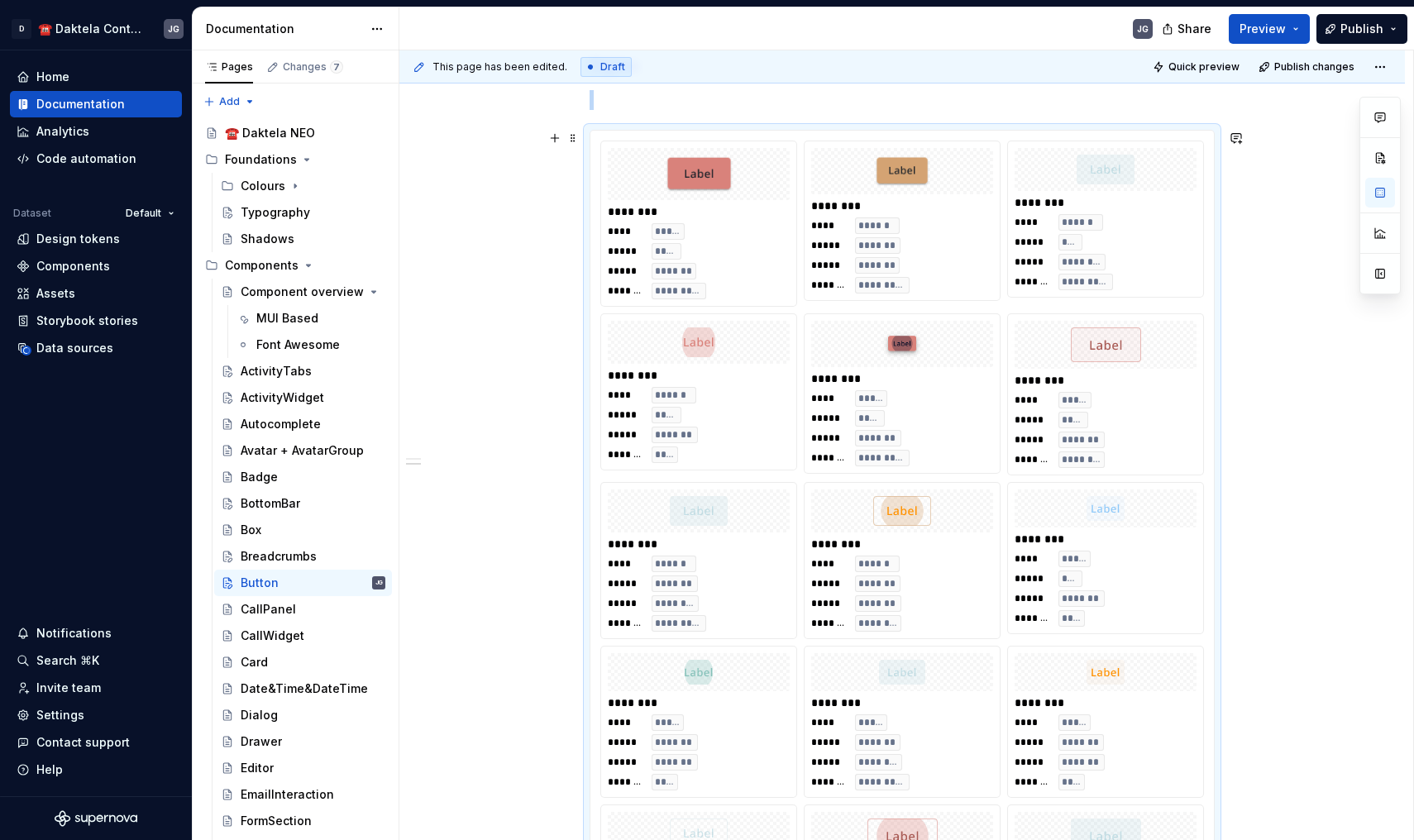
click at [896, 423] on div "**** ***** ***** ***** ***** ******* ******* *********" at bounding box center [902, 428] width 182 height 76
drag, startPoint x: 944, startPoint y: 405, endPoint x: 944, endPoint y: 545, distance: 140.0
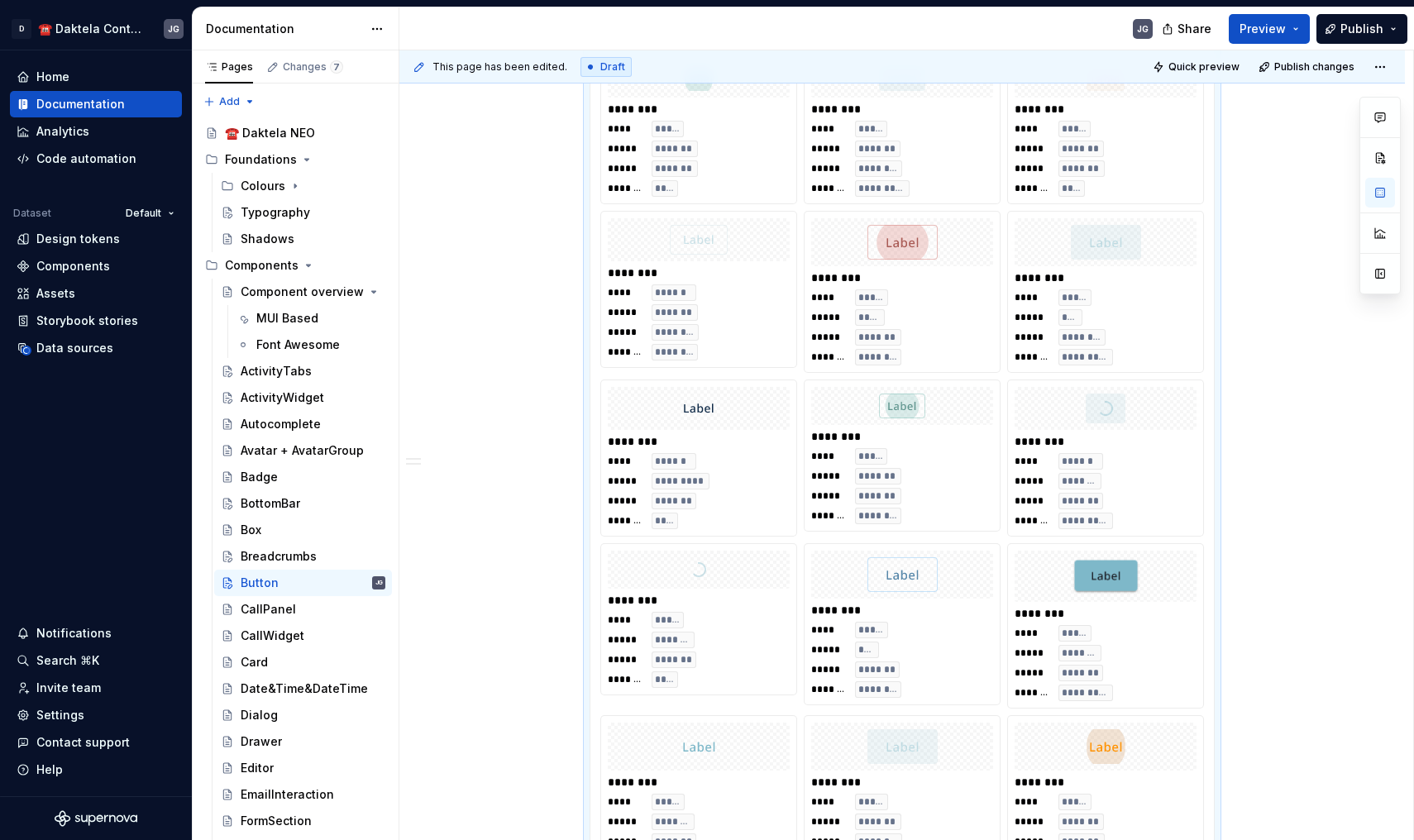
scroll to position [1084, 0]
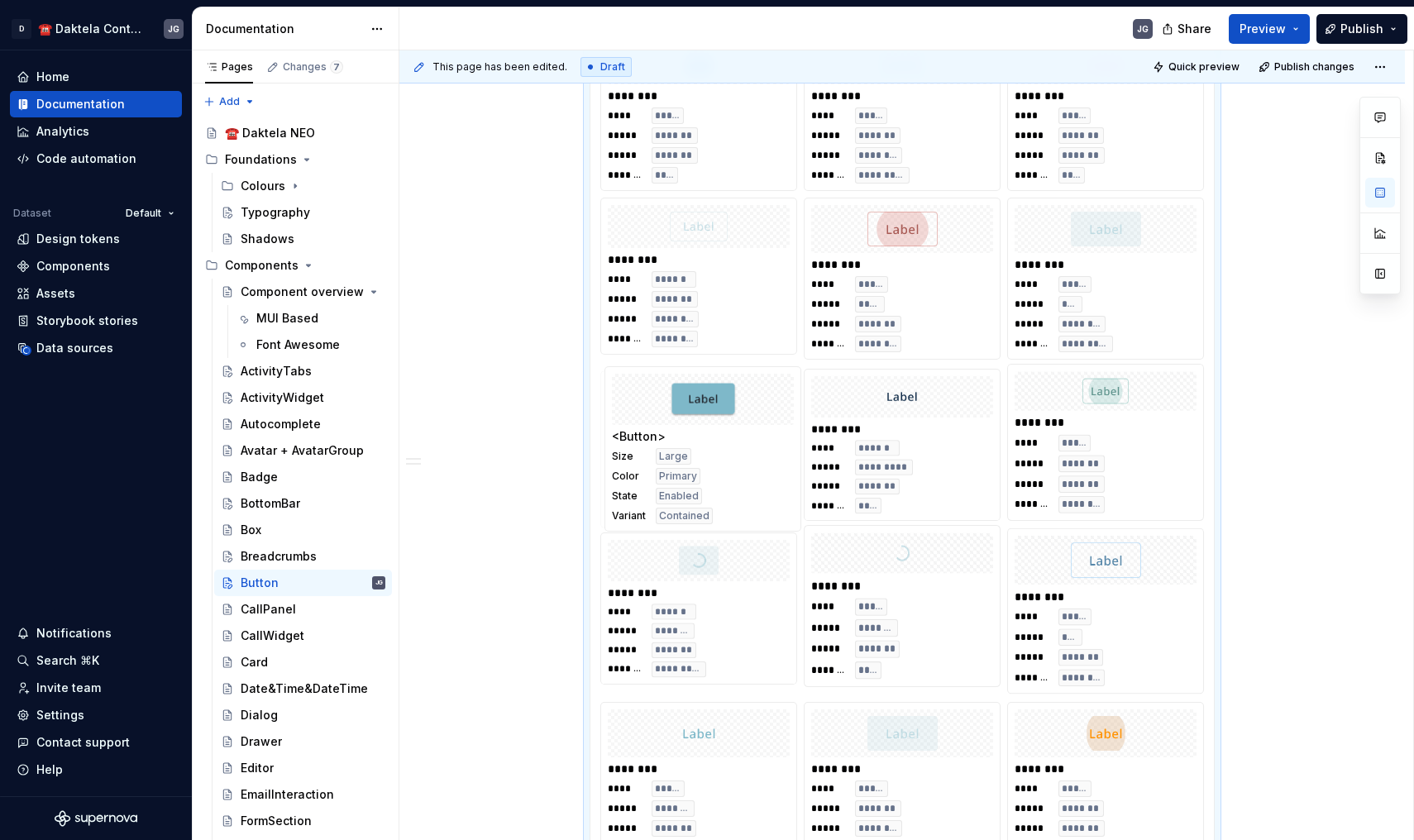
drag, startPoint x: 1085, startPoint y: 604, endPoint x: 774, endPoint y: 373, distance: 387.4
click at [774, 373] on body "D ☎️ Daktela Contact Centre JG Home Documentation Analytics Code automation Dat…" at bounding box center [707, 420] width 1414 height 840
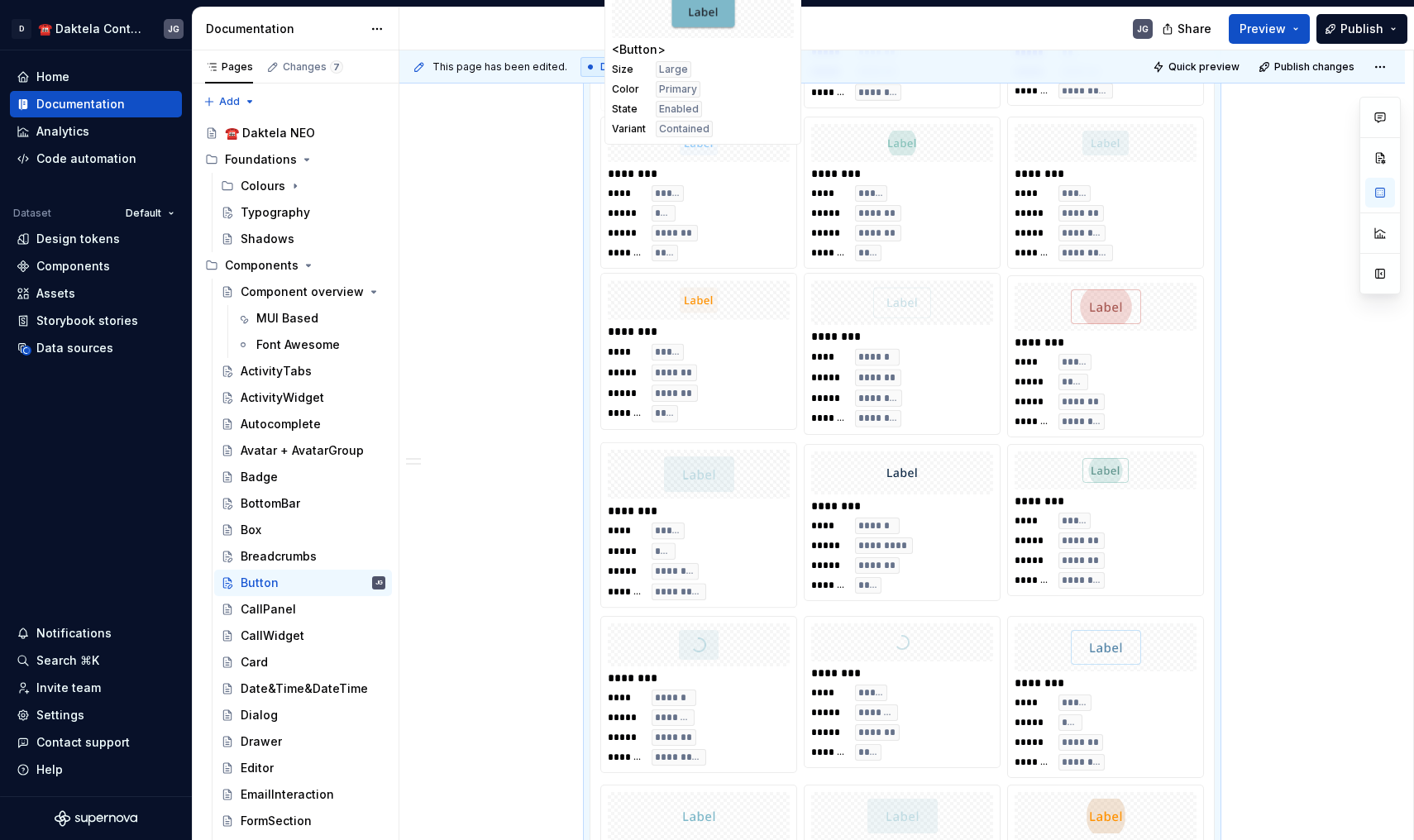
drag, startPoint x: 744, startPoint y: 440, endPoint x: 744, endPoint y: 188, distance: 252.0
click at [744, 188] on body "D ☎️ Daktela Contact Centre JG Home Documentation Analytics Code automation Dat…" at bounding box center [707, 420] width 1414 height 840
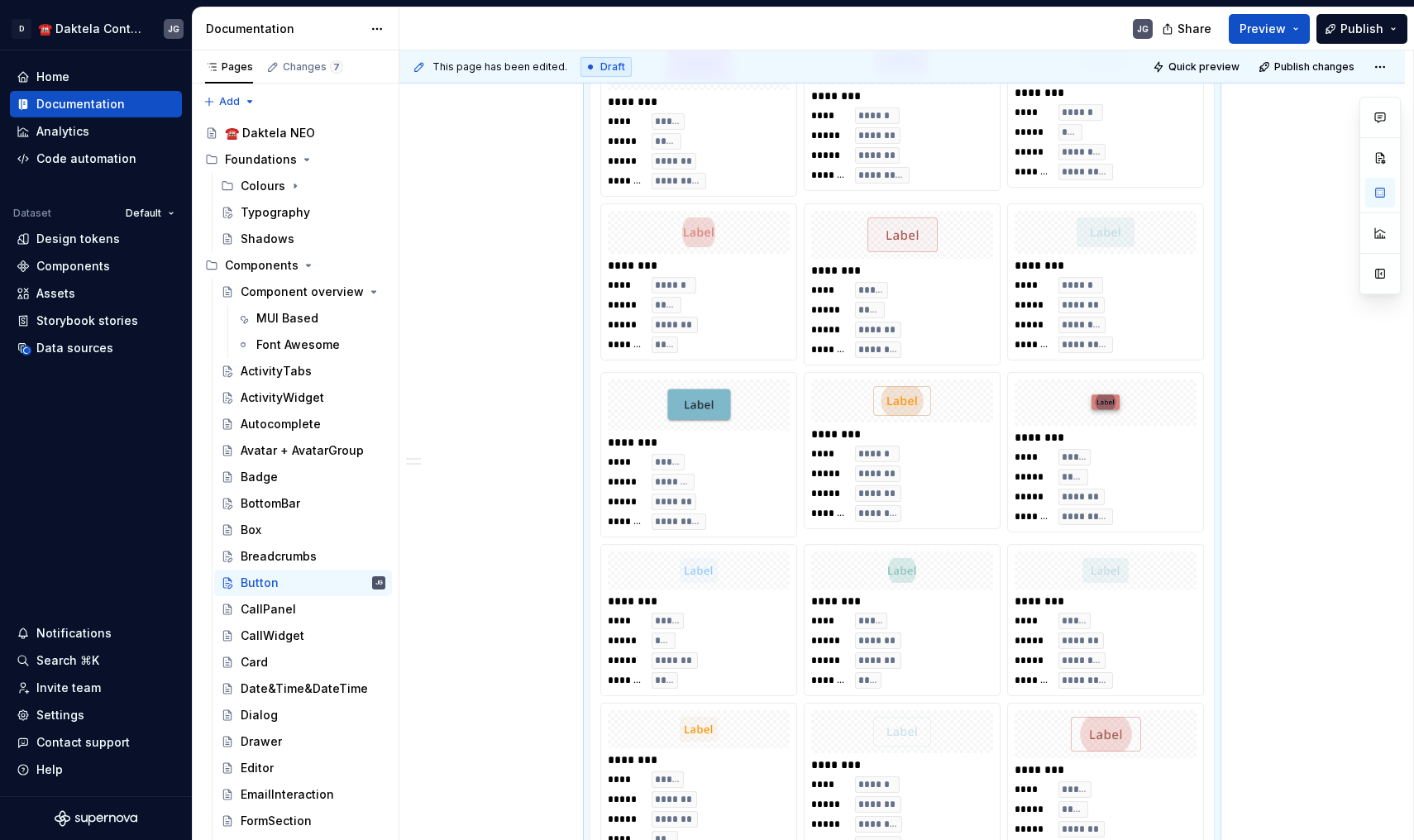
scroll to position [564, 0]
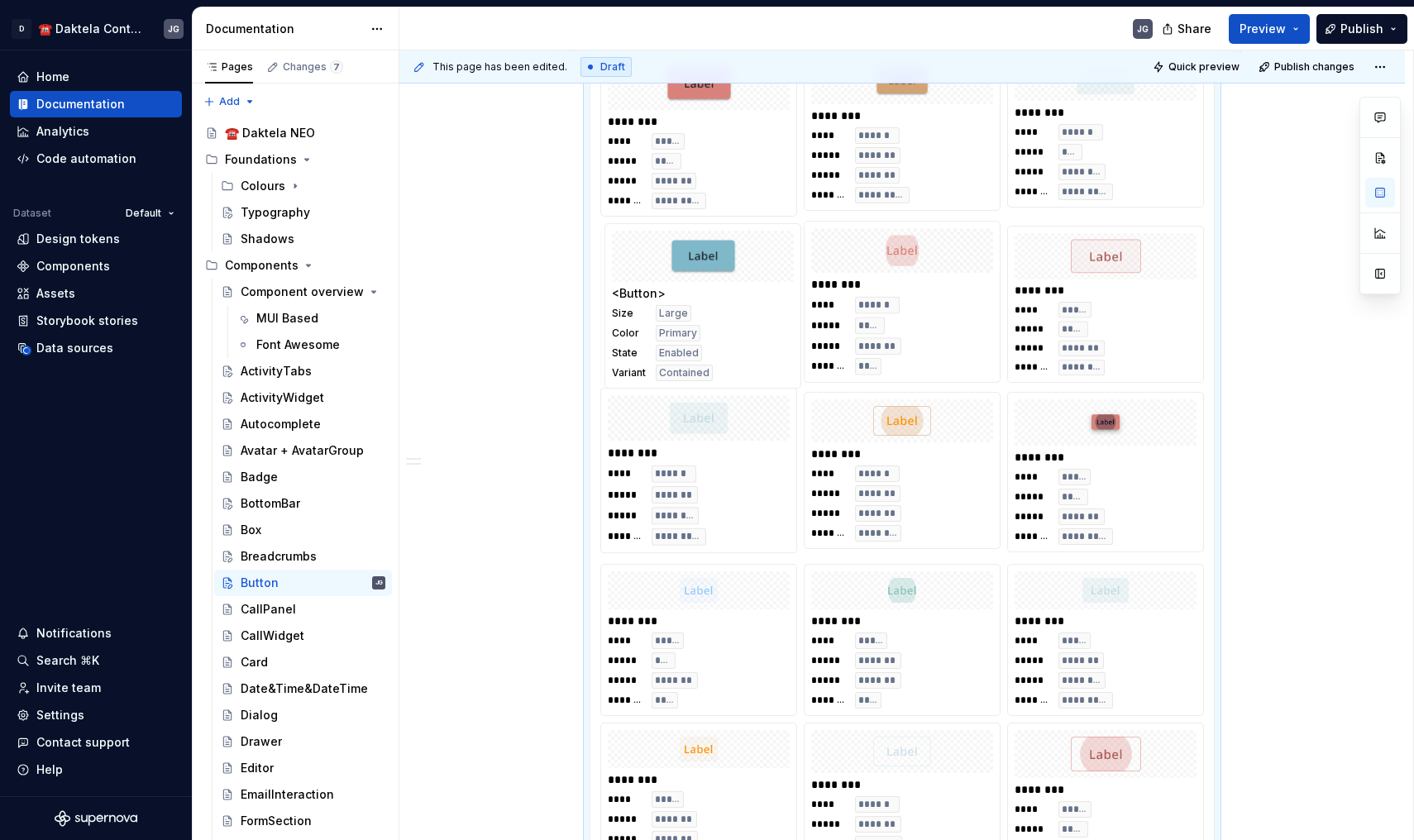
drag, startPoint x: 733, startPoint y: 477, endPoint x: 736, endPoint y: 310, distance: 167.0
click at [736, 310] on body "D ☎️ Daktela Contact Centre JG Home Documentation Analytics Code automation Dat…" at bounding box center [707, 420] width 1414 height 840
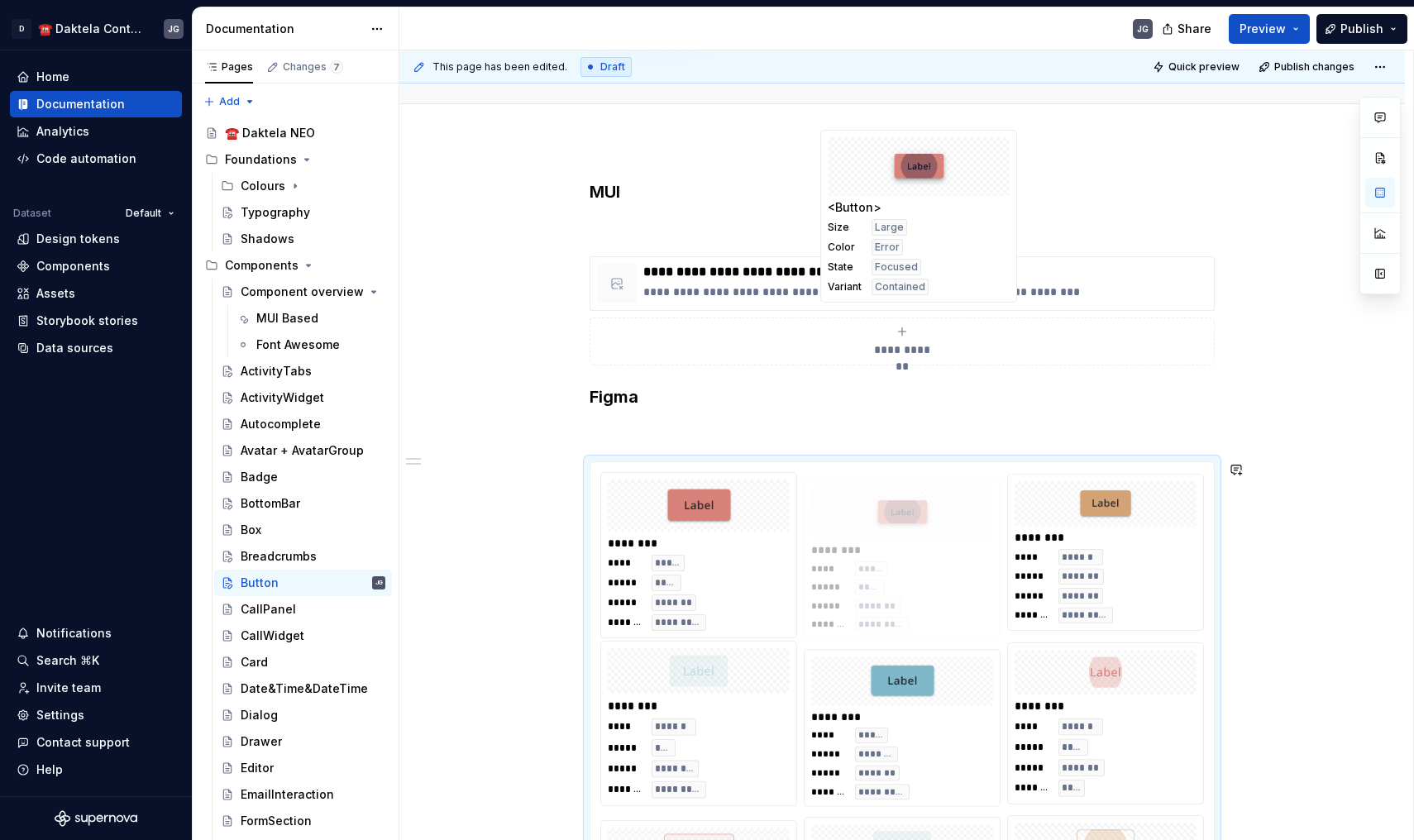
scroll to position [138, 0]
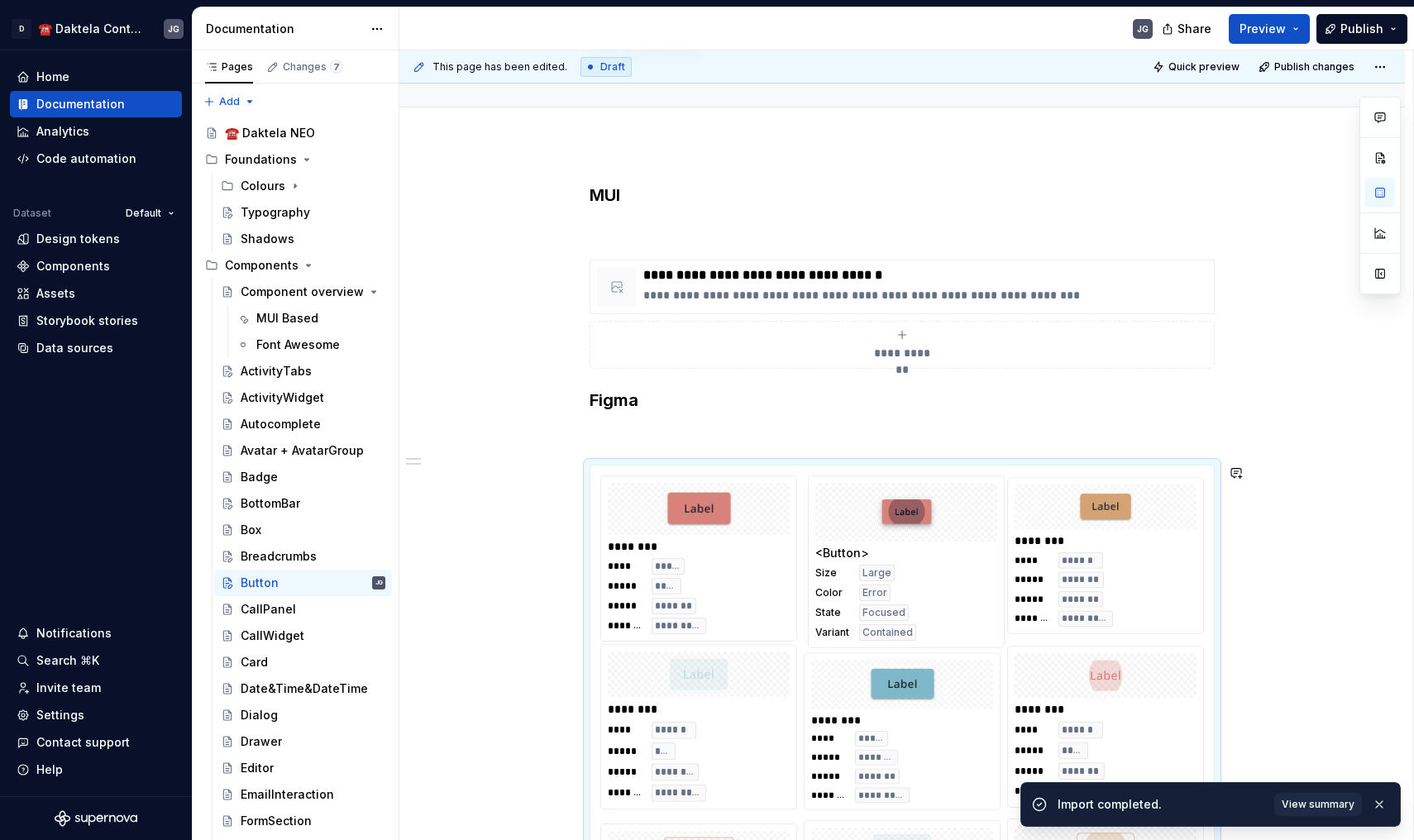
drag, startPoint x: 1137, startPoint y: 750, endPoint x: 942, endPoint y: 275, distance: 513.5
click at [942, 275] on body "D ☎️ Daktela Contact Centre JG Home Documentation Analytics Code automation Dat…" at bounding box center [707, 420] width 1414 height 840
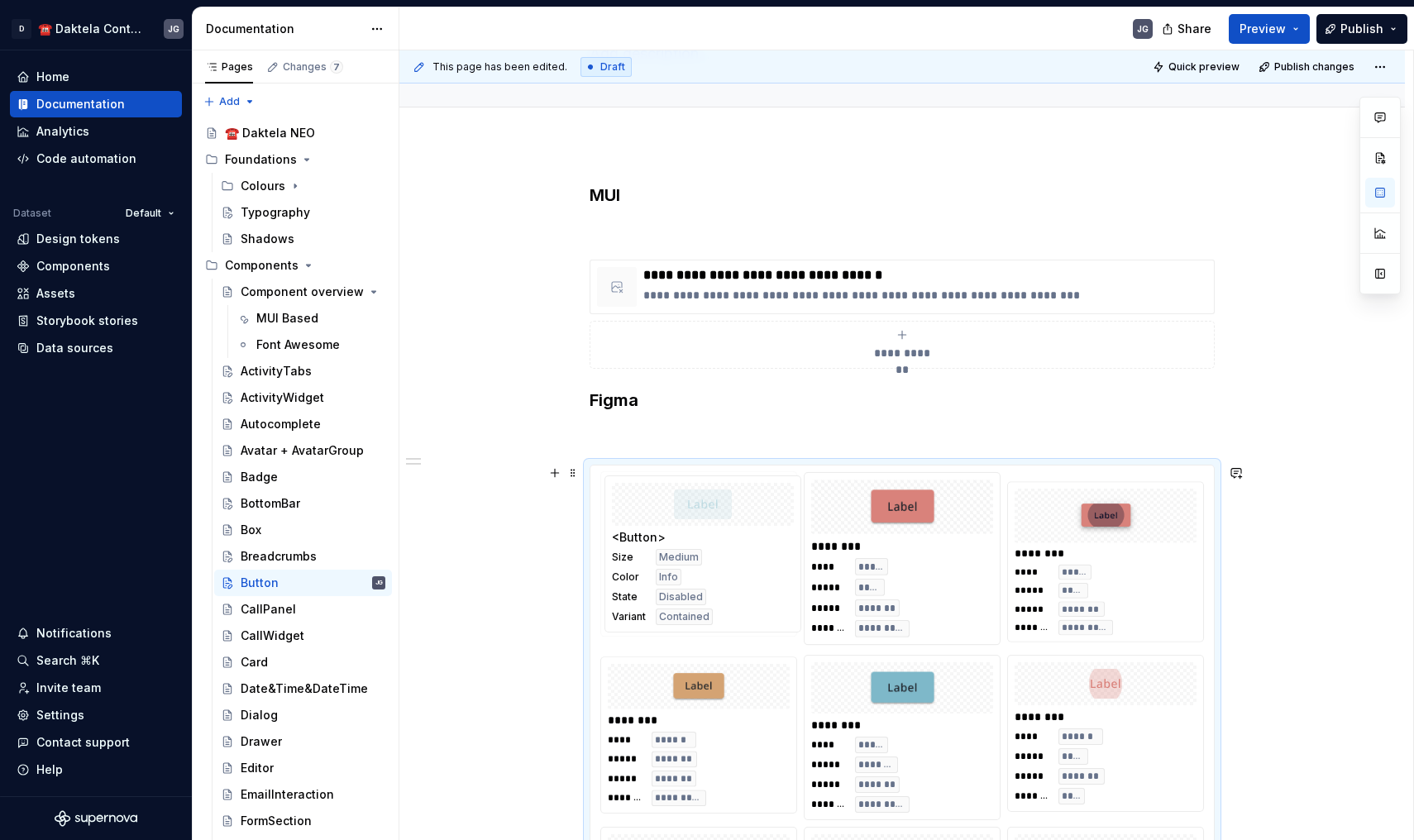
drag, startPoint x: 749, startPoint y: 764, endPoint x: 758, endPoint y: 649, distance: 115.4
click at [758, 649] on body "D ☎️ Daktela Contact Centre JG Home Documentation Analytics Code automation Dat…" at bounding box center [707, 420] width 1414 height 840
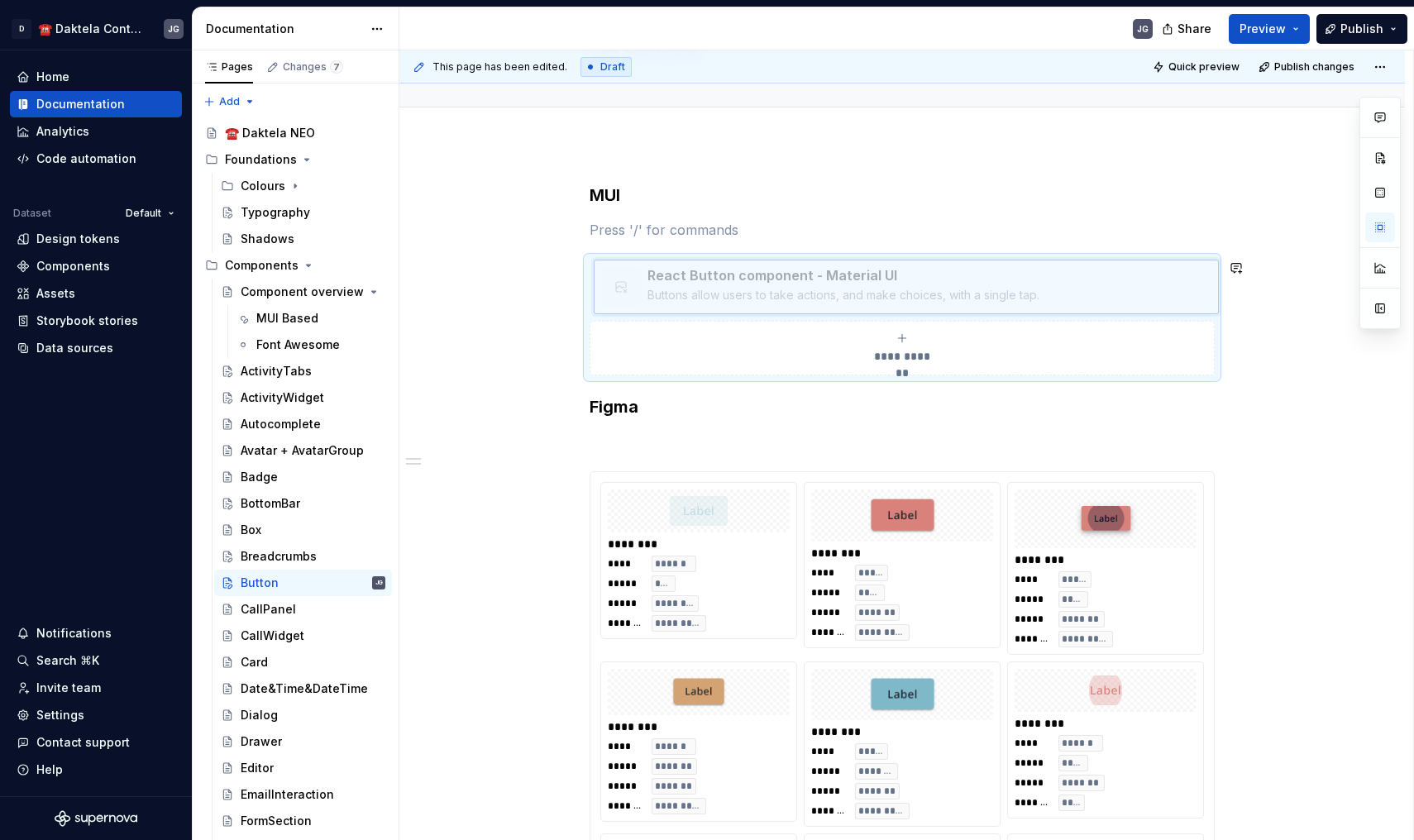
drag, startPoint x: 951, startPoint y: 260, endPoint x: 746, endPoint y: 260, distance: 205.0
click at [746, 260] on body "D ☎️ Daktela Contact Centre JG Home Documentation Analytics Code automation Dat…" at bounding box center [707, 420] width 1414 height 840
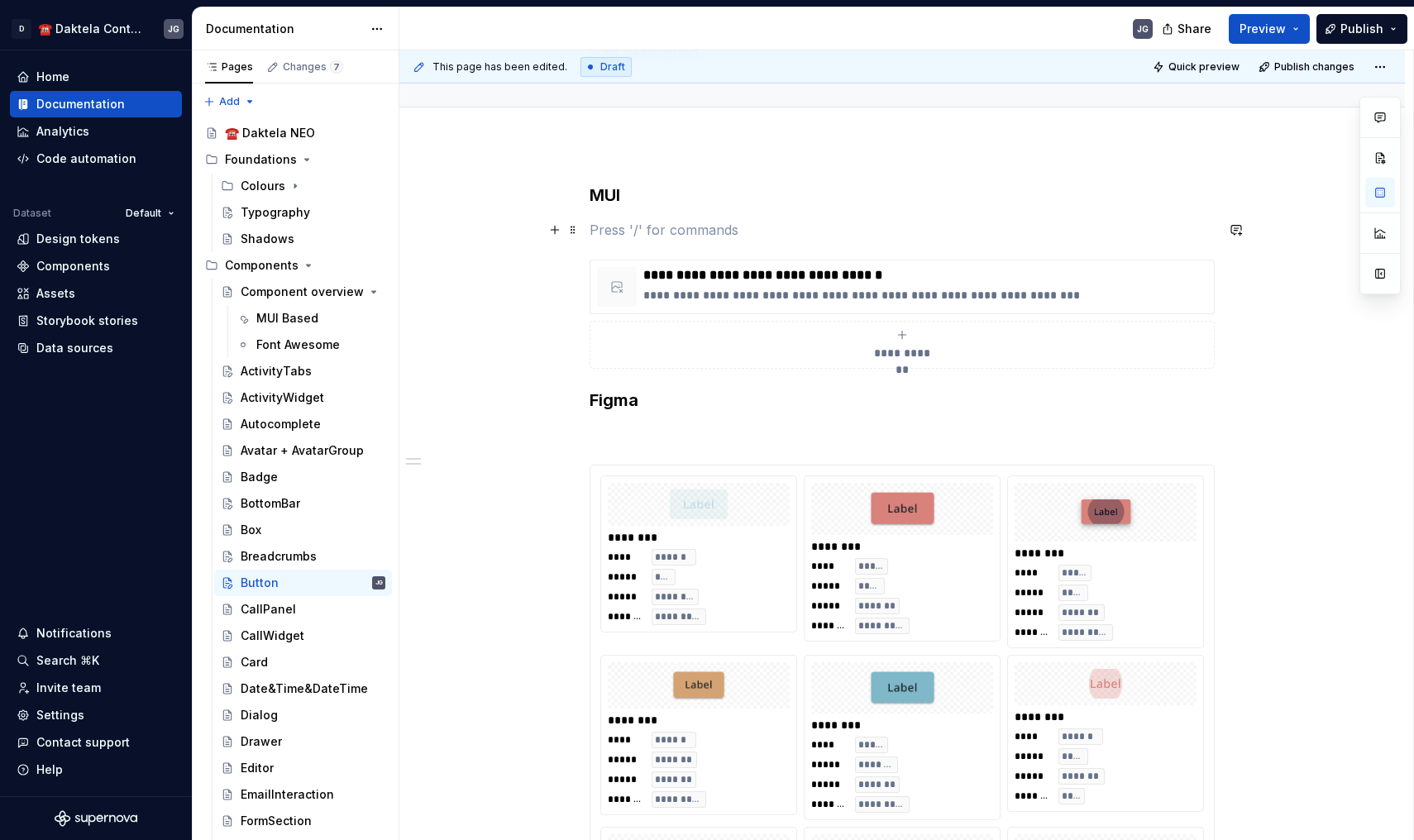
drag, startPoint x: 836, startPoint y: 232, endPoint x: 799, endPoint y: 233, distance: 37.0
click at [799, 233] on p at bounding box center [902, 230] width 626 height 20
click at [779, 299] on p "**********" at bounding box center [925, 296] width 564 height 17
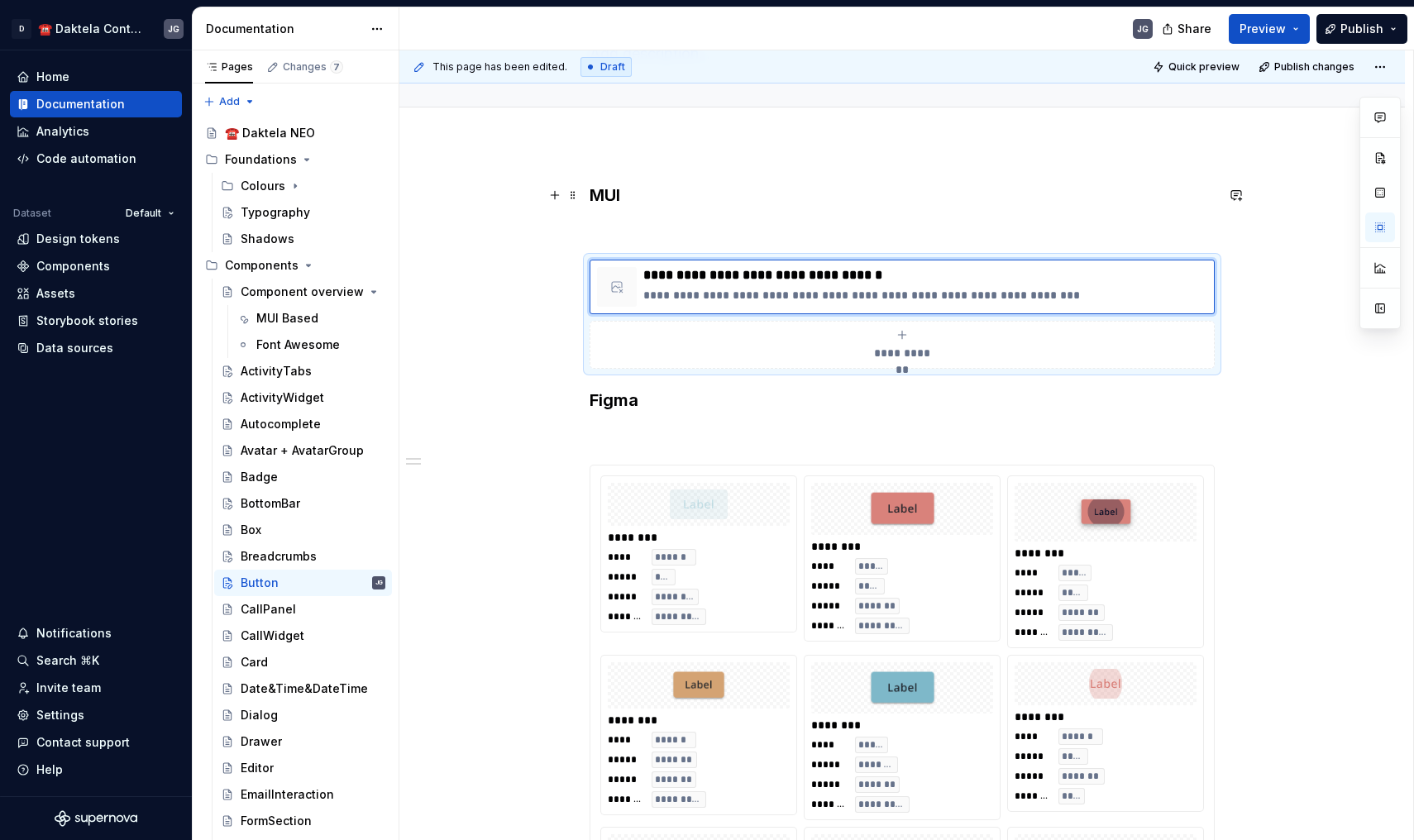
click at [750, 186] on h3 "MUI" at bounding box center [902, 195] width 626 height 24
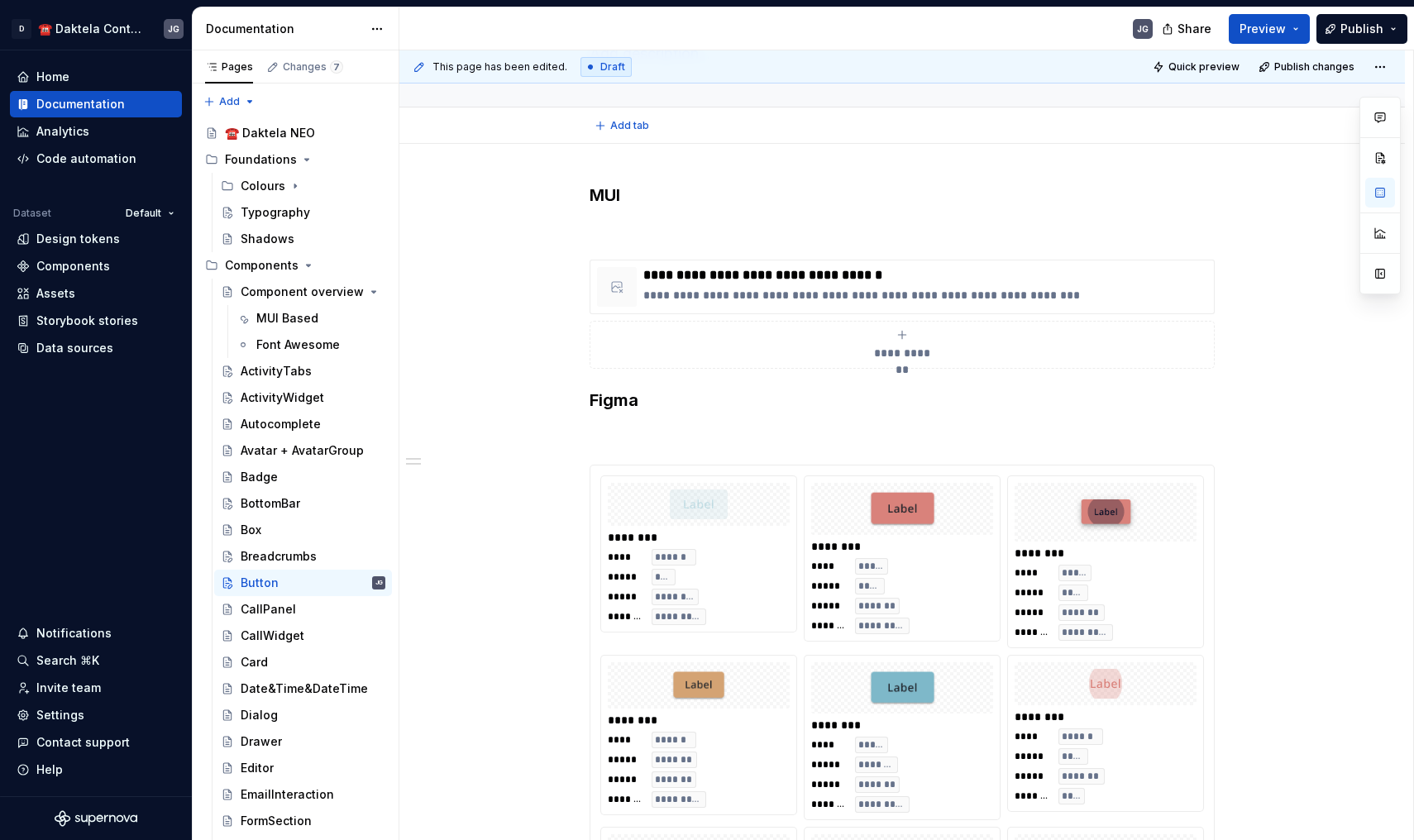
click at [756, 134] on div "Add tab" at bounding box center [902, 125] width 626 height 24
click at [624, 312] on div "**********" at bounding box center [902, 287] width 626 height 55
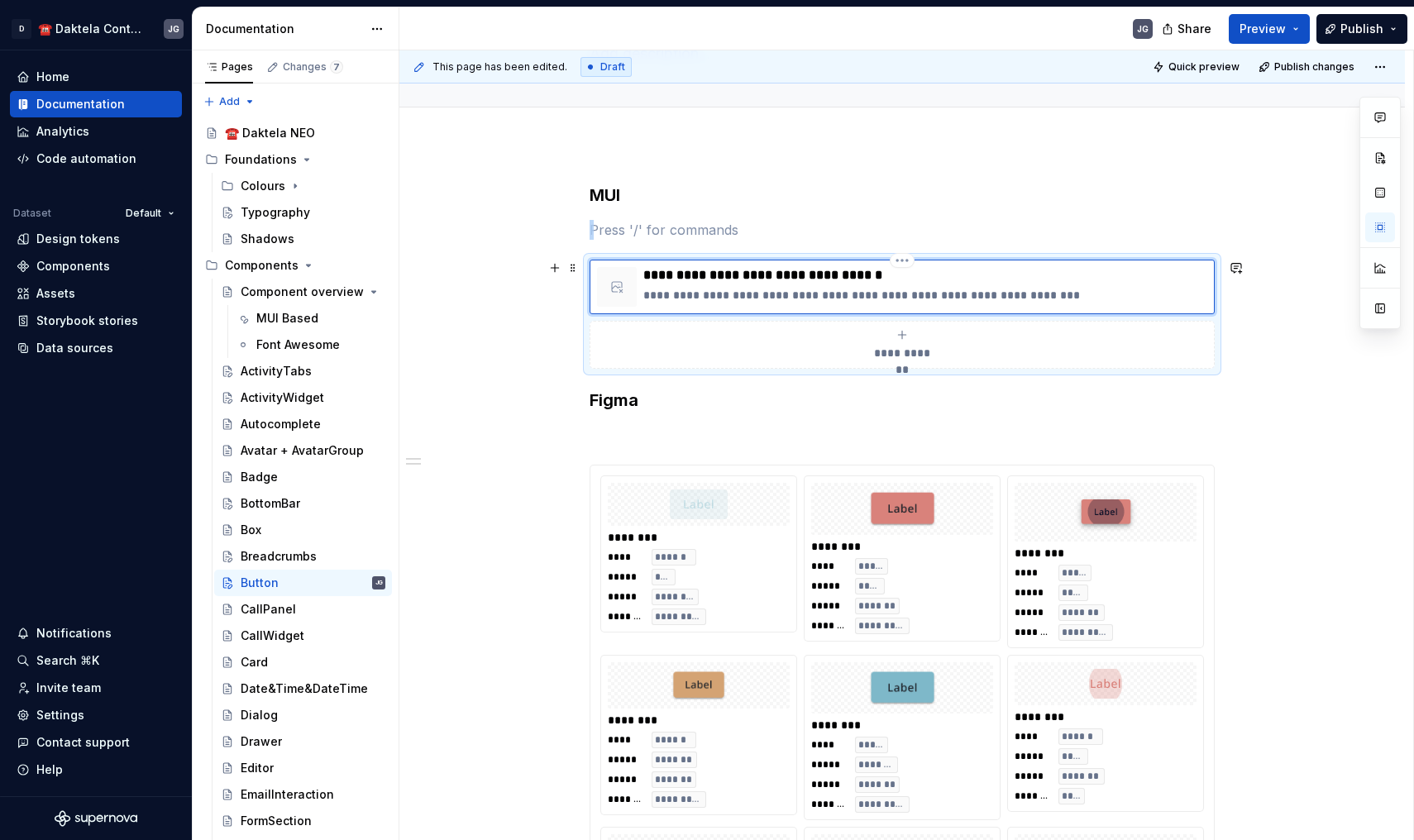
click at [595, 307] on div "**********" at bounding box center [902, 287] width 626 height 55
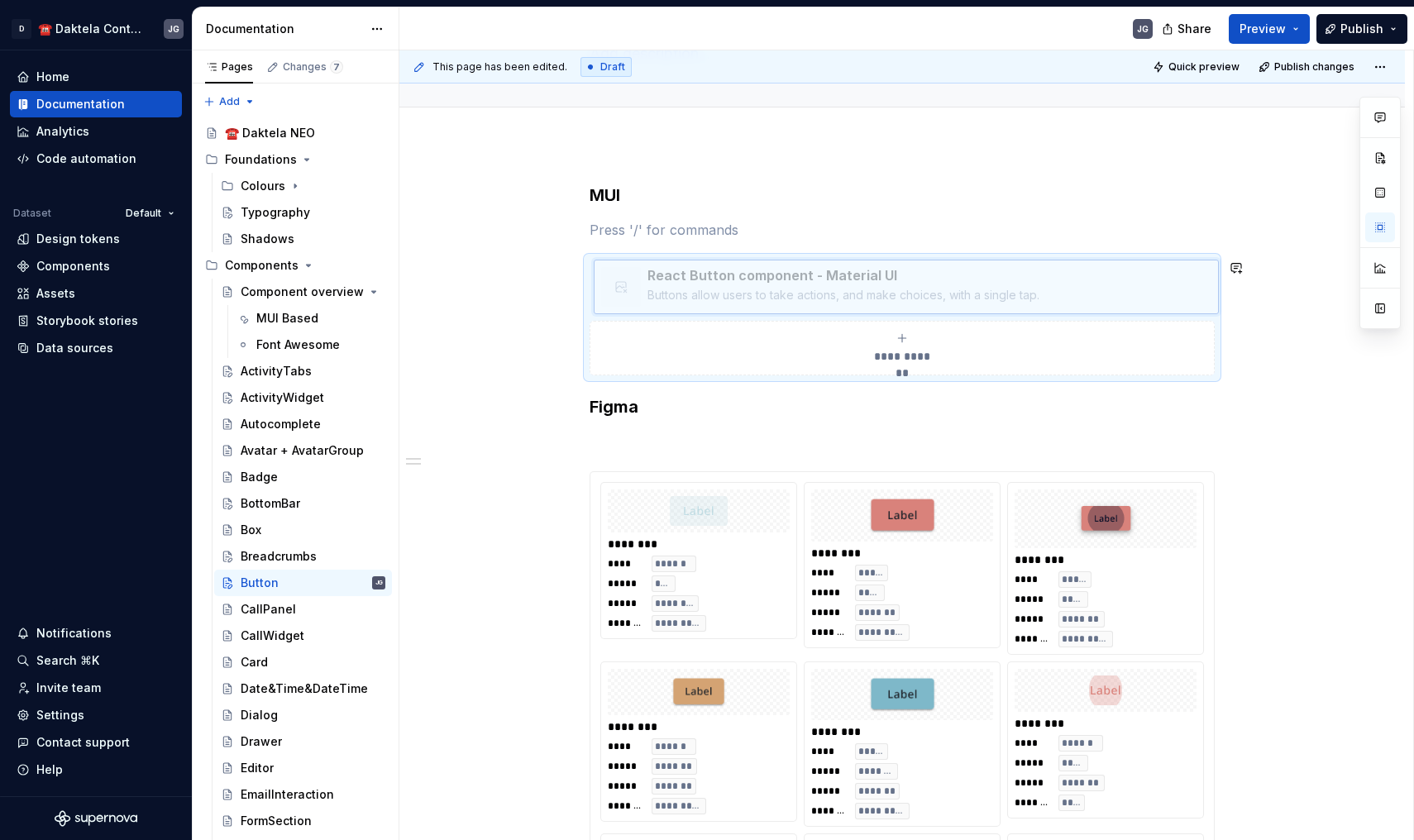
drag, startPoint x: 837, startPoint y: 305, endPoint x: 708, endPoint y: 305, distance: 129.0
click at [708, 305] on body "D ☎️ Daktela Contact Centre JG Home Documentation Analytics Code automation Dat…" at bounding box center [707, 420] width 1414 height 840
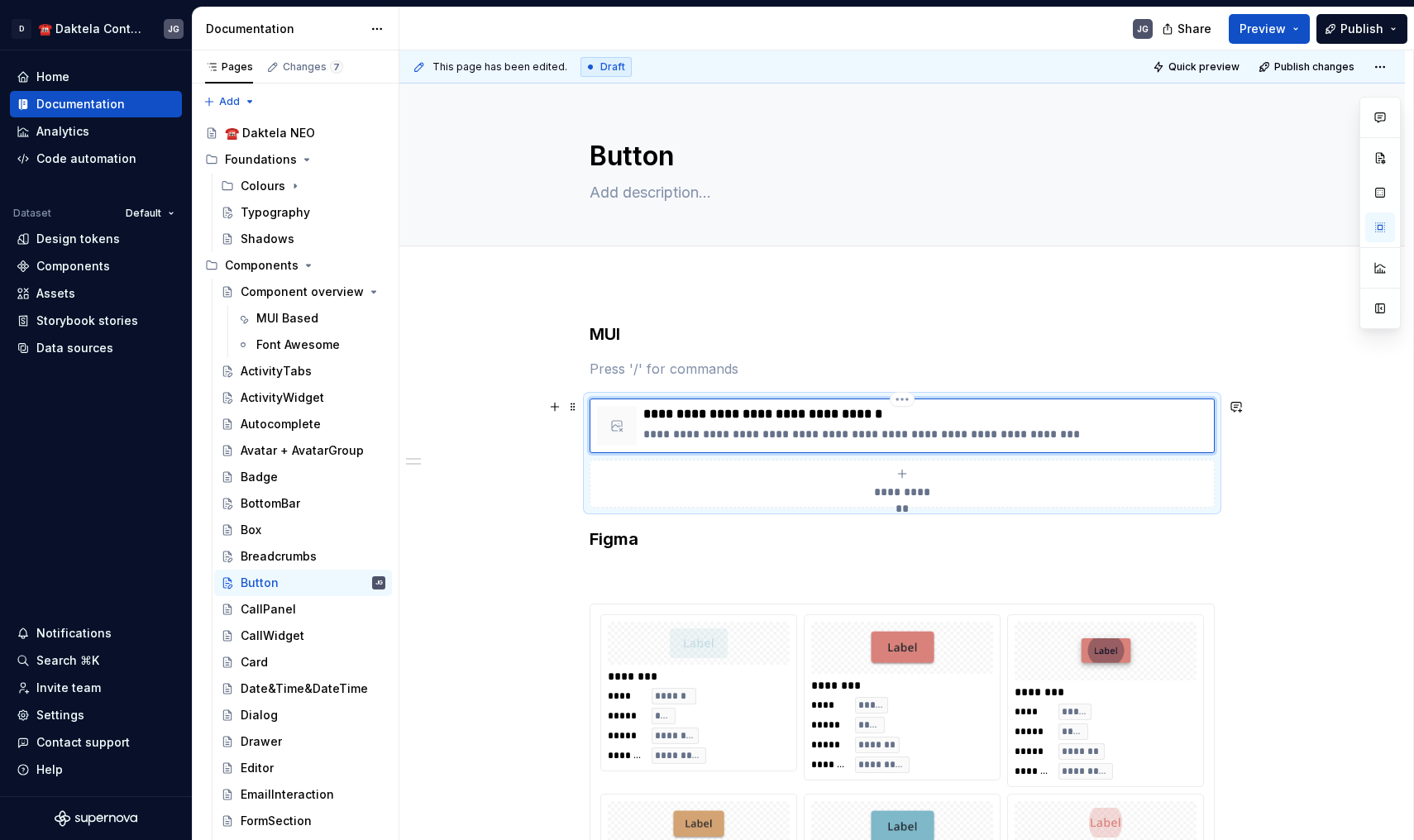
scroll to position [-1, 0]
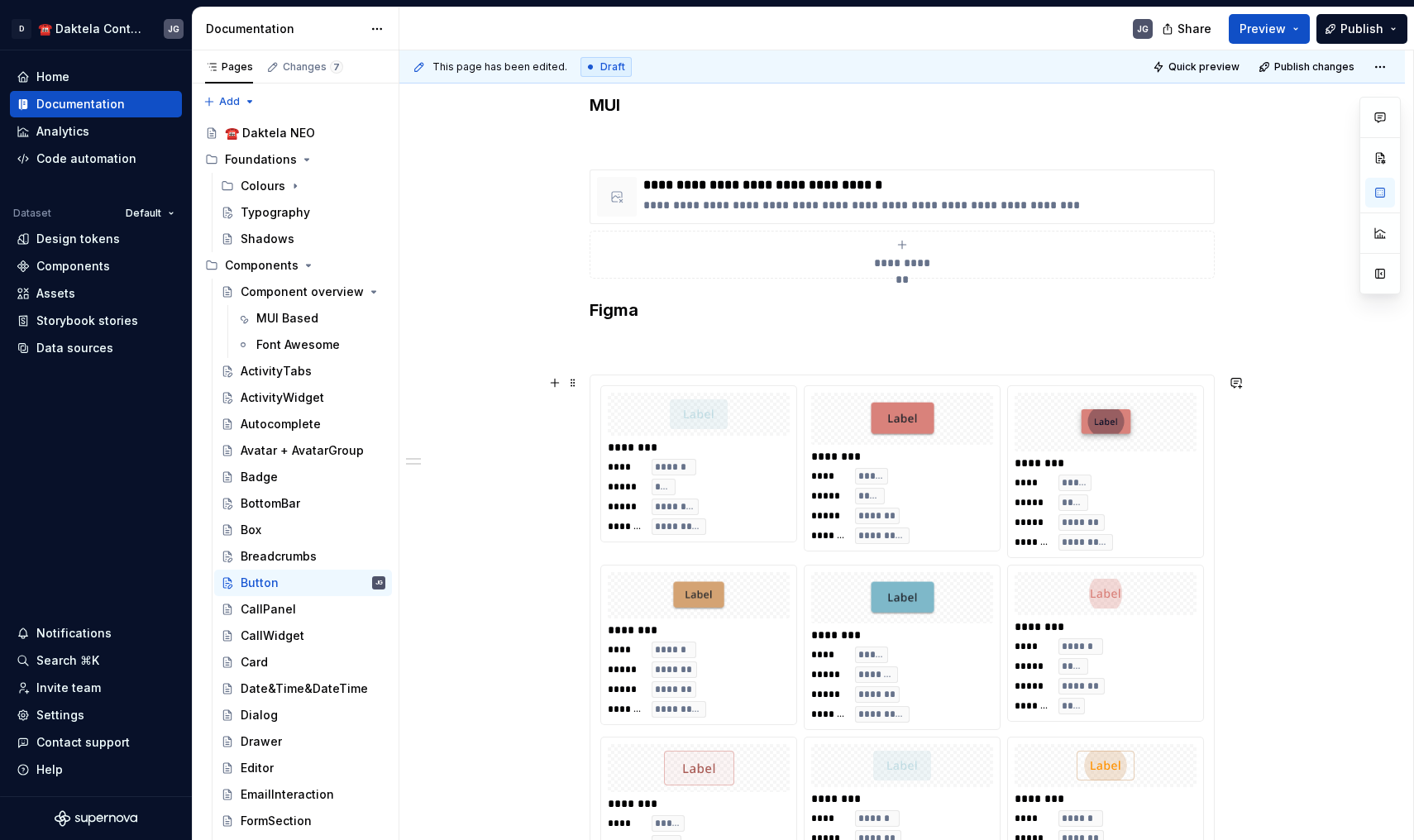
scroll to position [234, 0]
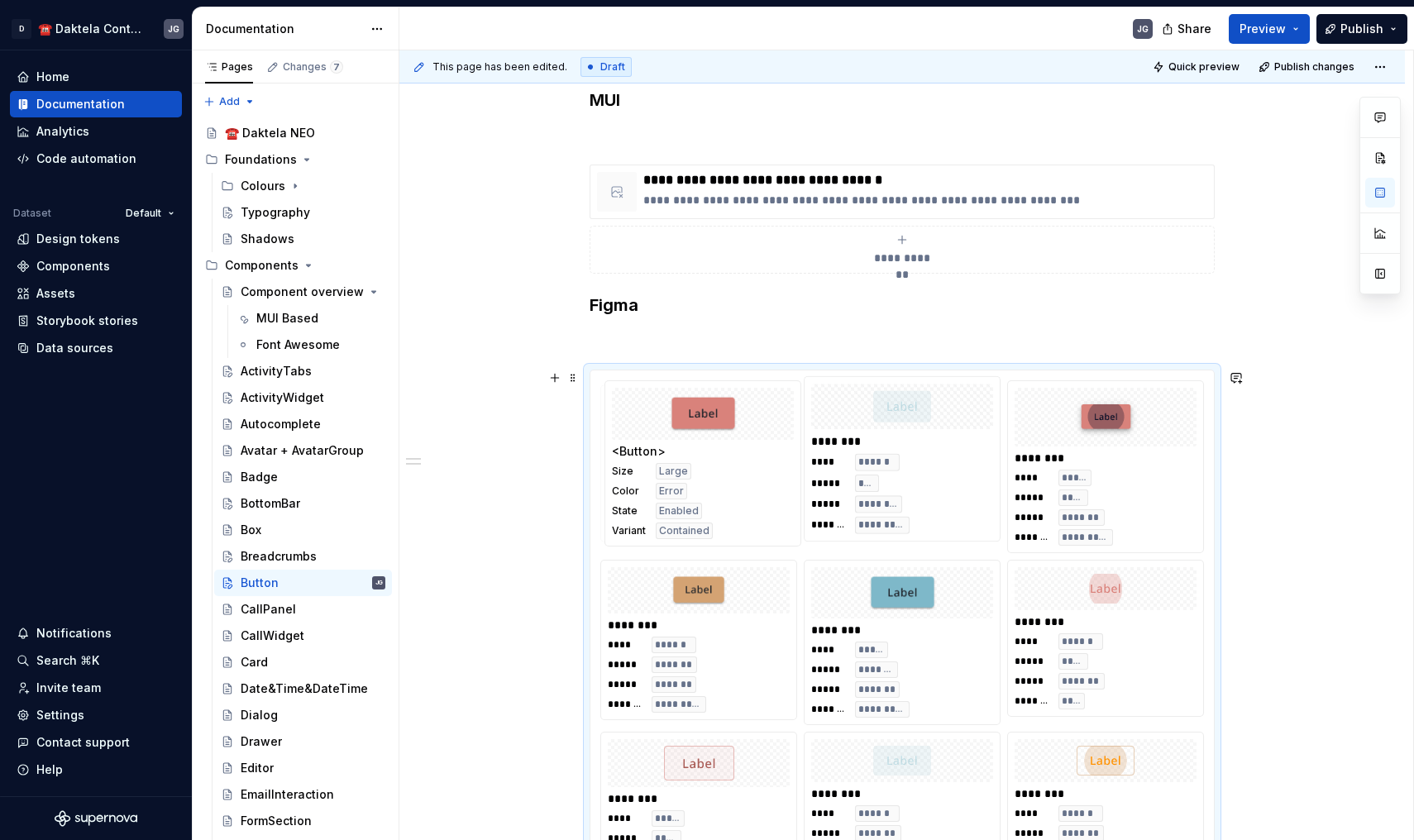
drag, startPoint x: 868, startPoint y: 497, endPoint x: 835, endPoint y: 497, distance: 33.0
click at [701, 498] on body "D ☎️ Daktela Contact Centre JG Home Documentation Analytics Code automation Dat…" at bounding box center [707, 420] width 1414 height 840
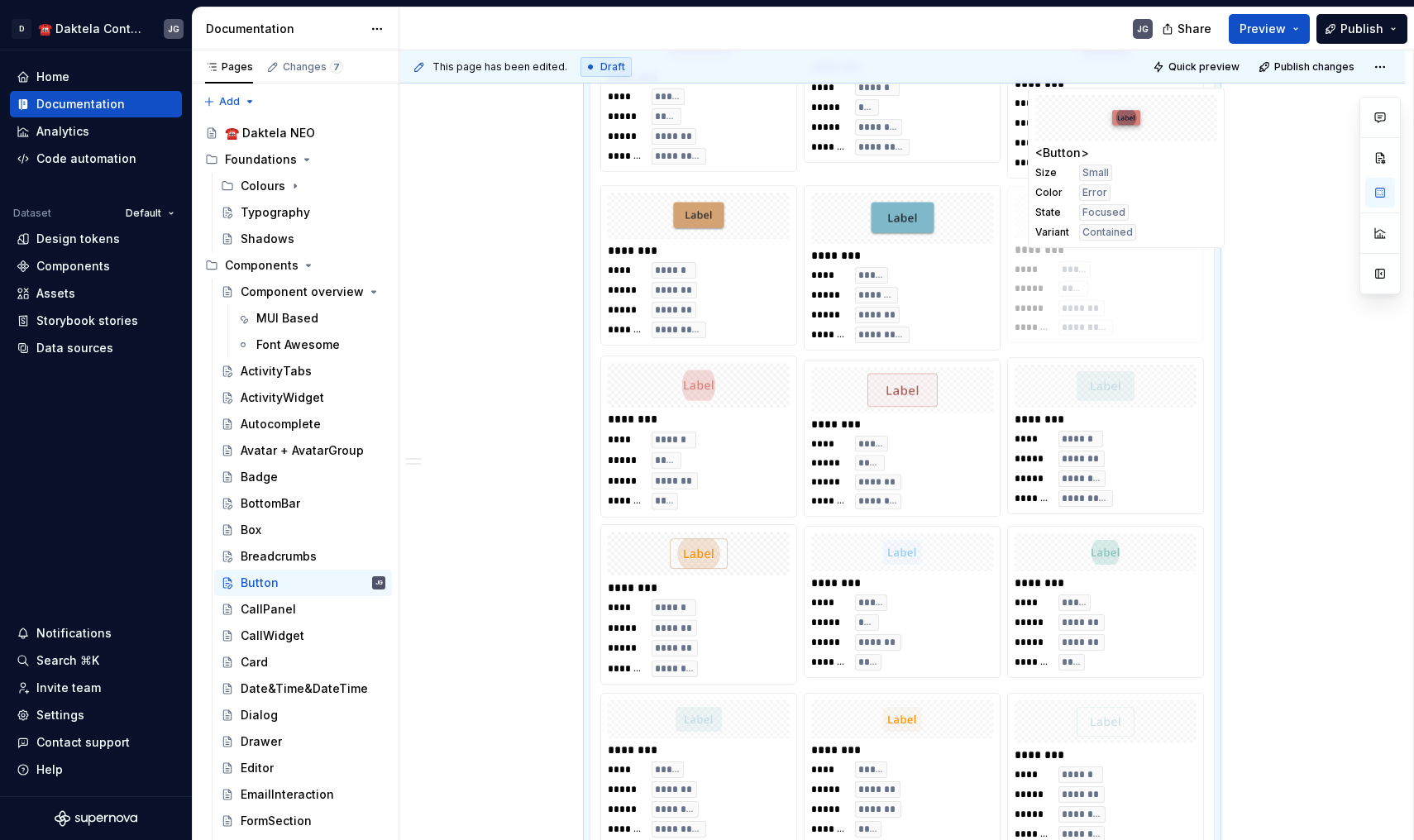
scroll to position [586, 0]
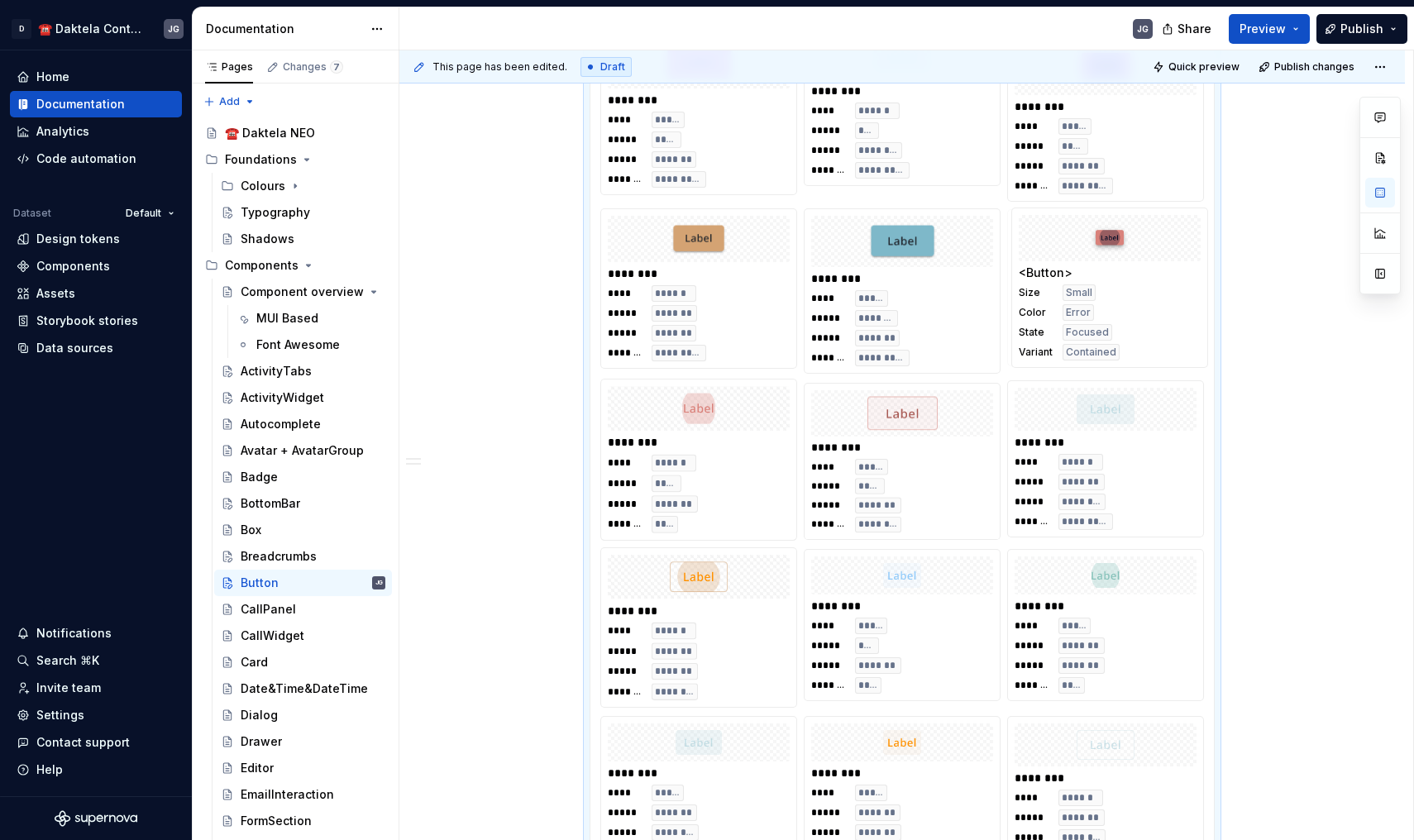
drag, startPoint x: 740, startPoint y: 502, endPoint x: 1125, endPoint y: 259, distance: 455.3
click at [1125, 259] on body "D ☎️ Daktela Contact Centre JG Home Documentation Analytics Code automation Dat…" at bounding box center [707, 420] width 1414 height 840
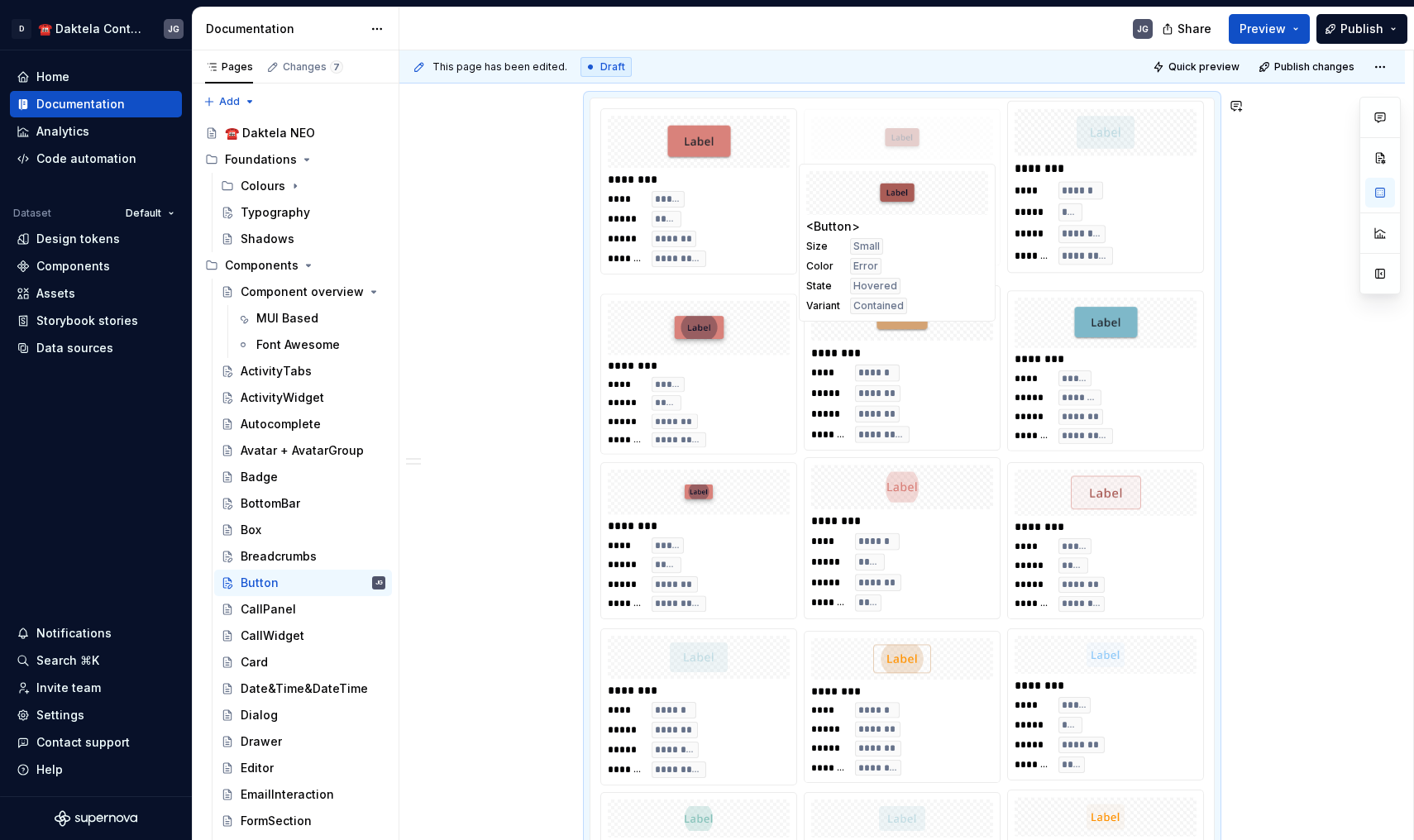
scroll to position [504, 0]
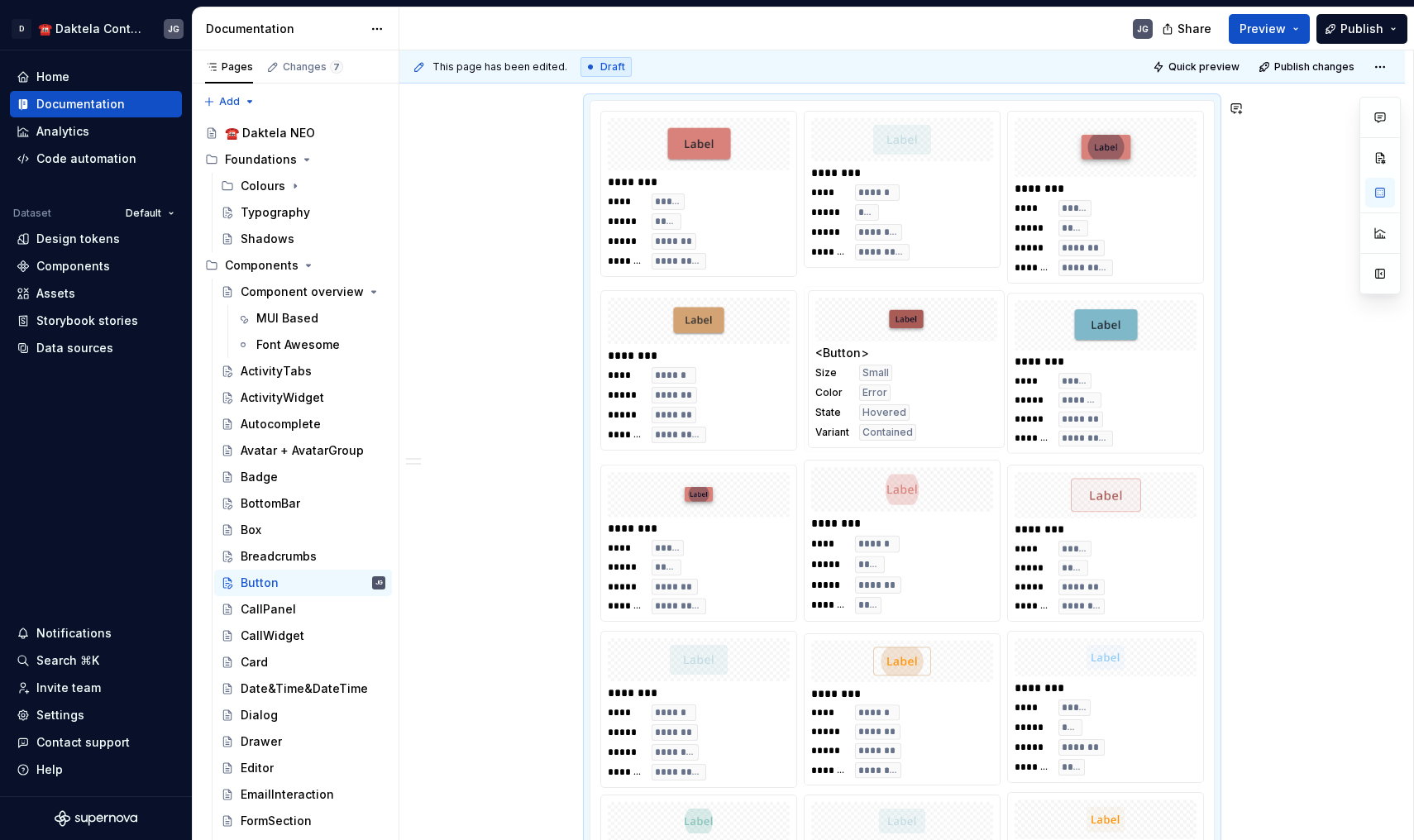
drag, startPoint x: 1148, startPoint y: 414, endPoint x: 936, endPoint y: 355, distance: 220.1
click at [936, 355] on body "D ☎️ Daktela Contact Centre JG Home Documentation Analytics Code automation Dat…" at bounding box center [707, 420] width 1414 height 840
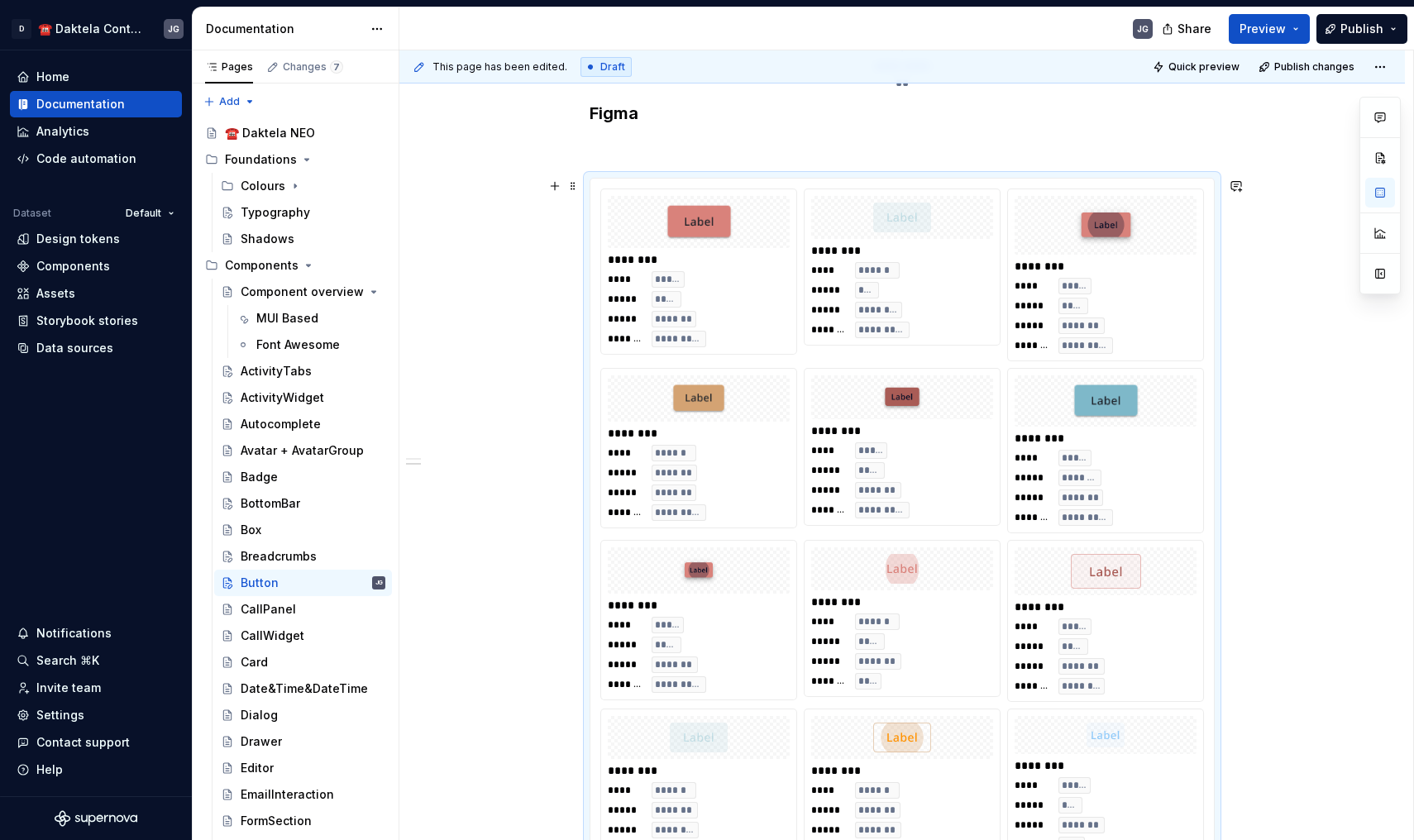
scroll to position [403, 0]
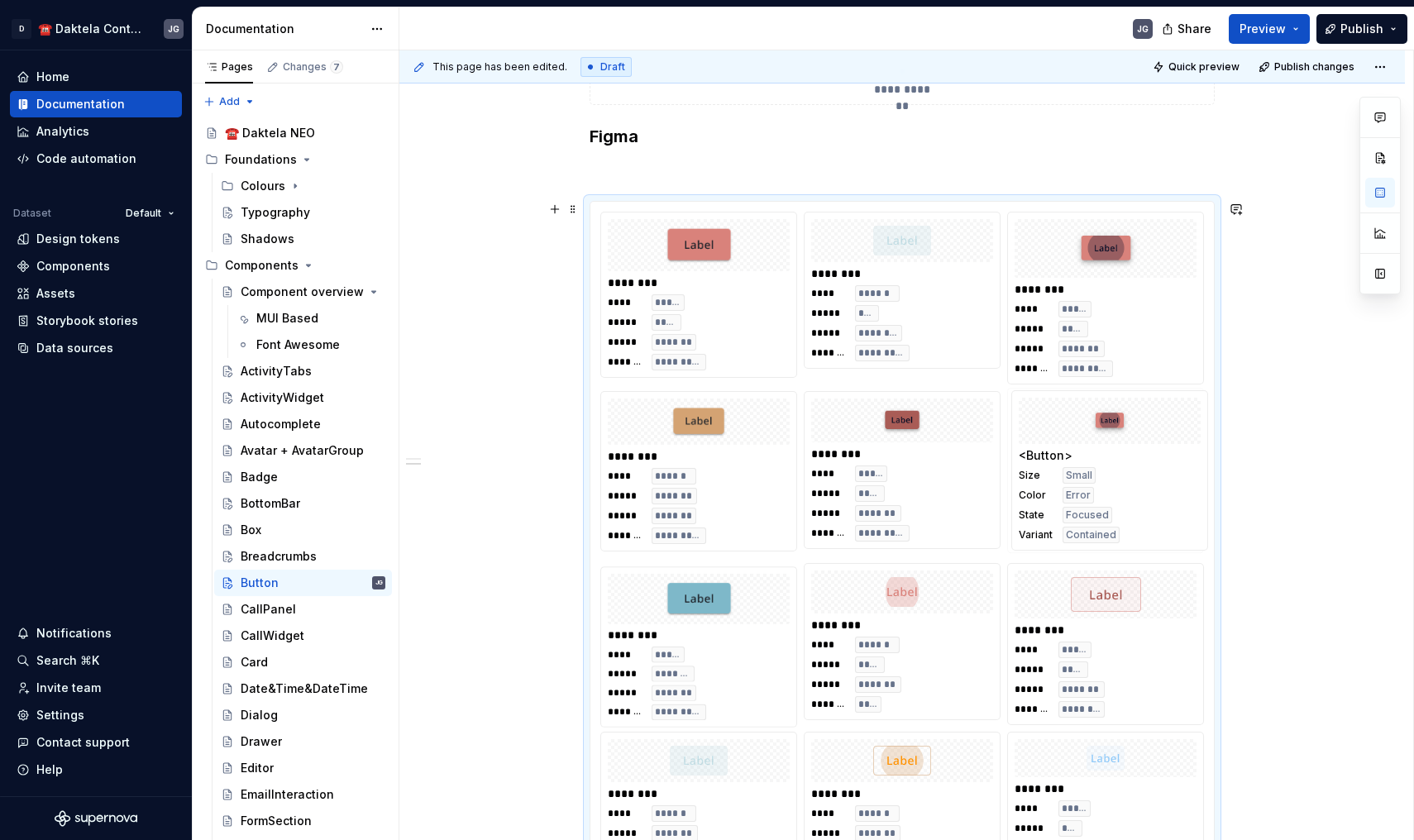
drag, startPoint x: 691, startPoint y: 641, endPoint x: 1128, endPoint y: 486, distance: 463.7
click at [1128, 486] on body "D ☎️ Daktela Contact Centre JG Home Documentation Analytics Code automation Dat…" at bounding box center [707, 420] width 1414 height 840
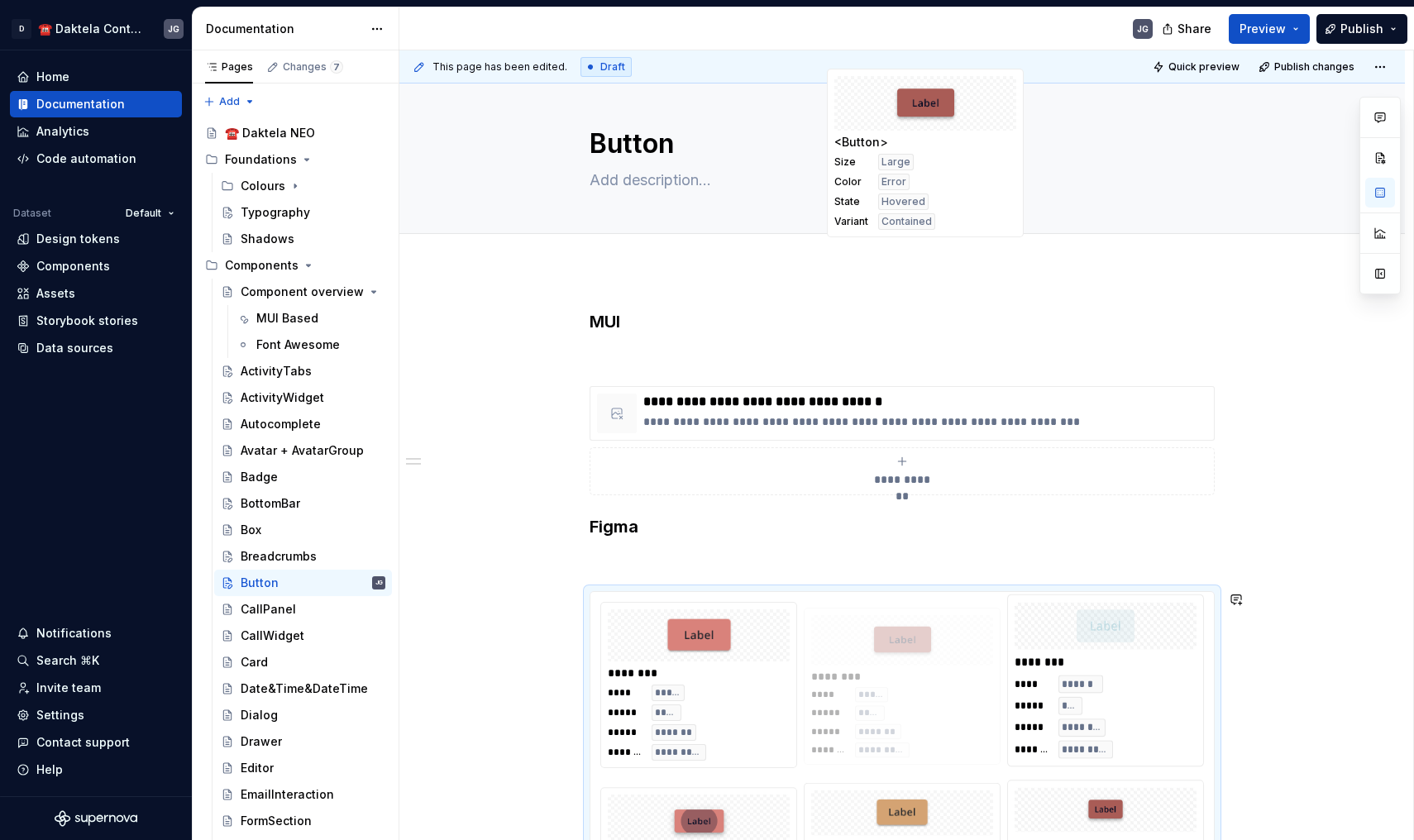
scroll to position [0, 0]
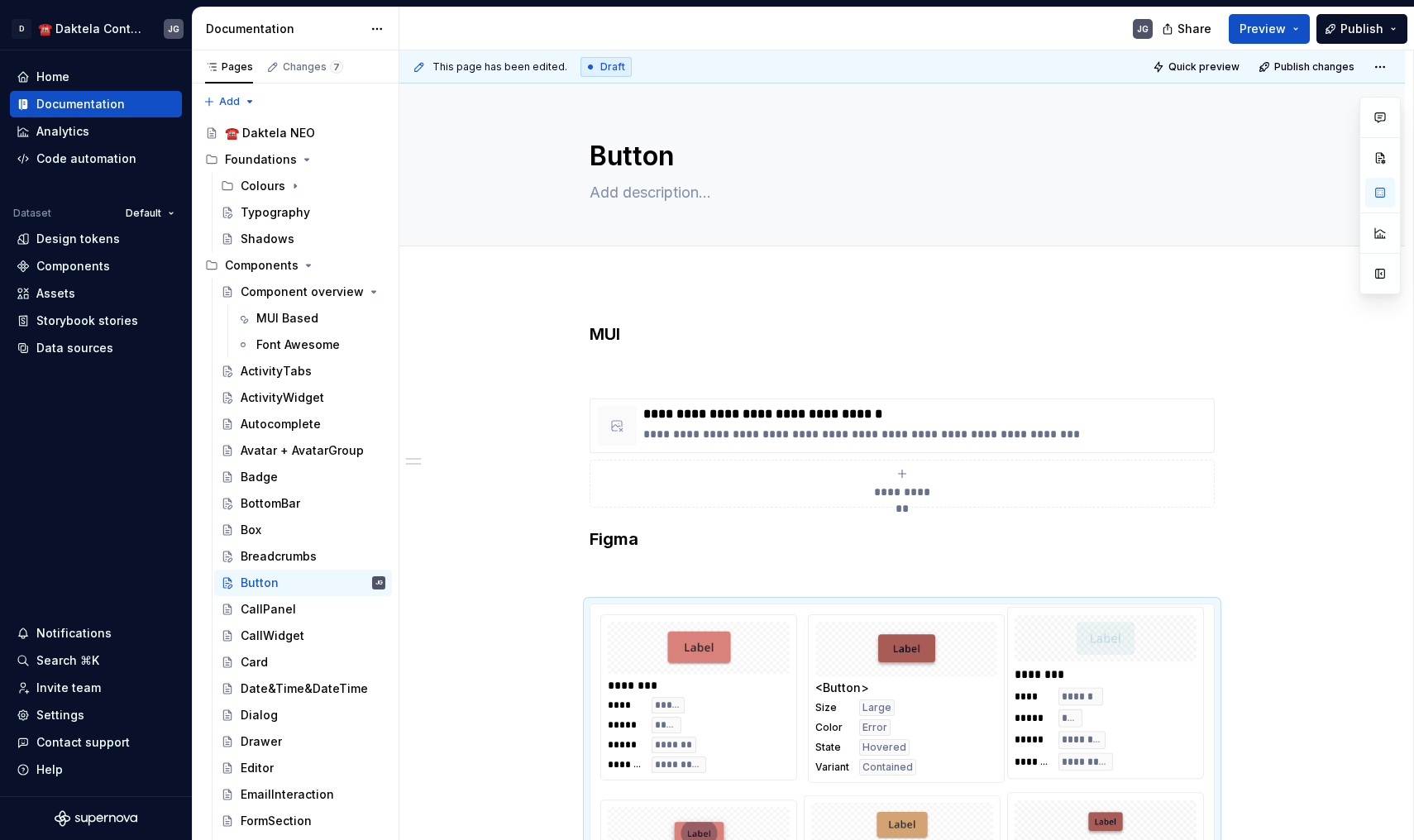
drag, startPoint x: 940, startPoint y: 594, endPoint x: 944, endPoint y: 396, distance: 198.0
click at [944, 396] on body "D ☎️ Daktela Contact Centre JG Home Documentation Analytics Code automation Dat…" at bounding box center [707, 420] width 1414 height 840
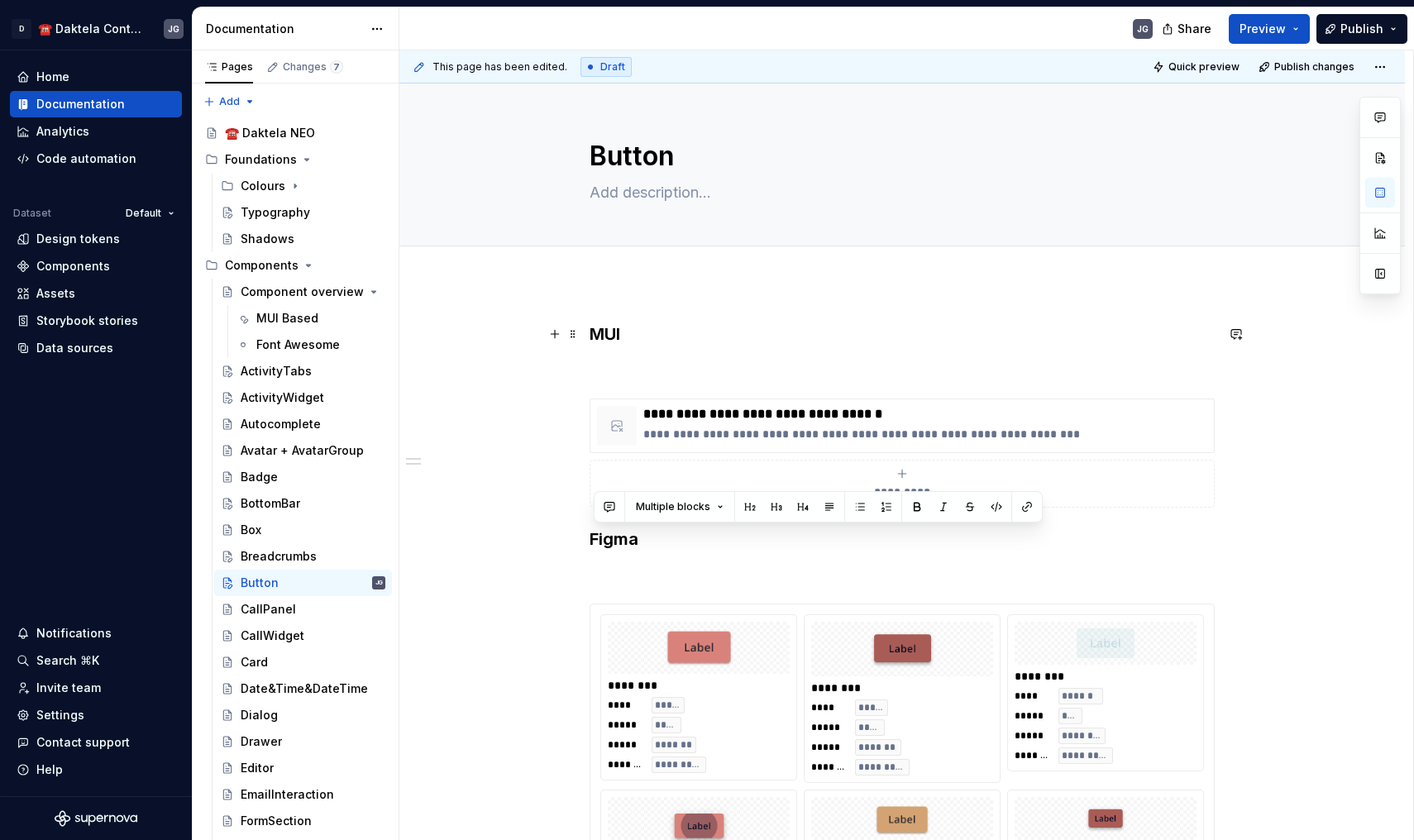
drag, startPoint x: 749, startPoint y: 593, endPoint x: 1169, endPoint y: 332, distance: 494.5
drag, startPoint x: 777, startPoint y: 590, endPoint x: 1069, endPoint y: 408, distance: 344.1
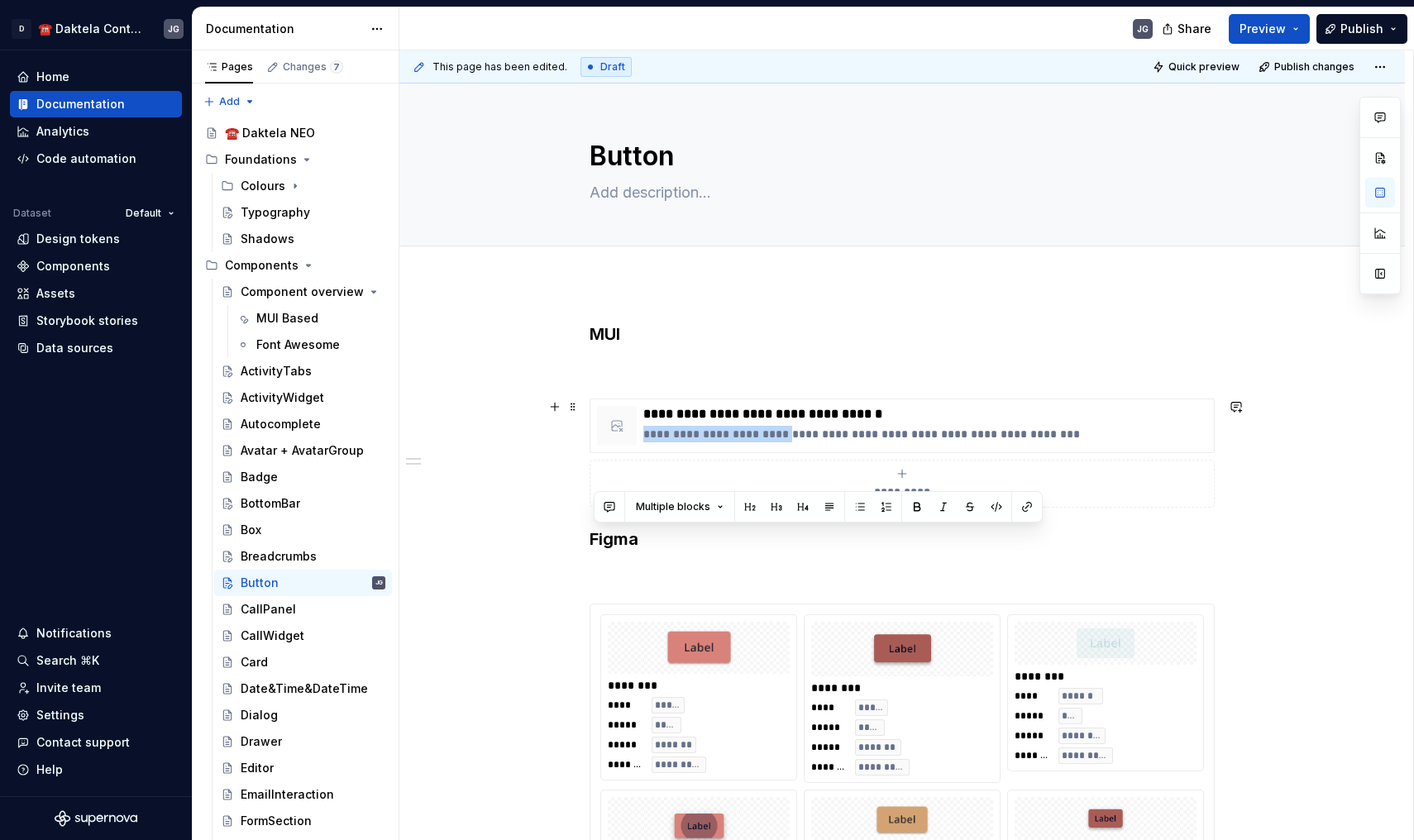
click at [1051, 477] on div "**********" at bounding box center [902, 483] width 610 height 33
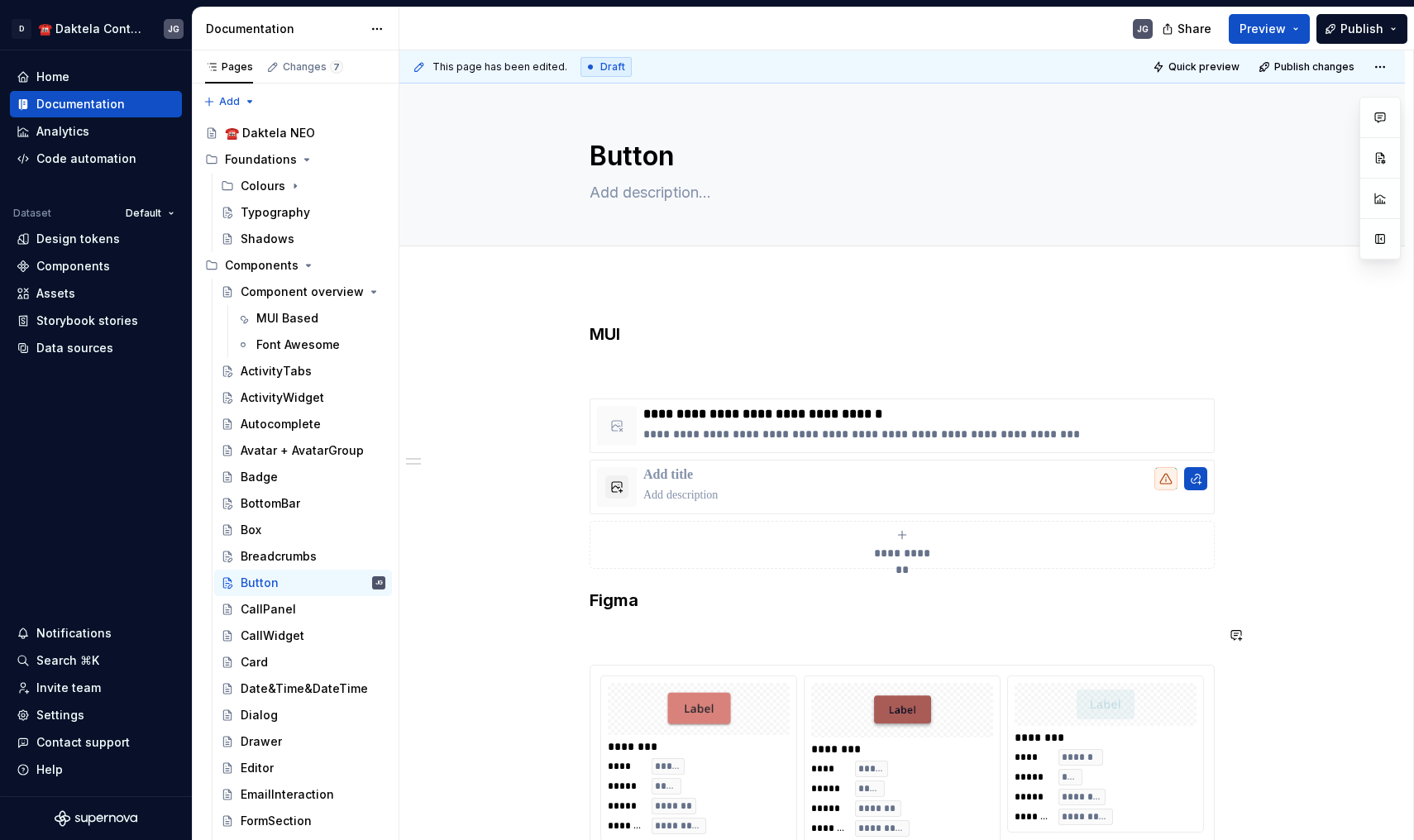
click at [648, 334] on h3 "MUI" at bounding box center [902, 333] width 626 height 24
click at [596, 398] on div "**********" at bounding box center [902, 483] width 626 height 170
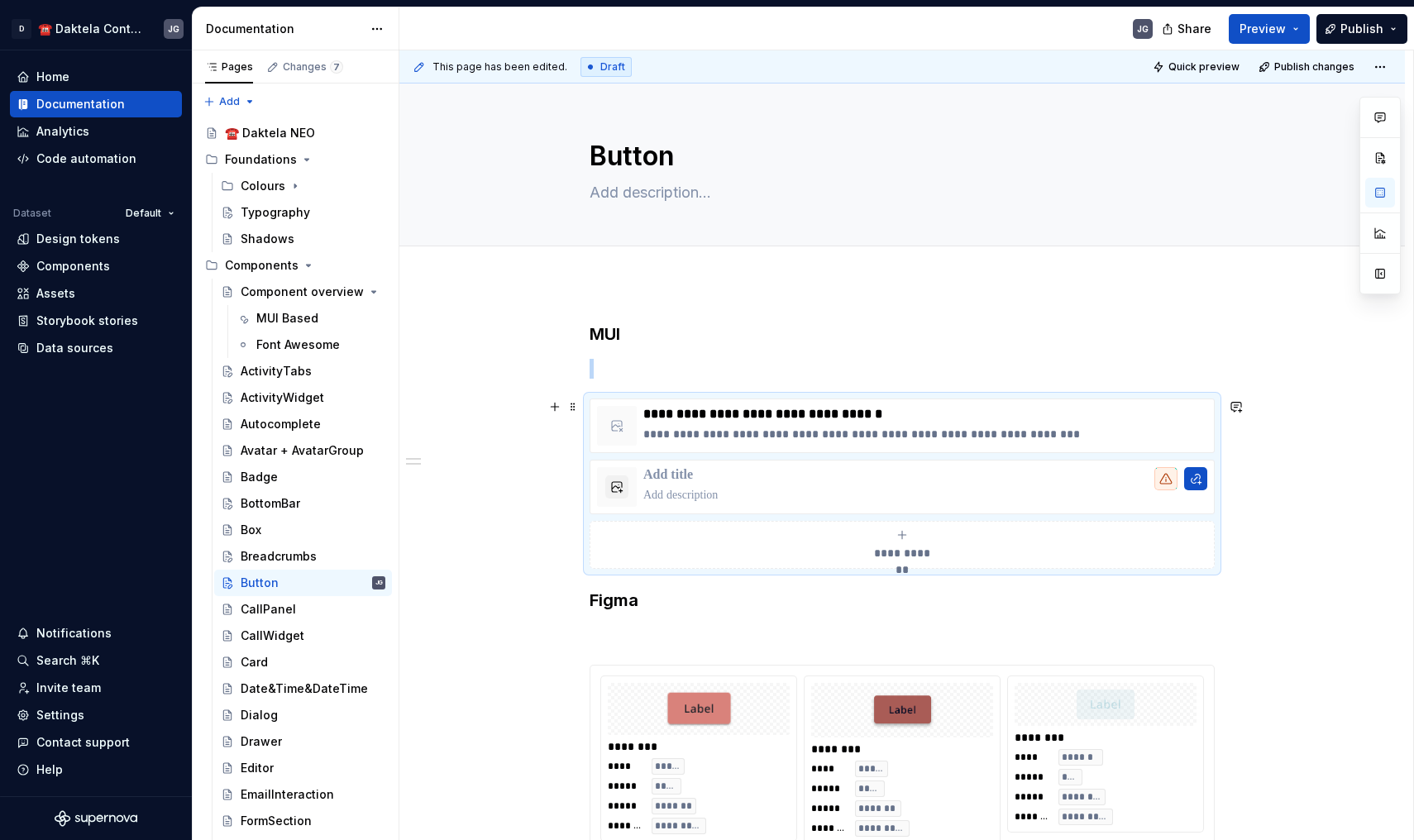
click at [596, 398] on div "**********" at bounding box center [902, 483] width 626 height 170
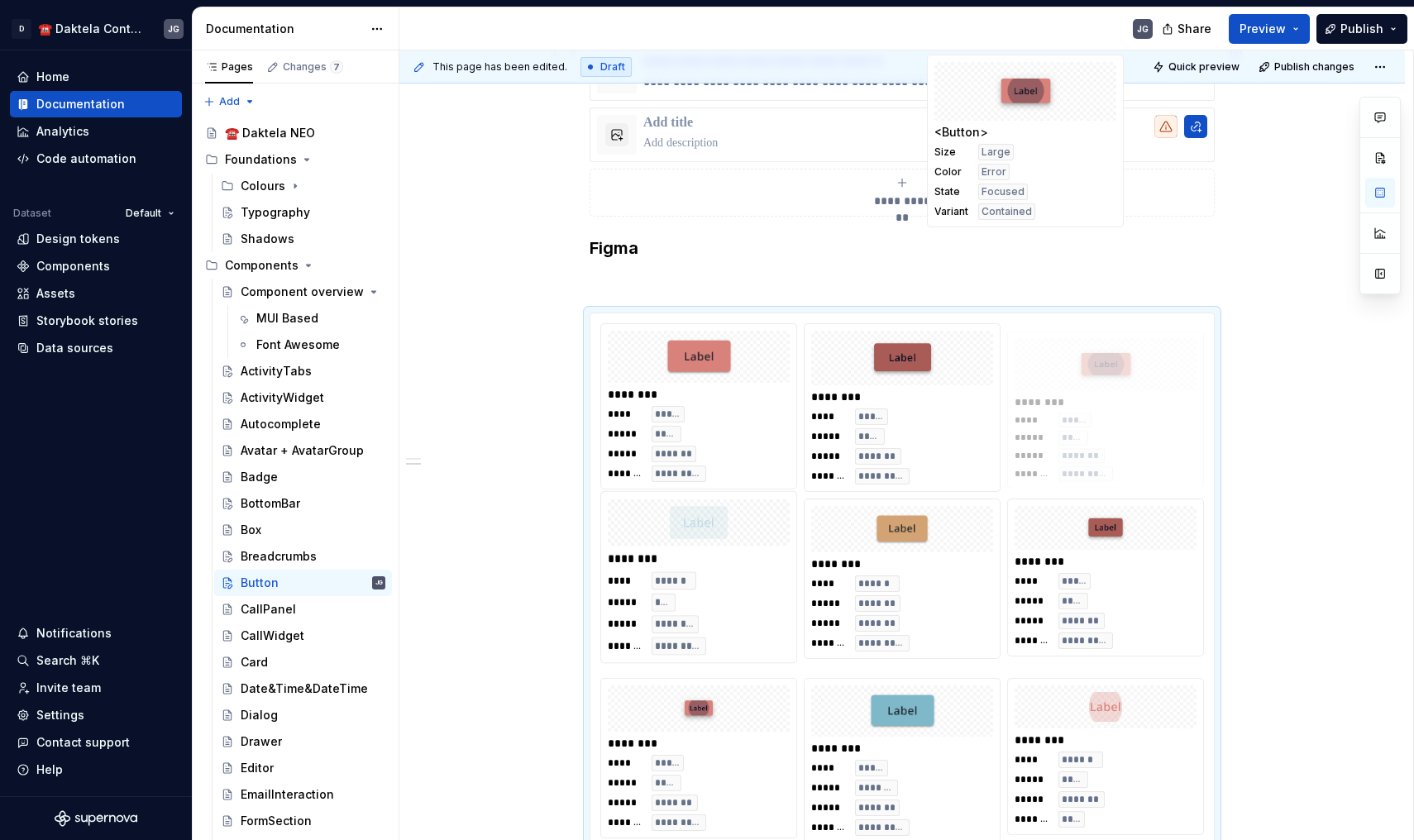
scroll to position [342, 0]
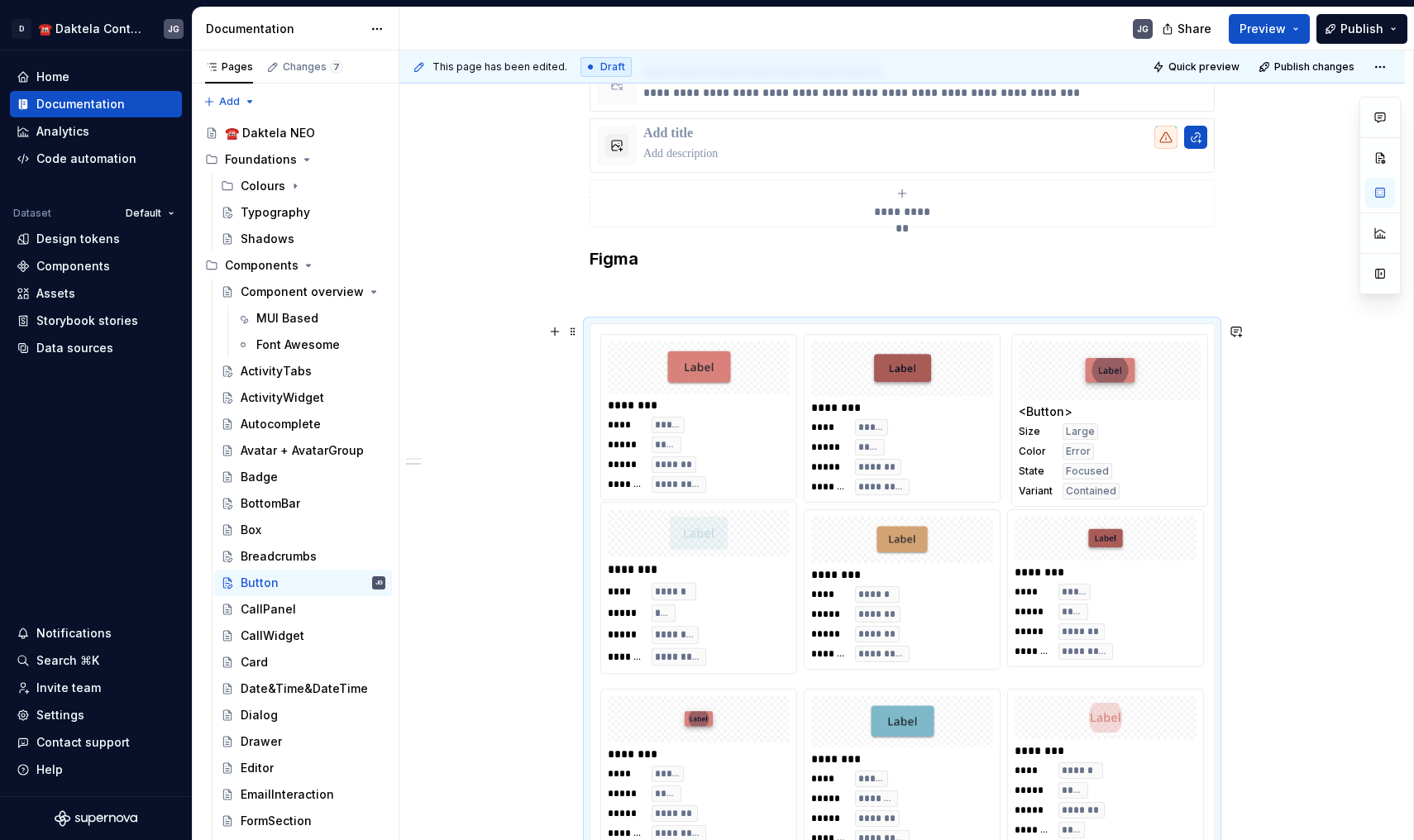
drag, startPoint x: 775, startPoint y: 358, endPoint x: 1148, endPoint y: 355, distance: 373.0
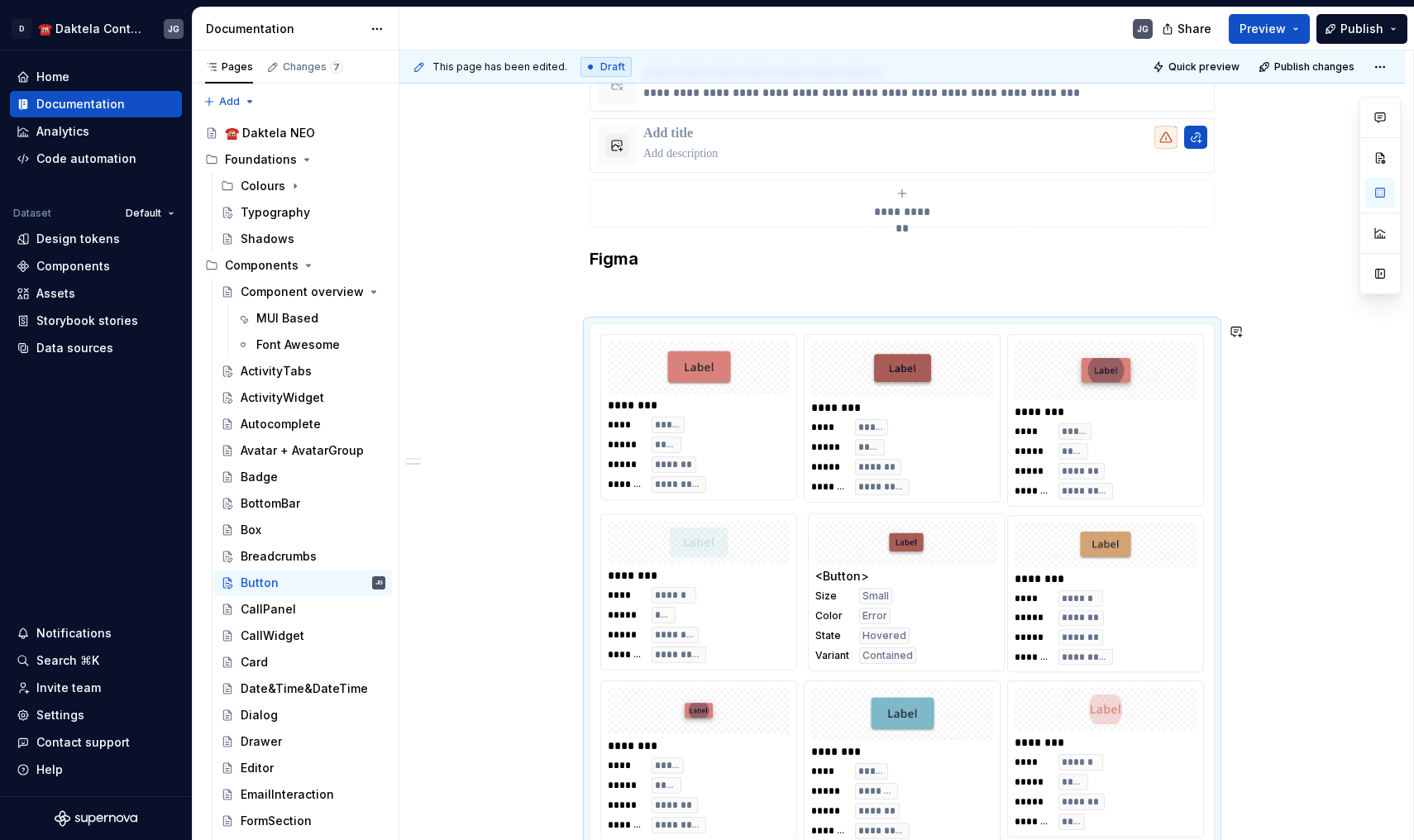
drag, startPoint x: 1185, startPoint y: 552, endPoint x: 974, endPoint y: 548, distance: 211.0
click at [974, 548] on body "D ☎️ Daktela Contact Centre JG Home Documentation Analytics Code automation Dat…" at bounding box center [707, 420] width 1414 height 840
drag, startPoint x: 761, startPoint y: 701, endPoint x: 1071, endPoint y: 552, distance: 343.9
click at [1071, 552] on body "D ☎️ Daktela Contact Centre JG Home Documentation Analytics Code automation Dat…" at bounding box center [707, 420] width 1414 height 840
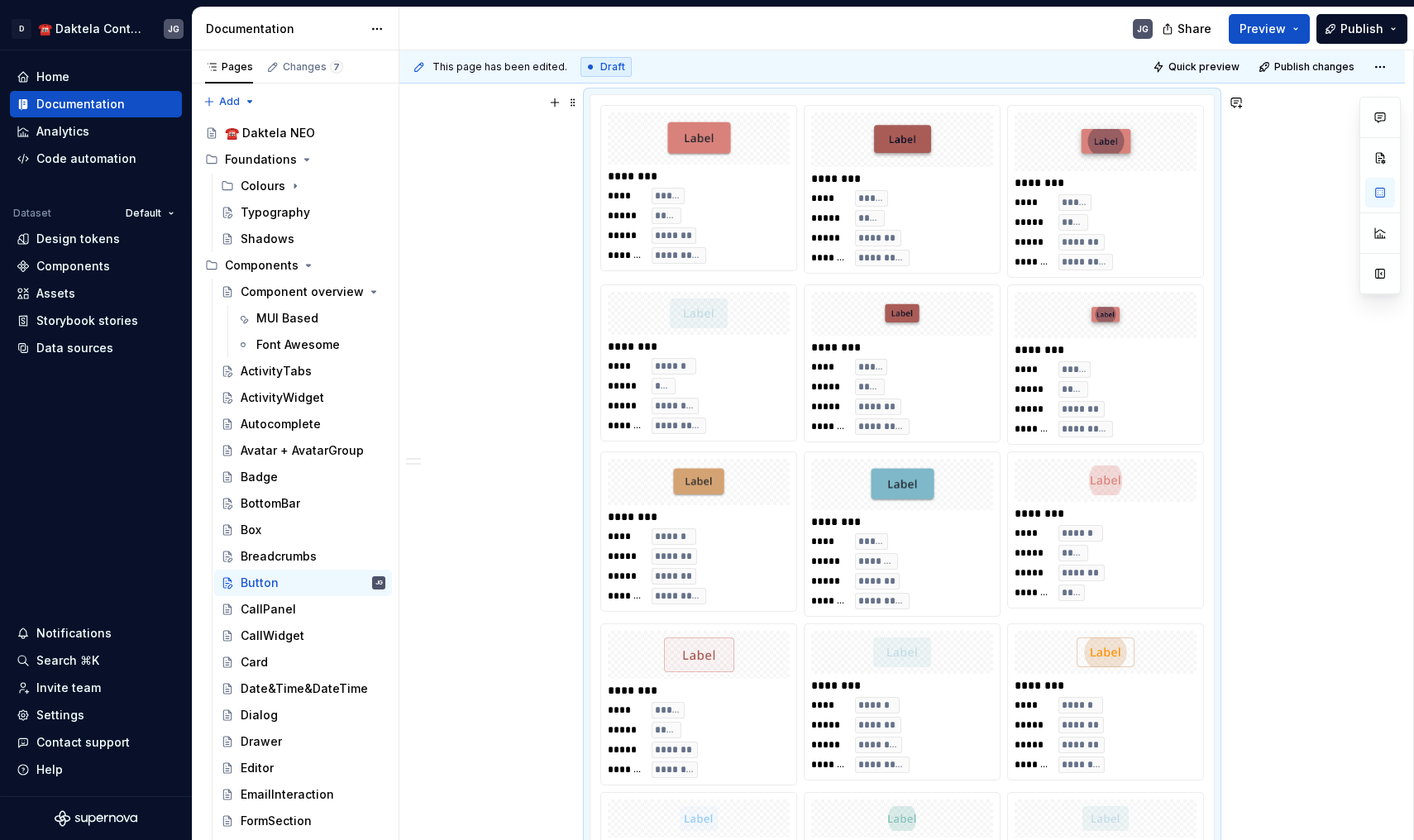
scroll to position [568, 0]
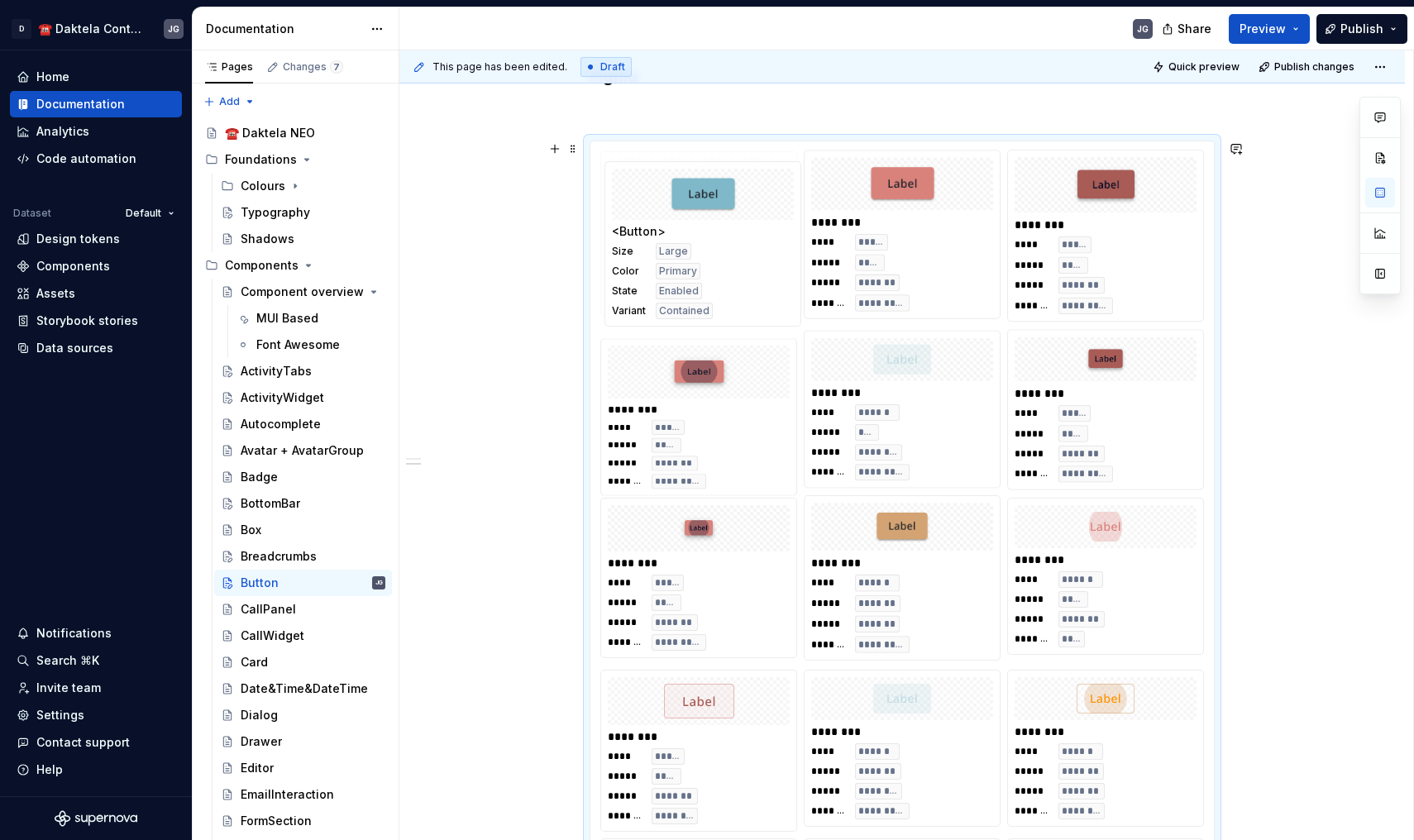
drag, startPoint x: 958, startPoint y: 550, endPoint x: 719, endPoint y: 208, distance: 417.2
click at [719, 208] on body "D ☎️ Daktela Contact Centre JG Home Documentation Analytics Code automation Dat…" at bounding box center [707, 420] width 1414 height 840
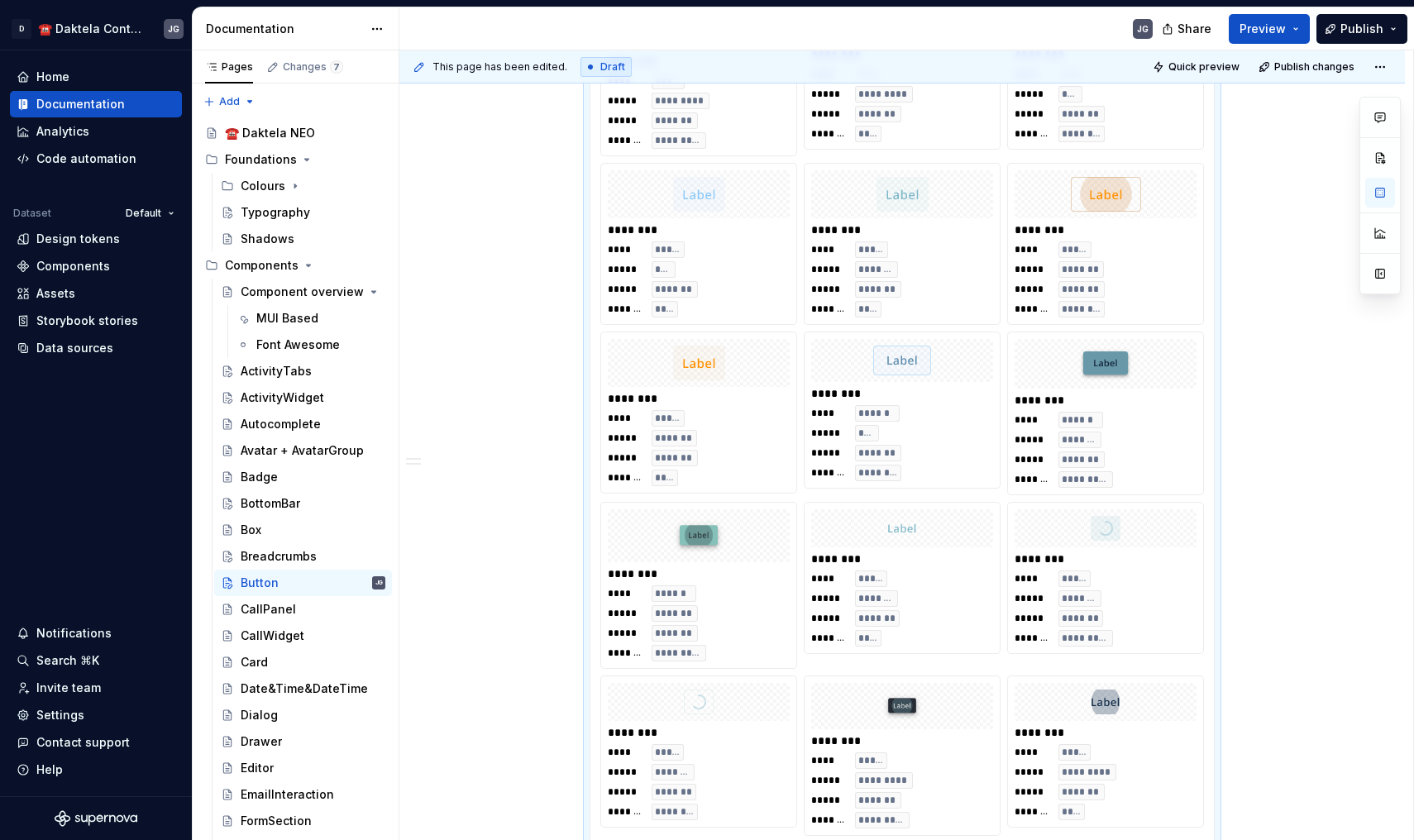
scroll to position [2557, 0]
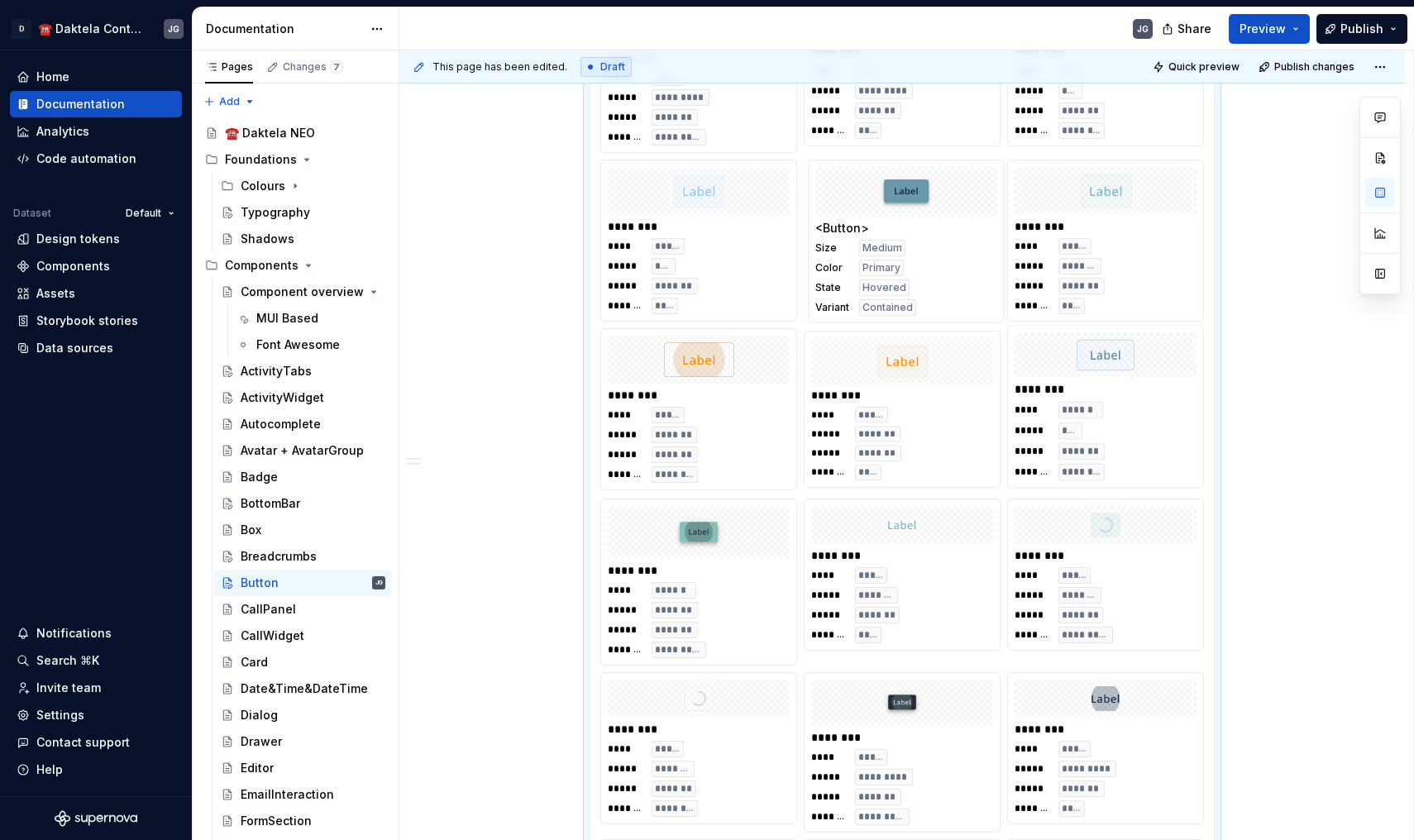
drag, startPoint x: 1156, startPoint y: 447, endPoint x: 916, endPoint y: 275, distance: 295.3
click at [916, 275] on body "D ☎️ Daktela Contact Centre JG Home Documentation Analytics Code automation Dat…" at bounding box center [707, 420] width 1414 height 840
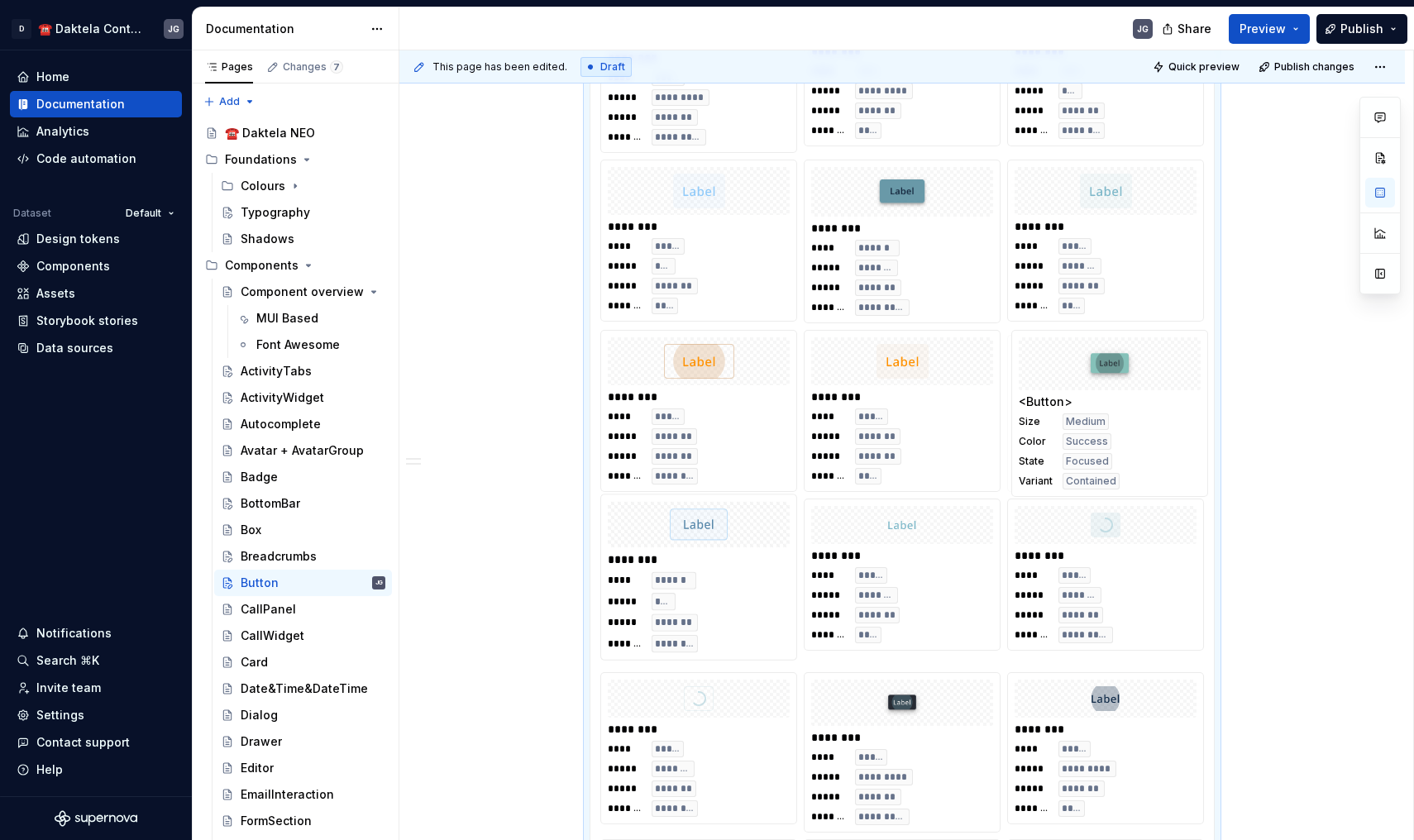
drag, startPoint x: 744, startPoint y: 638, endPoint x: 1118, endPoint y: 436, distance: 425.1
click at [1118, 436] on body "D ☎️ Daktela Contact Centre JG Home Documentation Analytics Code automation Dat…" at bounding box center [707, 420] width 1414 height 840
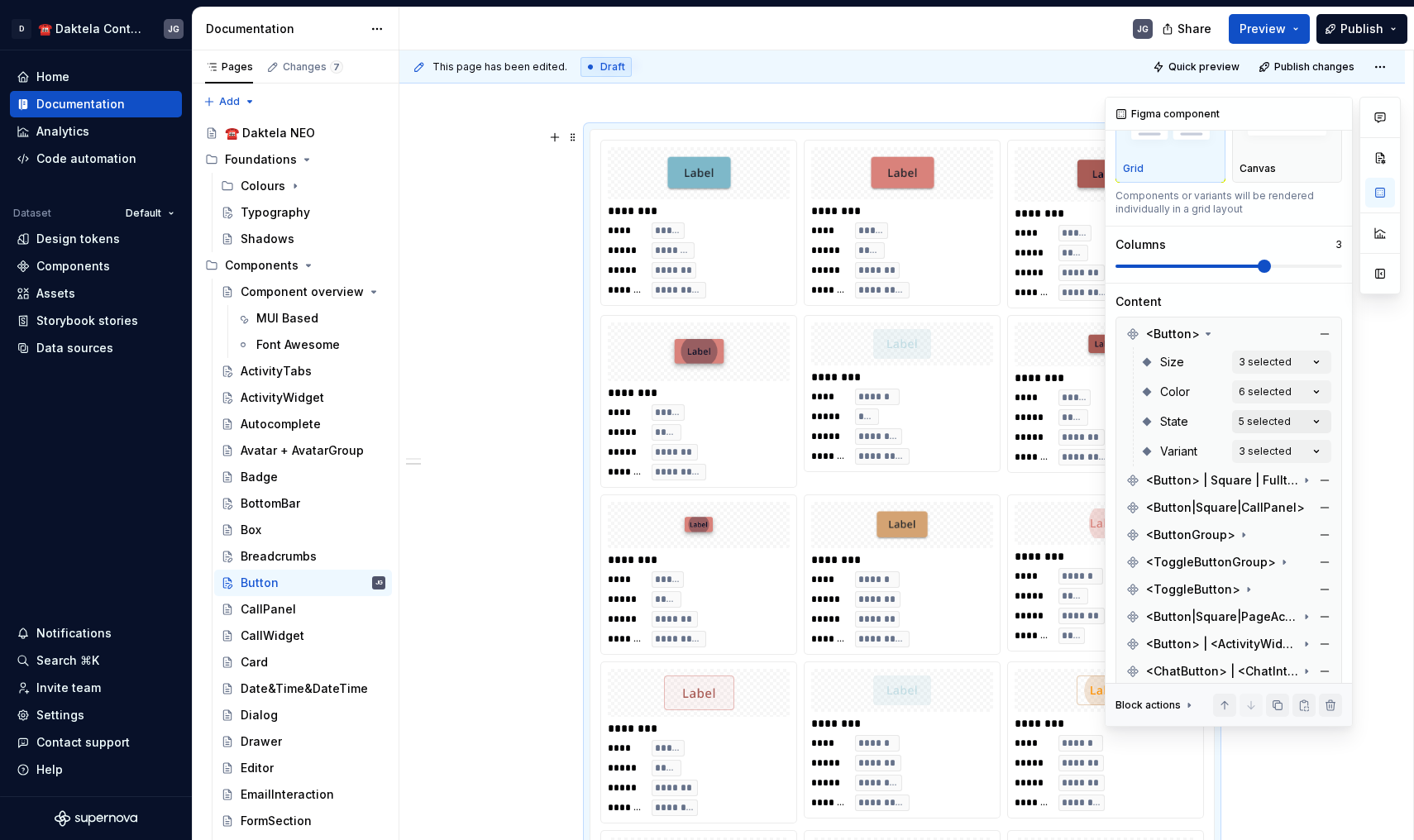
scroll to position [88, 0]
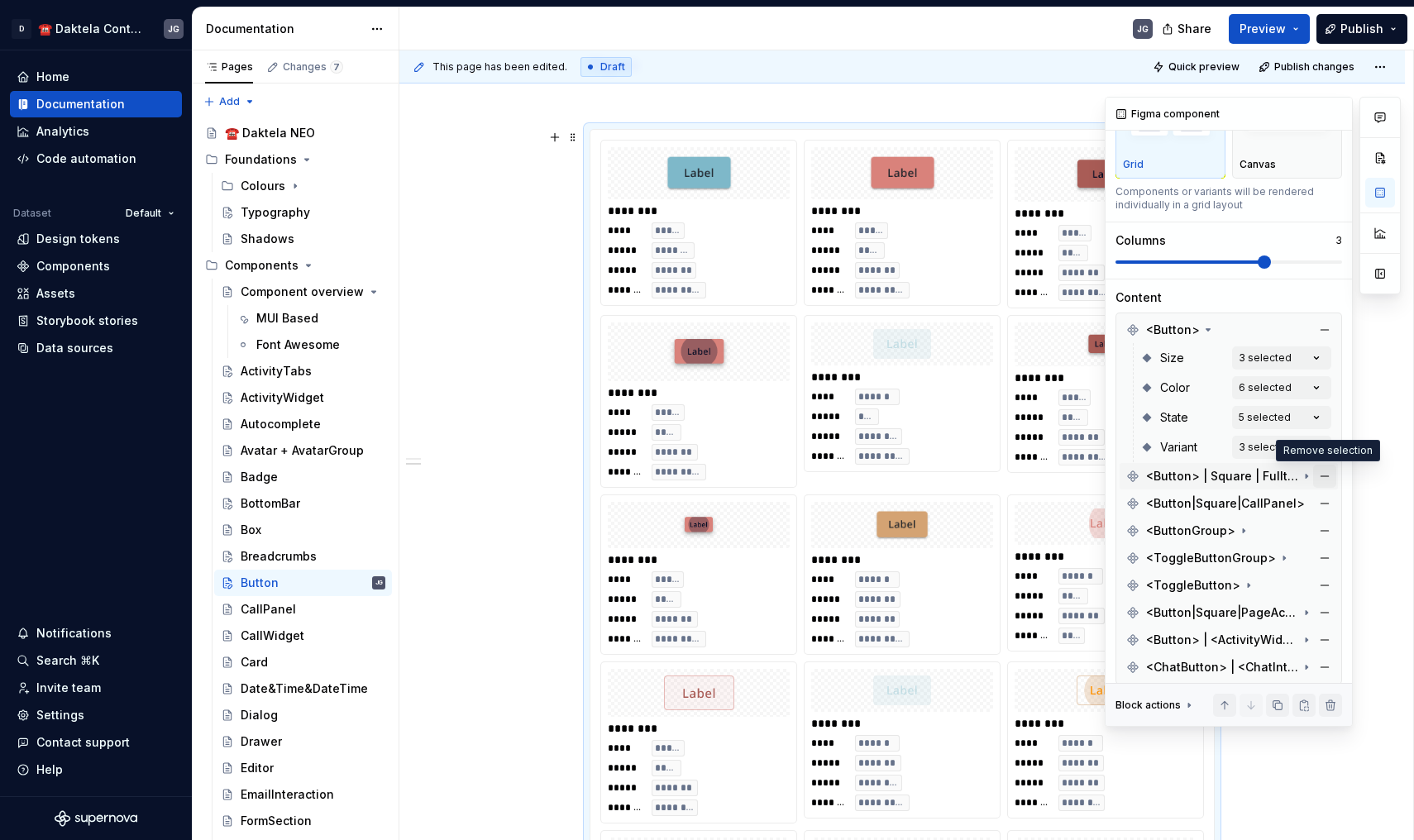
click at [1323, 477] on button "button" at bounding box center [1325, 476] width 24 height 24
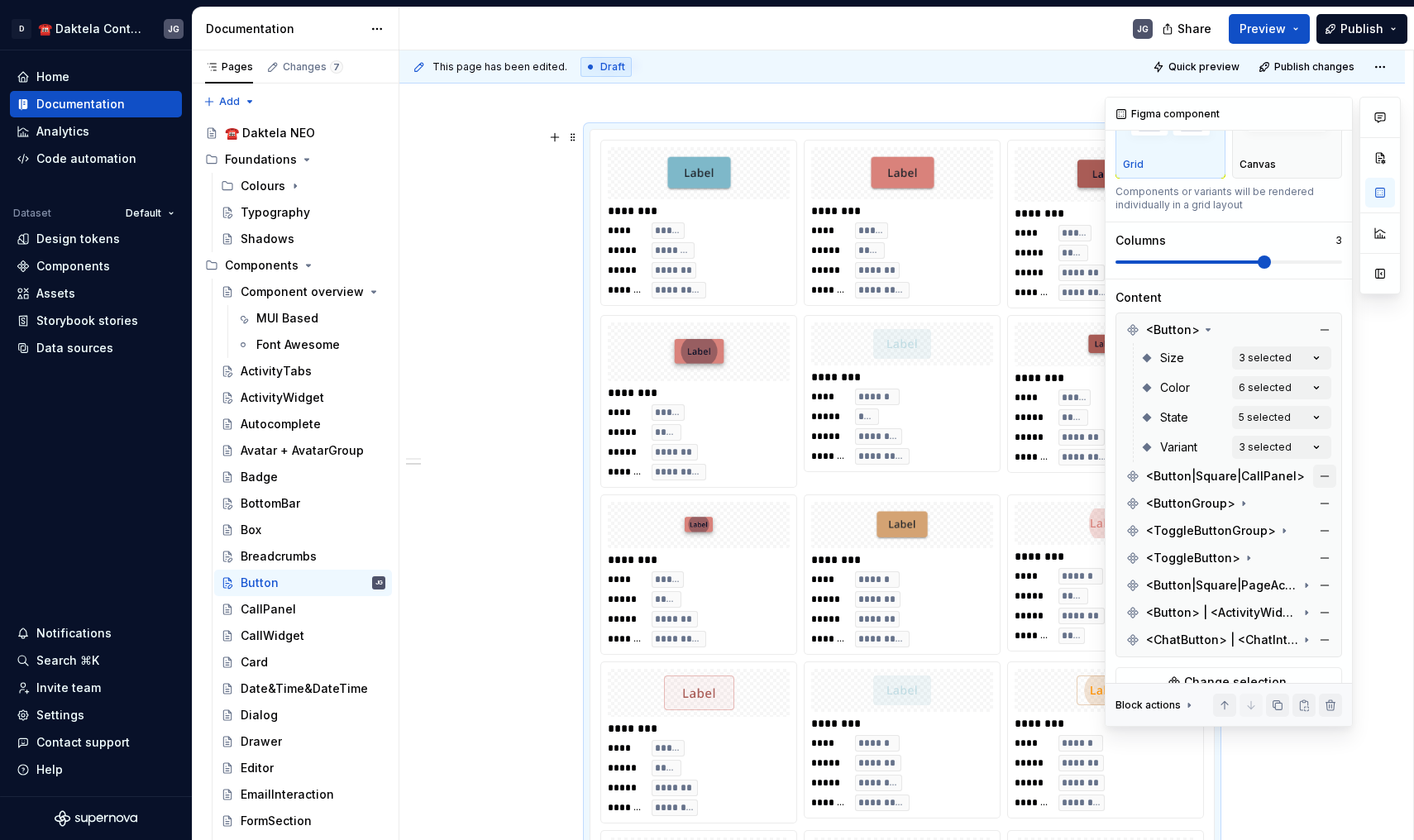
click at [1324, 473] on button "button" at bounding box center [1325, 476] width 24 height 24
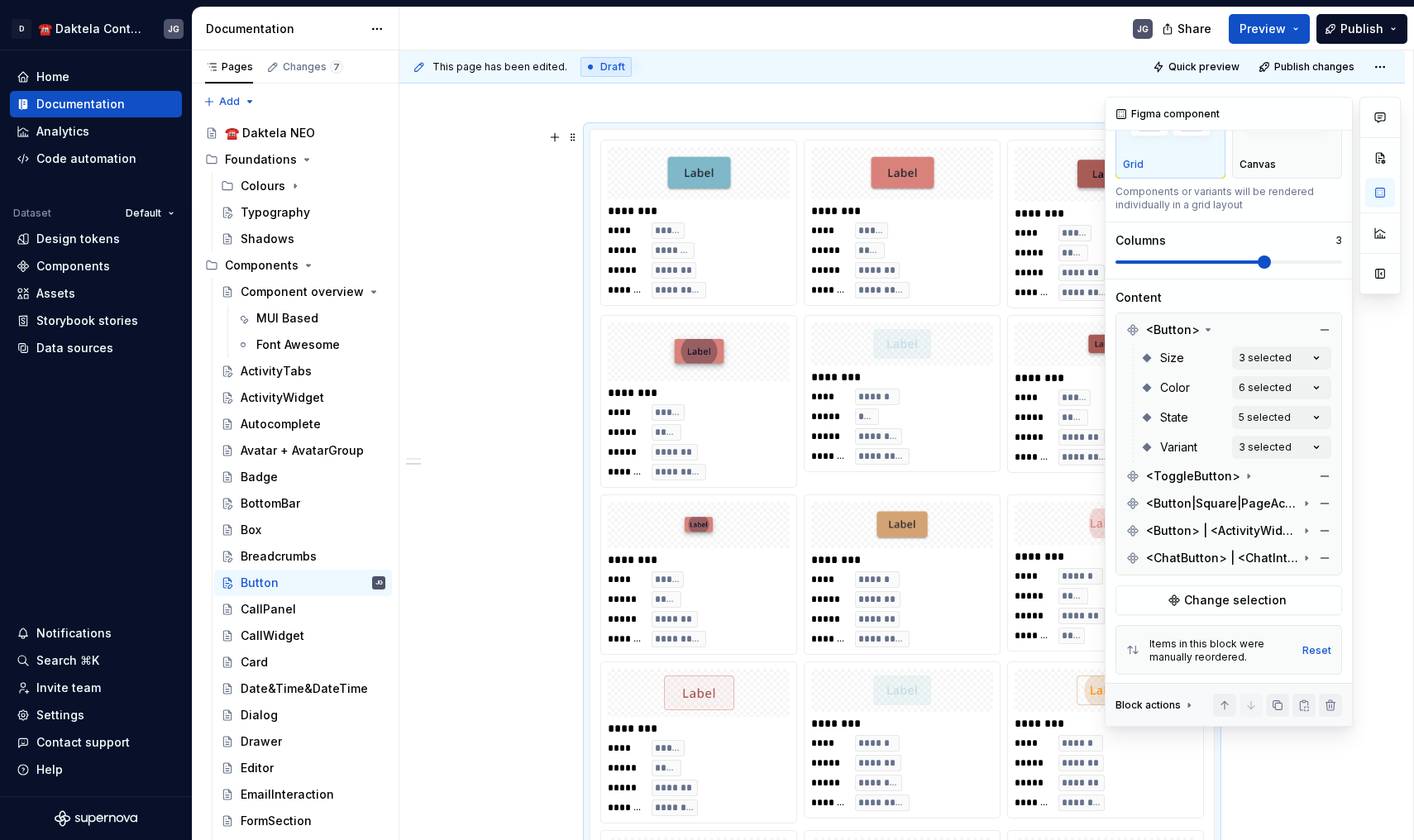
click at [1324, 473] on button "button" at bounding box center [1325, 476] width 24 height 24
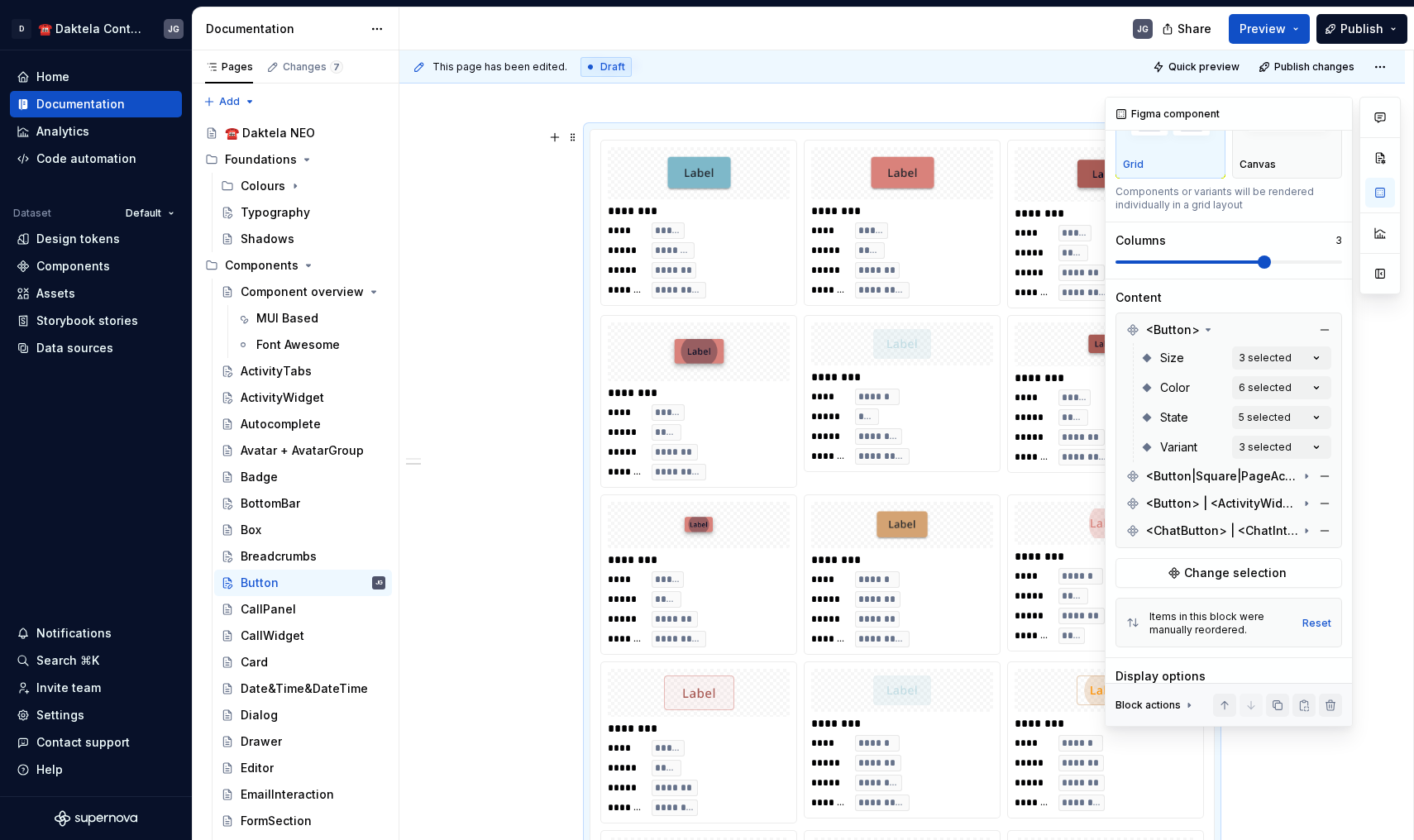
click at [1324, 473] on button "button" at bounding box center [1325, 476] width 24 height 24
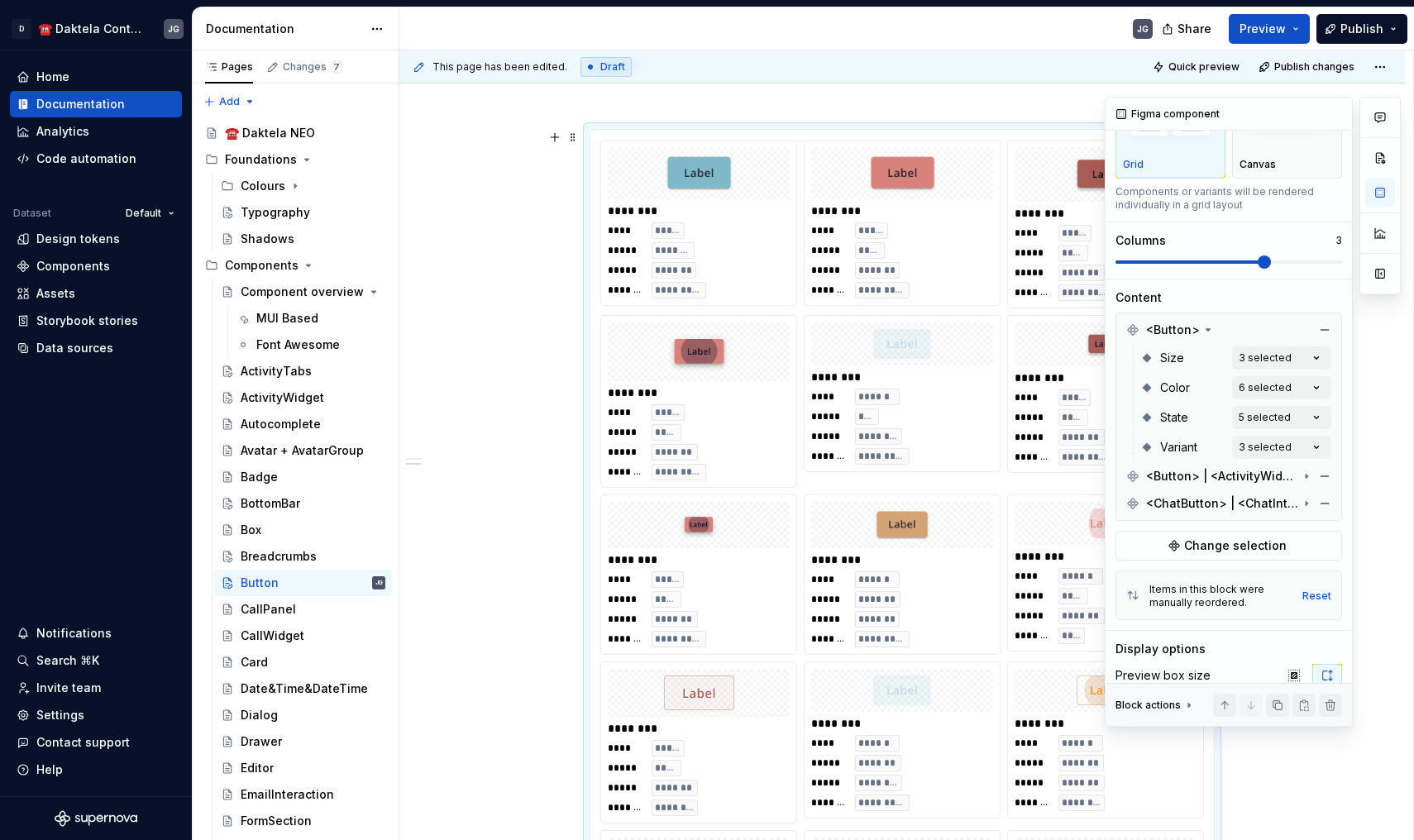
click at [1324, 473] on button "button" at bounding box center [1325, 476] width 24 height 24
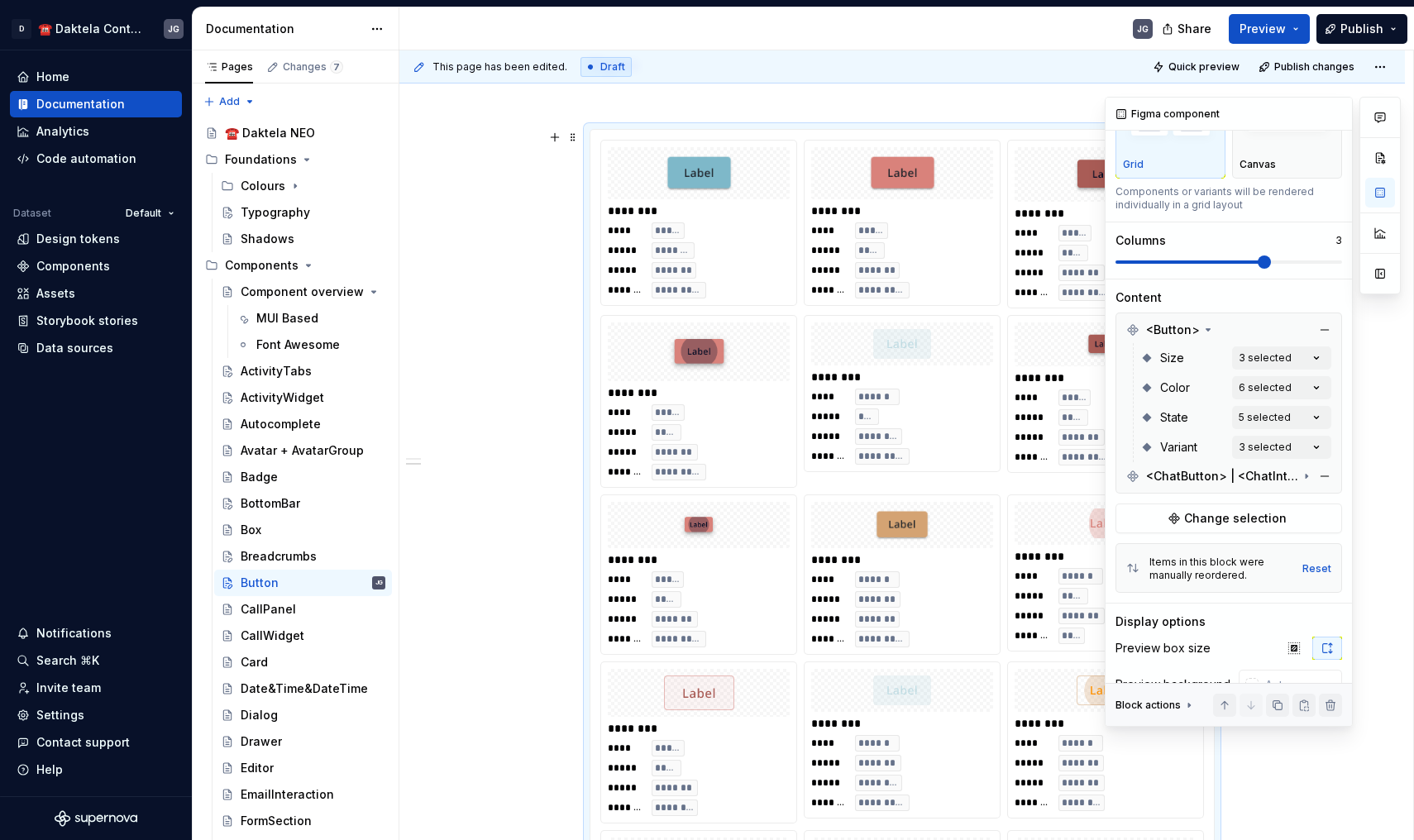
click at [1324, 473] on button "button" at bounding box center [1325, 476] width 24 height 24
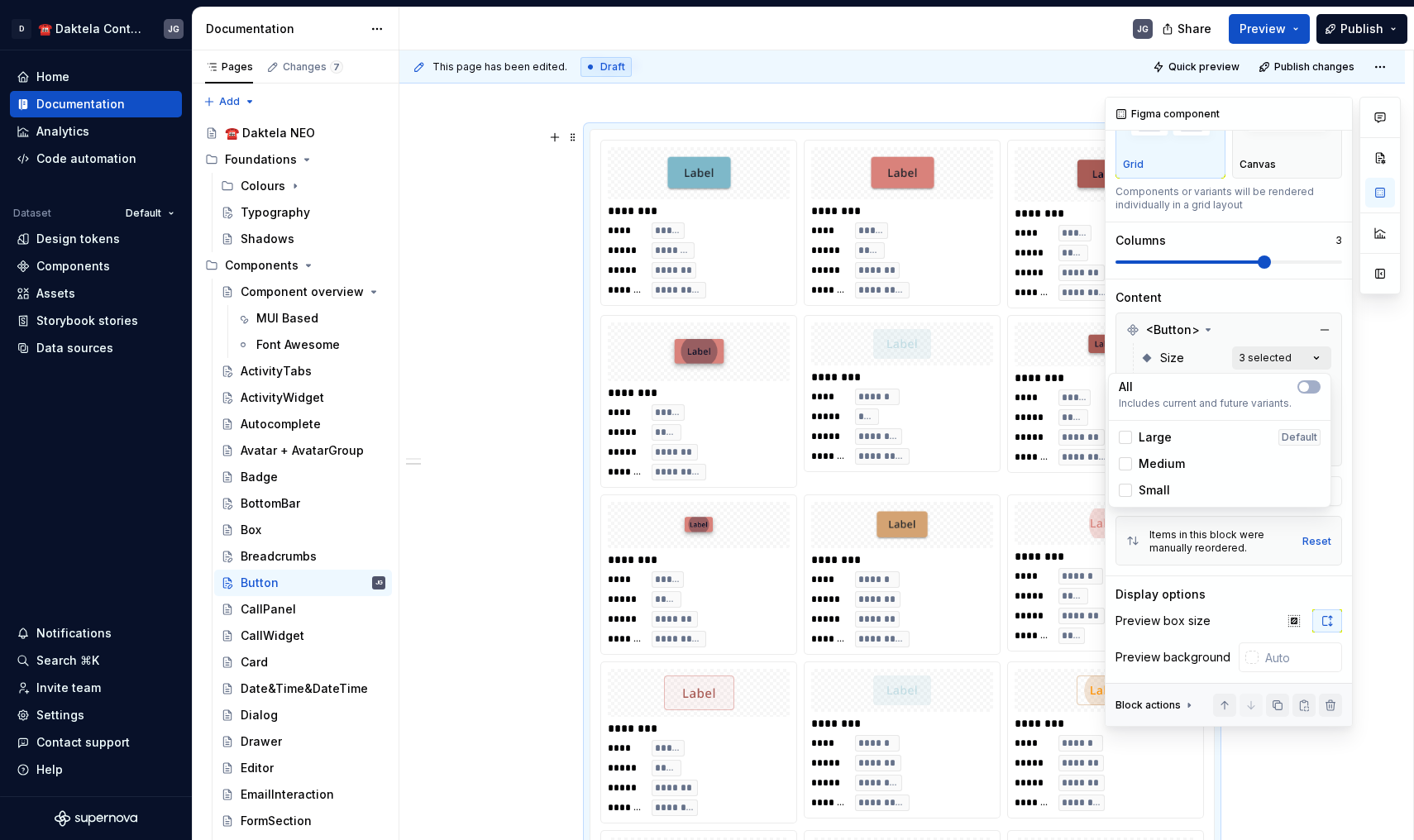
click at [1320, 357] on div "Comments Open comments No comments yet Select ‘Comment’ from the block context …" at bounding box center [1253, 412] width 296 height 630
click at [1126, 464] on icon at bounding box center [1126, 464] width 0 height 0
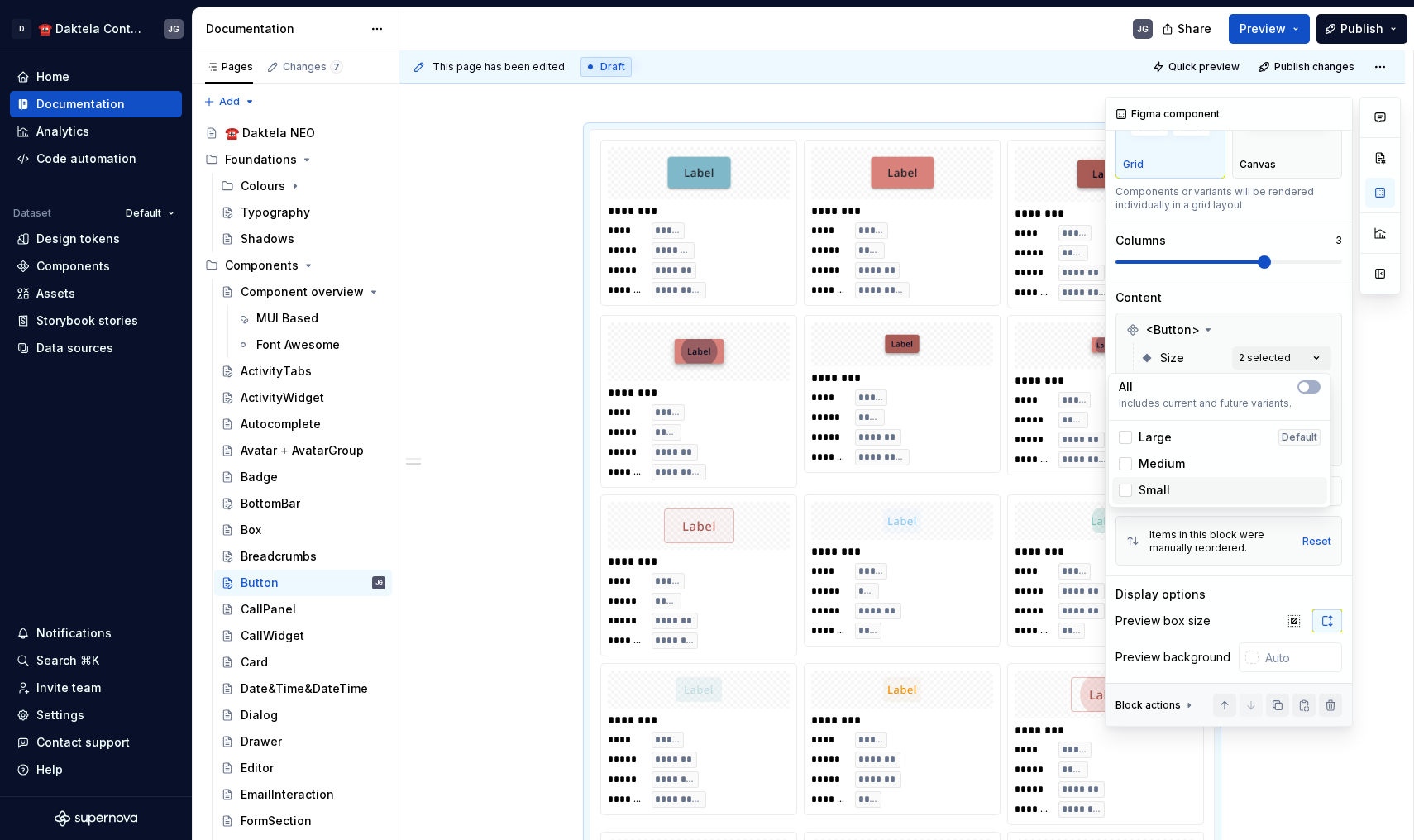
click at [1122, 477] on div "Small" at bounding box center [1220, 491] width 215 height 26
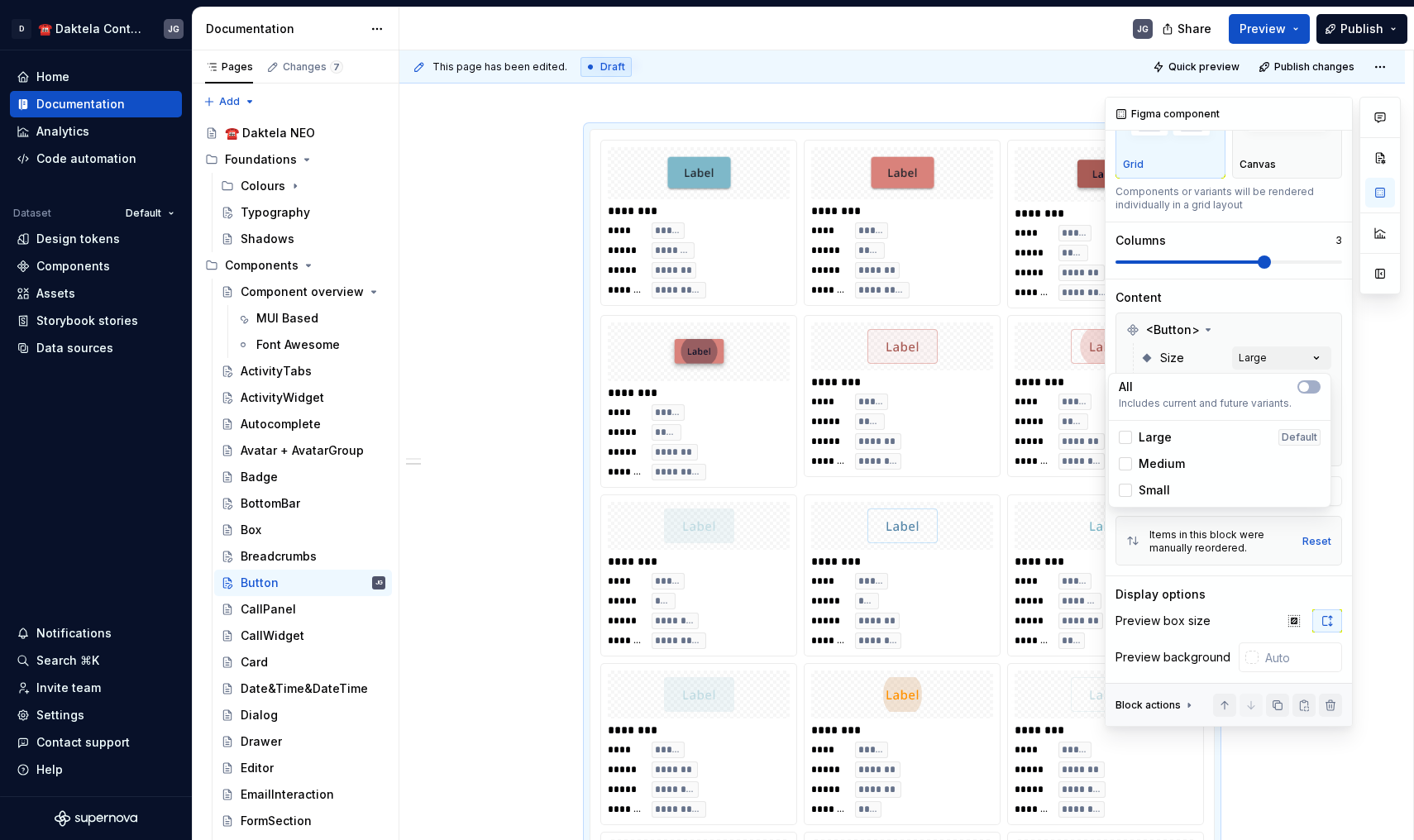
click at [1308, 324] on div "Comments Open comments No comments yet Select ‘Comment’ from the block context …" at bounding box center [1253, 412] width 296 height 630
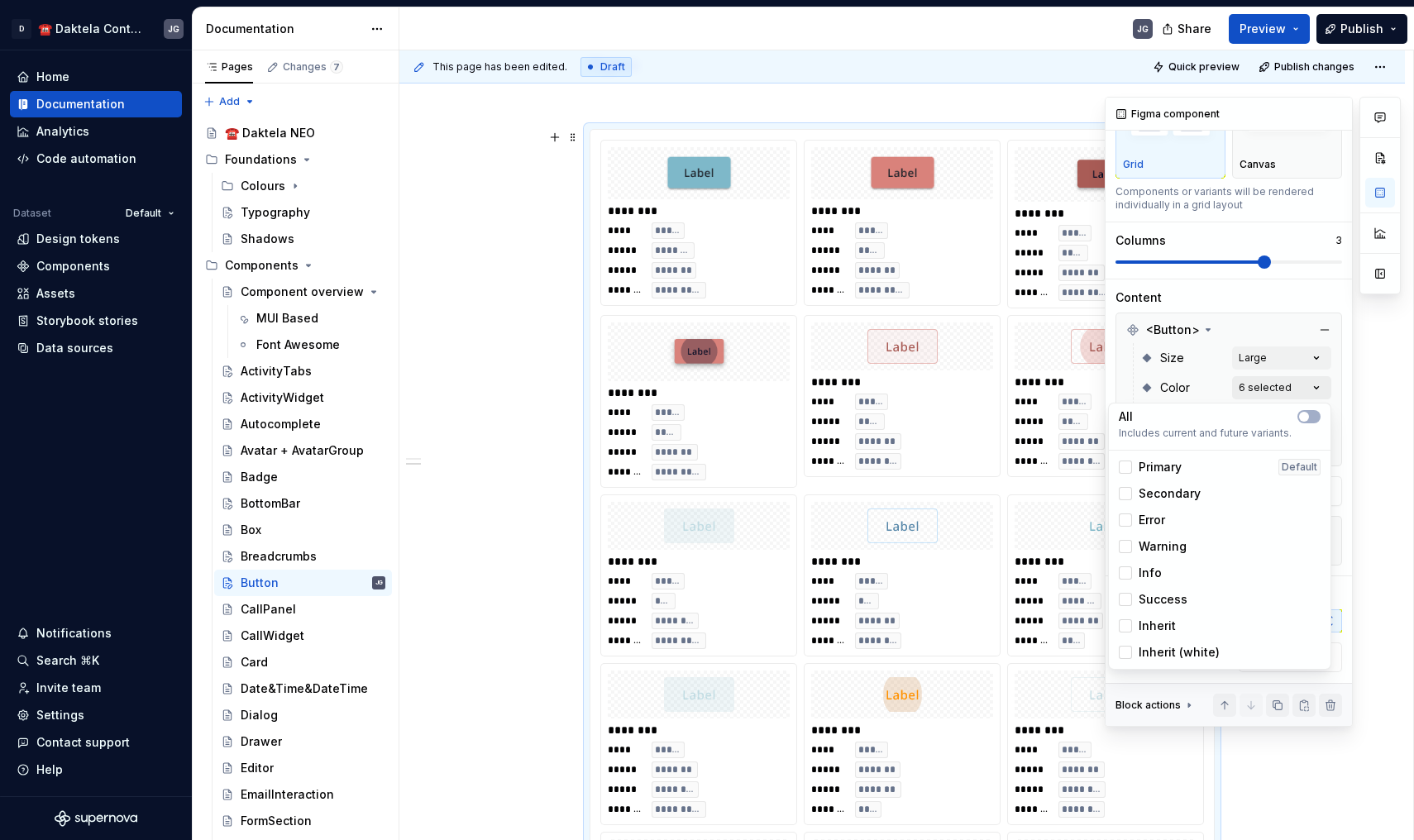
click at [1314, 376] on div "Comments Open comments No comments yet Select ‘Comment’ from the block context …" at bounding box center [1253, 412] width 296 height 630
click at [1126, 493] on polyline at bounding box center [1126, 493] width 0 height 0
click at [1126, 520] on icon at bounding box center [1126, 520] width 0 height 0
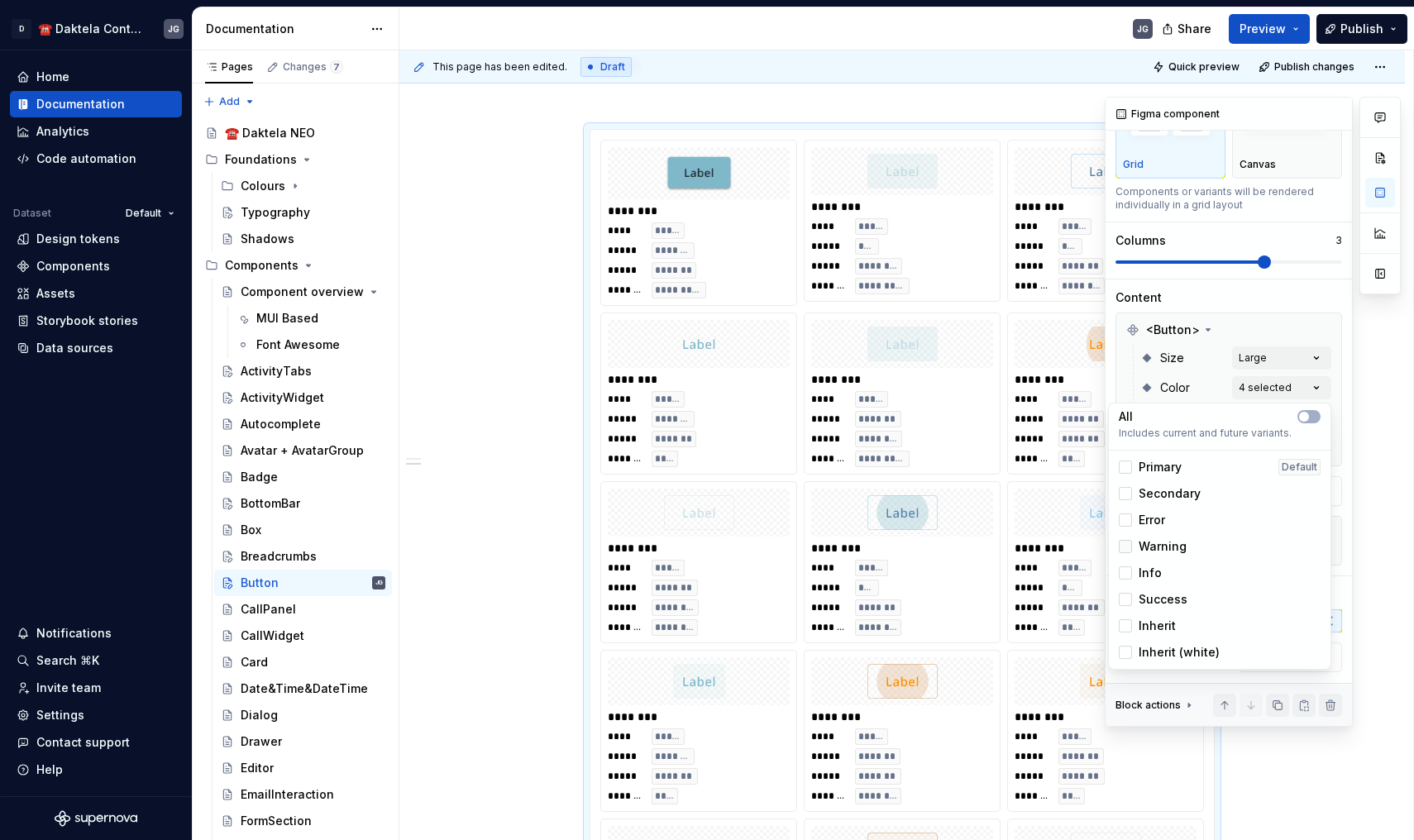
click at [1126, 546] on icon at bounding box center [1126, 546] width 0 height 0
click at [1126, 573] on icon at bounding box center [1126, 573] width 0 height 0
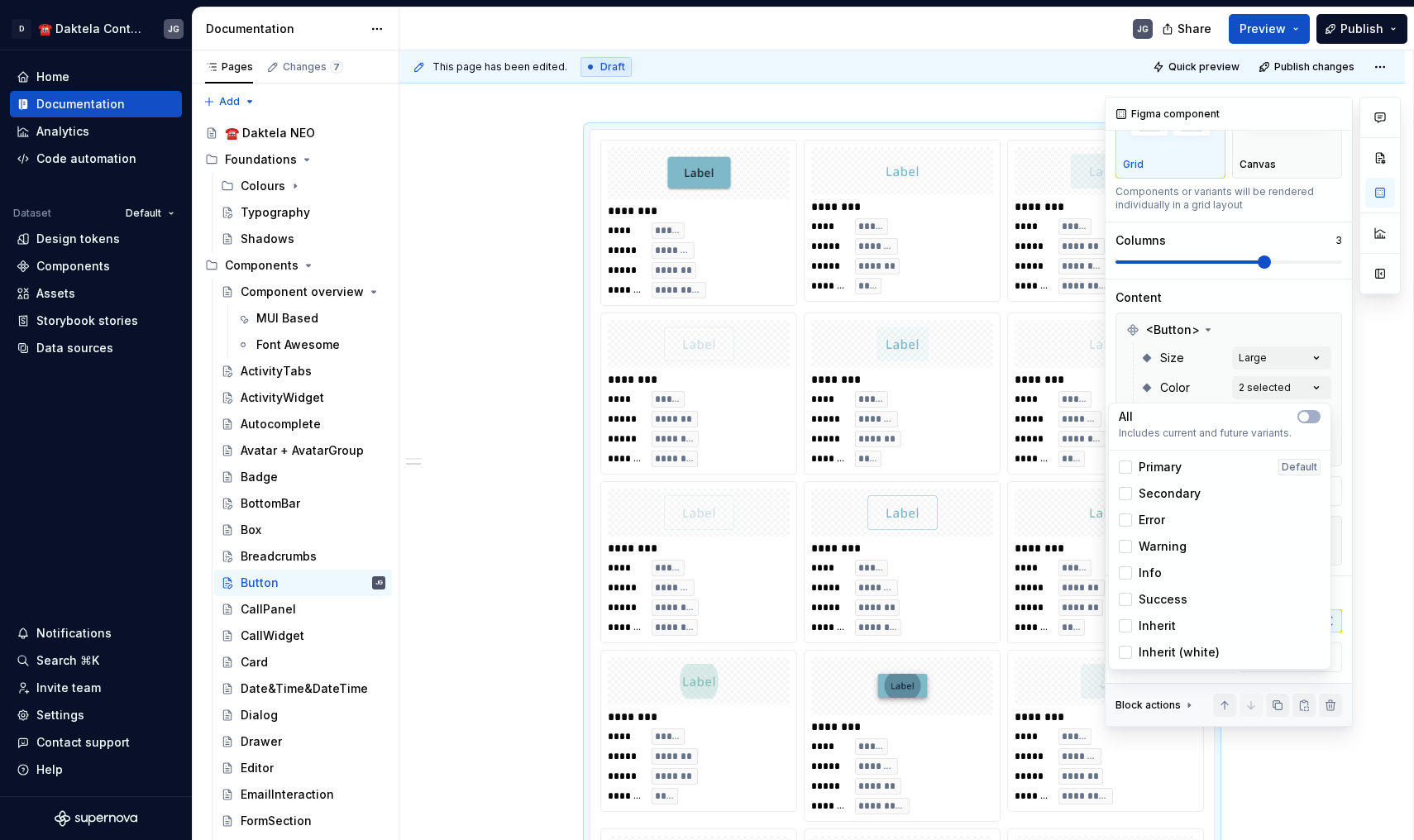
click at [1122, 592] on div "Success" at bounding box center [1153, 600] width 69 height 17
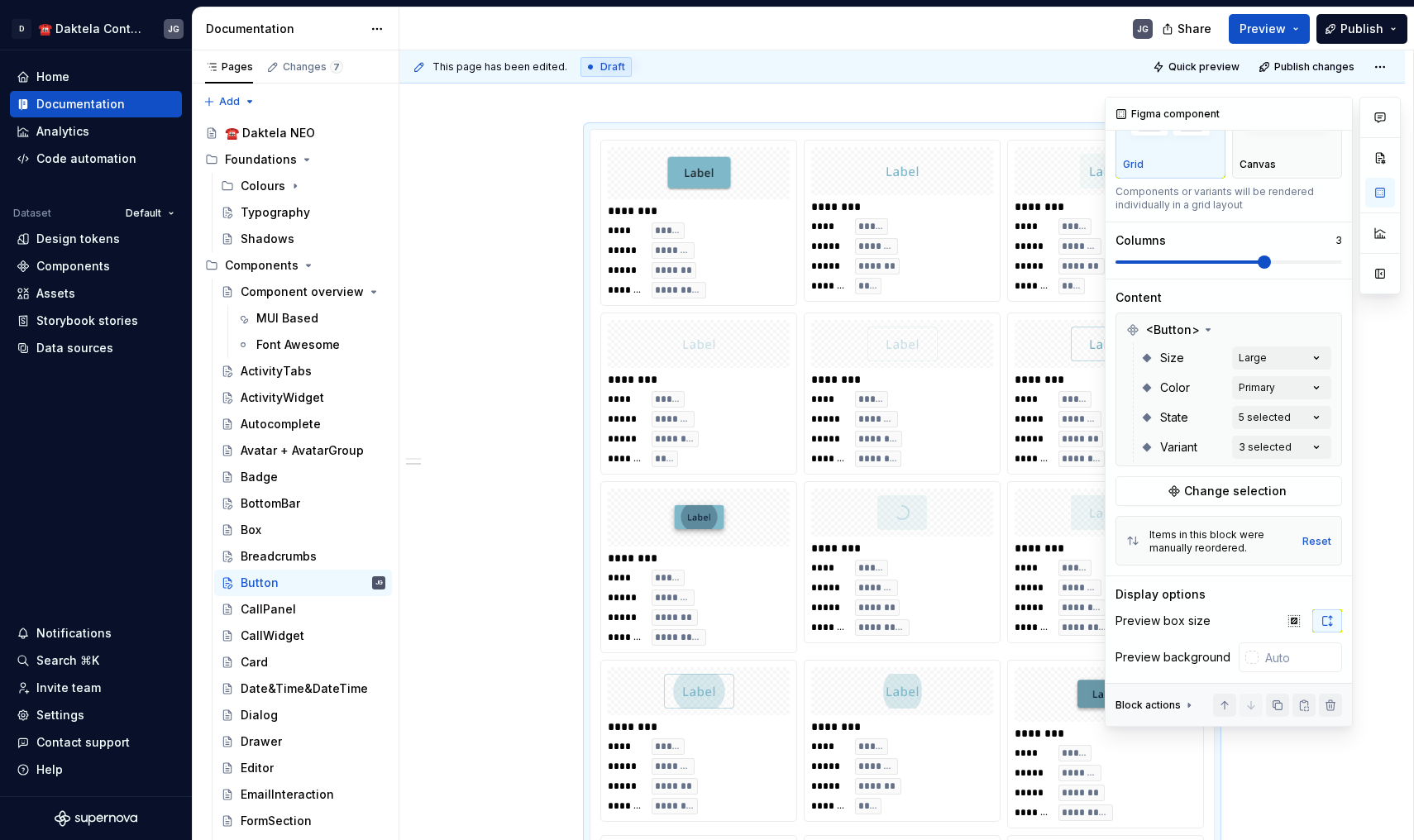
click at [1221, 369] on div "Comments Open comments No comments yet Select ‘Comment’ from the block context …" at bounding box center [1253, 412] width 296 height 630
click at [1323, 414] on div "Comments Open comments No comments yet Select ‘Comment’ from the block context …" at bounding box center [1253, 412] width 296 height 630
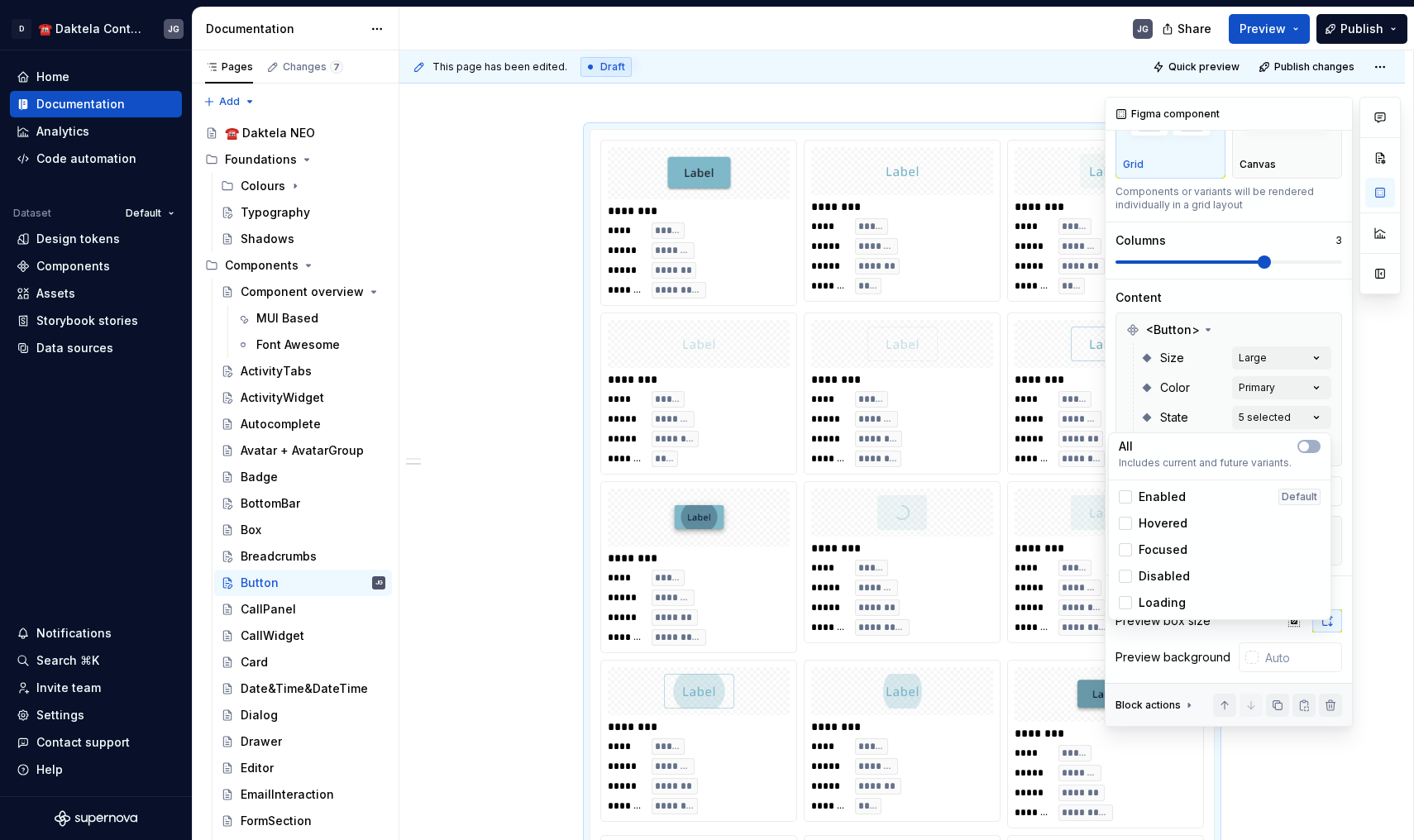
click at [1205, 410] on div "Comments Open comments No comments yet Select ‘Comment’ from the block context …" at bounding box center [1253, 412] width 296 height 630
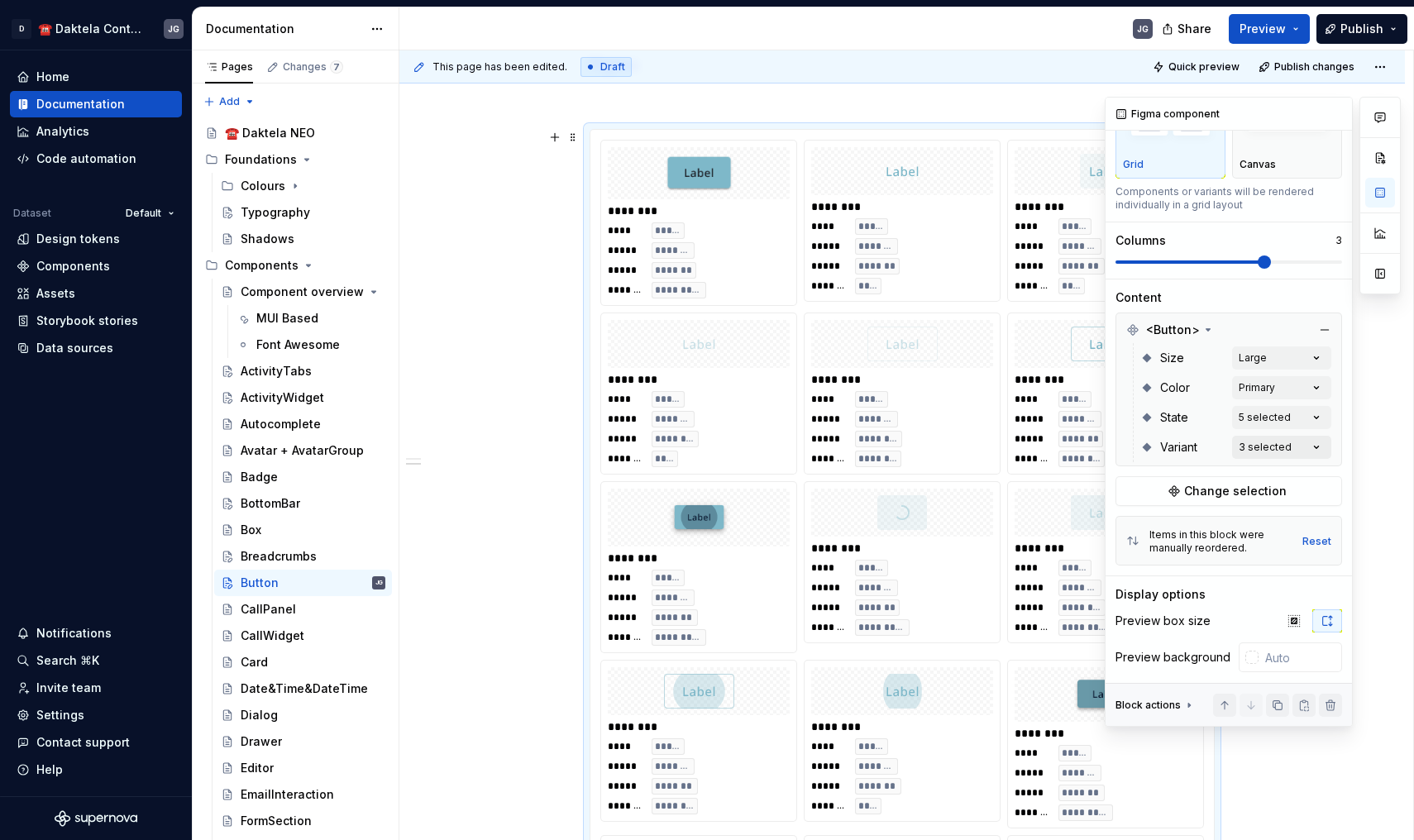
click at [1280, 447] on div "Comments Open comments No comments yet Select ‘Comment’ from the block context …" at bounding box center [1253, 412] width 296 height 630
click at [1148, 547] on span "Outlined" at bounding box center [1163, 554] width 50 height 17
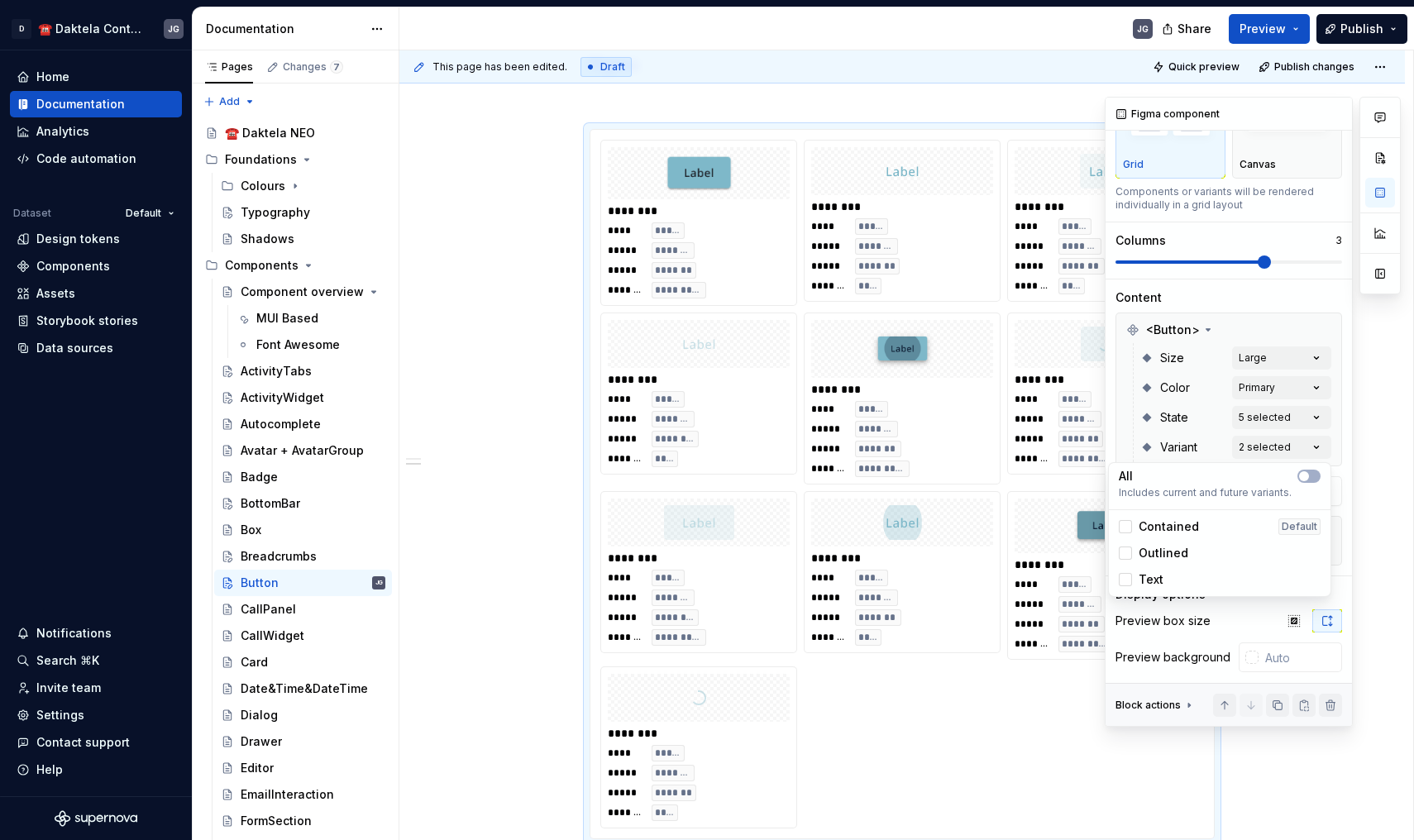
click at [1153, 577] on span "Text" at bounding box center [1151, 580] width 24 height 17
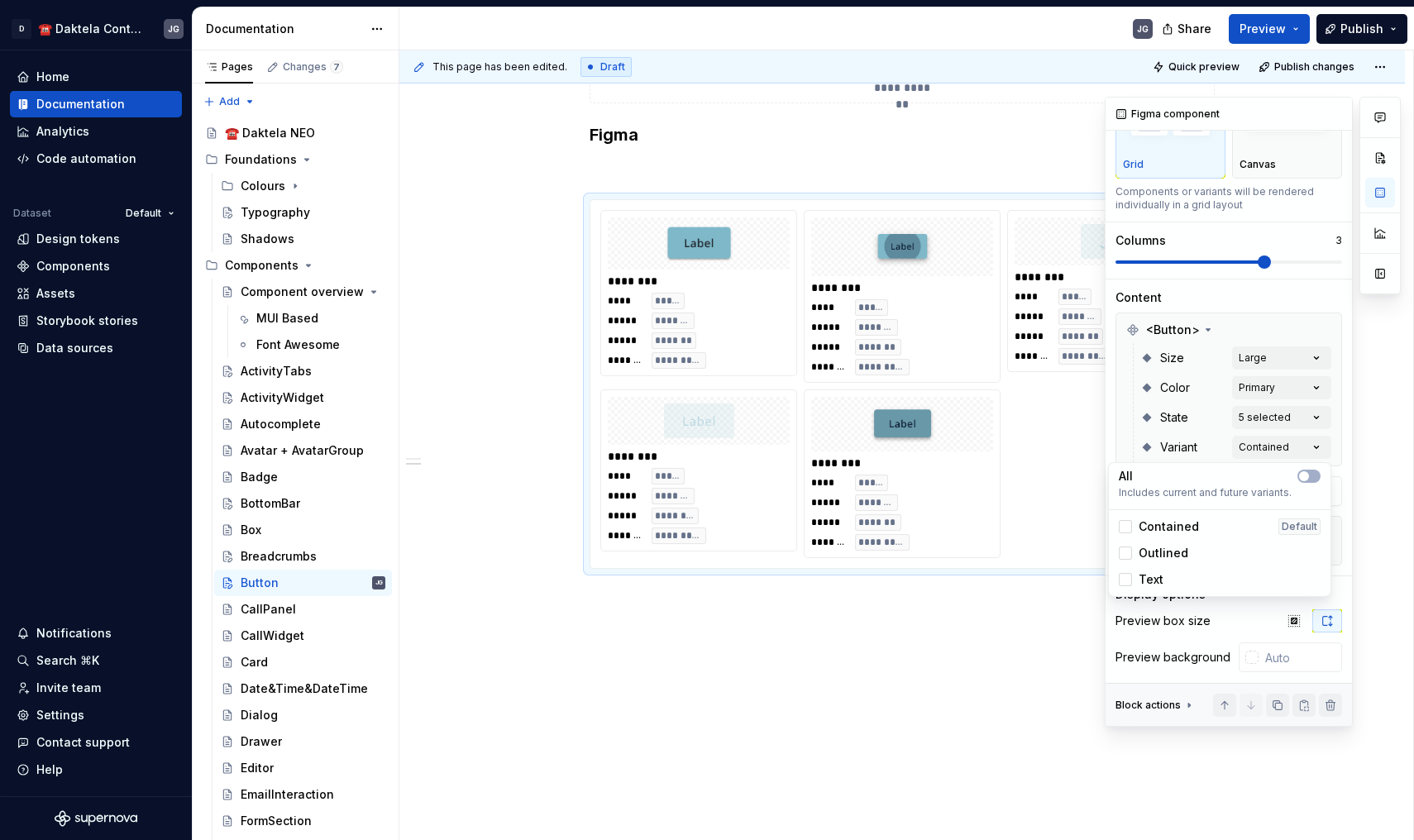
scroll to position [465, 0]
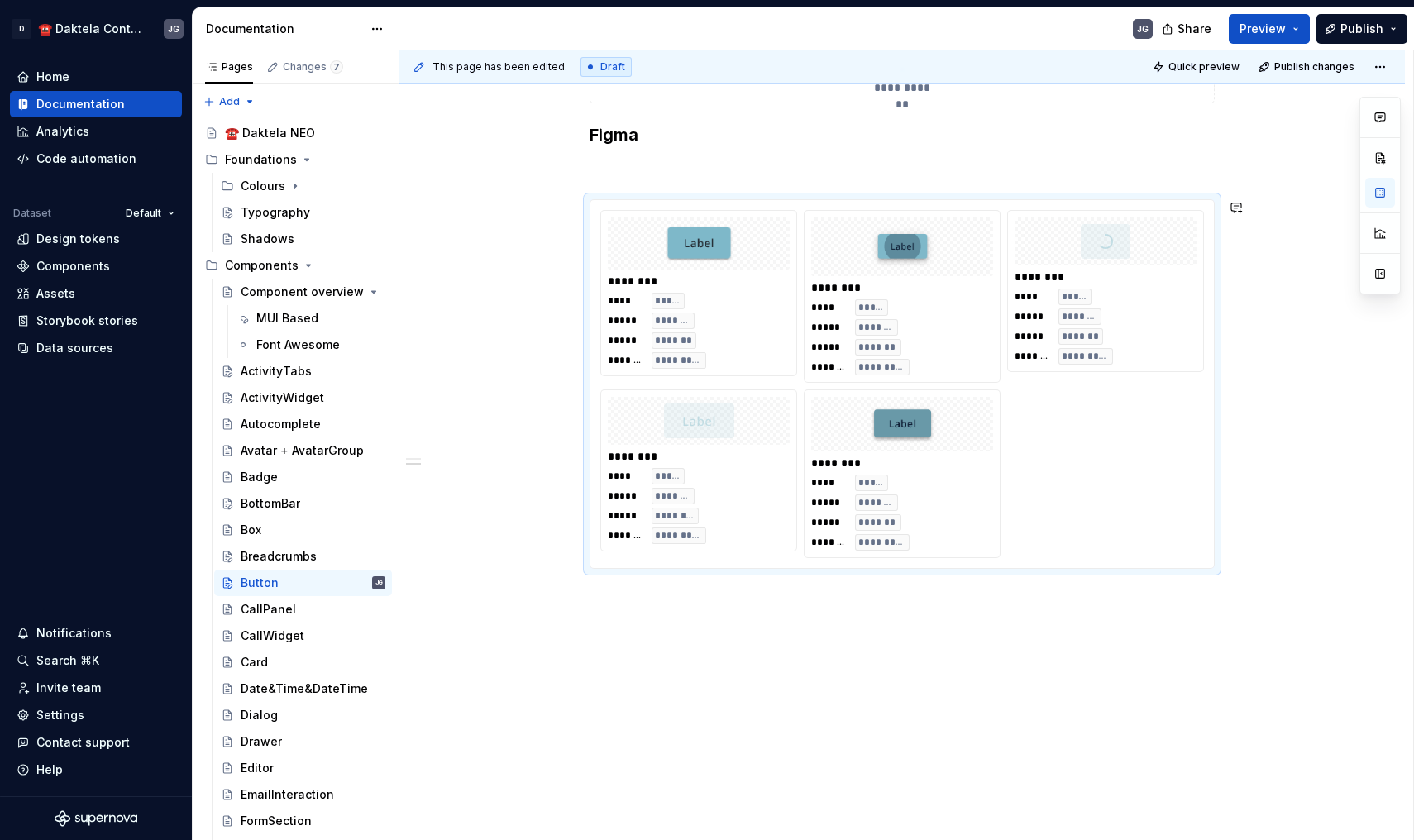
click at [951, 647] on html "D ☎️ Daktela Contact Centre JG Home Documentation Analytics Code automation Dat…" at bounding box center [707, 420] width 1414 height 840
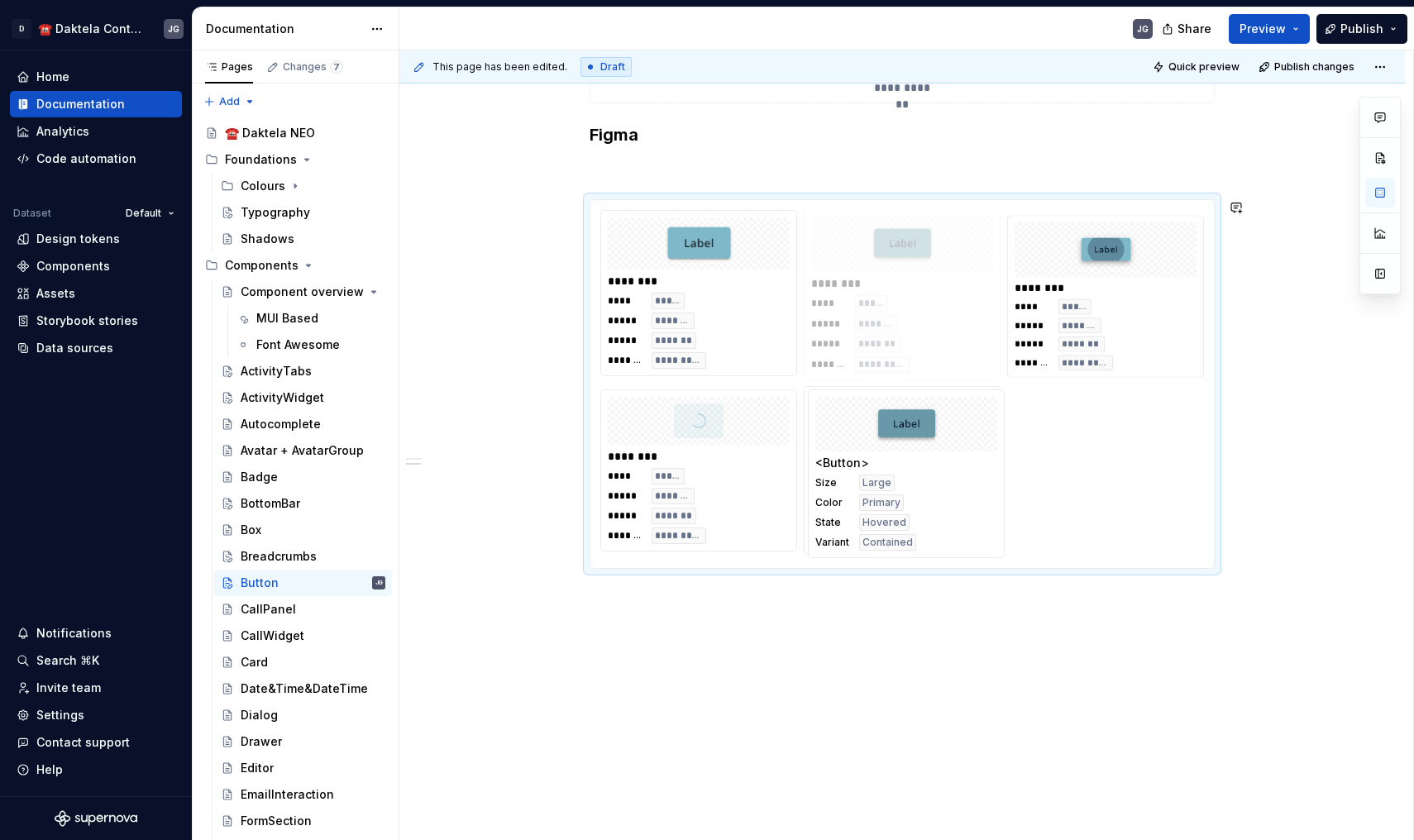
drag, startPoint x: 970, startPoint y: 492, endPoint x: 975, endPoint y: 301, distance: 191.1
click at [975, 301] on body "D ☎️ Daktela Contact Centre JG Home Documentation Analytics Code automation Dat…" at bounding box center [707, 420] width 1414 height 840
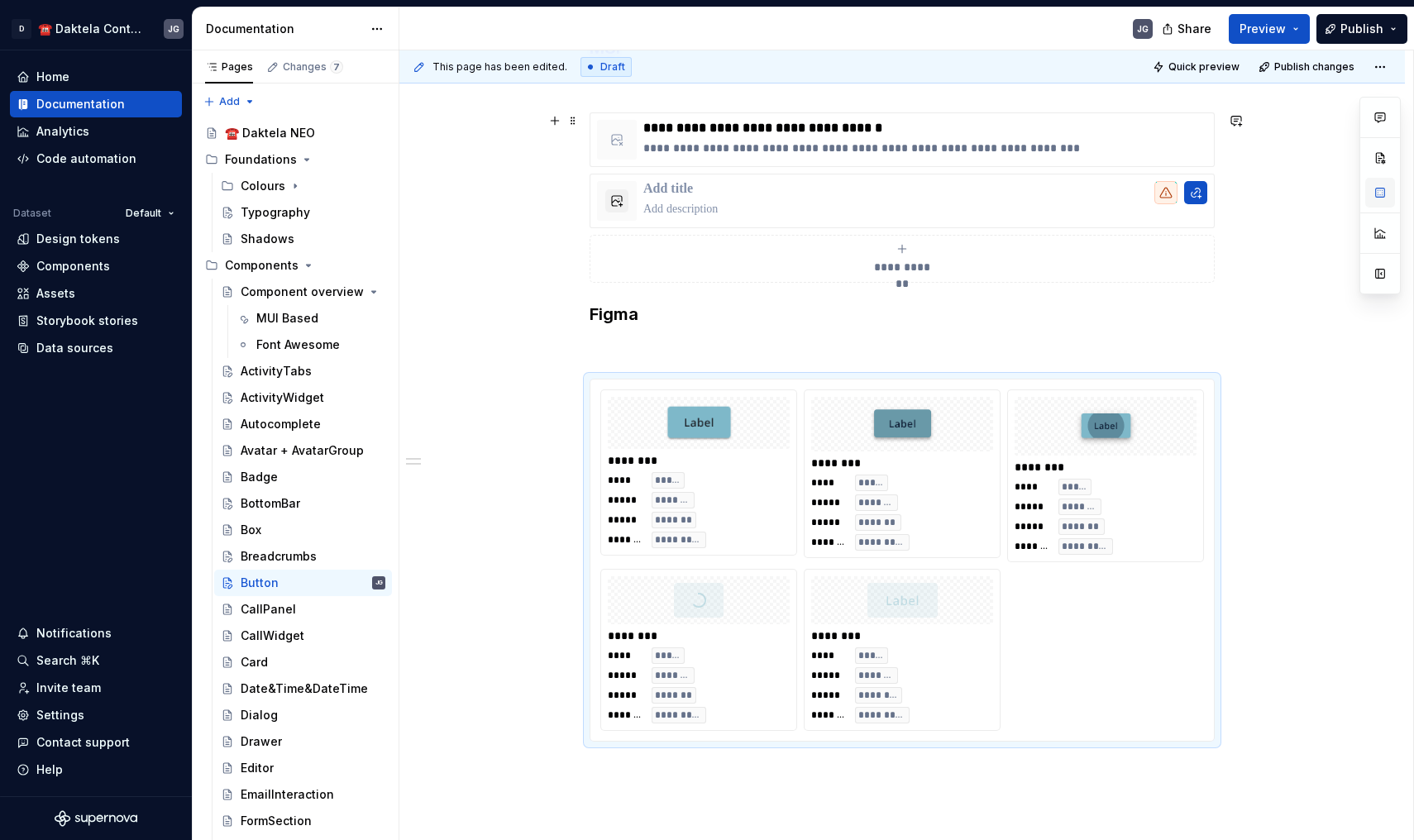
scroll to position [0, 0]
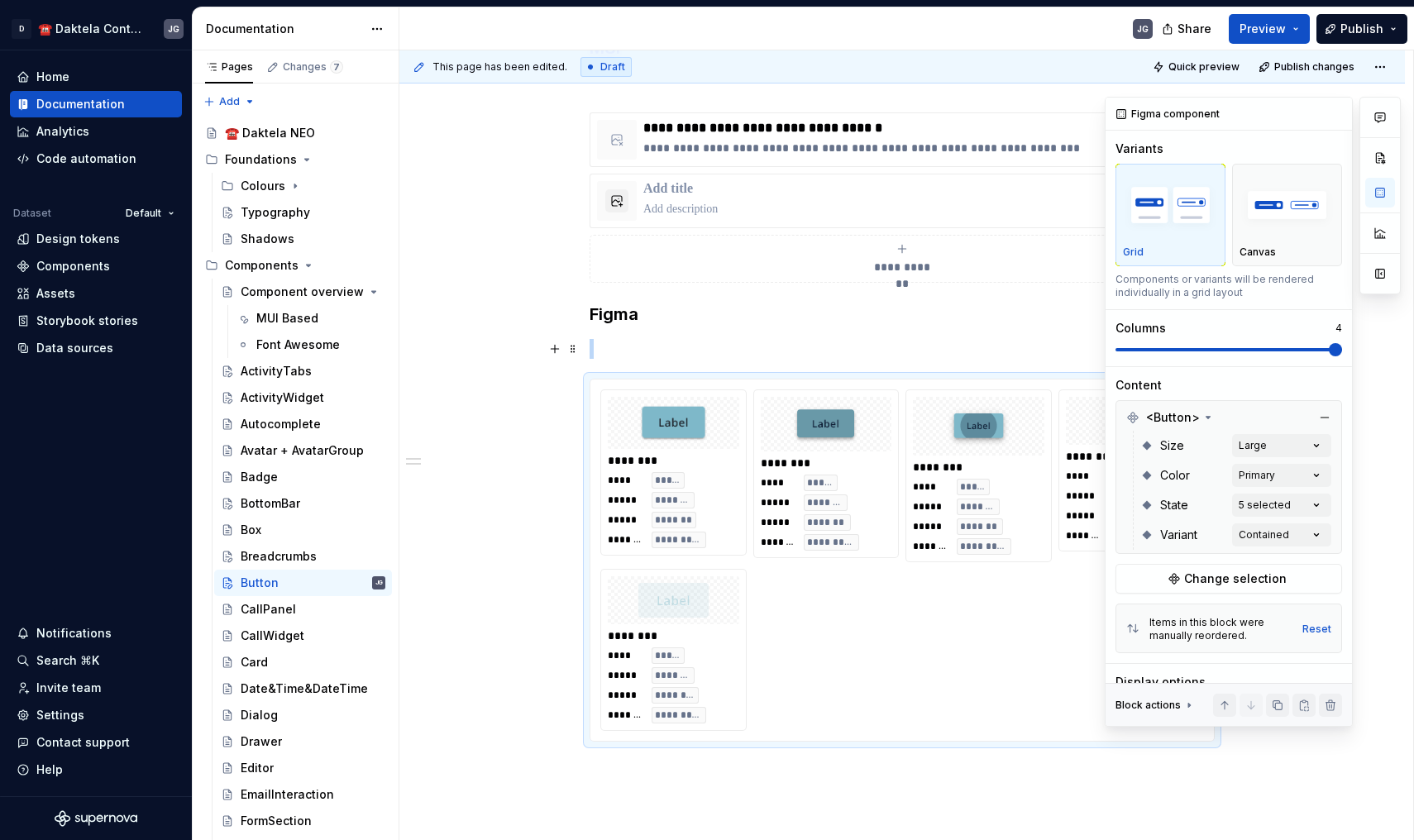
click at [1335, 354] on span at bounding box center [1336, 349] width 13 height 13
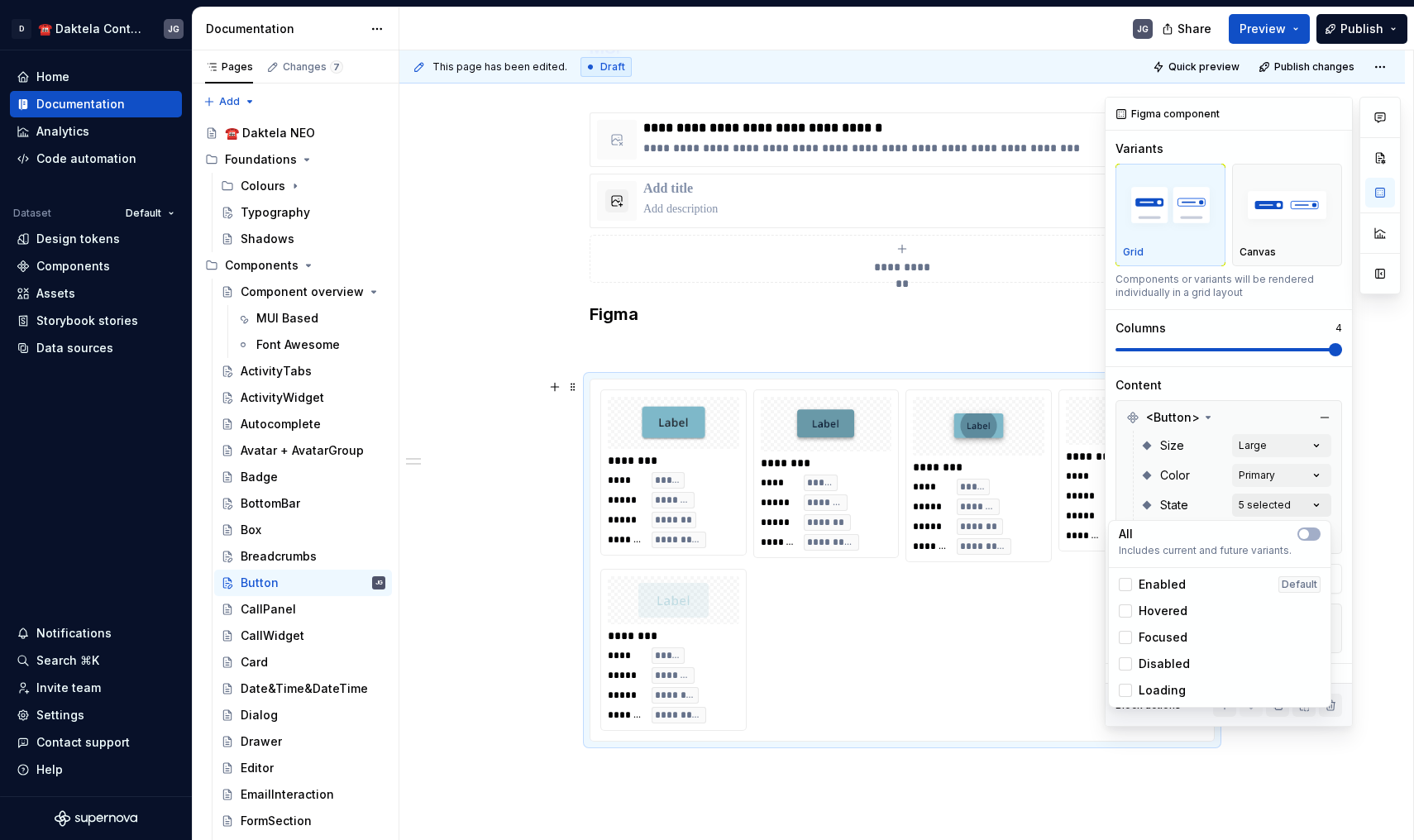
click at [1310, 496] on div "Comments Open comments No comments yet Select ‘Comment’ from the block context …" at bounding box center [1253, 412] width 296 height 630
click at [1159, 687] on span "Loading" at bounding box center [1162, 690] width 47 height 17
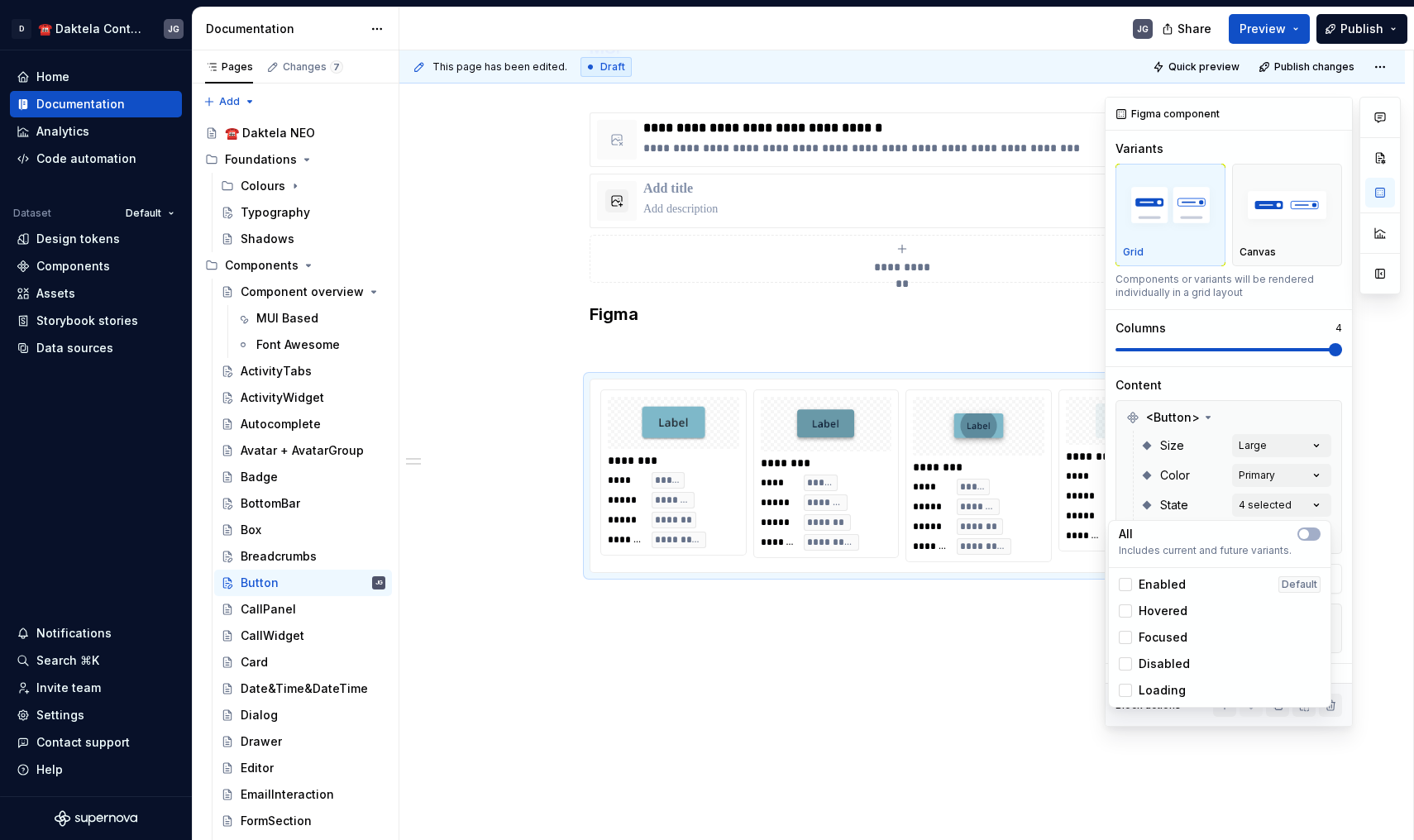
click at [1041, 328] on html "D ☎️ Daktela Contact Centre JG Home Documentation Analytics Code automation Dat…" at bounding box center [707, 420] width 1414 height 840
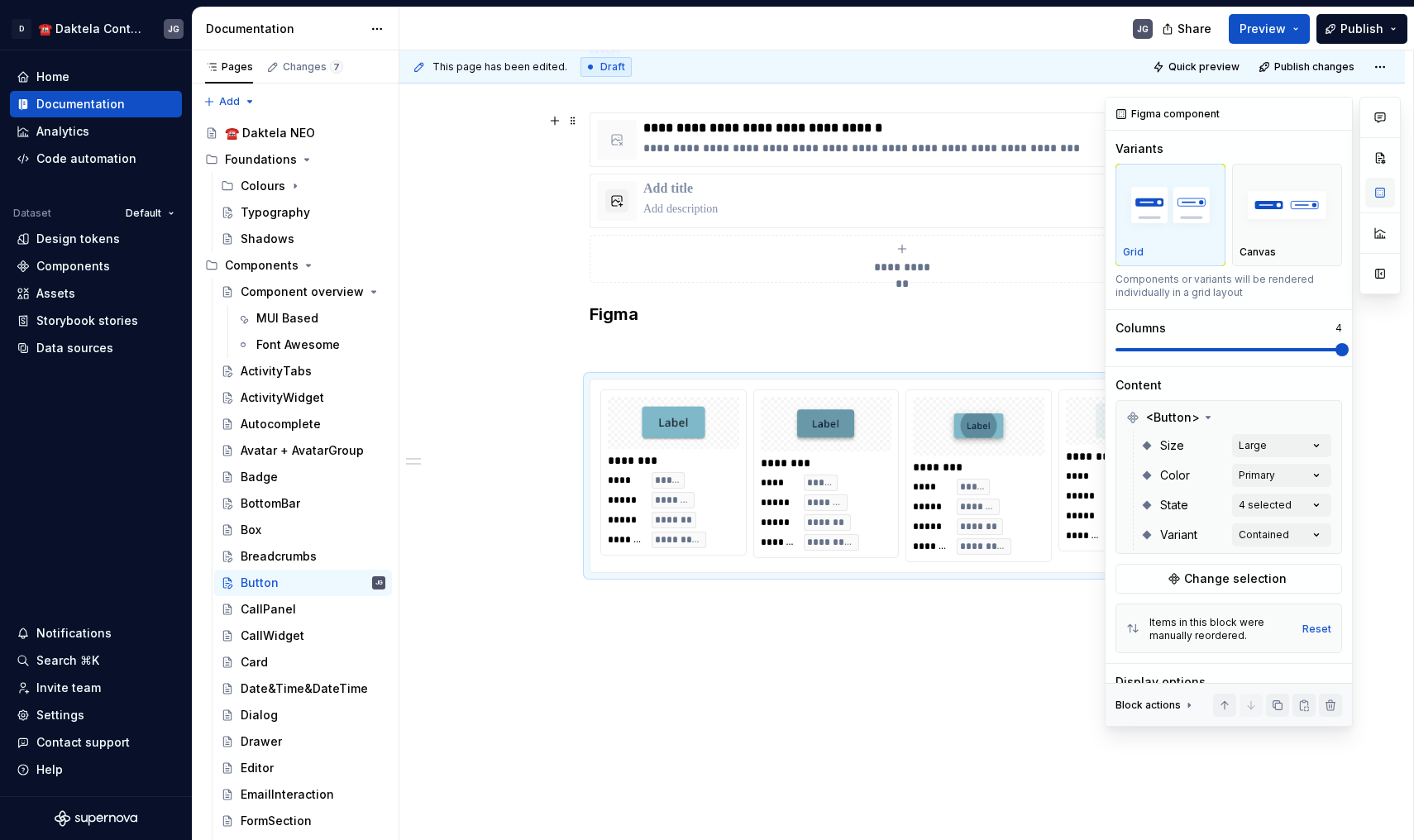
click at [1382, 199] on button "button" at bounding box center [1380, 193] width 30 height 30
click at [1291, 475] on div "Comments Open comments No comments yet Select ‘Comment’ from the block context …" at bounding box center [1253, 412] width 296 height 630
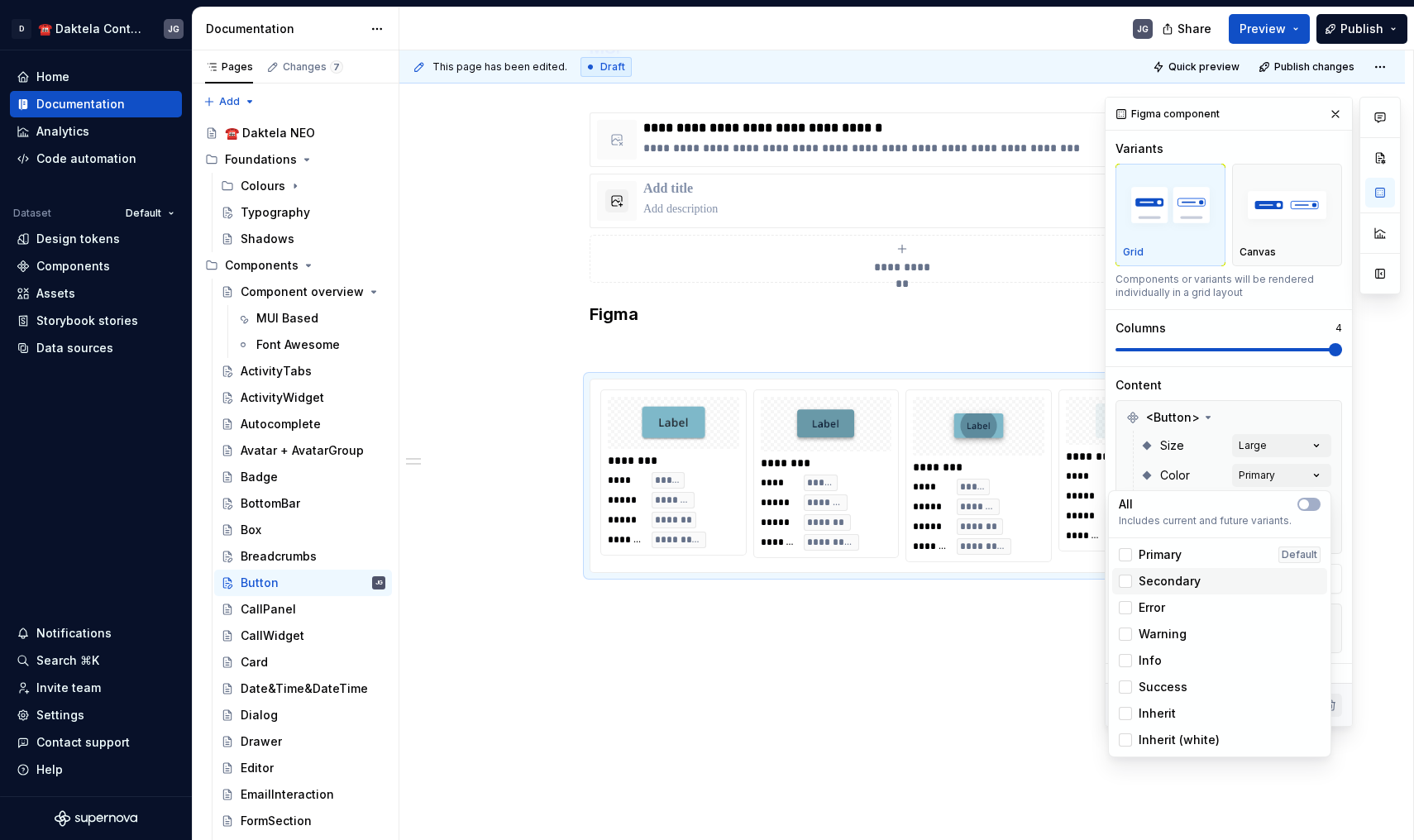
click at [1209, 581] on div "Secondary" at bounding box center [1220, 581] width 202 height 17
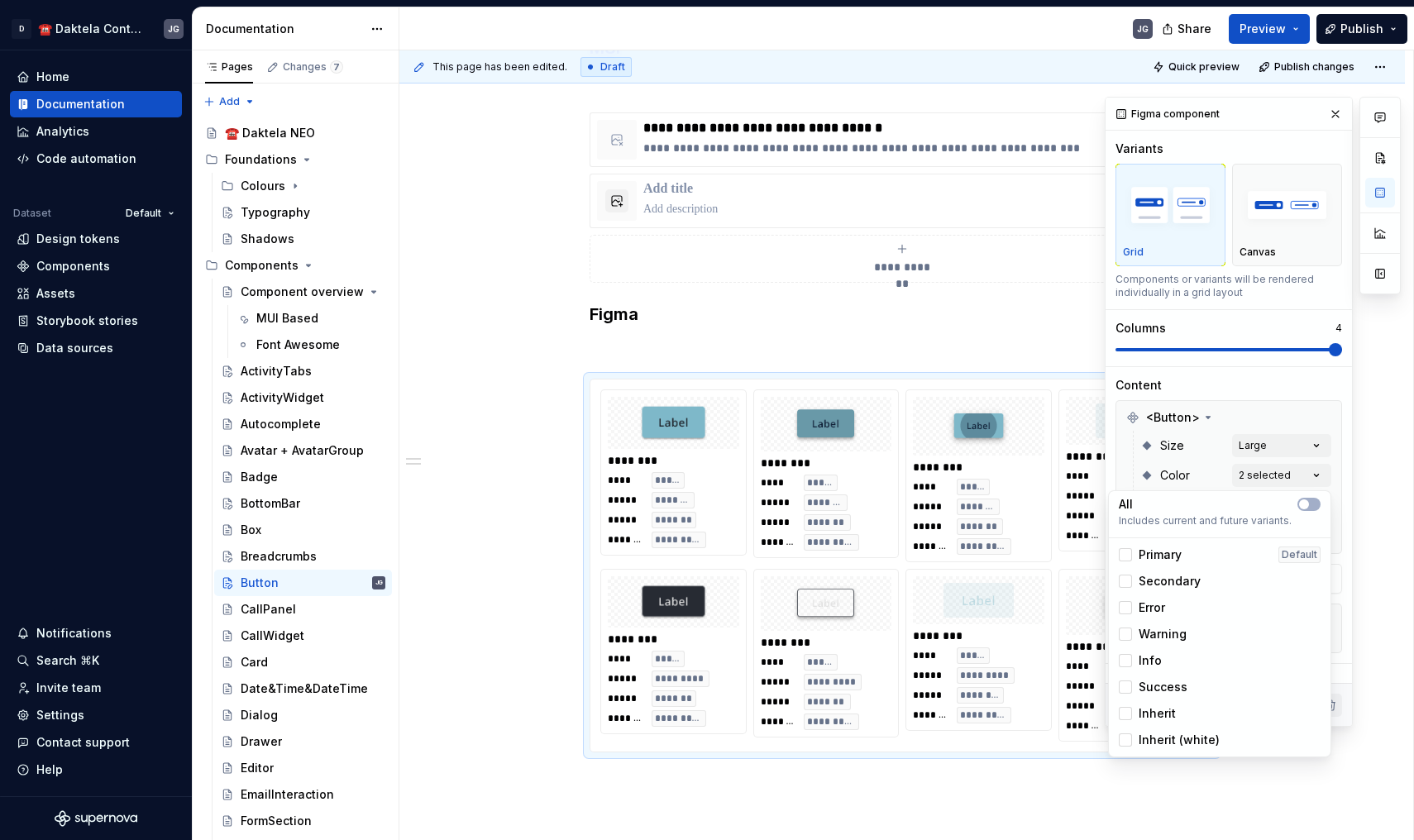
click at [1037, 340] on html "D ☎️ Daktela Contact Centre JG Home Documentation Analytics Code automation Dat…" at bounding box center [707, 420] width 1414 height 840
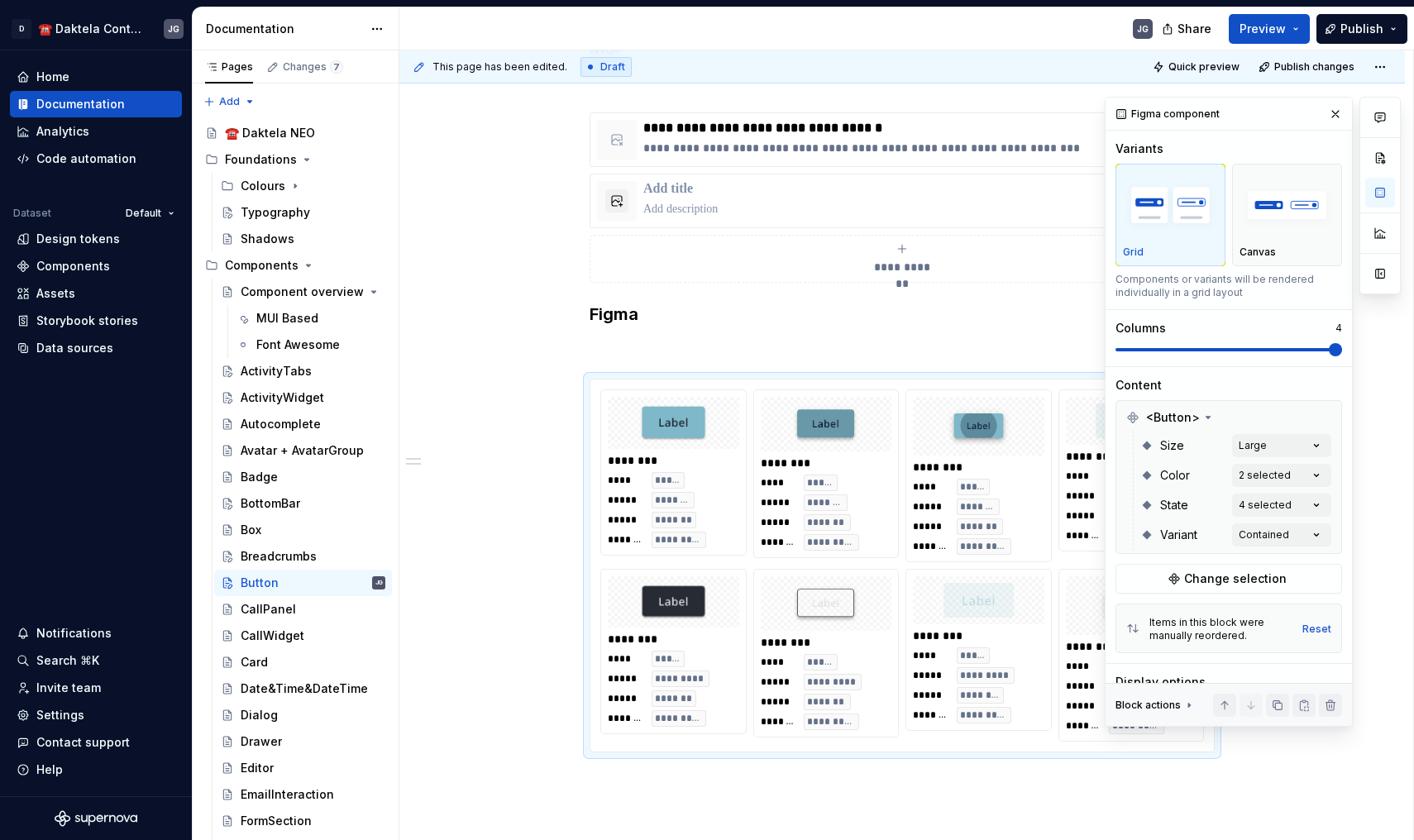
click at [1037, 340] on p at bounding box center [902, 348] width 626 height 20
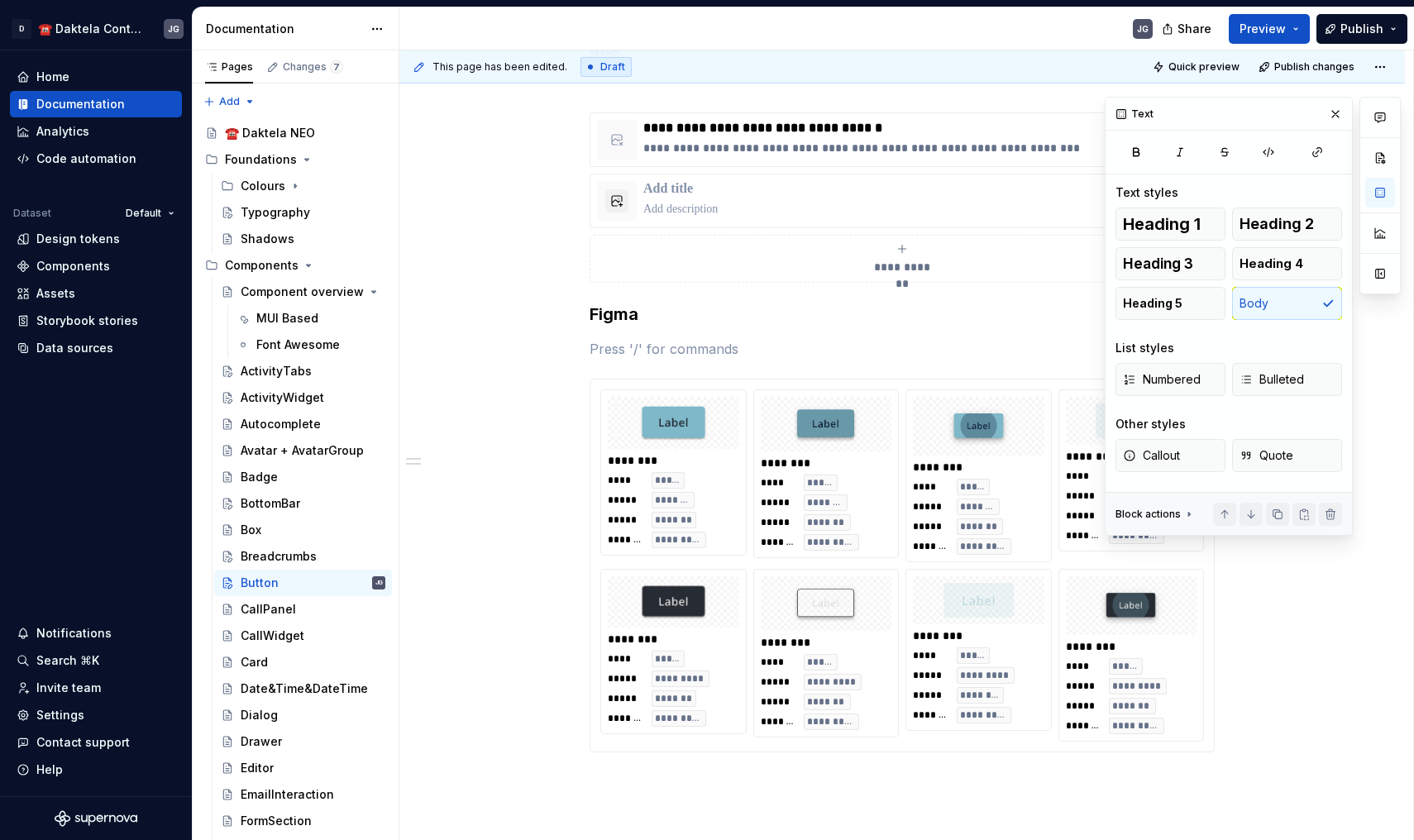
click at [1037, 340] on p at bounding box center [902, 348] width 626 height 20
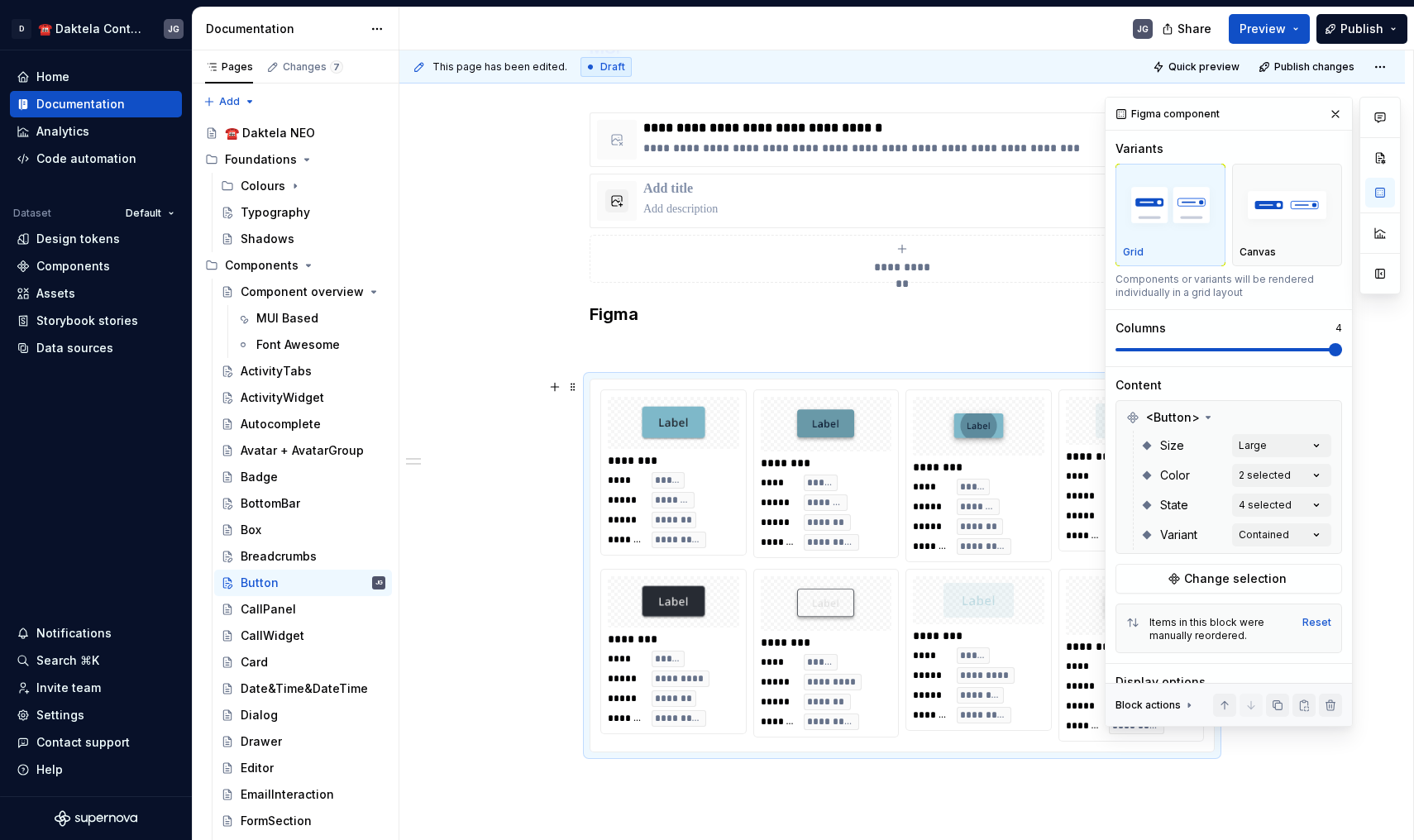
click at [1066, 558] on div "******** **** ***** ***** ******* ***** ******* ******* ********* ******** ****…" at bounding box center [902, 565] width 604 height 352
click at [1060, 606] on div "******** **** ***** ***** ******* ***** ******* ******* ********* ******** ****…" at bounding box center [902, 565] width 604 height 352
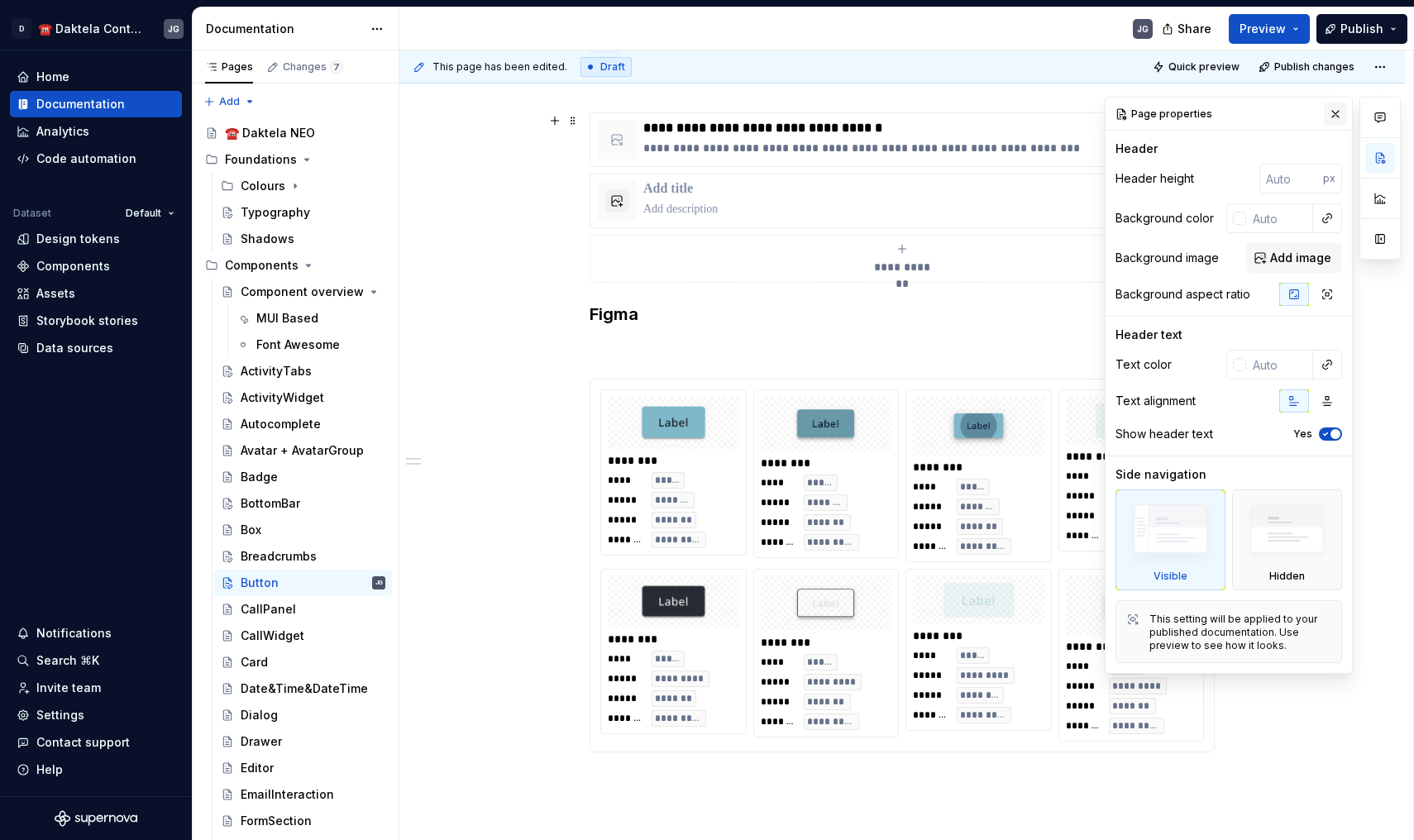
click at [1341, 116] on button "button" at bounding box center [1336, 114] width 24 height 24
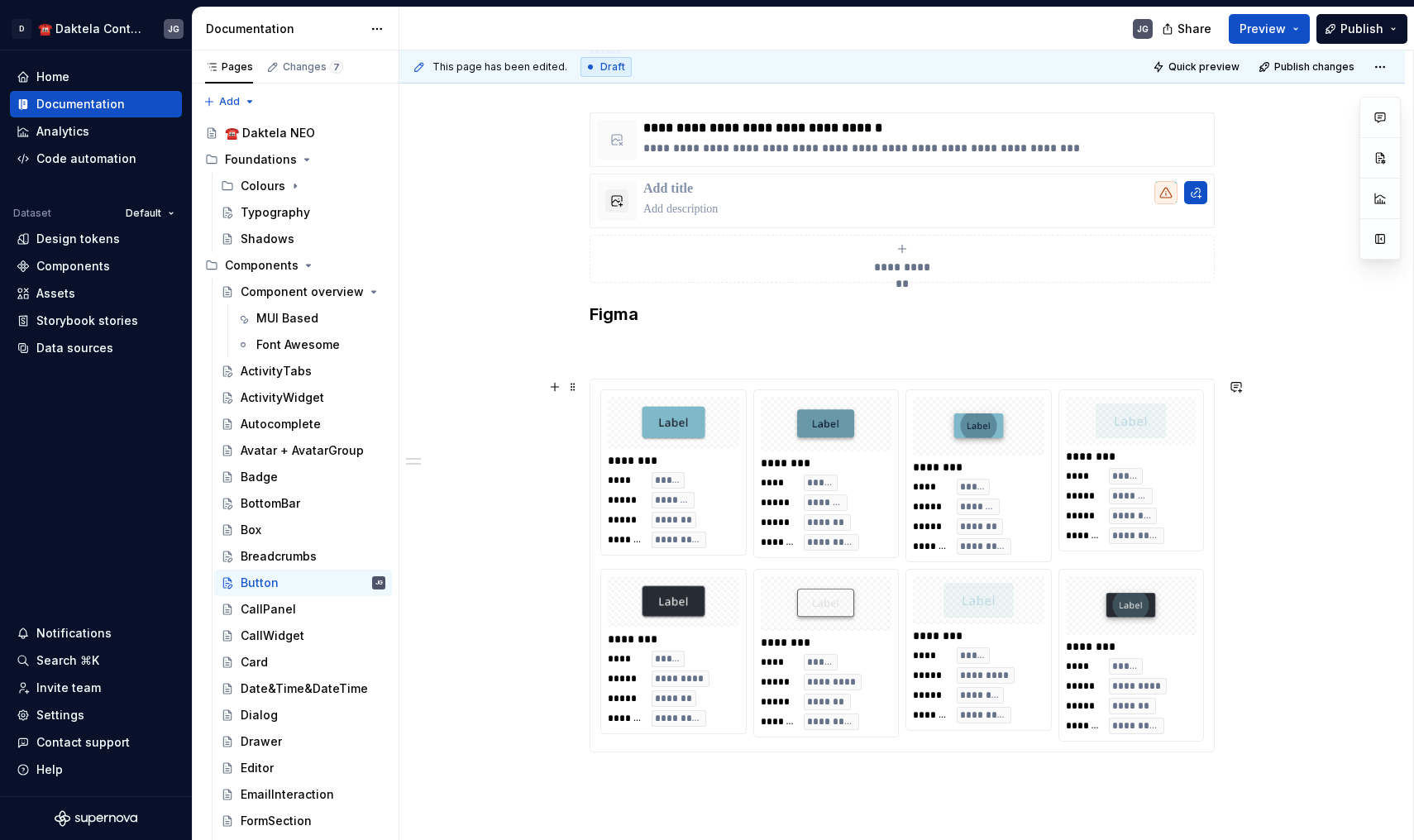
click at [1037, 554] on div "**** ***** ***** ******* ***** ******* ******* *********" at bounding box center [979, 516] width 132 height 76
click at [759, 203] on p at bounding box center [925, 209] width 564 height 17
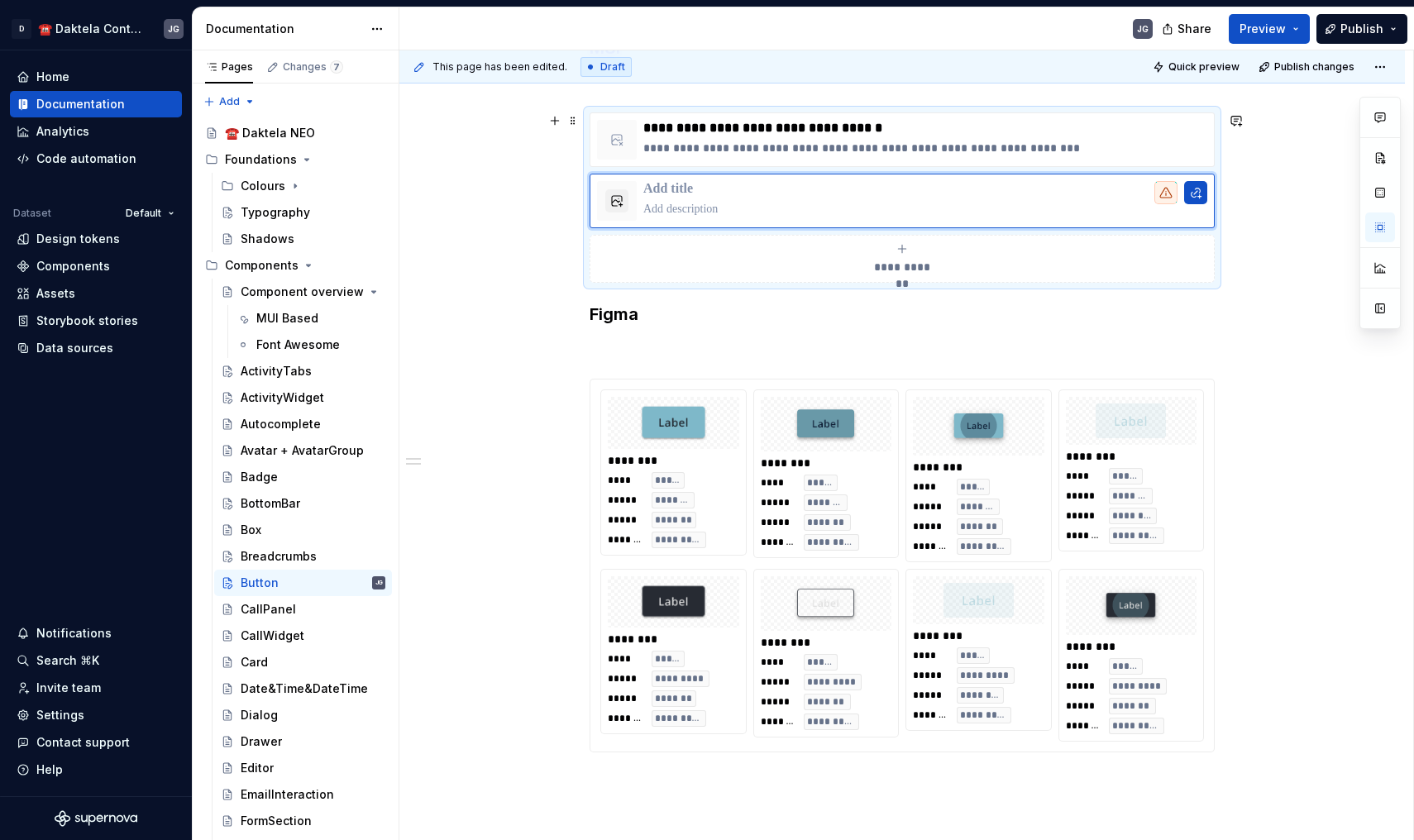
click at [584, 250] on div "**********" at bounding box center [902, 509] width 1006 height 1026
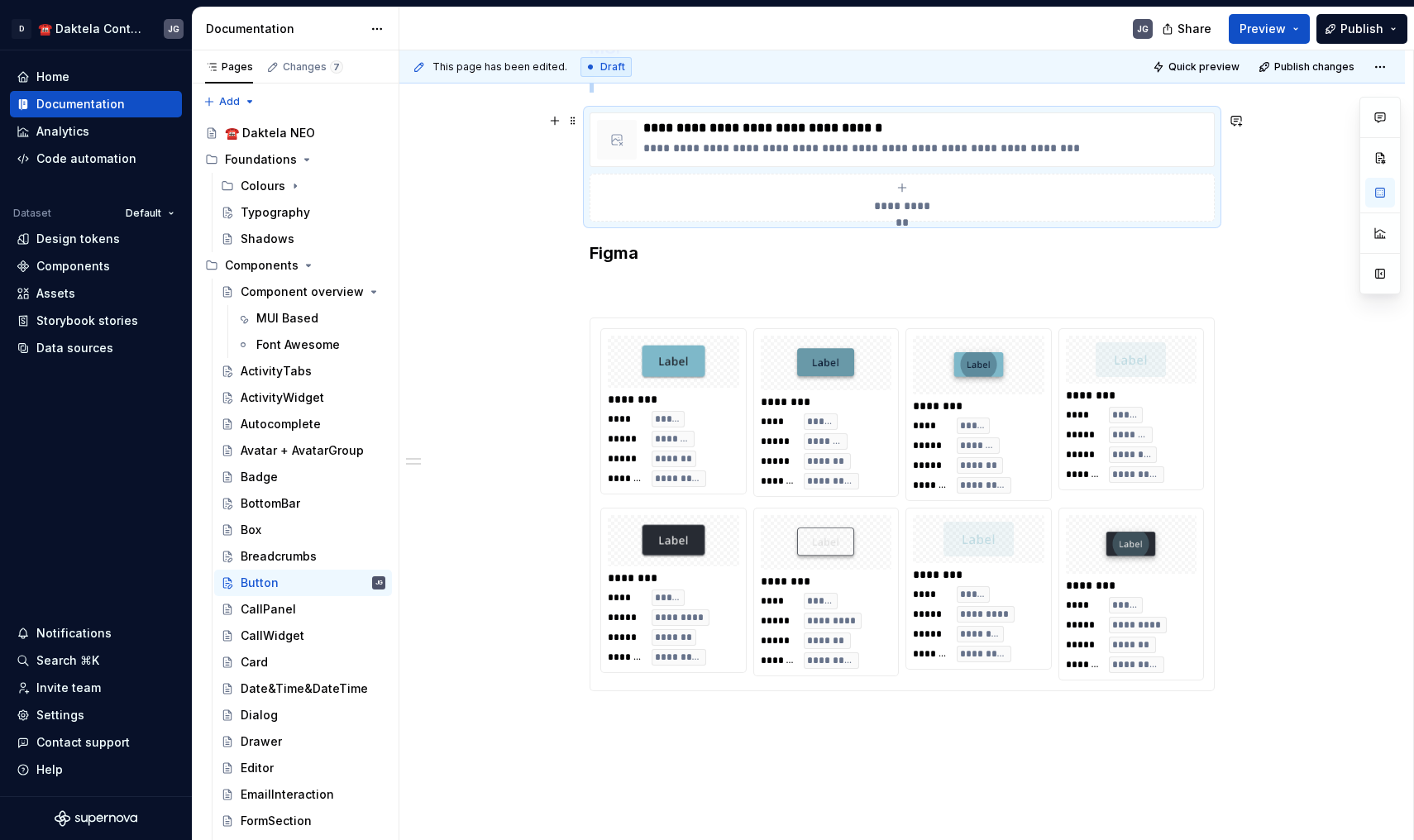
click at [671, 196] on div "**********" at bounding box center [902, 197] width 610 height 33
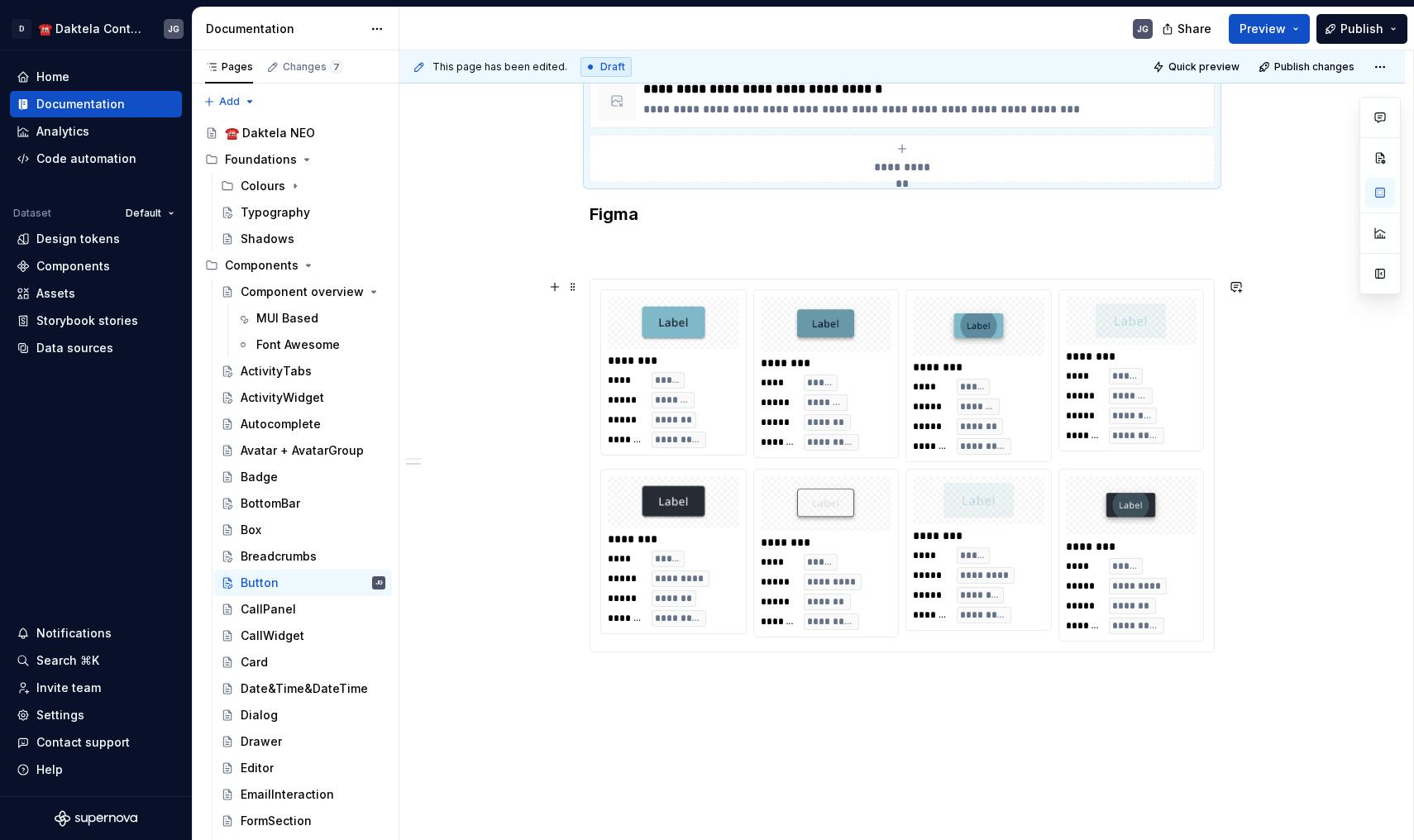
scroll to position [363, 0]
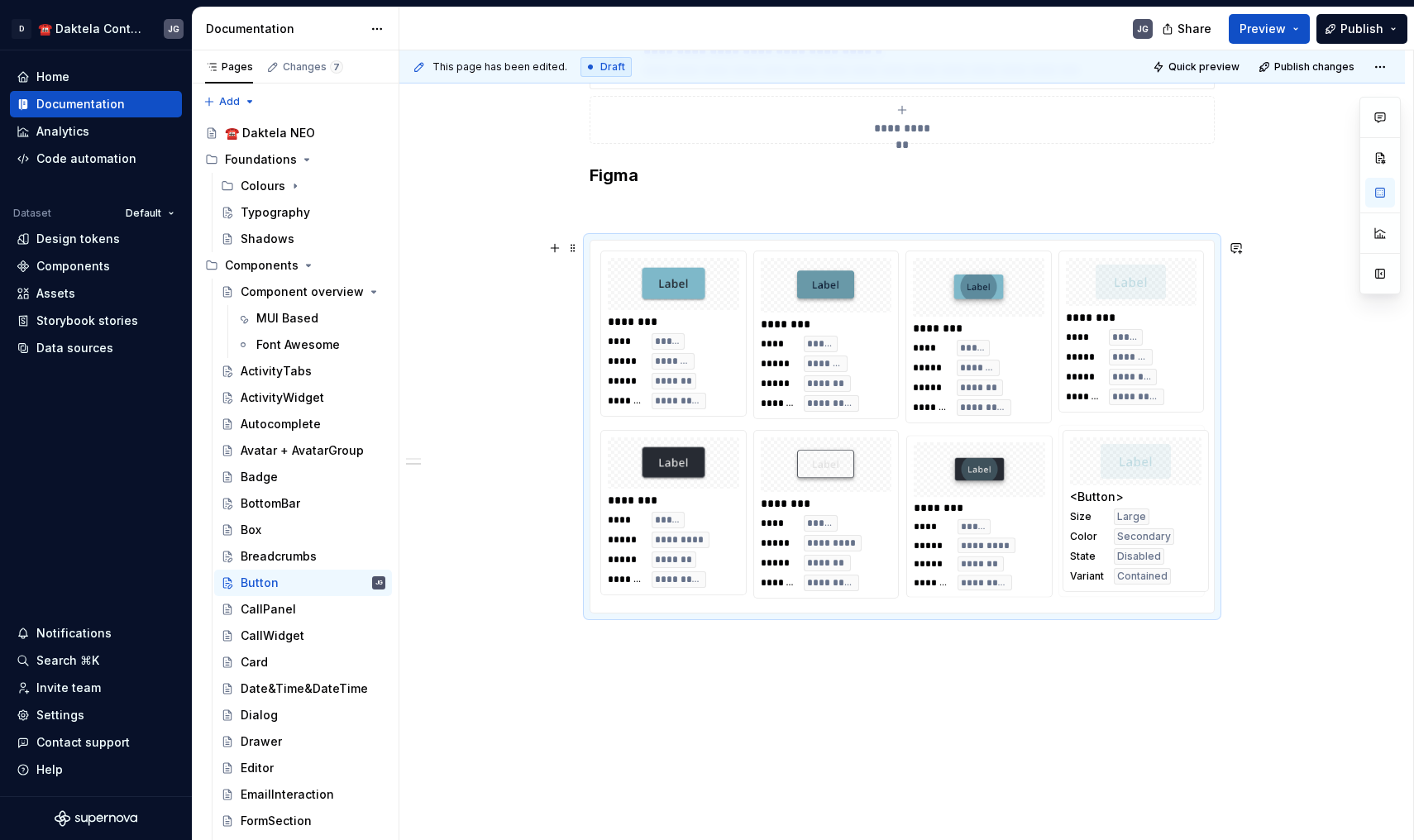
drag, startPoint x: 941, startPoint y: 456, endPoint x: 1082, endPoint y: 456, distance: 141.0
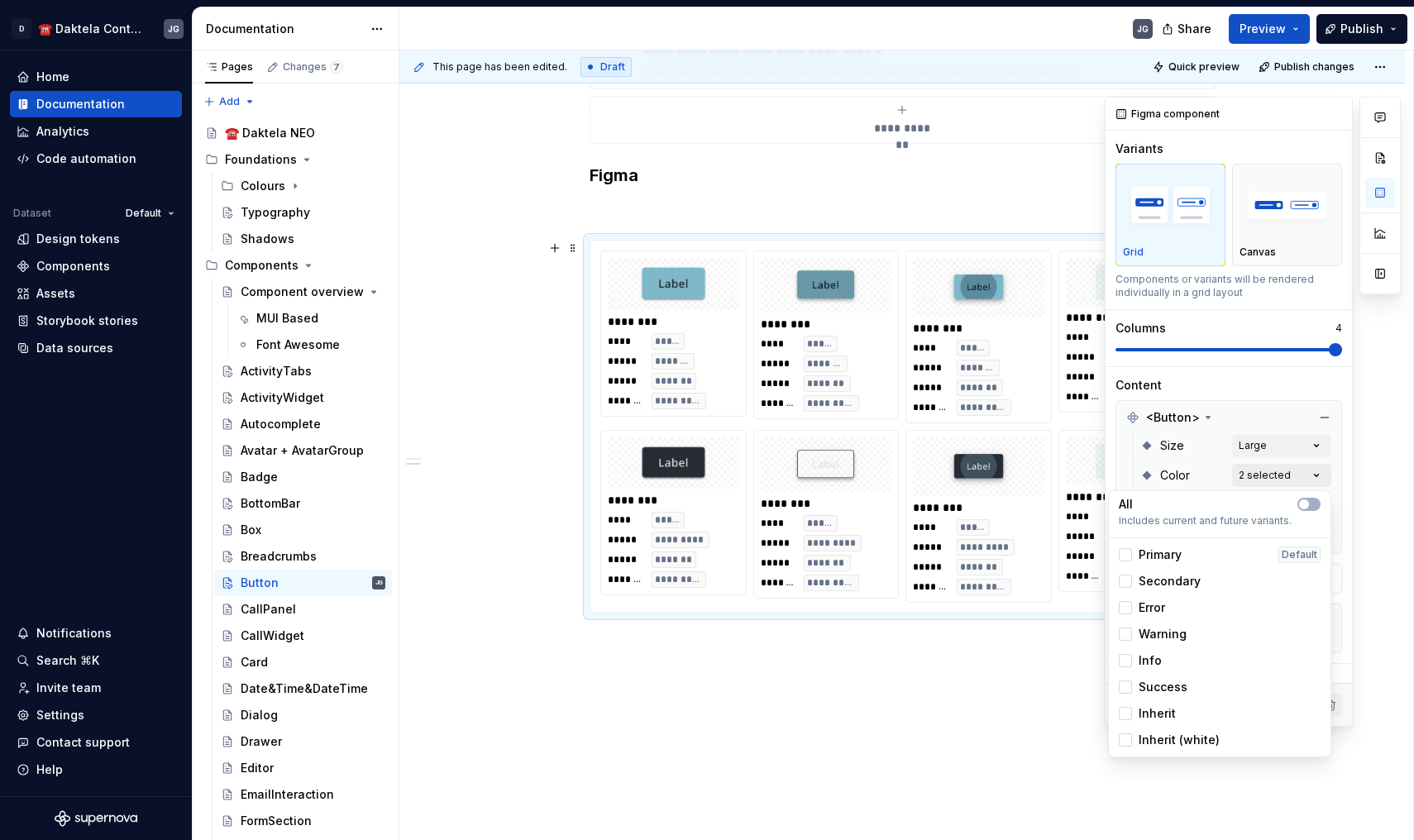
click at [1284, 482] on div "Comments Open comments No comments yet Select ‘Comment’ from the block context …" at bounding box center [1253, 412] width 296 height 630
click at [1216, 606] on div "Error" at bounding box center [1220, 607] width 202 height 17
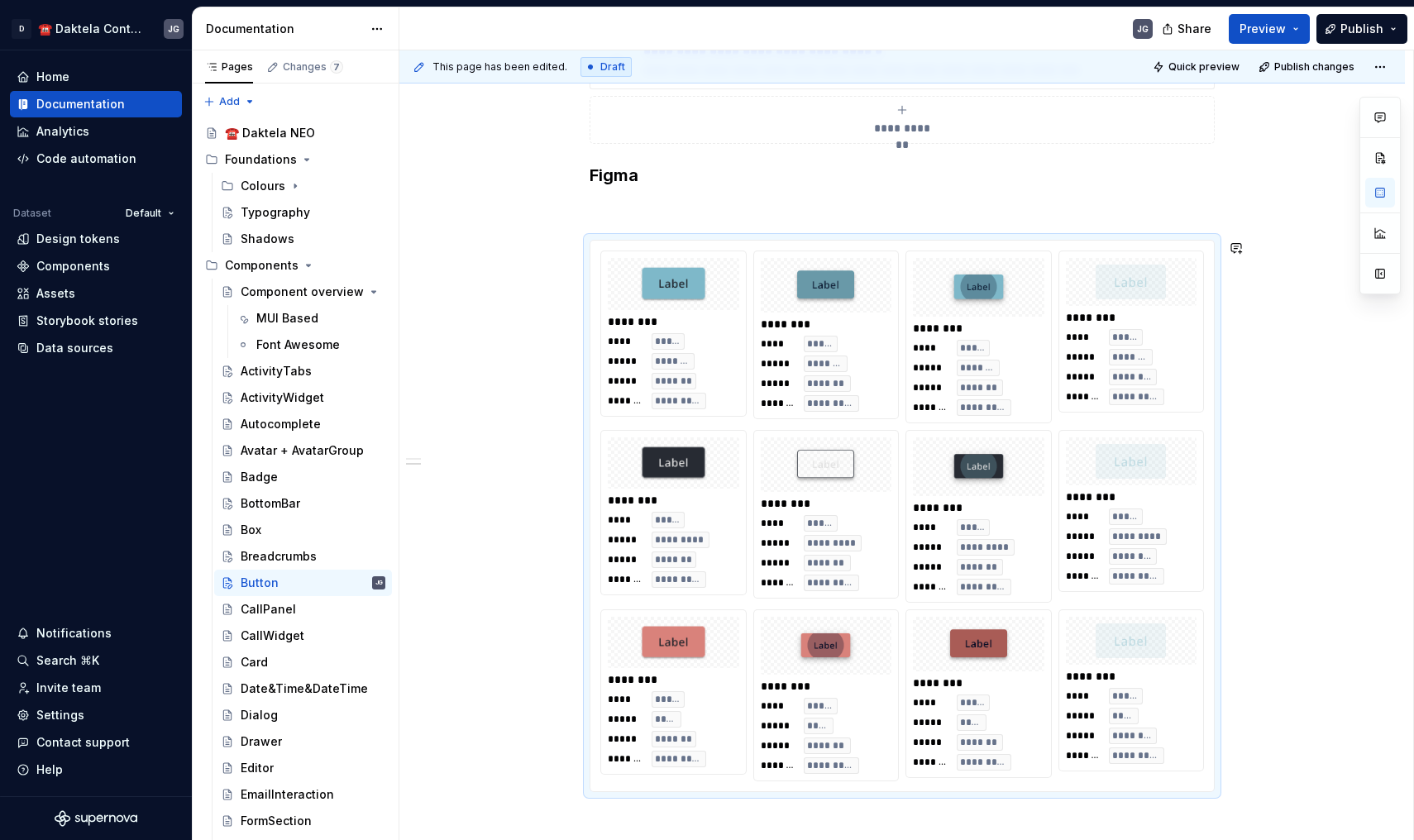
click at [923, 620] on html "D ☎️ Daktela Contact Centre JG Home Documentation Analytics Code automation Dat…" at bounding box center [707, 420] width 1414 height 840
drag, startPoint x: 933, startPoint y: 633, endPoint x: 820, endPoint y: 628, distance: 113.1
click at [820, 628] on body "D ☎️ Daktela Contact Centre JG Home Documentation Analytics Code automation Dat…" at bounding box center [707, 420] width 1414 height 840
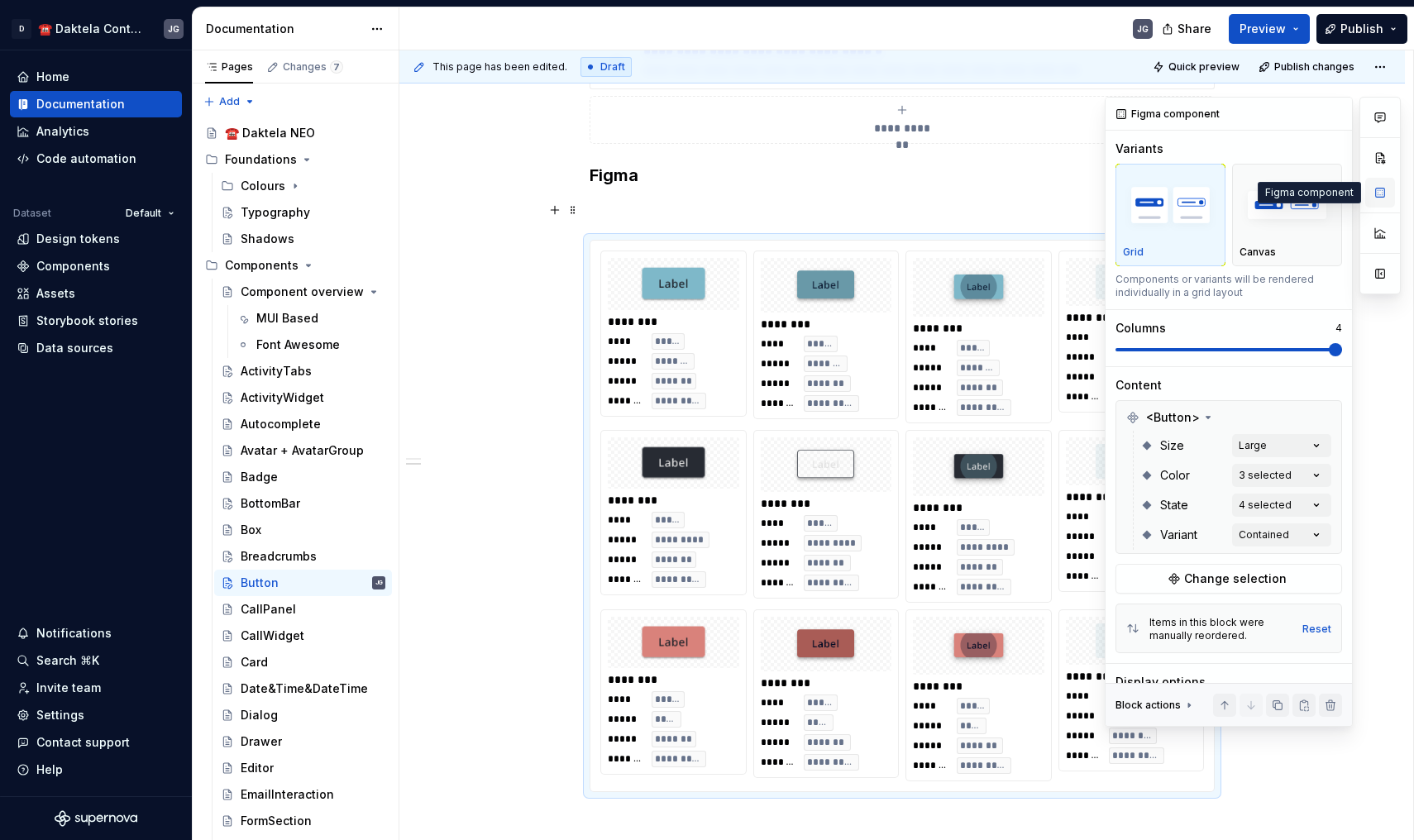
click at [1369, 200] on button "button" at bounding box center [1380, 193] width 30 height 30
click at [1284, 471] on div "Comments Open comments No comments yet Select ‘Comment’ from the block context …" at bounding box center [1253, 412] width 296 height 630
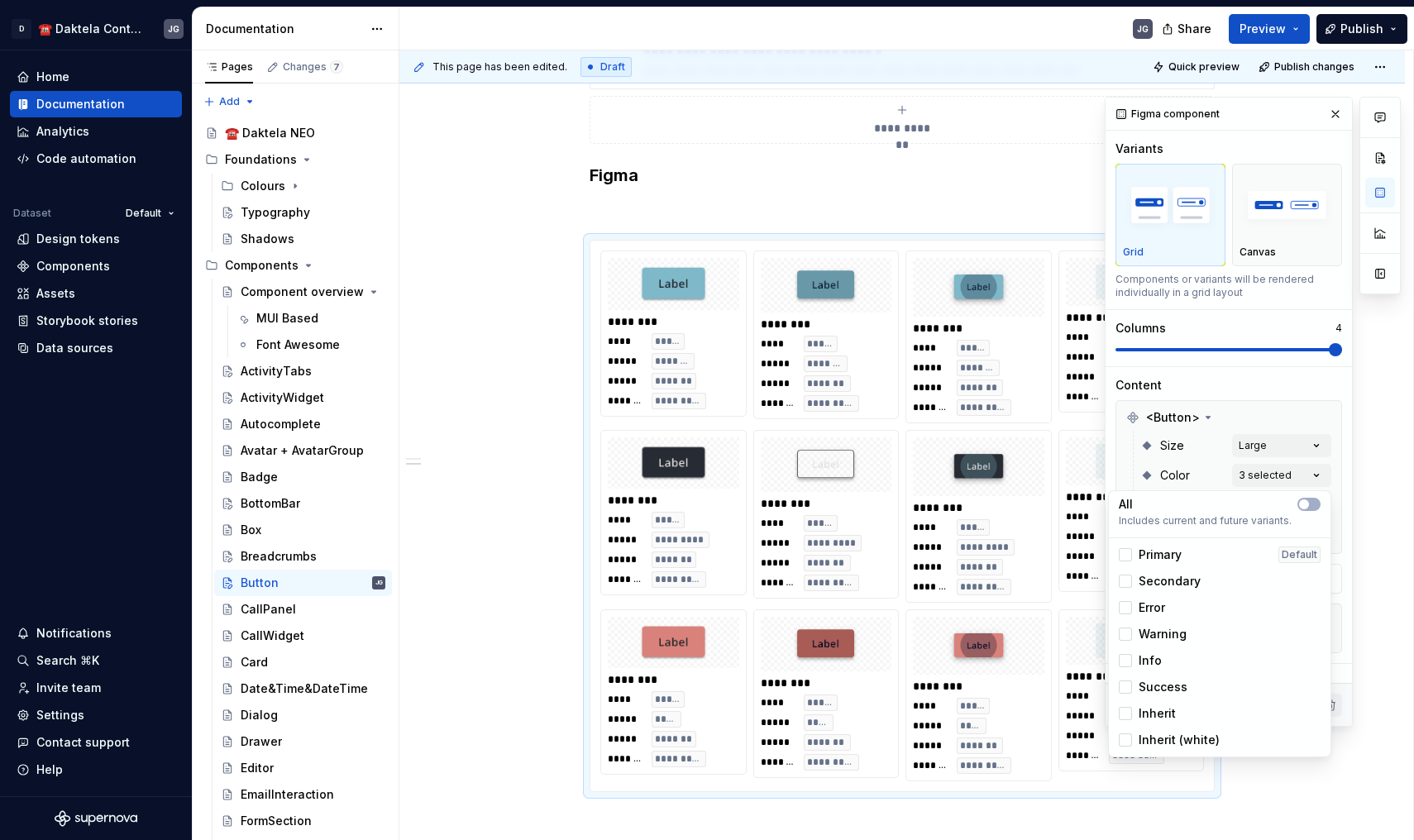
click at [1163, 637] on span "Warning" at bounding box center [1162, 635] width 48 height 17
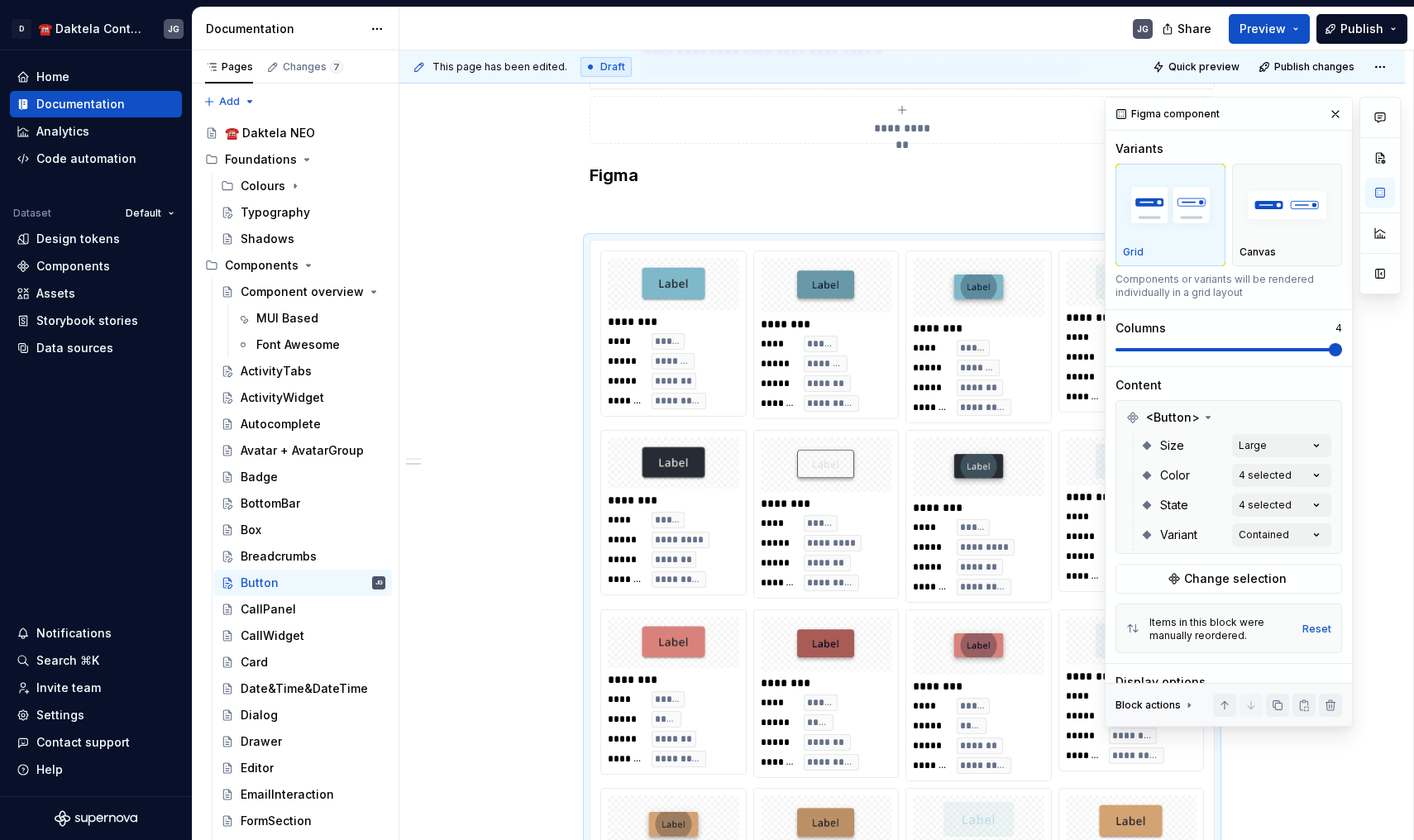
click at [944, 607] on html "D ☎️ Daktela Contact Centre JG Home Documentation Analytics Code automation Dat…" at bounding box center [707, 420] width 1414 height 840
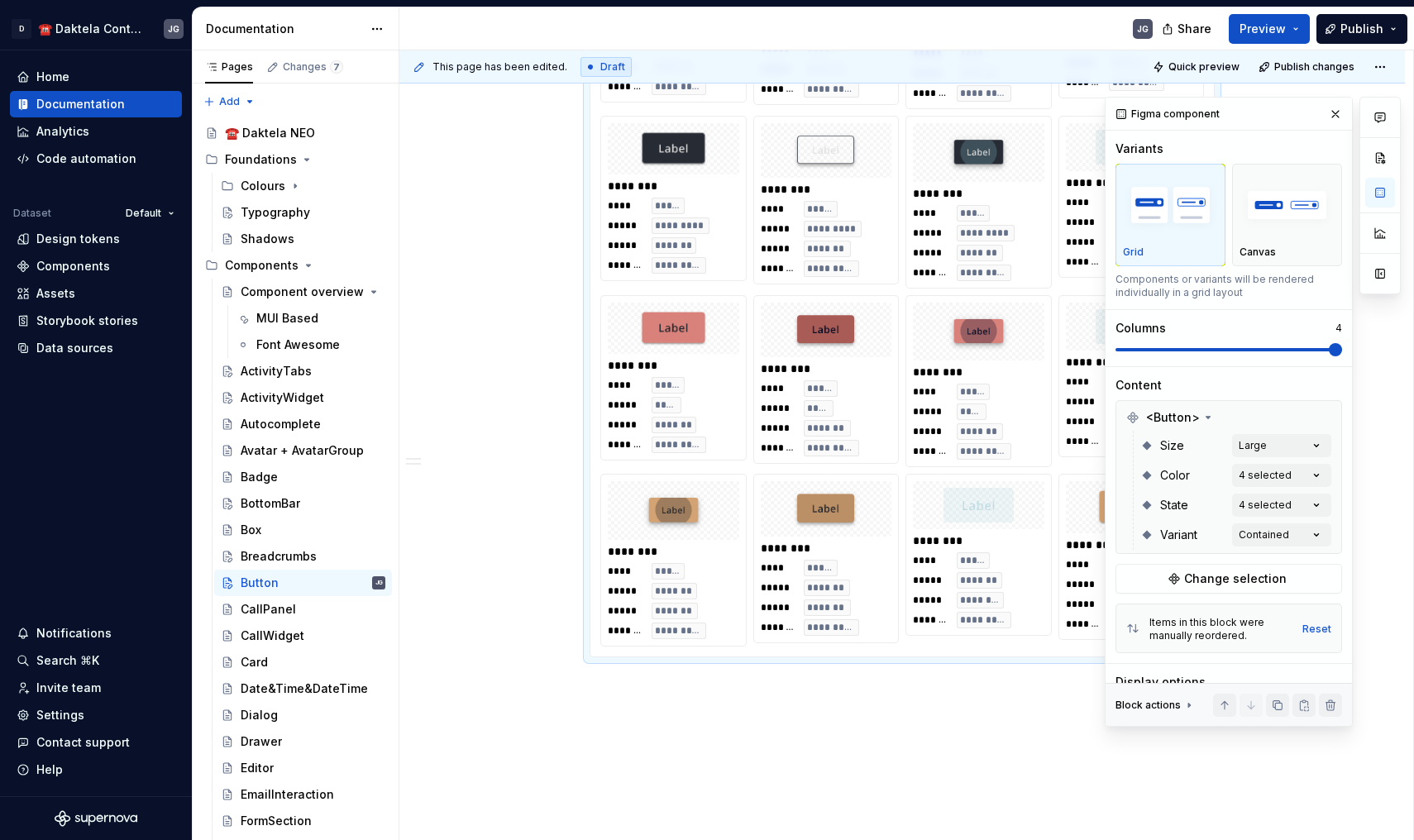
scroll to position [701, 0]
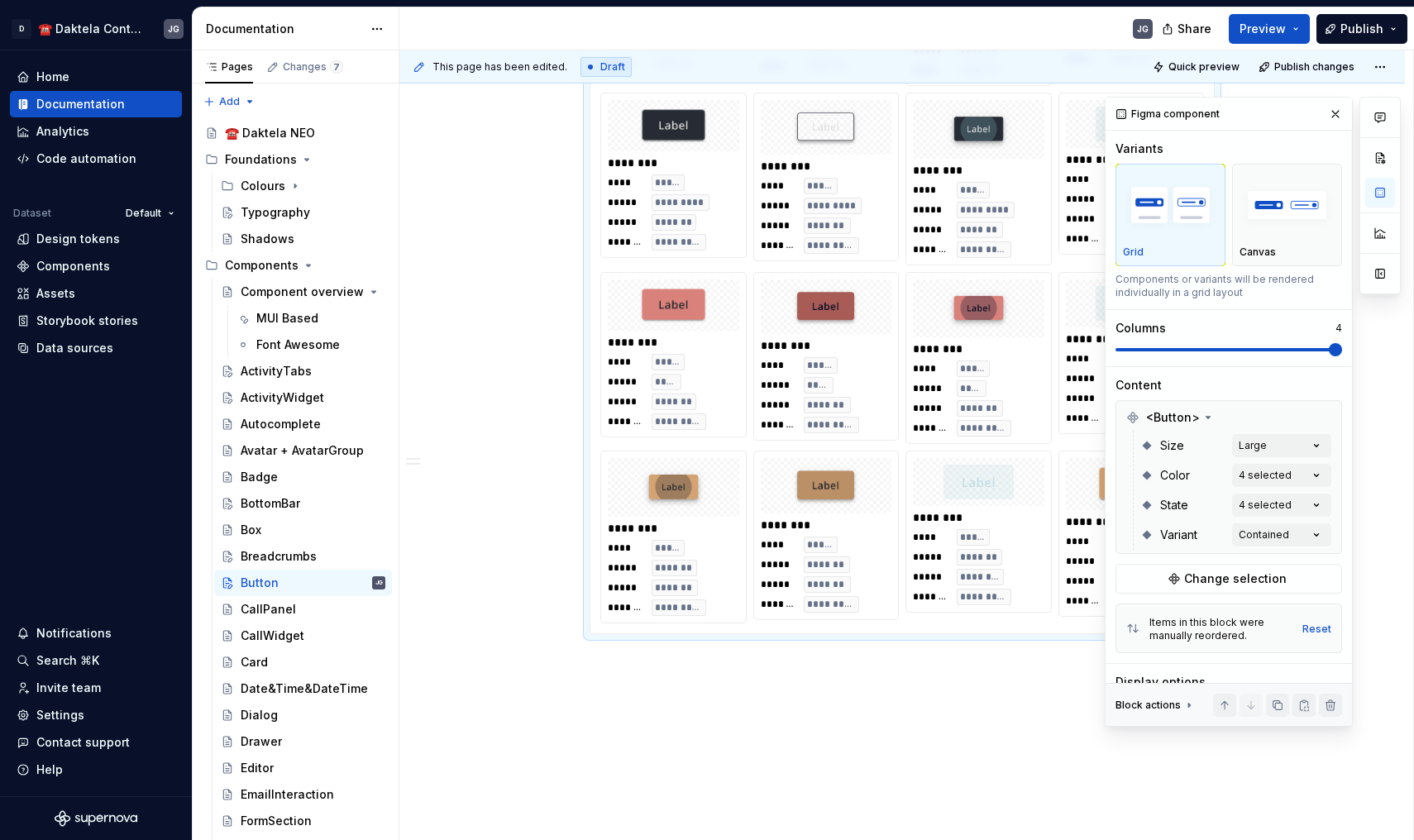
click at [976, 552] on span "*******" at bounding box center [980, 557] width 40 height 13
click at [1331, 116] on button "button" at bounding box center [1336, 114] width 24 height 24
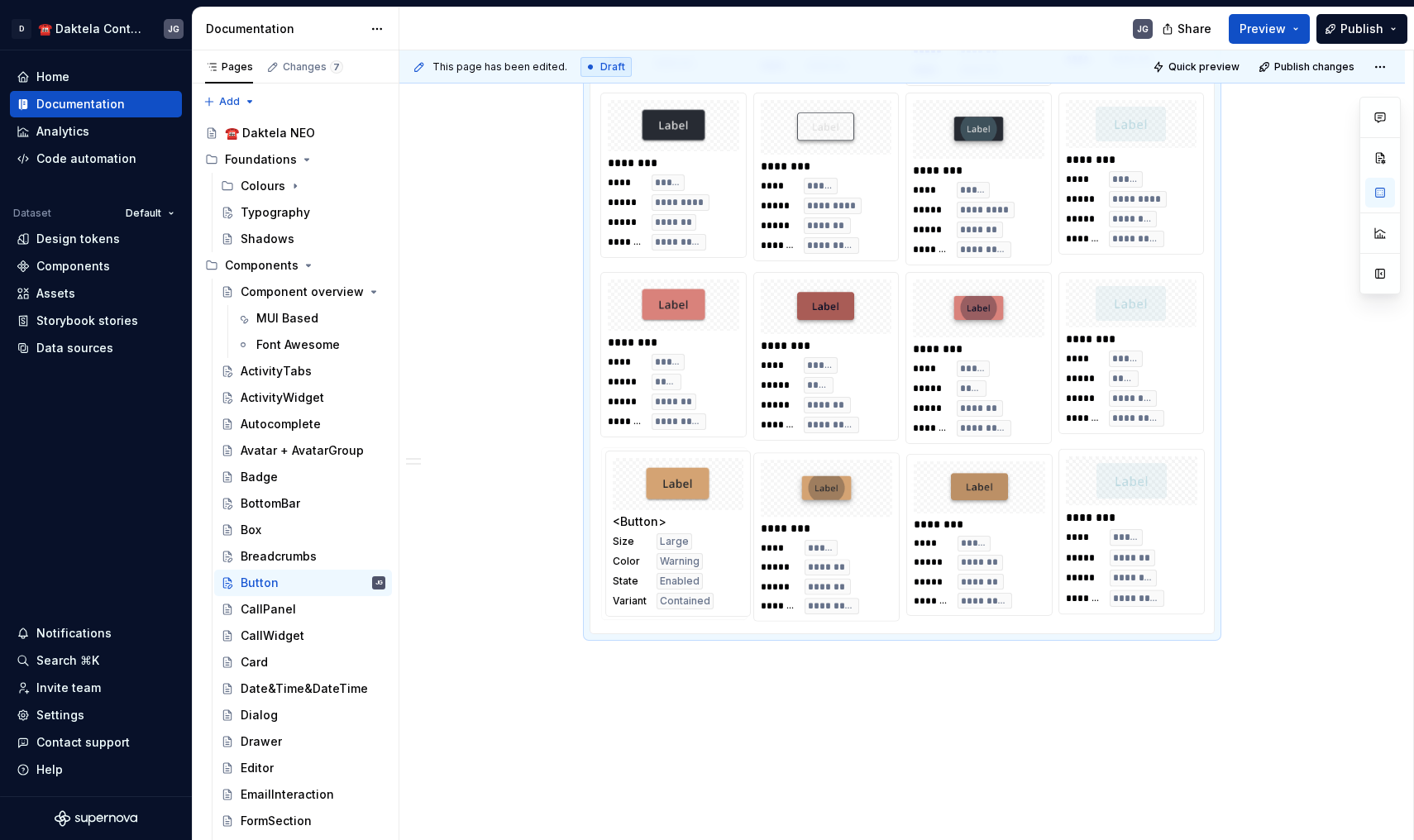
drag, startPoint x: 1103, startPoint y: 525, endPoint x: 697, endPoint y: 499, distance: 406.8
click at [697, 499] on body "D ☎️ Daktela Contact Centre JG Home Documentation Analytics Code automation Dat…" at bounding box center [707, 420] width 1414 height 840
drag, startPoint x: 969, startPoint y: 518, endPoint x: 841, endPoint y: 518, distance: 128.0
click at [841, 518] on body "D ☎️ Daktela Contact Centre JG Home Documentation Analytics Code automation Dat…" at bounding box center [707, 420] width 1414 height 840
click at [1390, 196] on button "button" at bounding box center [1380, 193] width 30 height 30
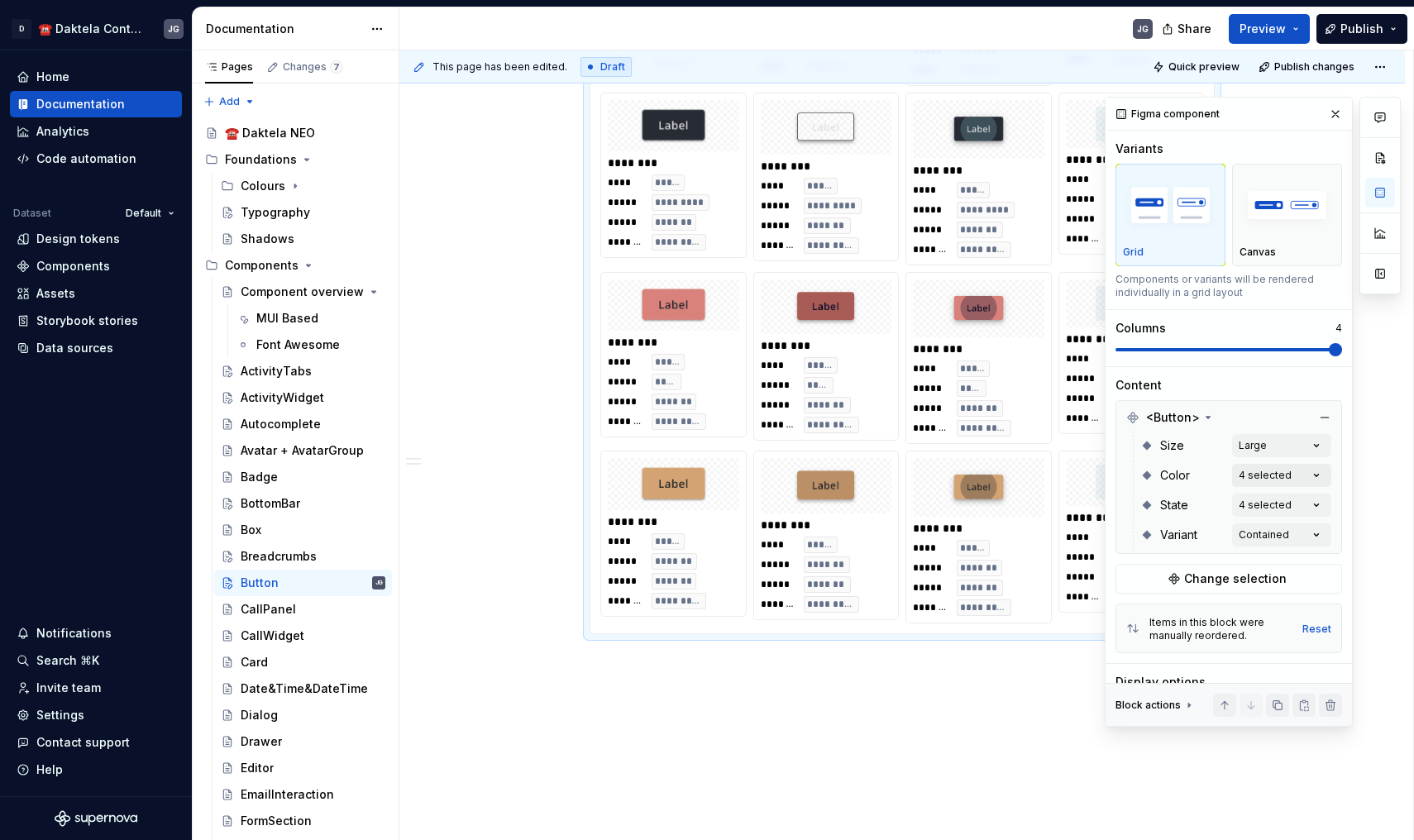
click at [1298, 472] on div "Comments Open comments No comments yet Select ‘Comment’ from the block context …" at bounding box center [1253, 412] width 296 height 630
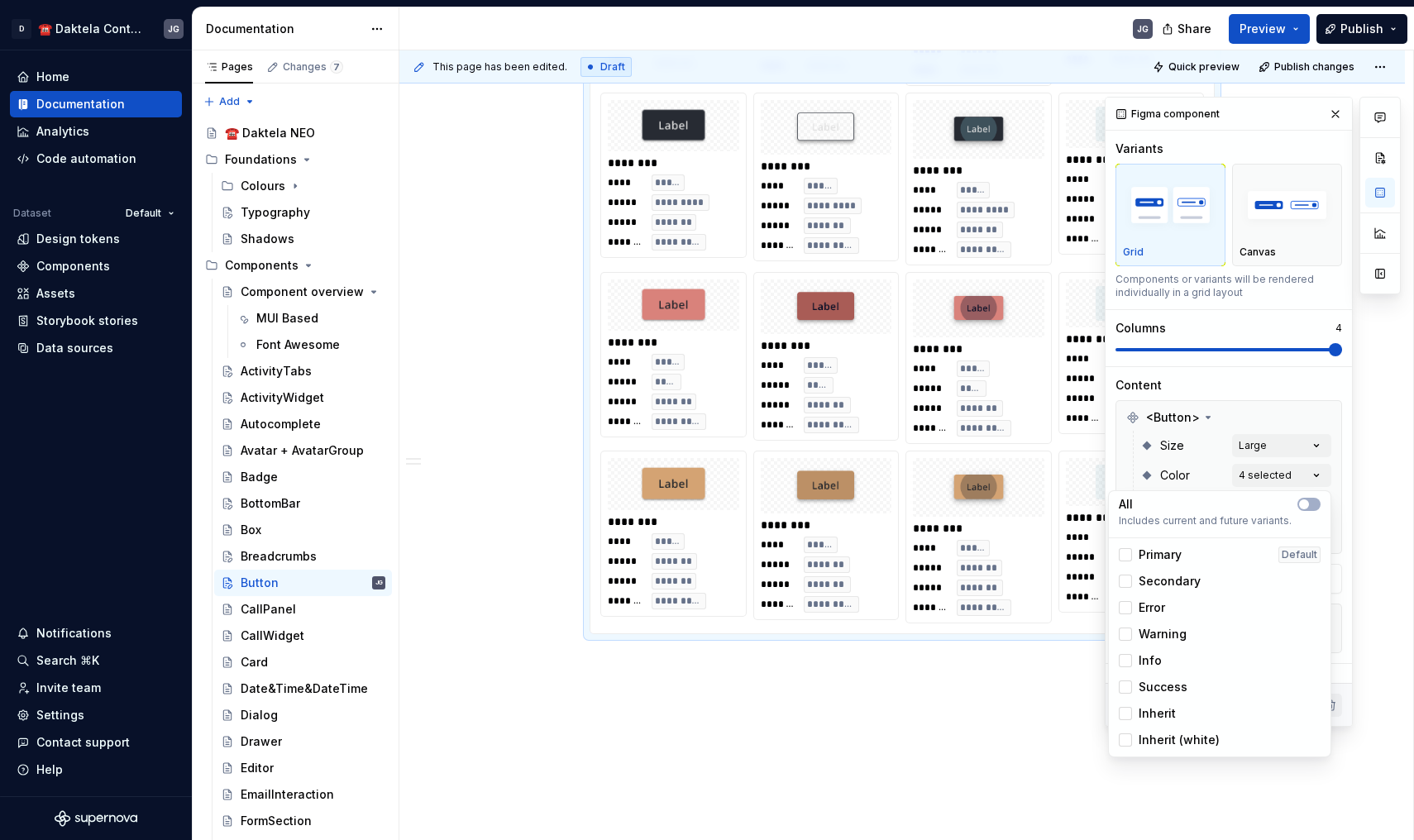
click at [1154, 664] on span "Info" at bounding box center [1150, 661] width 24 height 17
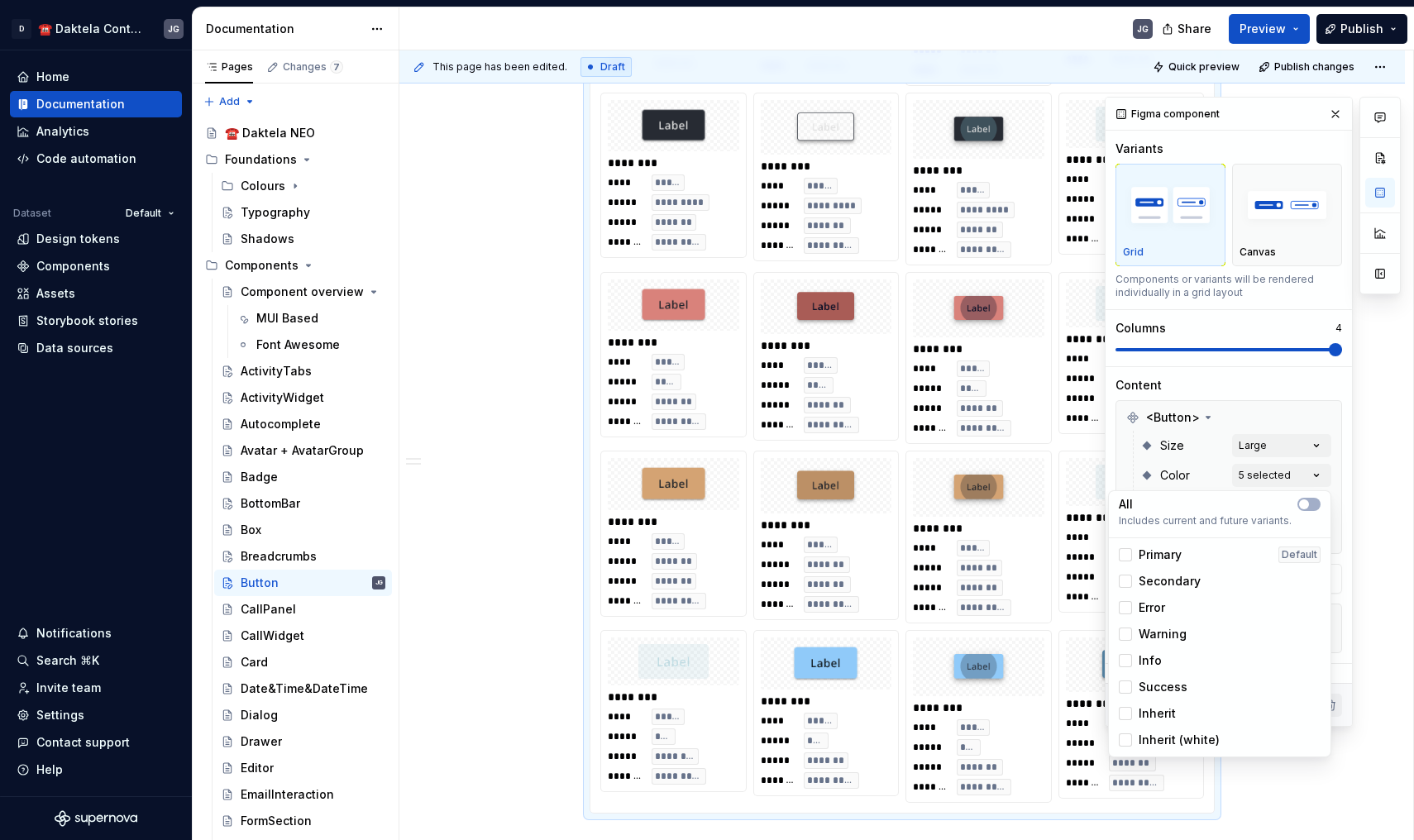
click at [881, 712] on html "D ☎️ Daktela Contact Centre JG Home Documentation Analytics Code automation Dat…" at bounding box center [707, 420] width 1414 height 840
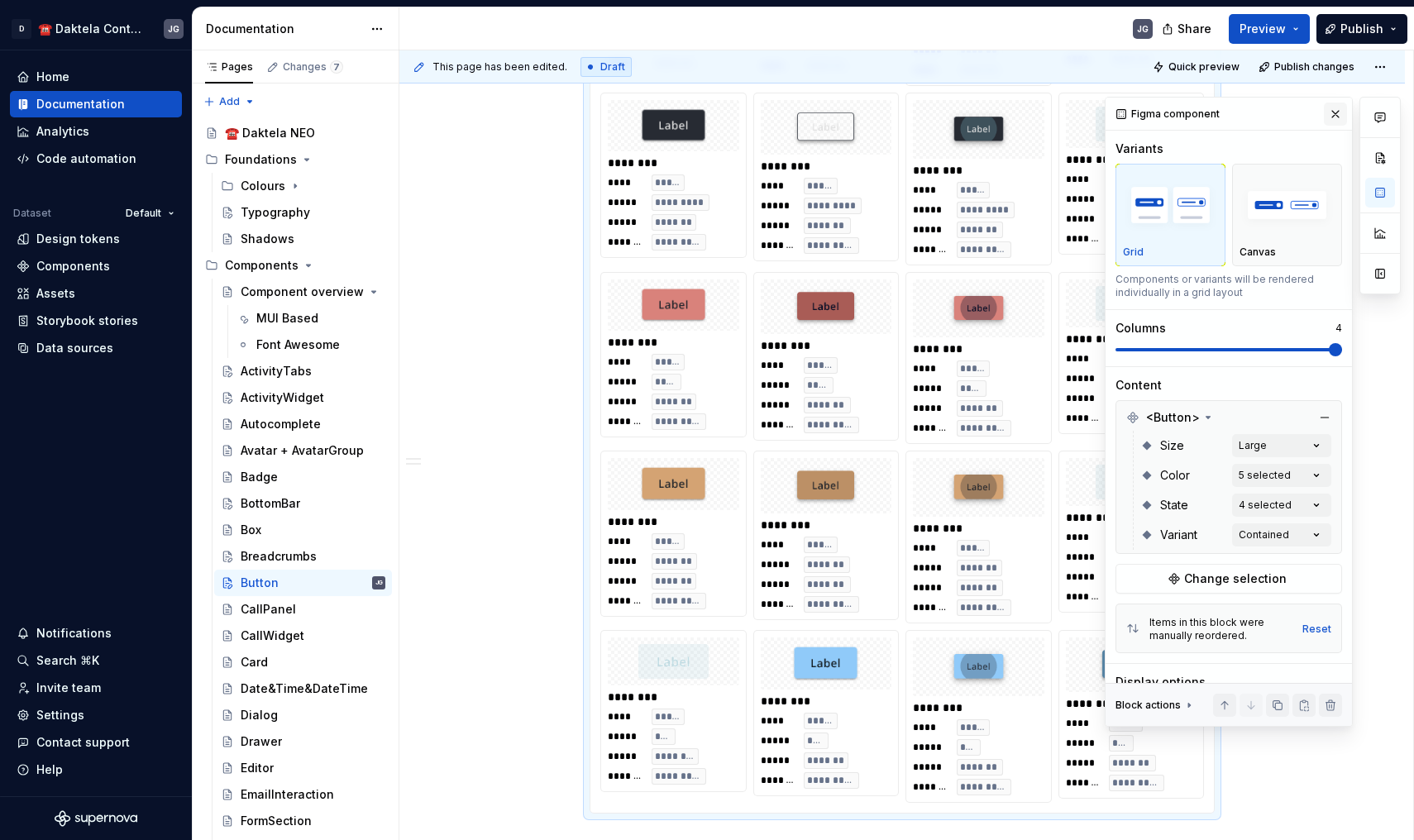
click at [1337, 112] on button "button" at bounding box center [1336, 114] width 24 height 24
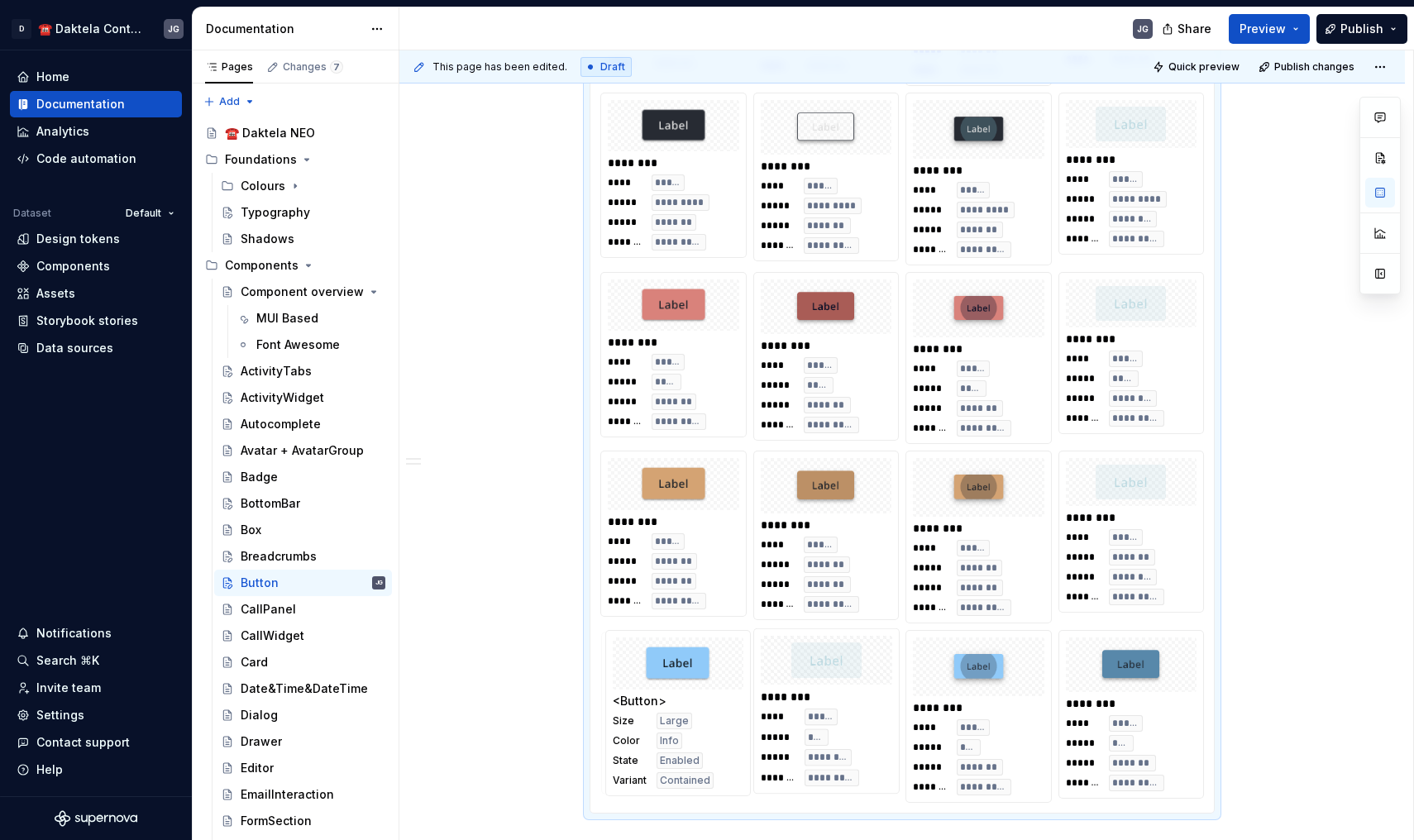
drag, startPoint x: 843, startPoint y: 718, endPoint x: 723, endPoint y: 717, distance: 120.0
click at [723, 717] on body "D ☎️ Daktela Contact Centre JG Home Documentation Analytics Code automation Dat…" at bounding box center [707, 420] width 1414 height 840
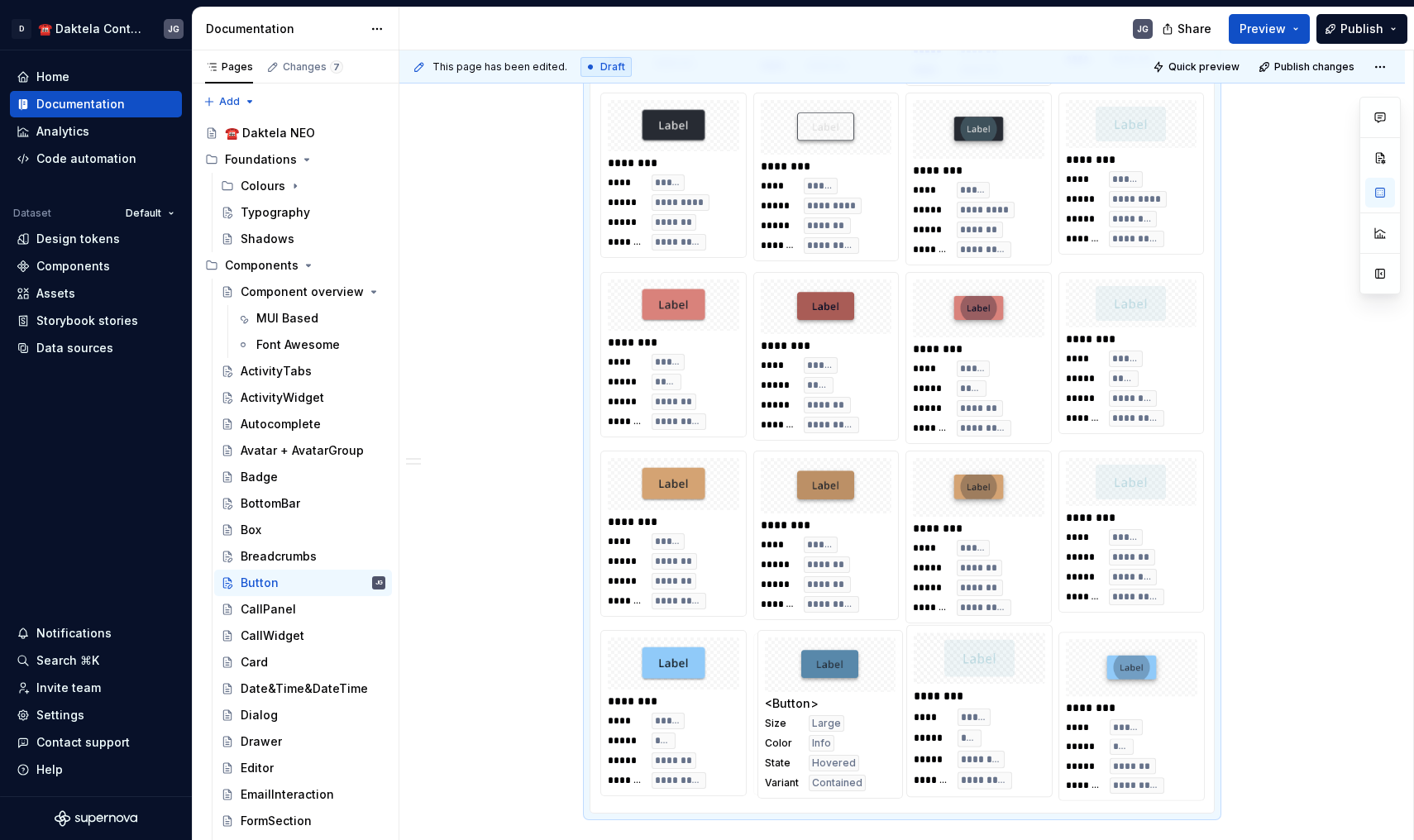
drag, startPoint x: 1135, startPoint y: 708, endPoint x: 880, endPoint y: 708, distance: 255.0
click at [880, 708] on body "D ☎️ Daktela Contact Centre JG Home Documentation Analytics Code automation Dat…" at bounding box center [707, 420] width 1414 height 840
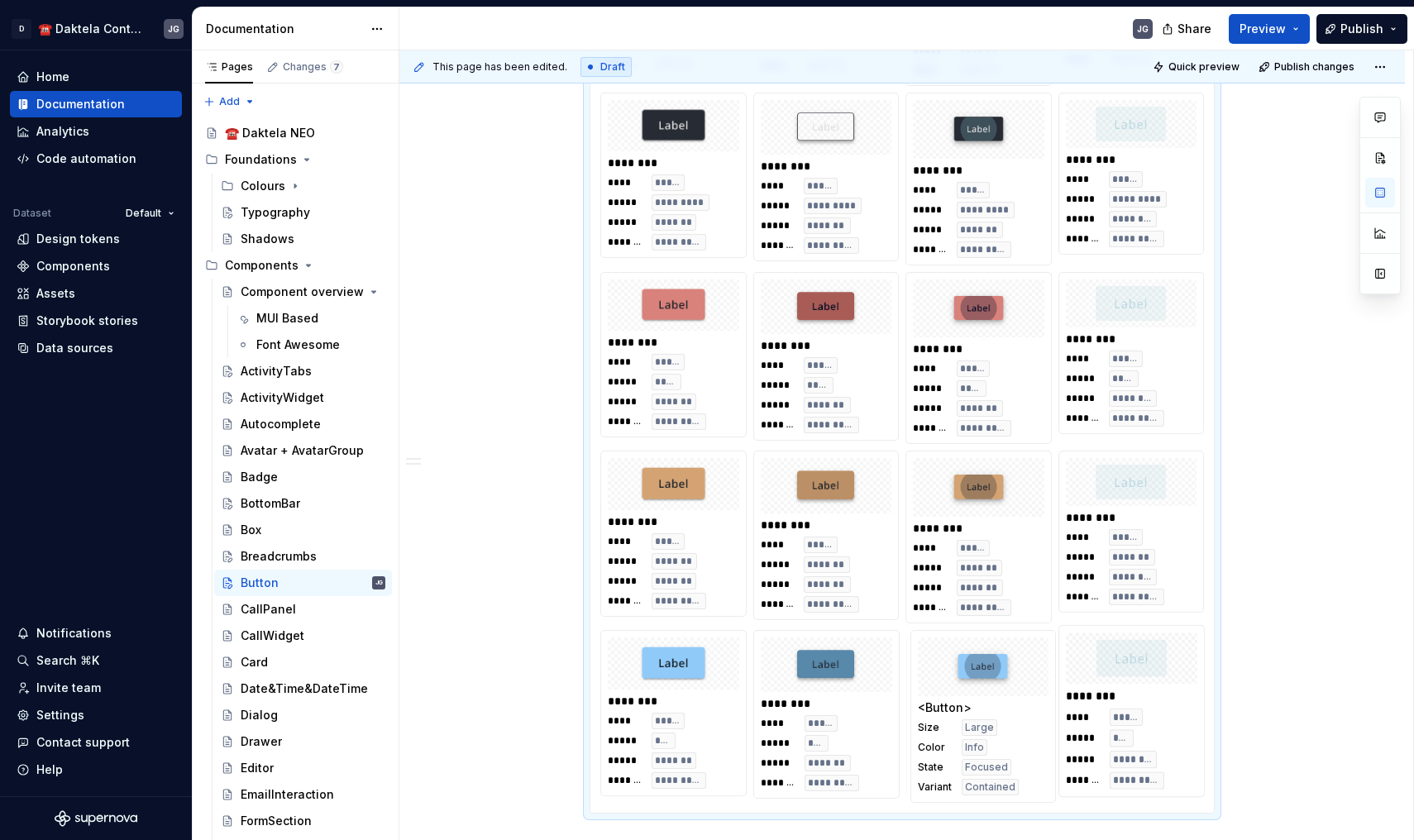
drag, startPoint x: 1099, startPoint y: 684, endPoint x: 994, endPoint y: 685, distance: 105.0
click at [994, 685] on body "D ☎️ Daktela Contact Centre JG Home Documentation Analytics Code automation Dat…" at bounding box center [707, 420] width 1414 height 840
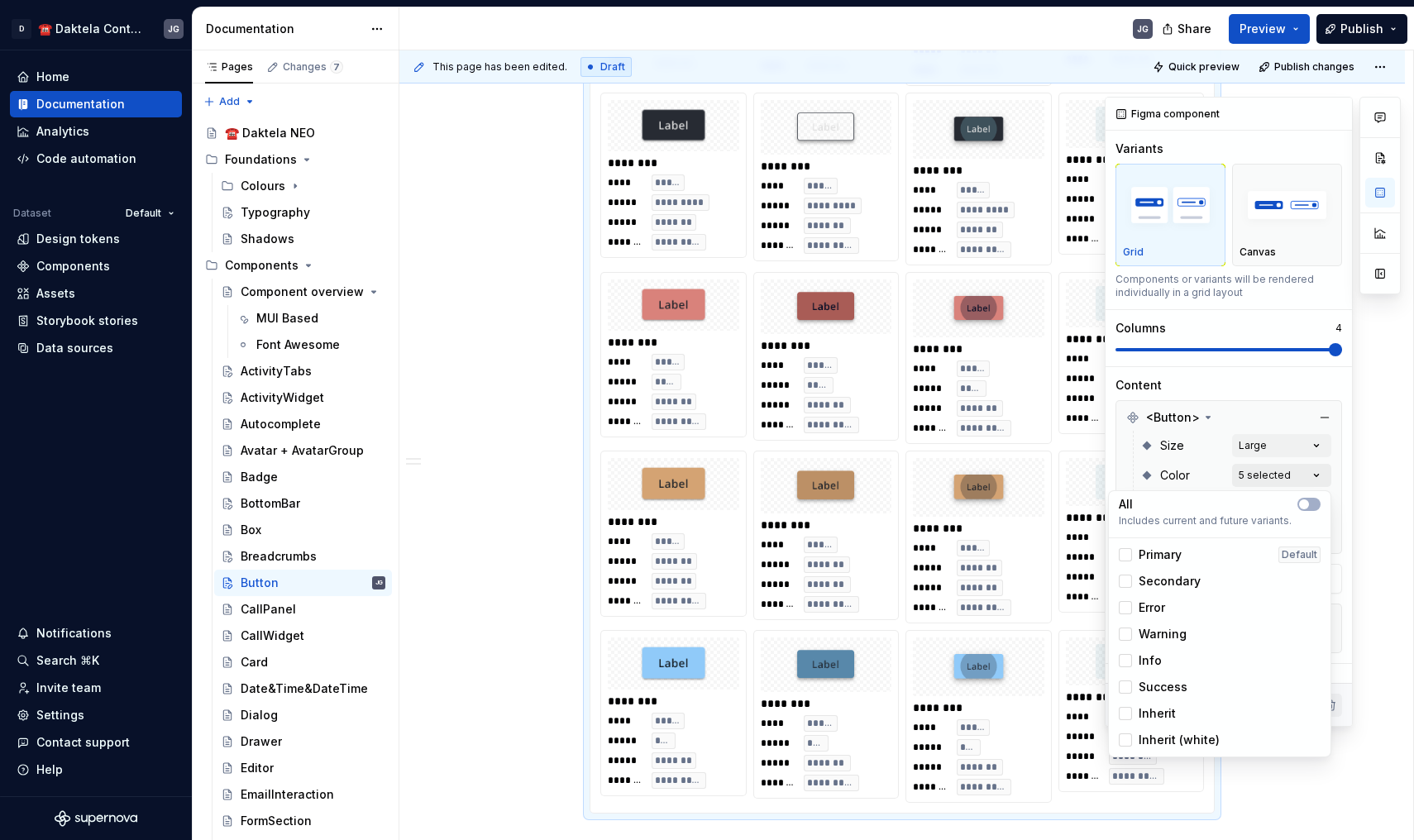
click at [1297, 468] on div "Comments Open comments No comments yet Select ‘Comment’ from the block context …" at bounding box center [1253, 412] width 296 height 630
click at [1176, 687] on span "Success" at bounding box center [1163, 687] width 49 height 17
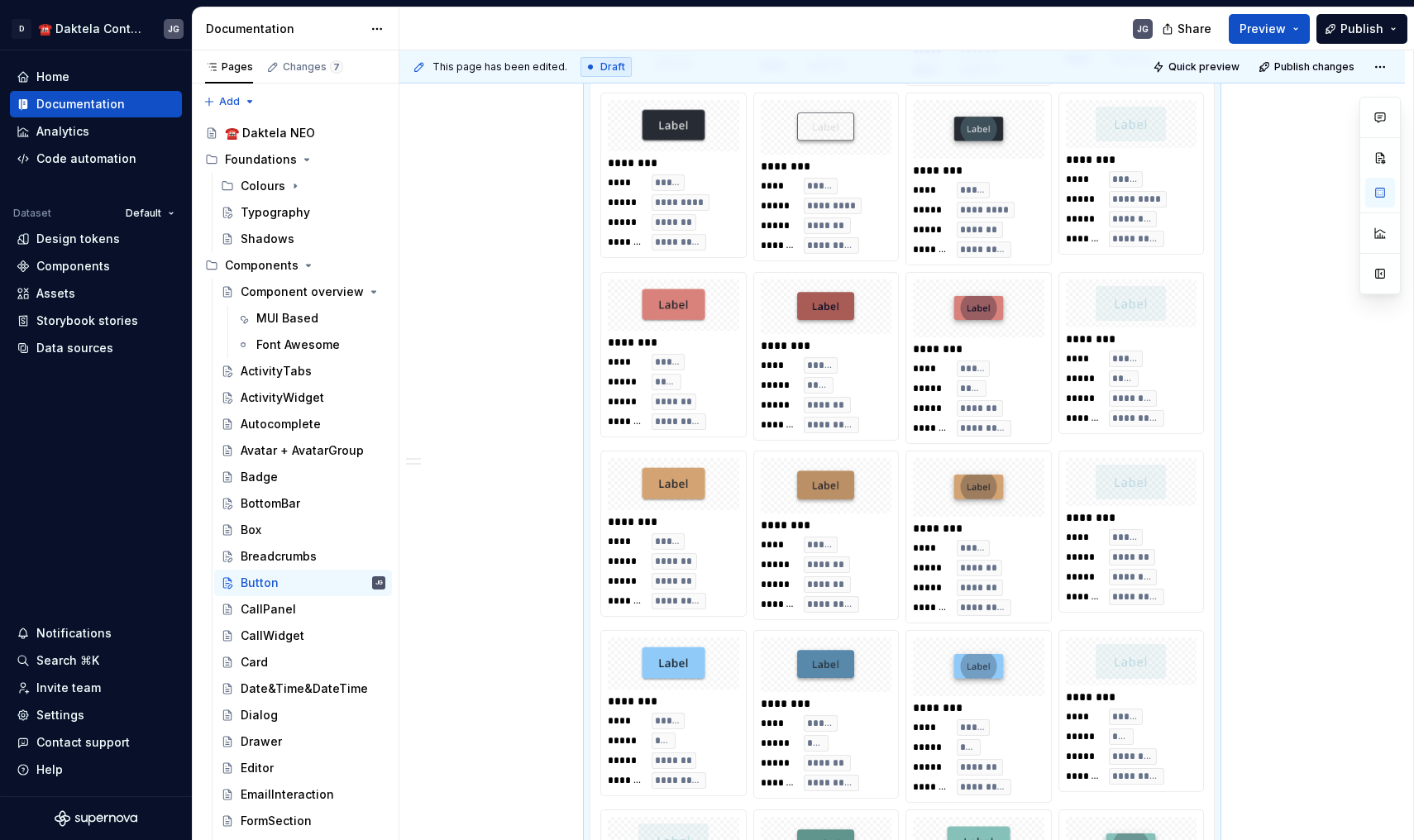
click at [912, 605] on html "D ☎️ Daktela Contact Centre JG Home Documentation Analytics Code automation Dat…" at bounding box center [707, 420] width 1414 height 840
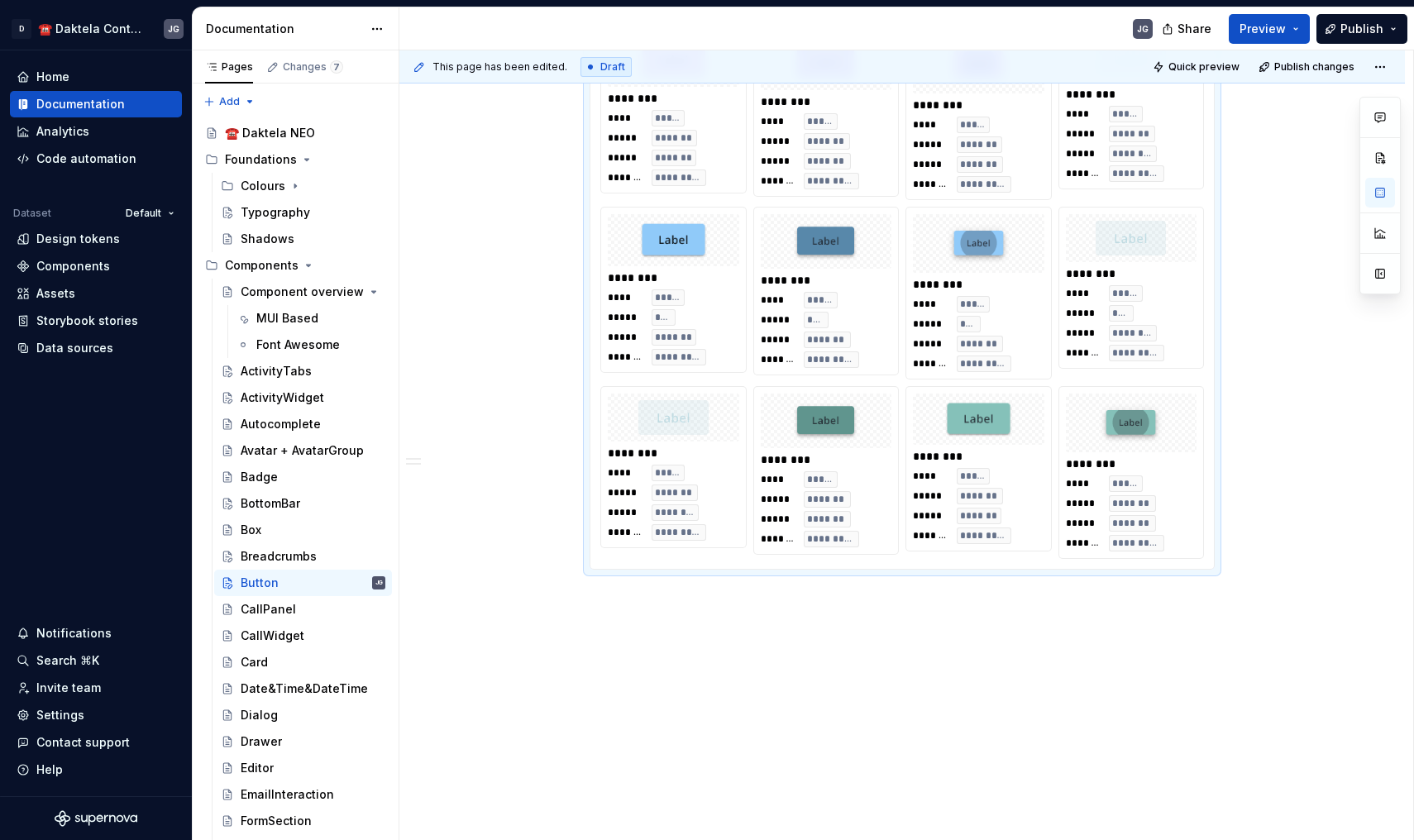
scroll to position [1124, 0]
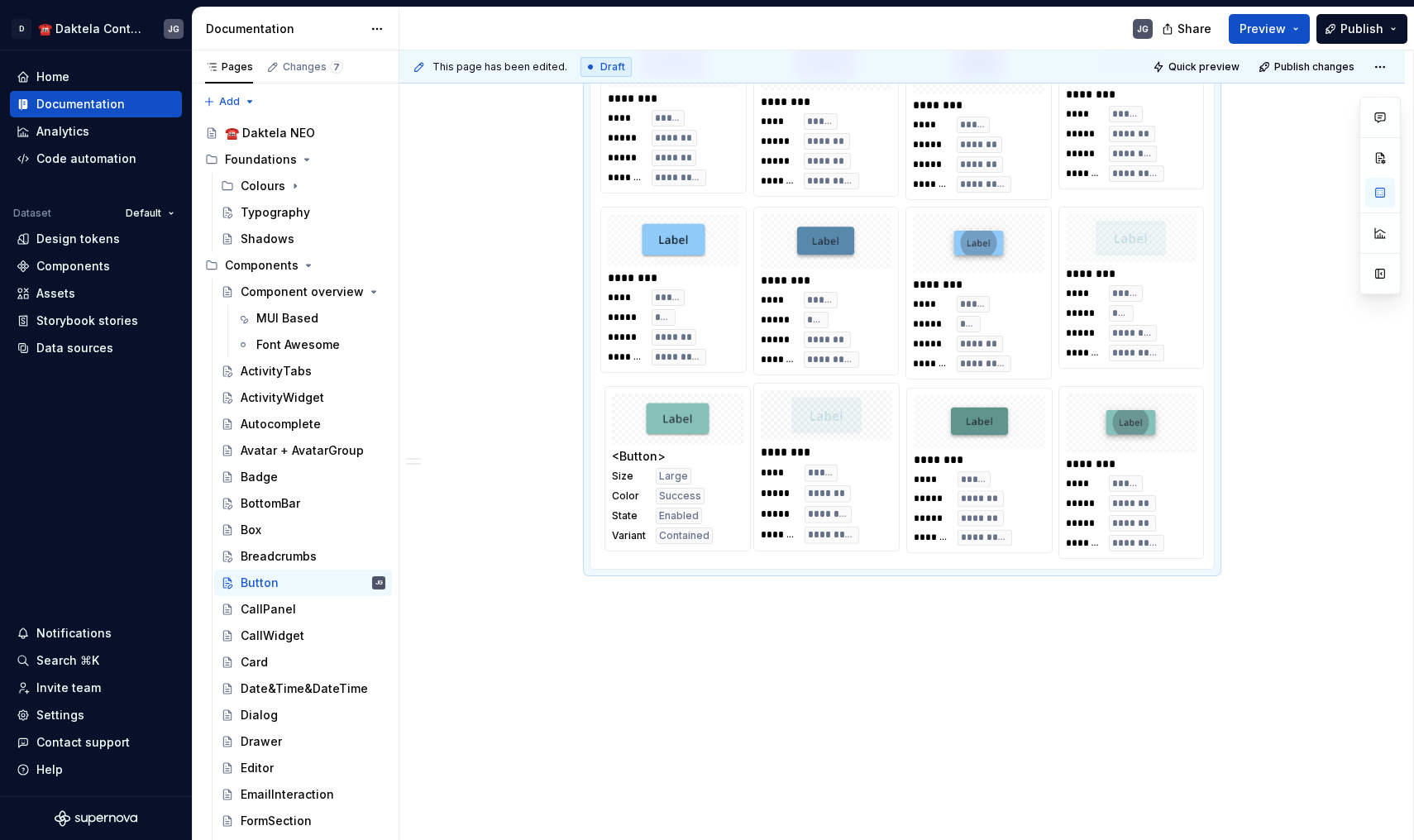
drag, startPoint x: 966, startPoint y: 506, endPoint x: 688, endPoint y: 509, distance: 278.0
click at [688, 509] on body "D ☎️ Daktela Contact Centre JG Home Documentation Analytics Code automation Dat…" at bounding box center [707, 420] width 1414 height 840
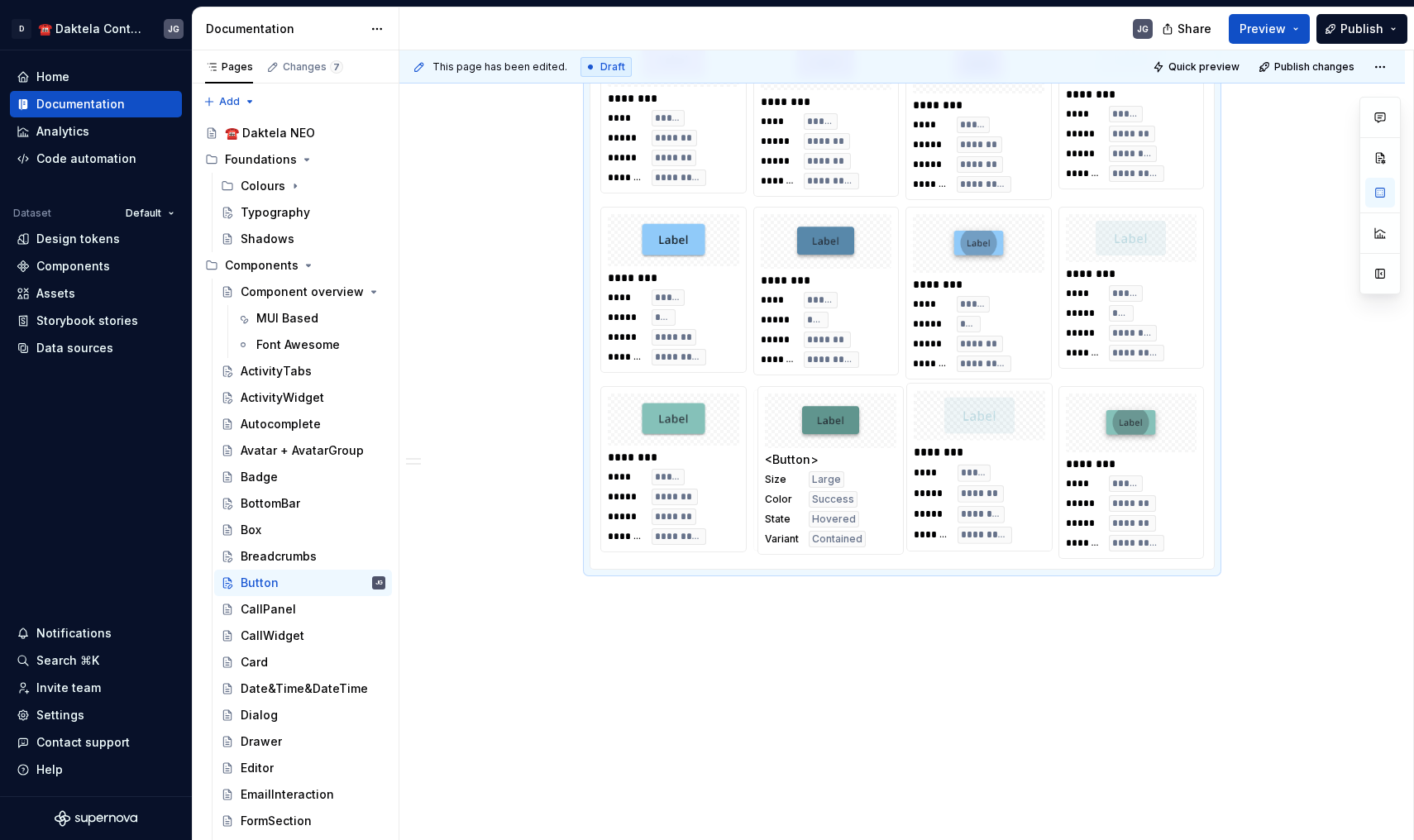
drag, startPoint x: 935, startPoint y: 477, endPoint x: 850, endPoint y: 477, distance: 85.0
click at [850, 477] on body "D ☎️ Daktela Contact Centre JG Home Documentation Analytics Code automation Dat…" at bounding box center [707, 420] width 1414 height 840
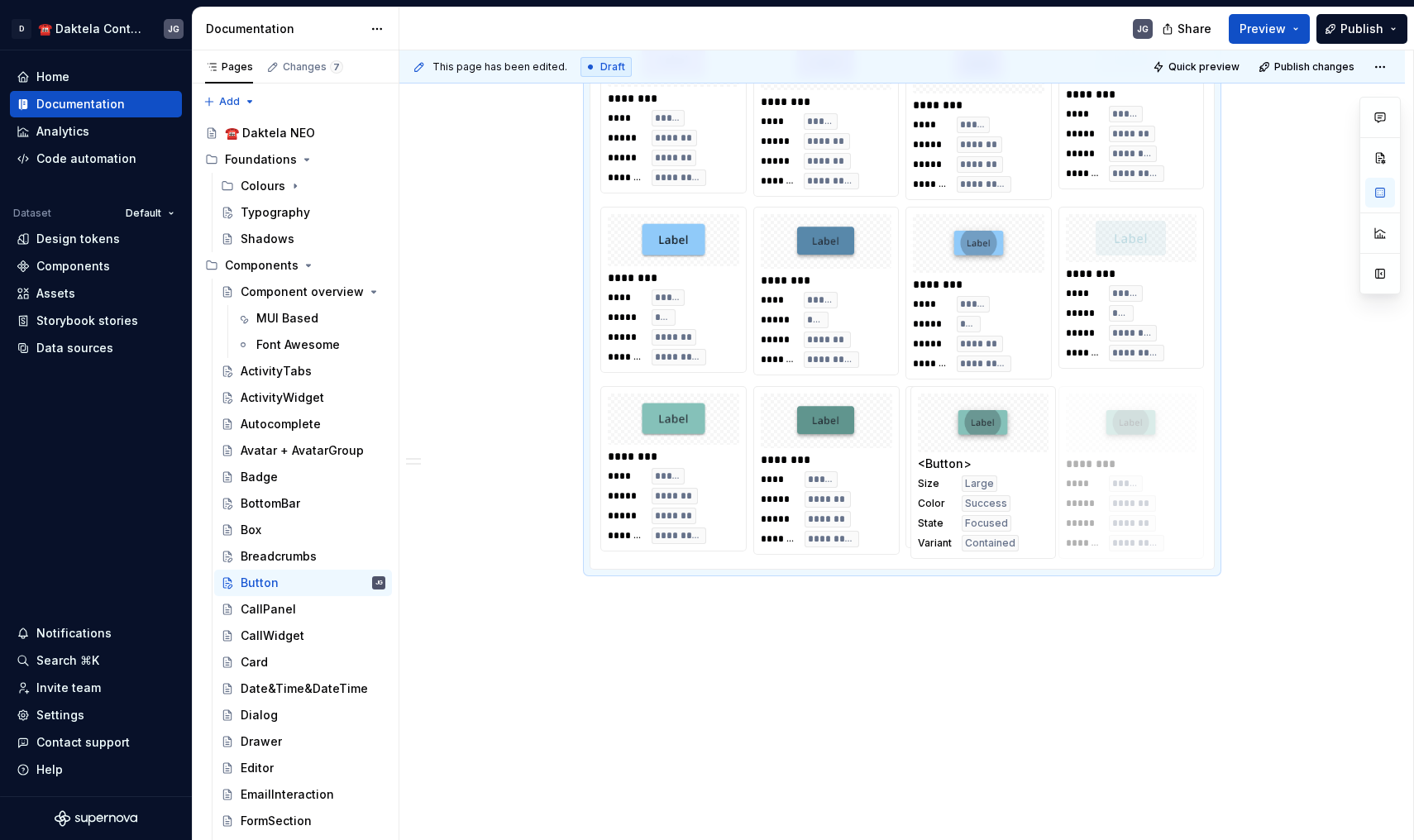
drag, startPoint x: 1146, startPoint y: 470, endPoint x: 996, endPoint y: 474, distance: 150.1
click at [996, 474] on body "D ☎️ Daktela Contact Centre JG Home Documentation Analytics Code automation Dat…" at bounding box center [707, 420] width 1414 height 840
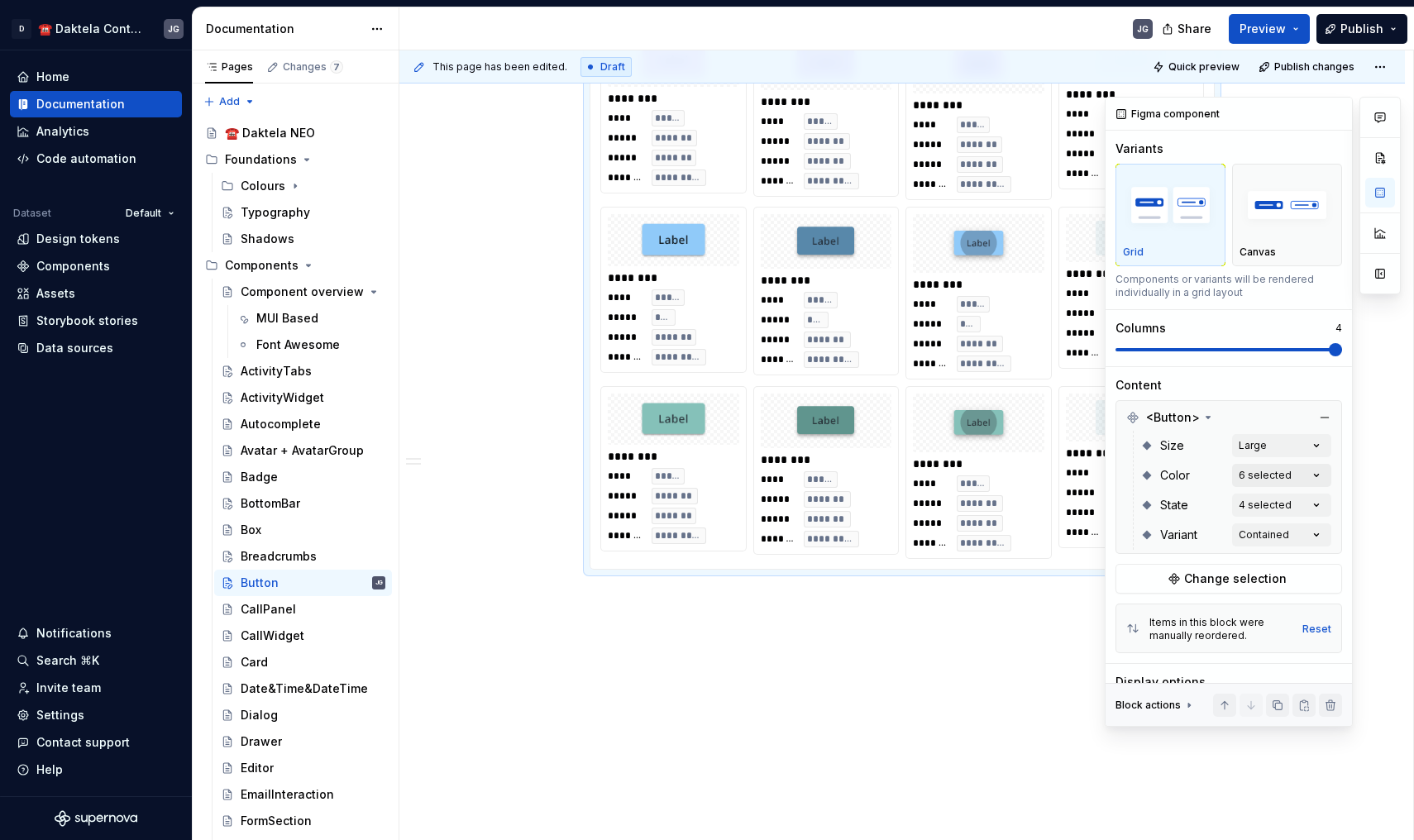
click at [1292, 472] on div "Comments Open comments No comments yet Select ‘Comment’ from the block context …" at bounding box center [1253, 412] width 296 height 630
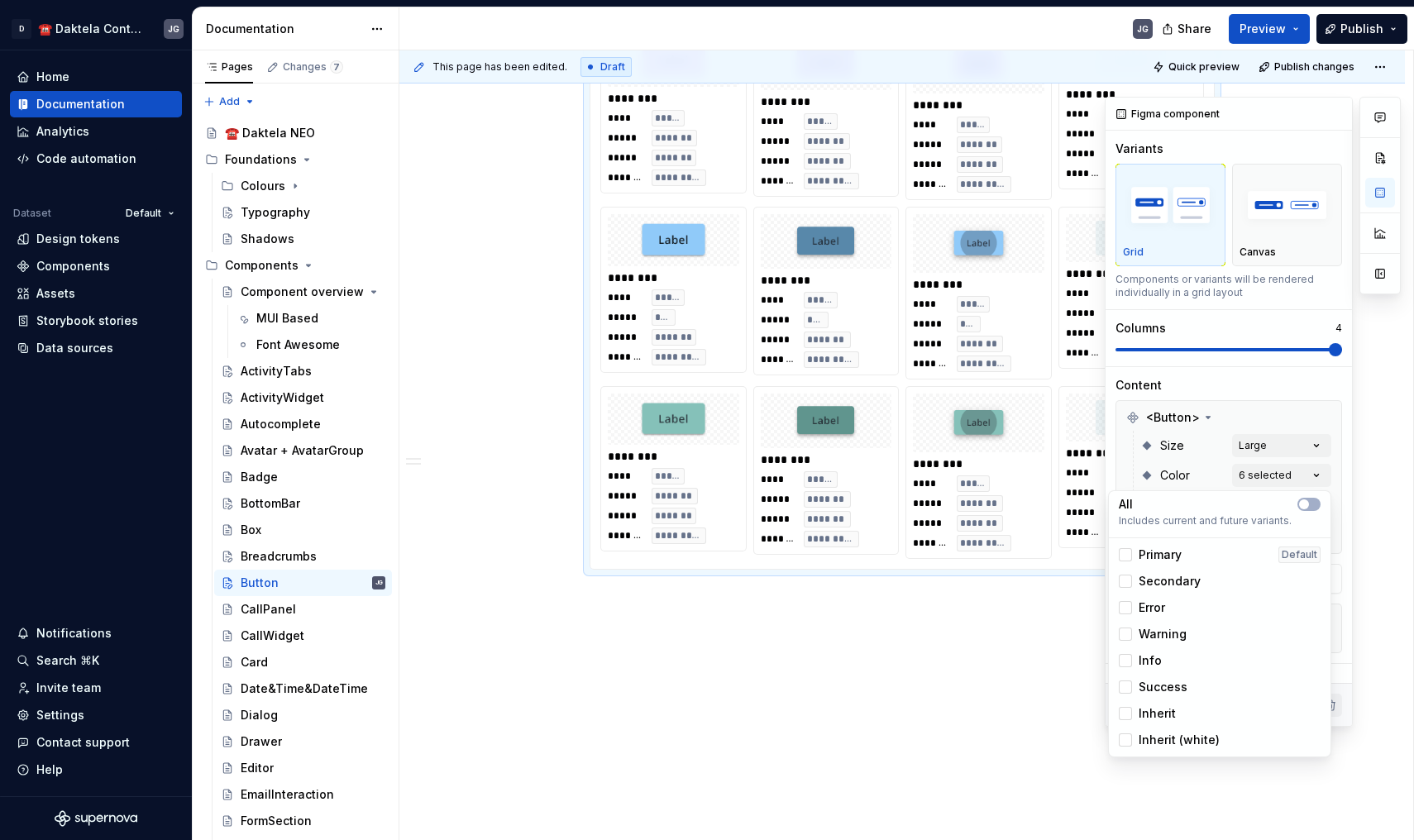
click at [1051, 558] on html "D ☎️ Daktela Contact Centre JG Home Documentation Analytics Code automation Dat…" at bounding box center [707, 420] width 1414 height 840
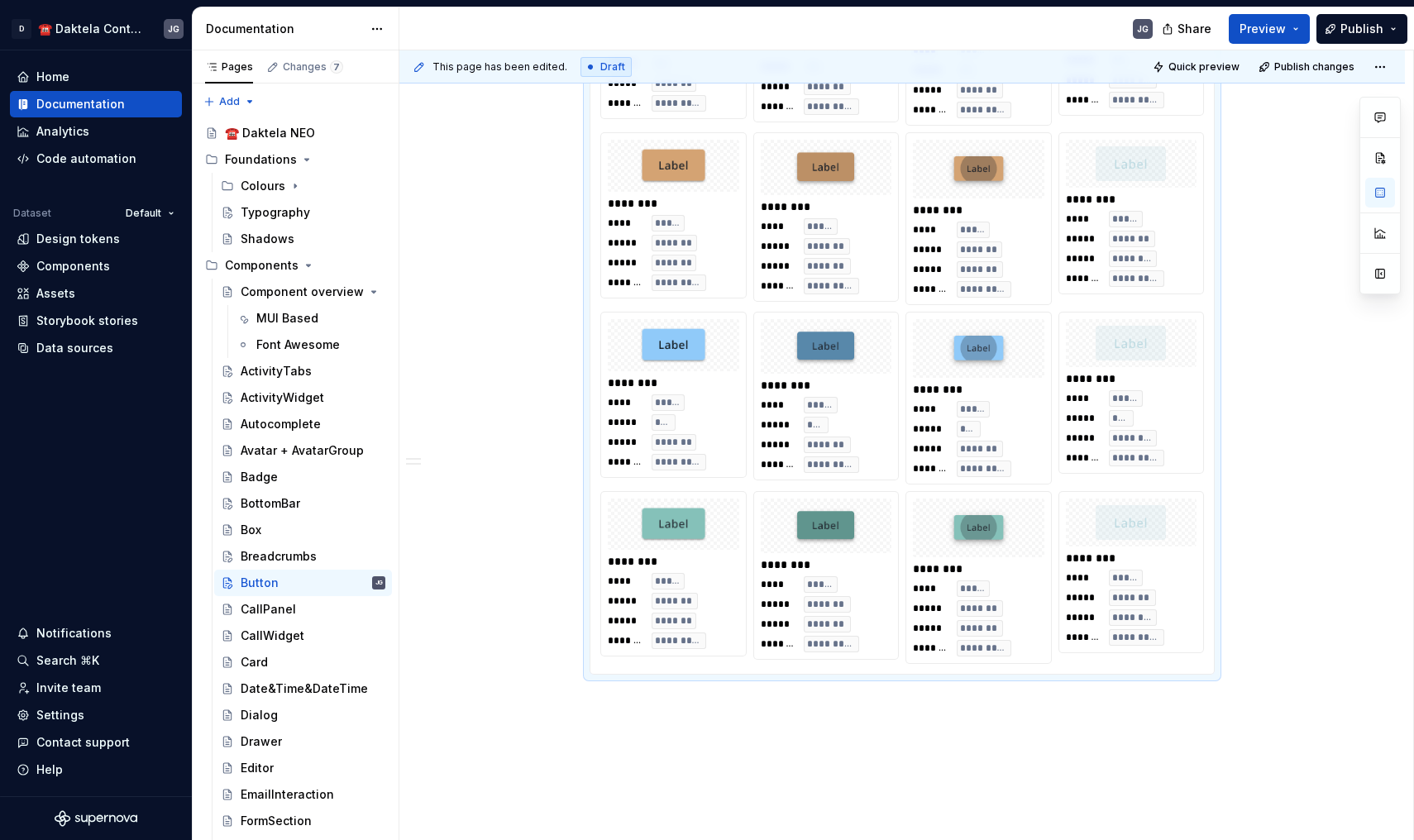
scroll to position [1020, 0]
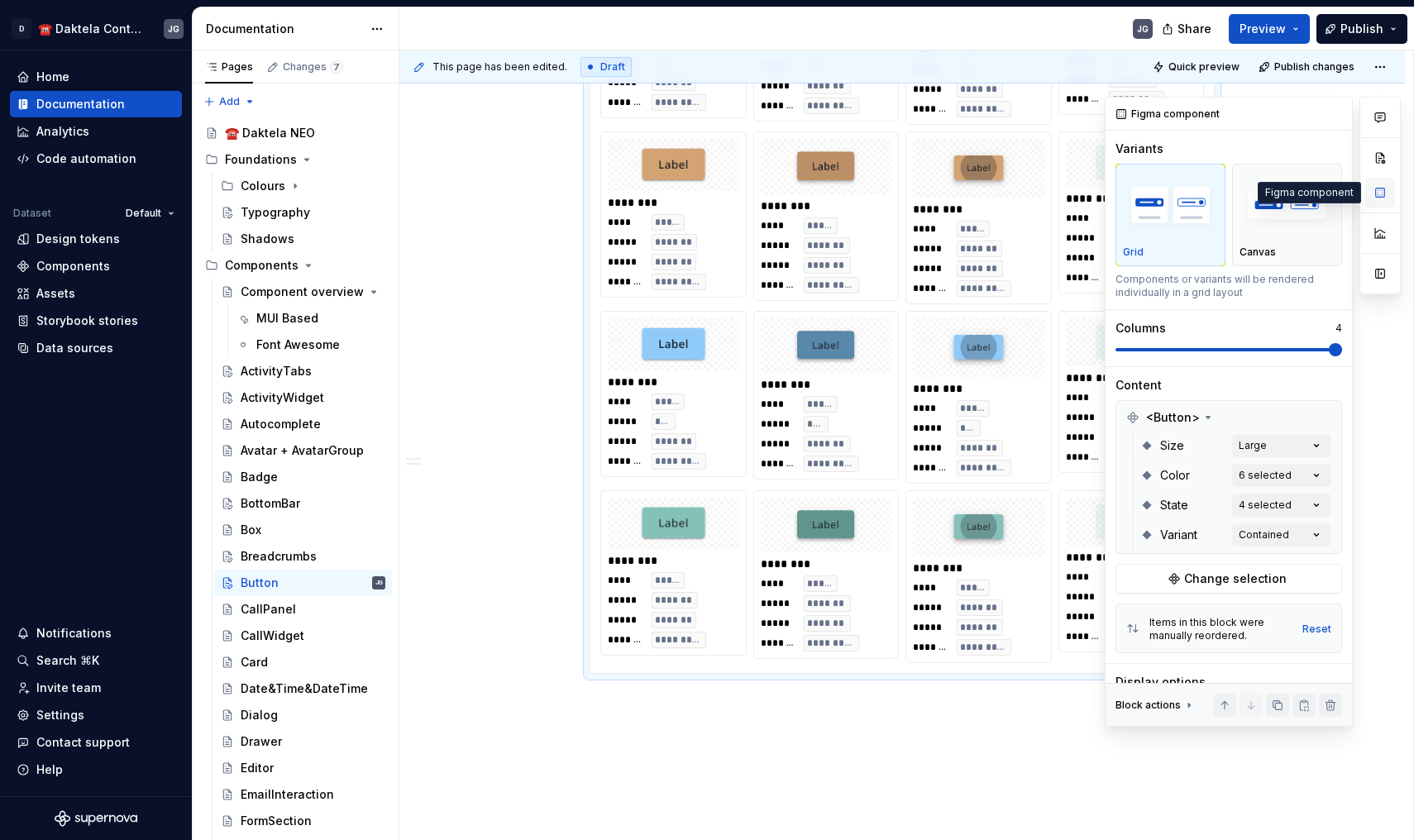
click at [1384, 188] on button "button" at bounding box center [1380, 193] width 30 height 30
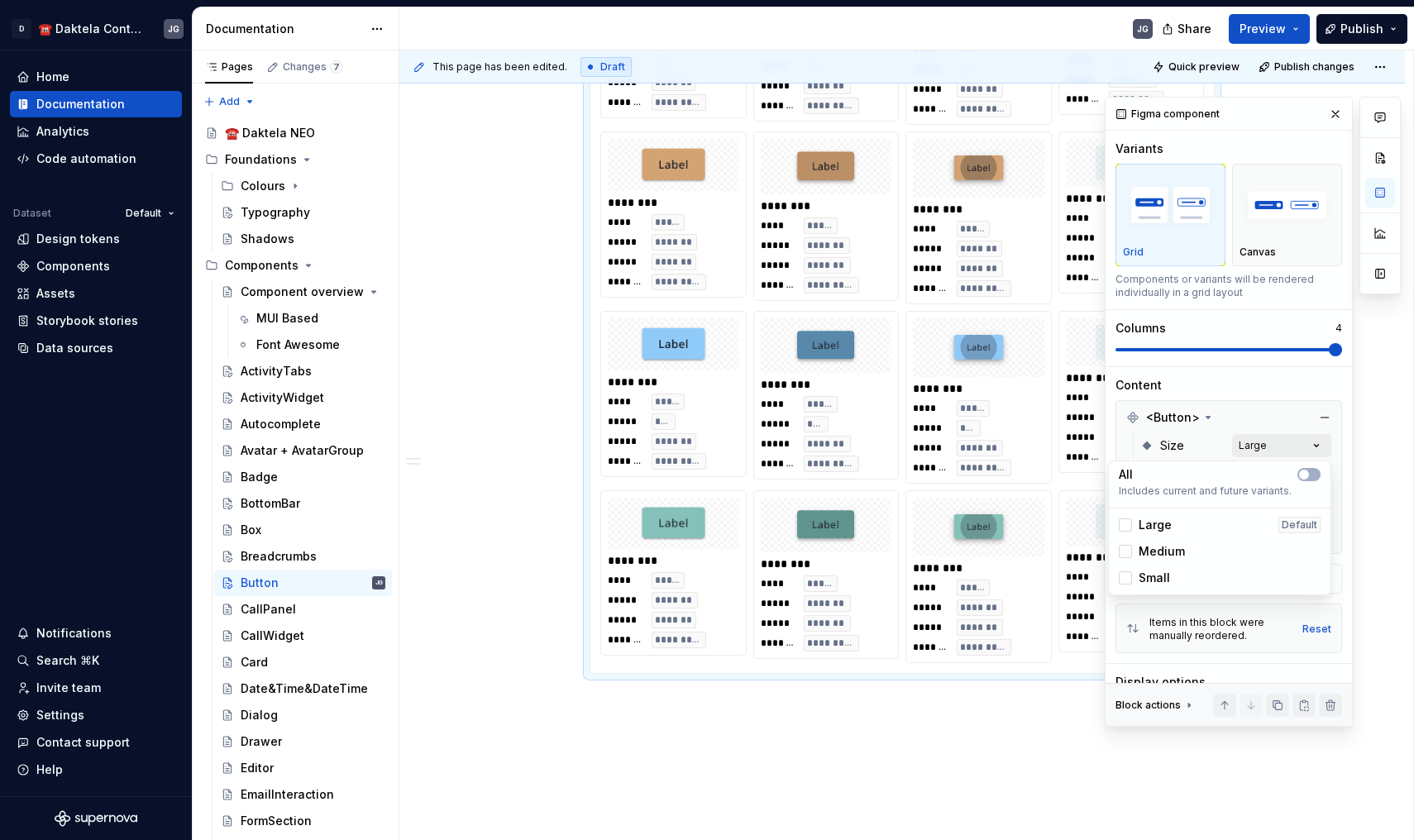
click at [1302, 445] on div "Comments Open comments No comments yet Select ‘Comment’ from the block context …" at bounding box center [1253, 412] width 296 height 630
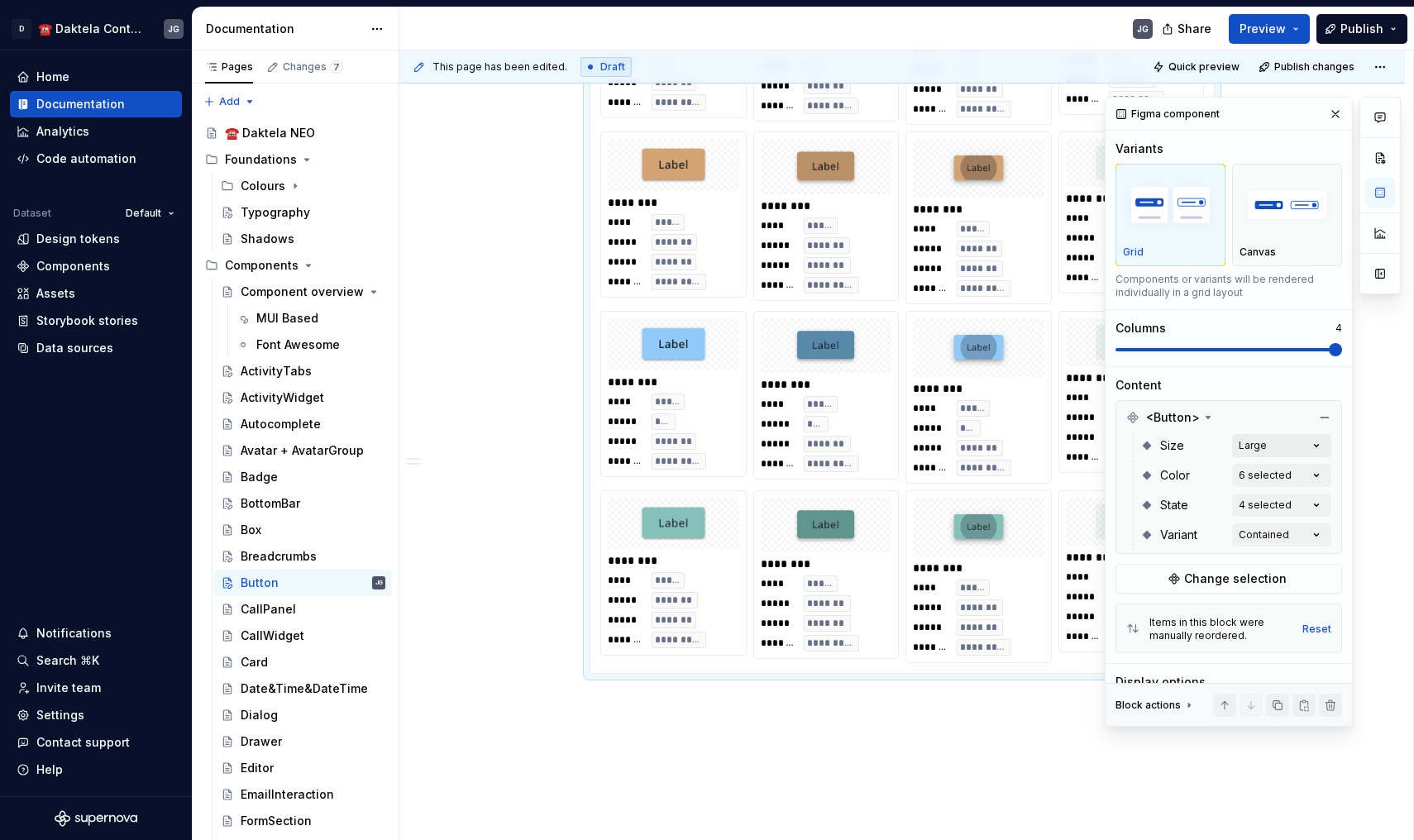
click at [1302, 445] on div "Comments Open comments No comments yet Select ‘Comment’ from the block context …" at bounding box center [1253, 412] width 296 height 630
click at [1290, 540] on div "Comments Open comments No comments yet Select ‘Comment’ from the block context …" at bounding box center [1253, 412] width 296 height 630
click at [1209, 641] on div "Outlined" at bounding box center [1220, 641] width 202 height 17
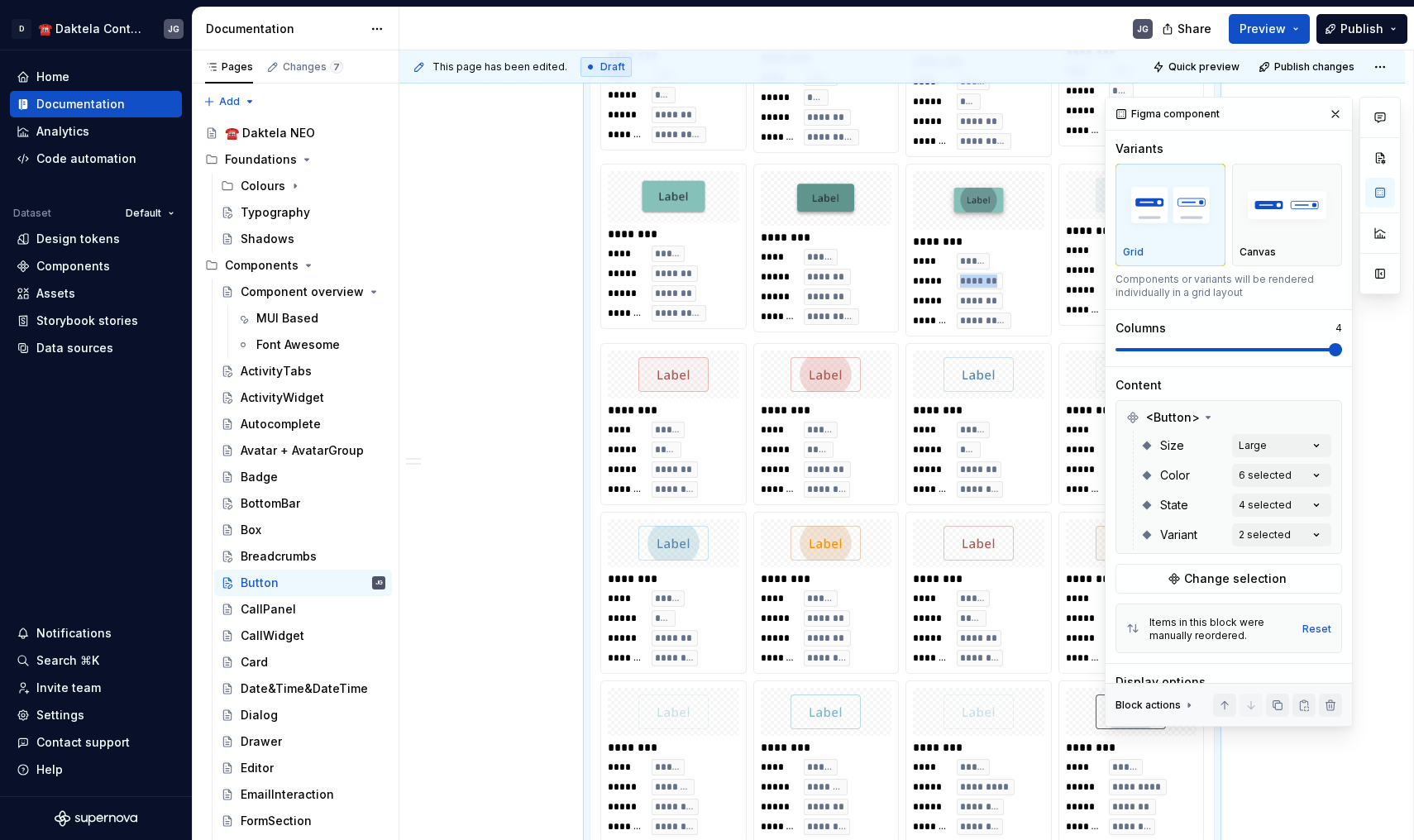
scroll to position [1351, 0]
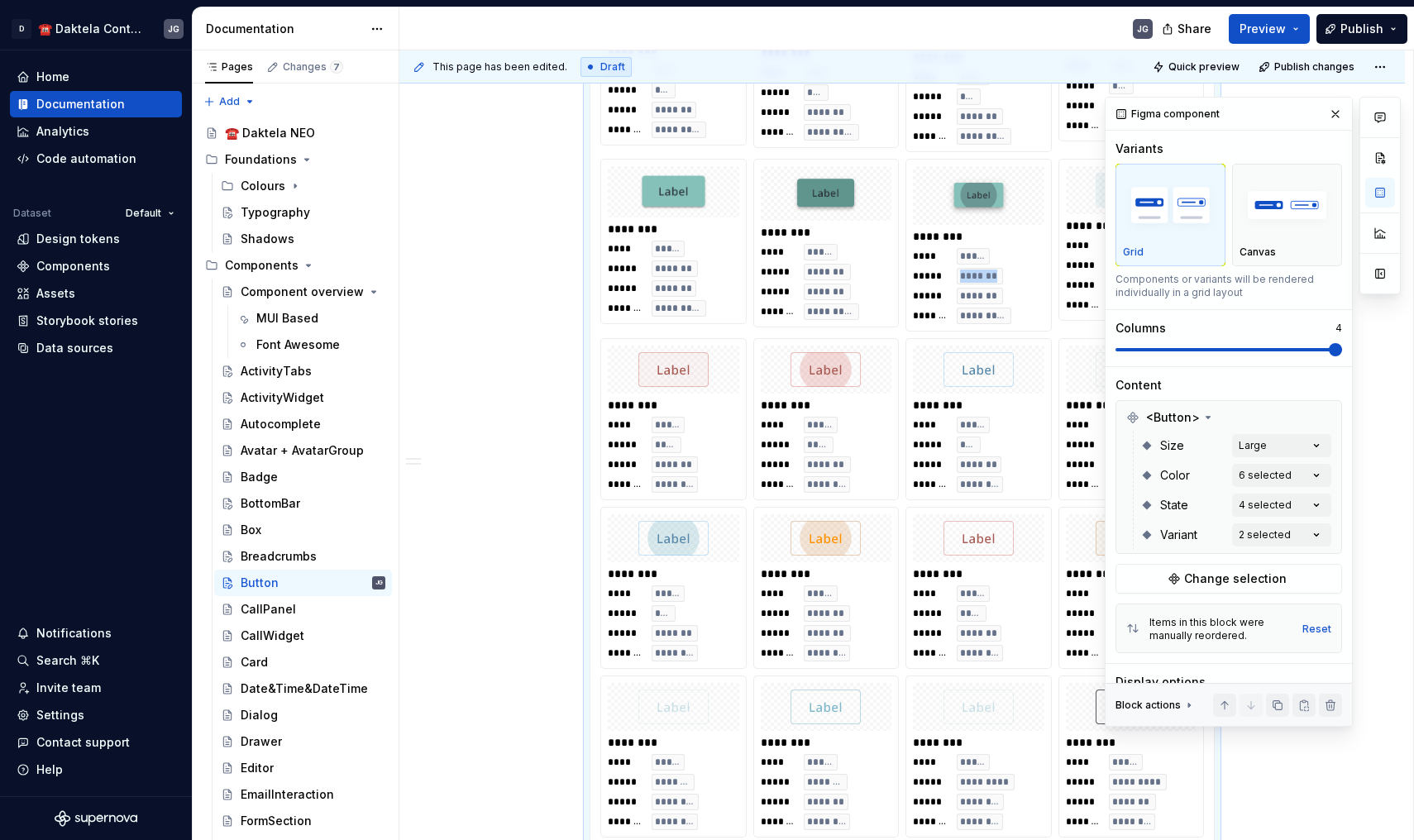
click at [857, 447] on div "**** ***** ***** ***** ***** ******* ******* ********" at bounding box center [827, 454] width 132 height 76
click at [1320, 113] on div "Figma component" at bounding box center [1229, 114] width 247 height 33
click at [1326, 113] on button "button" at bounding box center [1336, 114] width 24 height 24
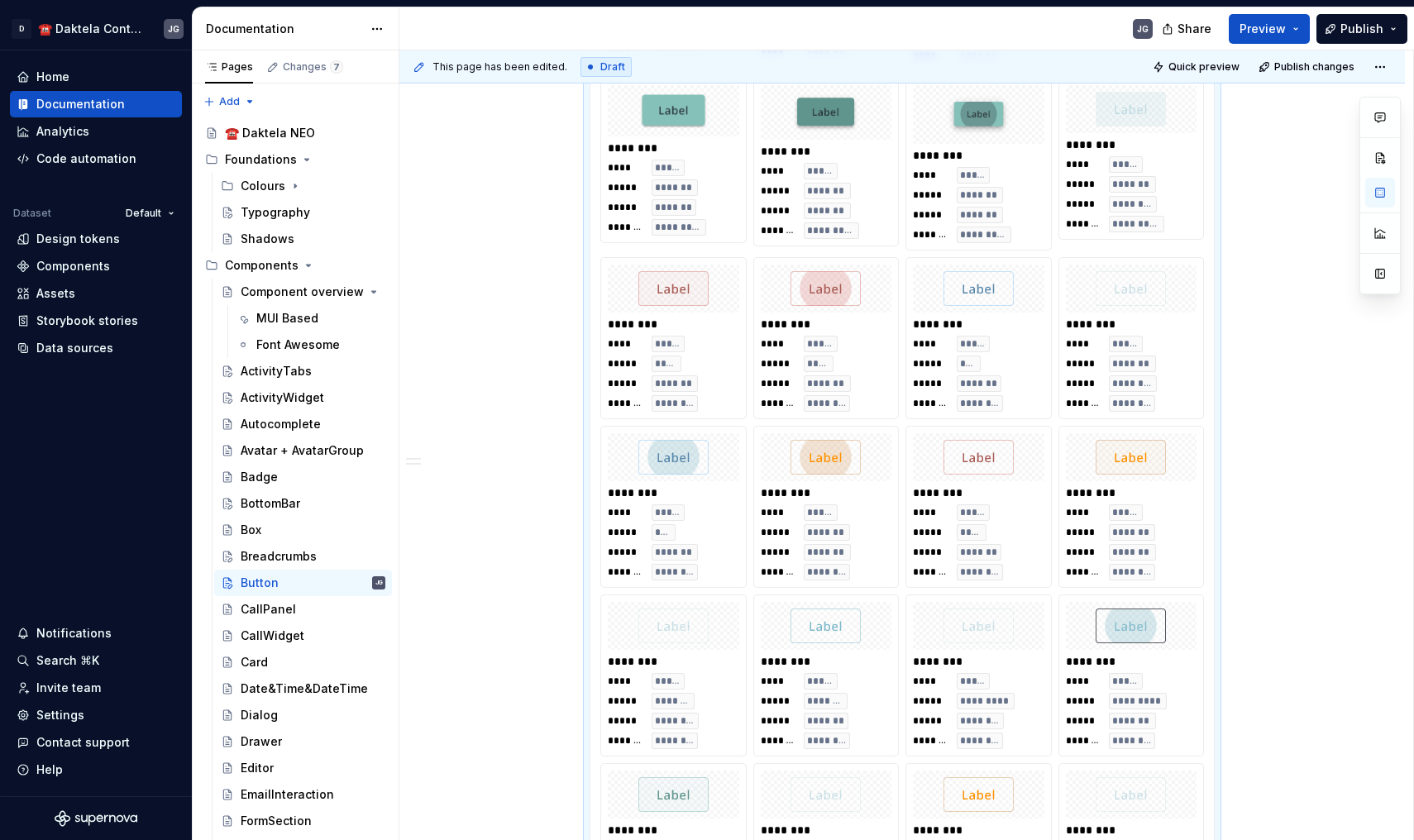
scroll to position [1507, 0]
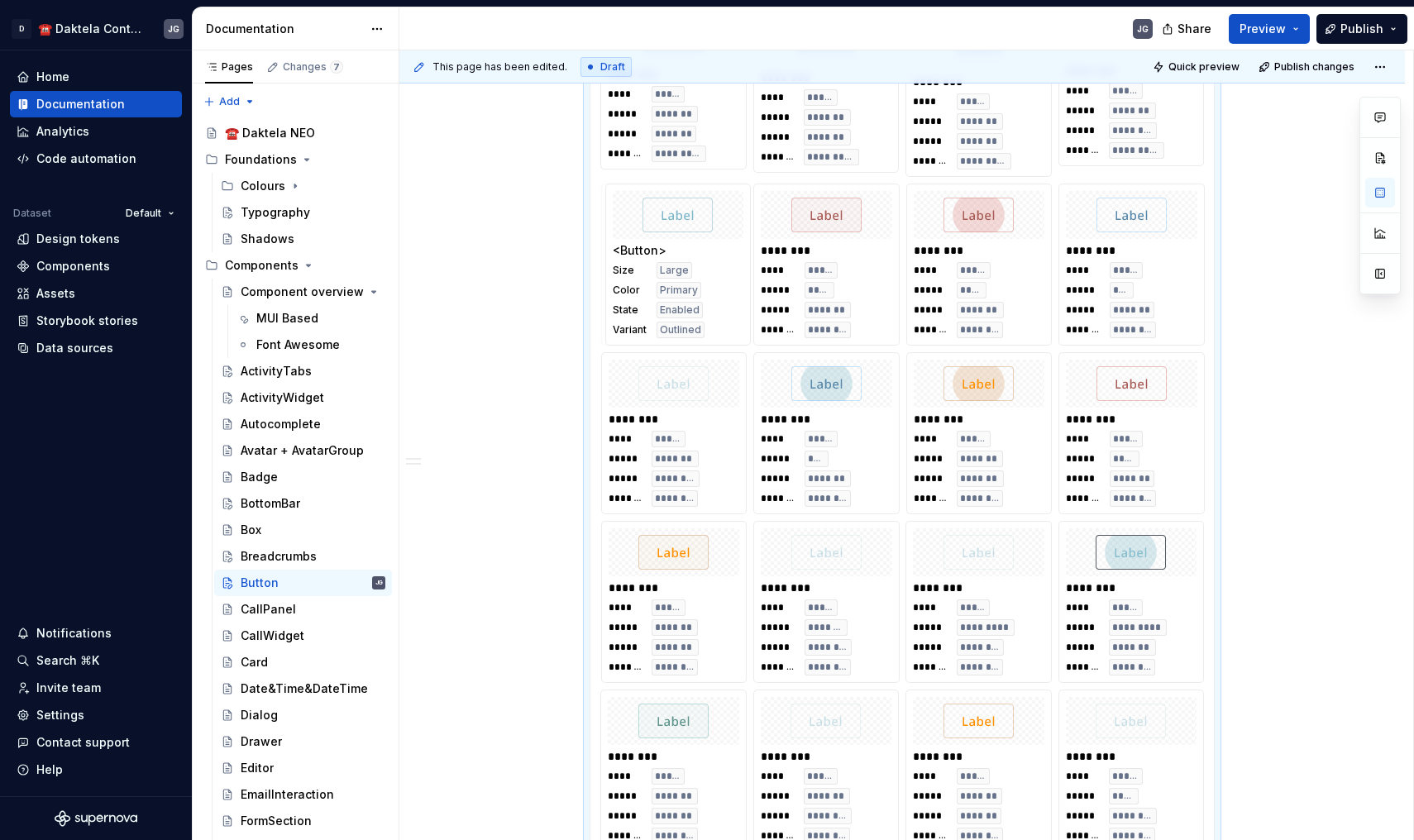
drag, startPoint x: 862, startPoint y: 622, endPoint x: 719, endPoint y: 343, distance: 313.5
click at [719, 343] on body "D ☎️ Daktela Contact Centre JG Home Documentation Analytics Code automation Dat…" at bounding box center [707, 420] width 1414 height 840
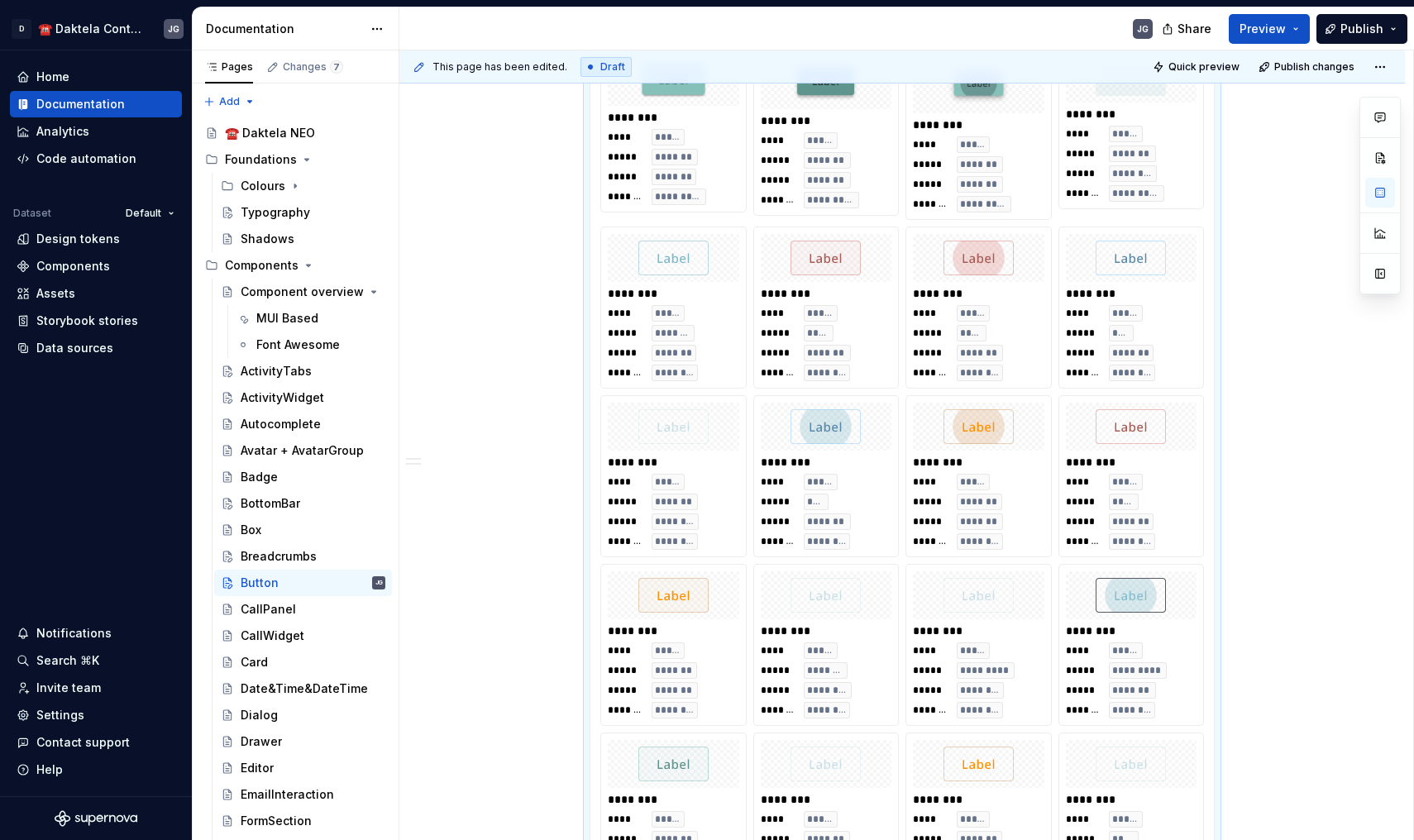
scroll to position [1464, 0]
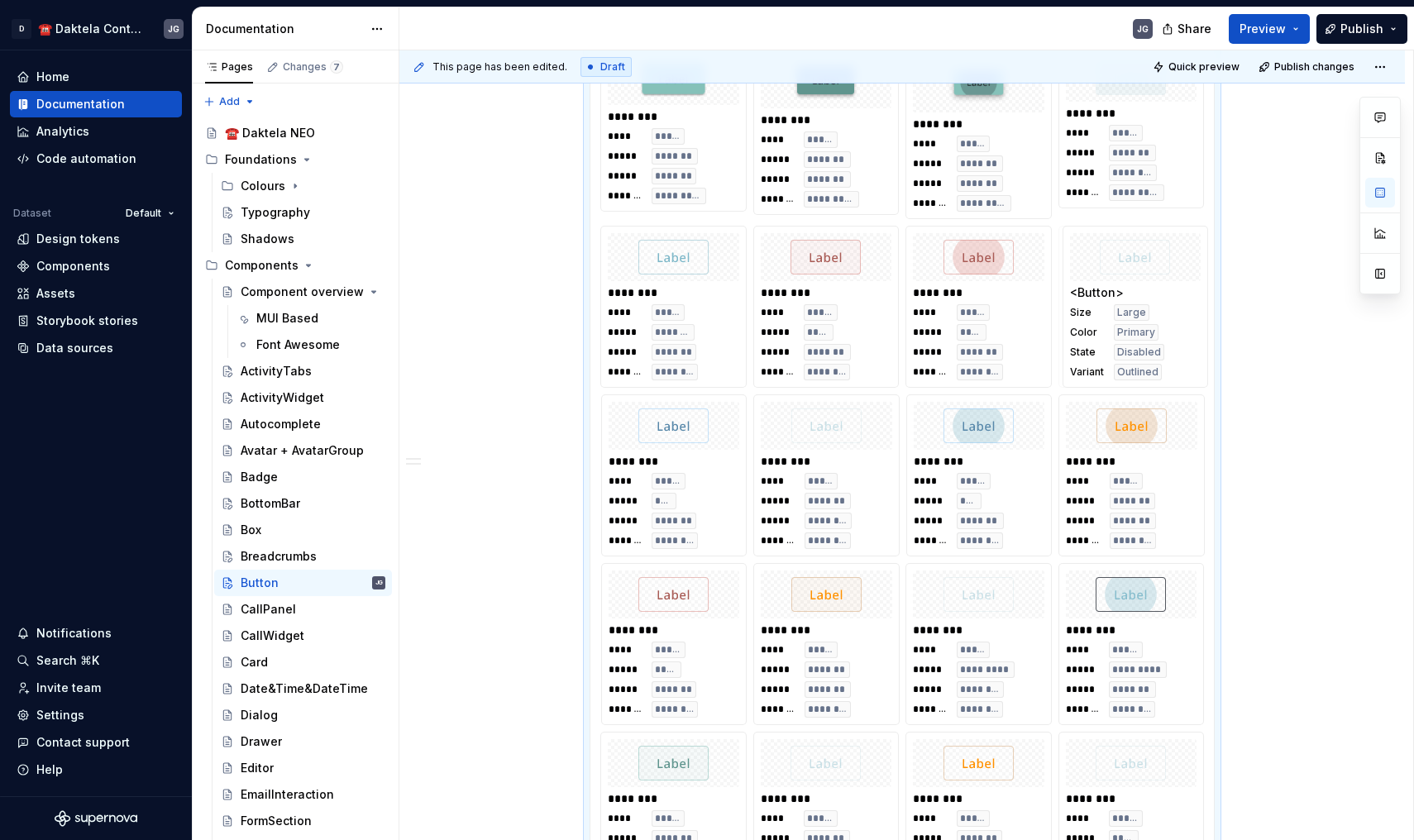
drag, startPoint x: 859, startPoint y: 681, endPoint x: 1147, endPoint y: 345, distance: 442.5
click at [1147, 345] on body "D ☎️ Daktela Contact Centre JG Home Documentation Analytics Code automation Dat…" at bounding box center [707, 420] width 1414 height 840
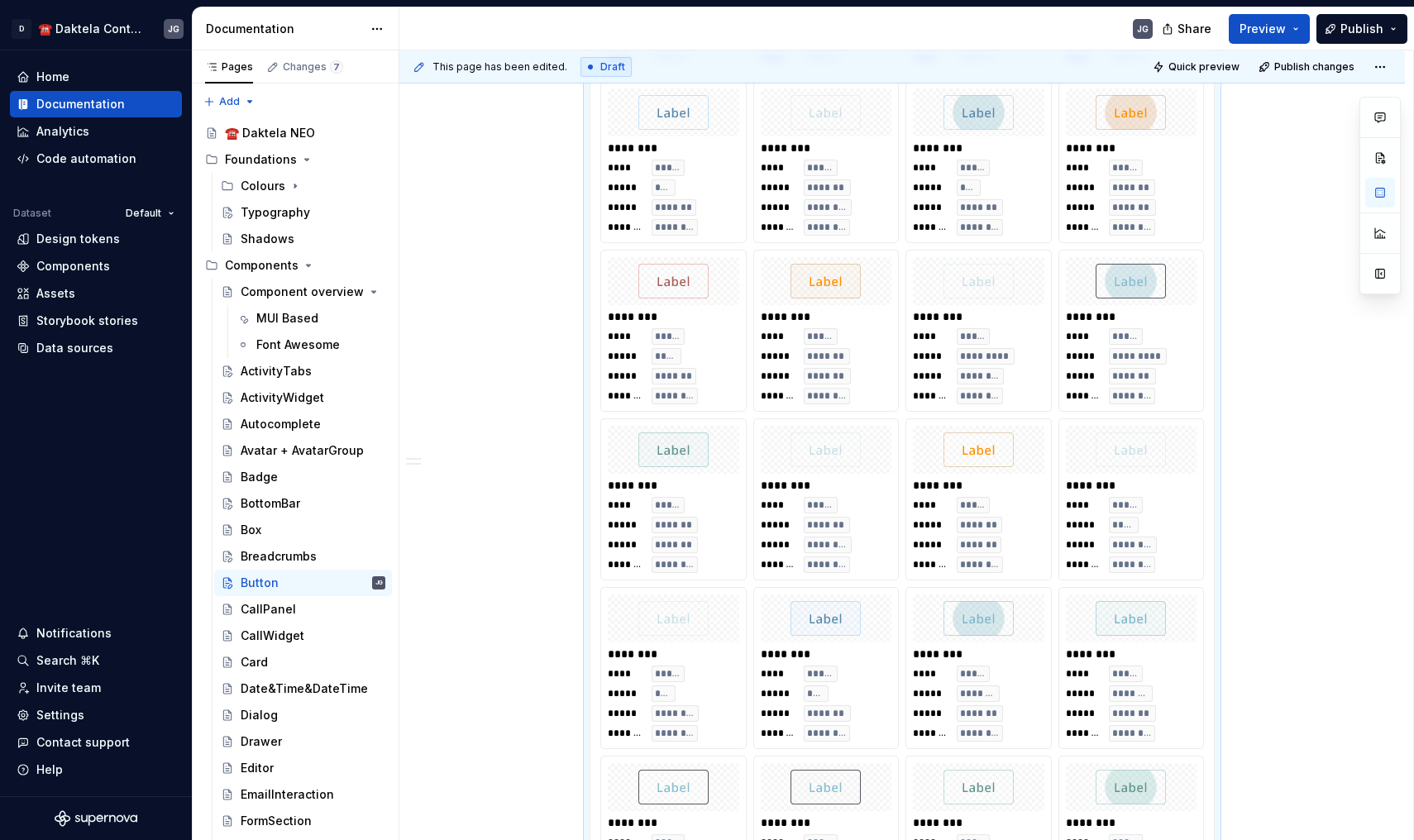
scroll to position [1778, 0]
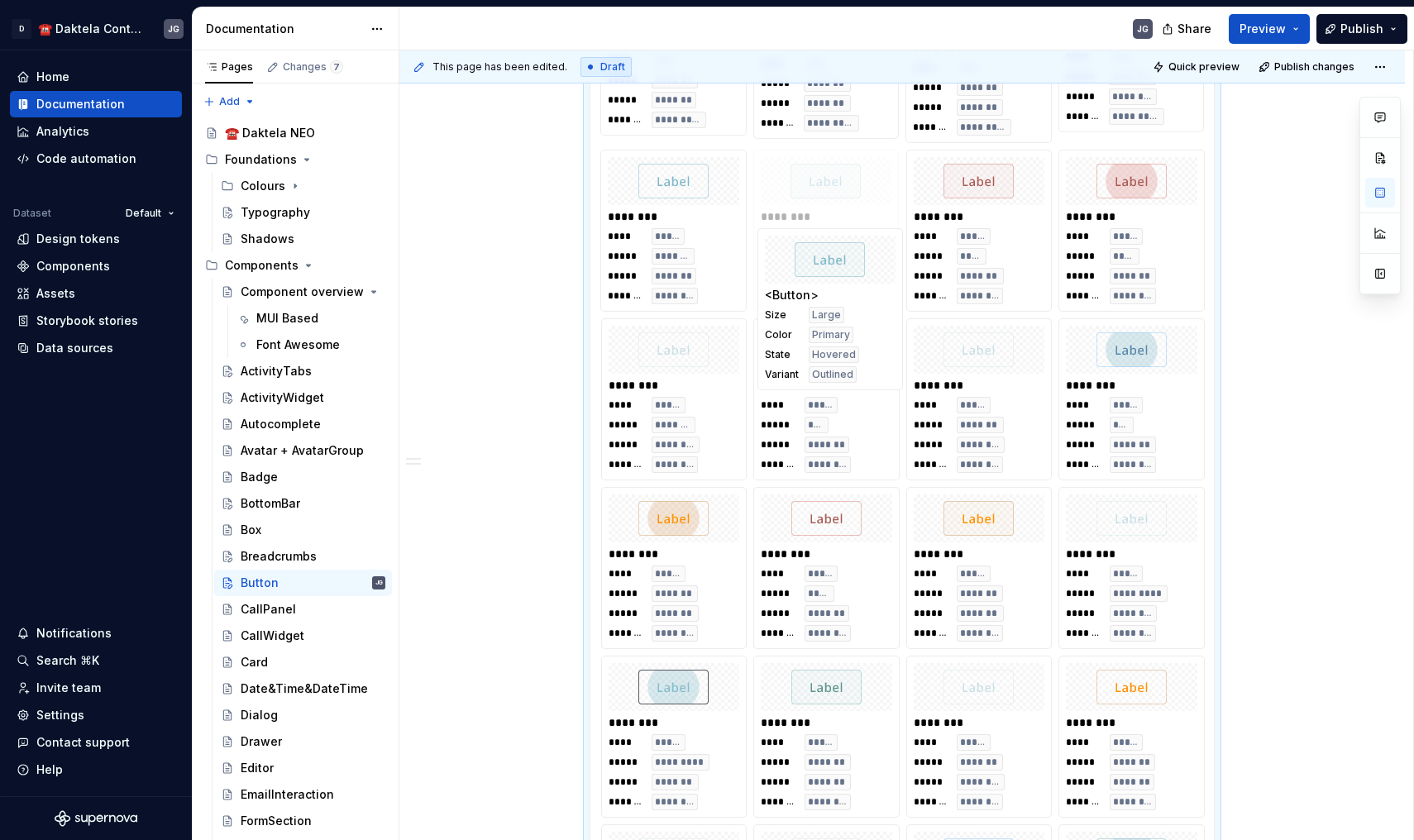
drag, startPoint x: 1134, startPoint y: 685, endPoint x: 809, endPoint y: 203, distance: 581.3
click at [809, 203] on body "D ☎️ Daktela Contact Centre JG Home Documentation Analytics Code automation Dat…" at bounding box center [707, 420] width 1414 height 840
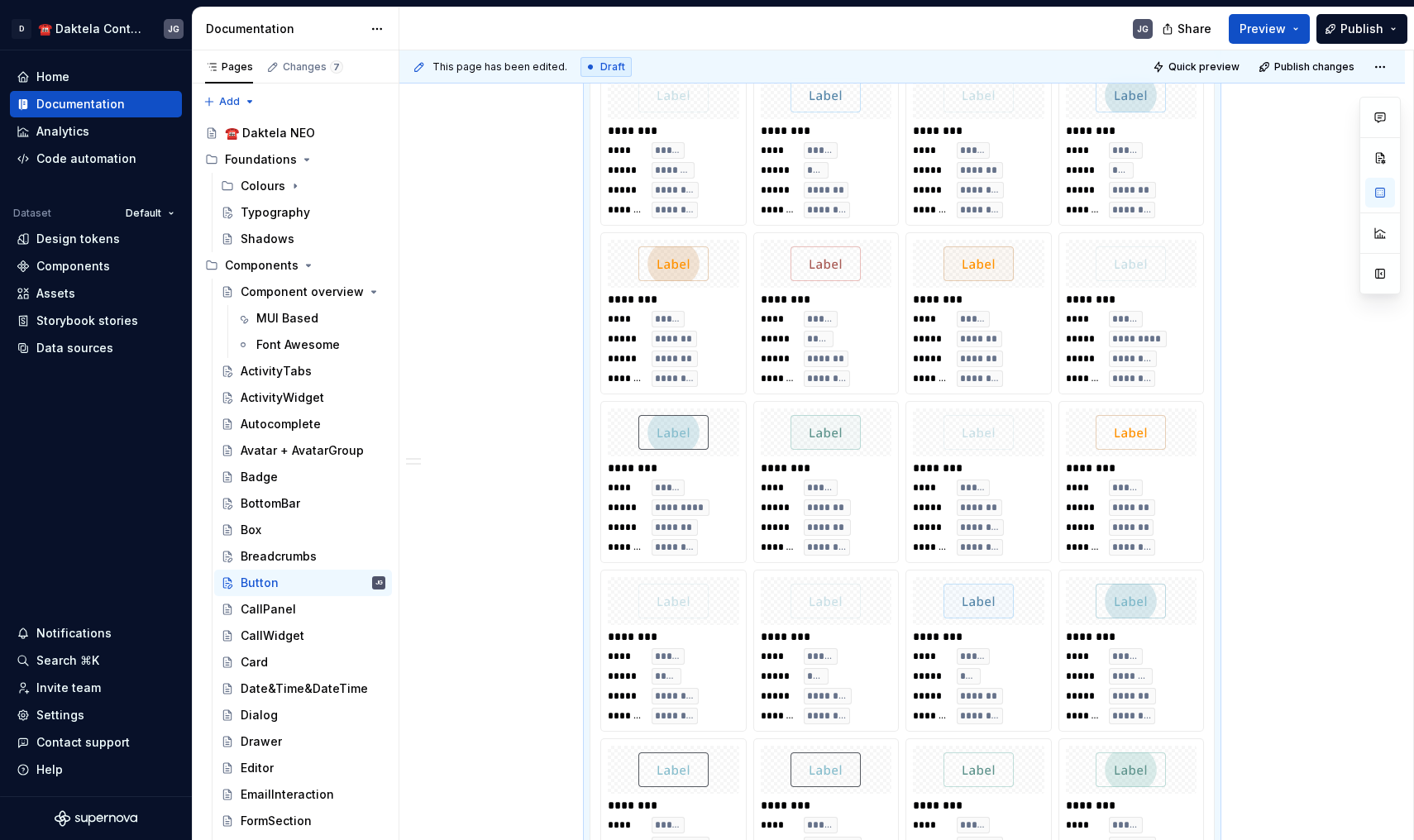
scroll to position [1768, 0]
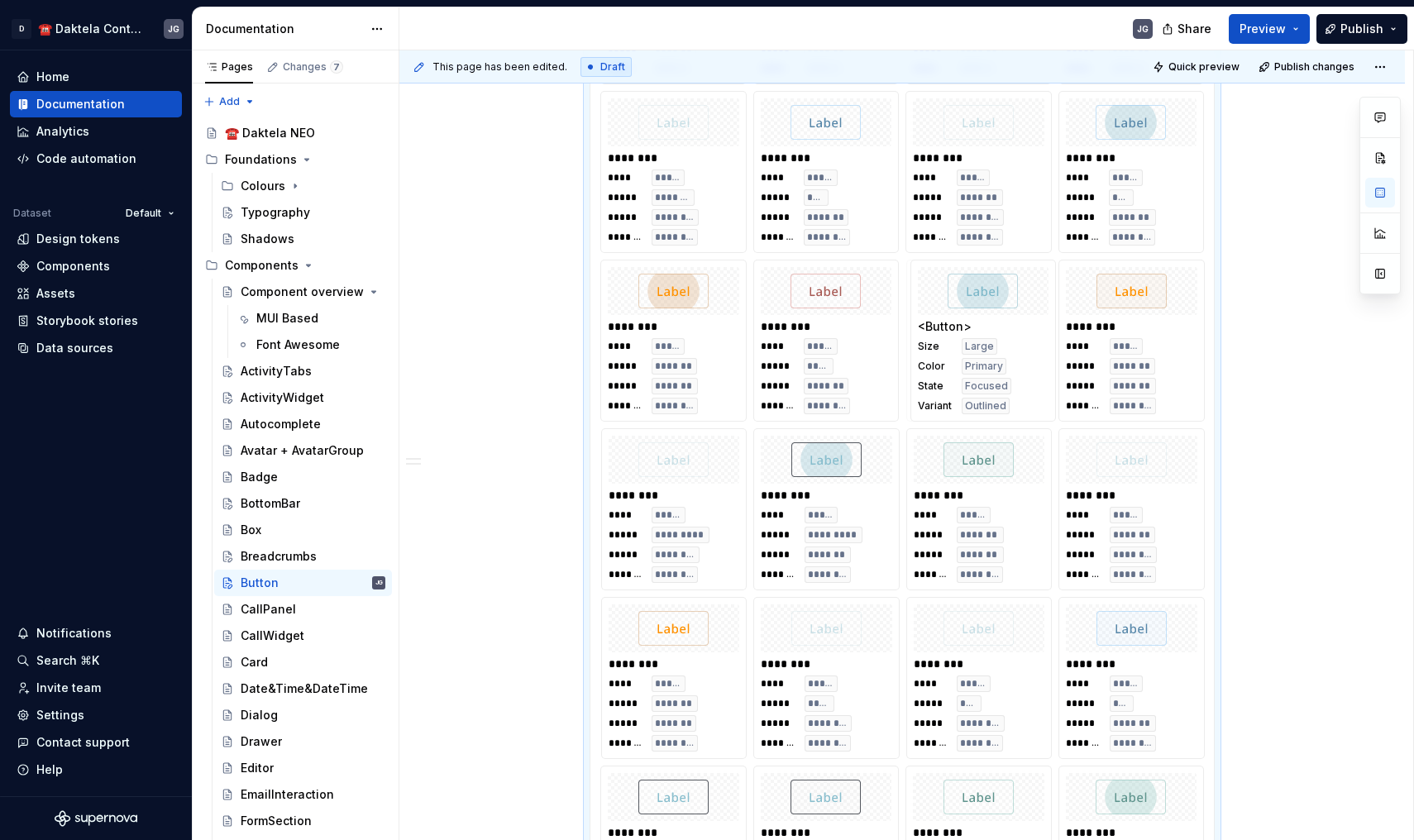
drag, startPoint x: 1151, startPoint y: 687, endPoint x: 1048, endPoint y: 301, distance: 399.5
click at [1047, 301] on body "D ☎️ Daktela Contact Centre JG Home Documentation Analytics Code automation Dat…" at bounding box center [707, 420] width 1414 height 840
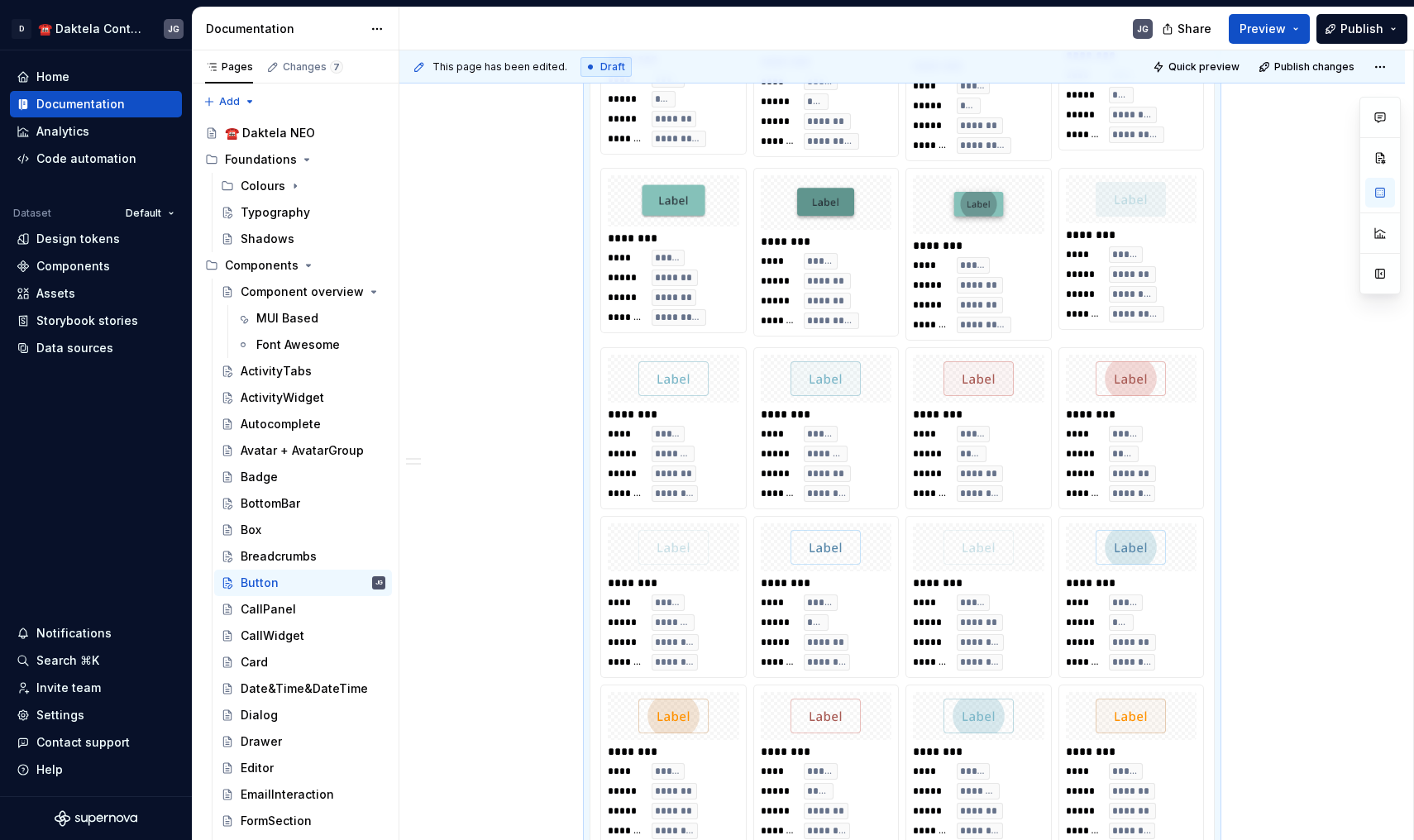
scroll to position [1341, 0]
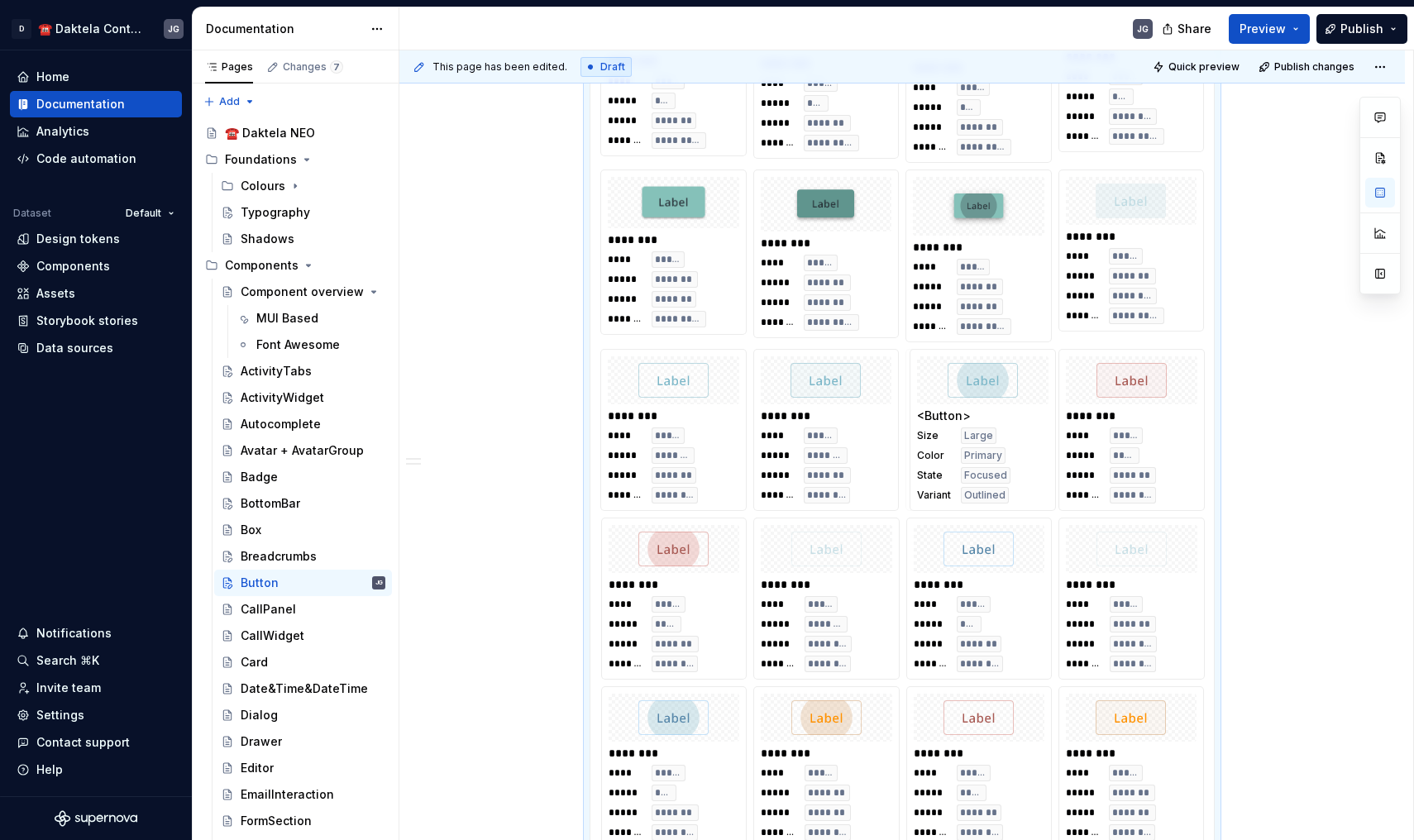
drag, startPoint x: 983, startPoint y: 715, endPoint x: 980, endPoint y: 451, distance: 264.0
click at [980, 451] on body "D ☎️ Daktela Contact Centre JG Home Documentation Analytics Code automation Dat…" at bounding box center [707, 420] width 1414 height 840
drag, startPoint x: 829, startPoint y: 628, endPoint x: 1125, endPoint y: 467, distance: 337.0
click at [1125, 467] on body "D ☎️ Daktela Contact Centre JG Home Documentation Analytics Code automation Dat…" at bounding box center [707, 420] width 1414 height 840
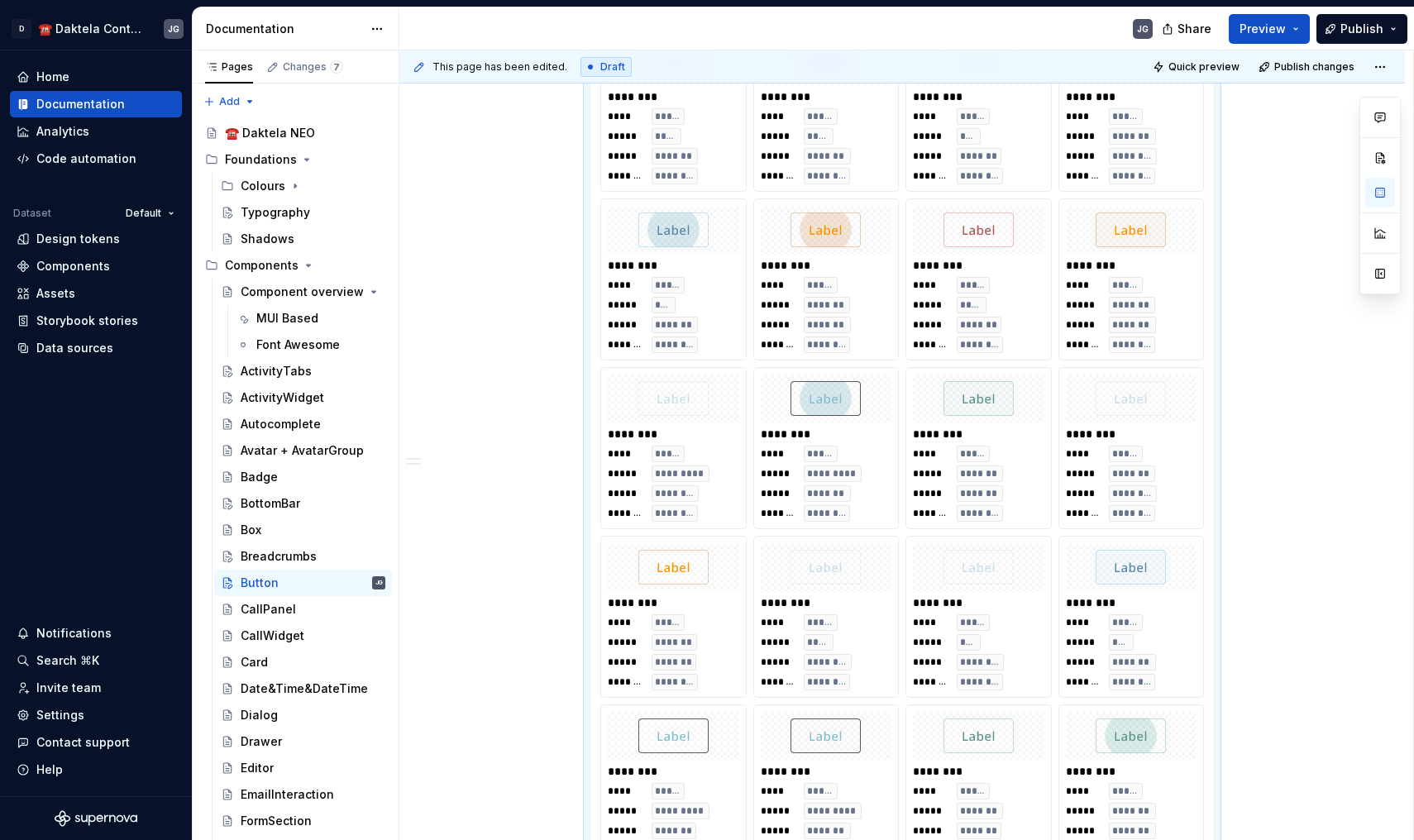
scroll to position [1836, 0]
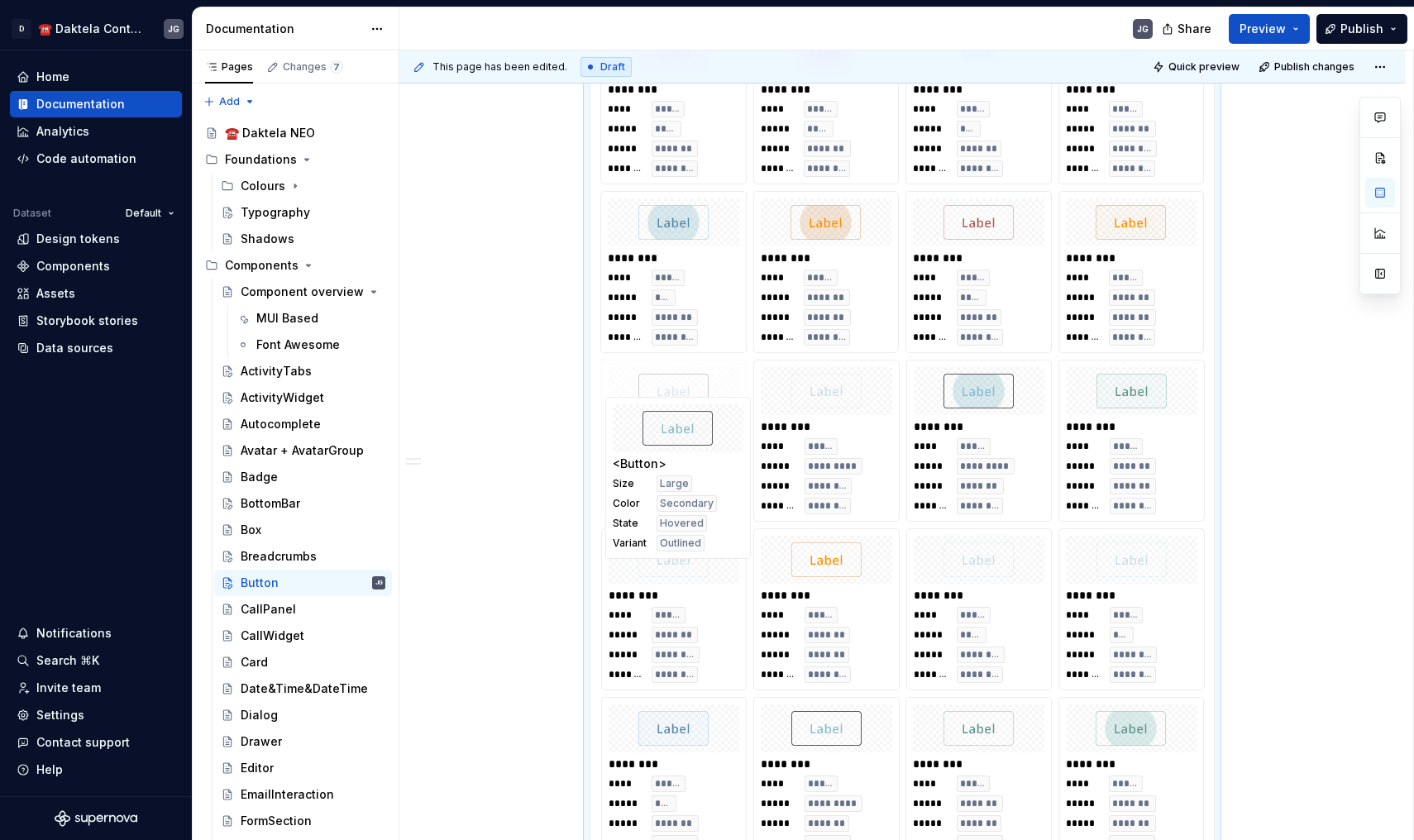
drag, startPoint x: 803, startPoint y: 776, endPoint x: 688, endPoint y: 376, distance: 416.2
click at [688, 376] on body "D ☎️ Daktela Contact Centre JG Home Documentation Analytics Code automation Dat…" at bounding box center [707, 420] width 1414 height 840
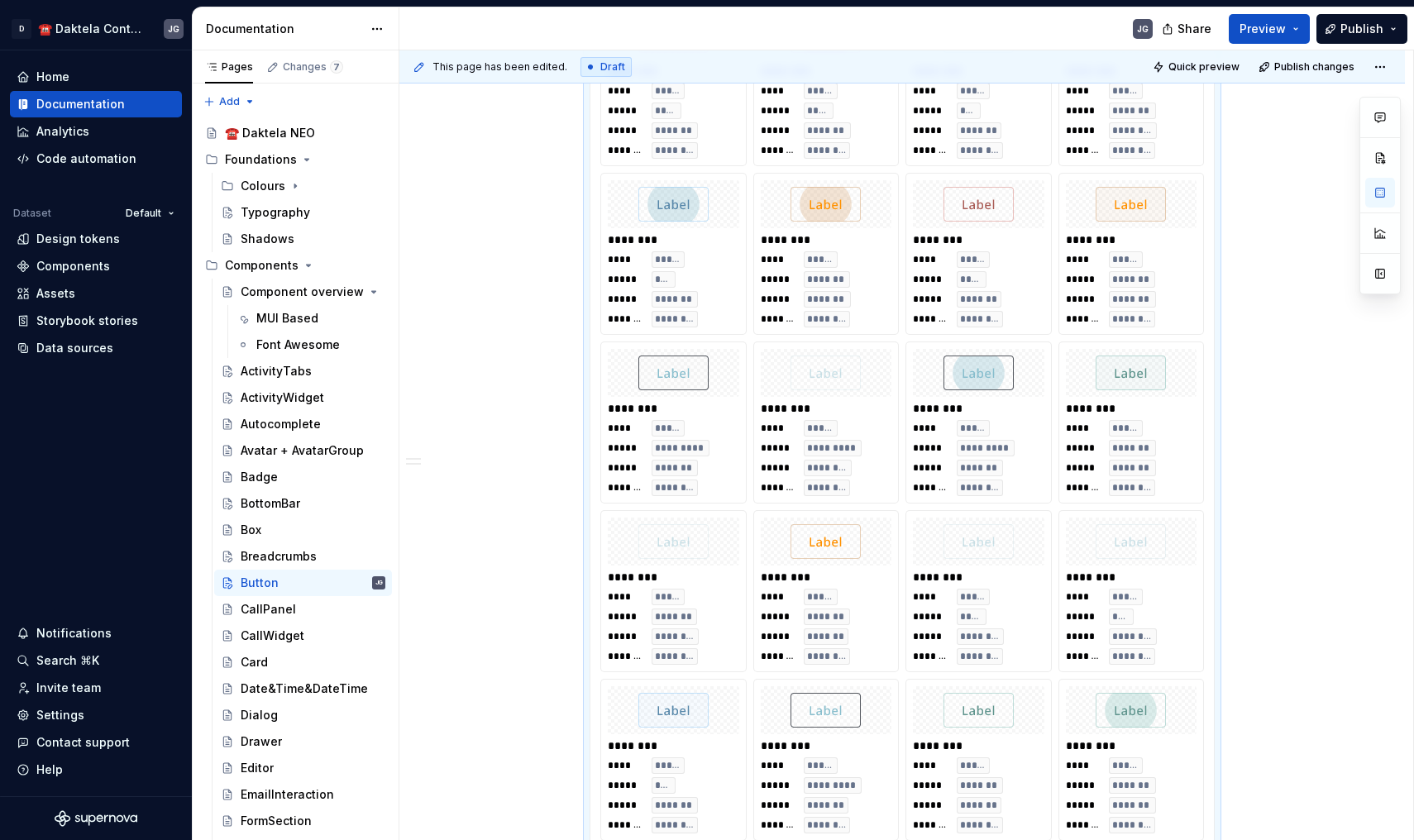
scroll to position [1863, 0]
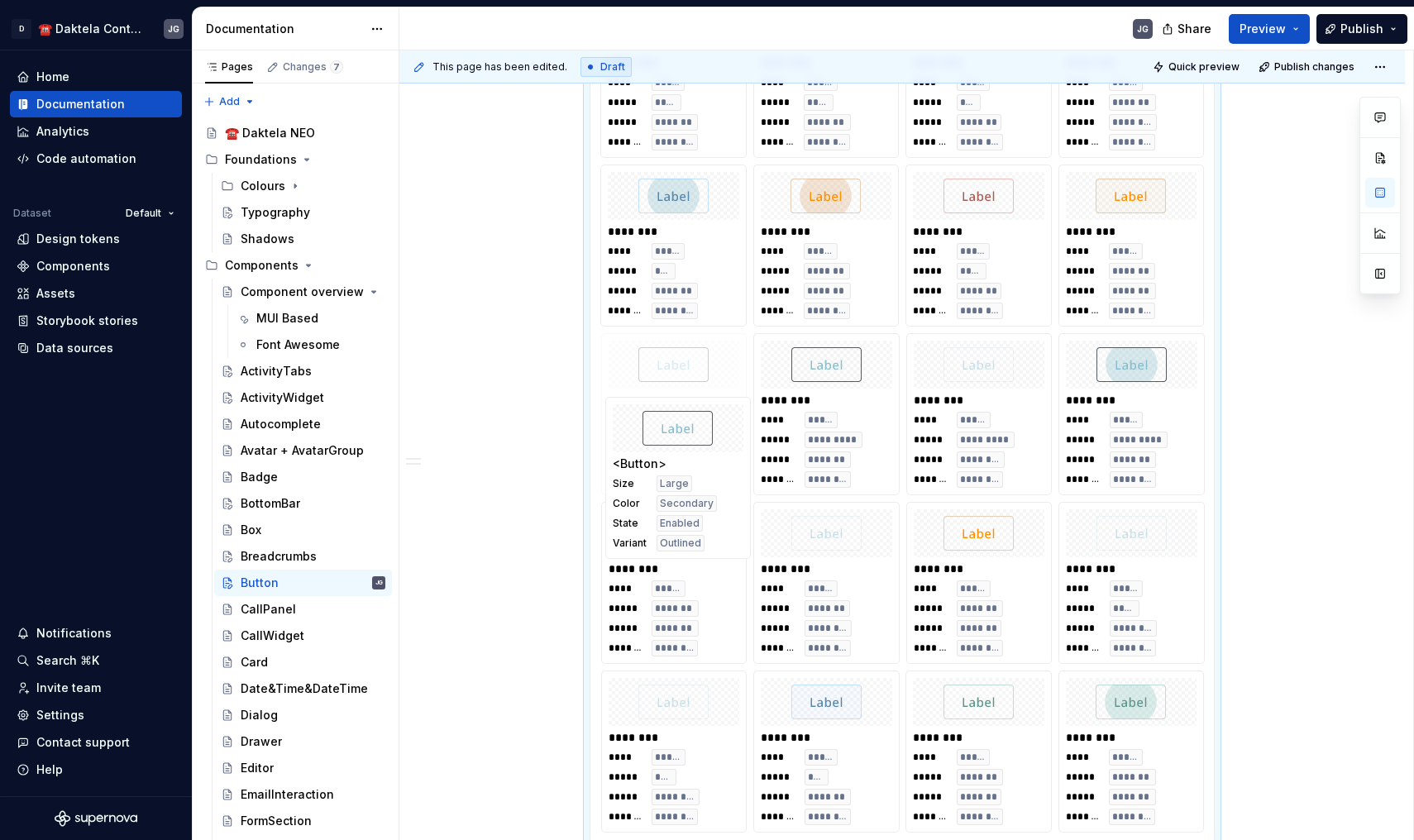
drag, startPoint x: 838, startPoint y: 761, endPoint x: 688, endPoint y: 478, distance: 320.3
click at [688, 478] on body "D ☎️ Daktela Contact Centre JG Home Documentation Analytics Code automation Dat…" at bounding box center [707, 420] width 1414 height 840
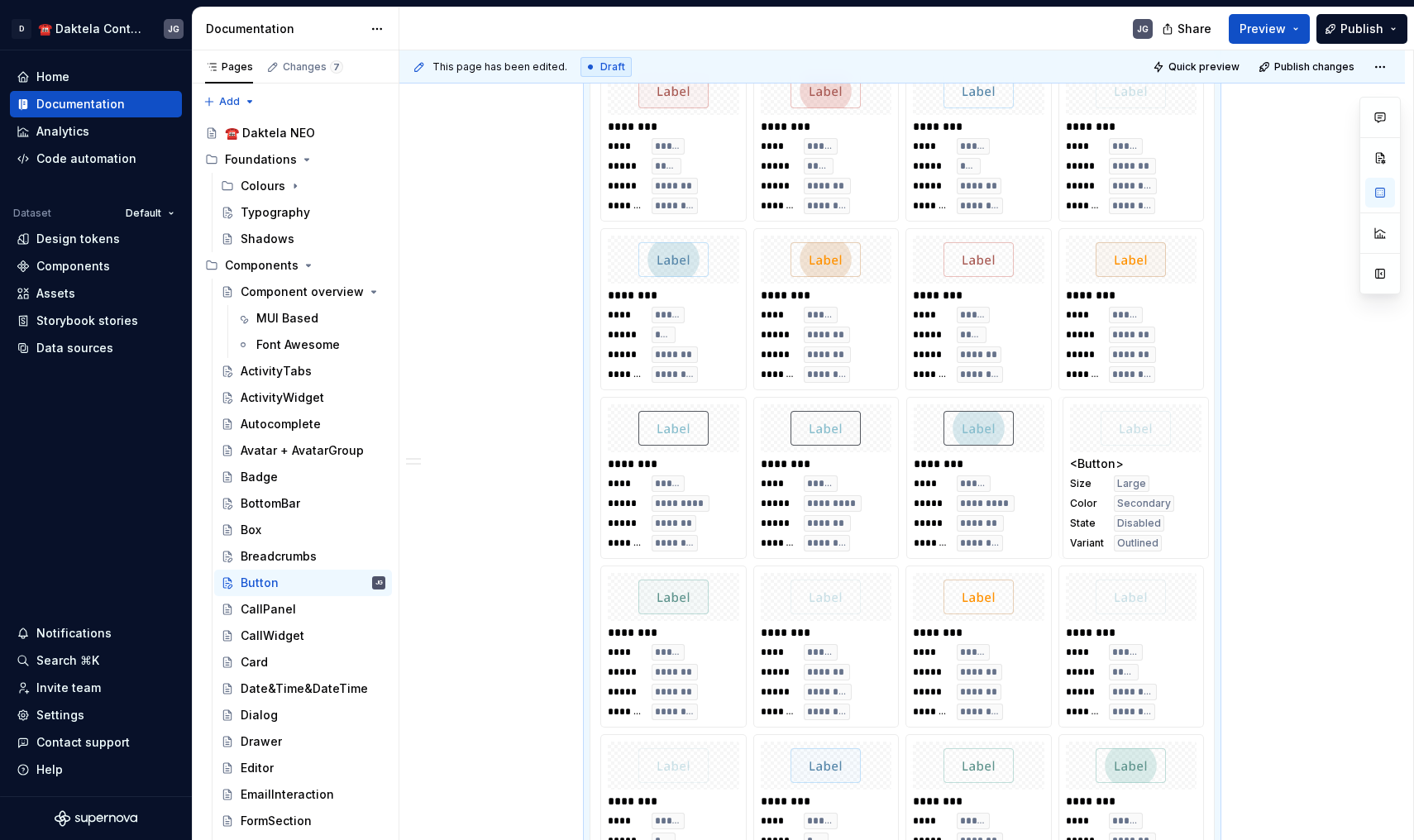
drag, startPoint x: 961, startPoint y: 497, endPoint x: 1127, endPoint y: 500, distance: 166.0
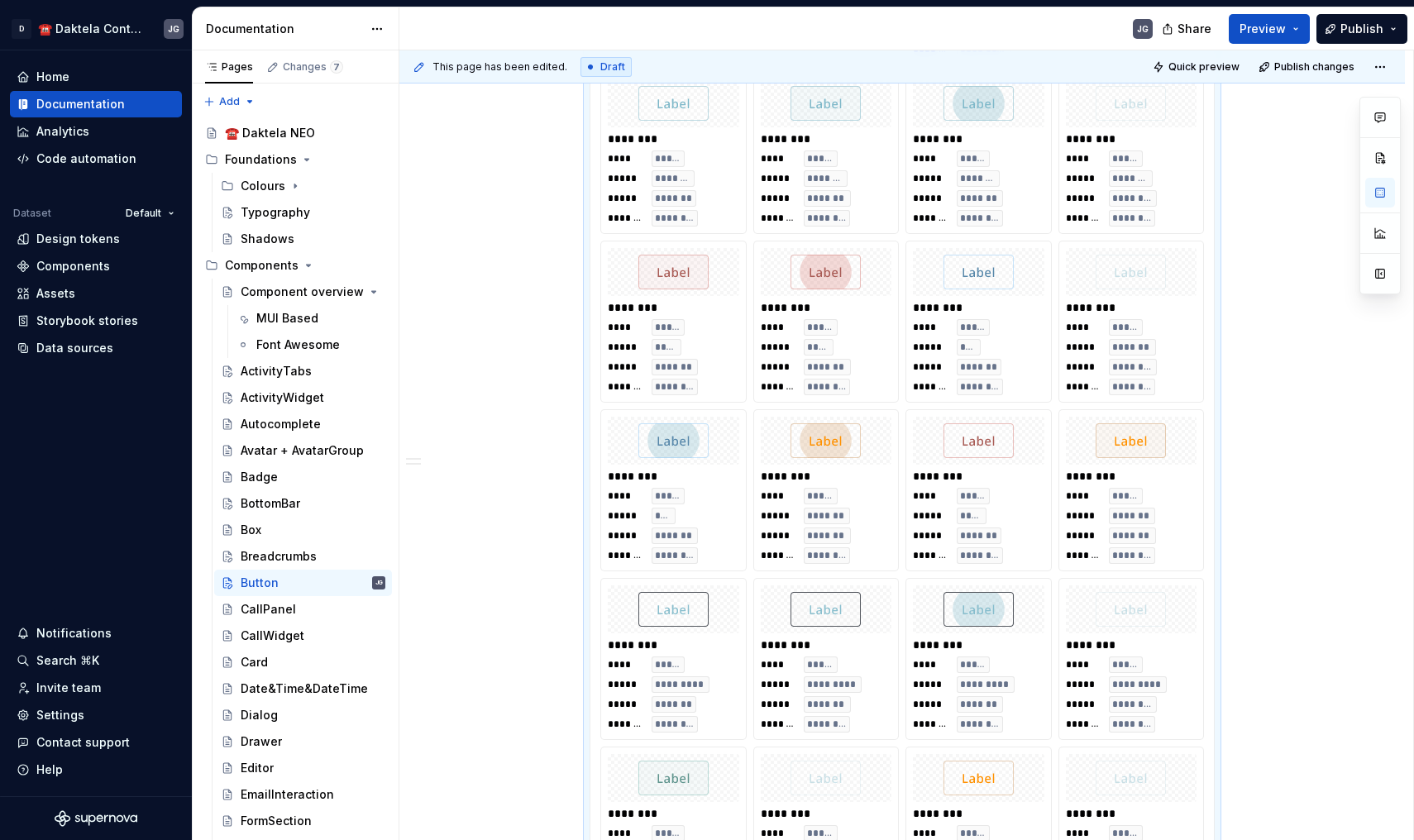
scroll to position [1612, 0]
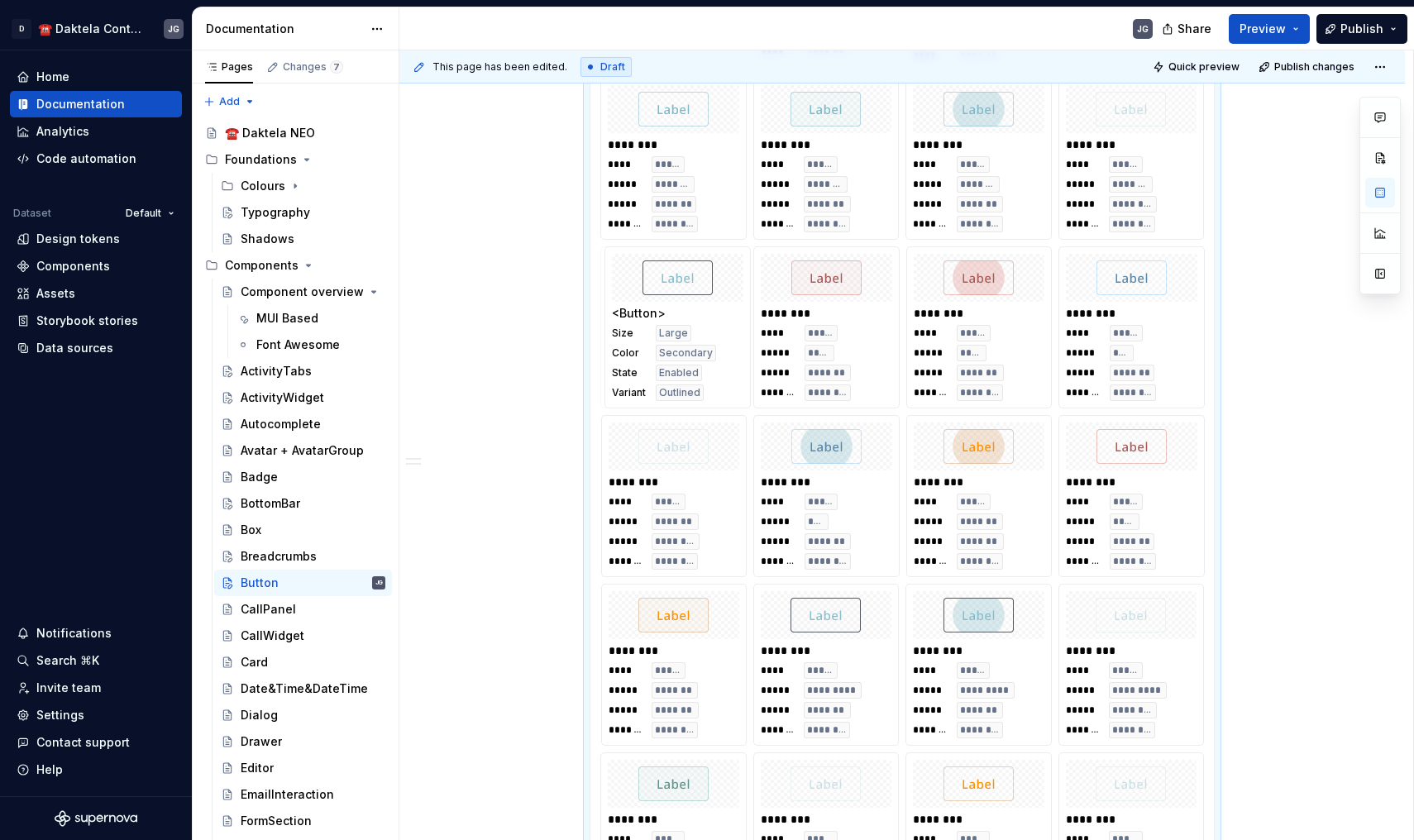
drag, startPoint x: 664, startPoint y: 675, endPoint x: 687, endPoint y: 350, distance: 325.8
click at [687, 350] on body "D ☎️ Daktela Contact Centre JG Home Documentation Analytics Code automation Dat…" at bounding box center [707, 420] width 1414 height 840
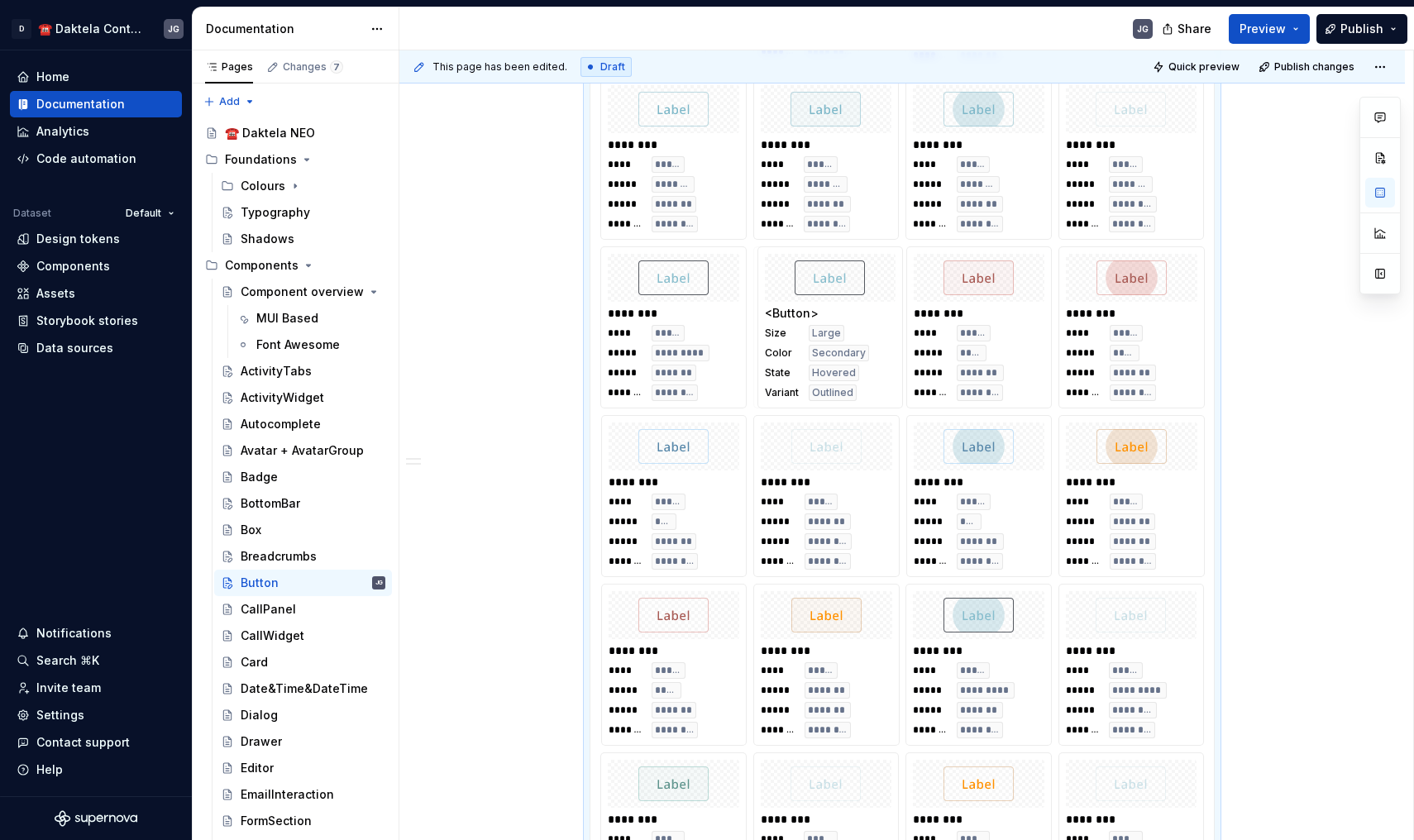
drag, startPoint x: 804, startPoint y: 617, endPoint x: 813, endPoint y: 281, distance: 336.1
click at [813, 281] on body "D ☎️ Daktela Contact Centre JG Home Documentation Analytics Code automation Dat…" at bounding box center [707, 420] width 1414 height 840
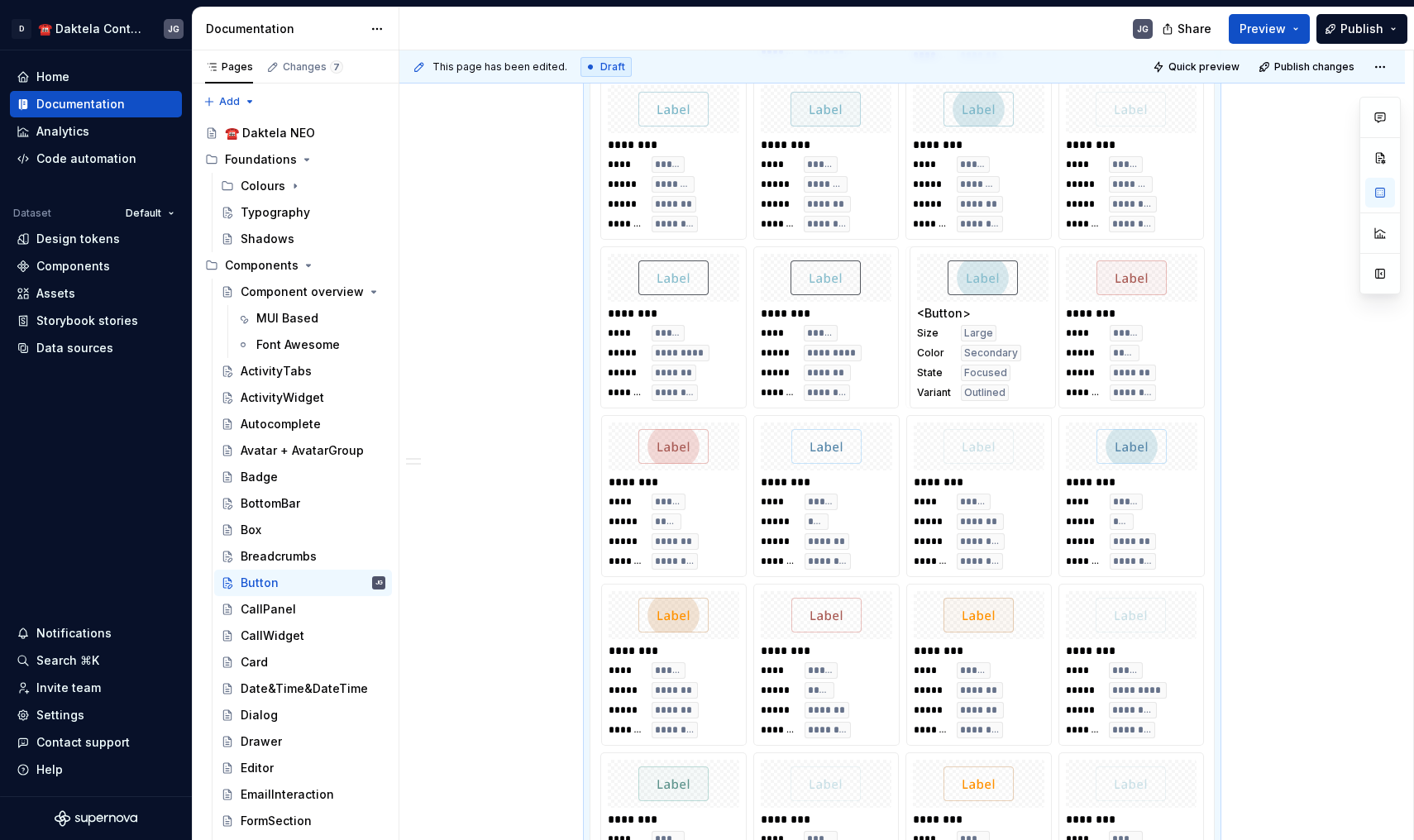
drag, startPoint x: 962, startPoint y: 627, endPoint x: 966, endPoint y: 289, distance: 338.0
click at [966, 289] on body "D ☎️ Daktela Contact Centre JG Home Documentation Analytics Code automation Dat…" at bounding box center [707, 420] width 1414 height 840
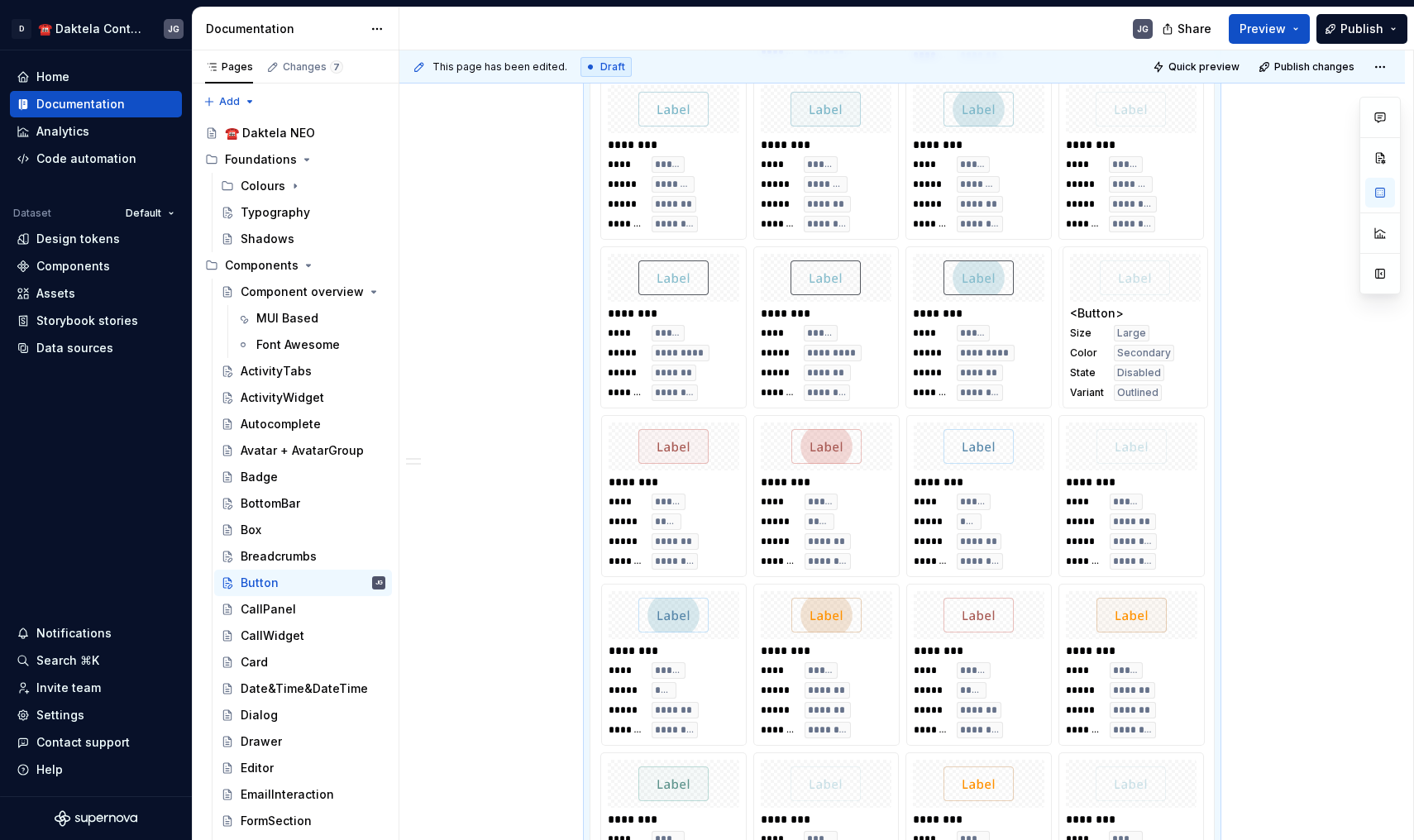
drag, startPoint x: 1096, startPoint y: 621, endPoint x: 1099, endPoint y: 322, distance: 299.0
click at [1099, 322] on body "D ☎️ Daktela Contact Centre JG Home Documentation Analytics Code automation Dat…" at bounding box center [707, 420] width 1414 height 840
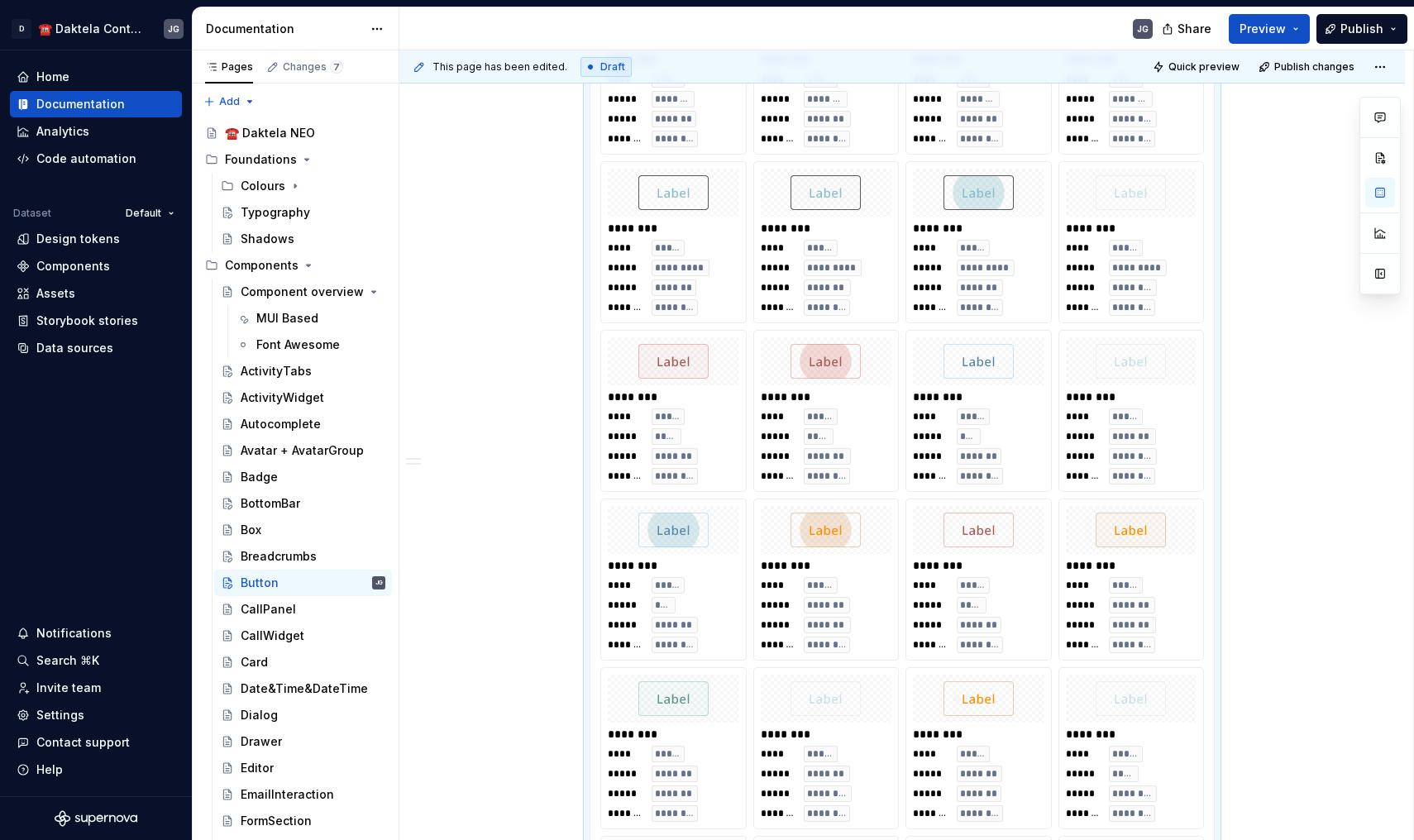
scroll to position [1614, 0]
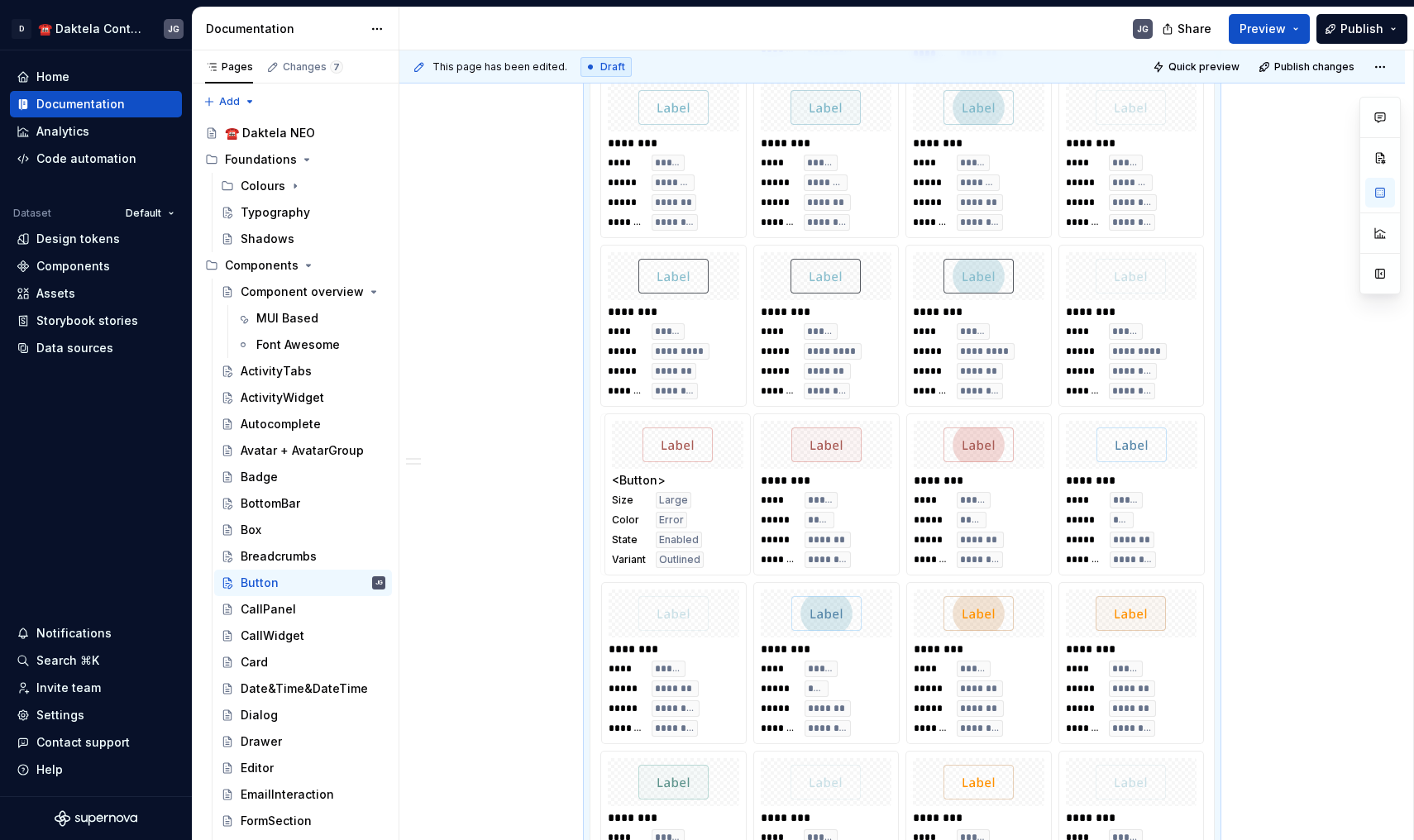
drag, startPoint x: 979, startPoint y: 693, endPoint x: 707, endPoint y: 558, distance: 303.7
click at [707, 558] on body "D ☎️ Daktela Contact Centre JG Home Documentation Analytics Code automation Dat…" at bounding box center [707, 420] width 1414 height 840
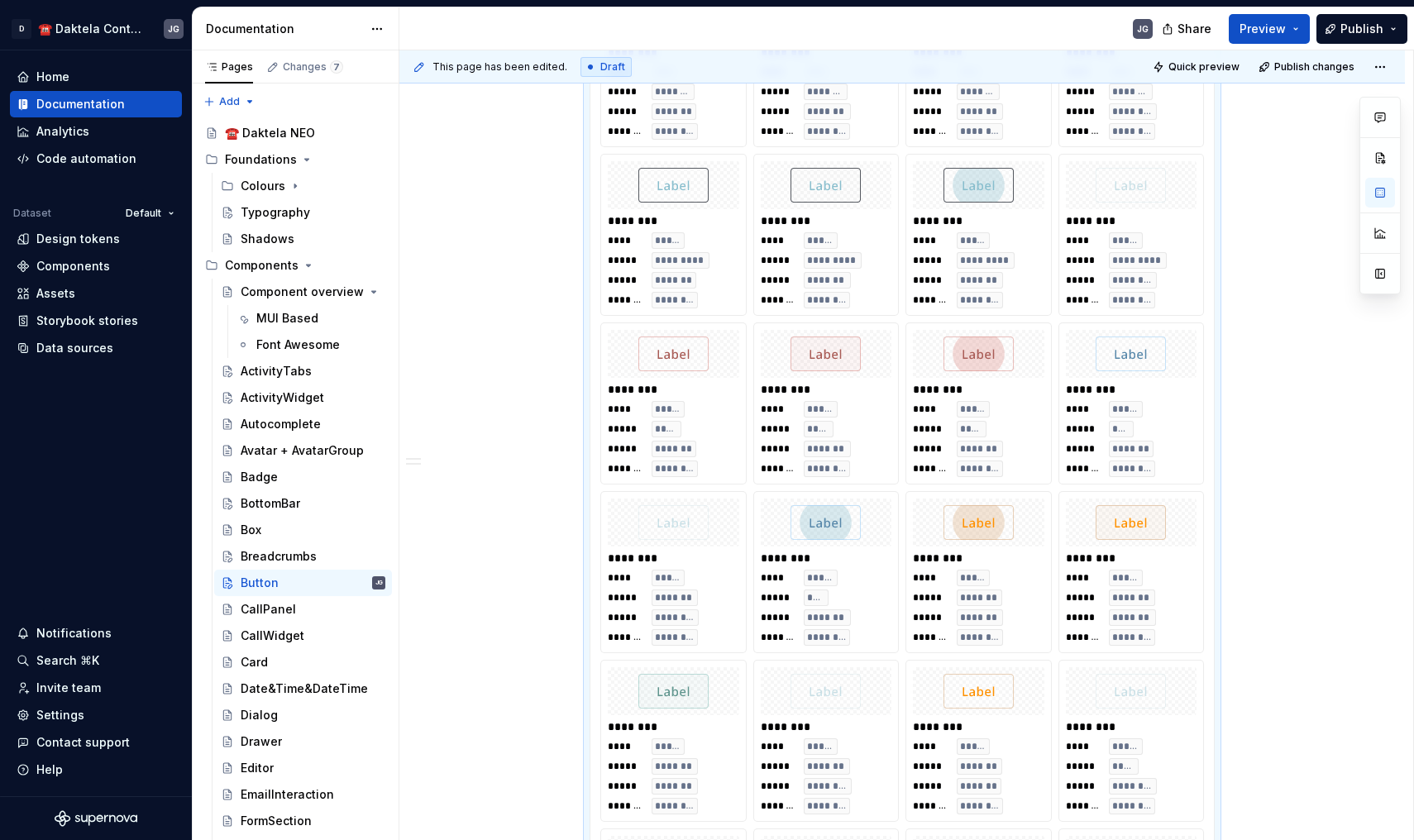
scroll to position [1722, 0]
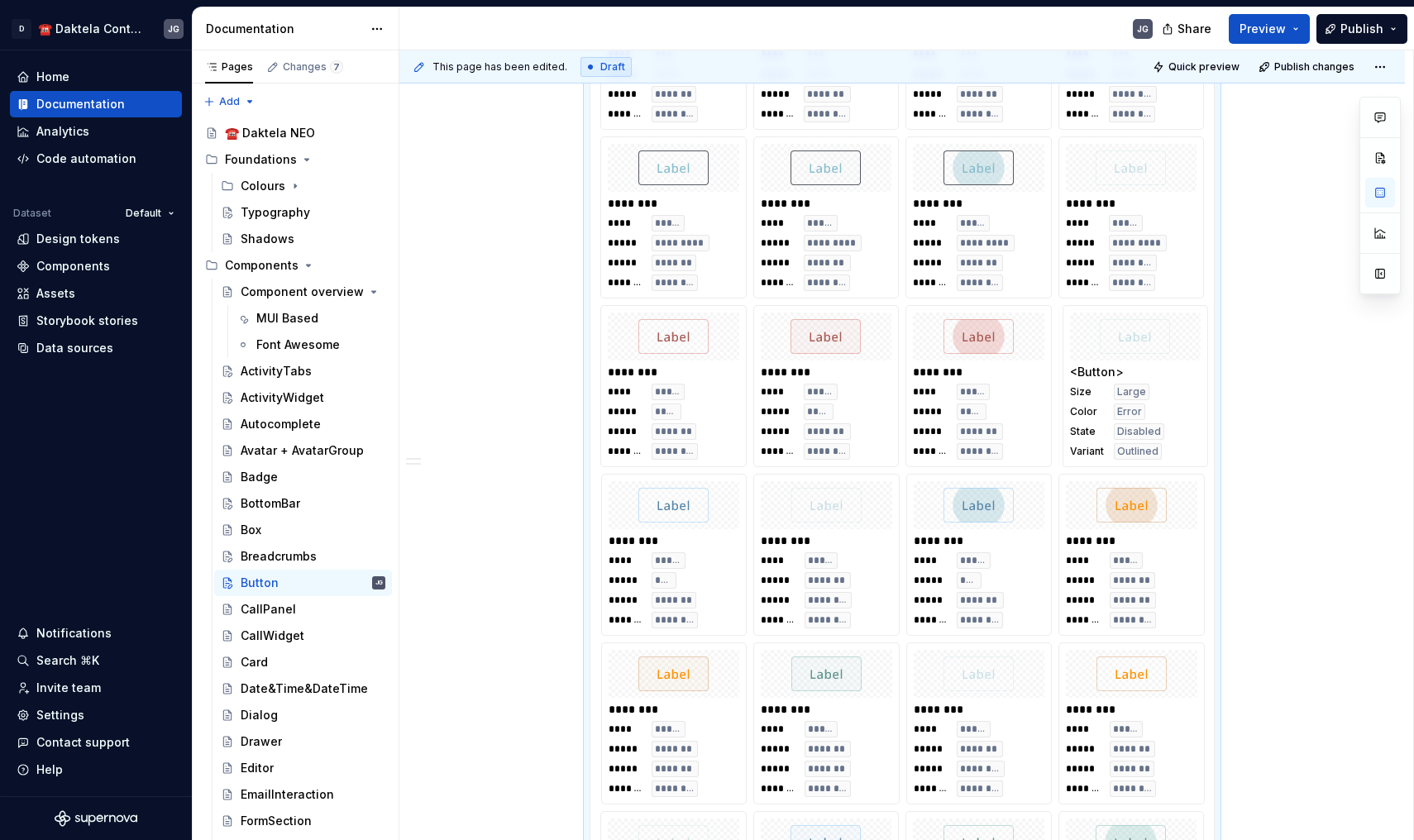
drag, startPoint x: 1151, startPoint y: 721, endPoint x: 1146, endPoint y: 376, distance: 345.0
click at [1146, 376] on body "D ☎️ Daktela Contact Centre JG Home Documentation Analytics Code automation Dat…" at bounding box center [707, 420] width 1414 height 840
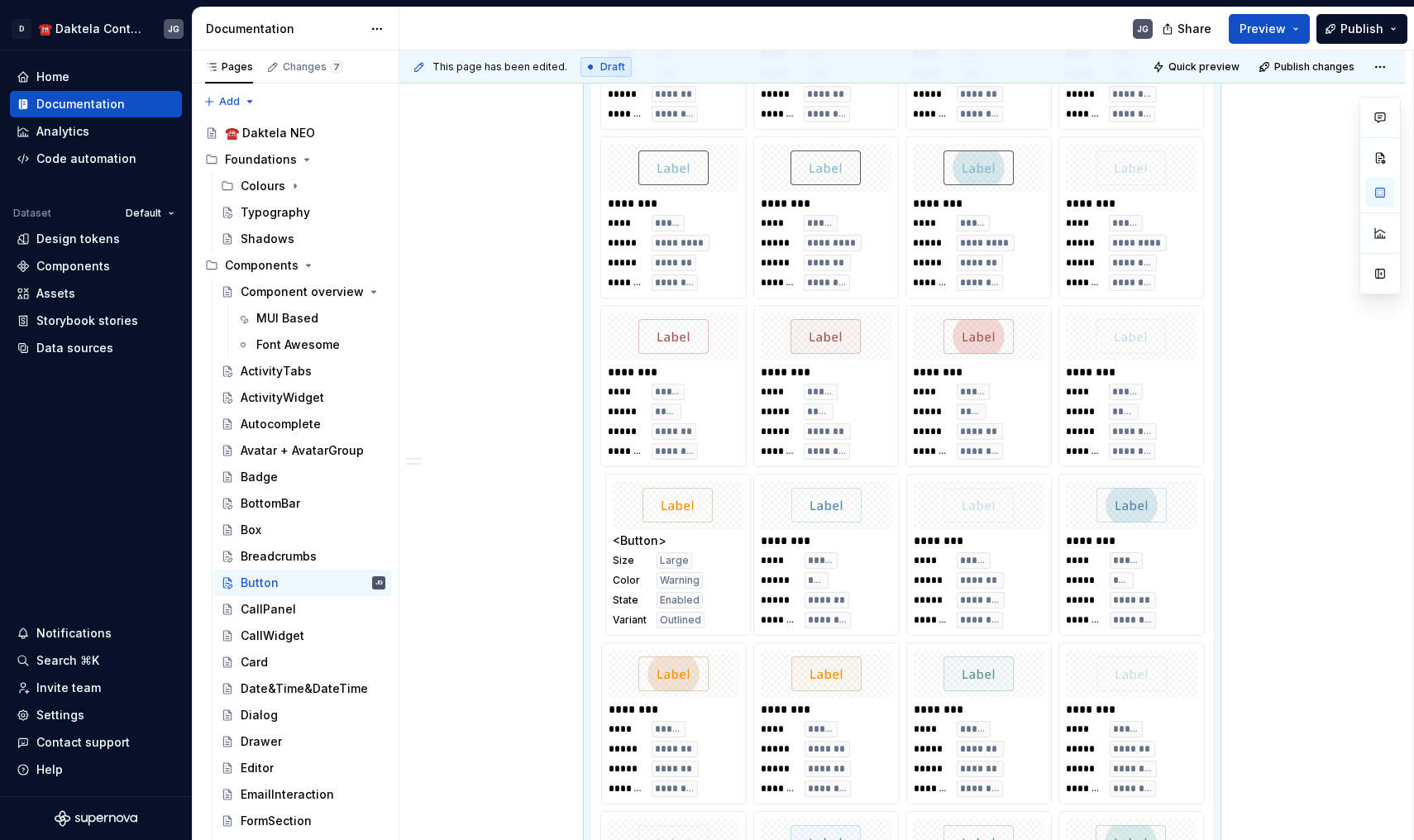
drag, startPoint x: 1143, startPoint y: 681, endPoint x: 714, endPoint y: 528, distance: 455.5
click at [713, 528] on body "D ☎️ Daktela Contact Centre JG Home Documentation Analytics Code automation Dat…" at bounding box center [707, 420] width 1414 height 840
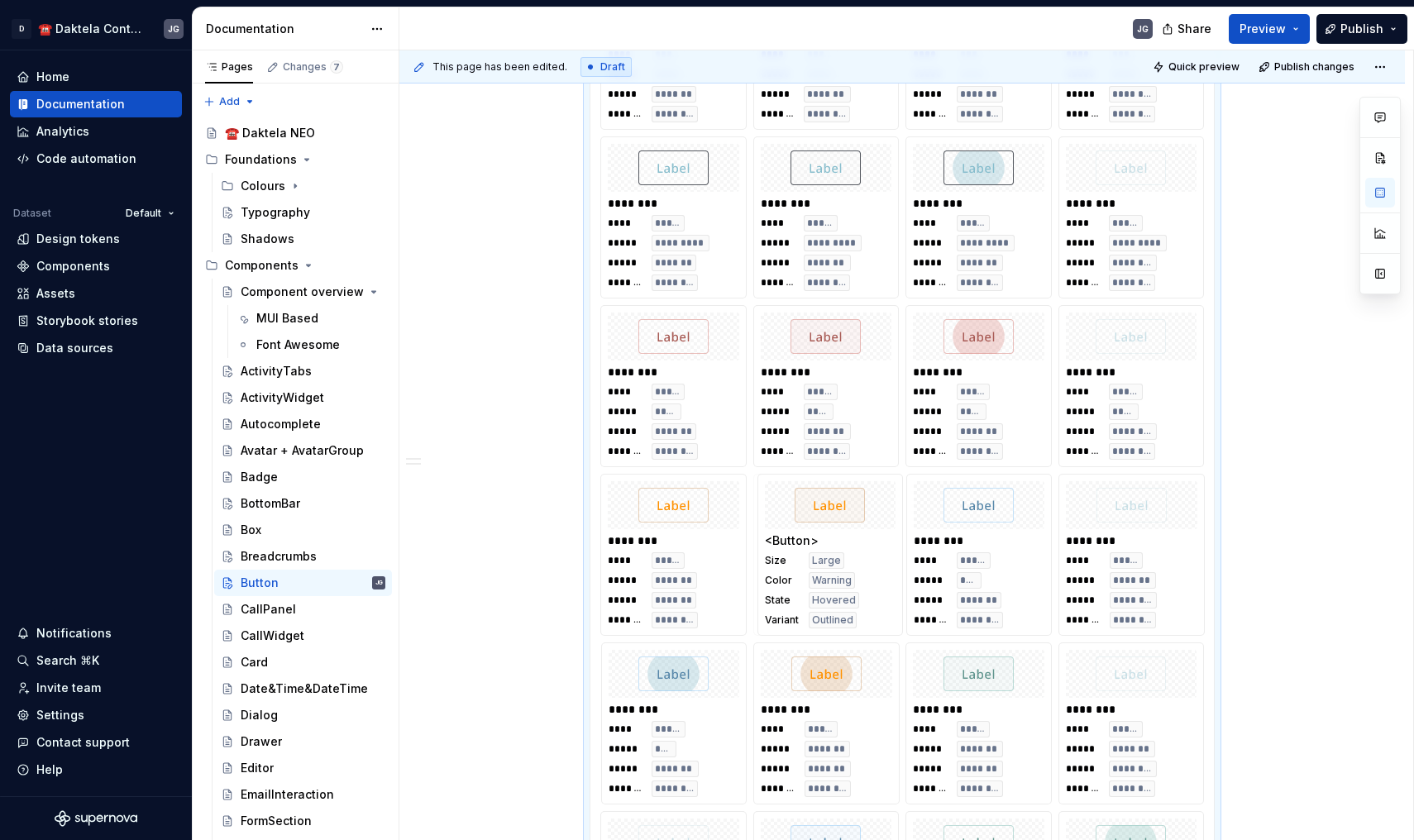
drag, startPoint x: 825, startPoint y: 697, endPoint x: 825, endPoint y: 556, distance: 141.0
click at [825, 556] on body "D ☎️ Daktela Contact Centre JG Home Documentation Analytics Code automation Dat…" at bounding box center [707, 420] width 1414 height 840
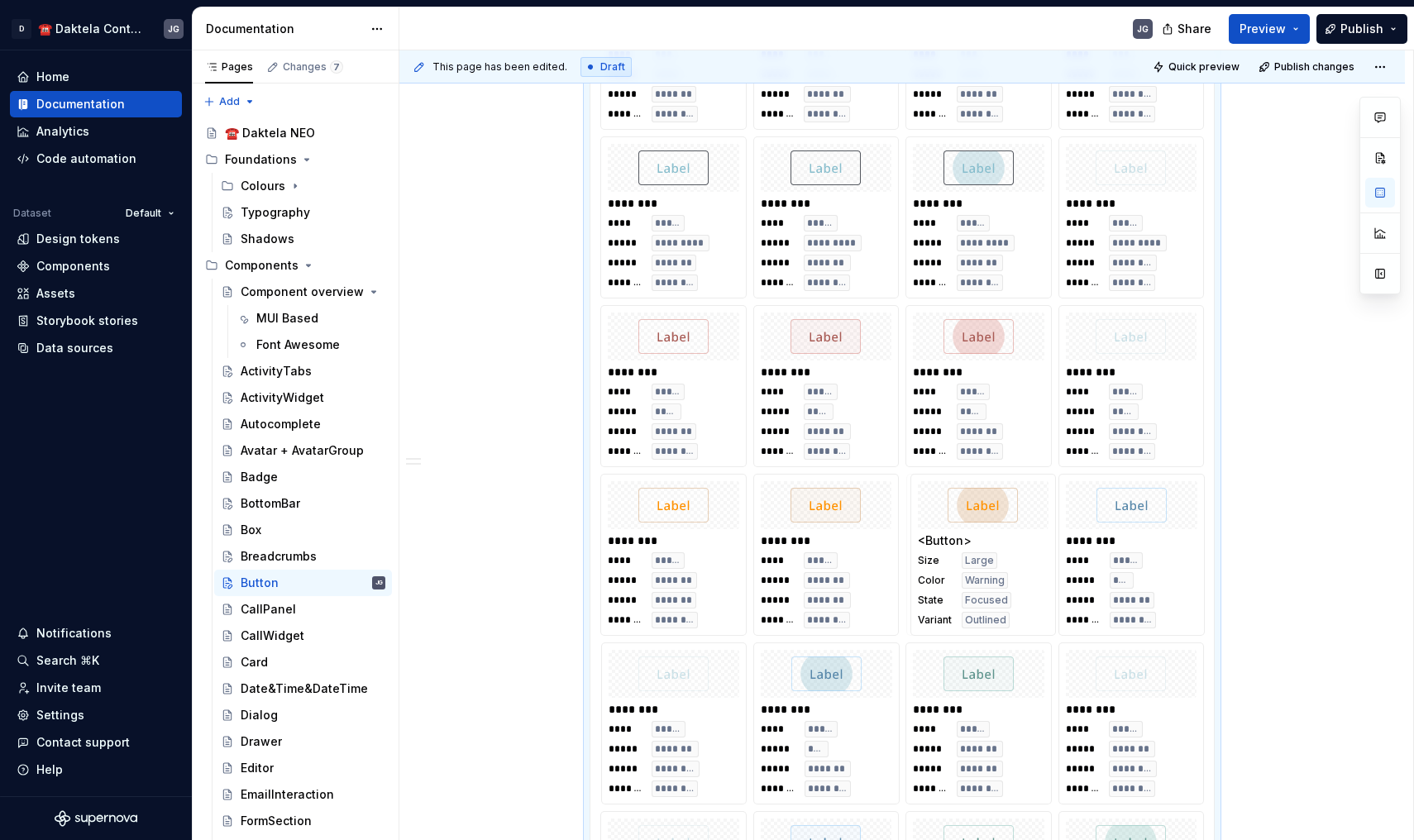
drag, startPoint x: 837, startPoint y: 661, endPoint x: 953, endPoint y: 507, distance: 192.8
click at [953, 507] on body "D ☎️ Daktela Contact Centre JG Home Documentation Analytics Code automation Dat…" at bounding box center [707, 420] width 1414 height 840
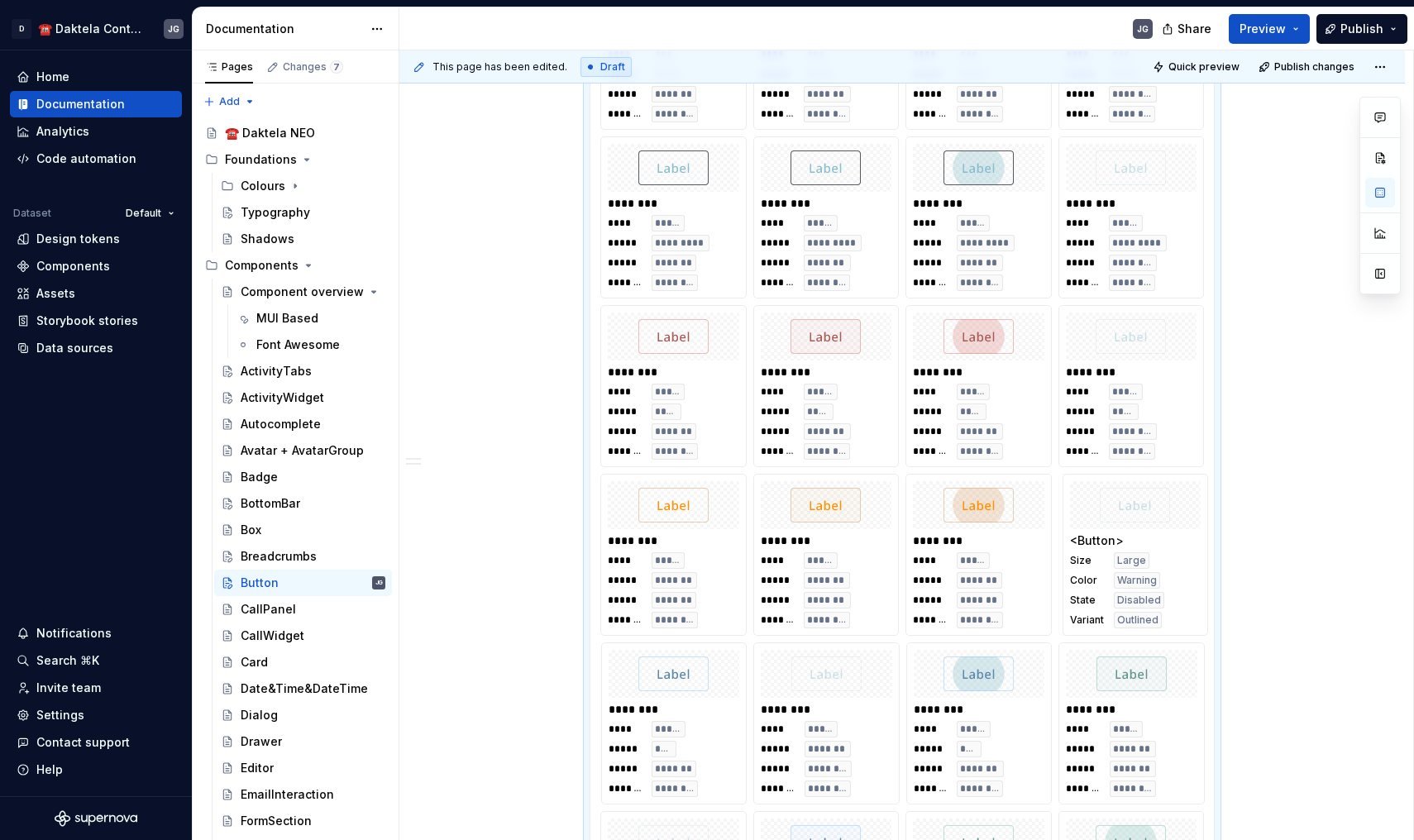
drag, startPoint x: 1106, startPoint y: 719, endPoint x: 1106, endPoint y: 544, distance: 175.0
click at [1106, 544] on body "D ☎️ Daktela Contact Centre JG Home Documentation Analytics Code automation Dat…" at bounding box center [707, 420] width 1414 height 840
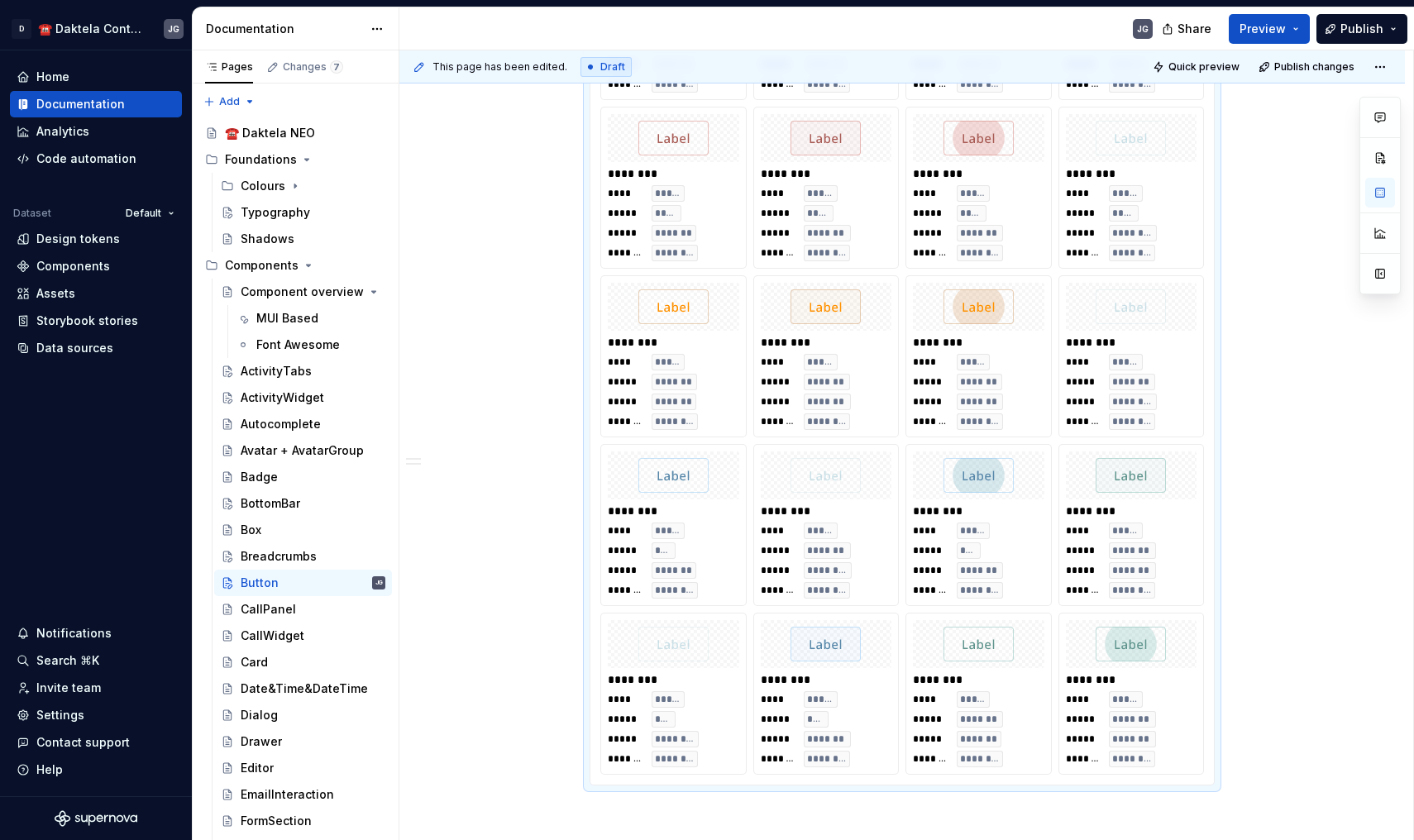
scroll to position [1899, 0]
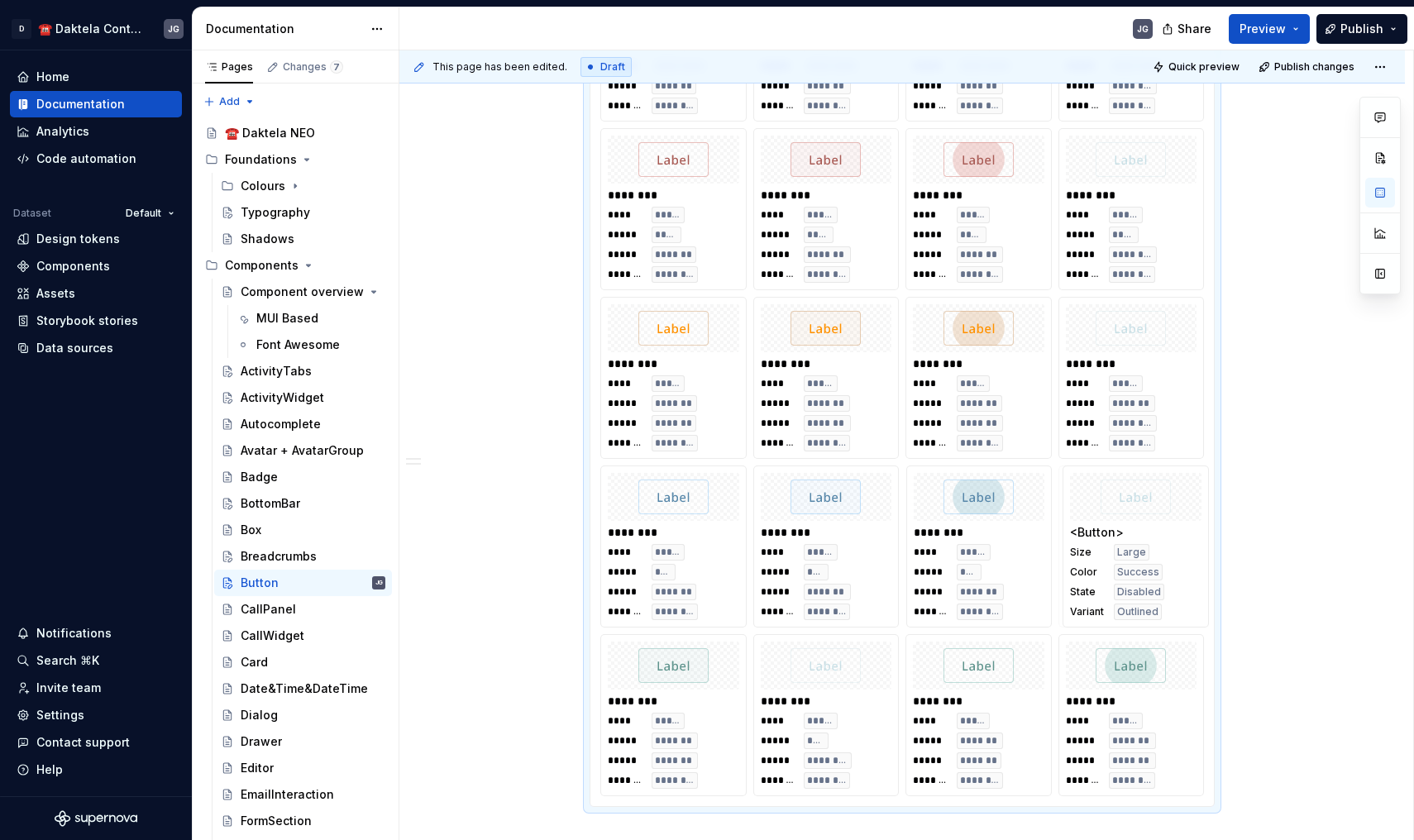
drag, startPoint x: 1002, startPoint y: 561, endPoint x: 1168, endPoint y: 569, distance: 166.2
drag, startPoint x: 979, startPoint y: 709, endPoint x: 678, endPoint y: 696, distance: 301.3
click at [678, 696] on body "D ☎️ Daktela Contact Centre JG Home Documentation Analytics Code automation Dat…" at bounding box center [707, 420] width 1414 height 840
drag, startPoint x: 1004, startPoint y: 743, endPoint x: 1118, endPoint y: 743, distance: 114.0
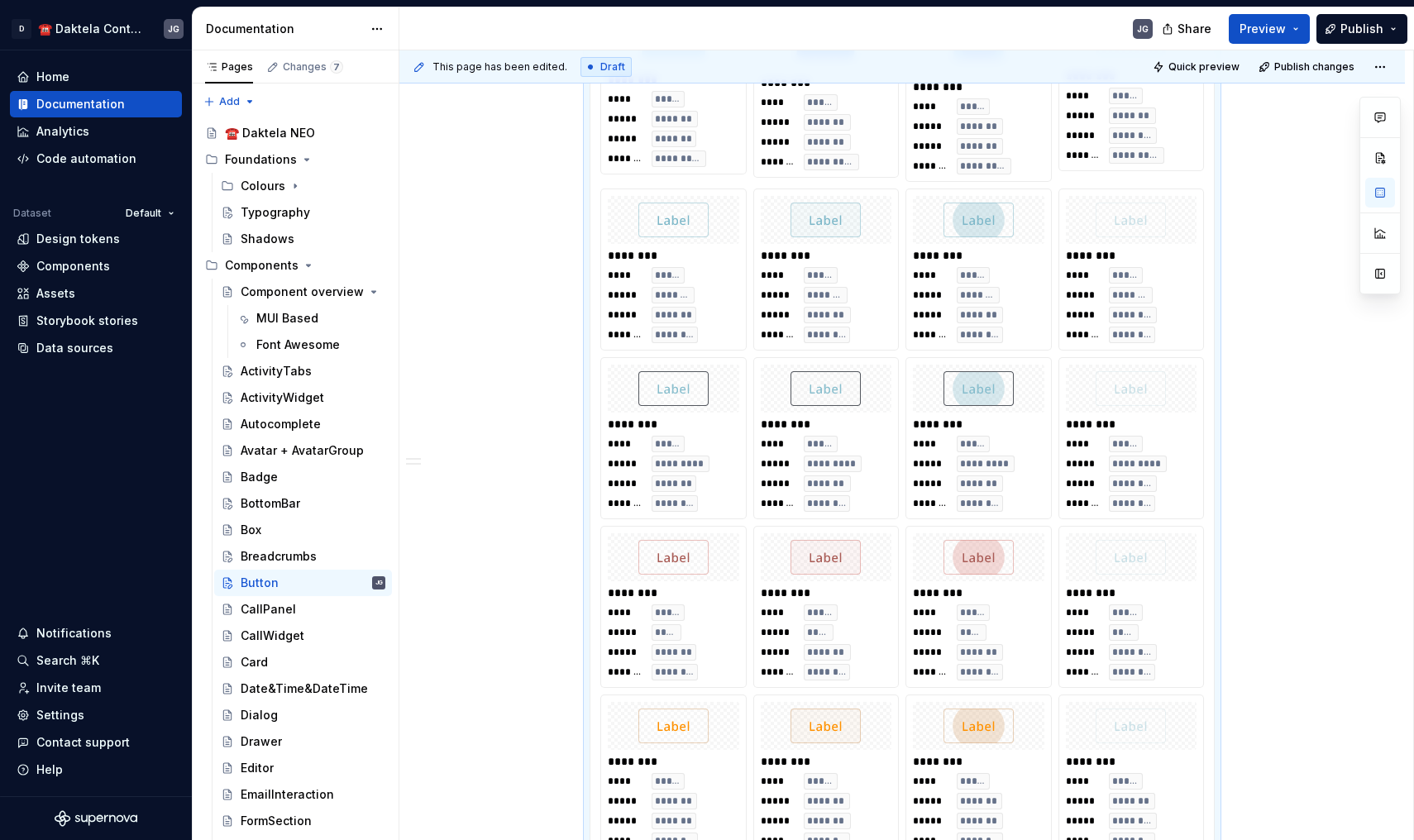
scroll to position [1450, 0]
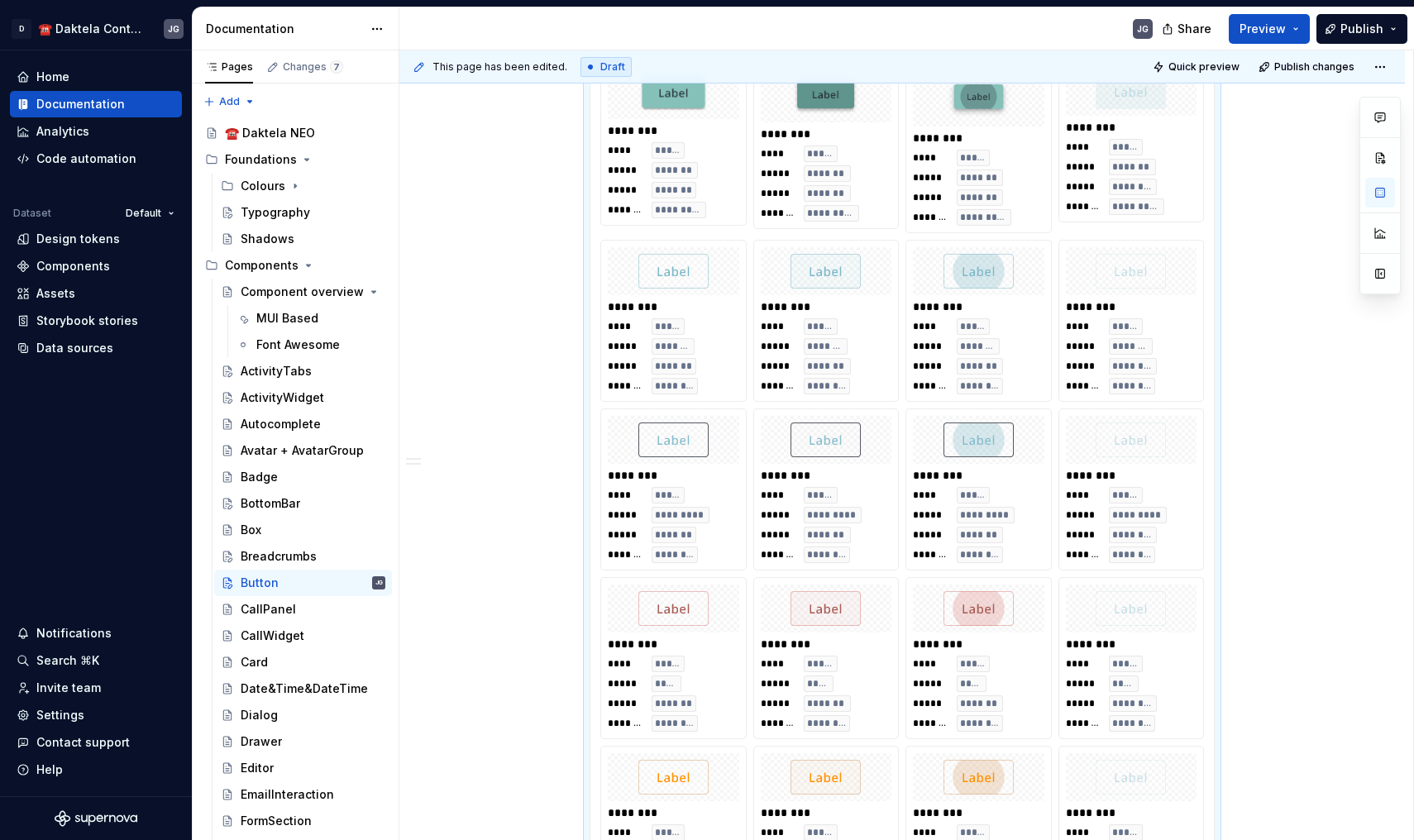
click at [1330, 54] on div "This page has been edited. Draft Quick preview Publish changes" at bounding box center [902, 67] width 1006 height 33
click at [1330, 66] on span "Publish changes" at bounding box center [1314, 67] width 80 height 13
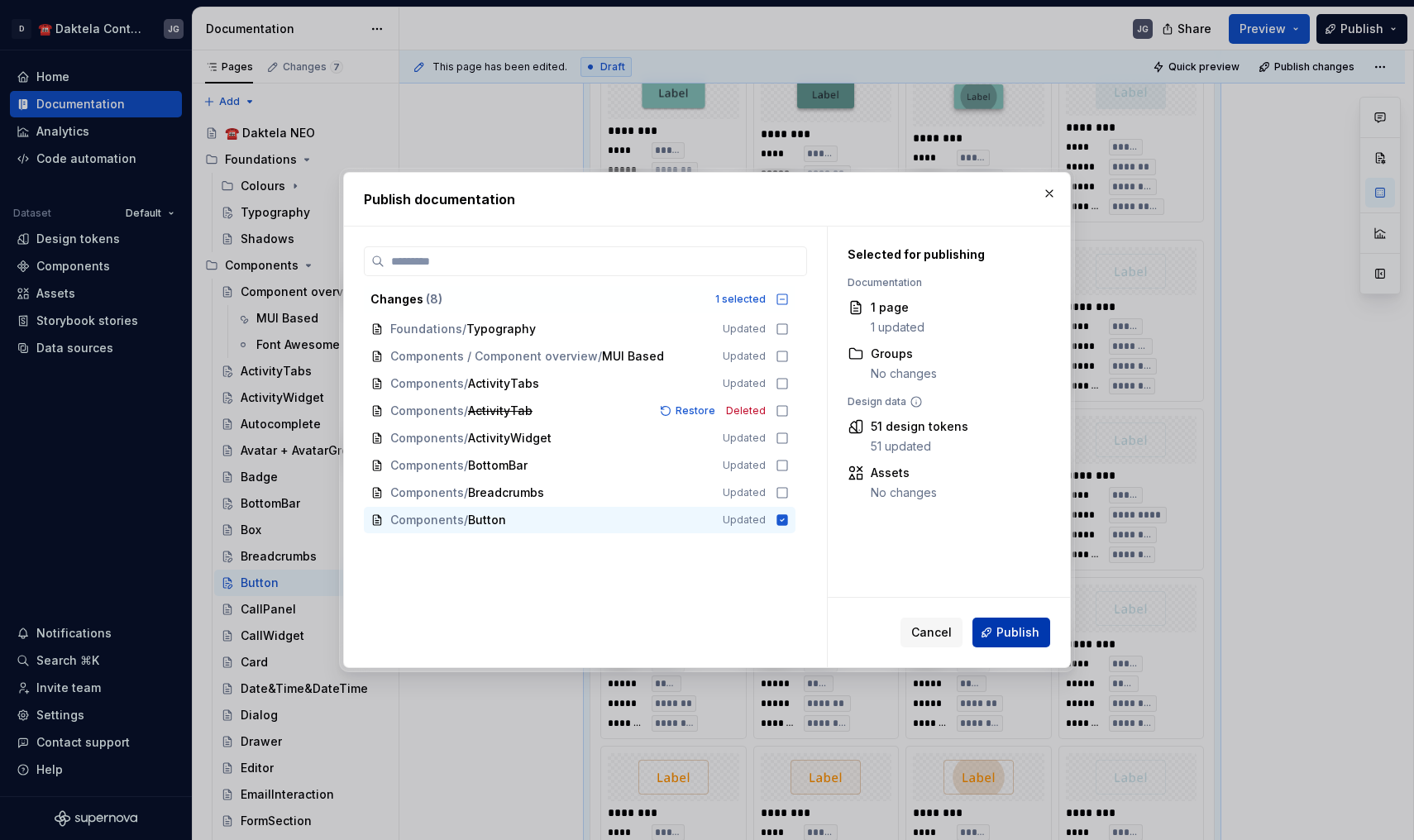
click at [1013, 634] on span "Publish" at bounding box center [1018, 633] width 43 height 17
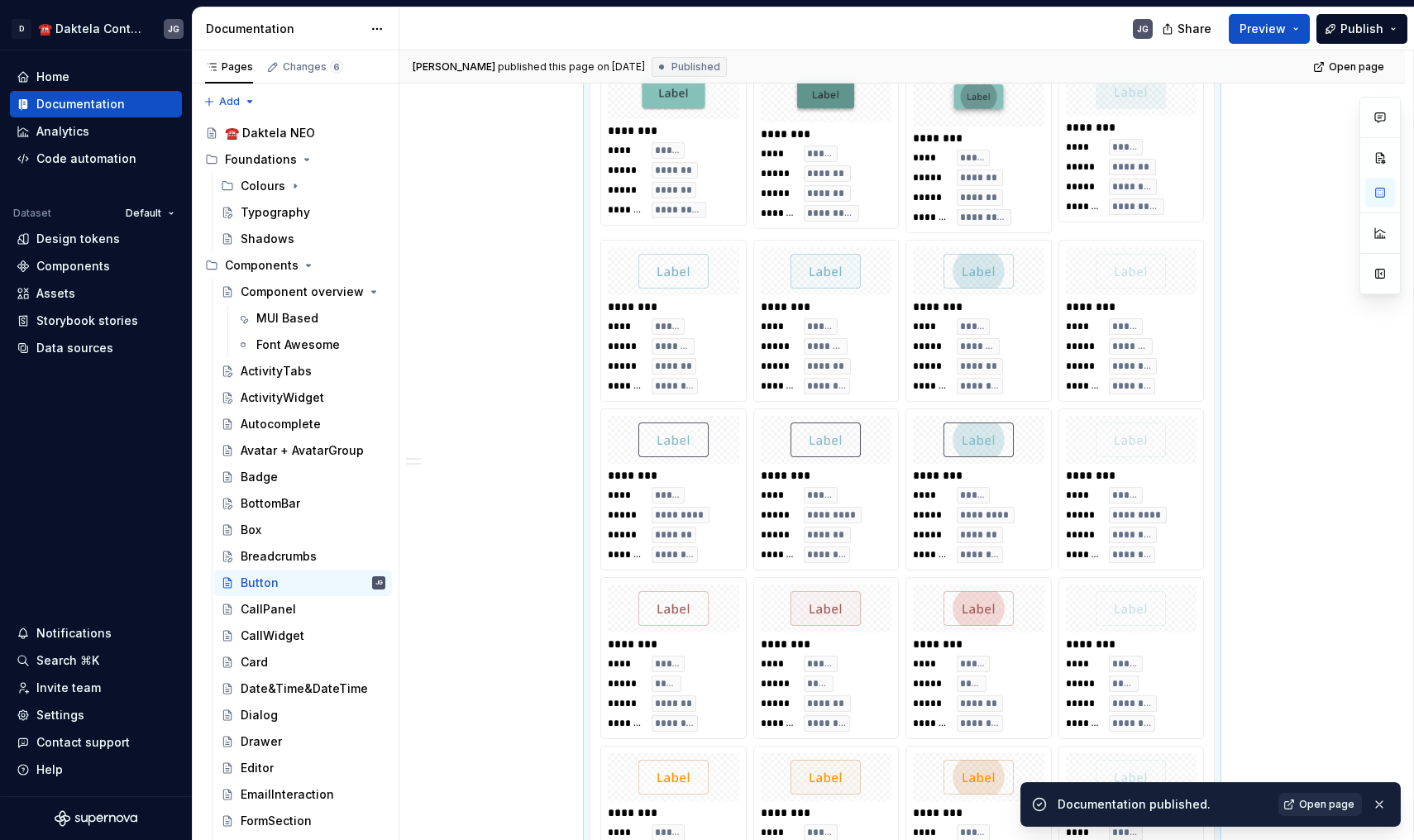
click at [1330, 806] on span "Open page" at bounding box center [1326, 804] width 56 height 13
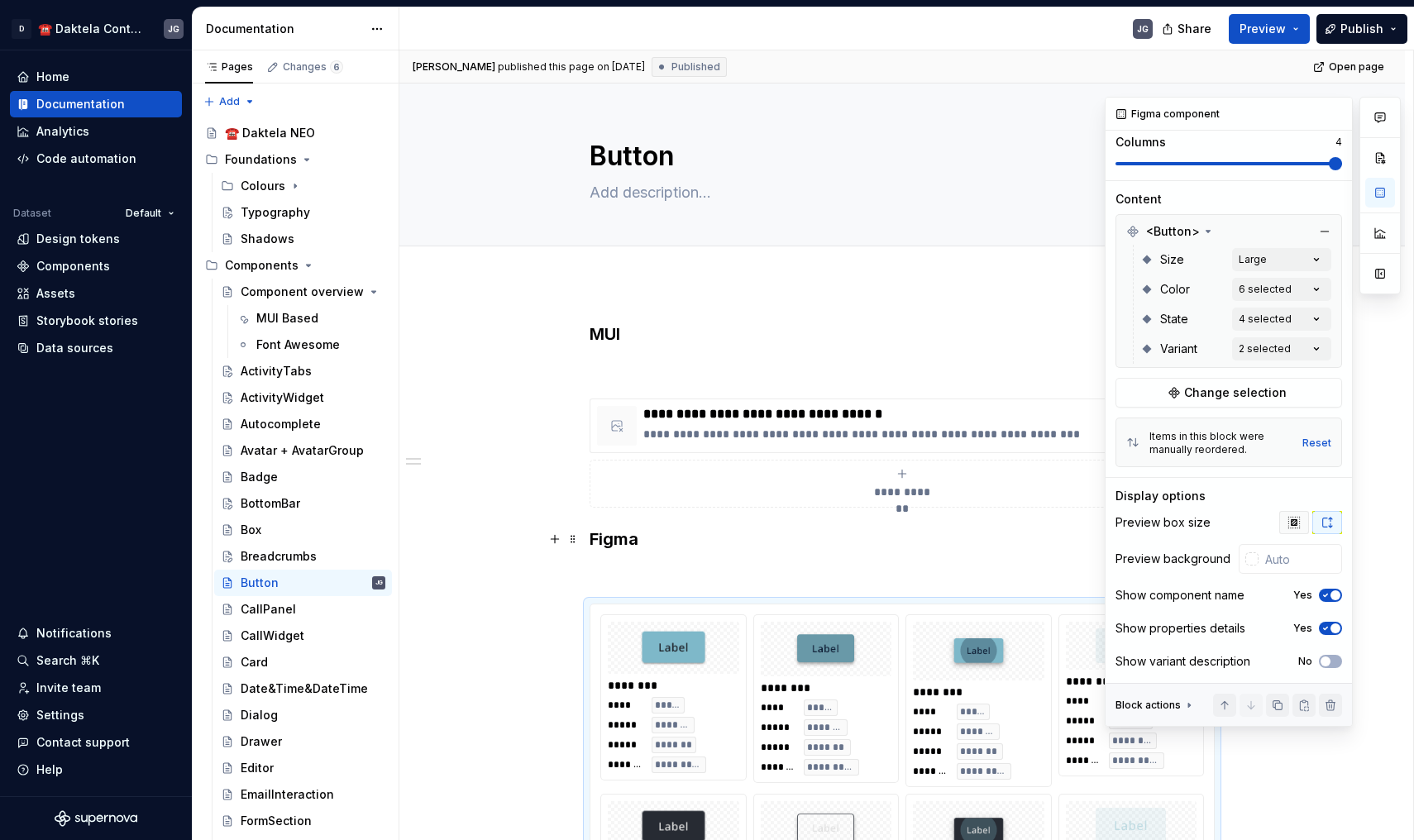
scroll to position [186, 0]
click at [1182, 701] on icon at bounding box center [1189, 705] width 13 height 13
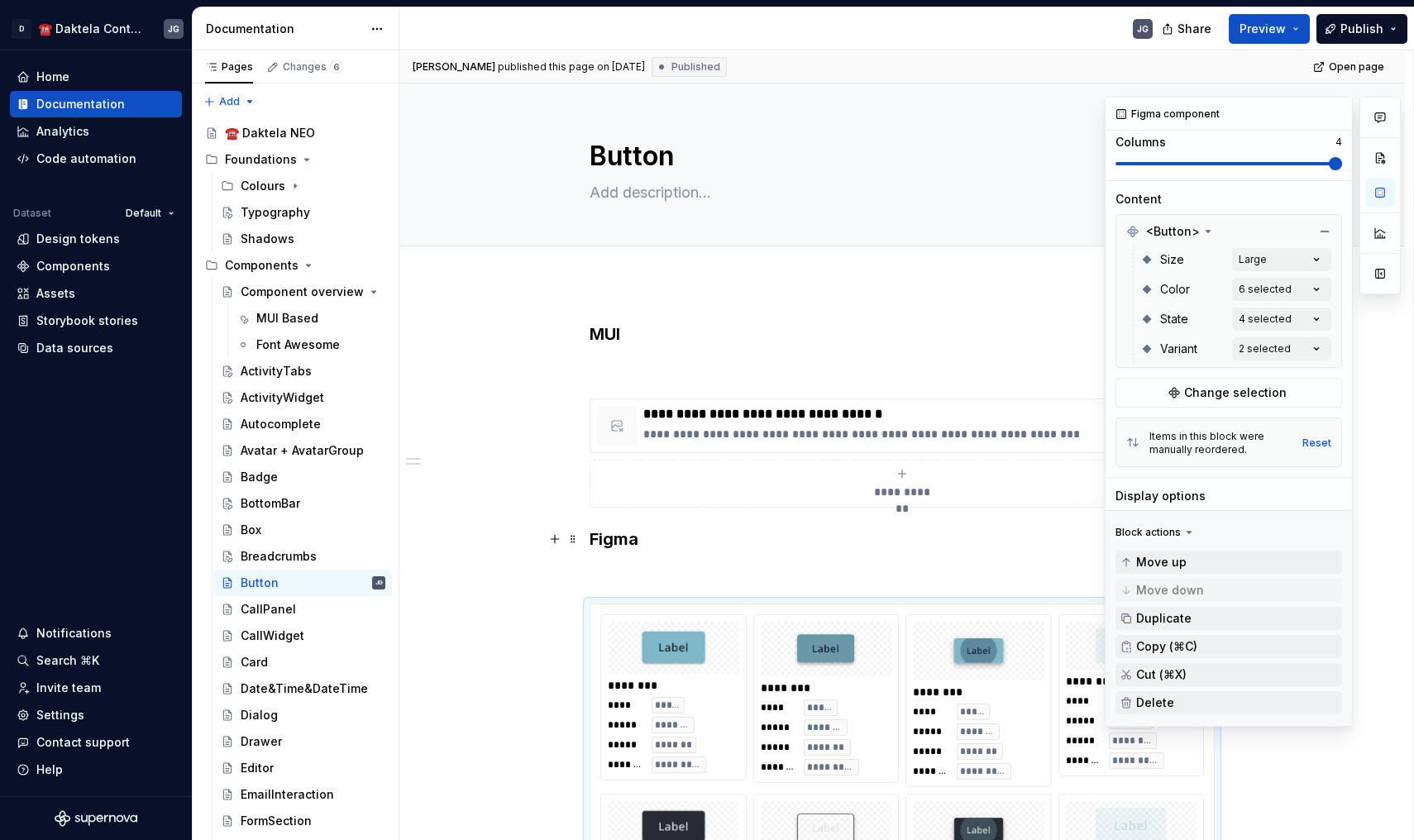
click at [1182, 528] on icon at bounding box center [1189, 532] width 13 height 13
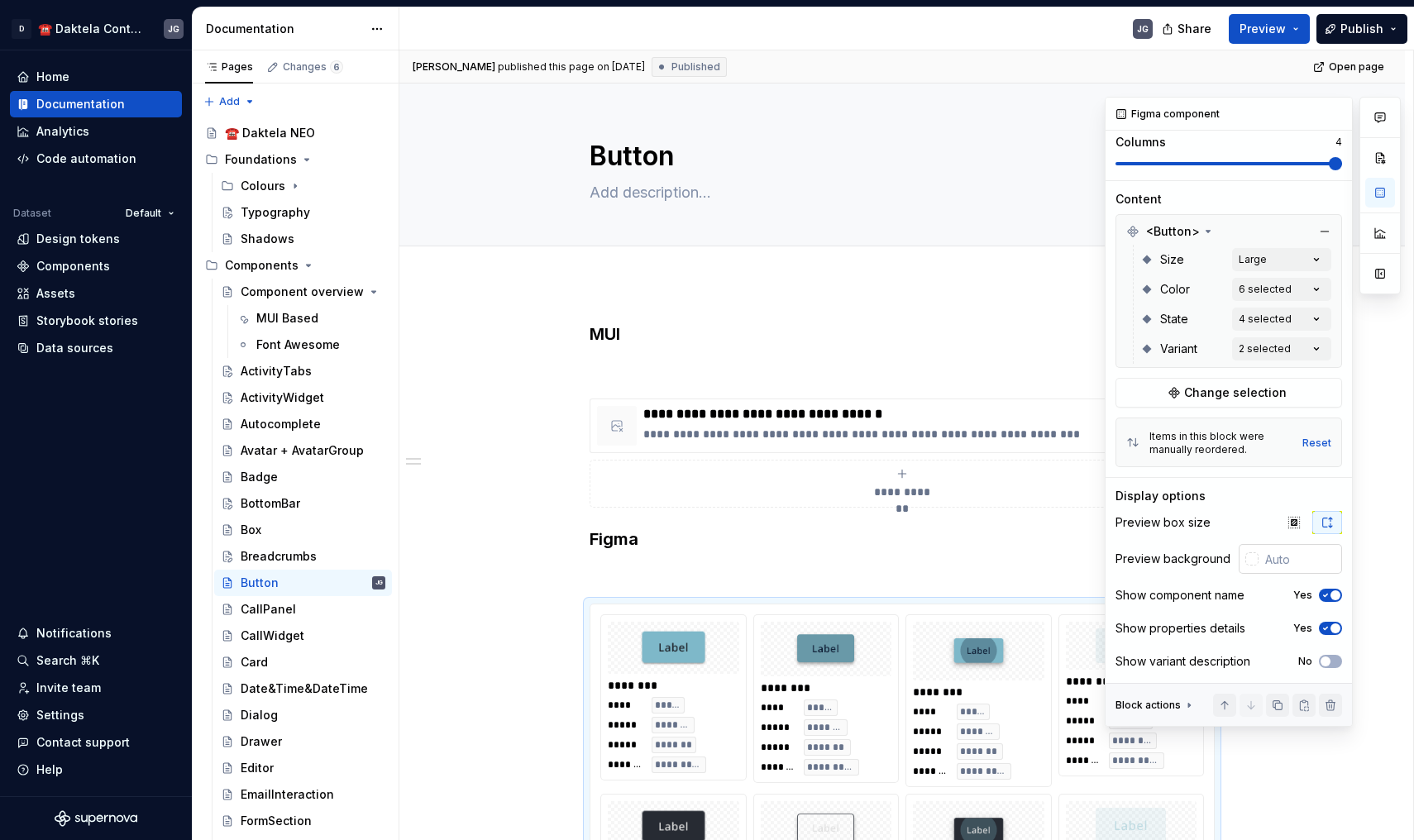
click at [1256, 557] on div at bounding box center [1252, 558] width 13 height 13
click at [1181, 514] on div "Comments Open comments No comments yet Select ‘Comment’ from the block context …" at bounding box center [1253, 412] width 296 height 630
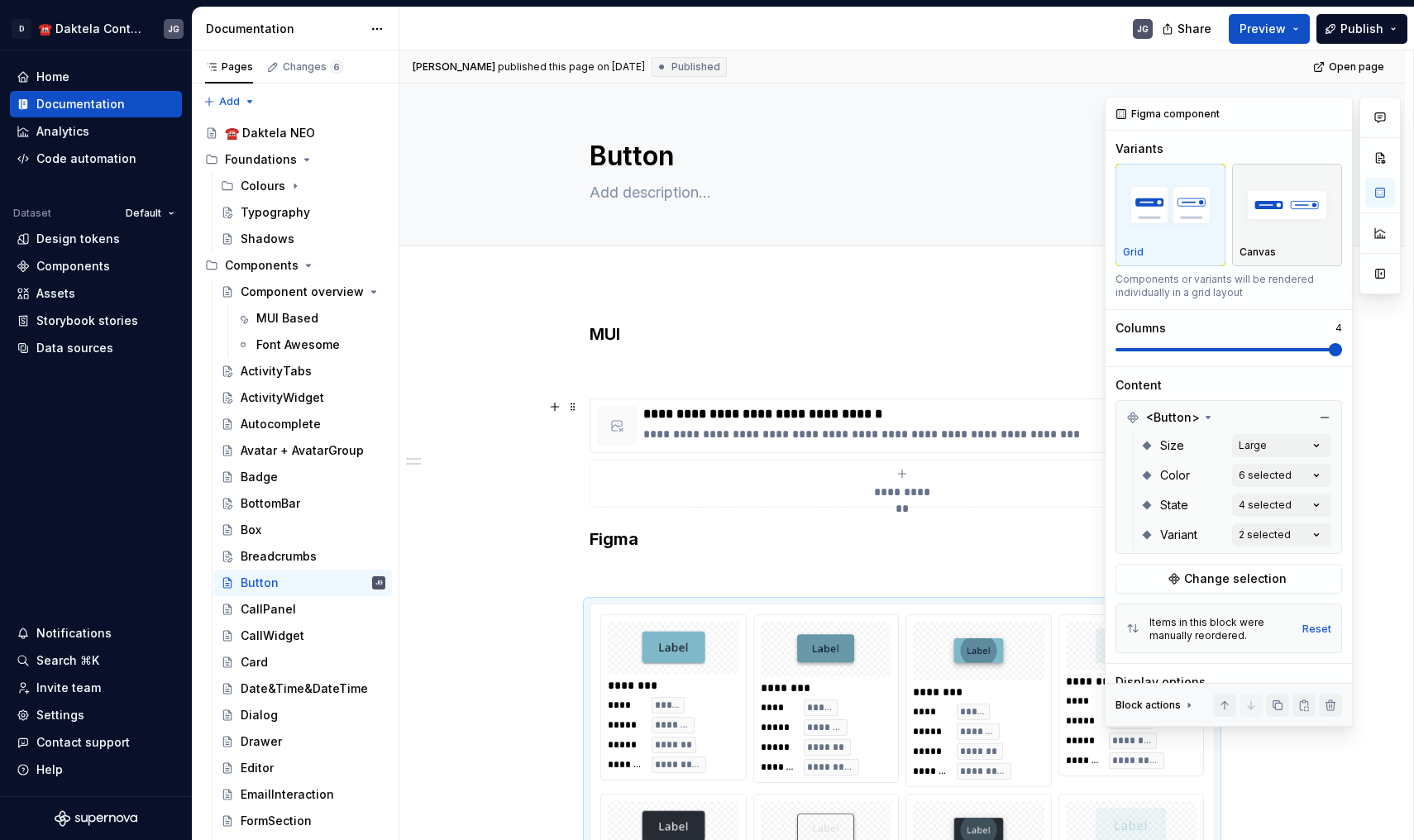
scroll to position [0, 0]
click at [1264, 113] on div "Figma component" at bounding box center [1229, 114] width 247 height 33
click at [1377, 270] on button "button" at bounding box center [1380, 274] width 30 height 30
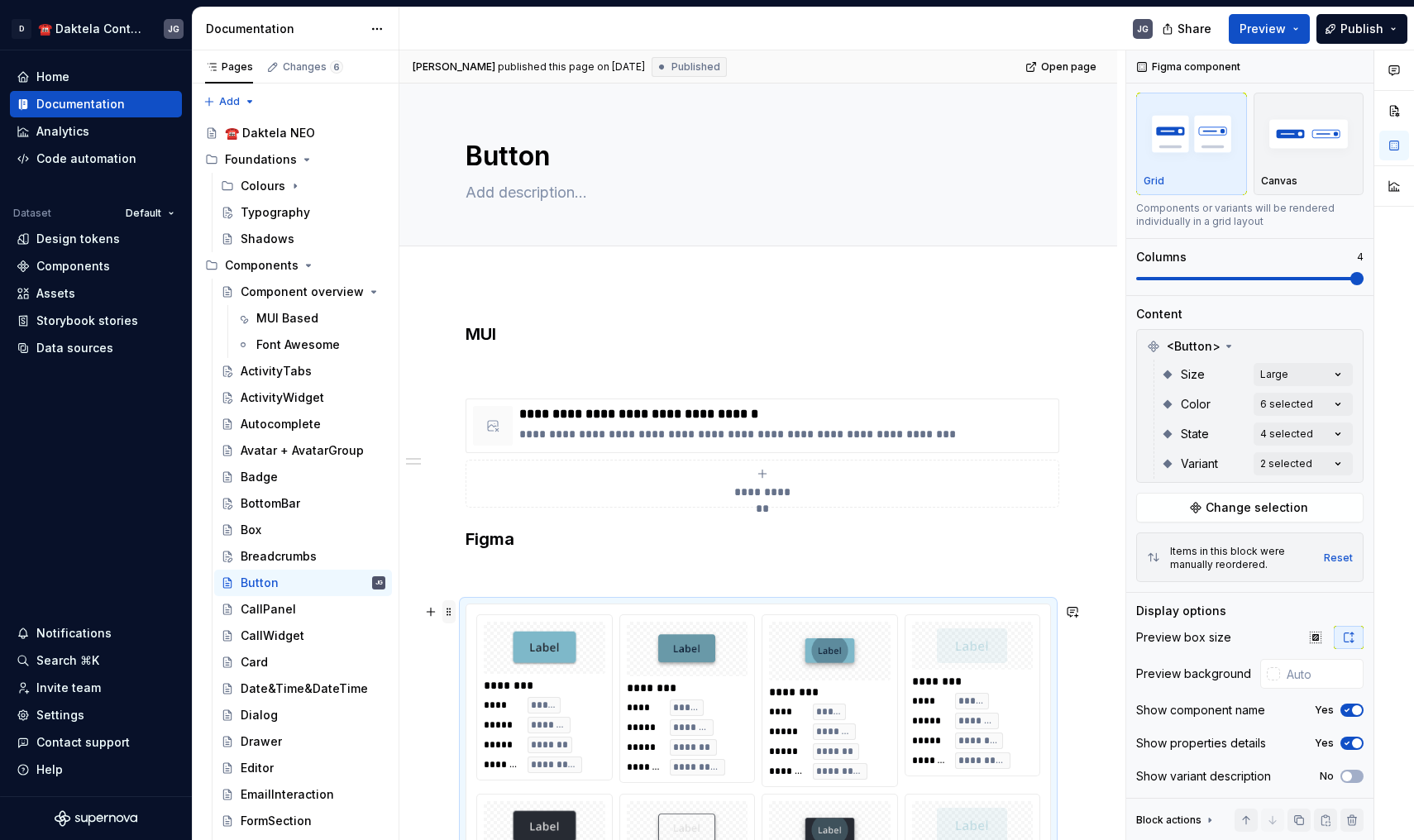
click at [450, 615] on span at bounding box center [449, 611] width 13 height 24
click at [1280, 236] on div "Variants Grid Canvas Components or variants will be rendered individually in a …" at bounding box center [1249, 183] width 227 height 226
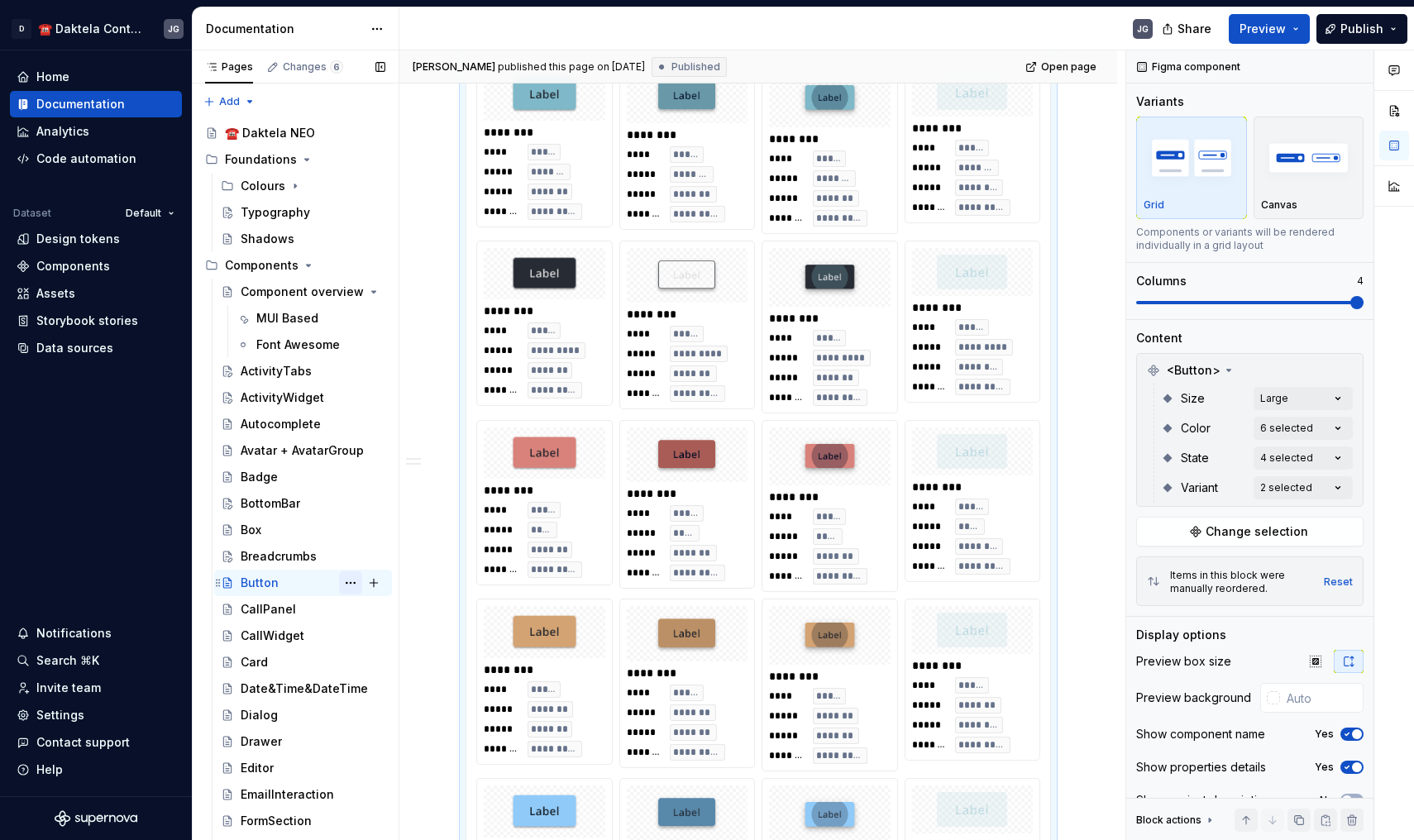
click at [351, 581] on button "Page tree" at bounding box center [350, 583] width 24 height 24
click at [418, 546] on html "D ☎️ Daktela Contact Centre JG Home Documentation Analytics Code automation Dat…" at bounding box center [707, 420] width 1414 height 840
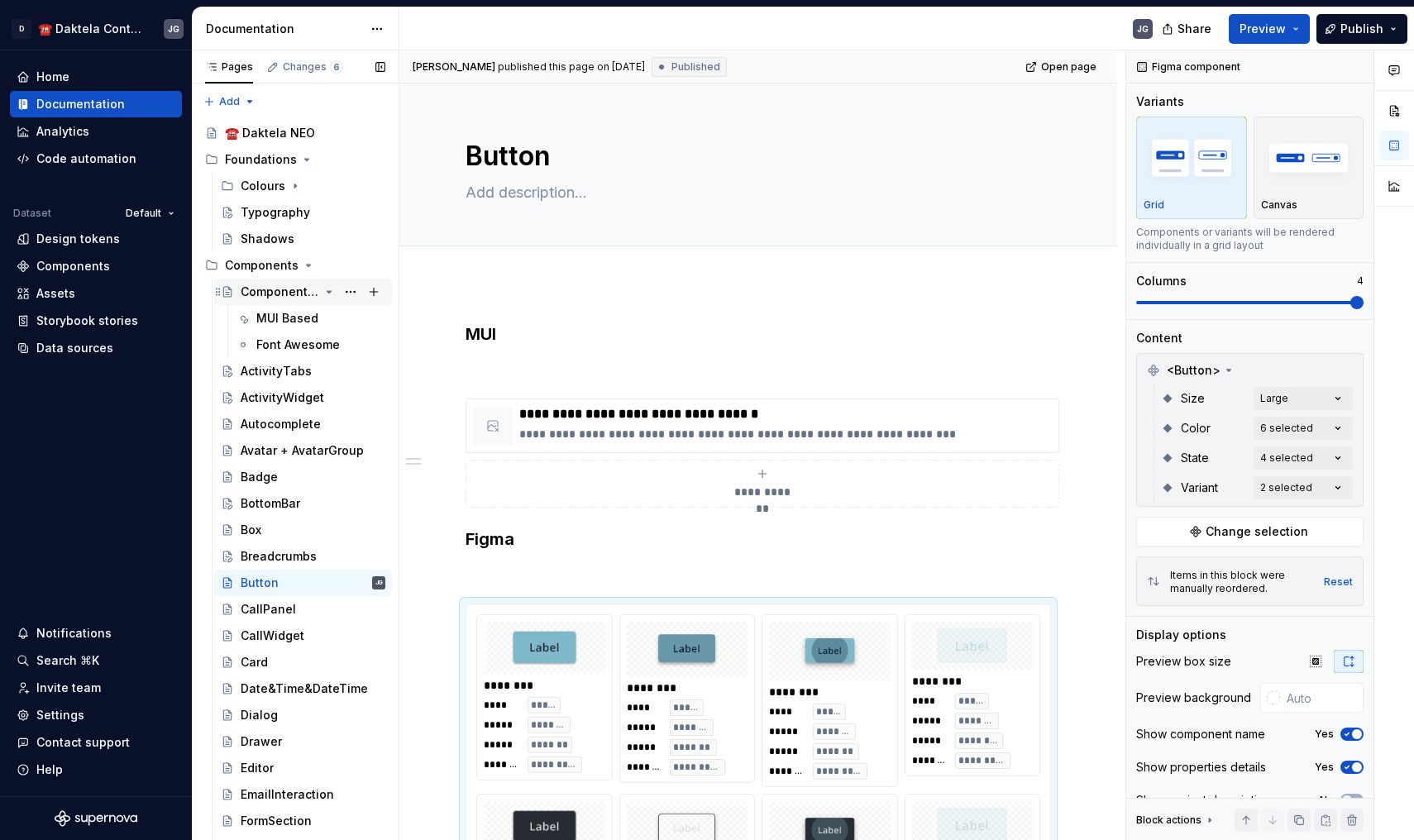
type textarea "*"
